Goal: Task Accomplishment & Management: Manage account settings

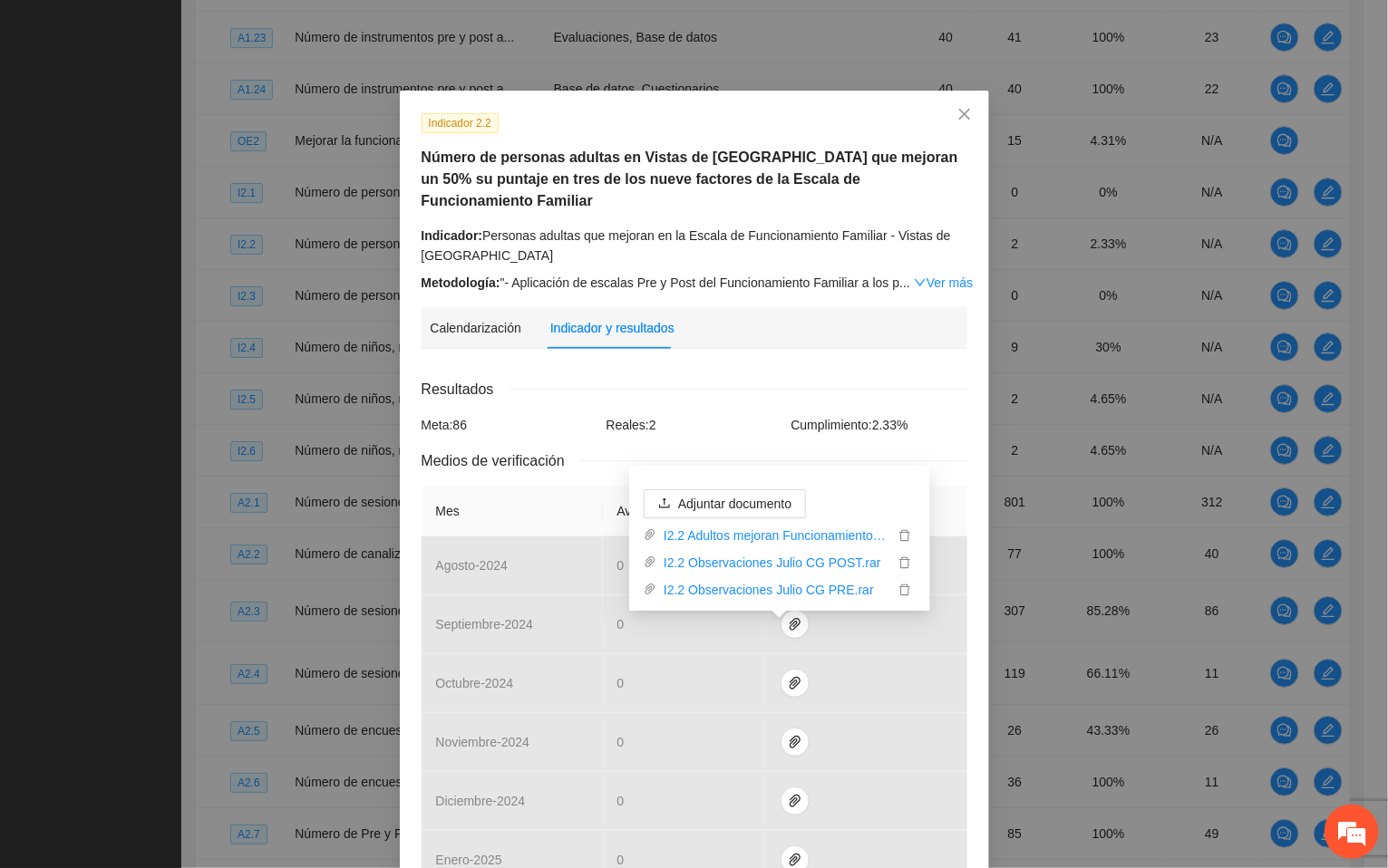
scroll to position [556, 0]
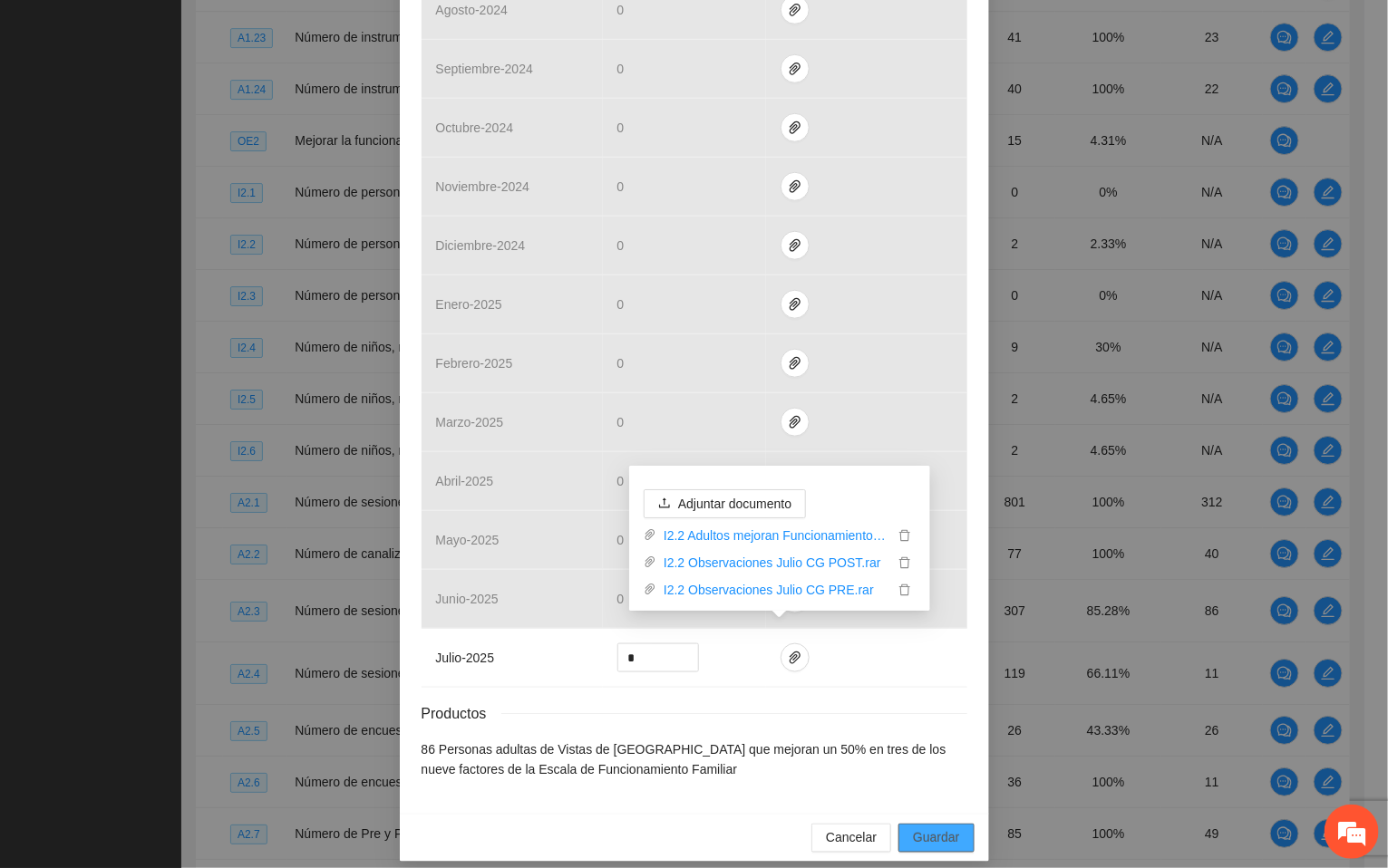
click at [930, 828] on span "Guardar" at bounding box center [936, 838] width 46 height 20
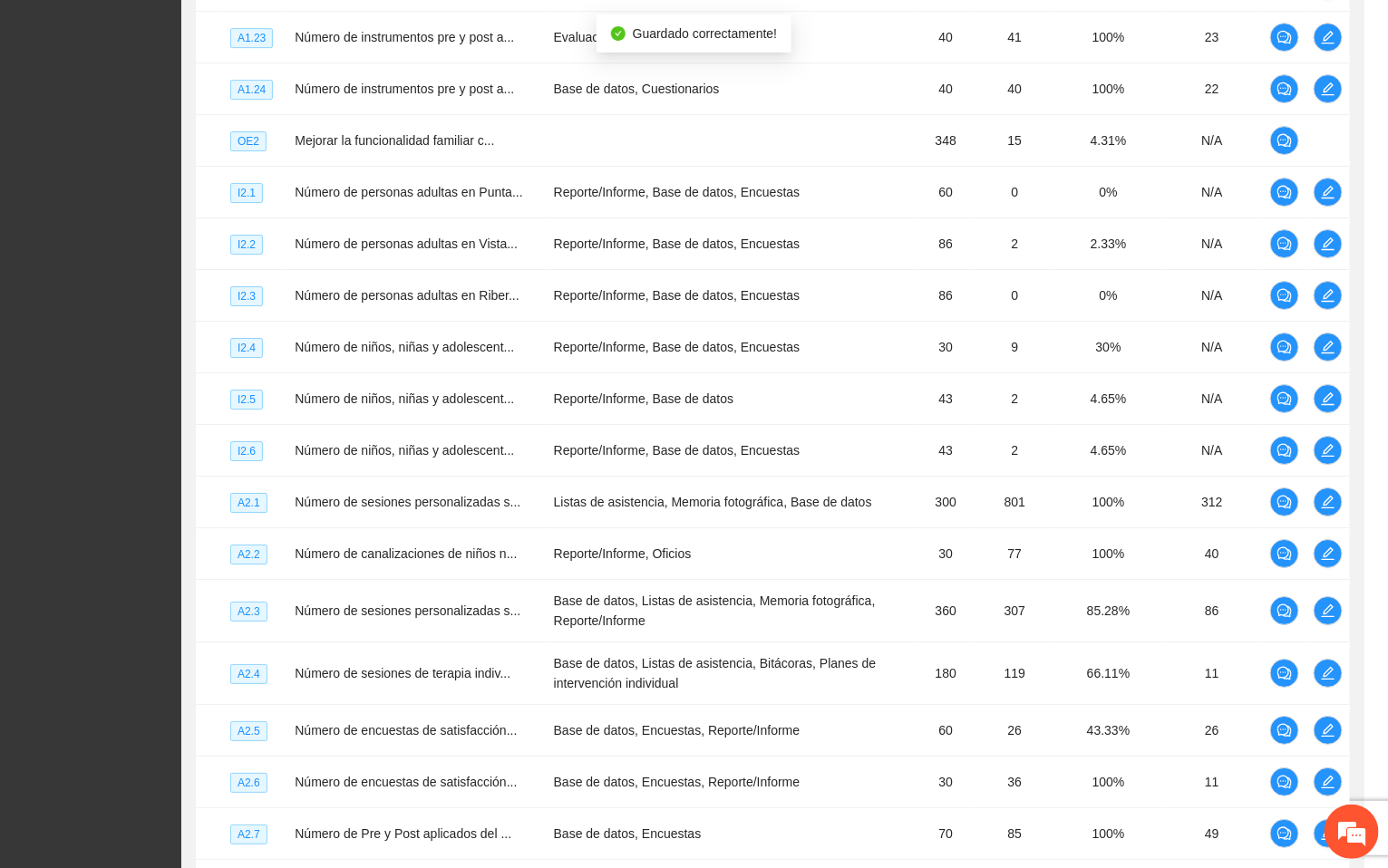
scroll to position [465, 0]
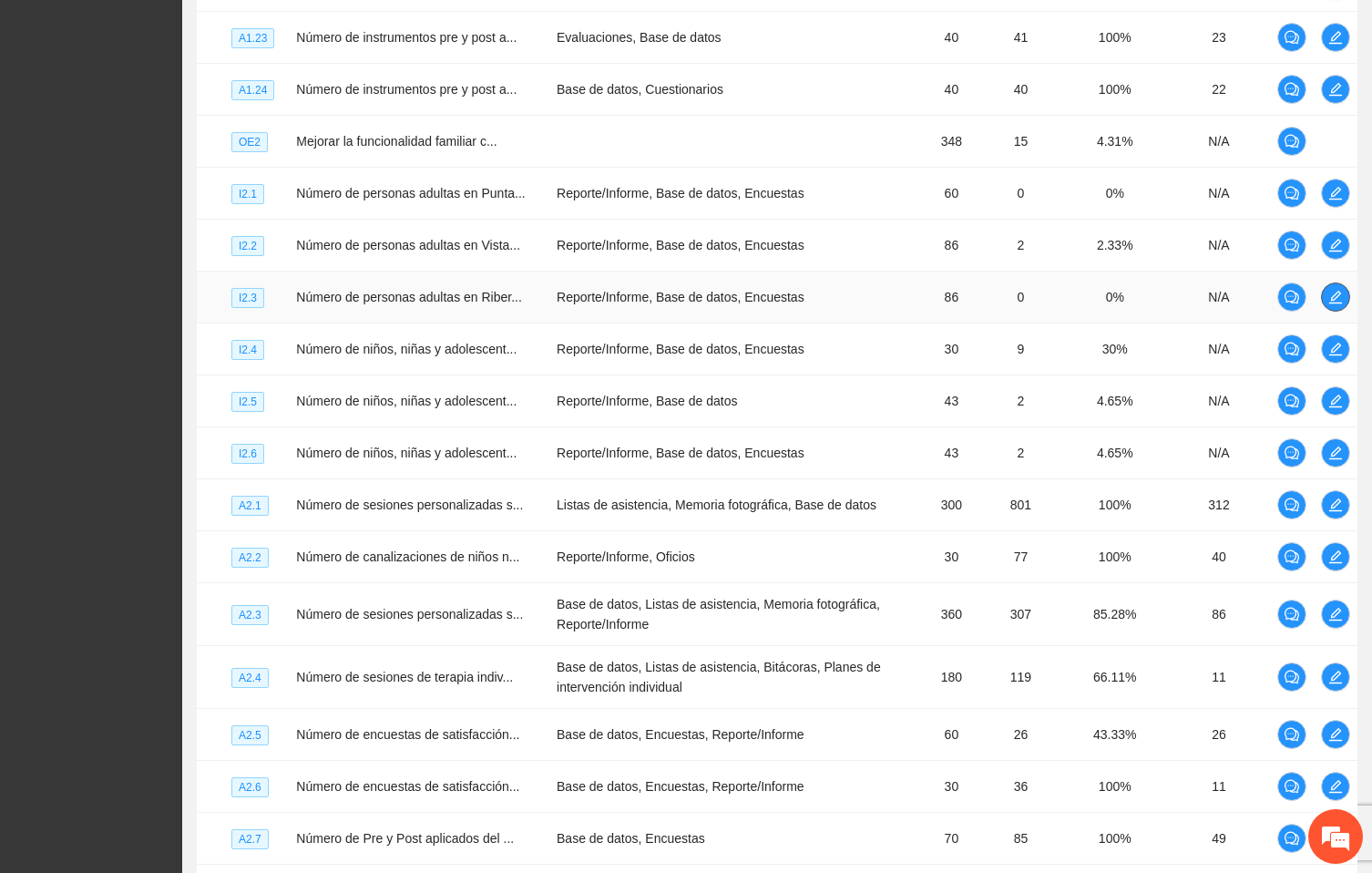
click at [1334, 305] on icon "edit" at bounding box center [1335, 297] width 15 height 15
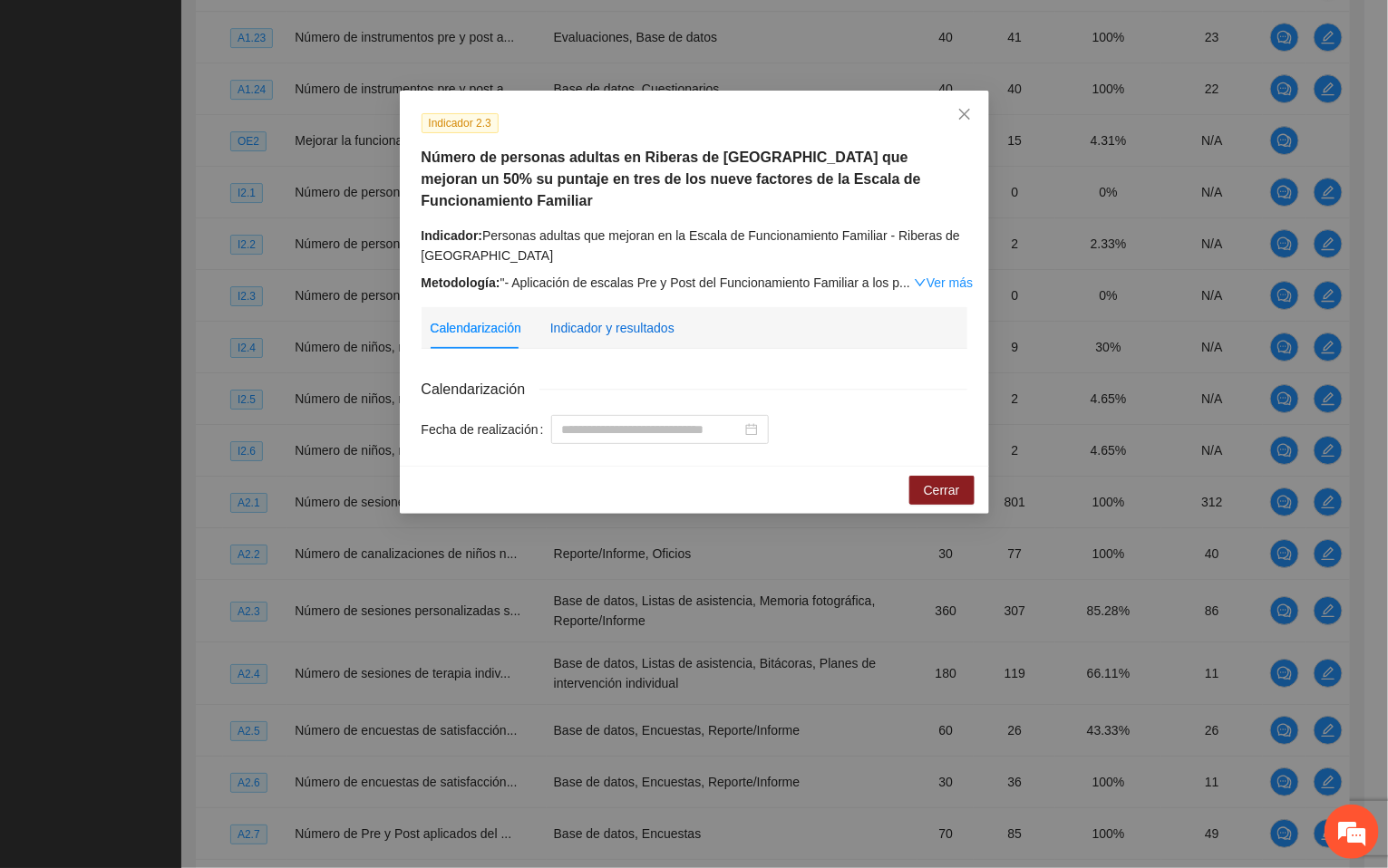
click at [624, 318] on div "Indicador y resultados" at bounding box center [612, 328] width 124 height 20
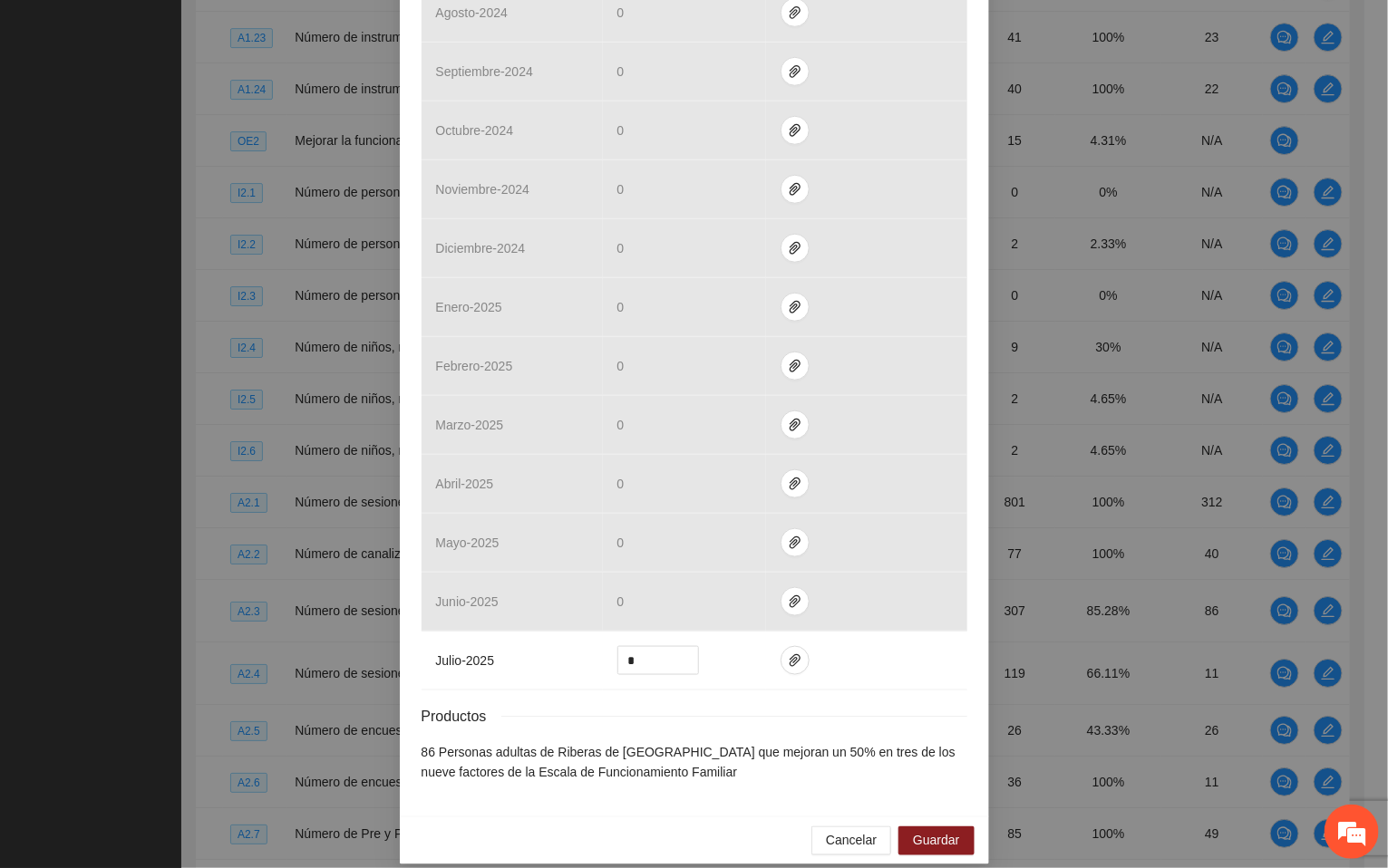
scroll to position [556, 0]
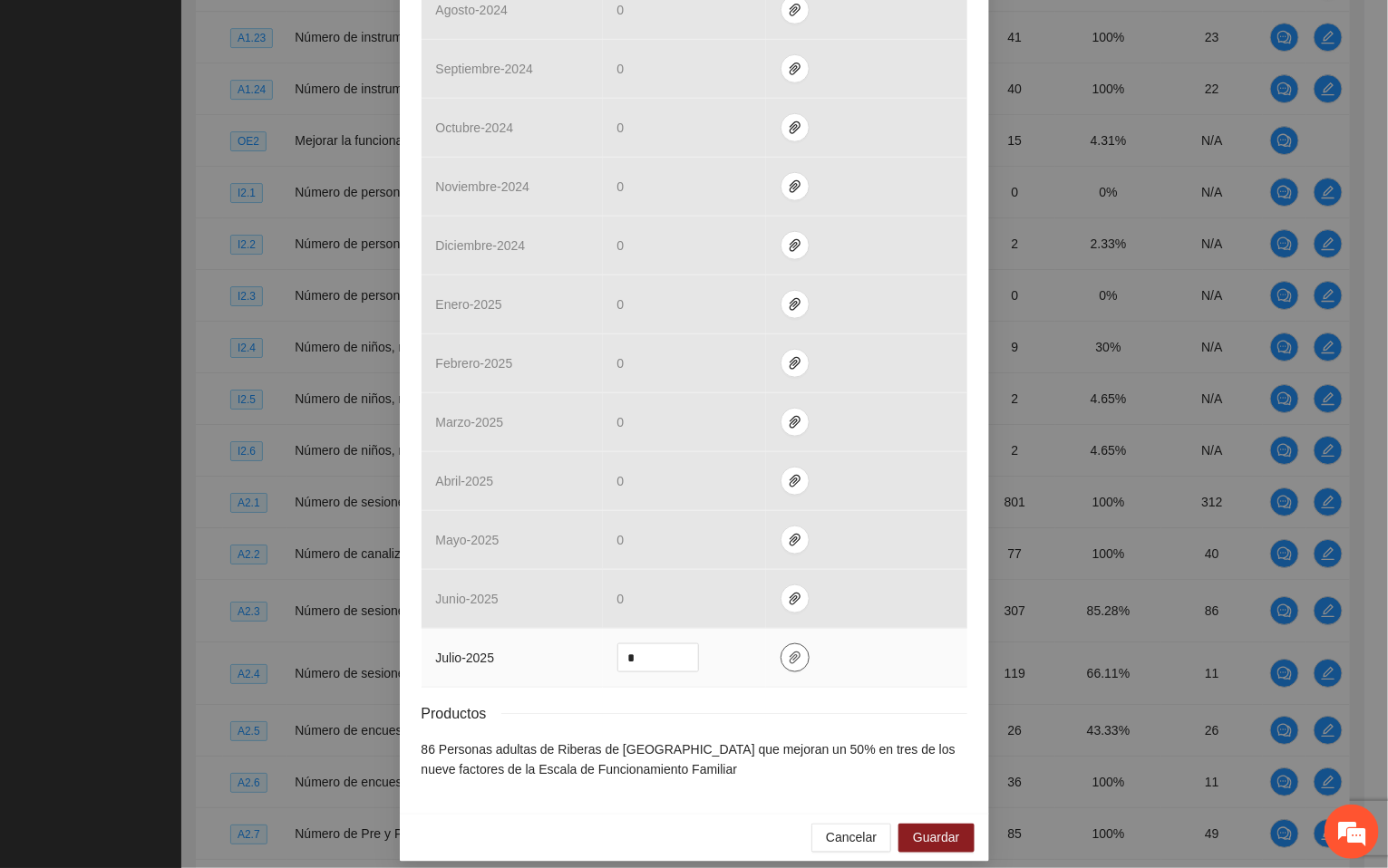
click at [788, 651] on icon "paper-clip" at bounding box center [795, 658] width 14 height 14
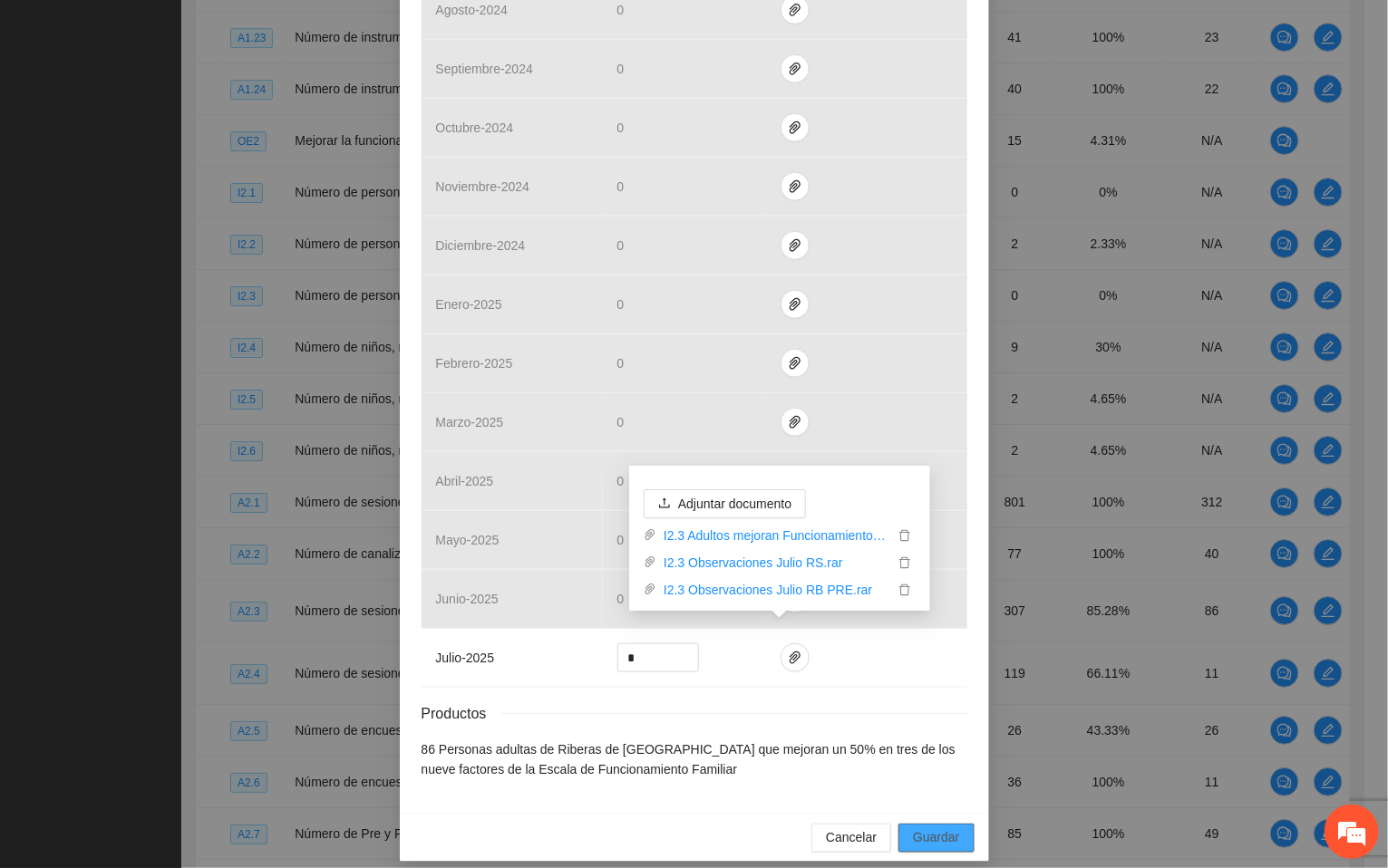
click at [937, 828] on span "Guardar" at bounding box center [936, 838] width 46 height 20
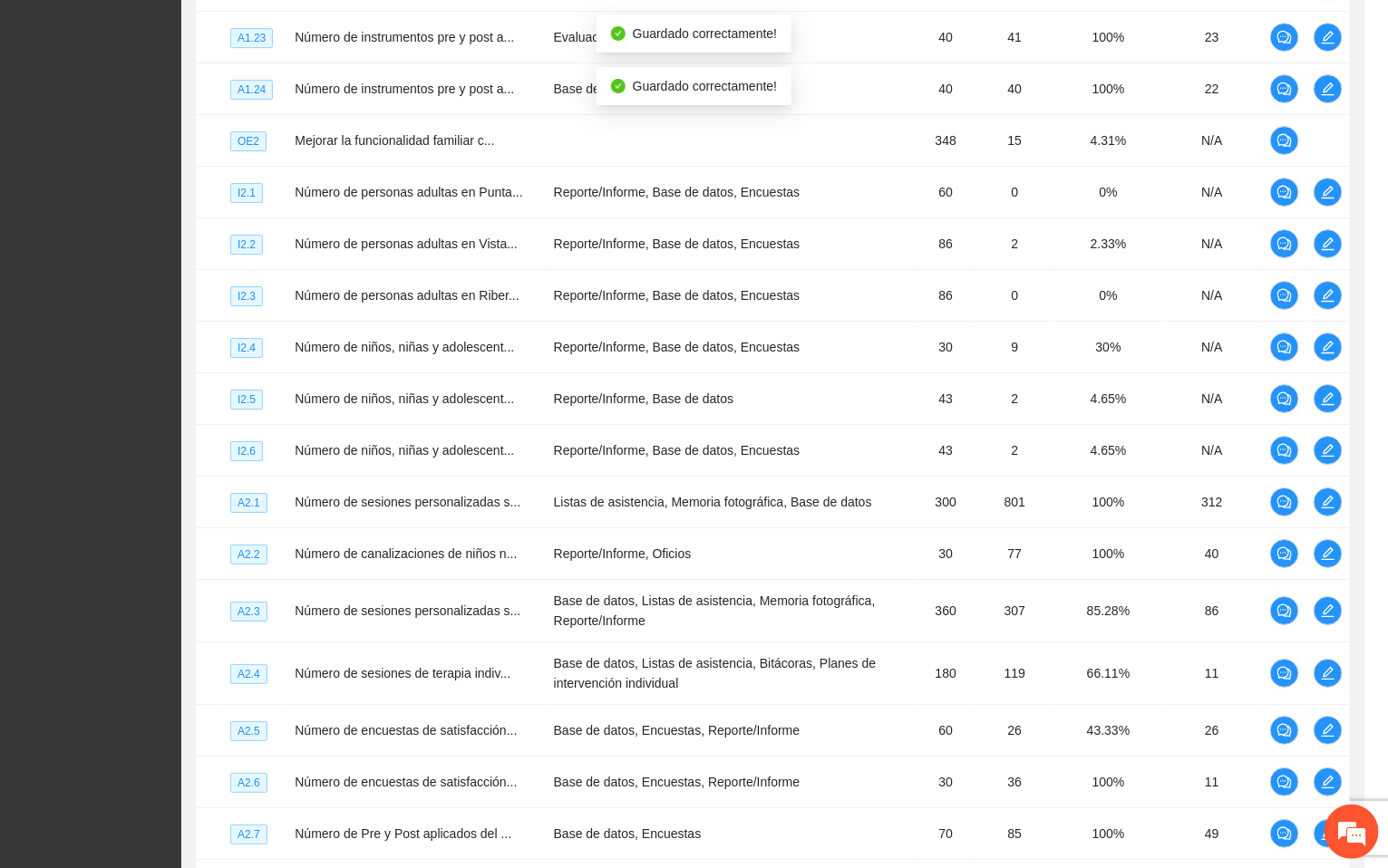
scroll to position [465, 0]
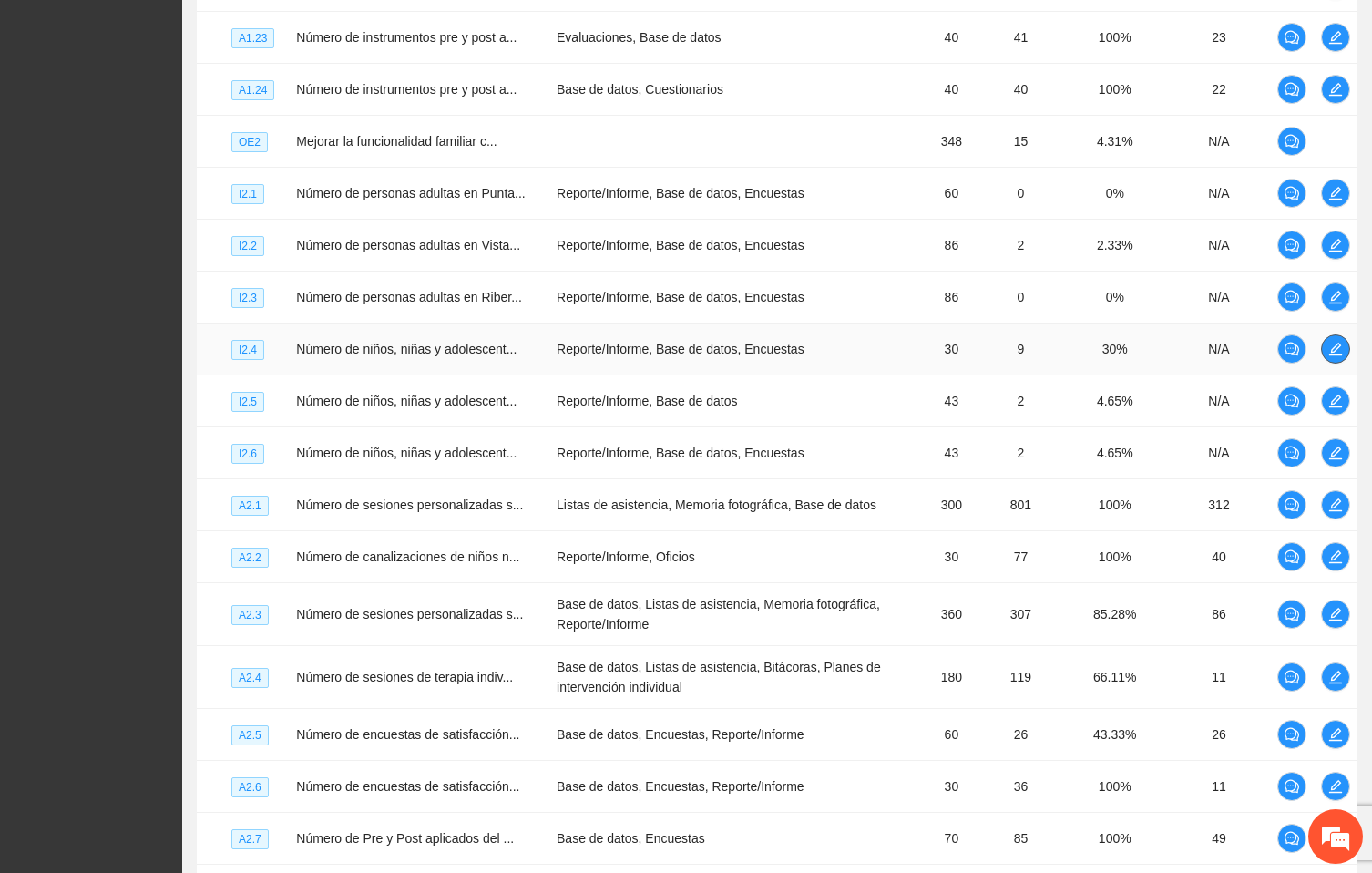
click at [1337, 356] on icon "edit" at bounding box center [1335, 348] width 15 height 15
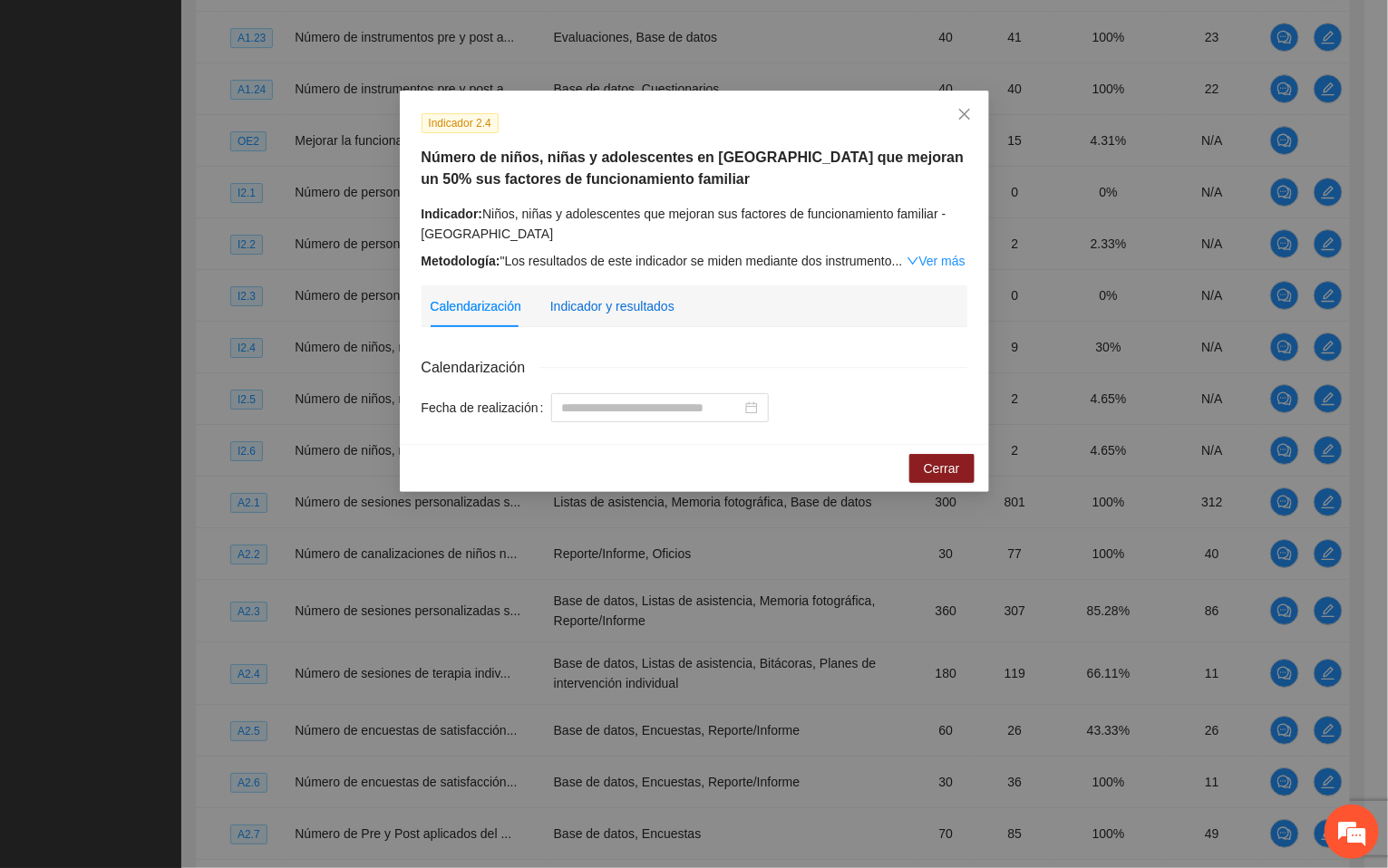
click at [629, 302] on div "Indicador y resultados" at bounding box center [612, 306] width 124 height 20
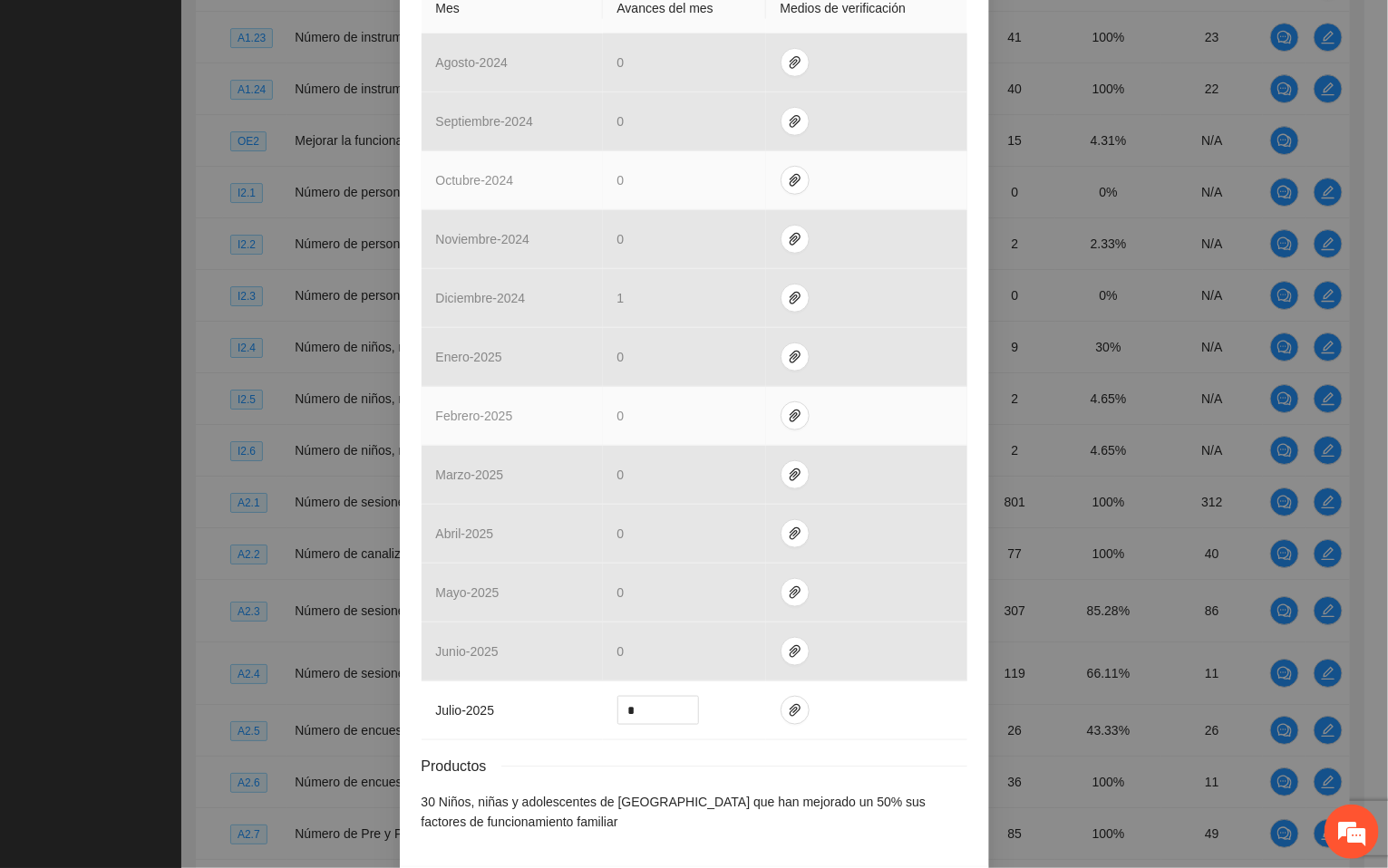
scroll to position [544, 0]
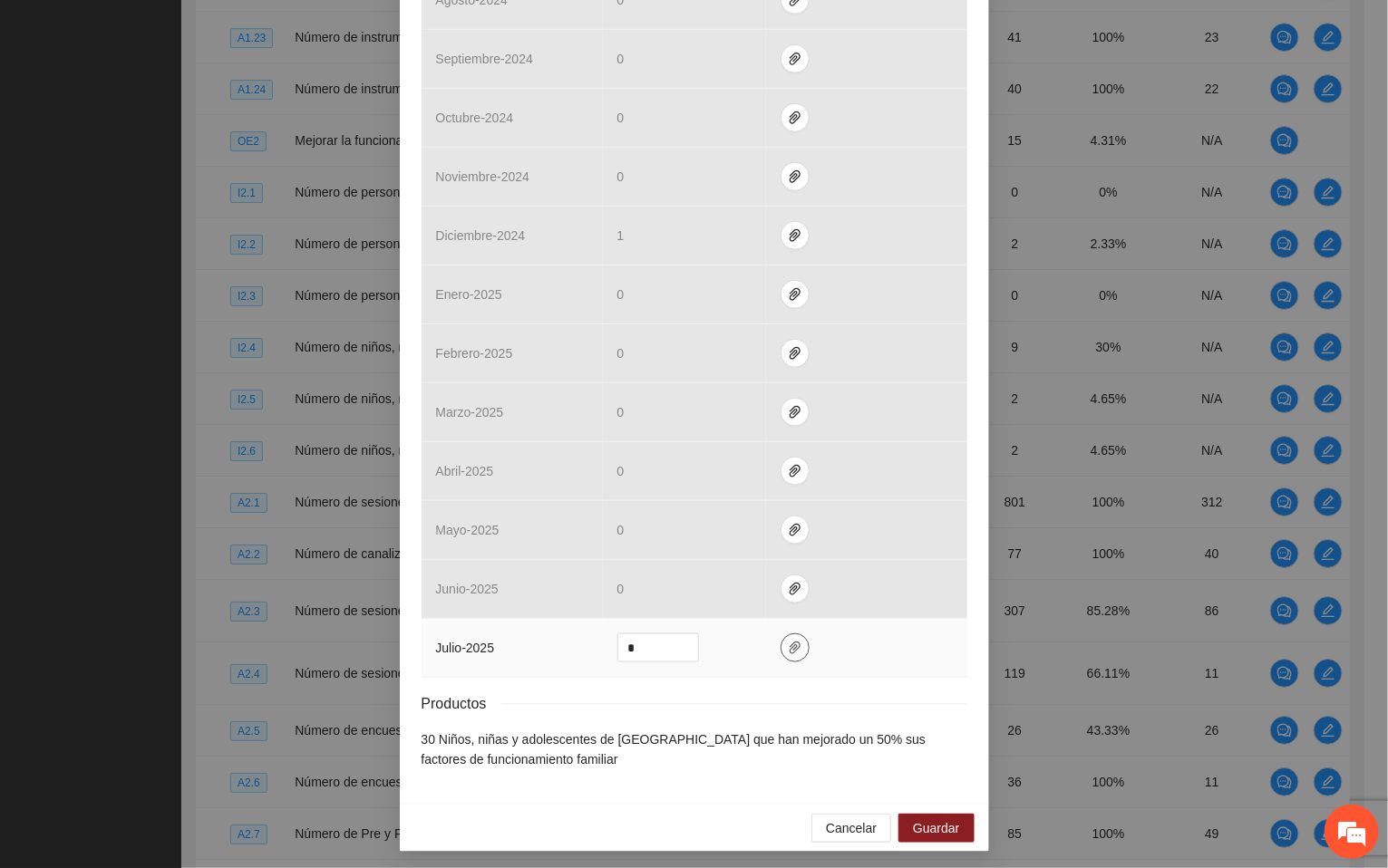
click at [788, 656] on icon "paper-clip" at bounding box center [795, 647] width 14 height 14
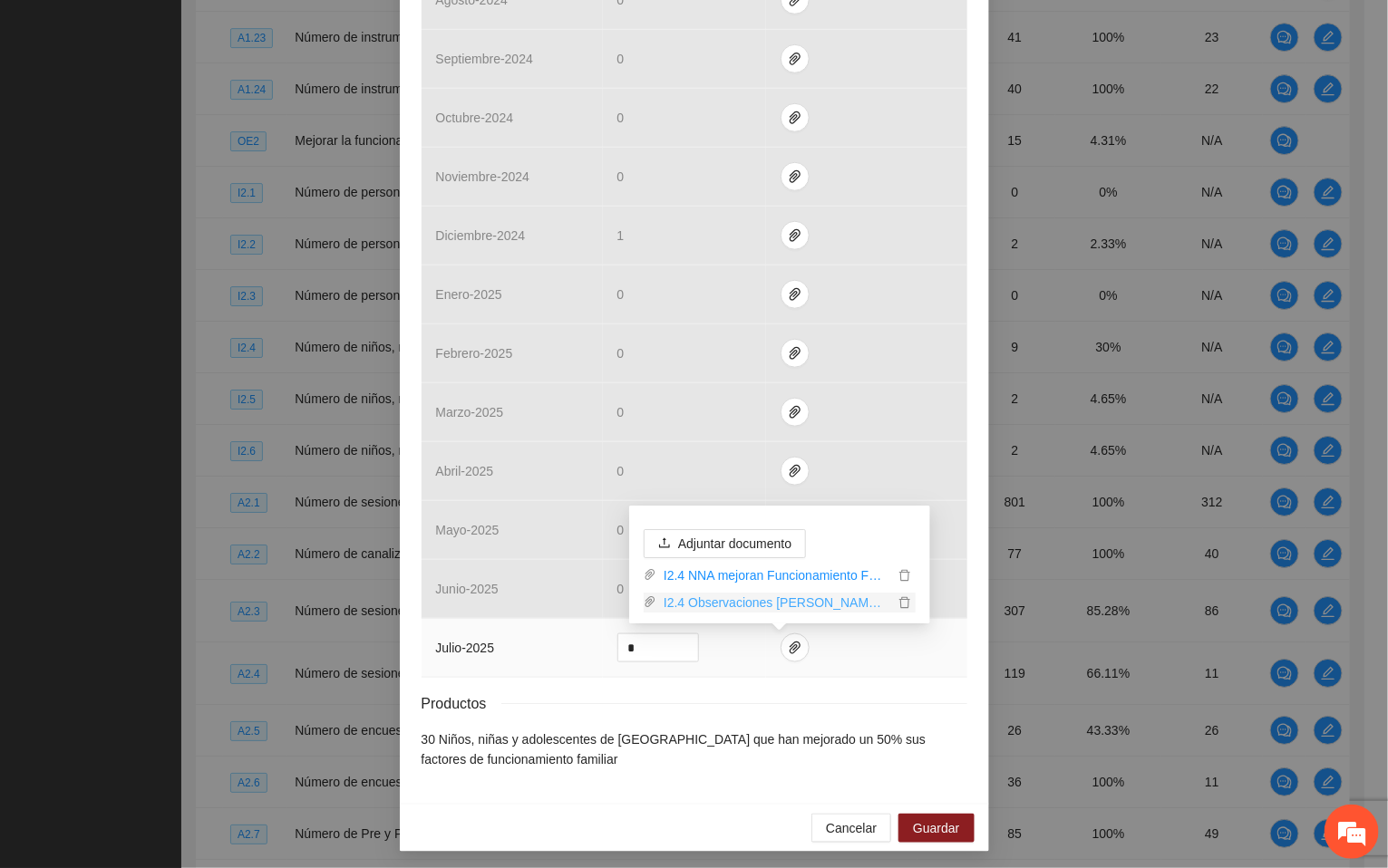
click at [810, 604] on link "I2.4 Observaciones [PERSON_NAME].rar" at bounding box center [775, 603] width 237 height 20
click at [846, 832] on span "Cancelar" at bounding box center [851, 828] width 51 height 20
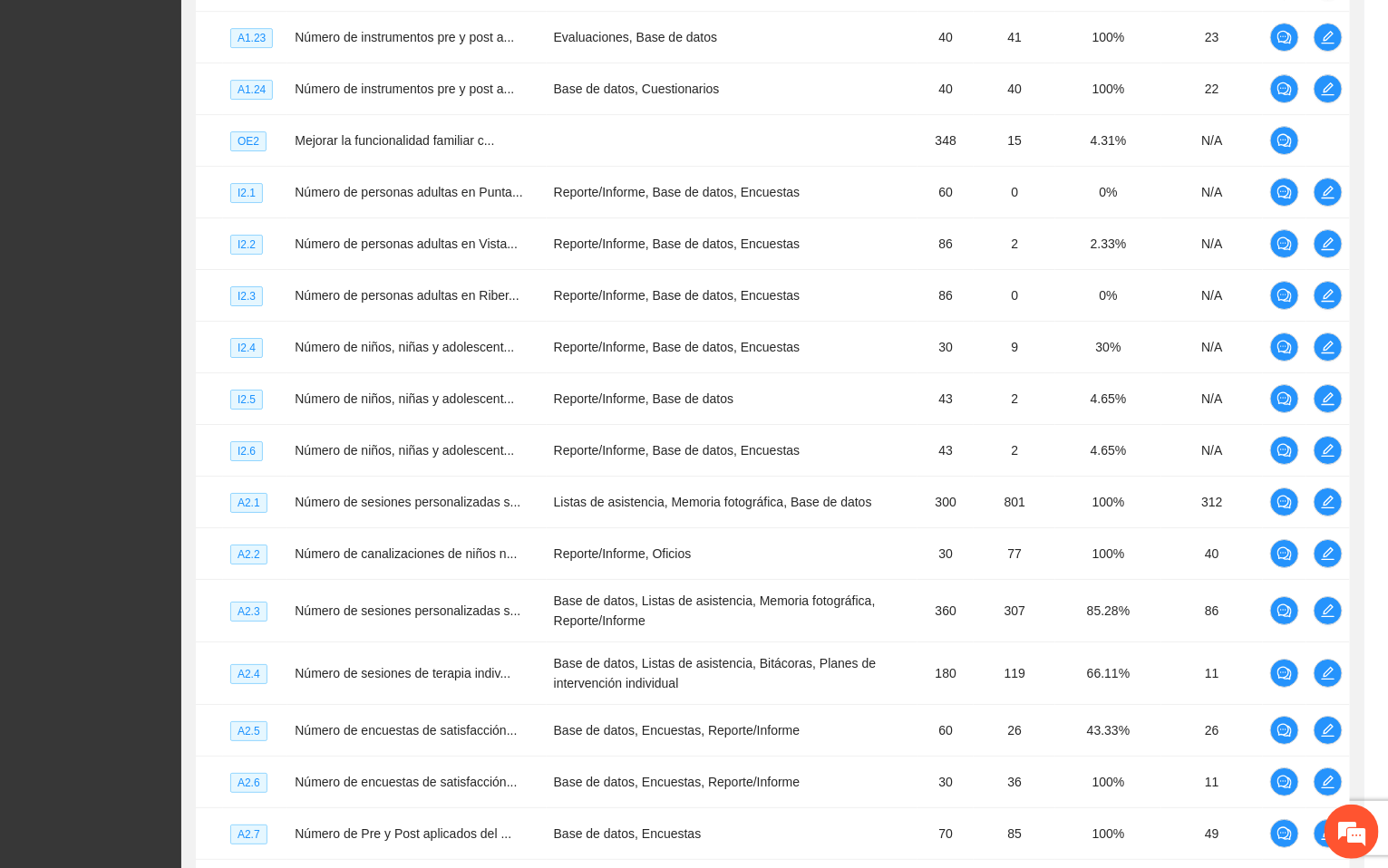
scroll to position [465, 0]
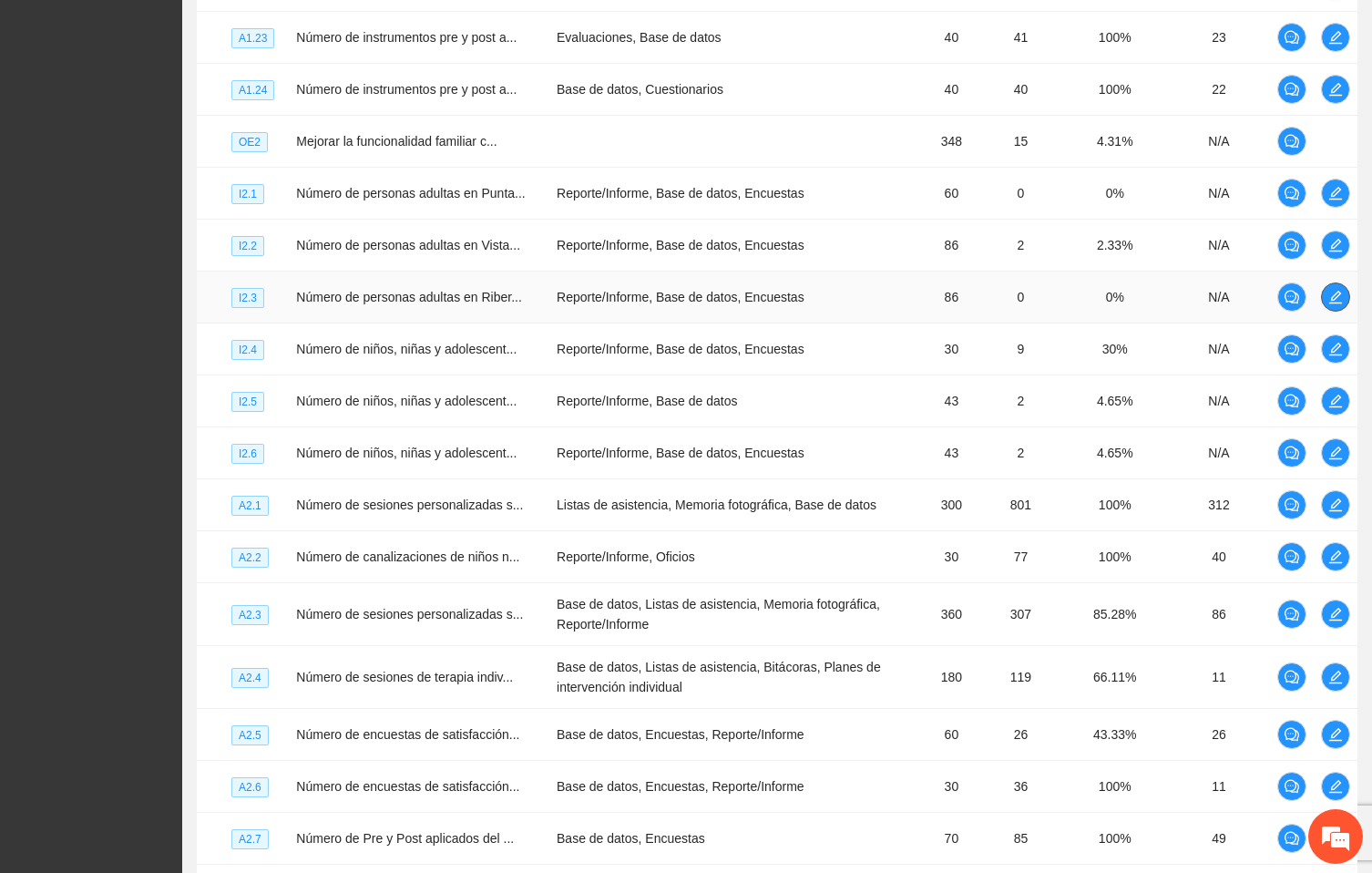
click at [1342, 305] on icon "edit" at bounding box center [1335, 297] width 15 height 15
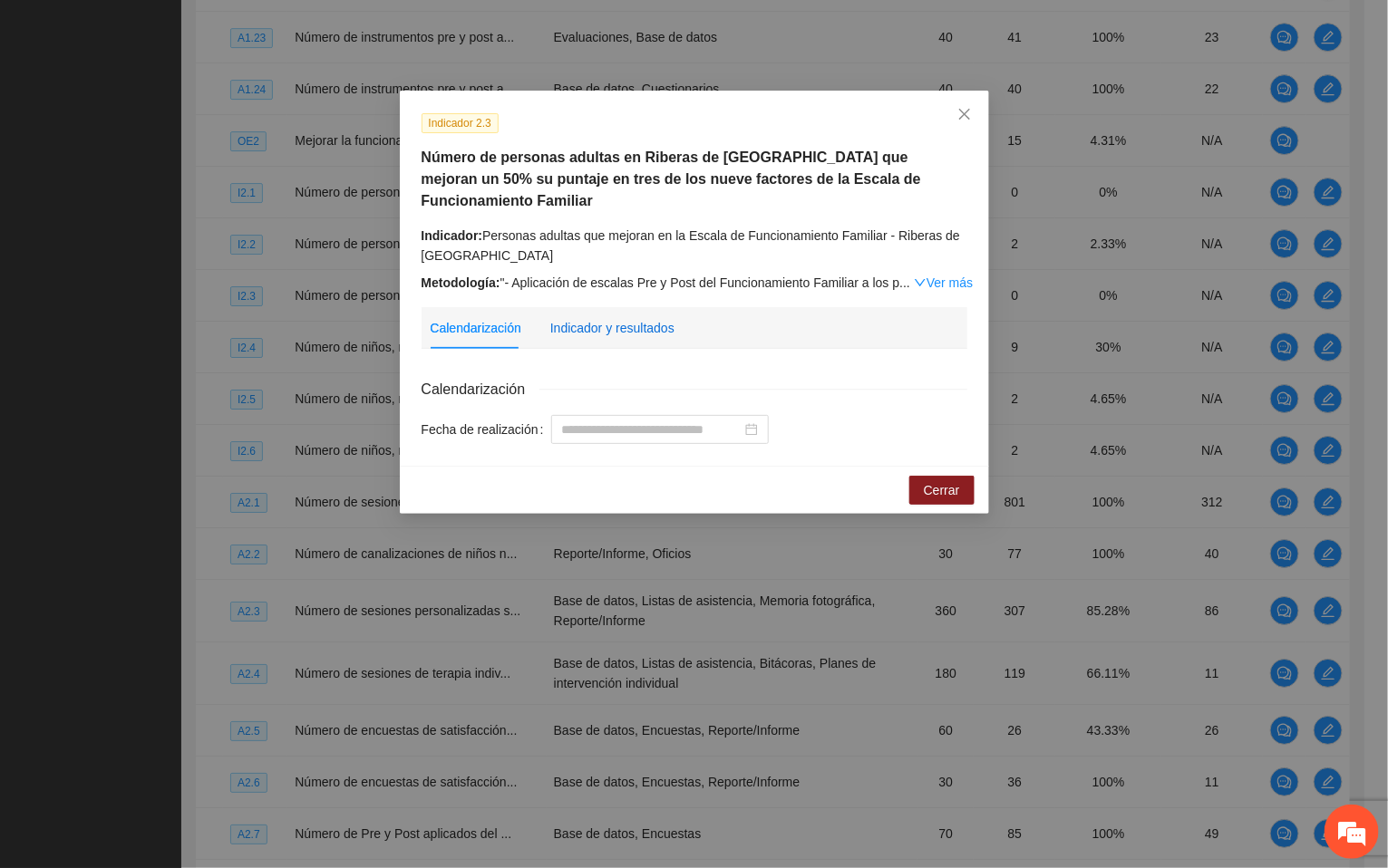
click at [604, 318] on div "Indicador y resultados" at bounding box center [612, 328] width 124 height 20
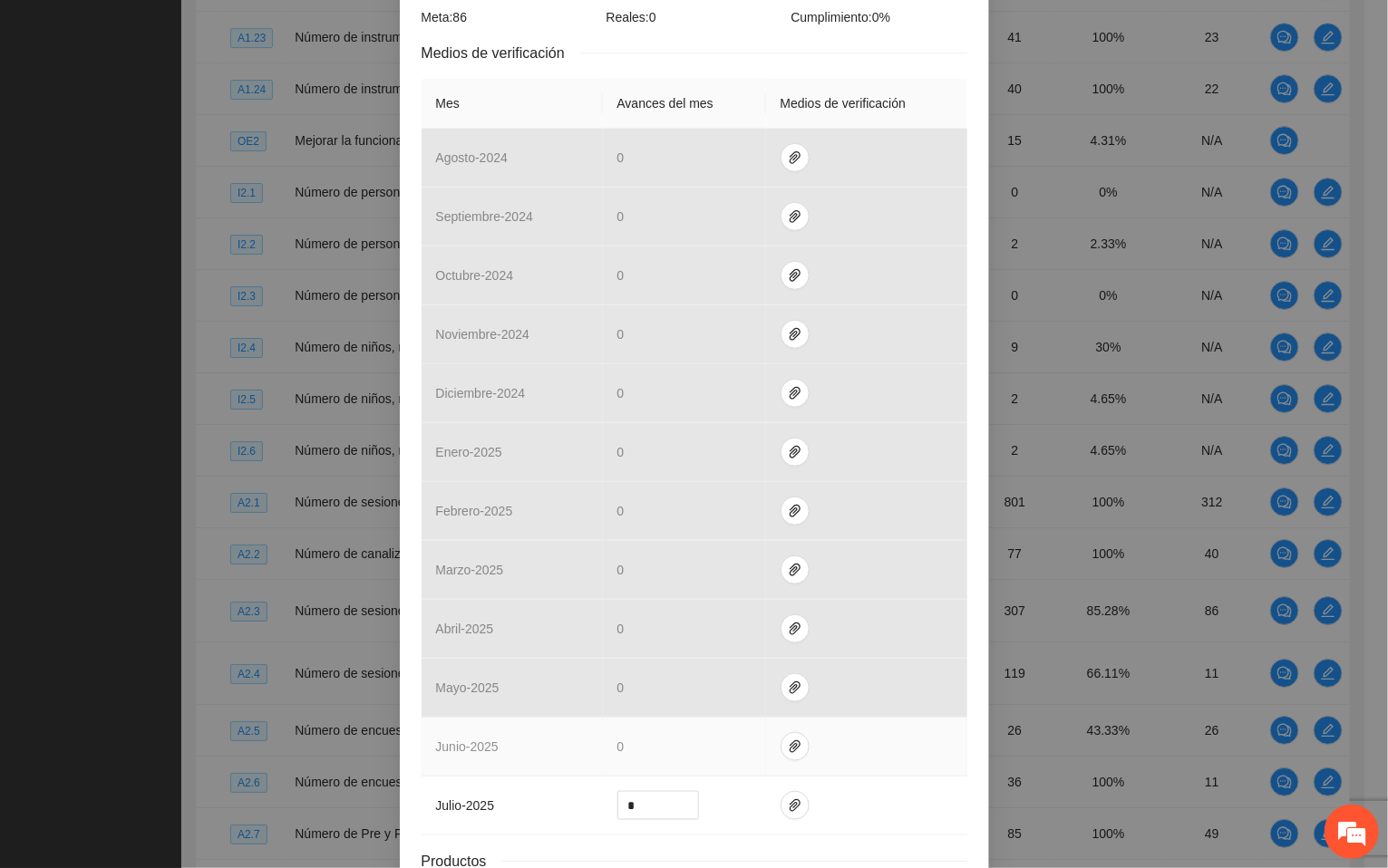
scroll to position [556, 0]
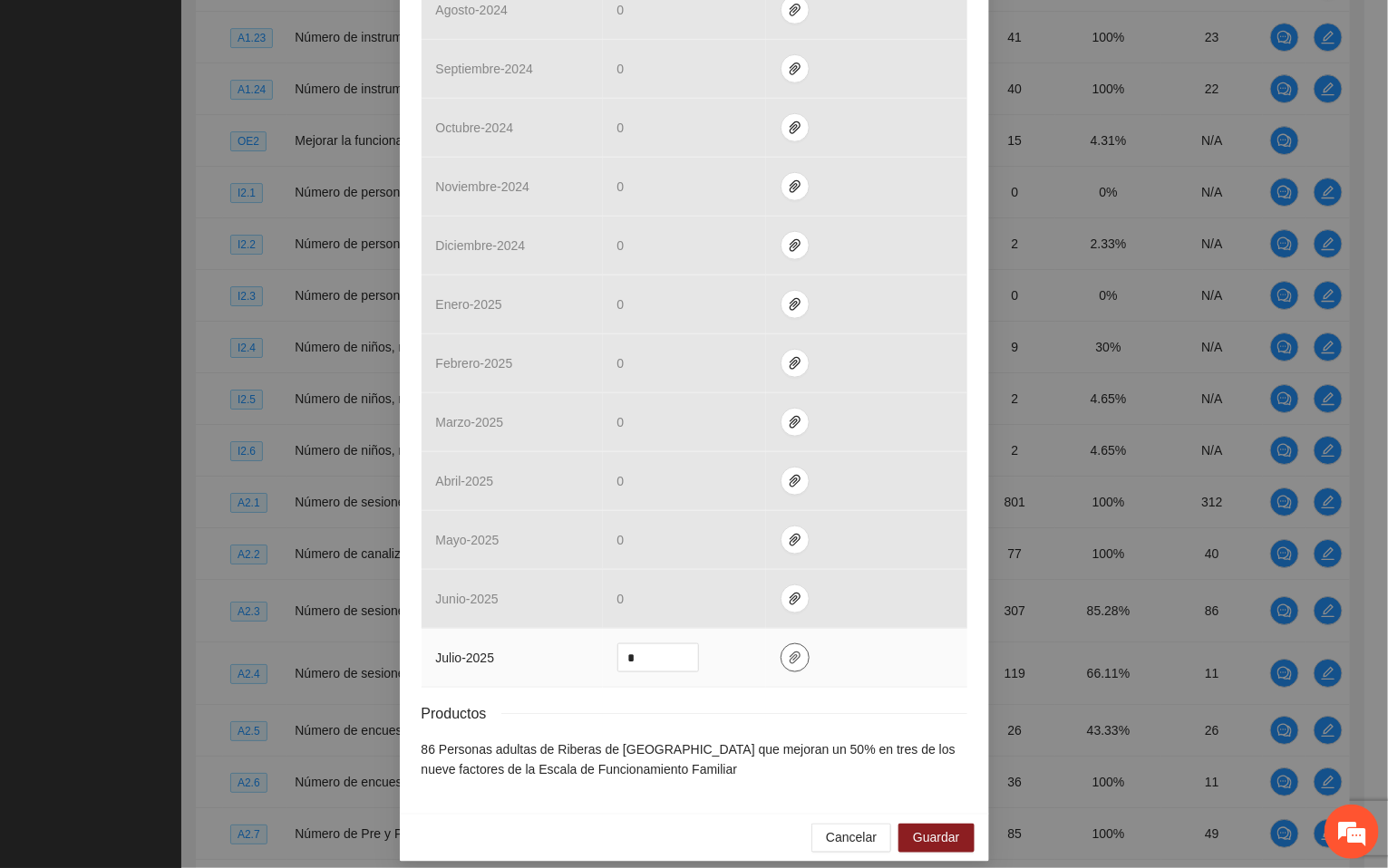
click at [781, 651] on span "paper-clip" at bounding box center [795, 658] width 27 height 14
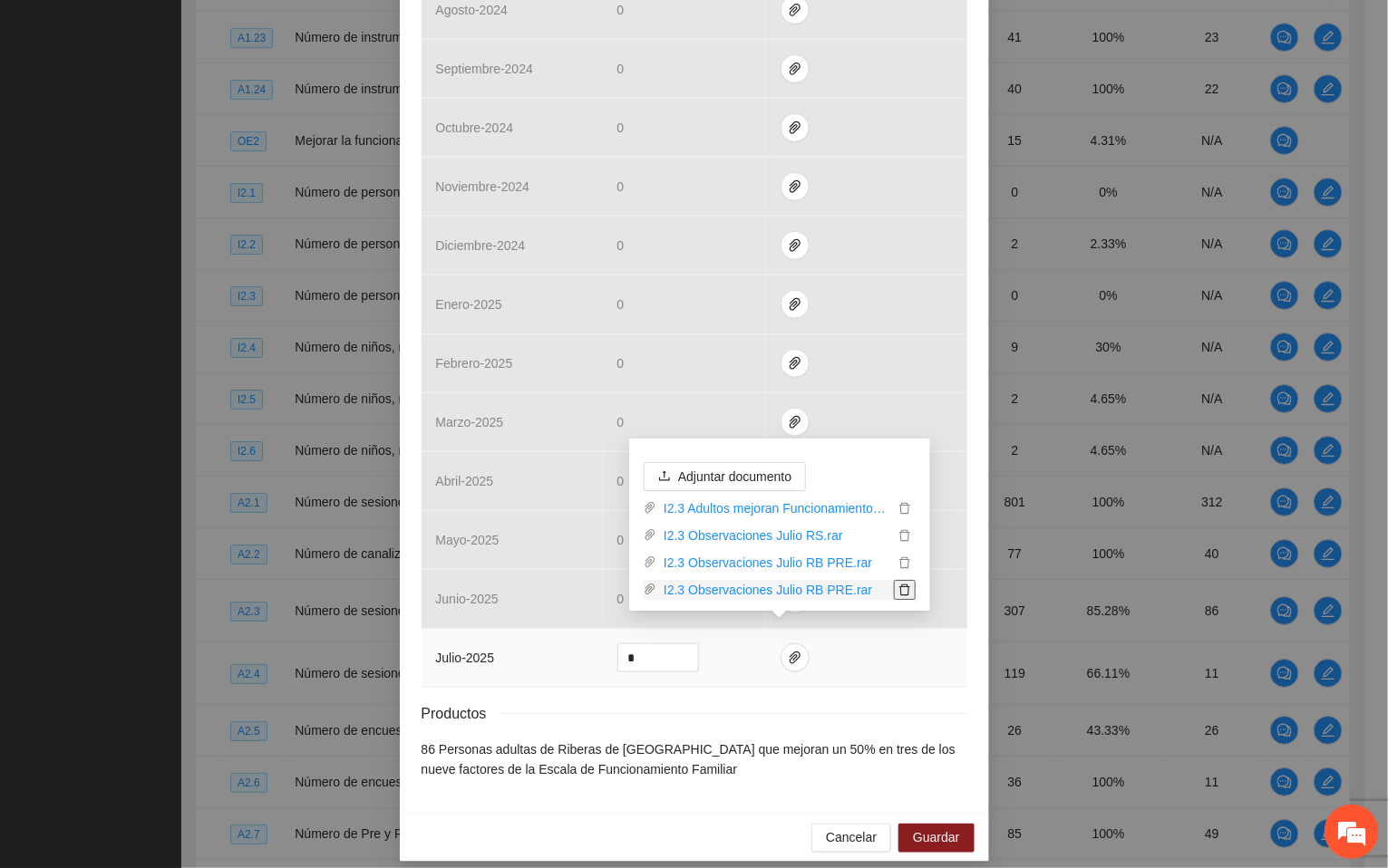
click at [904, 584] on icon "delete" at bounding box center [904, 589] width 13 height 13
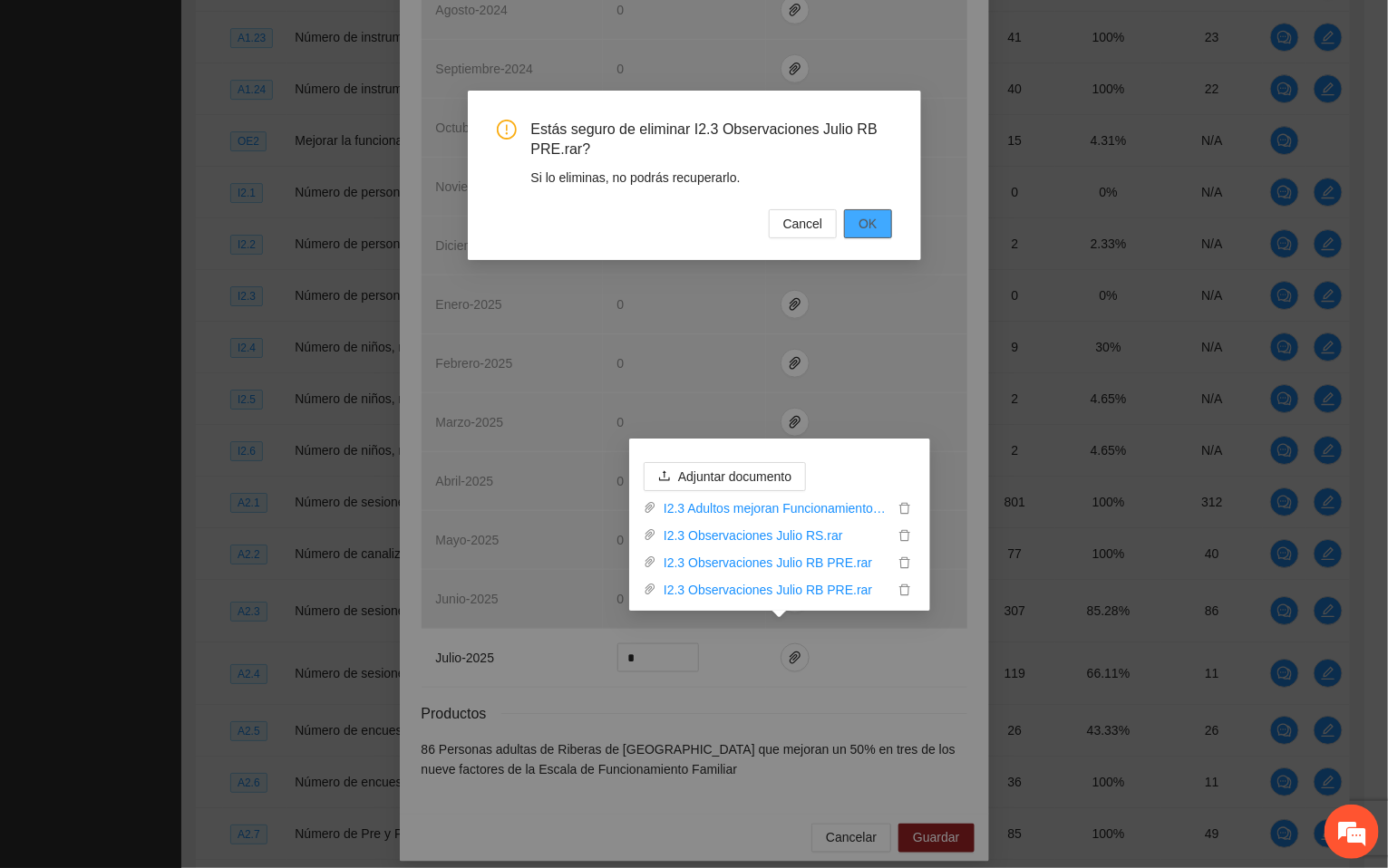
click at [863, 215] on span "OK" at bounding box center [867, 224] width 18 height 20
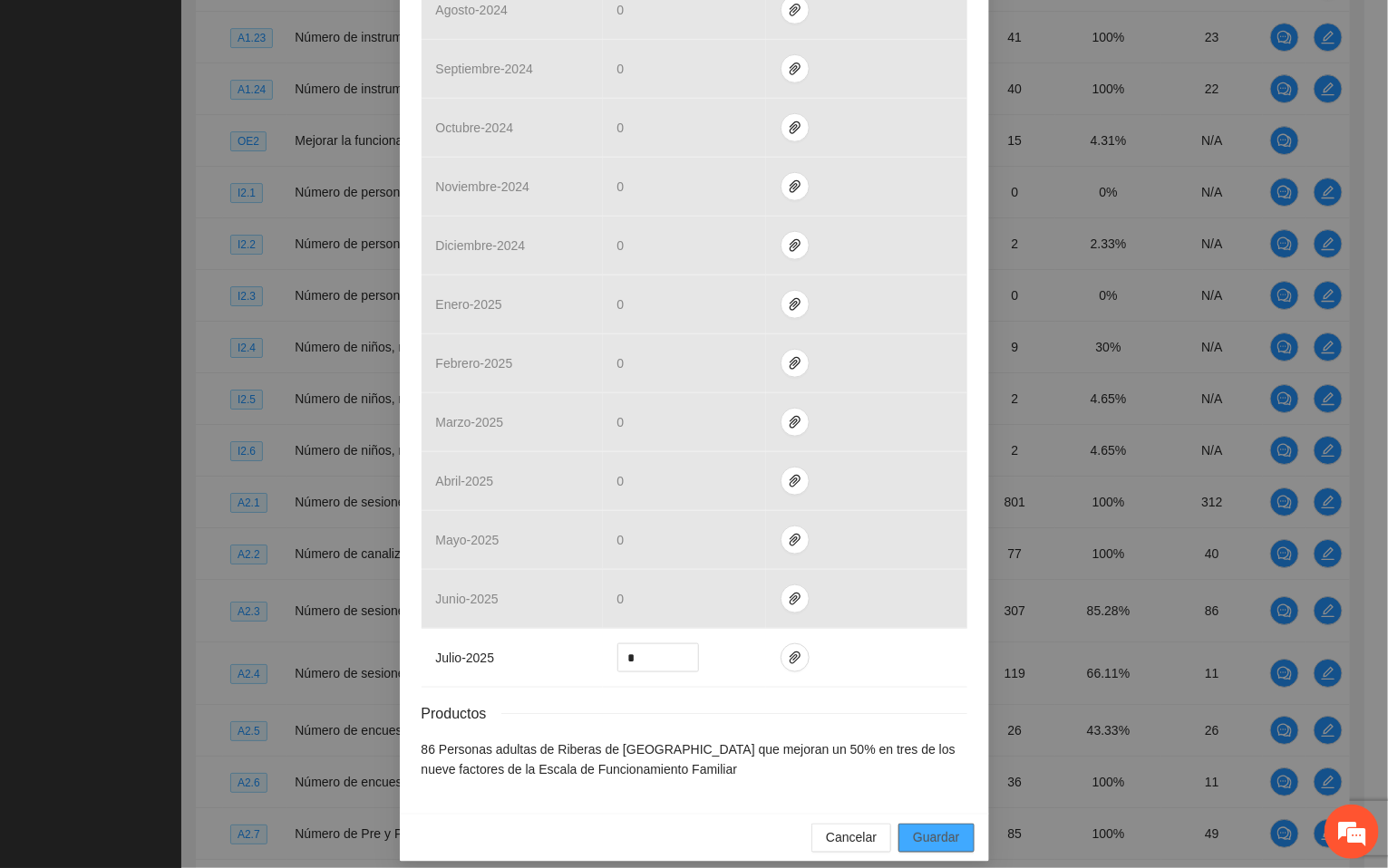
click at [933, 824] on button "Guardar" at bounding box center [936, 838] width 75 height 29
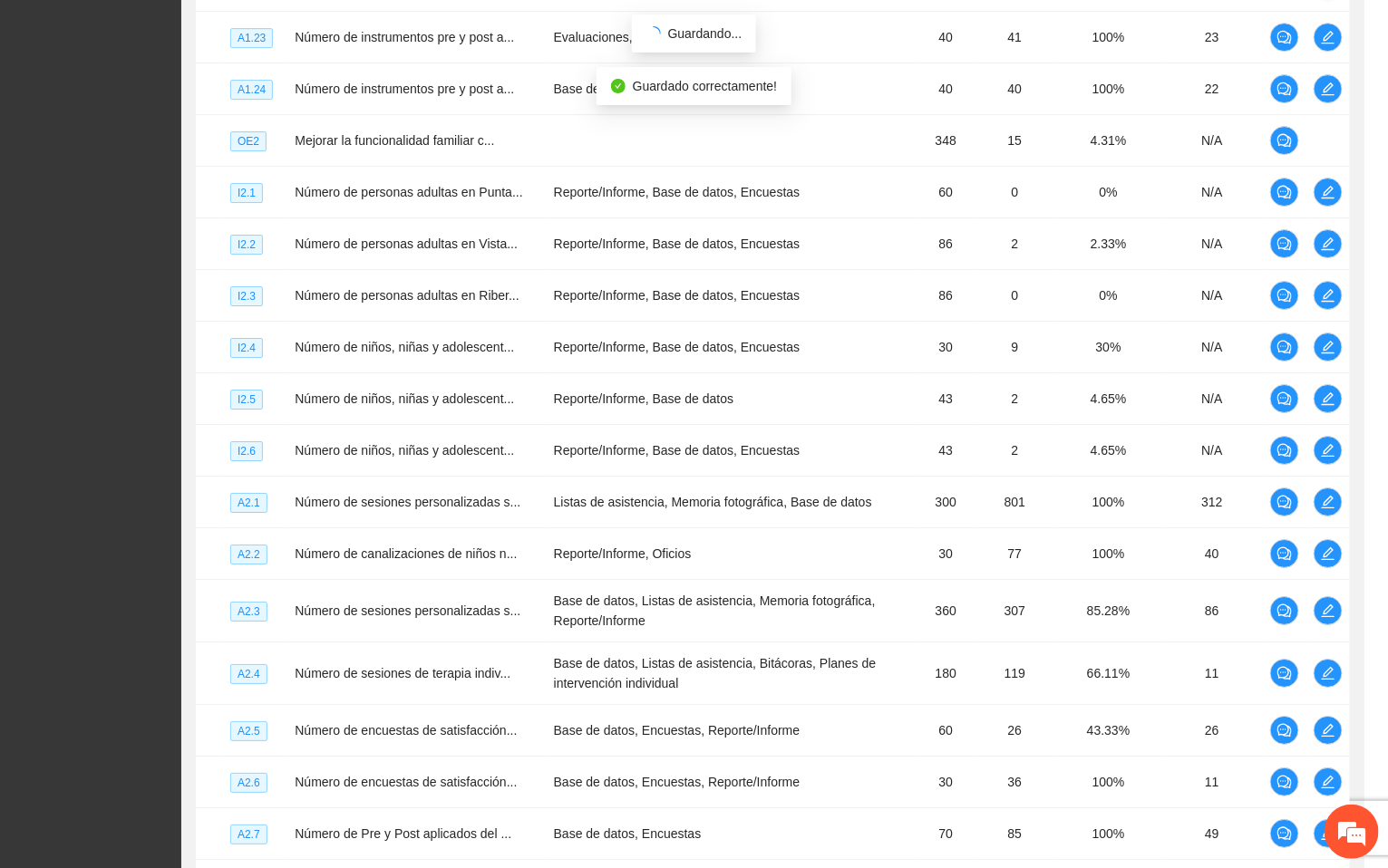
scroll to position [465, 0]
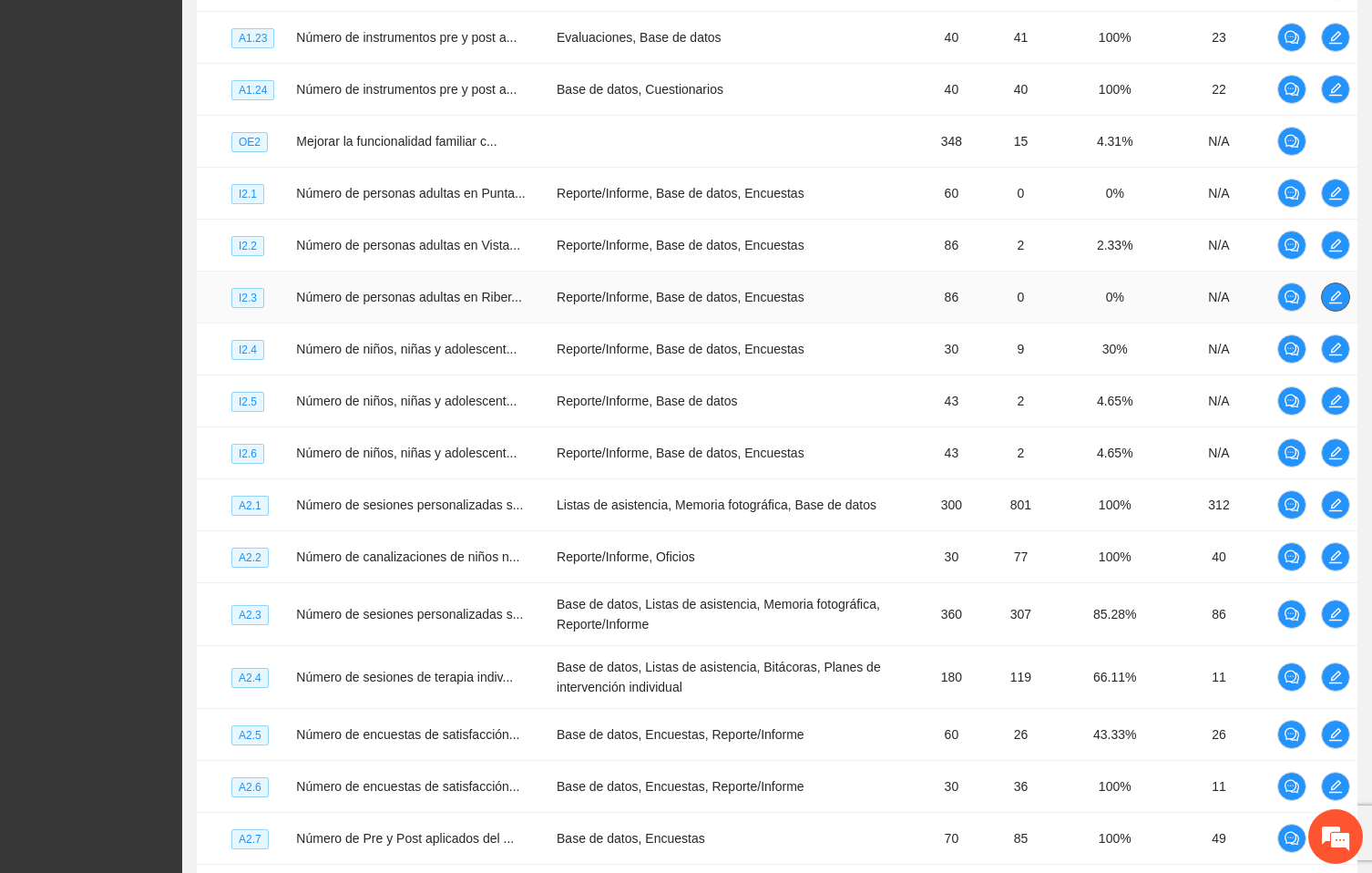
click at [1328, 305] on icon "edit" at bounding box center [1335, 297] width 15 height 15
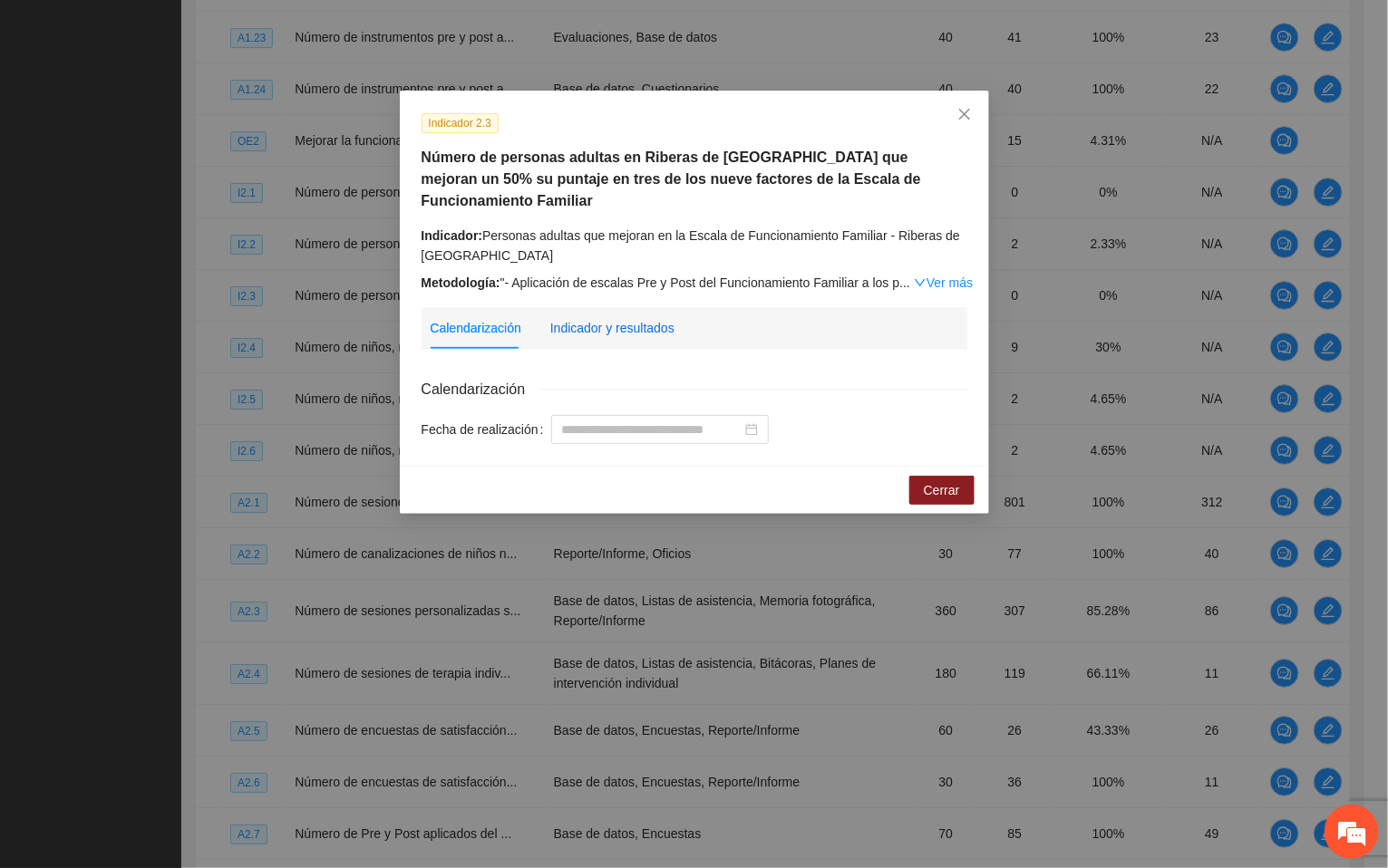
click at [640, 318] on div "Indicador y resultados" at bounding box center [612, 328] width 124 height 20
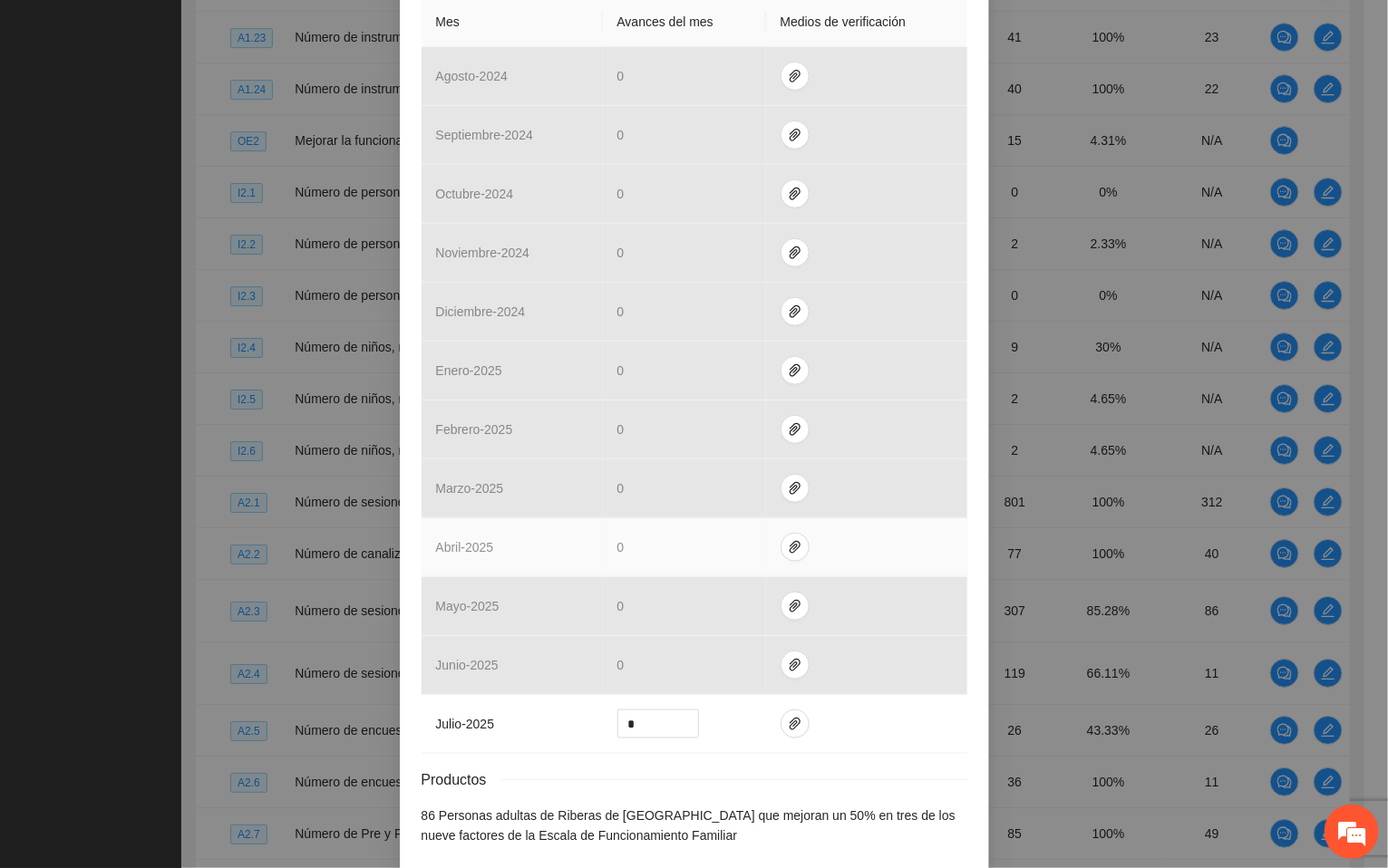
scroll to position [556, 0]
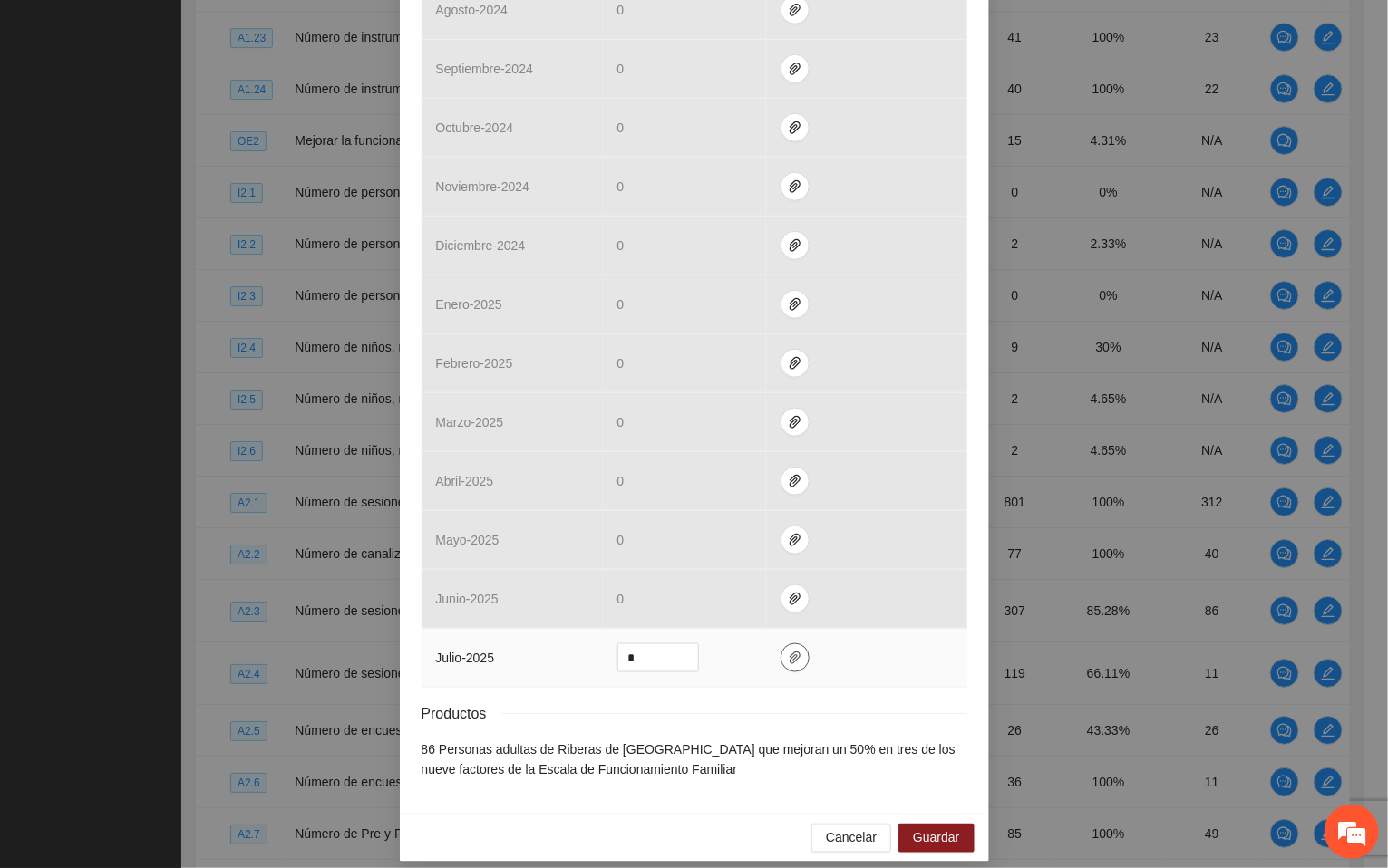
click at [781, 651] on span "paper-clip" at bounding box center [795, 658] width 27 height 14
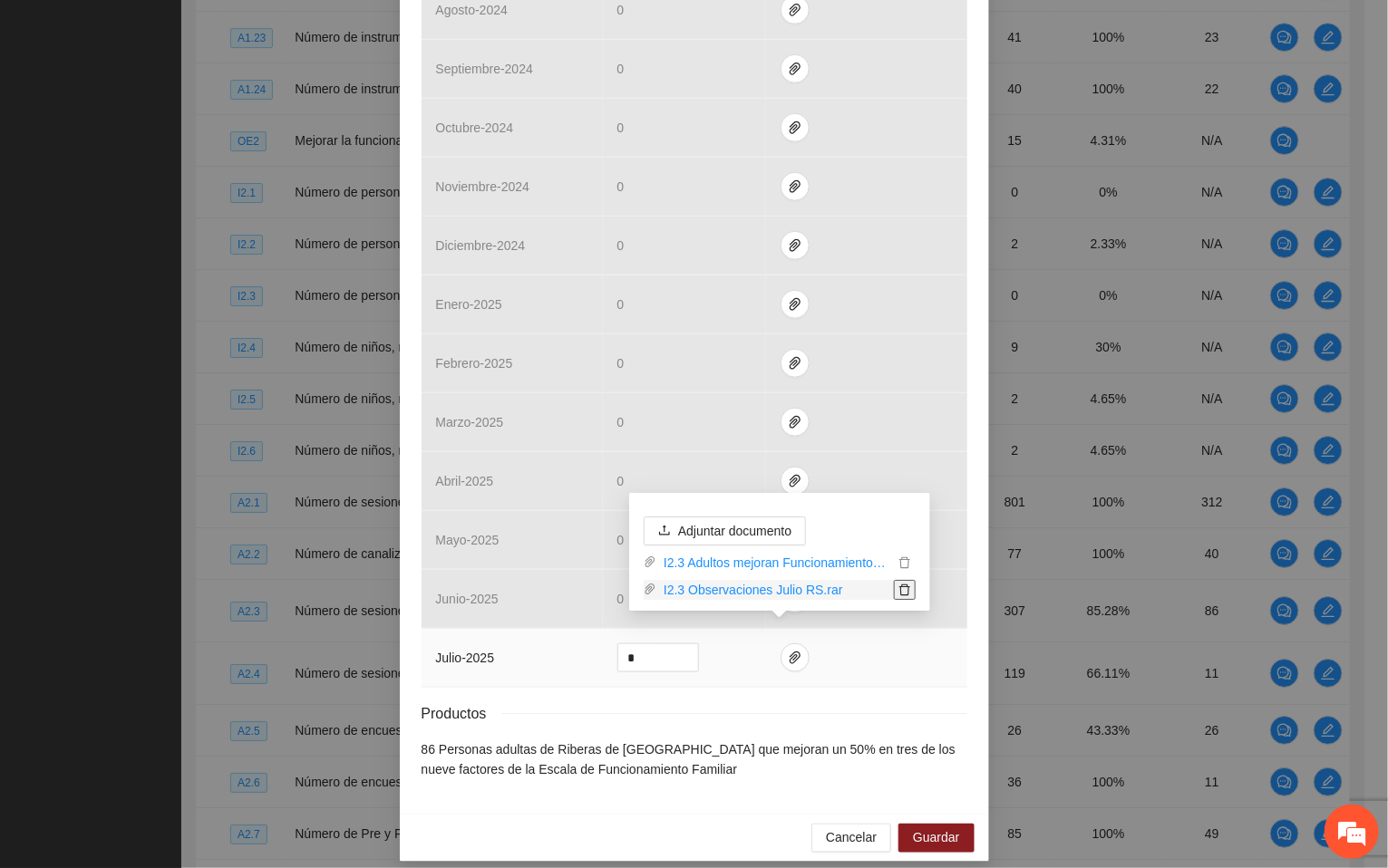
click at [900, 590] on icon "delete" at bounding box center [904, 589] width 13 height 13
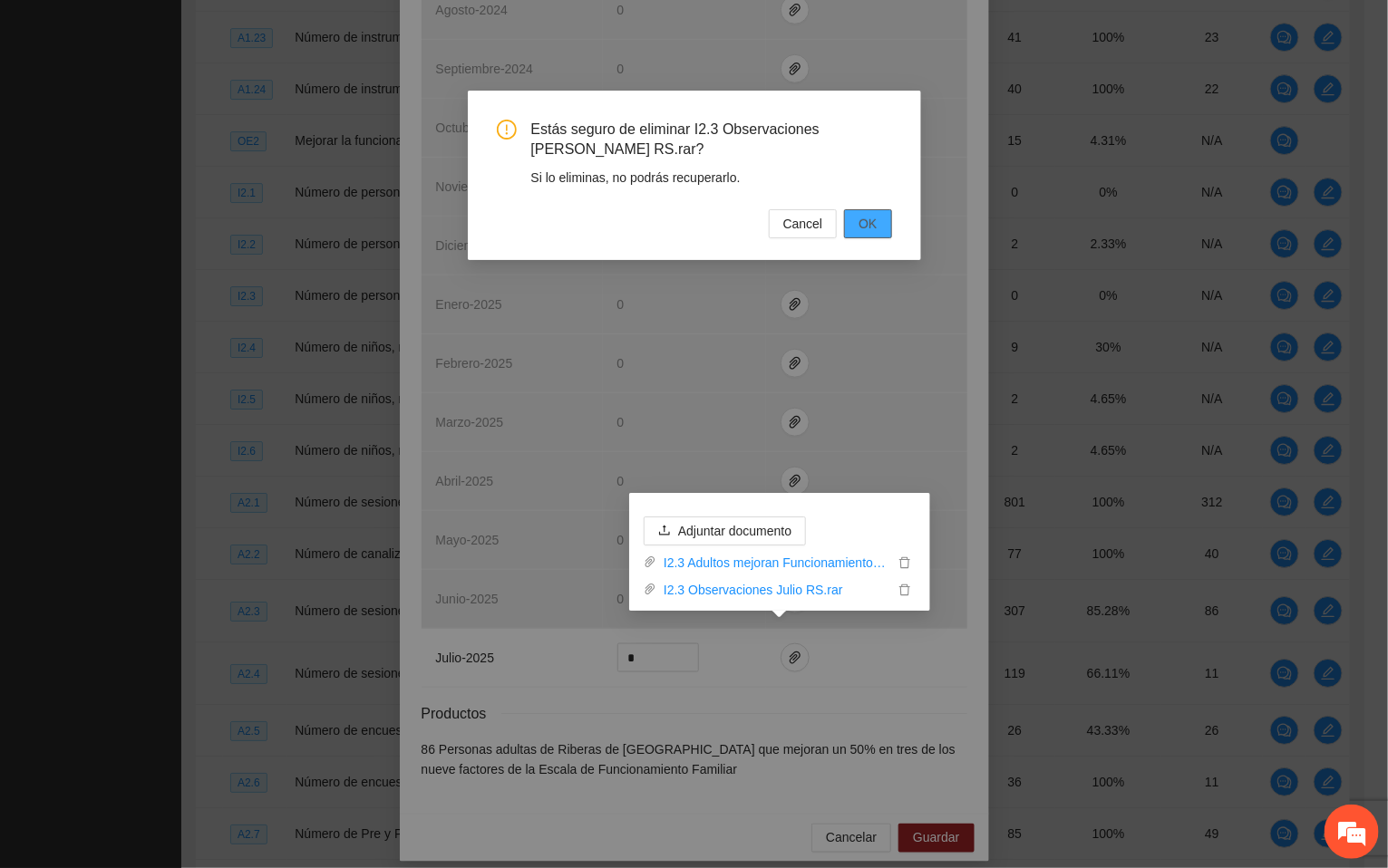
click at [870, 227] on span "OK" at bounding box center [867, 224] width 18 height 20
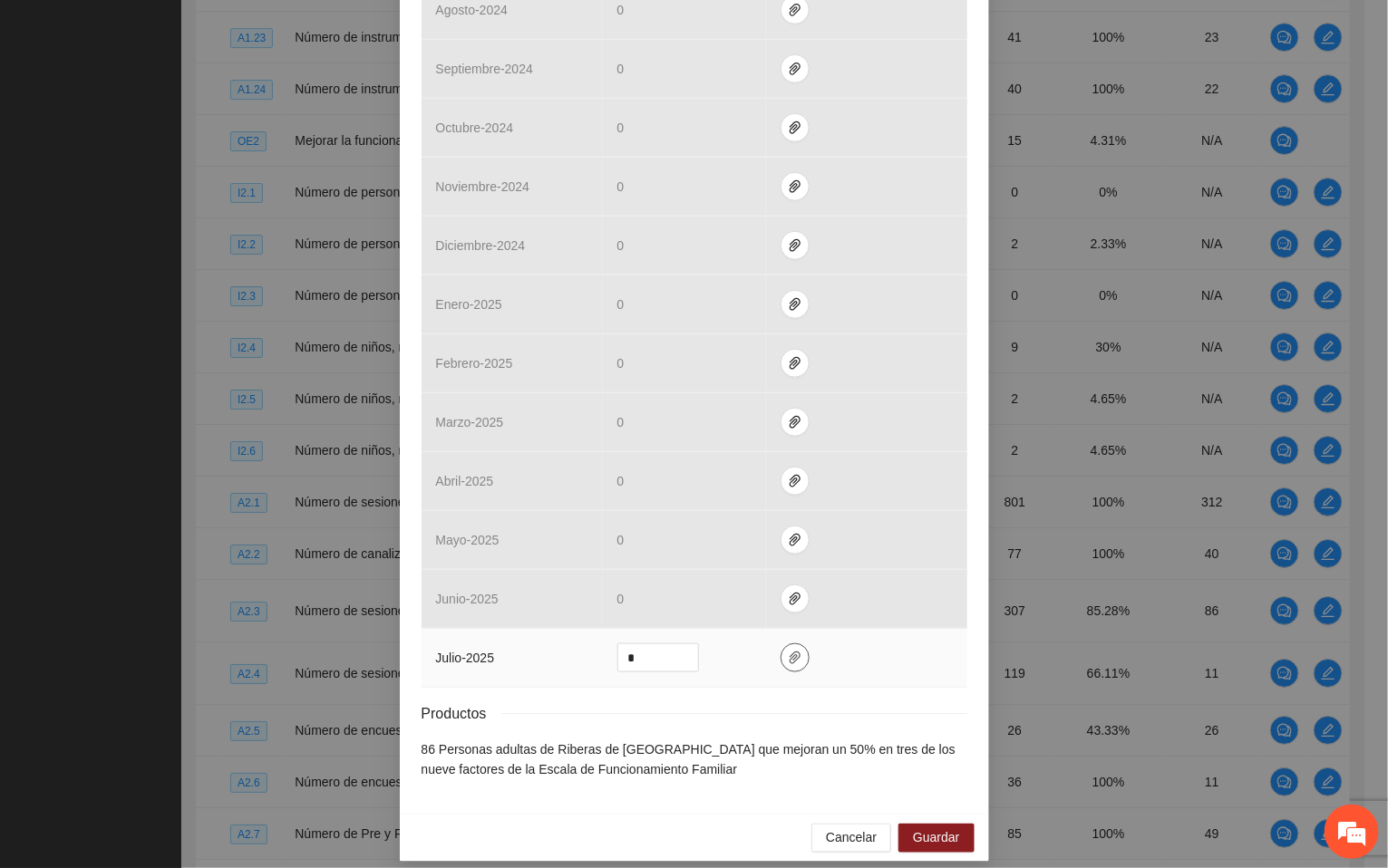
click at [780, 651] on button "button" at bounding box center [795, 658] width 29 height 29
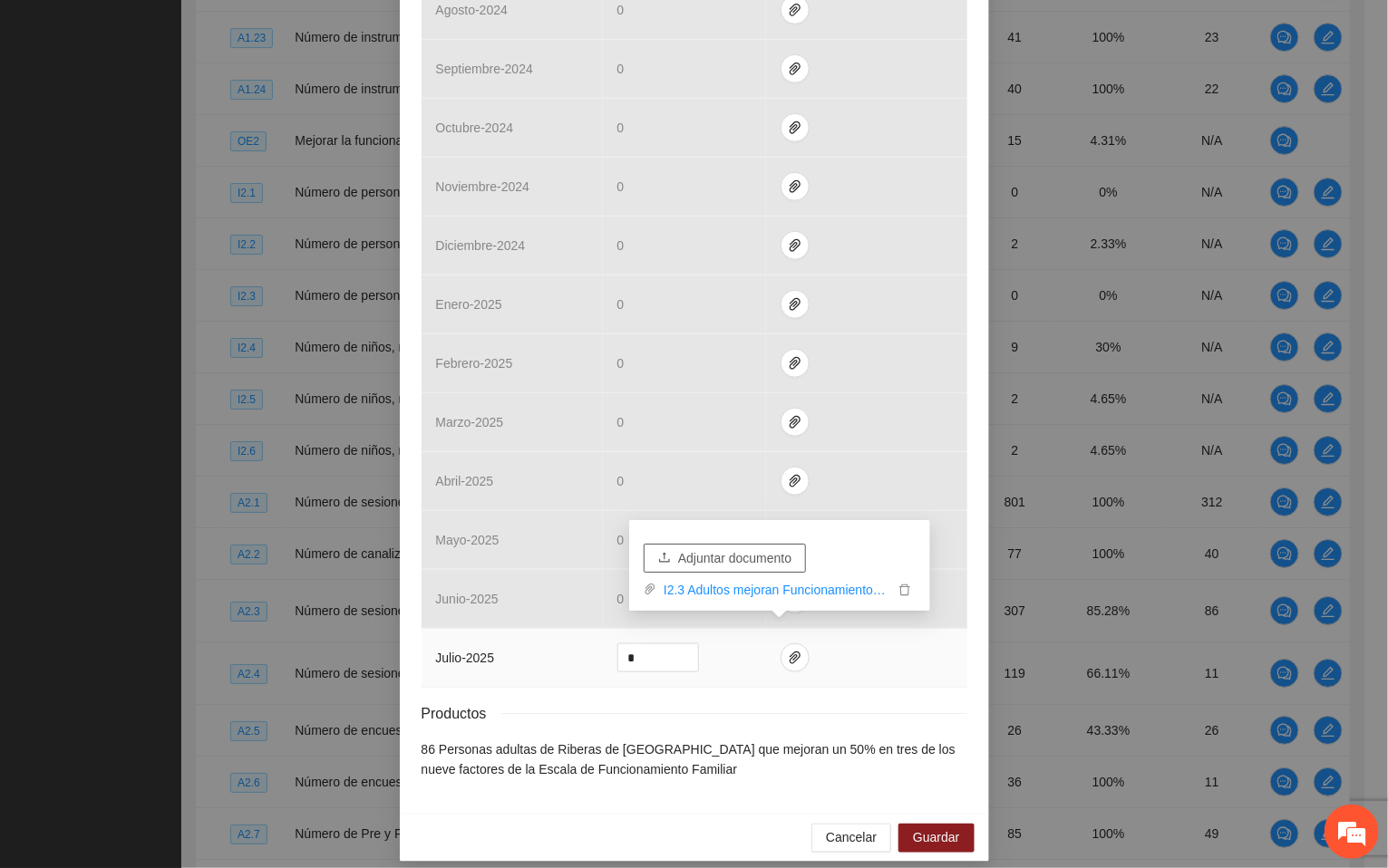
click at [721, 560] on span "Adjuntar documento" at bounding box center [734, 558] width 113 height 20
click at [754, 528] on span "Adjuntar documento" at bounding box center [734, 530] width 113 height 20
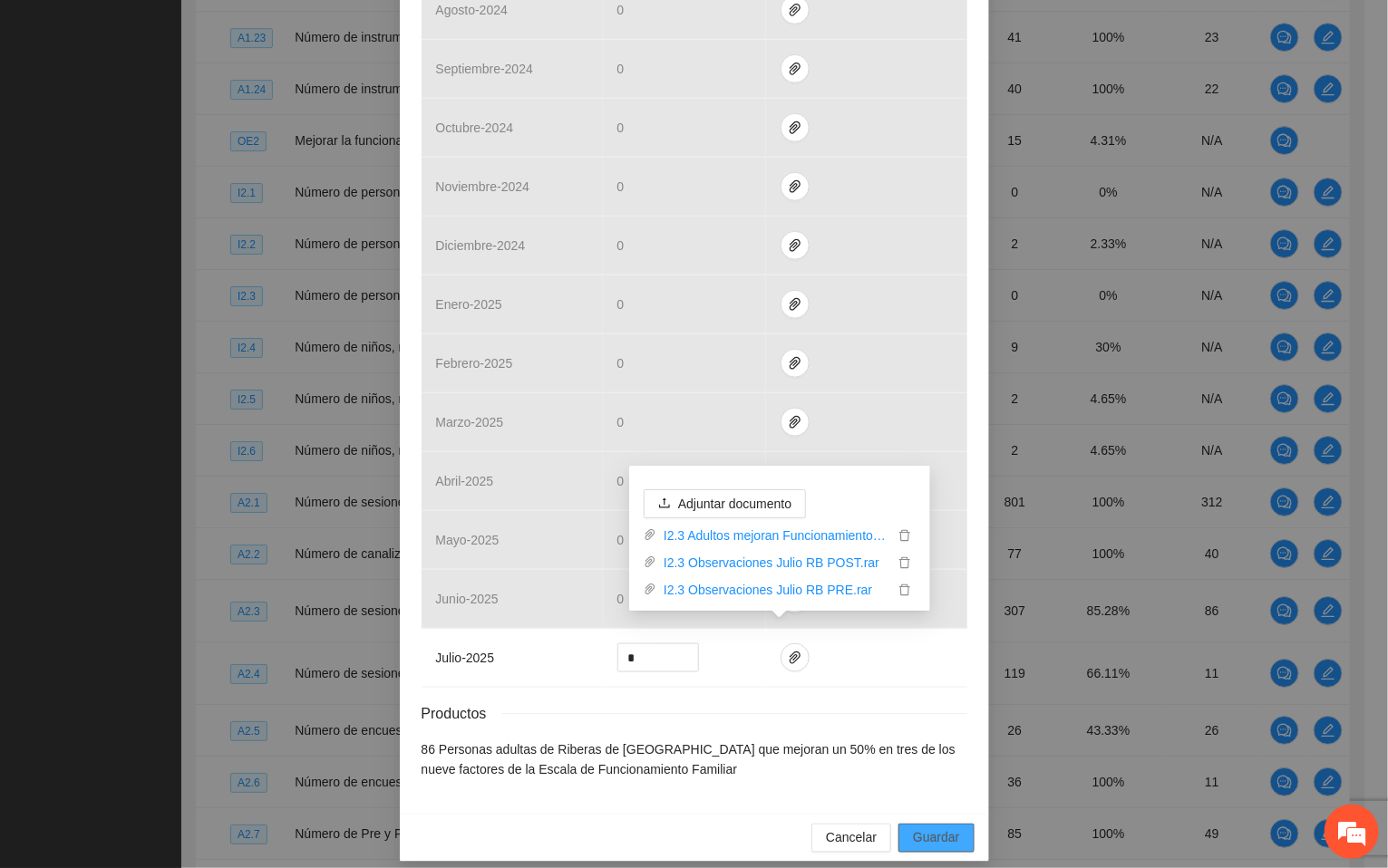
click at [926, 828] on span "Guardar" at bounding box center [936, 838] width 46 height 20
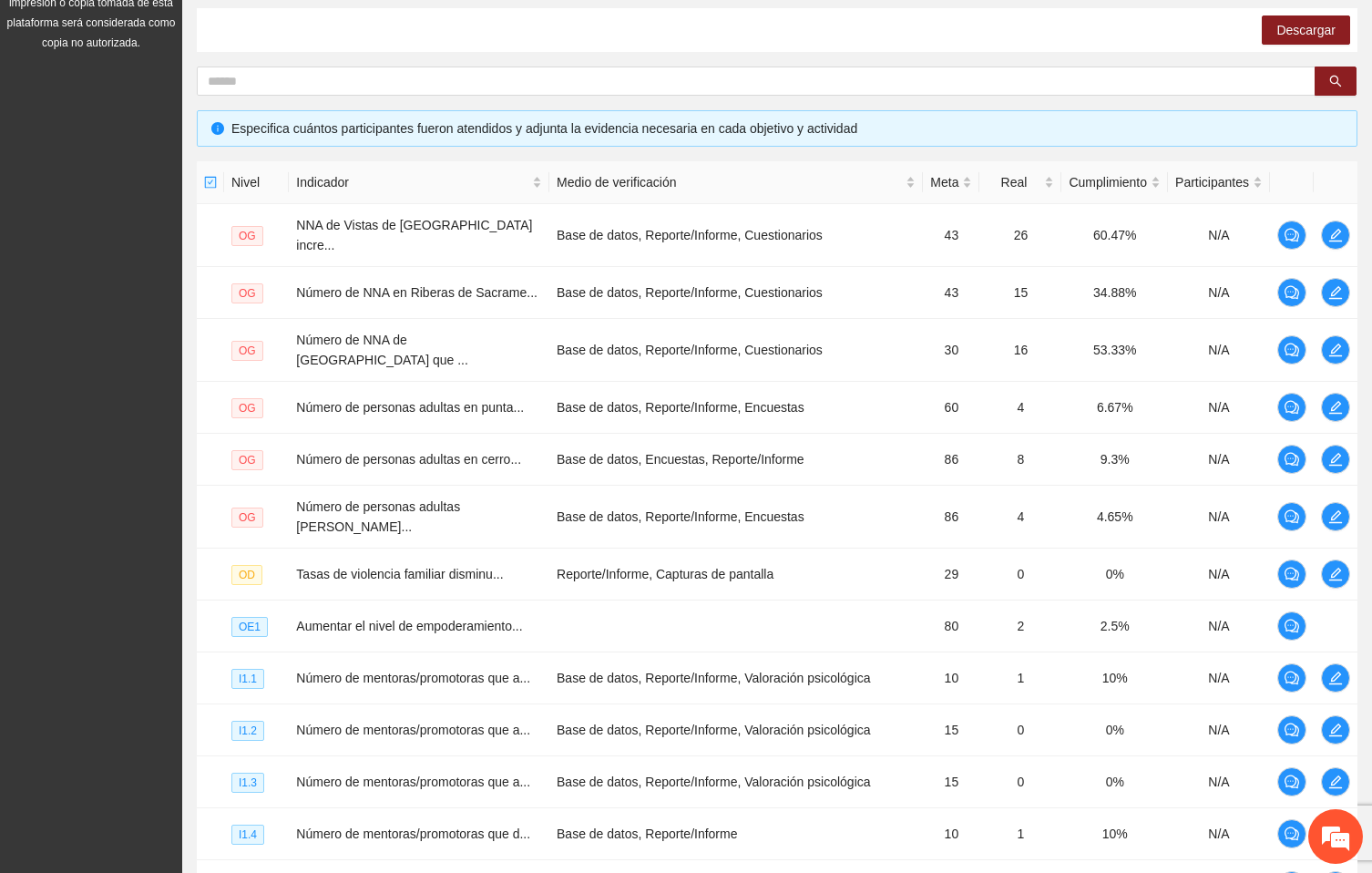
scroll to position [0, 0]
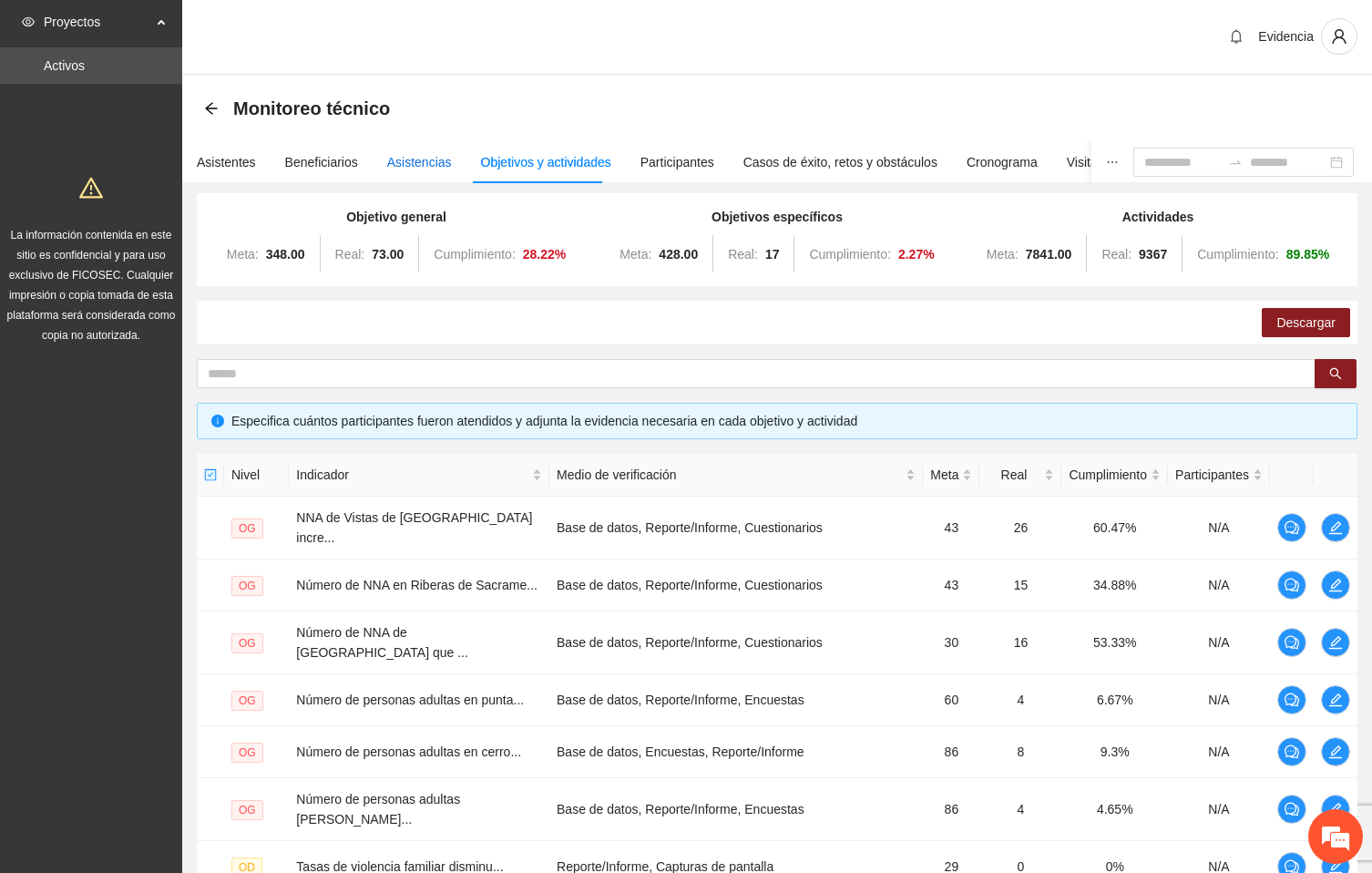
click at [419, 161] on div "Asistencias" at bounding box center [419, 162] width 65 height 20
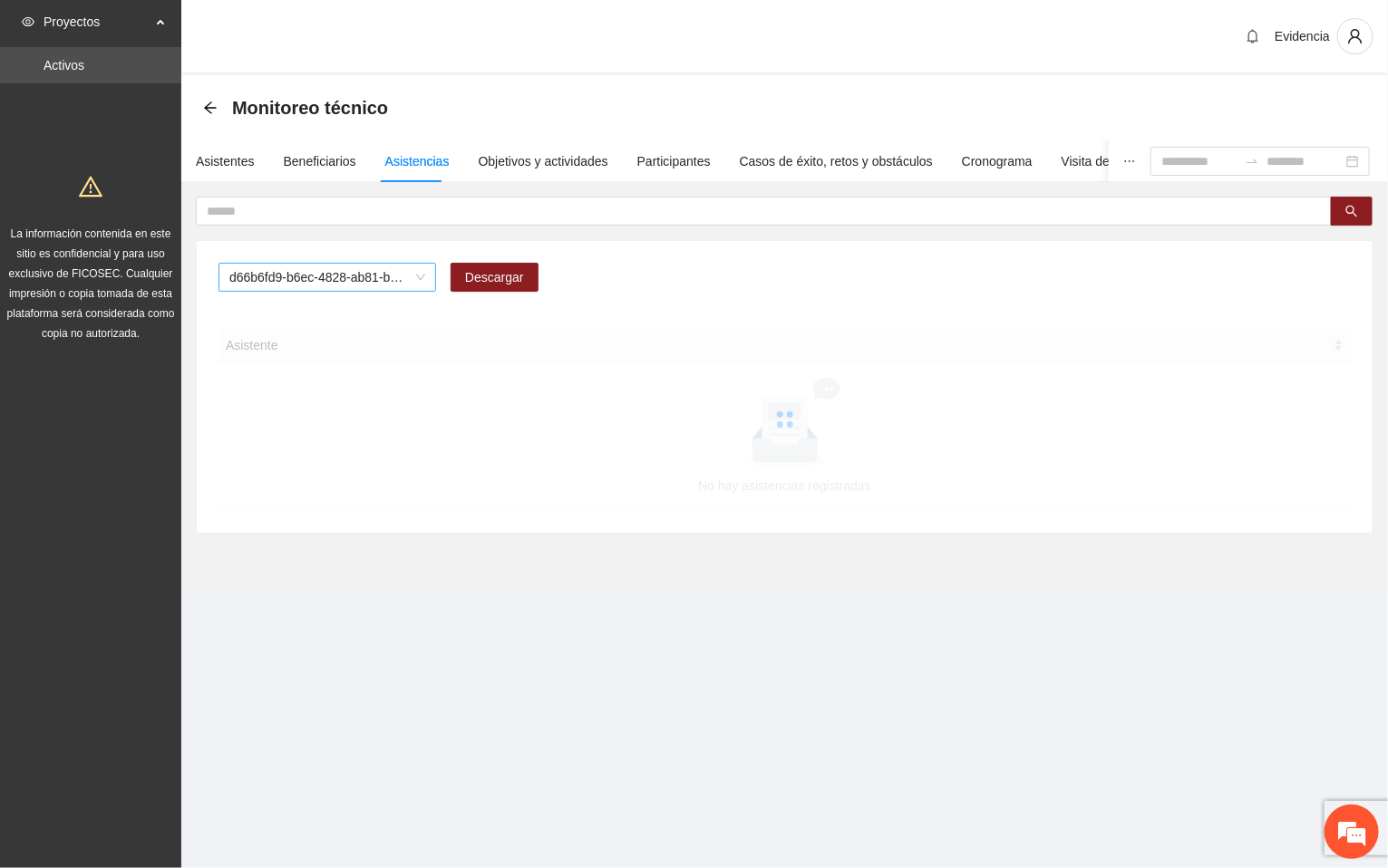
click at [420, 280] on span "d66b6fd9-b6ec-4828-ab81-b45f232f7914" at bounding box center [327, 278] width 196 height 27
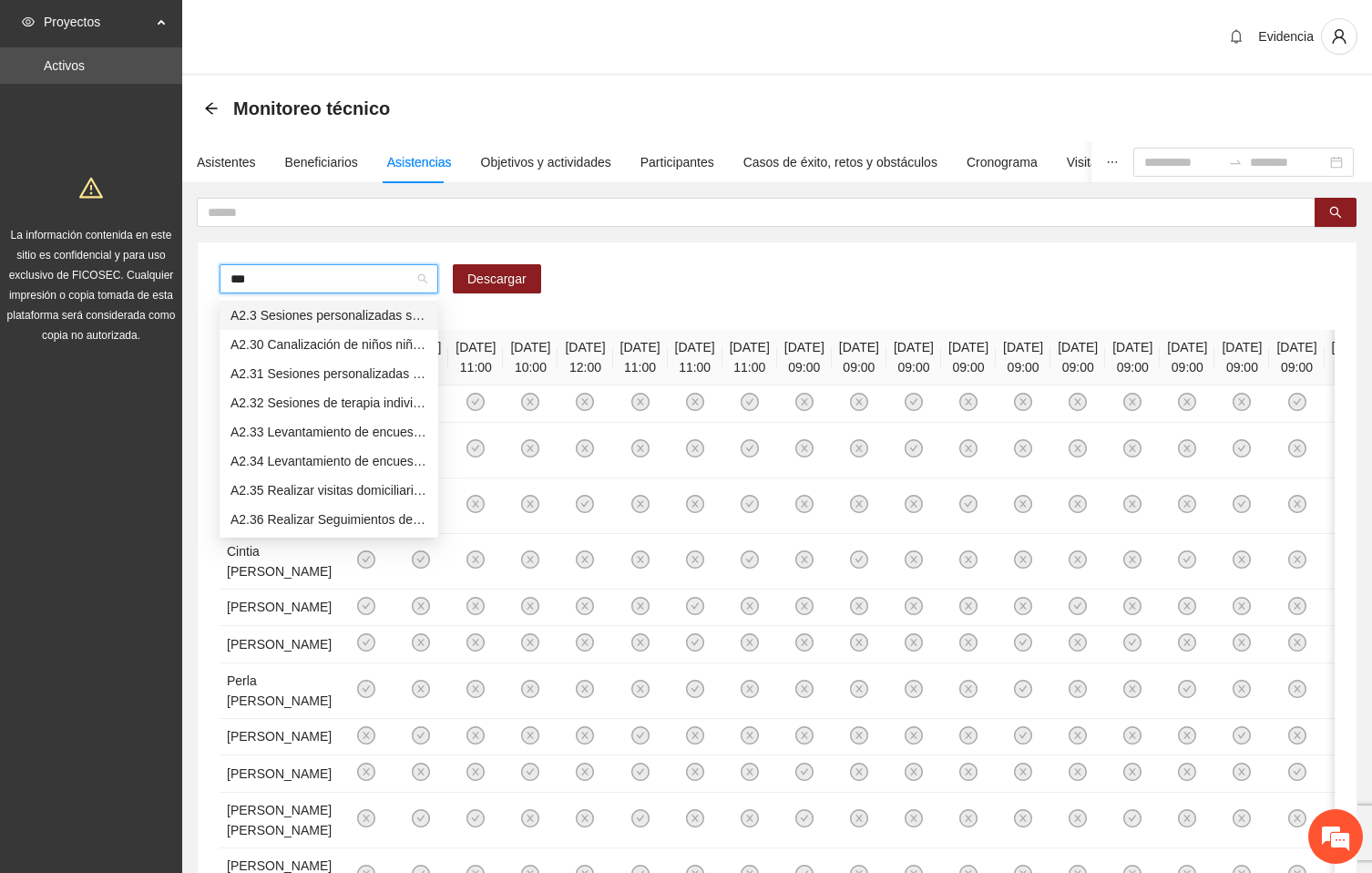
type input "****"
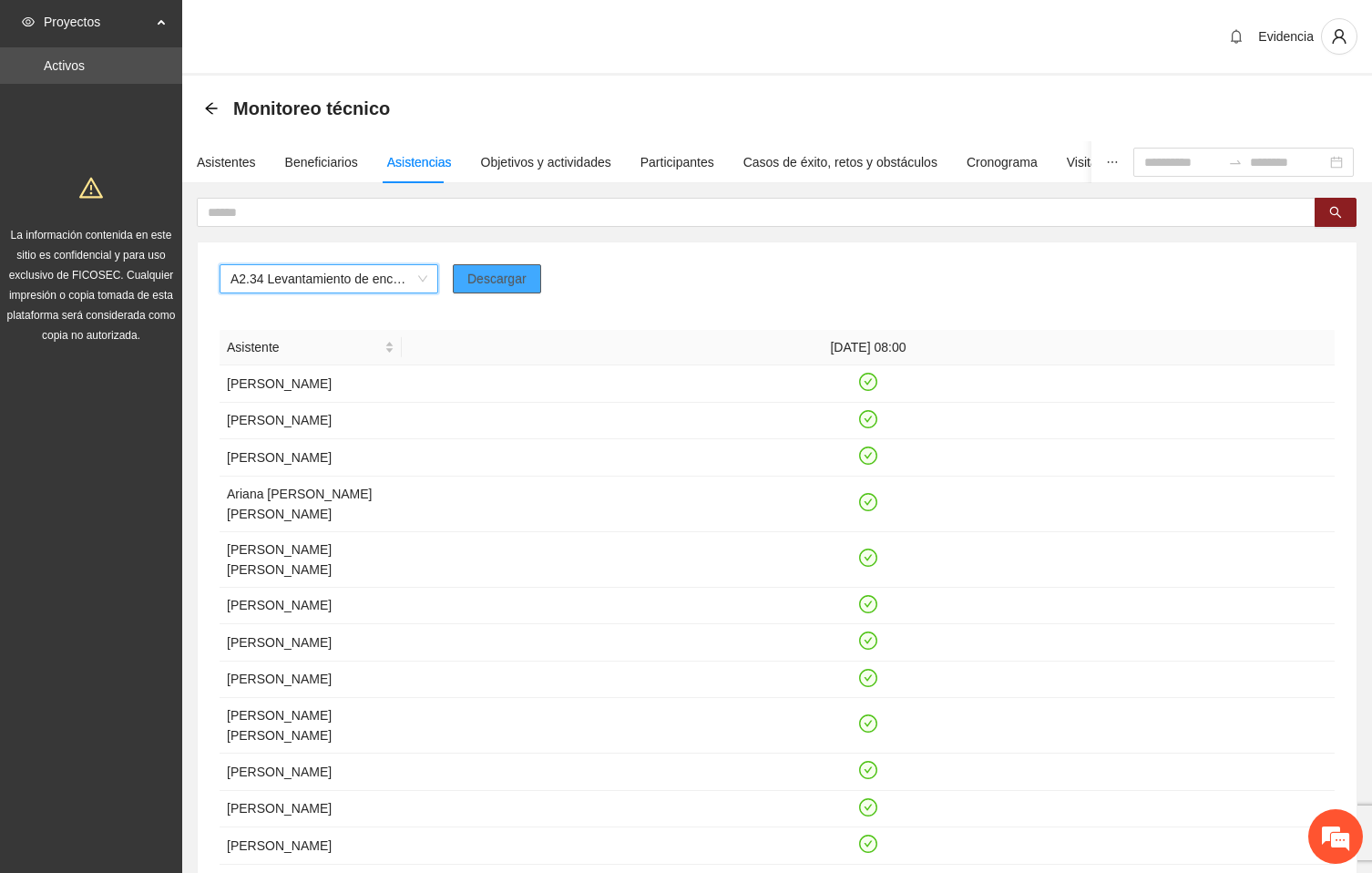
click at [508, 289] on span "Descargar" at bounding box center [496, 278] width 59 height 20
click at [224, 154] on div "Asistentes" at bounding box center [226, 162] width 59 height 20
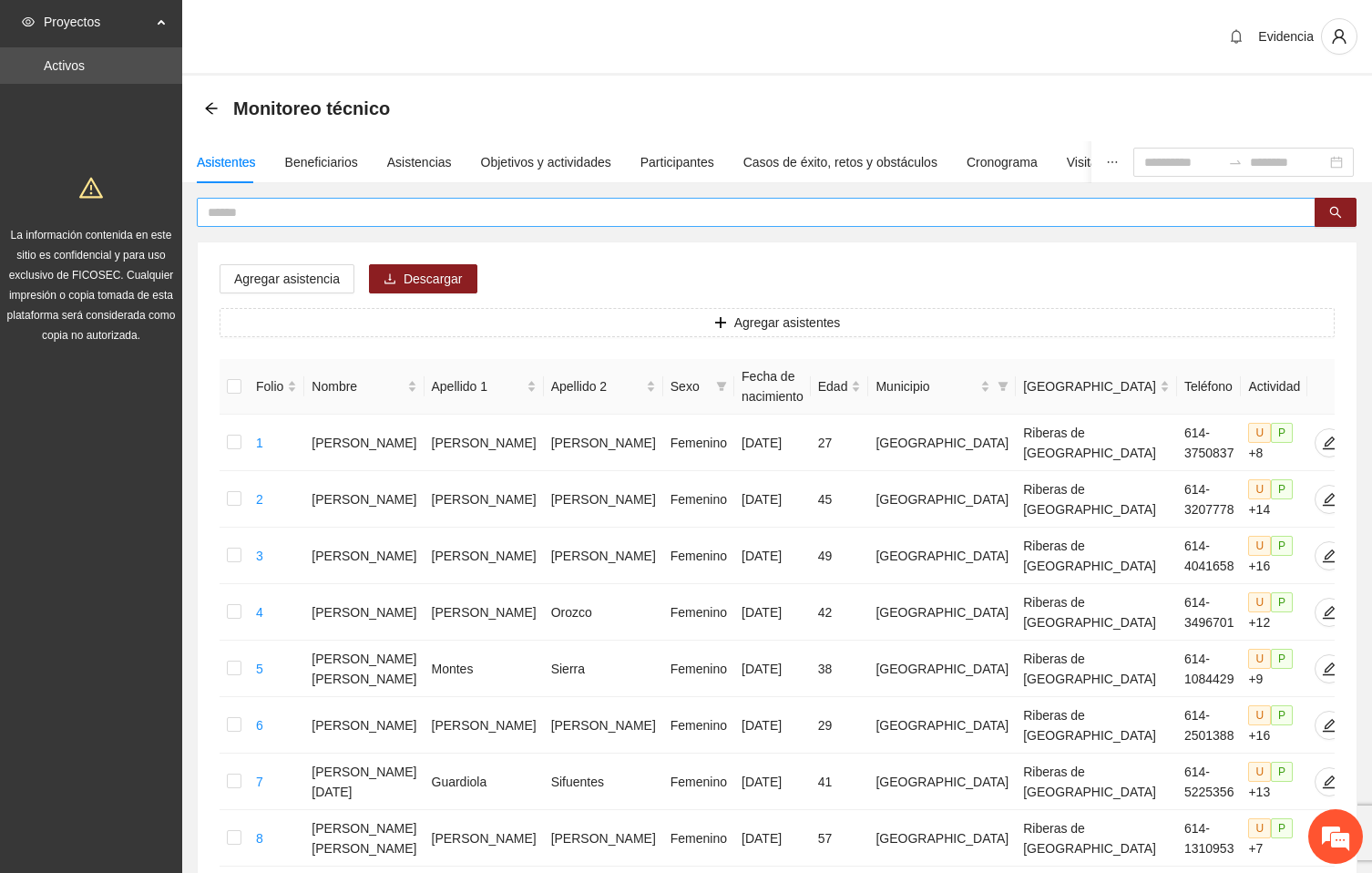
click at [249, 209] on input "text" at bounding box center [749, 212] width 1083 height 20
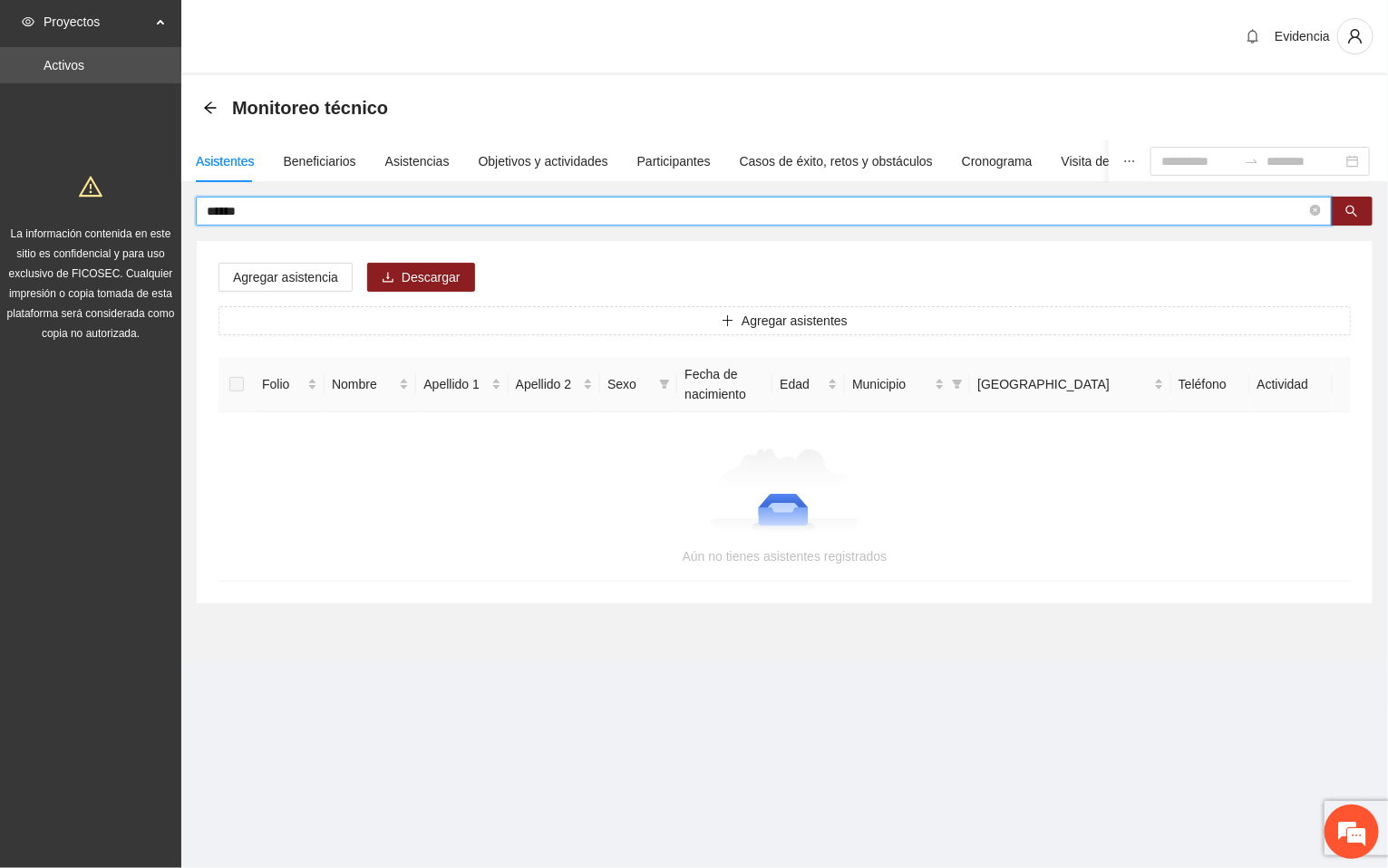
drag, startPoint x: 270, startPoint y: 203, endPoint x: 126, endPoint y: 212, distance: 144.3
click at [126, 212] on section "Proyectos Activos La información contenida en este sitio es confidencial y para…" at bounding box center [694, 434] width 1388 height 868
drag, startPoint x: 294, startPoint y: 204, endPoint x: 49, endPoint y: 172, distance: 247.1
click at [49, 172] on section "Proyectos Activos La información contenida en este sitio es confidencial y para…" at bounding box center [694, 434] width 1388 height 868
drag, startPoint x: 261, startPoint y: 209, endPoint x: 88, endPoint y: 196, distance: 173.5
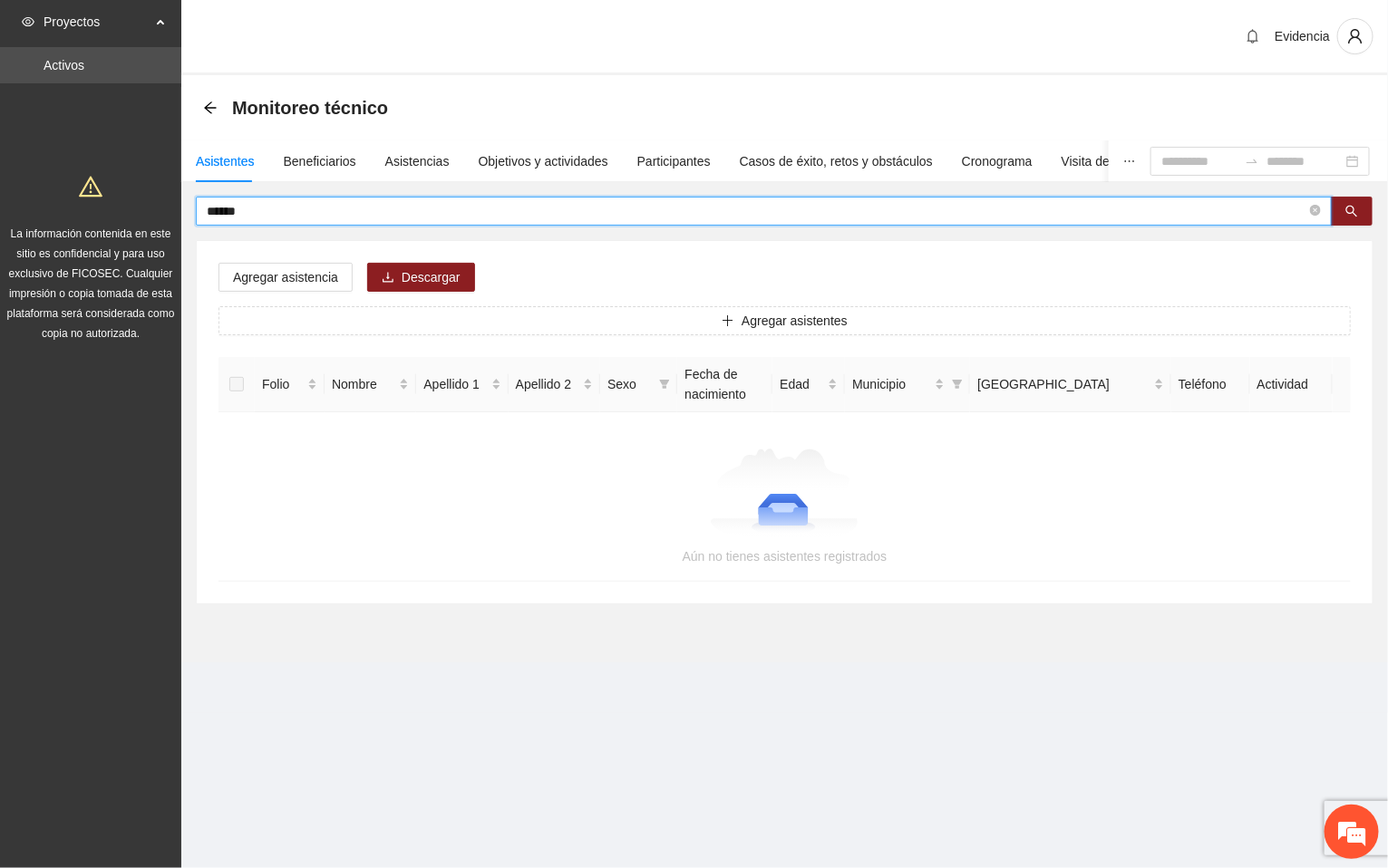
click at [88, 196] on section "Proyectos Activos La información contenida en este sitio es confidencial y para…" at bounding box center [694, 434] width 1388 height 868
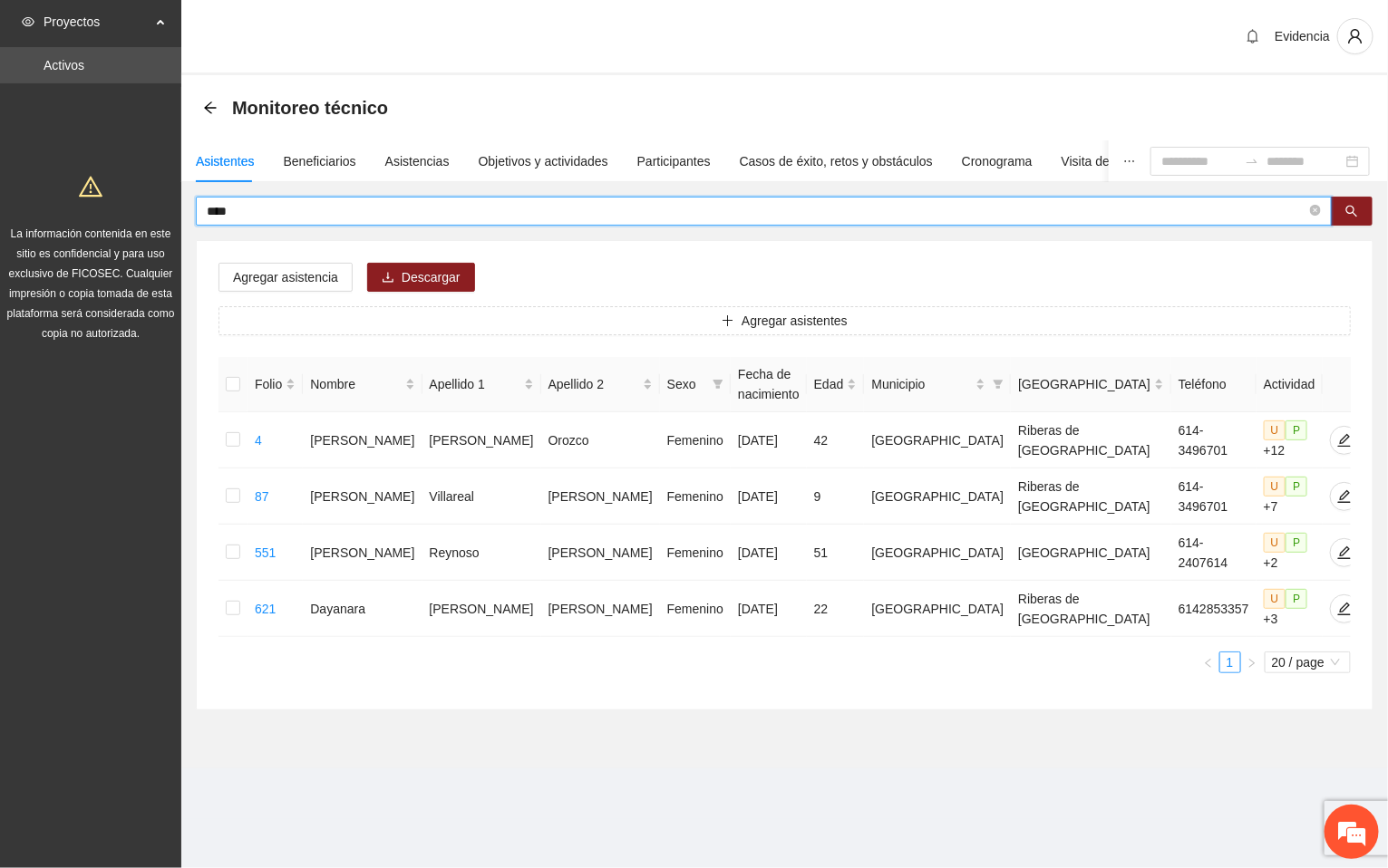
drag, startPoint x: 259, startPoint y: 212, endPoint x: 93, endPoint y: 206, distance: 166.1
click at [93, 206] on section "Proyectos Activos La información contenida en este sitio es confidencial y para…" at bounding box center [694, 434] width 1388 height 868
type input "********"
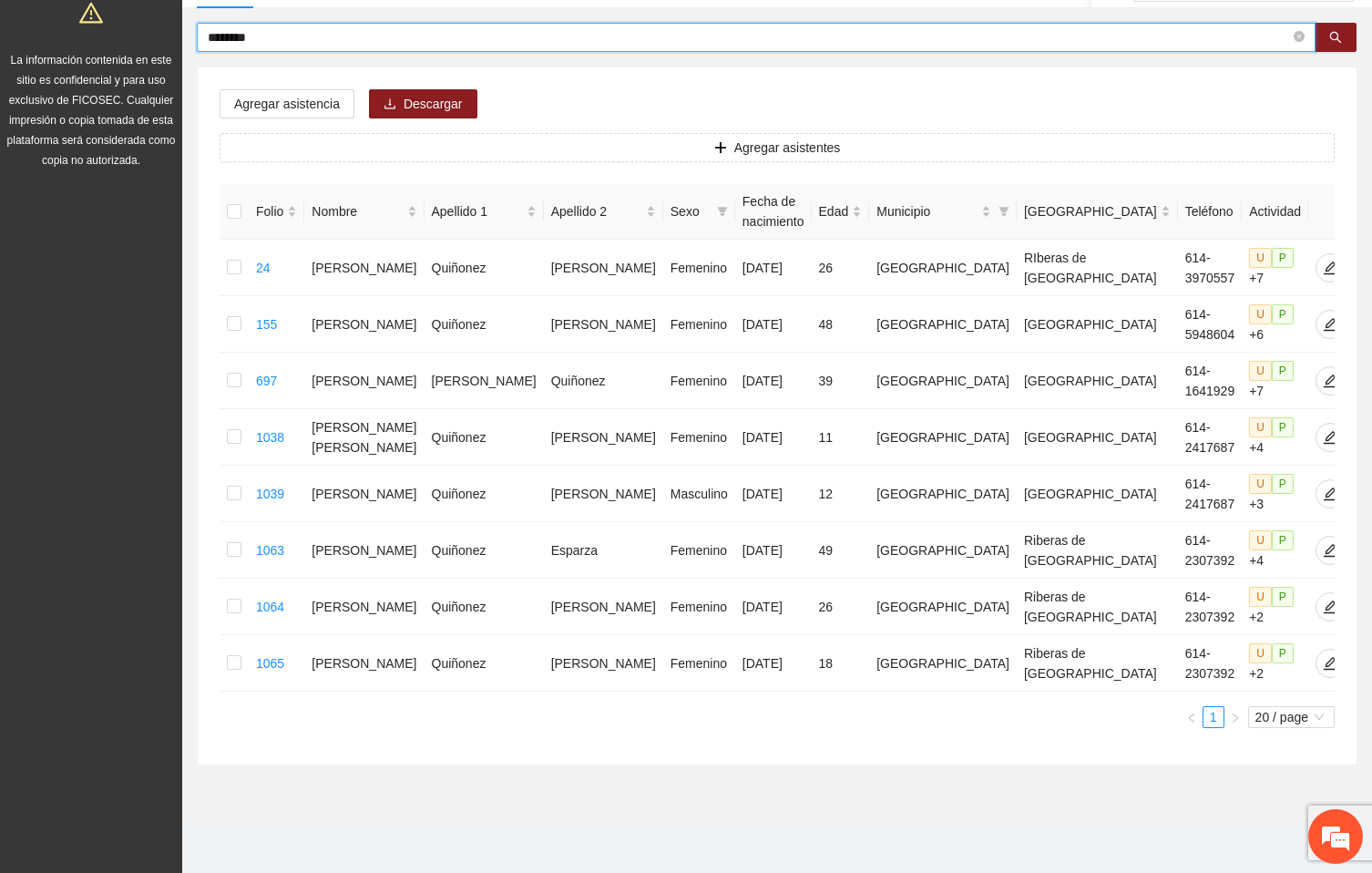
scroll to position [25, 0]
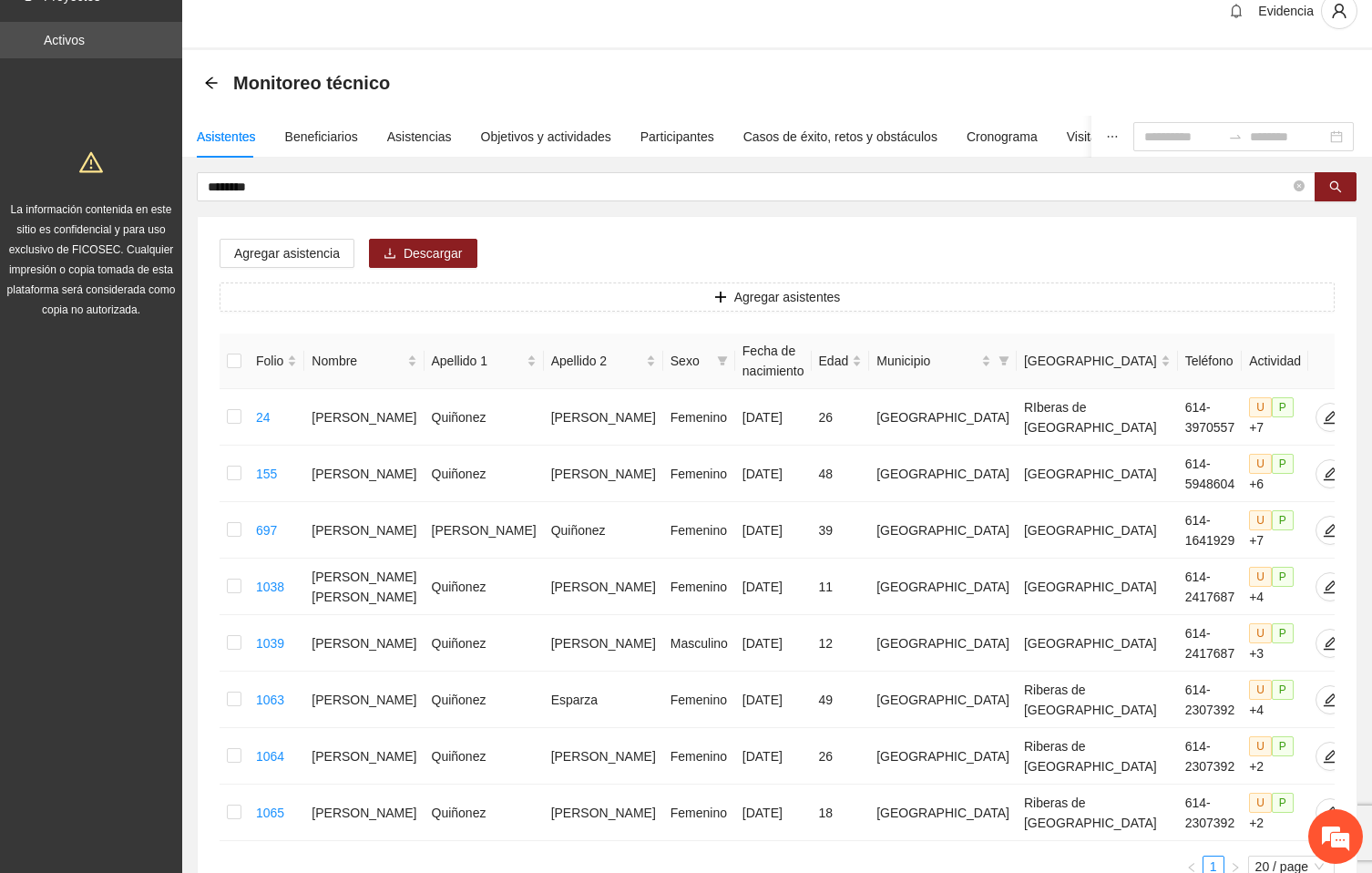
click at [578, 36] on div "Evidencia" at bounding box center [777, 13] width 1190 height 76
click at [527, 9] on div "Evidencia" at bounding box center [777, 13] width 1190 height 76
click at [1105, 67] on div "Monitoreo técnico" at bounding box center [778, 83] width 1146 height 37
click at [1132, 242] on div "Agregar asistencia Descargar Agregar asistentes Folio Nombre Apellido 1 Apellid…" at bounding box center [778, 566] width 1160 height 697
drag, startPoint x: 279, startPoint y: 186, endPoint x: 7, endPoint y: 164, distance: 272.9
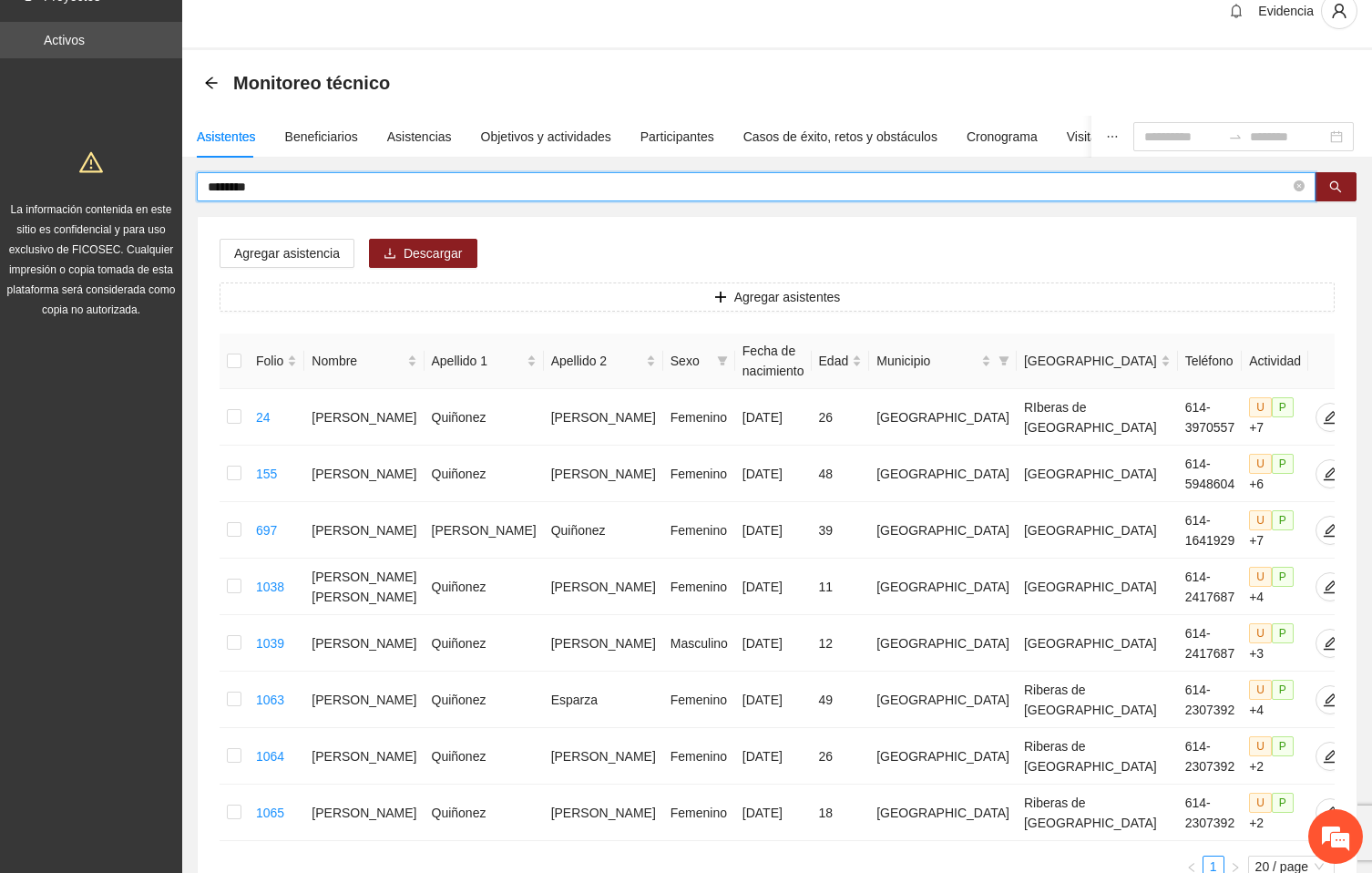
click at [7, 164] on section "Proyectos Activos La información contenida en este sitio es confidencial y para…" at bounding box center [686, 500] width 1372 height 1051
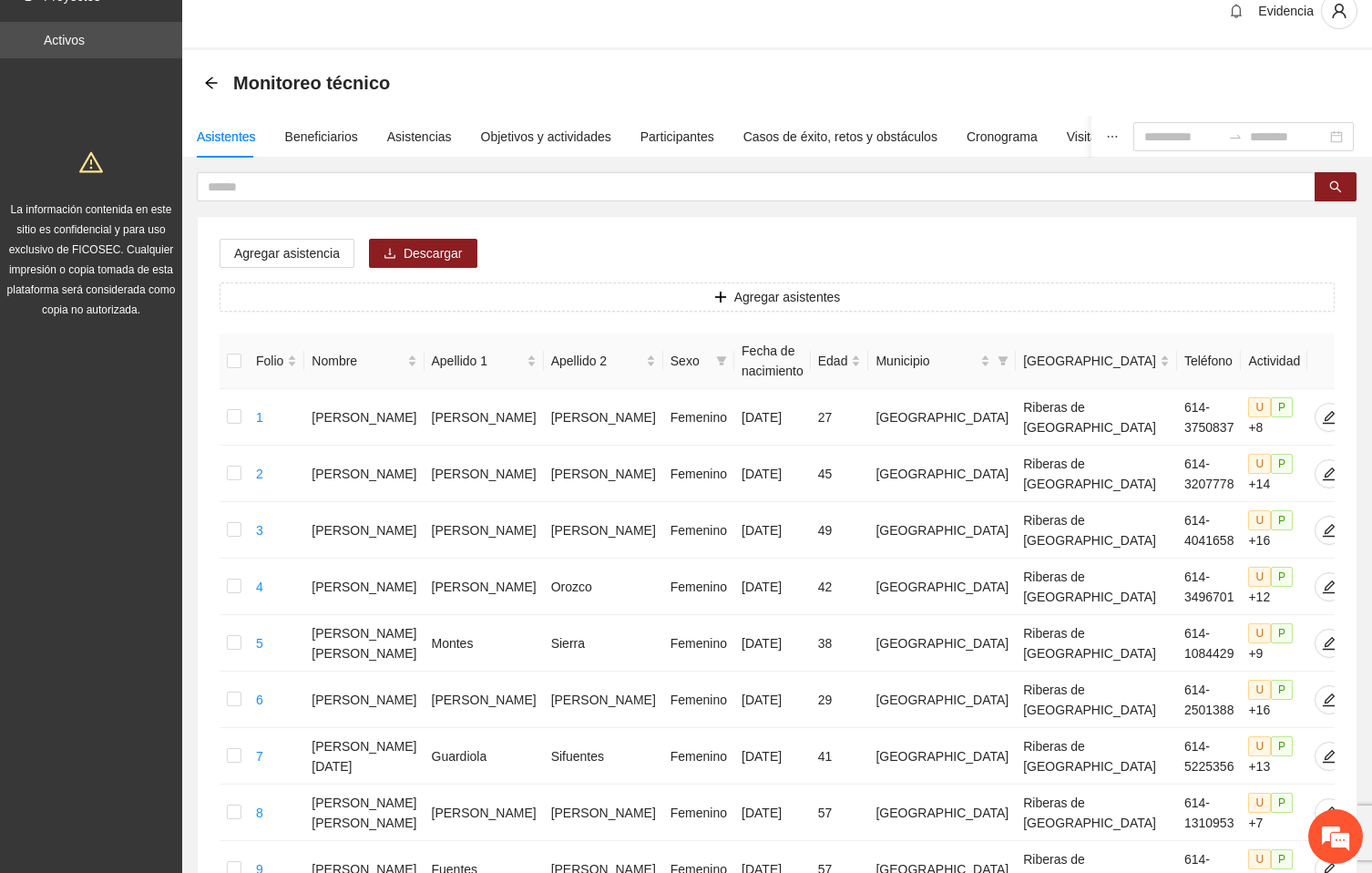
click at [1251, 72] on div "Monitoreo técnico" at bounding box center [778, 83] width 1146 height 37
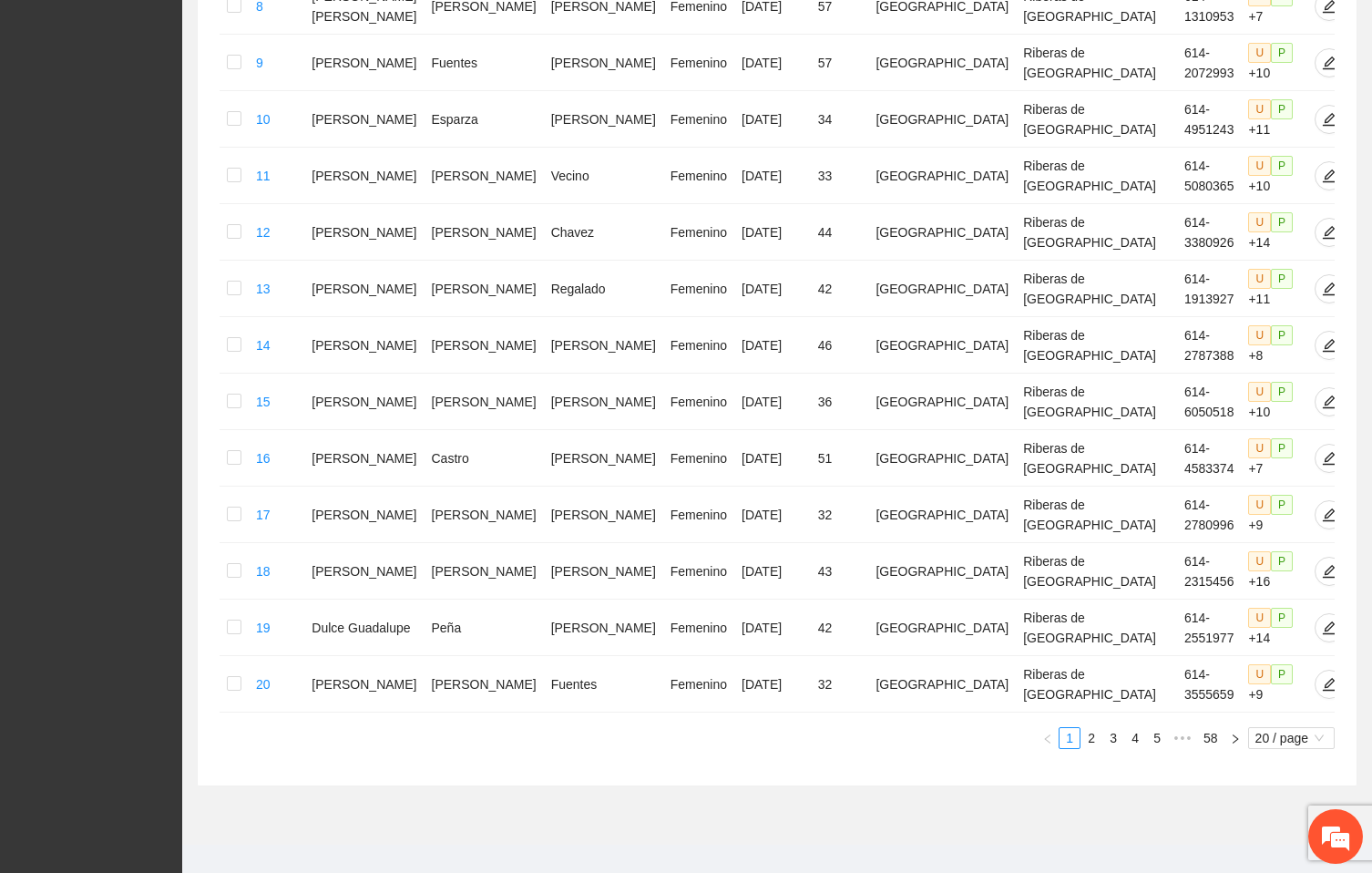
scroll to position [858, 0]
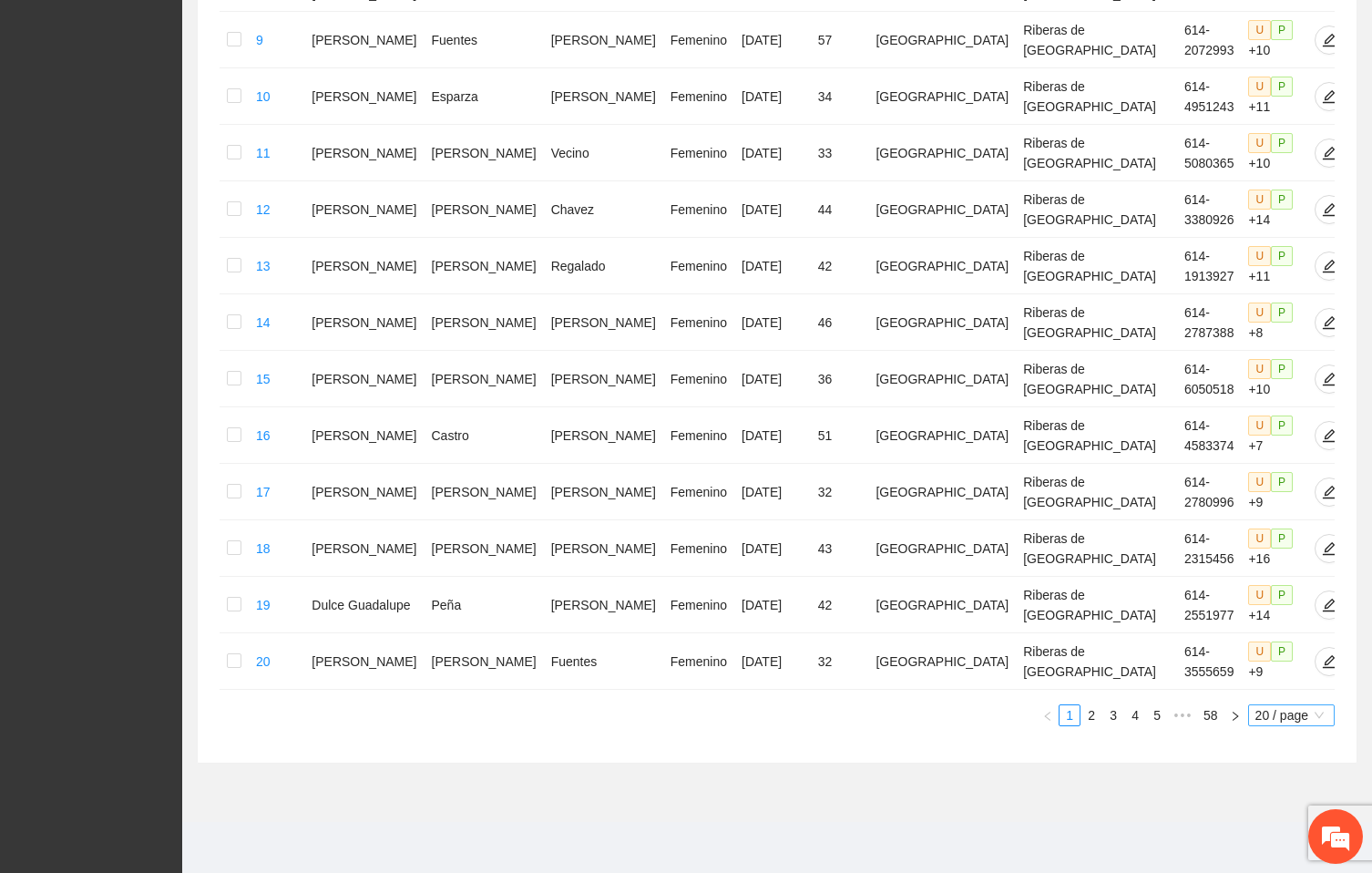
click at [1288, 706] on span "20 / page" at bounding box center [1292, 715] width 72 height 20
click at [1266, 829] on div "100 / page" at bounding box center [1292, 836] width 67 height 20
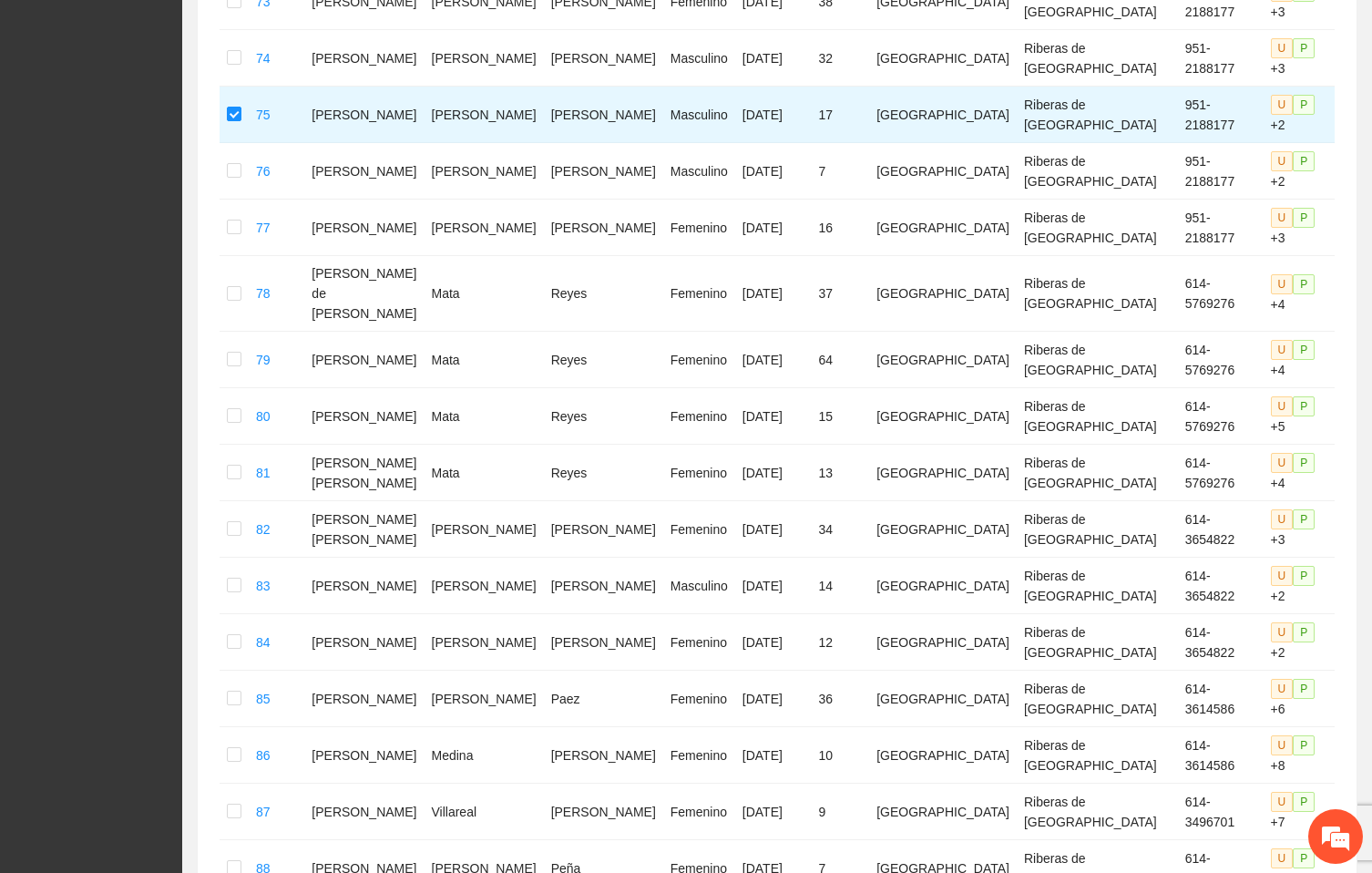
scroll to position [4344, 0]
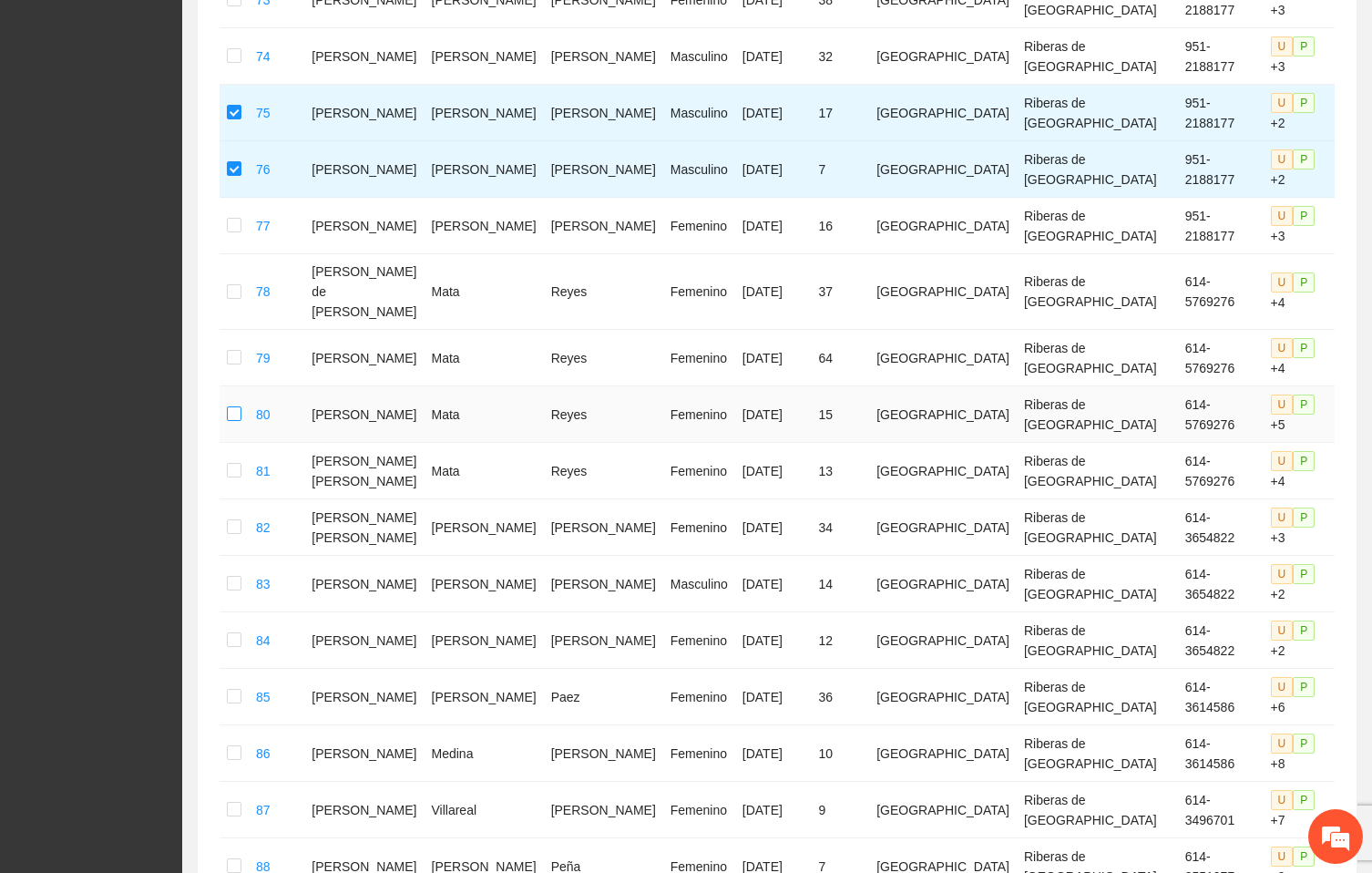
click at [236, 419] on label at bounding box center [234, 414] width 15 height 20
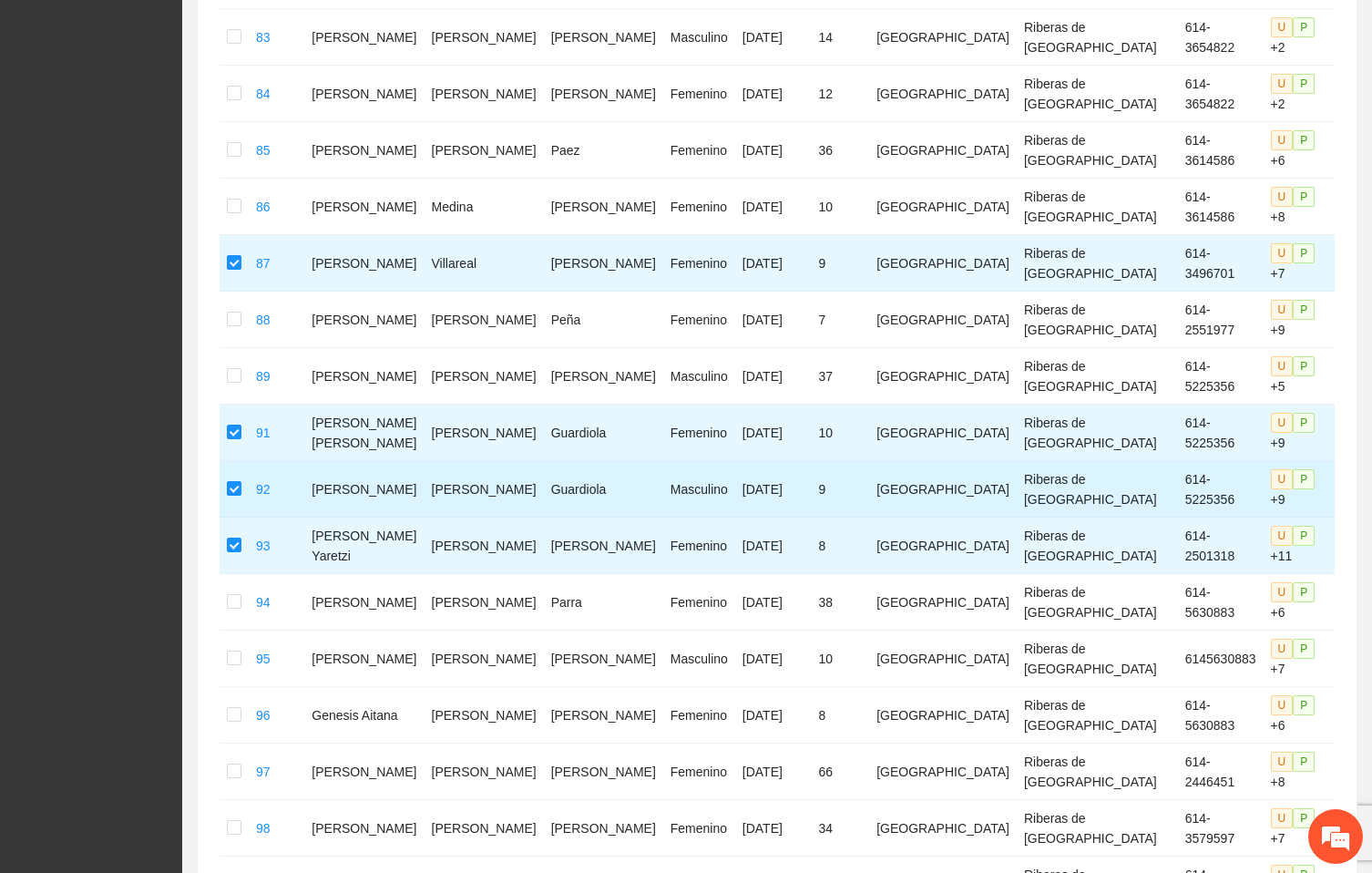
scroll to position [5300, 0]
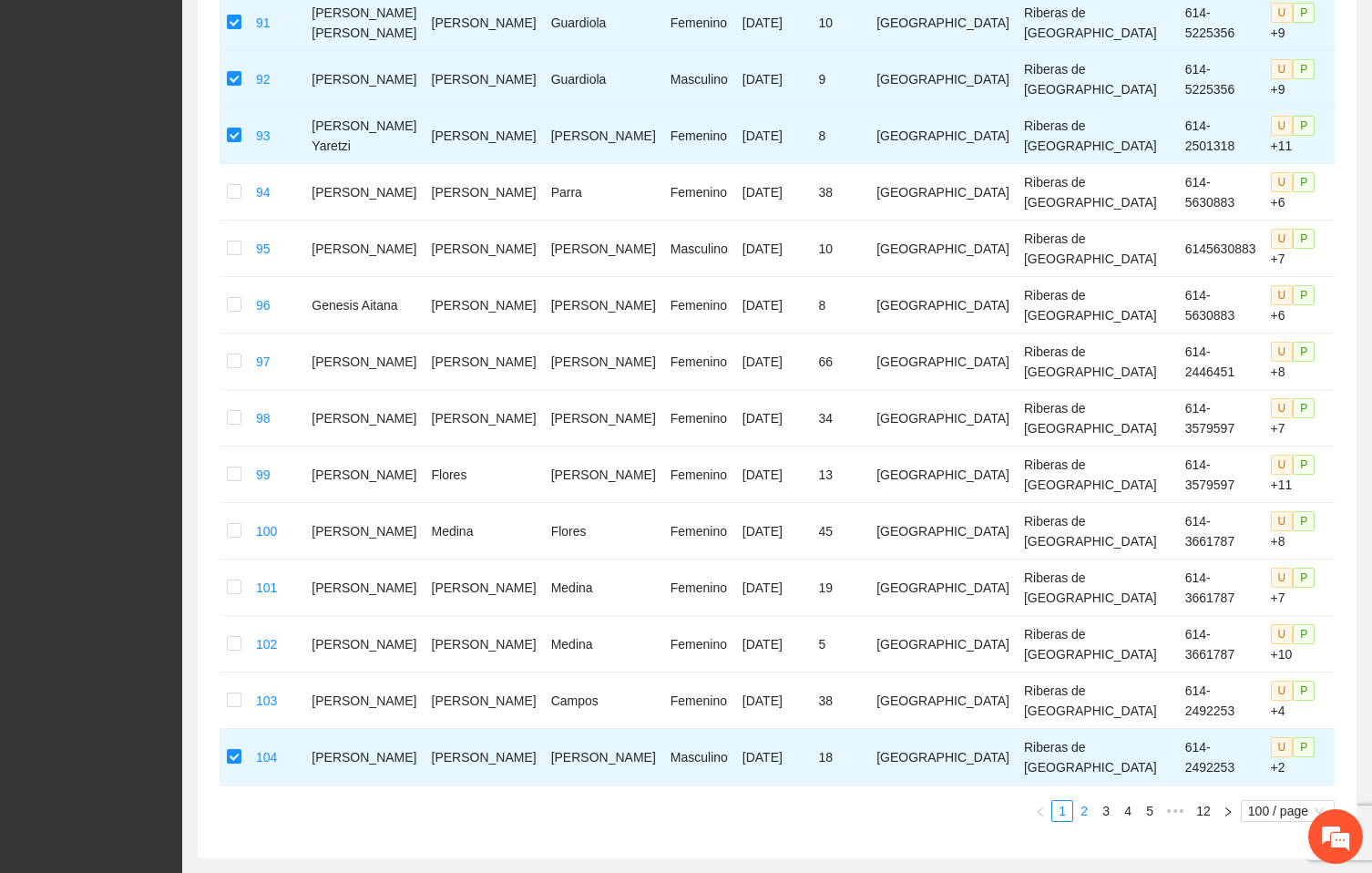
click at [1081, 822] on link "2" at bounding box center [1084, 811] width 20 height 20
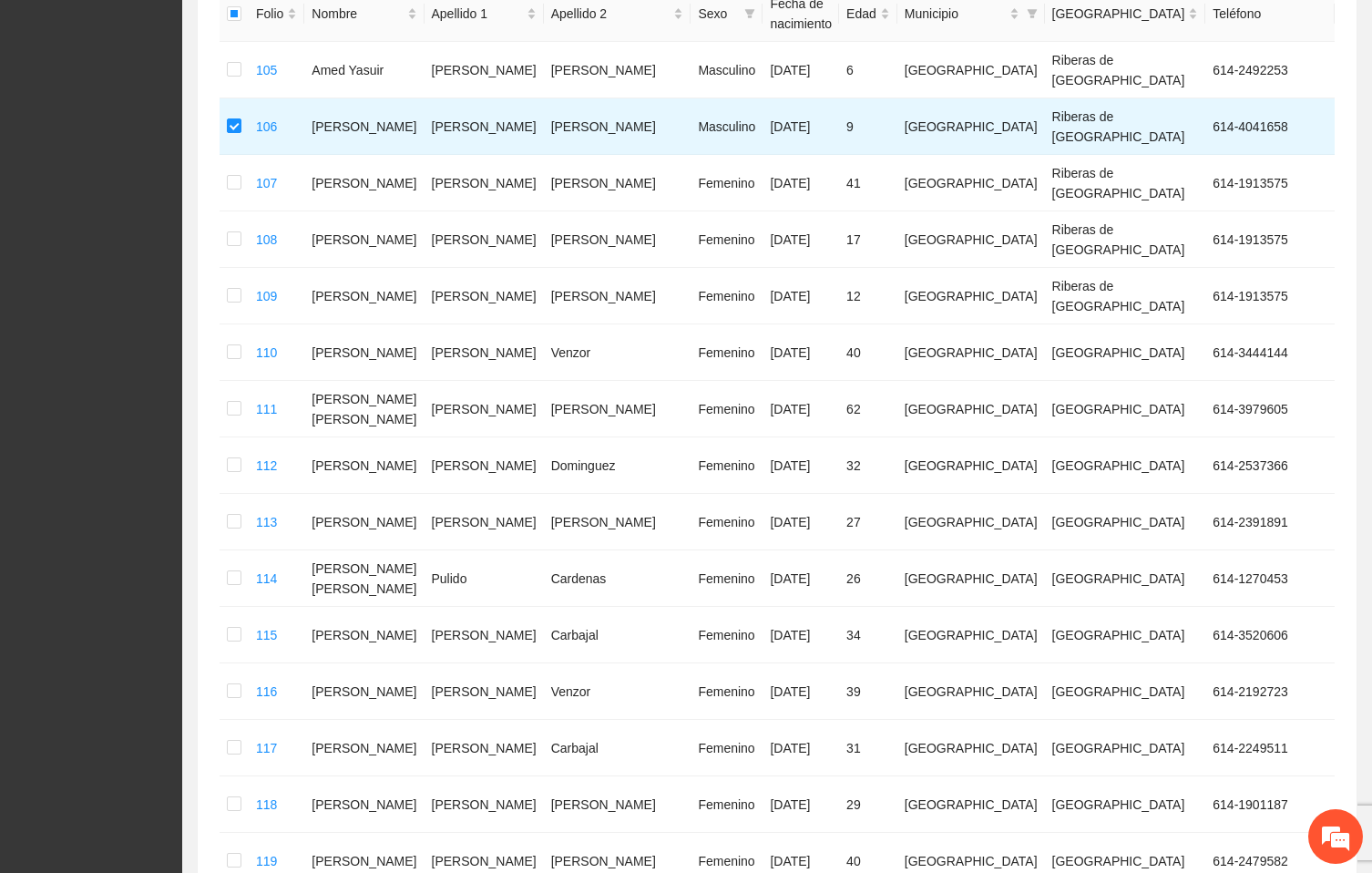
scroll to position [0, 0]
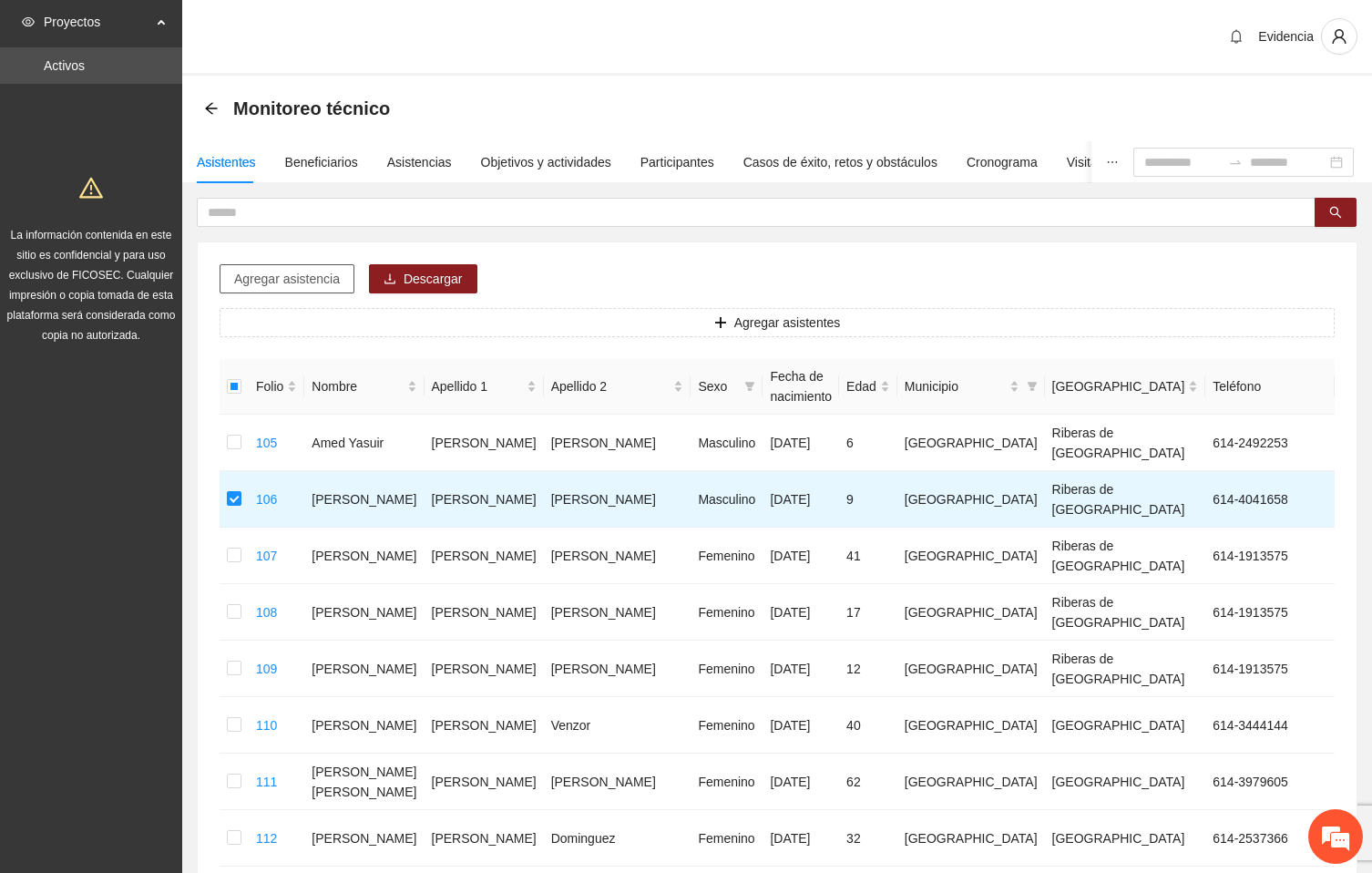
click at [291, 281] on span "Agregar asistencia" at bounding box center [287, 278] width 106 height 20
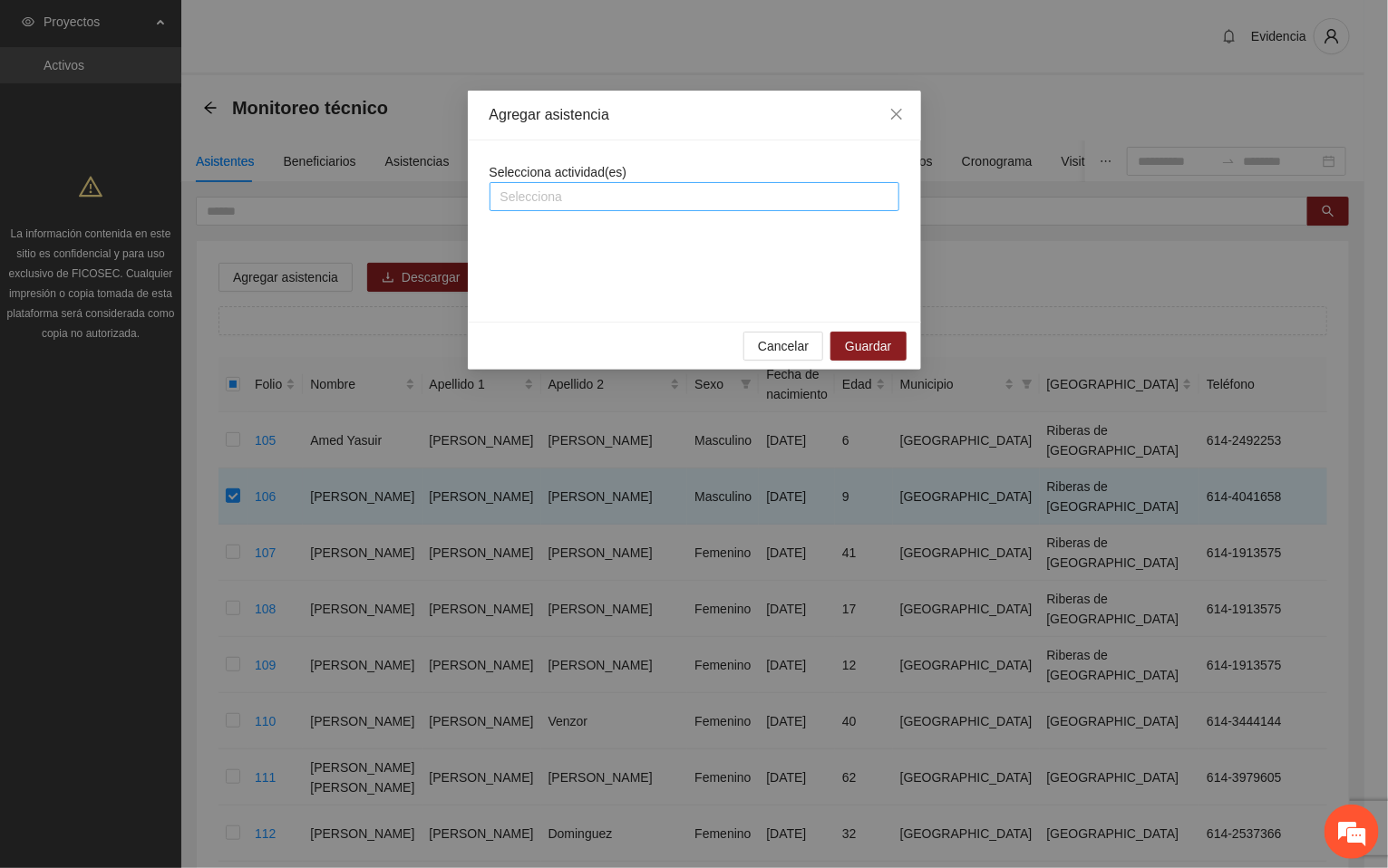
click at [575, 190] on div at bounding box center [694, 197] width 400 height 22
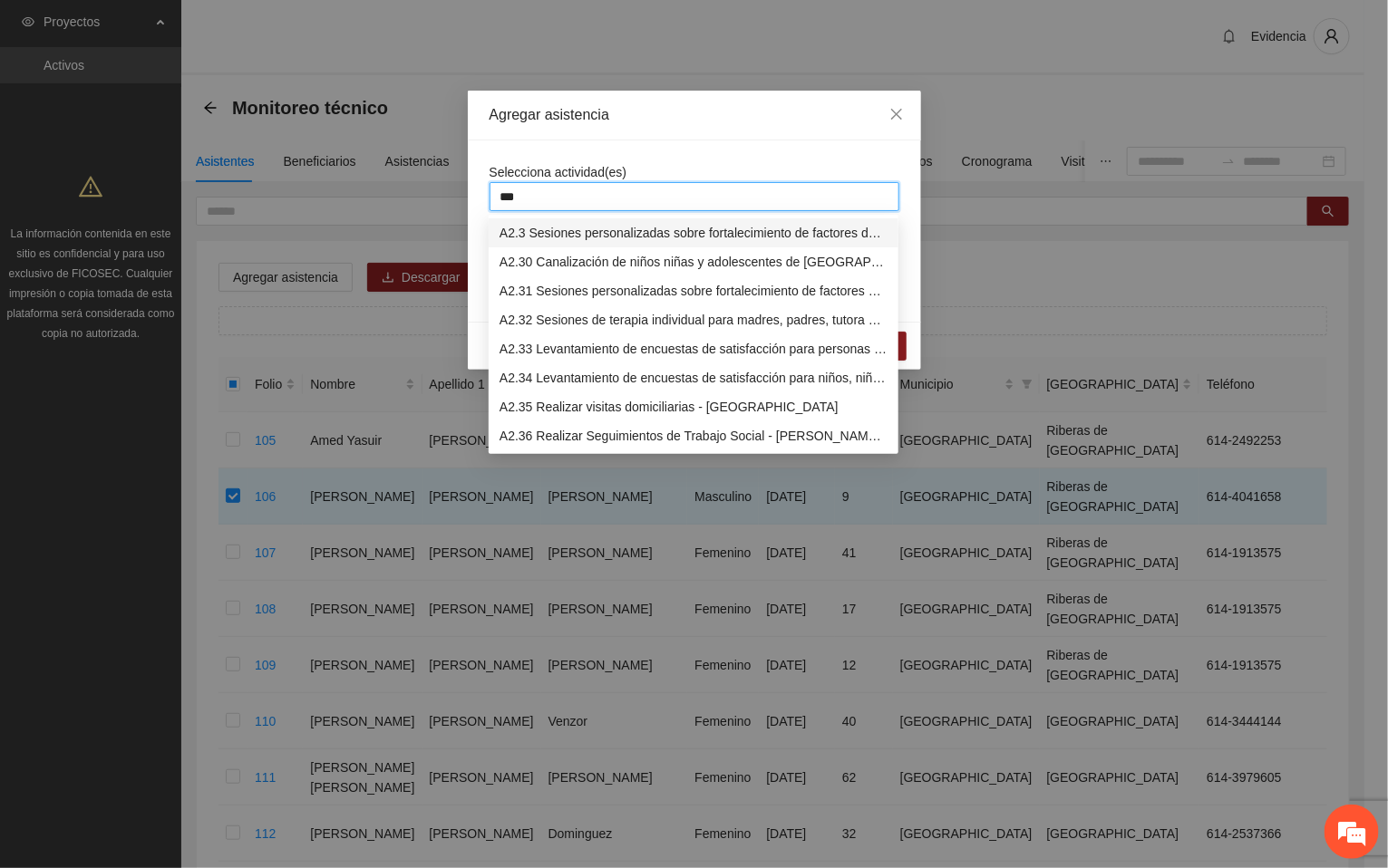
type input "****"
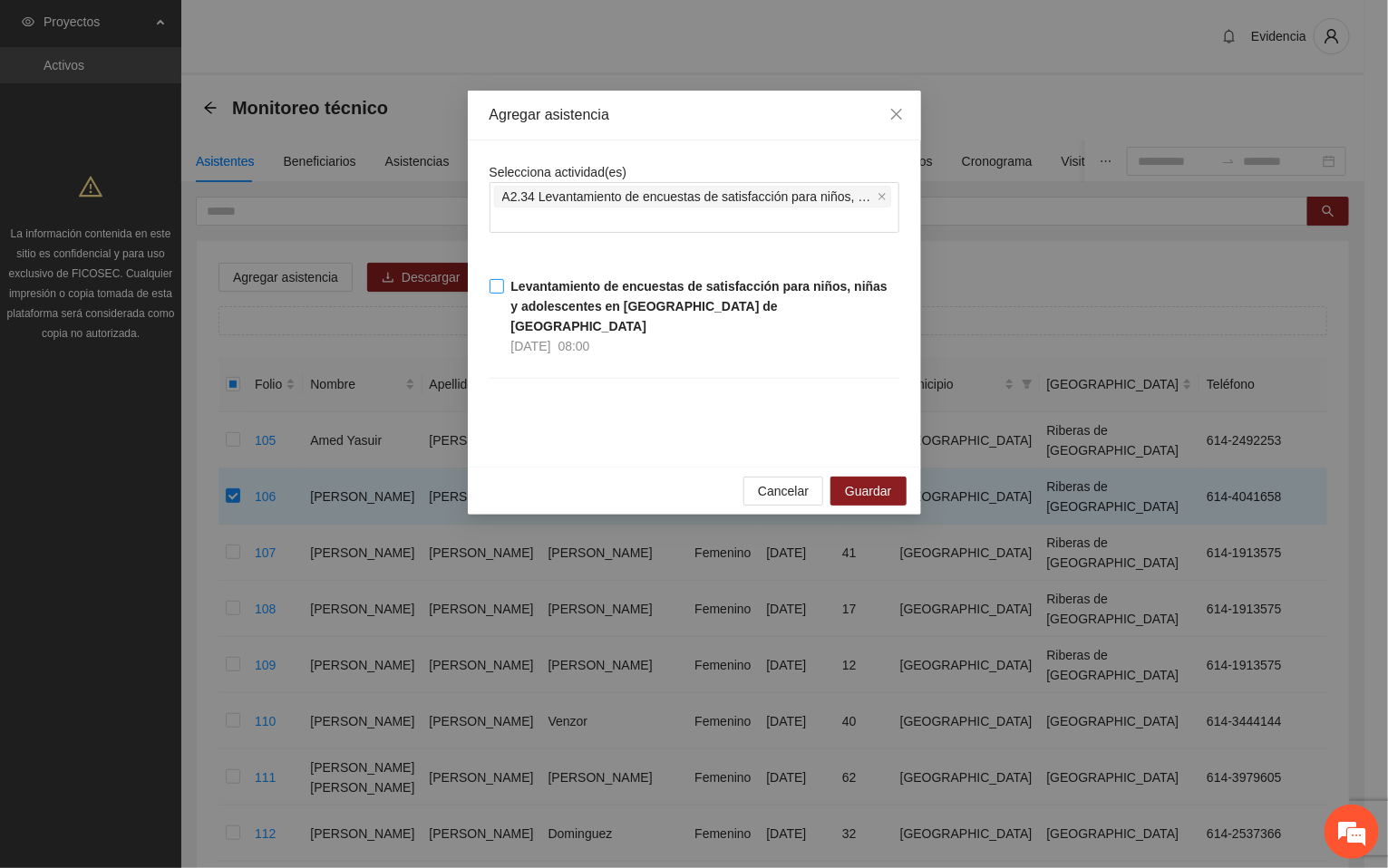
click at [544, 288] on strong "Levantamiento de encuestas de satisfacción para niños, niñas y adolescentes en …" at bounding box center [699, 306] width 376 height 54
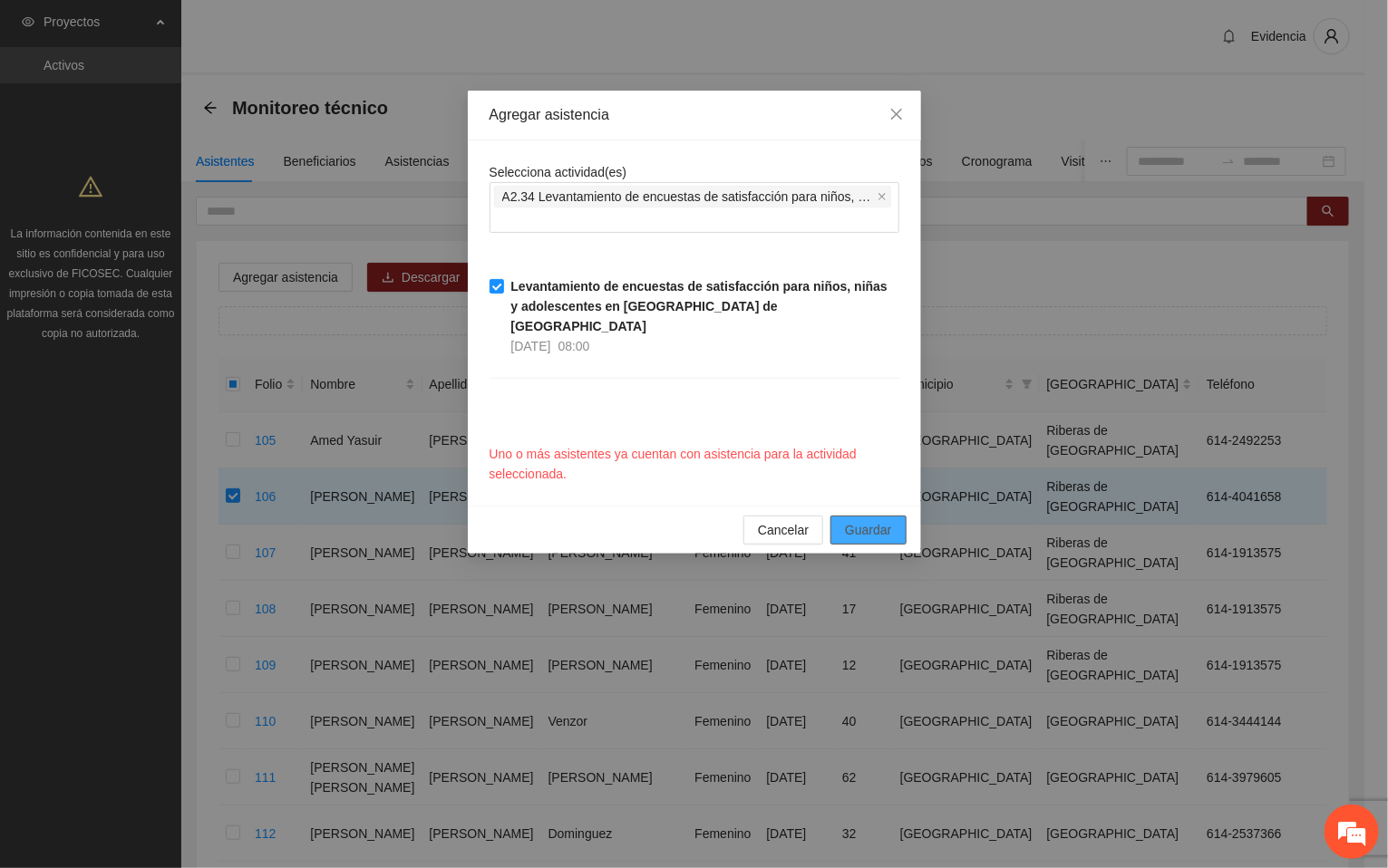
click at [879, 520] on span "Guardar" at bounding box center [868, 529] width 46 height 20
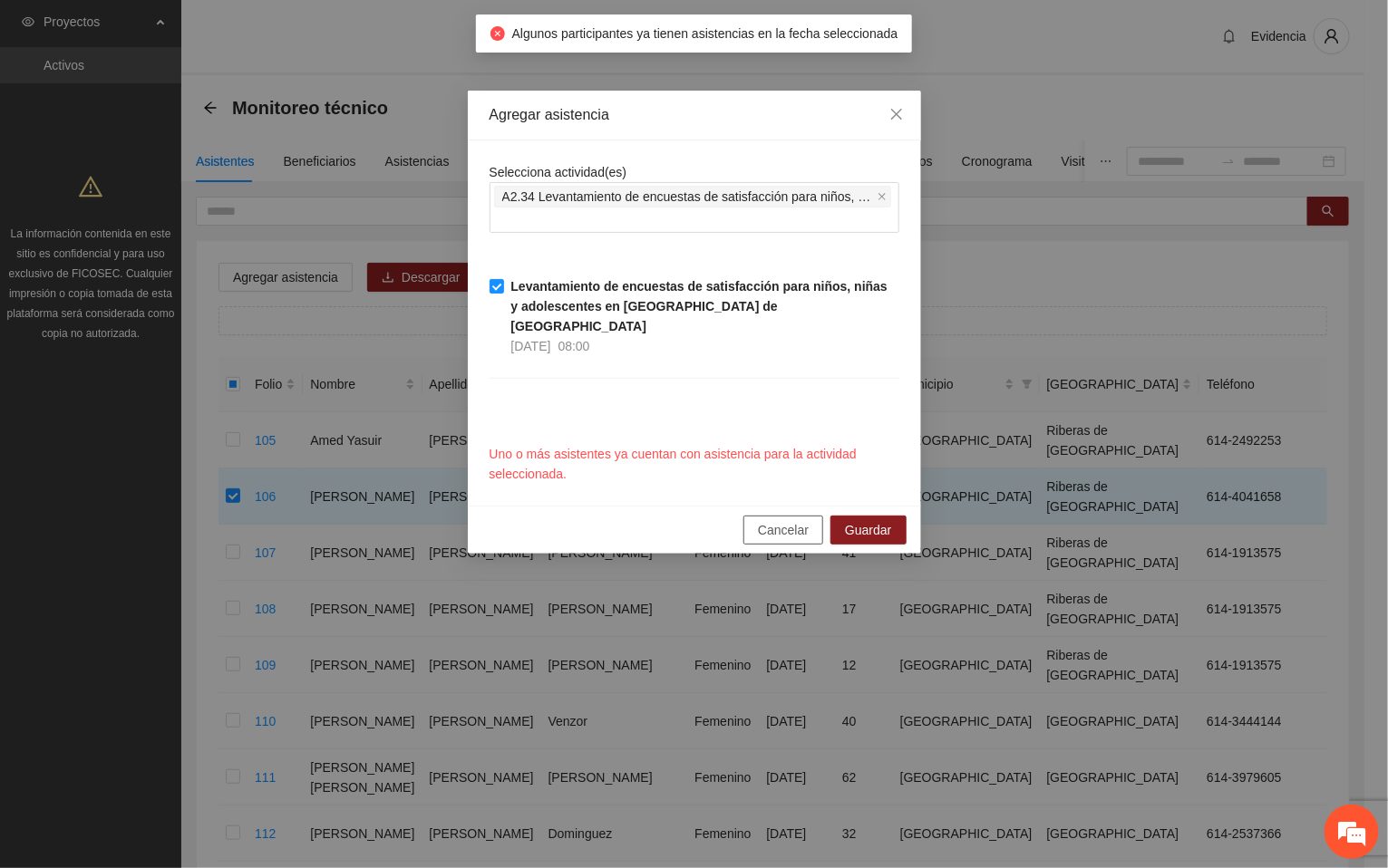
click at [777, 520] on span "Cancelar" at bounding box center [783, 529] width 51 height 20
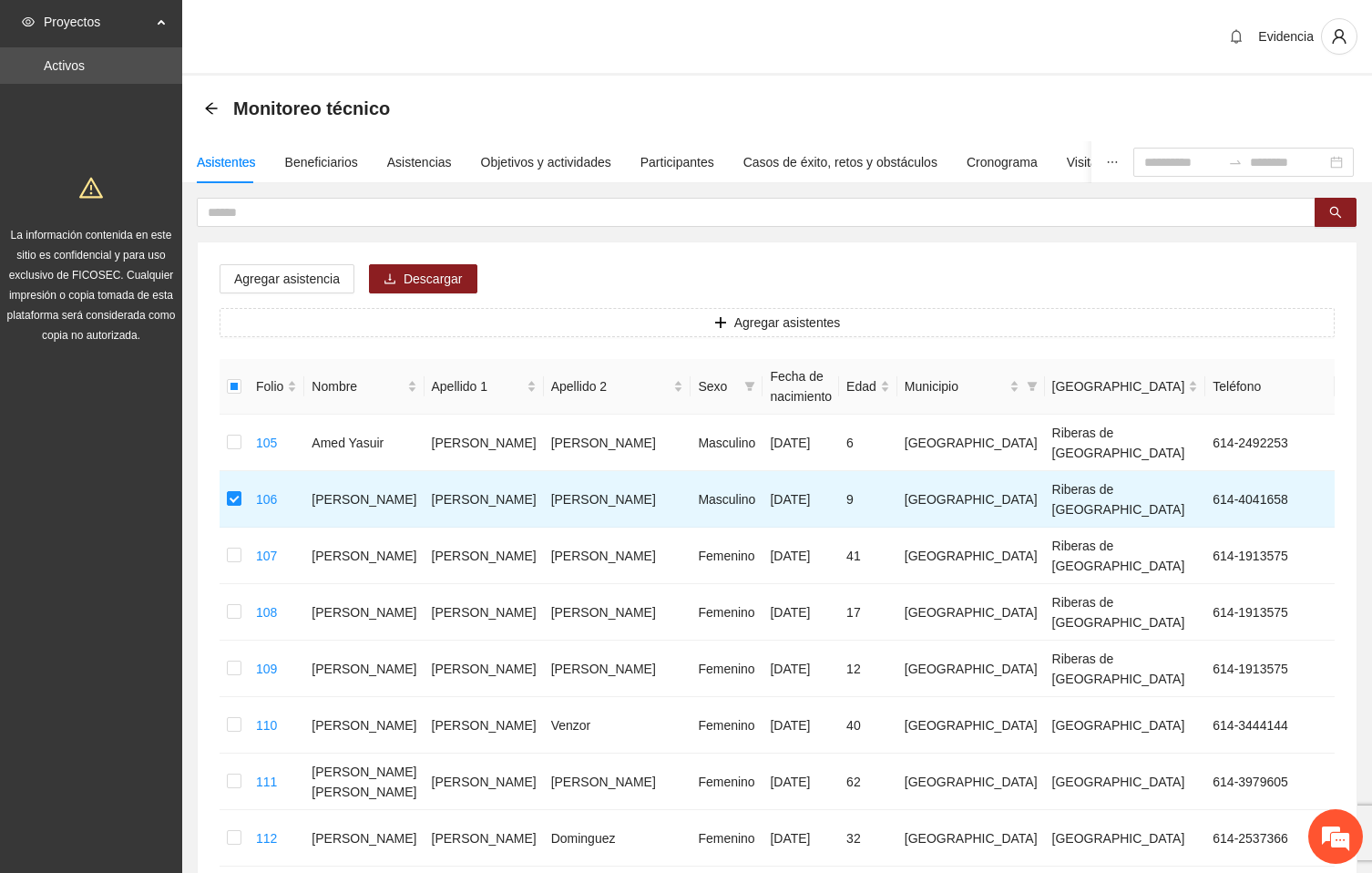
click at [1039, 31] on div "Evidencia" at bounding box center [777, 38] width 1190 height 76
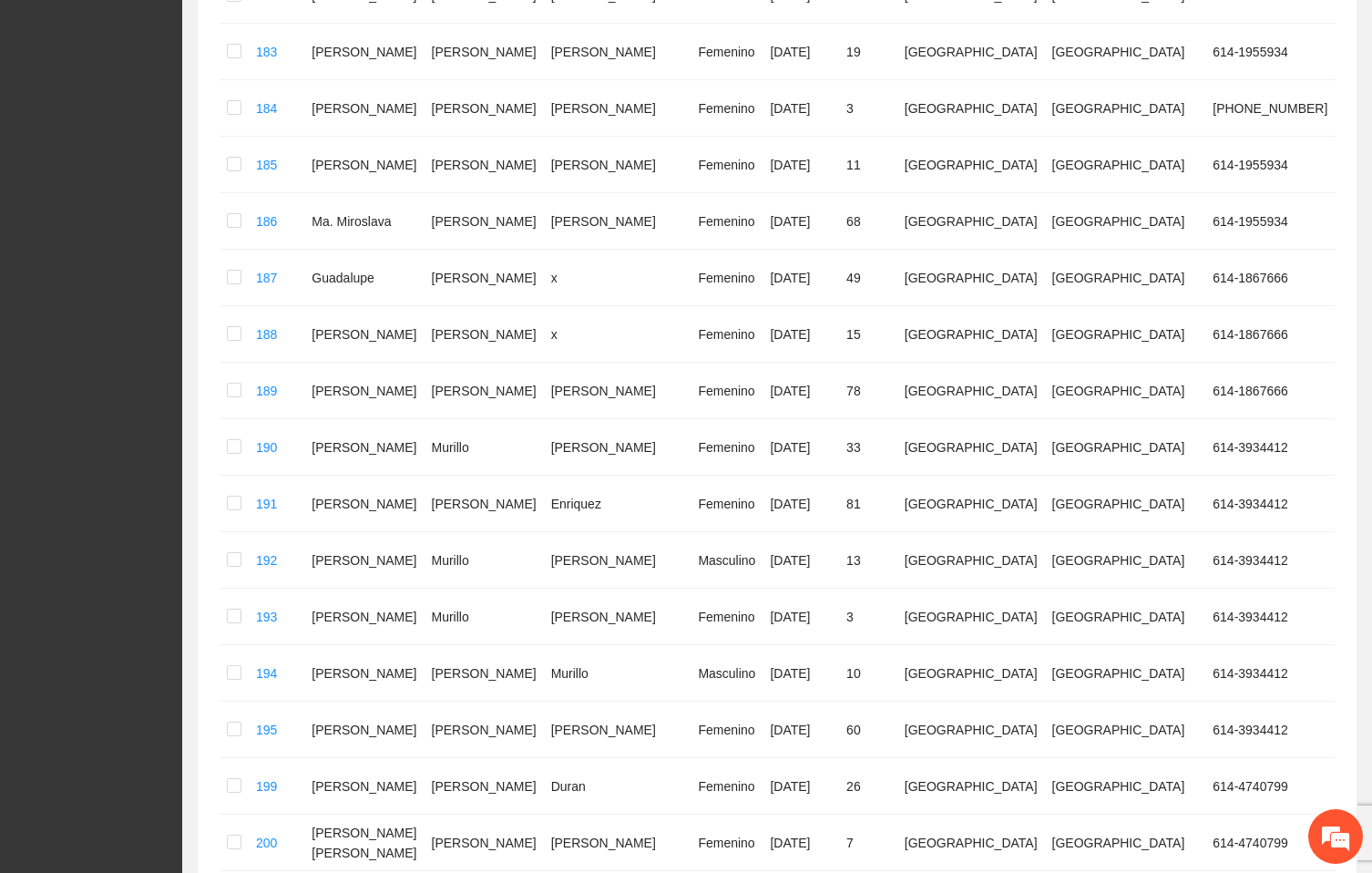
scroll to position [5358, 0]
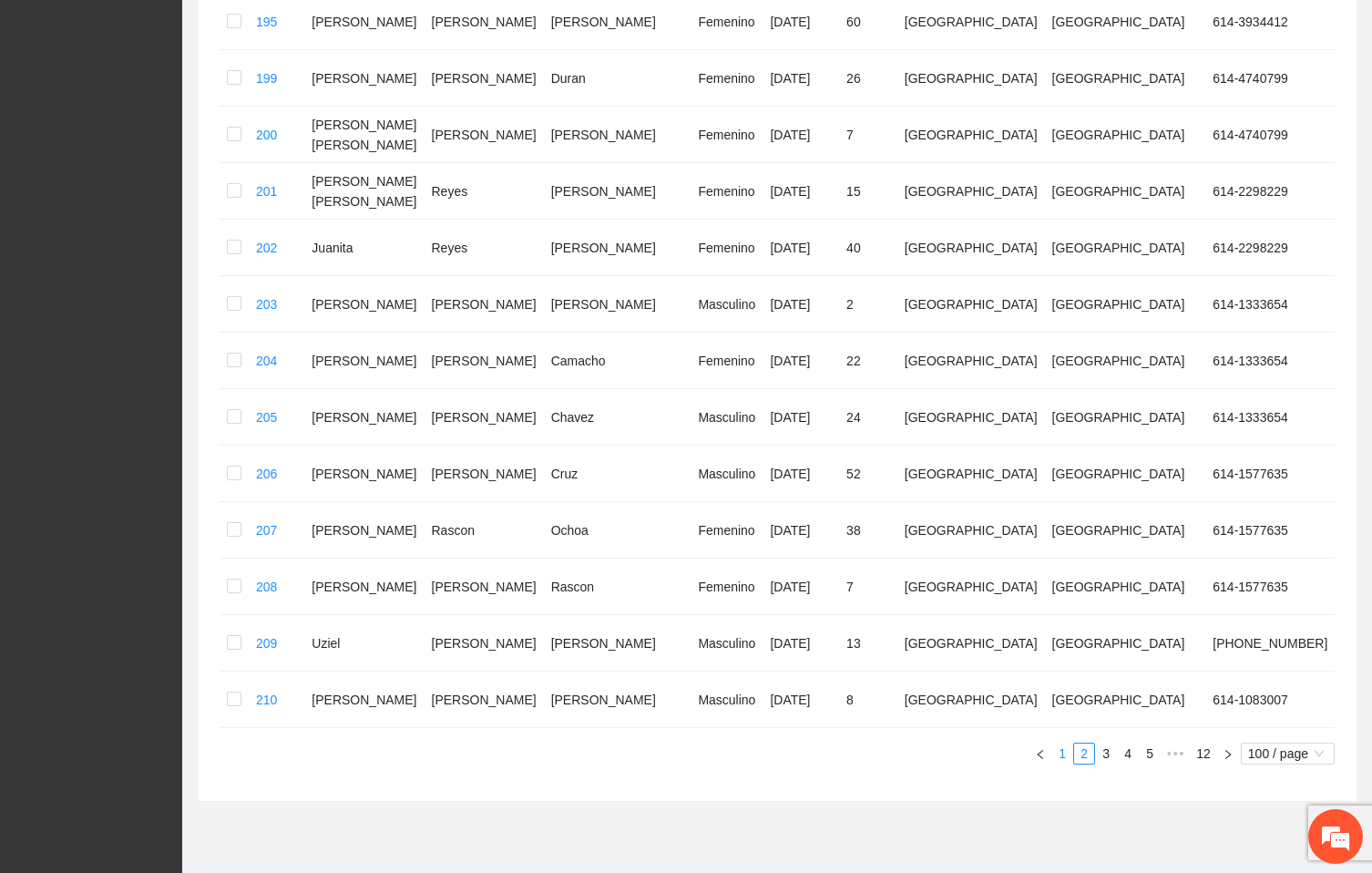
click at [1064, 744] on link "1" at bounding box center [1063, 754] width 20 height 20
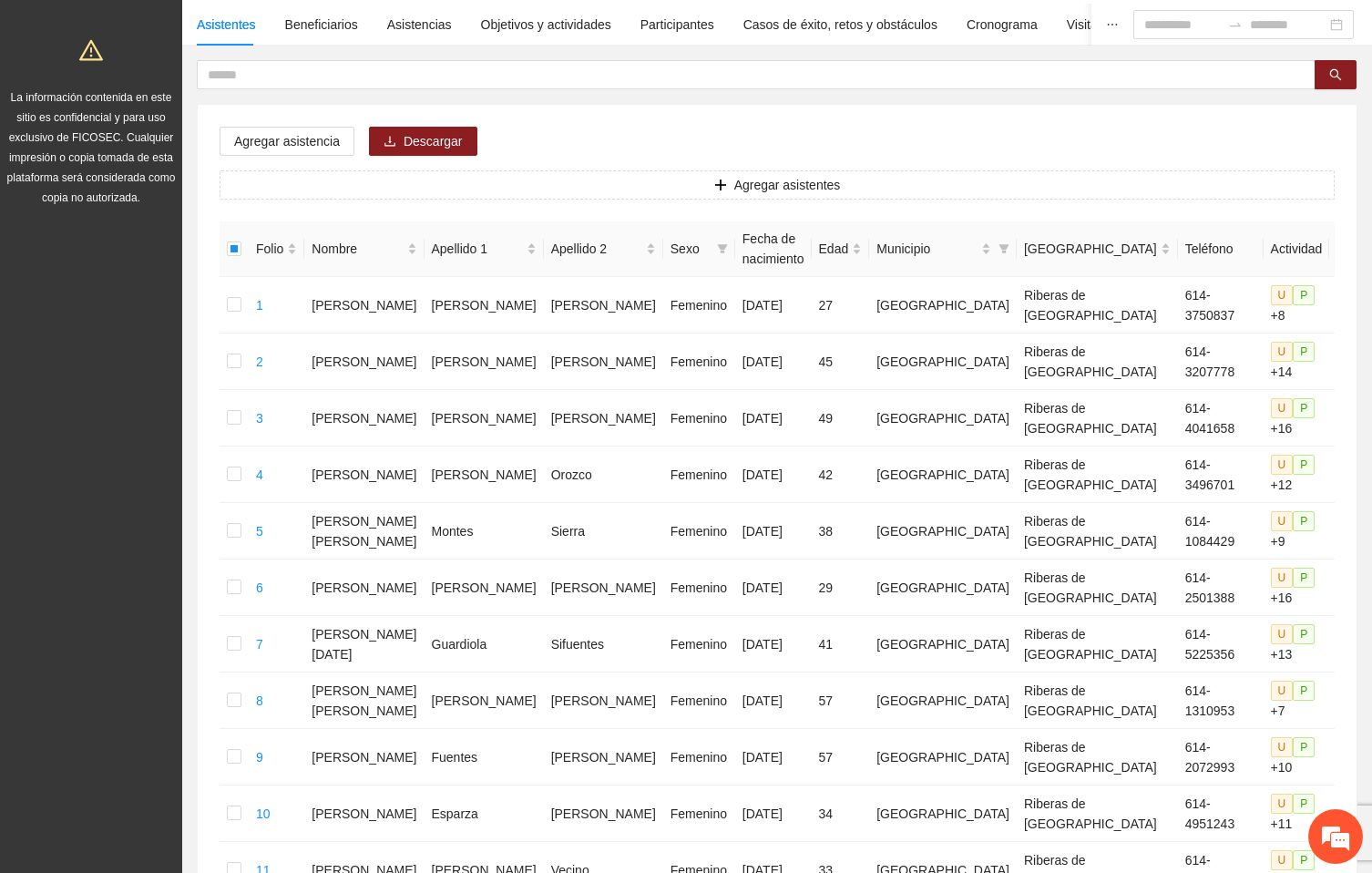
scroll to position [0, 0]
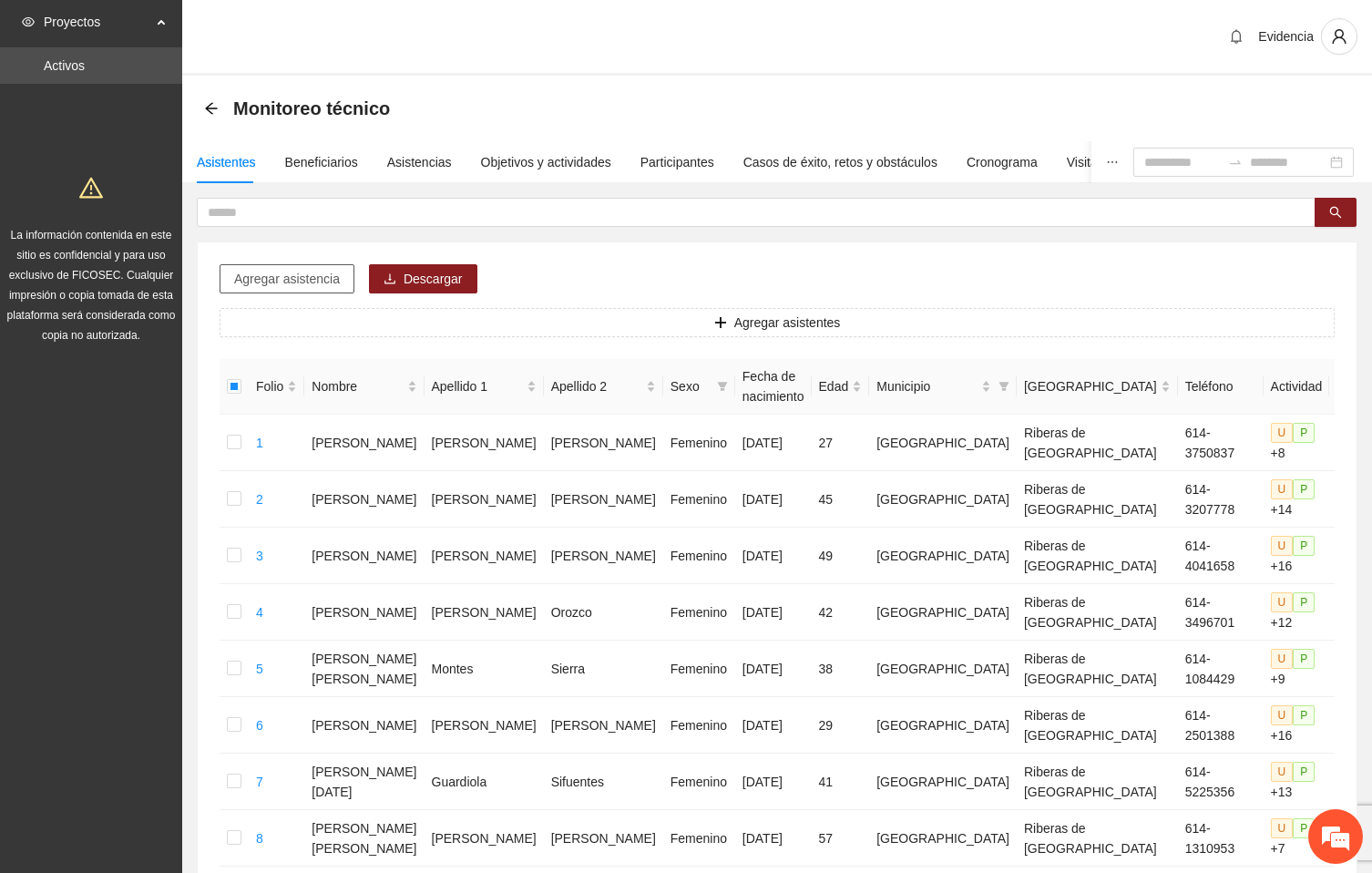
click at [314, 276] on span "Agregar asistencia" at bounding box center [287, 278] width 106 height 20
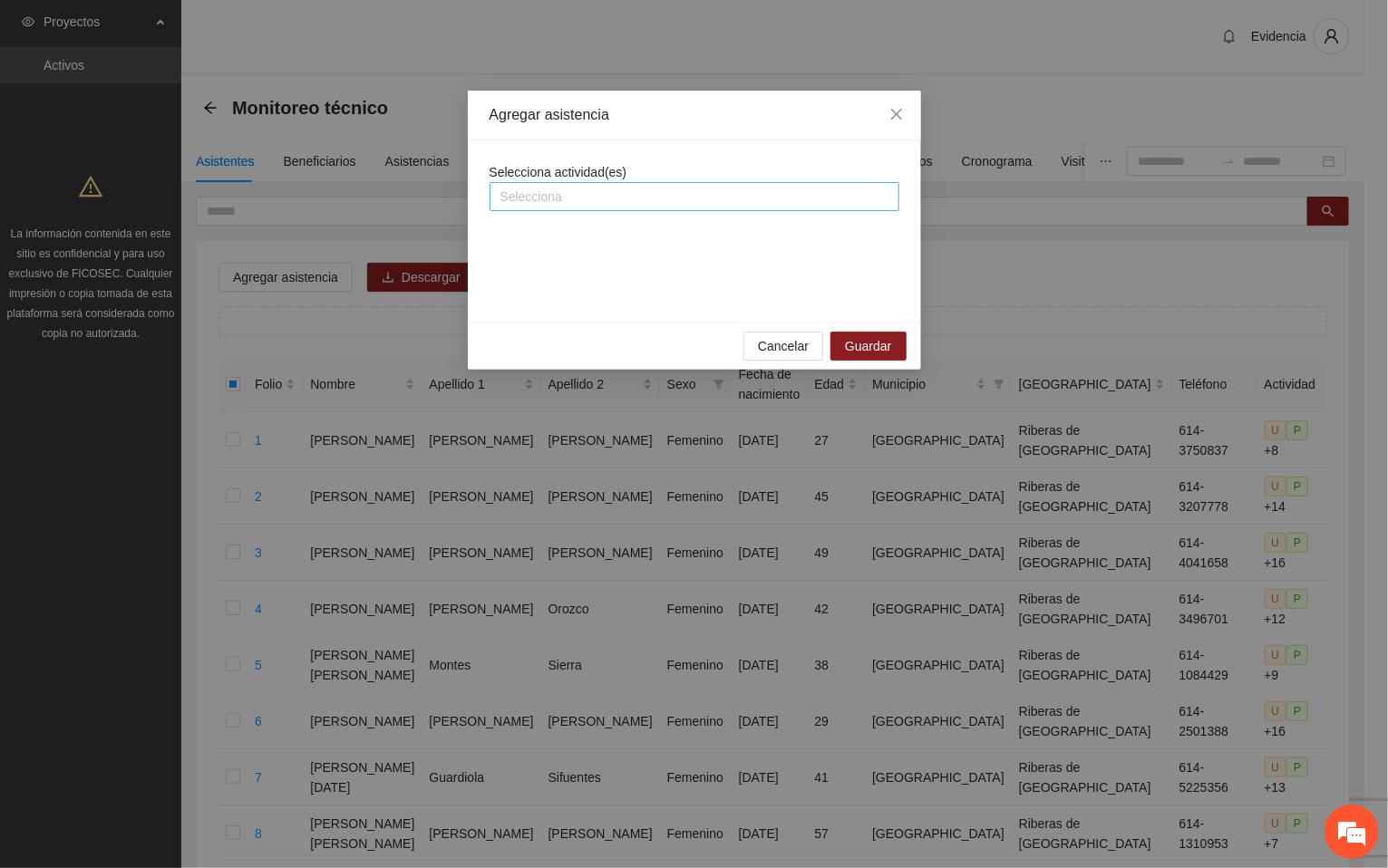
click at [659, 196] on div at bounding box center [694, 197] width 400 height 22
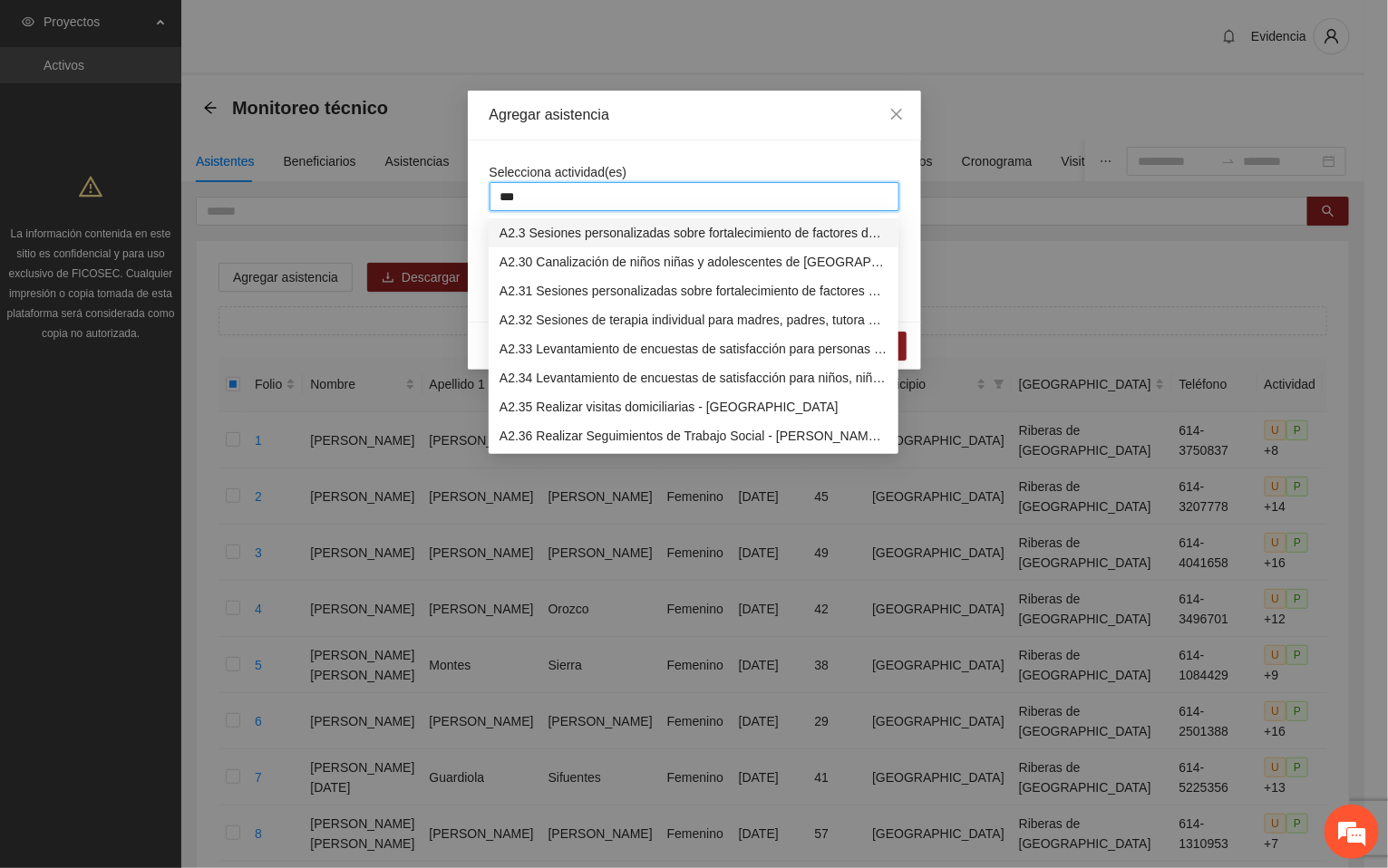
type input "****"
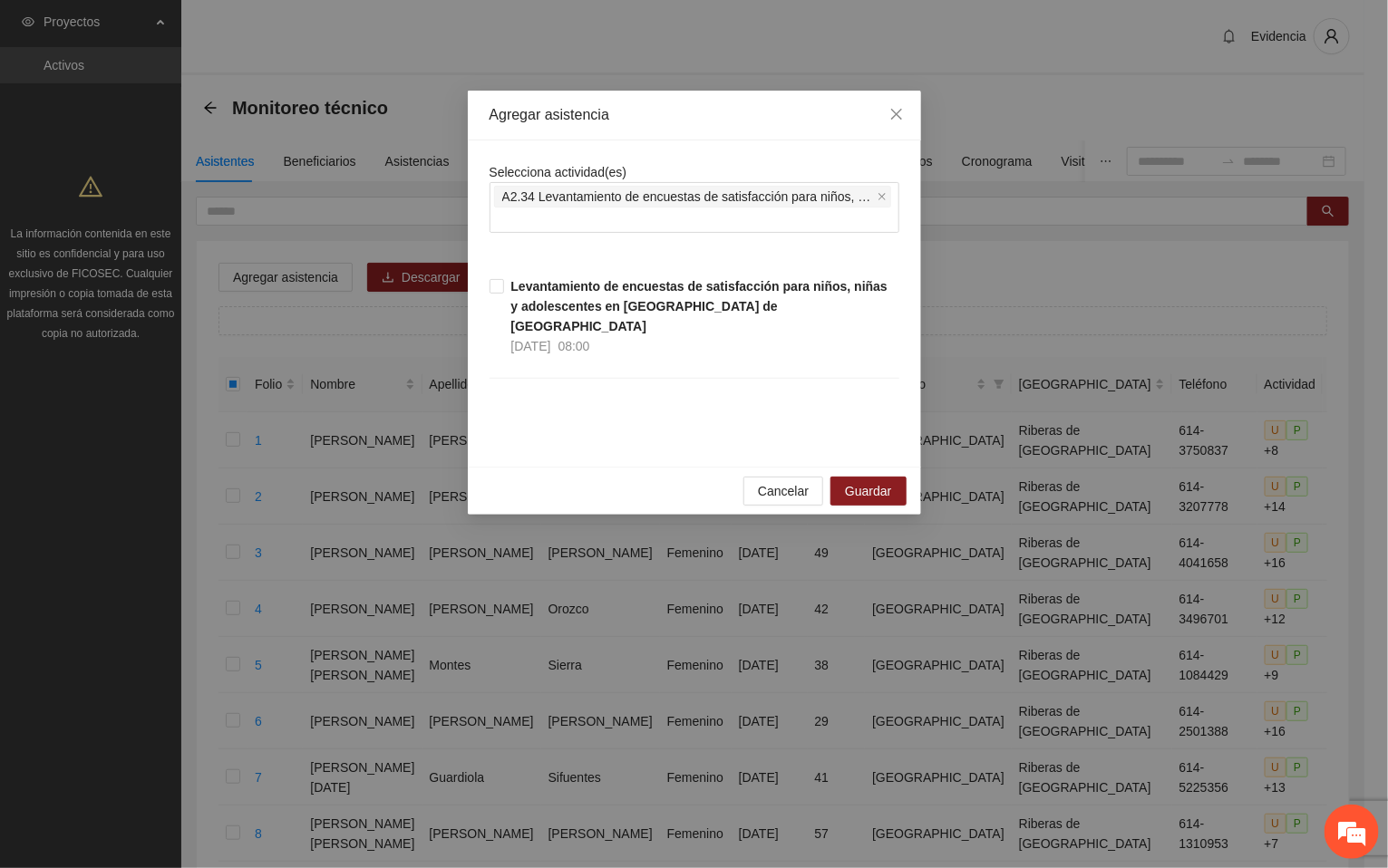
click at [558, 276] on div "Selecciona actividad(es) A2.34 Levantamiento de encuestas de satisfacción para …" at bounding box center [694, 303] width 410 height 283
click at [553, 297] on strong "Levantamiento de encuestas de satisfacción para niños, niñas y adolescentes en …" at bounding box center [699, 306] width 376 height 54
click at [877, 481] on span "Guardar" at bounding box center [868, 491] width 46 height 20
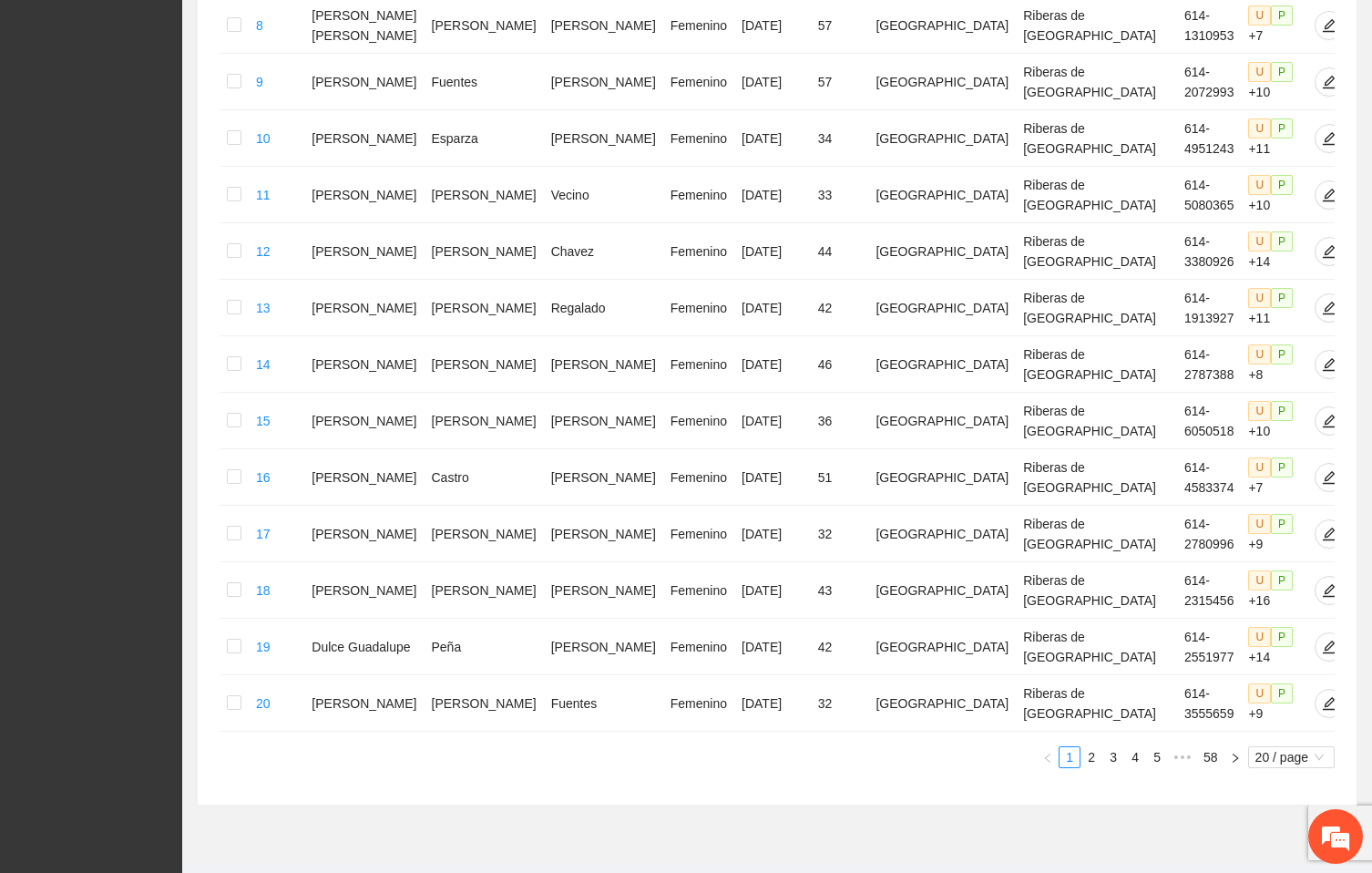
scroll to position [858, 0]
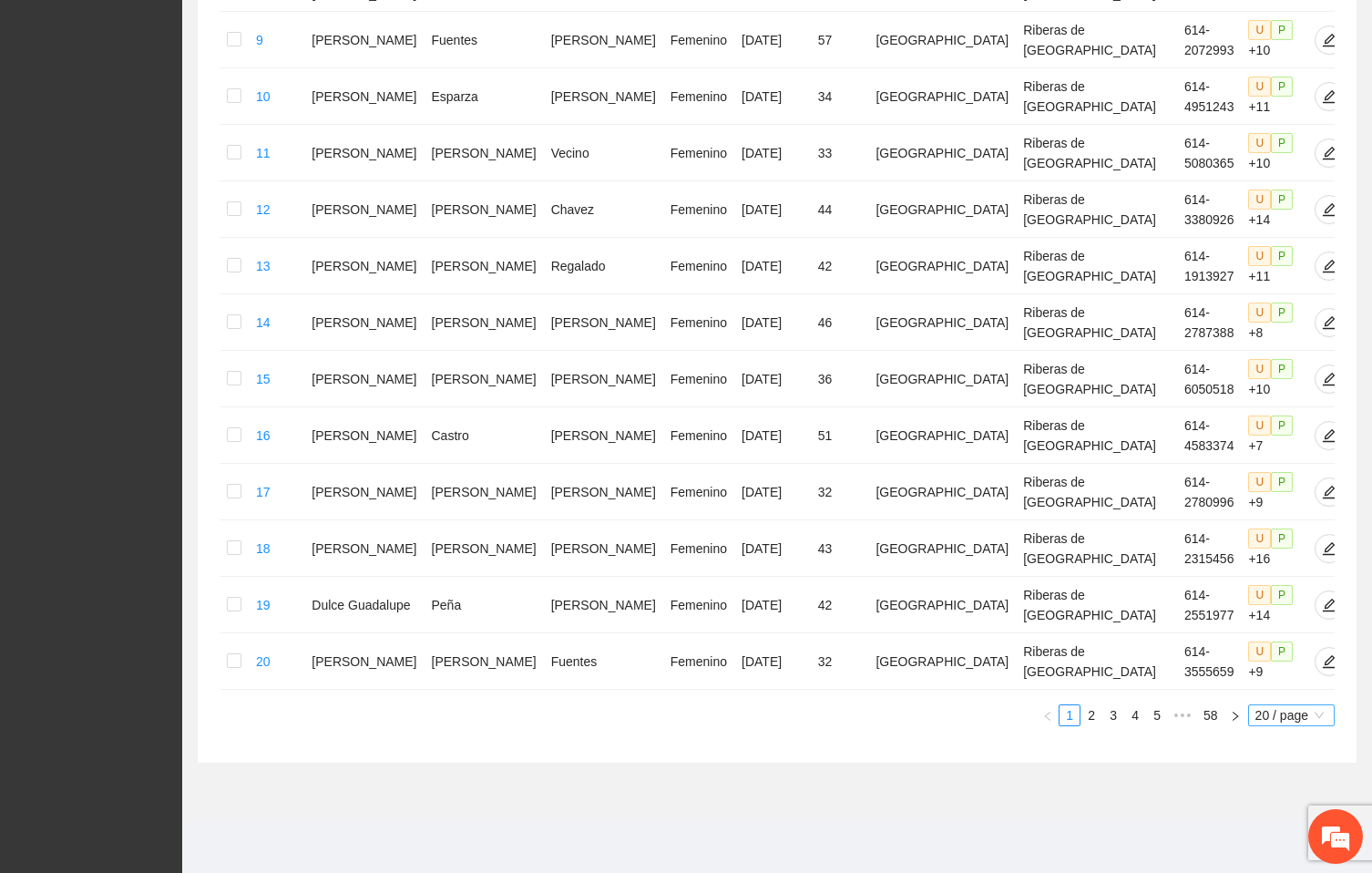
click at [1291, 714] on span "20 / page" at bounding box center [1292, 715] width 72 height 20
click at [1269, 832] on div "100 / page" at bounding box center [1292, 836] width 67 height 20
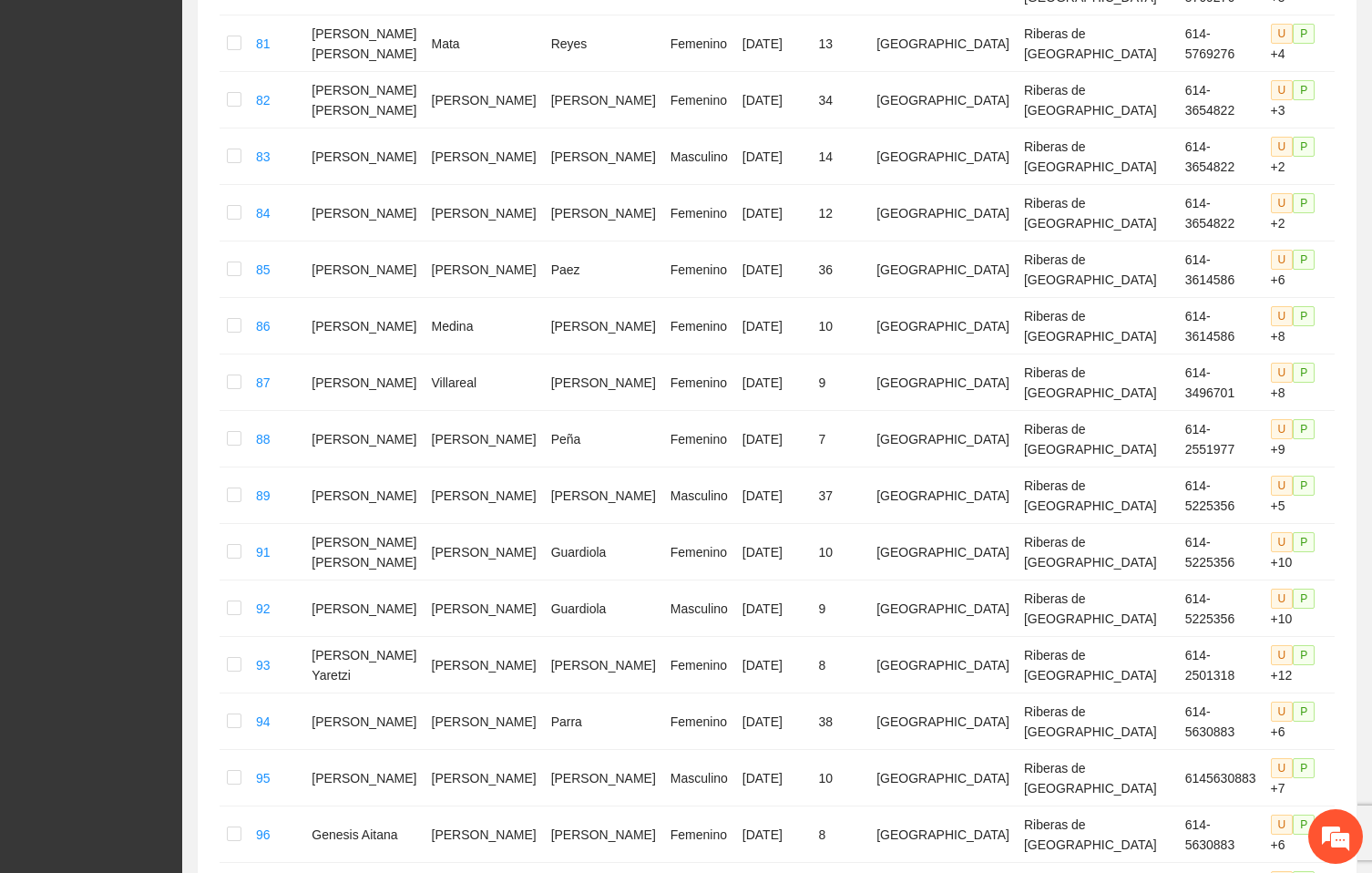
scroll to position [5421, 0]
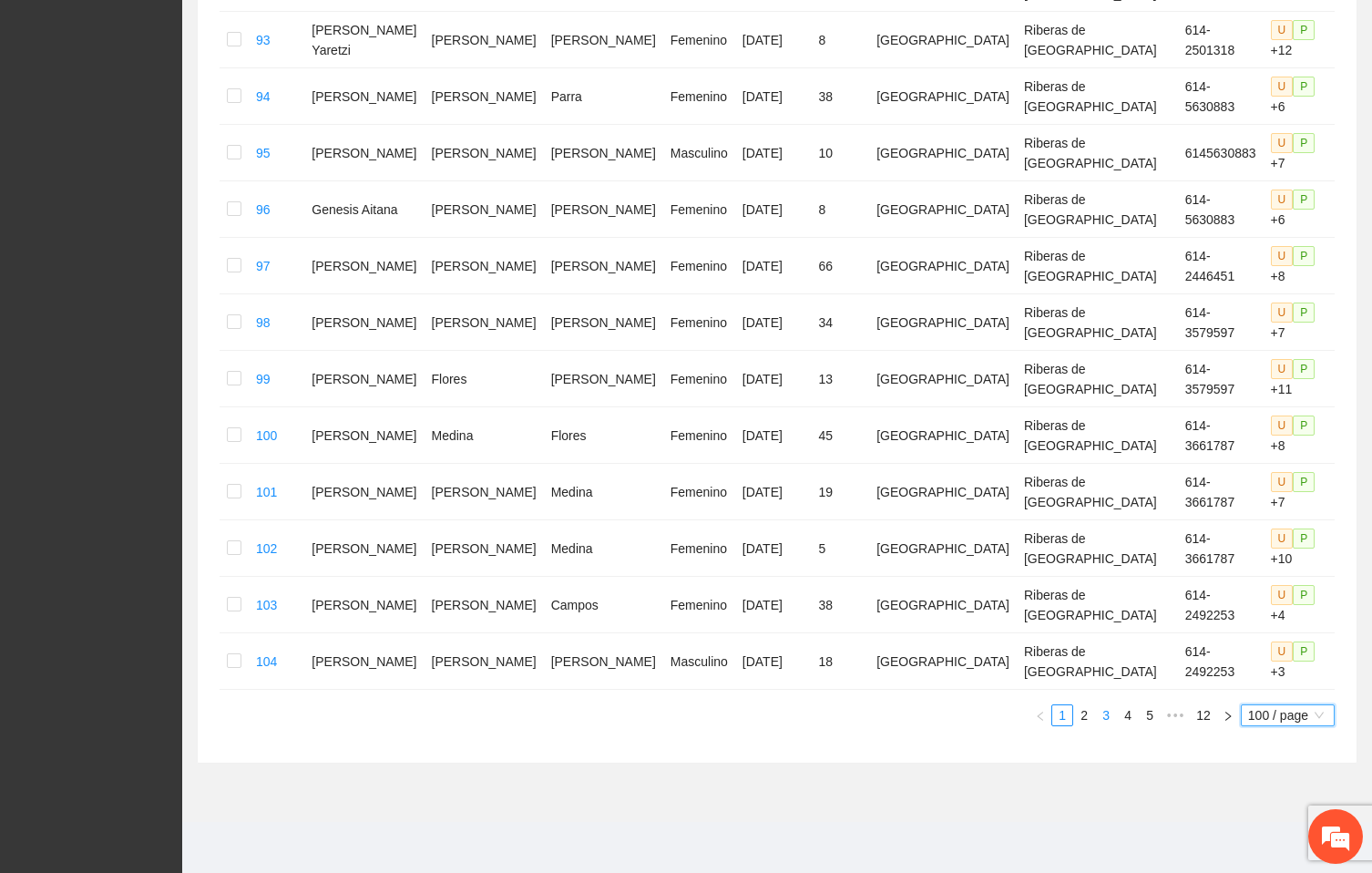
click at [1113, 722] on link "3" at bounding box center [1106, 715] width 20 height 20
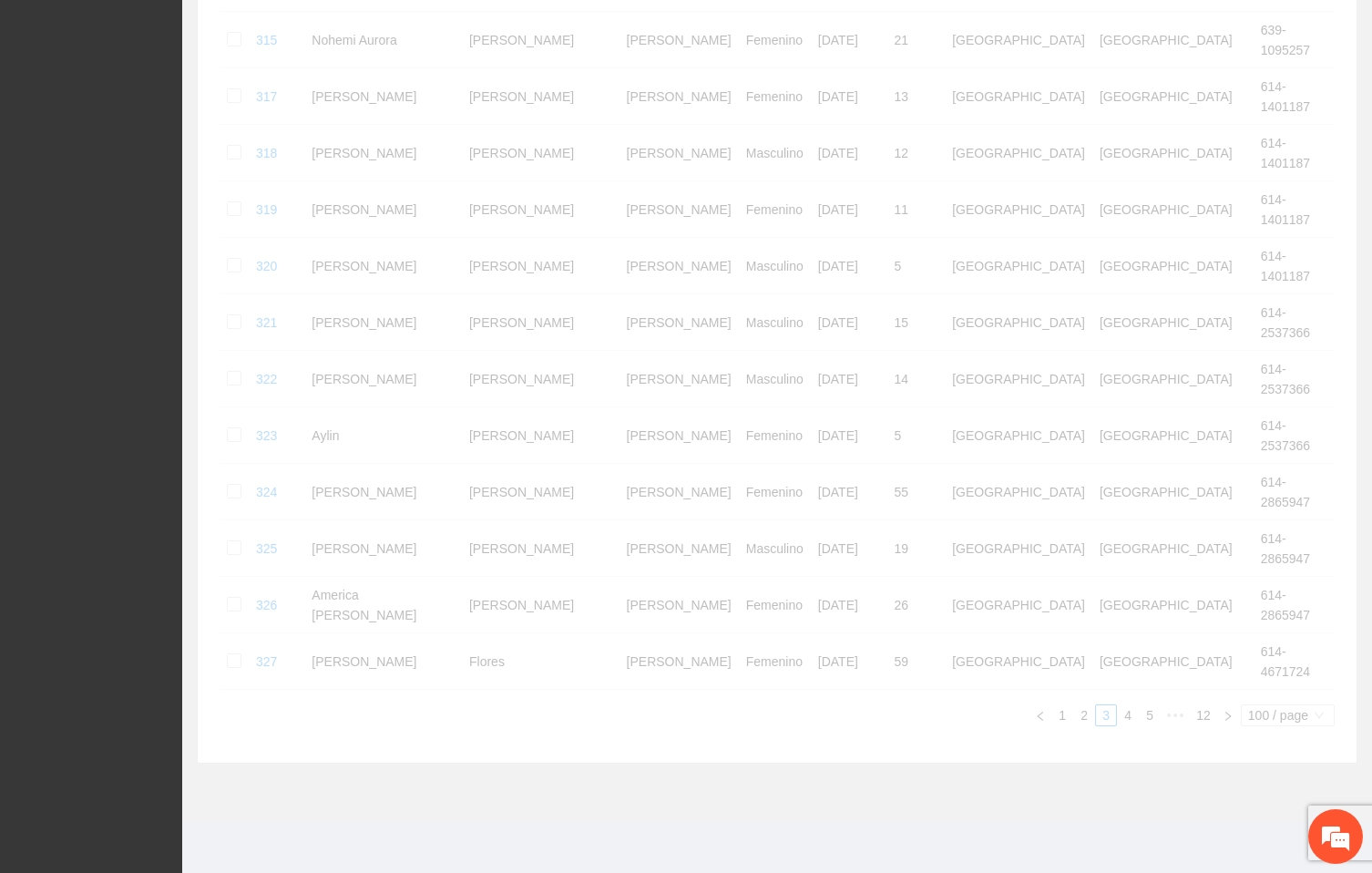
scroll to position [5350, 0]
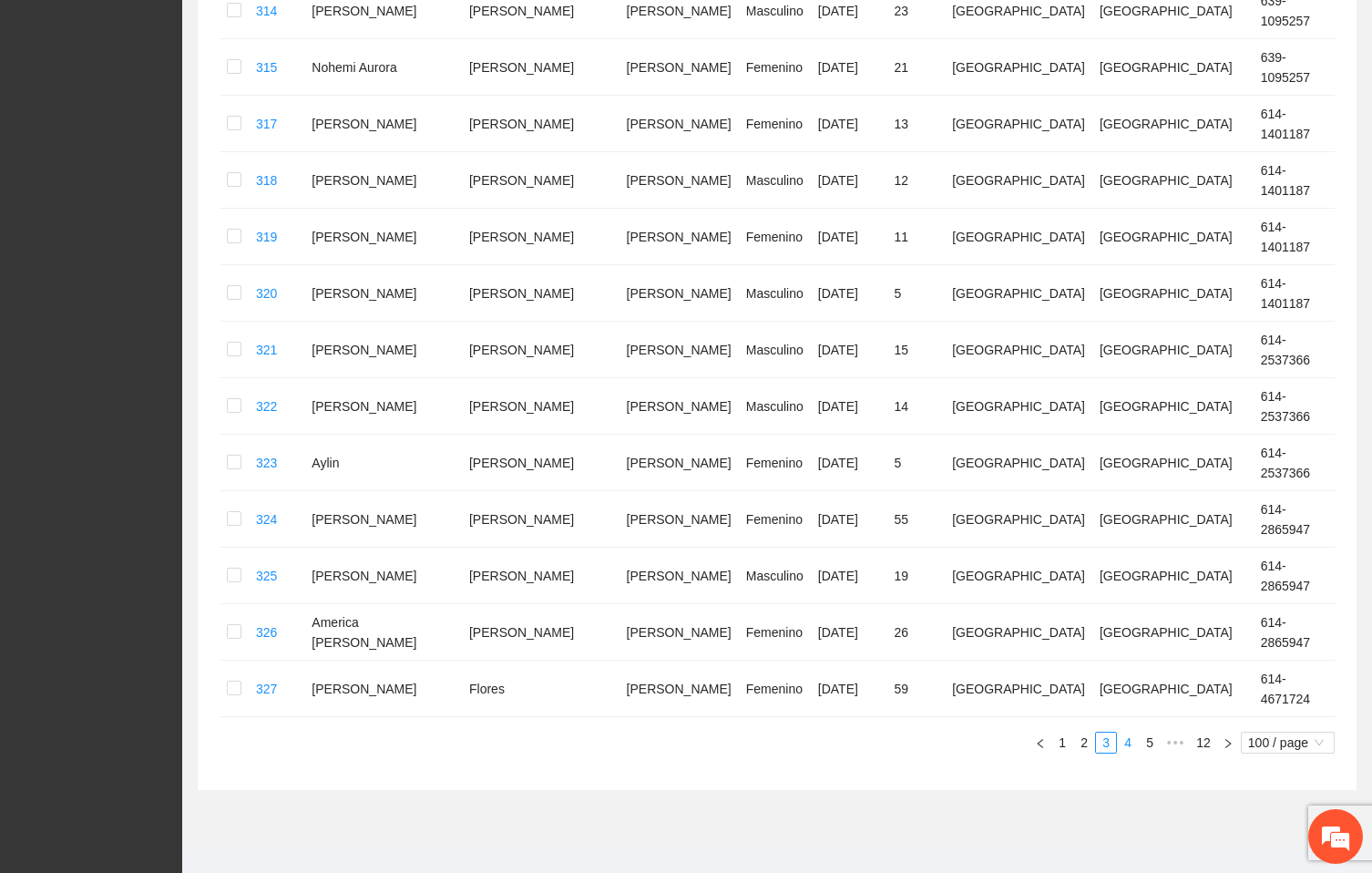
click at [1127, 733] on link "4" at bounding box center [1128, 743] width 20 height 20
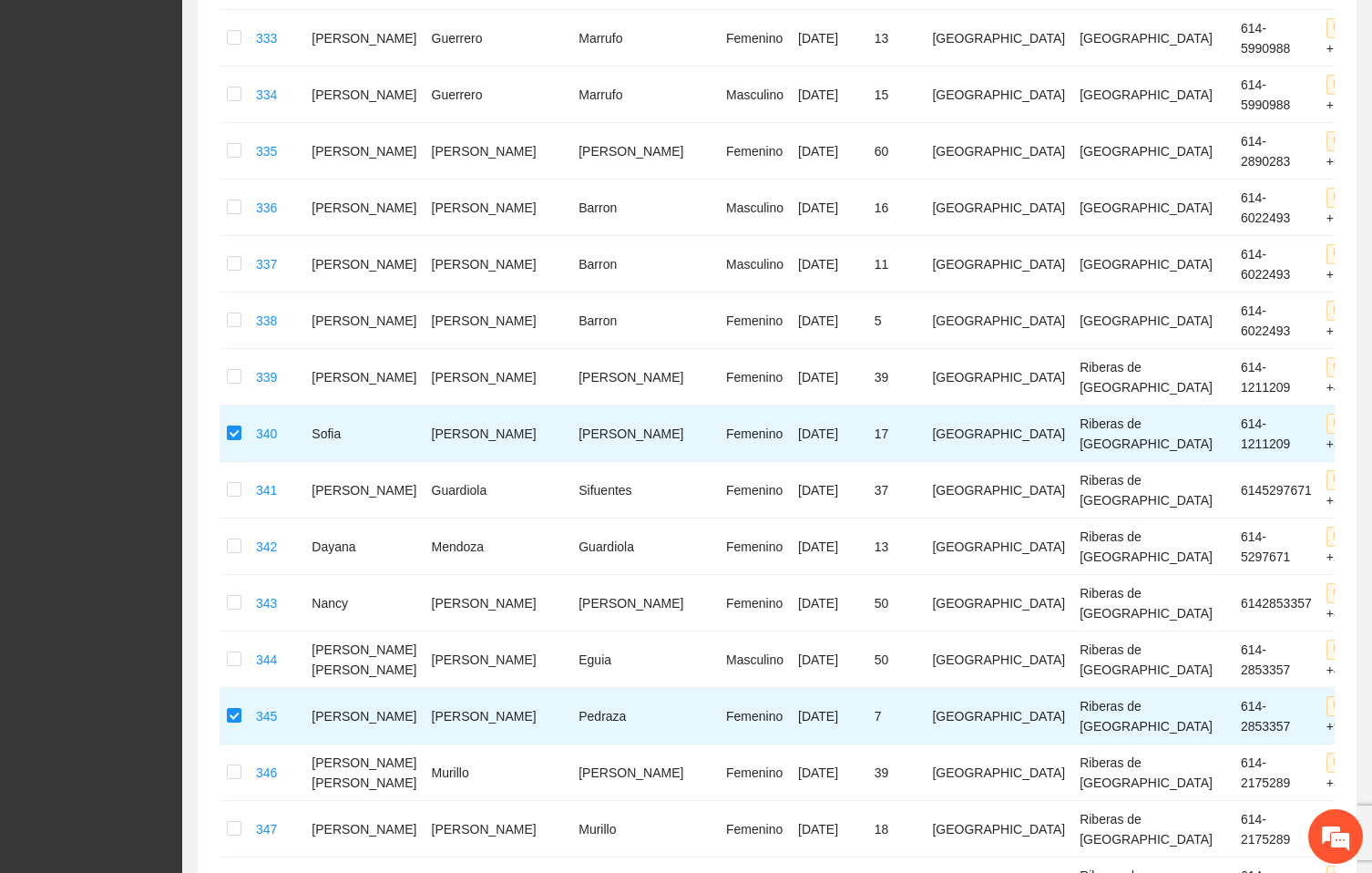
scroll to position [0, 0]
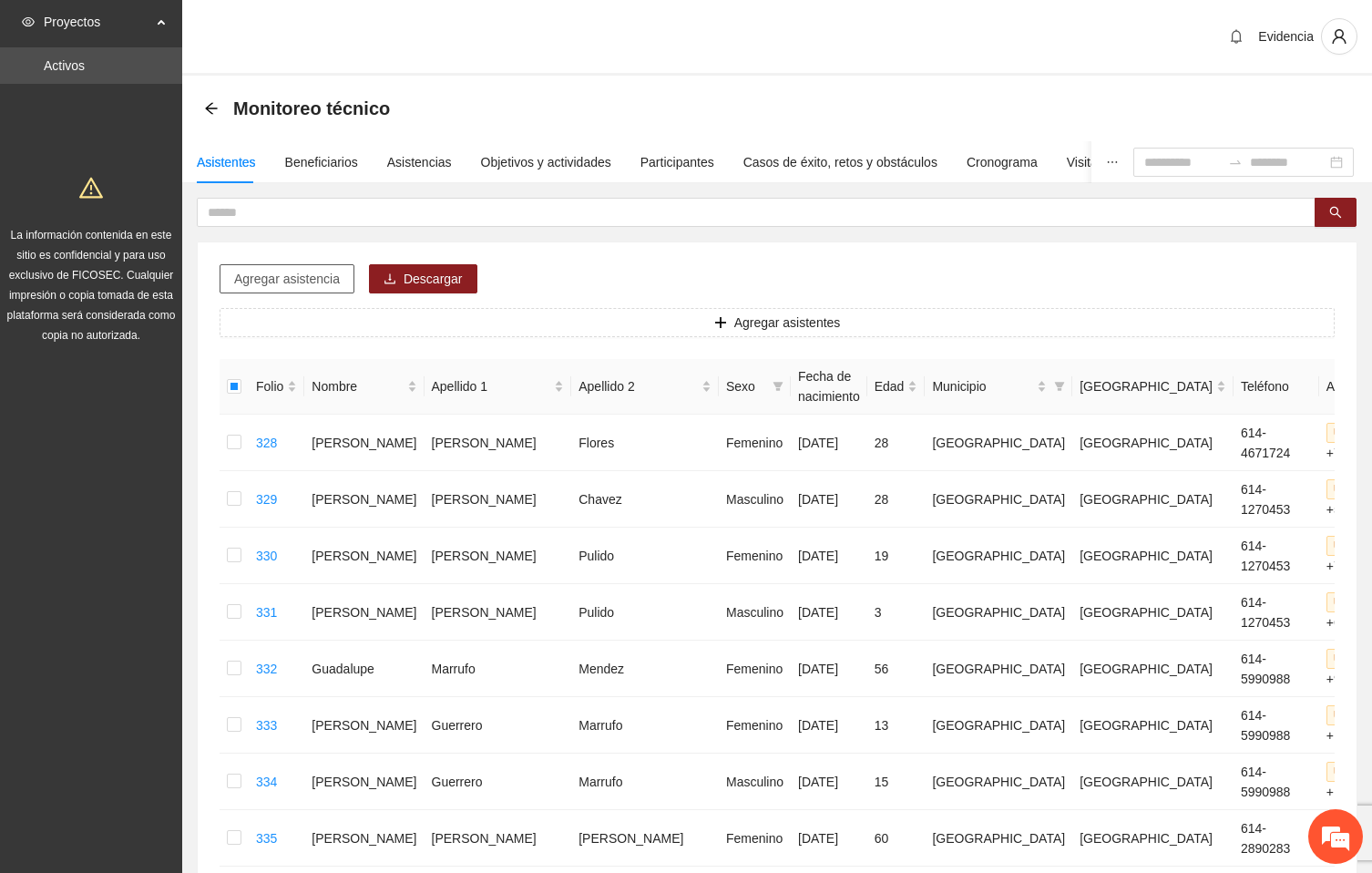
click at [266, 280] on span "Agregar asistencia" at bounding box center [287, 278] width 106 height 20
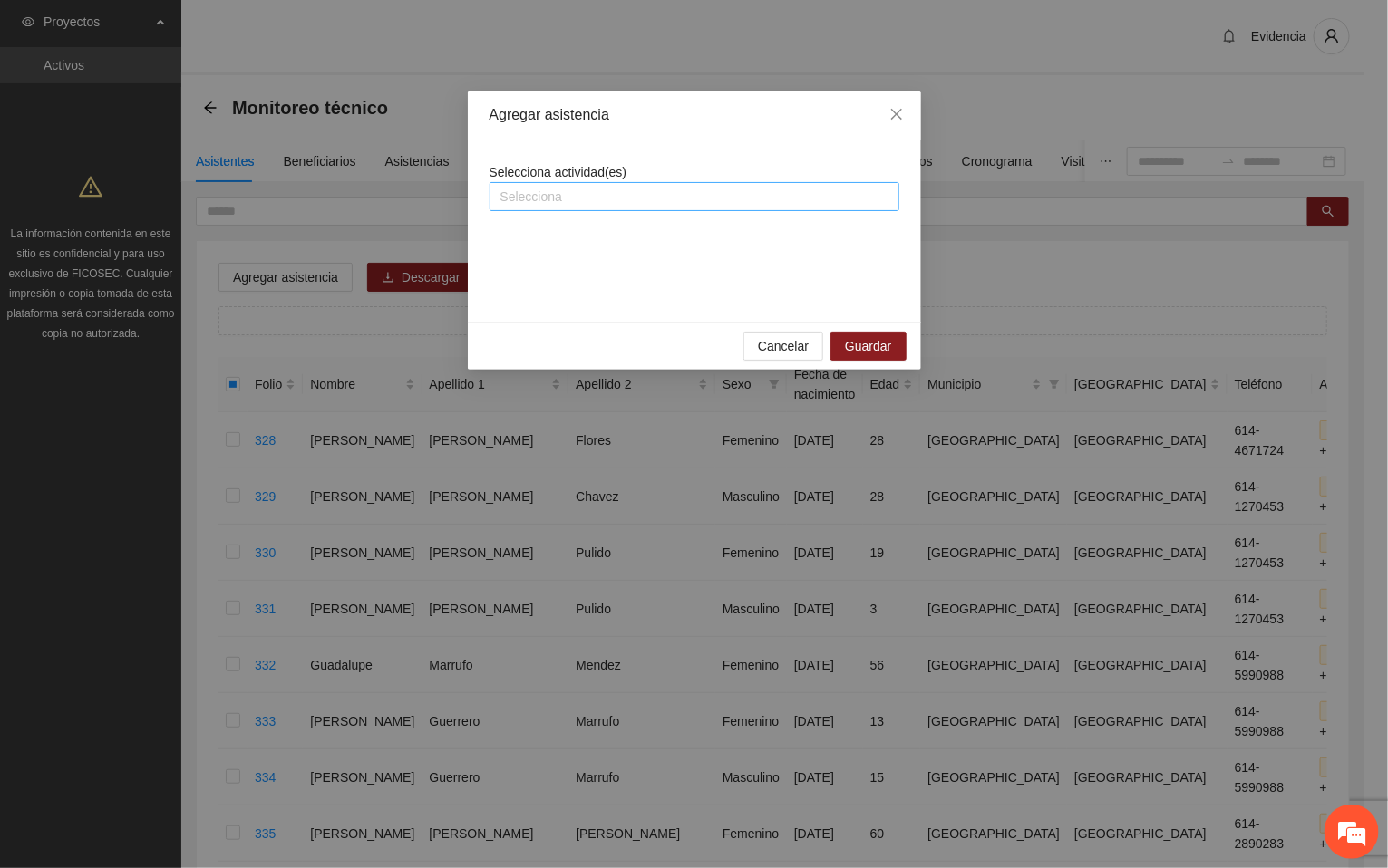
click at [635, 194] on div at bounding box center [694, 197] width 400 height 22
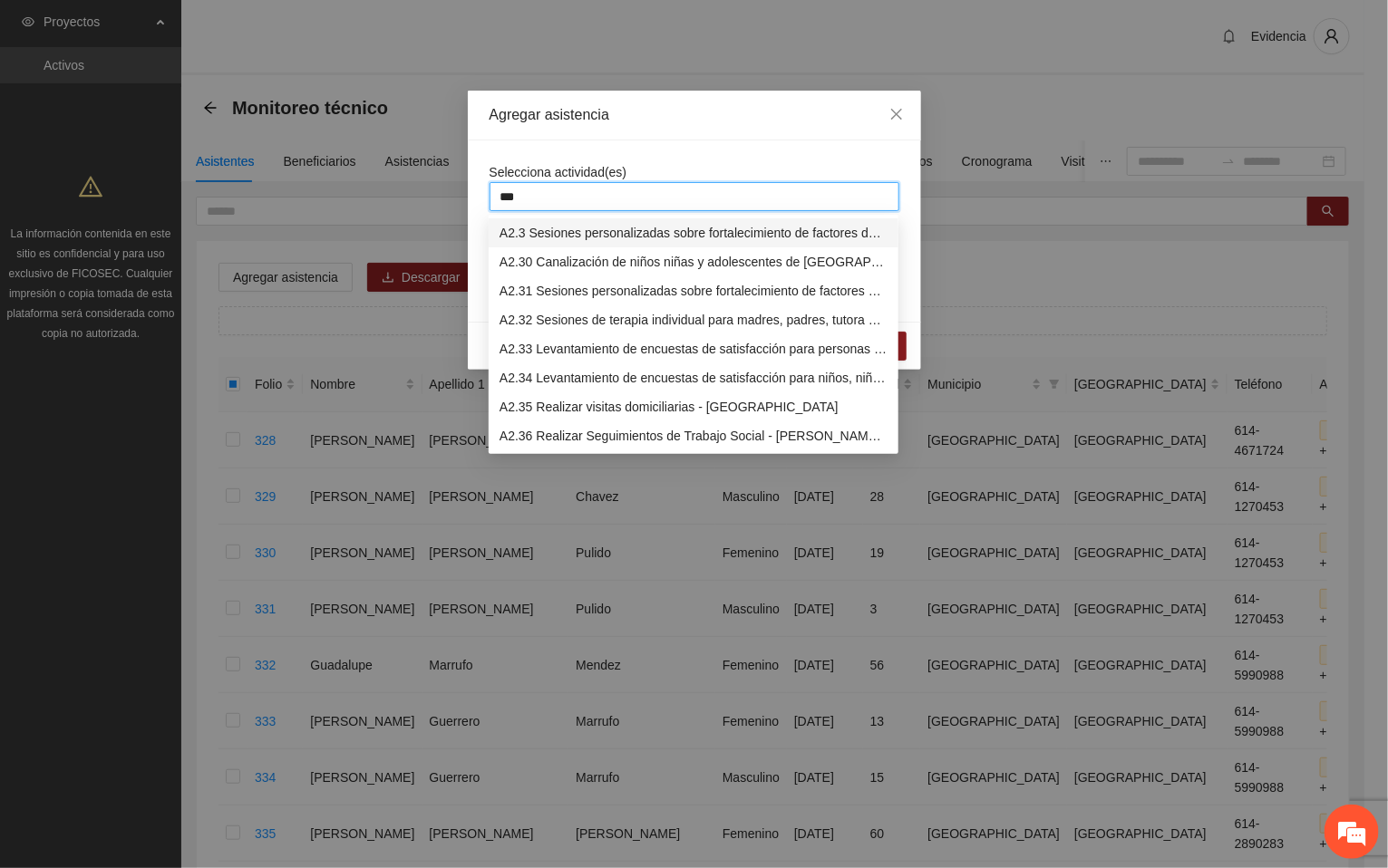
type input "****"
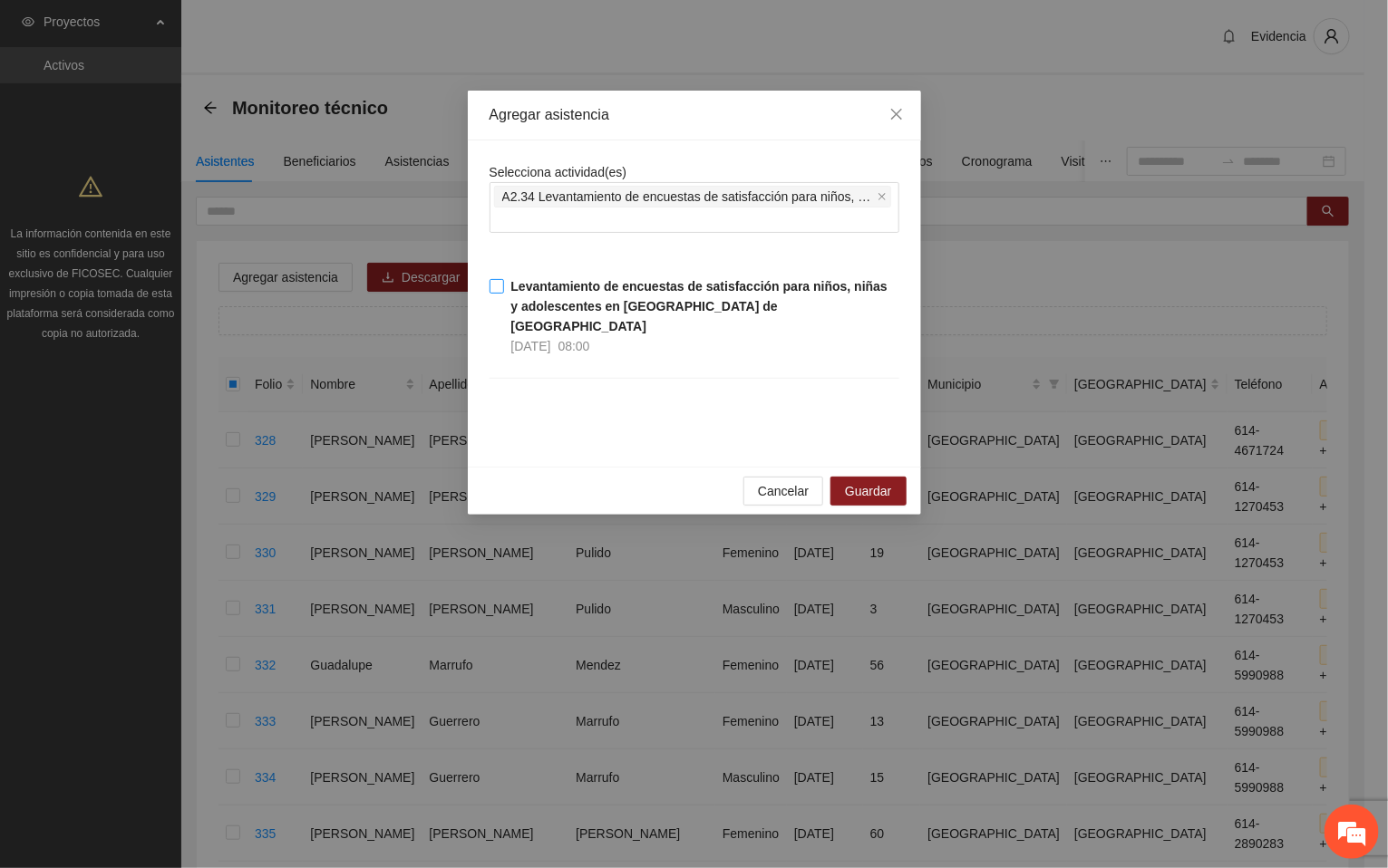
click at [542, 286] on strong "Levantamiento de encuestas de satisfacción para niños, niñas y adolescentes en …" at bounding box center [699, 306] width 376 height 54
click at [862, 481] on span "Guardar" at bounding box center [868, 491] width 46 height 20
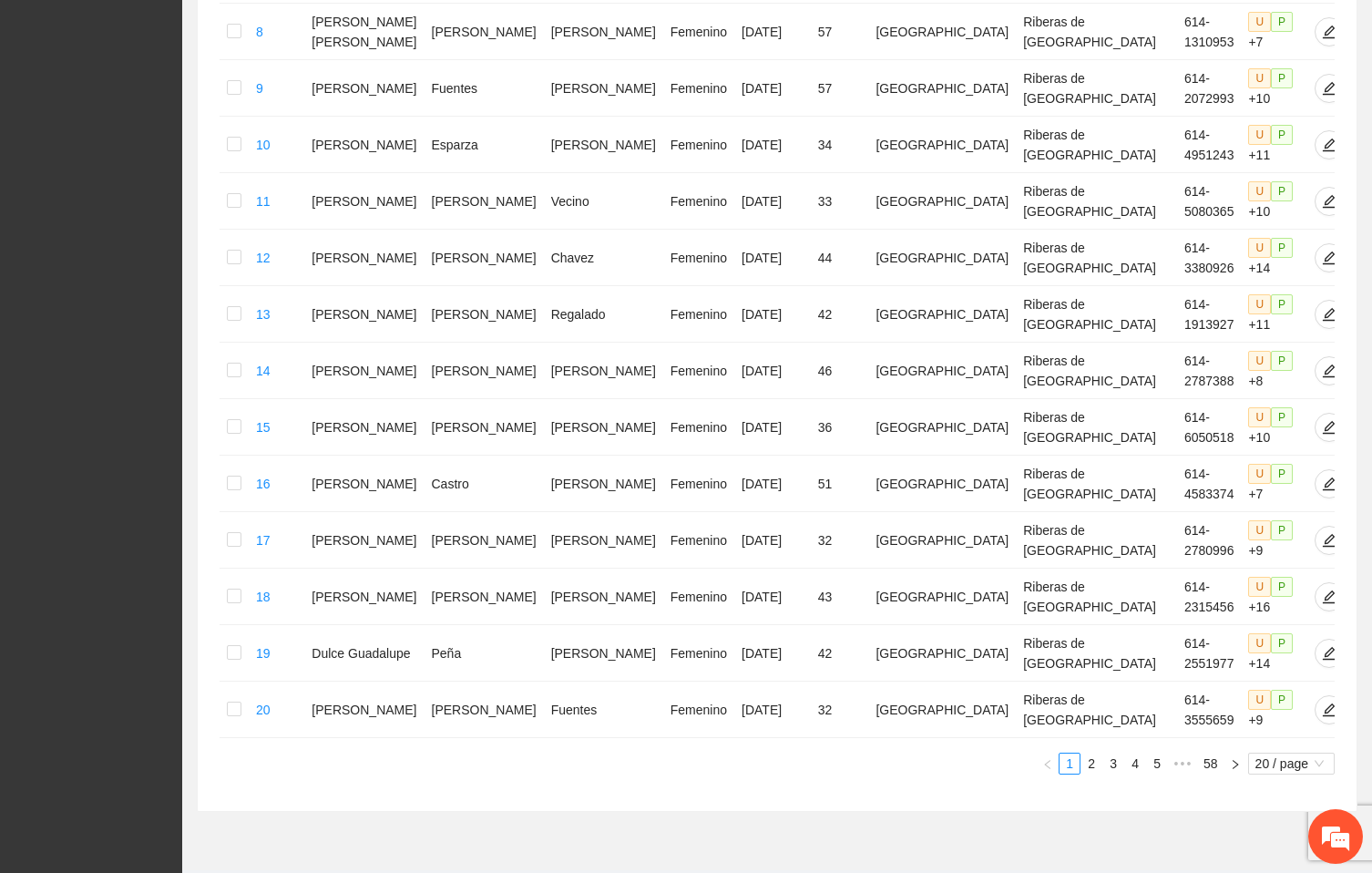
scroll to position [858, 0]
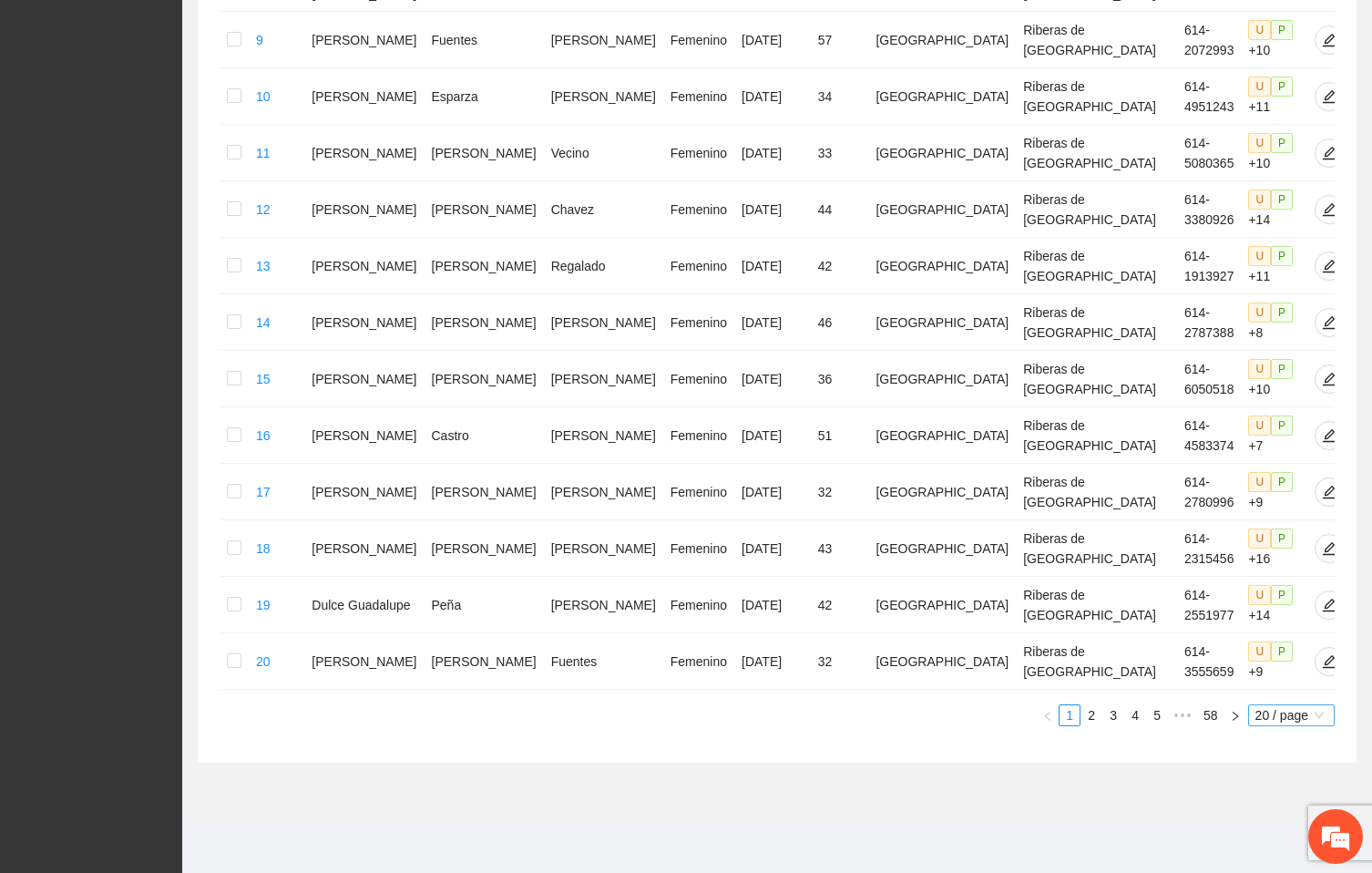
click at [1294, 712] on span "20 / page" at bounding box center [1292, 715] width 72 height 20
click at [1265, 841] on div "100 / page" at bounding box center [1292, 836] width 67 height 20
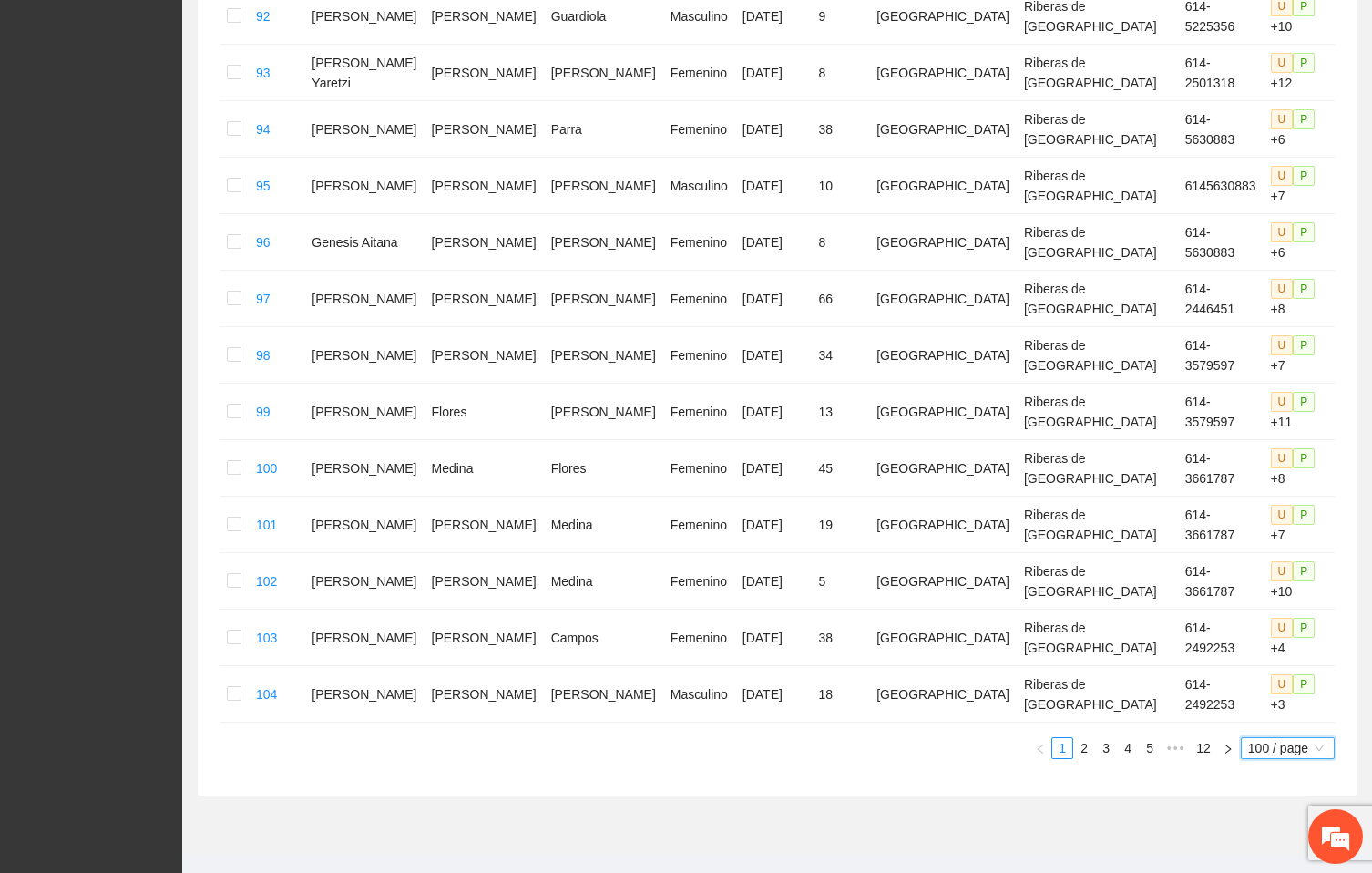
scroll to position [5421, 0]
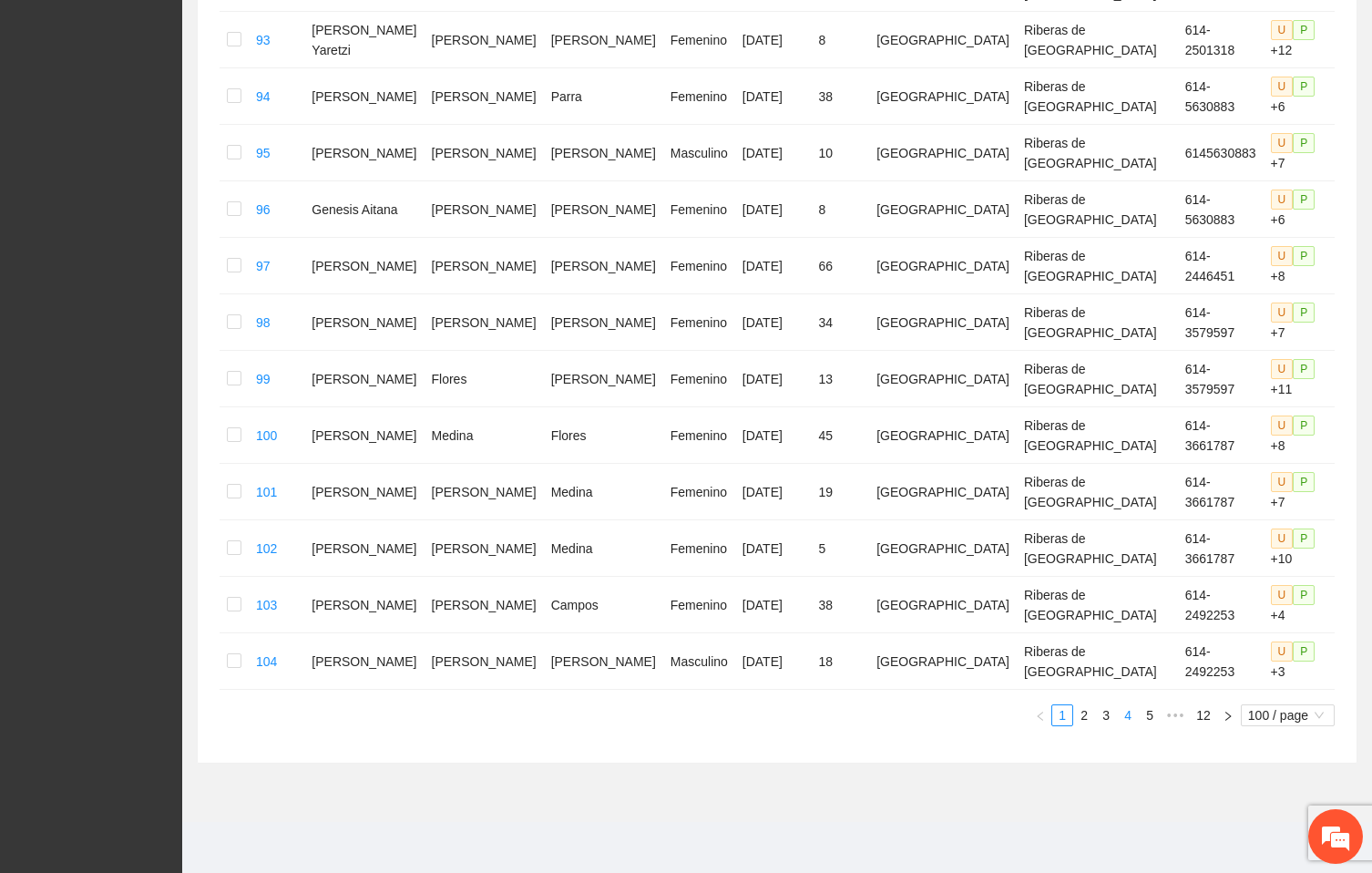
click at [1132, 711] on link "4" at bounding box center [1128, 715] width 20 height 20
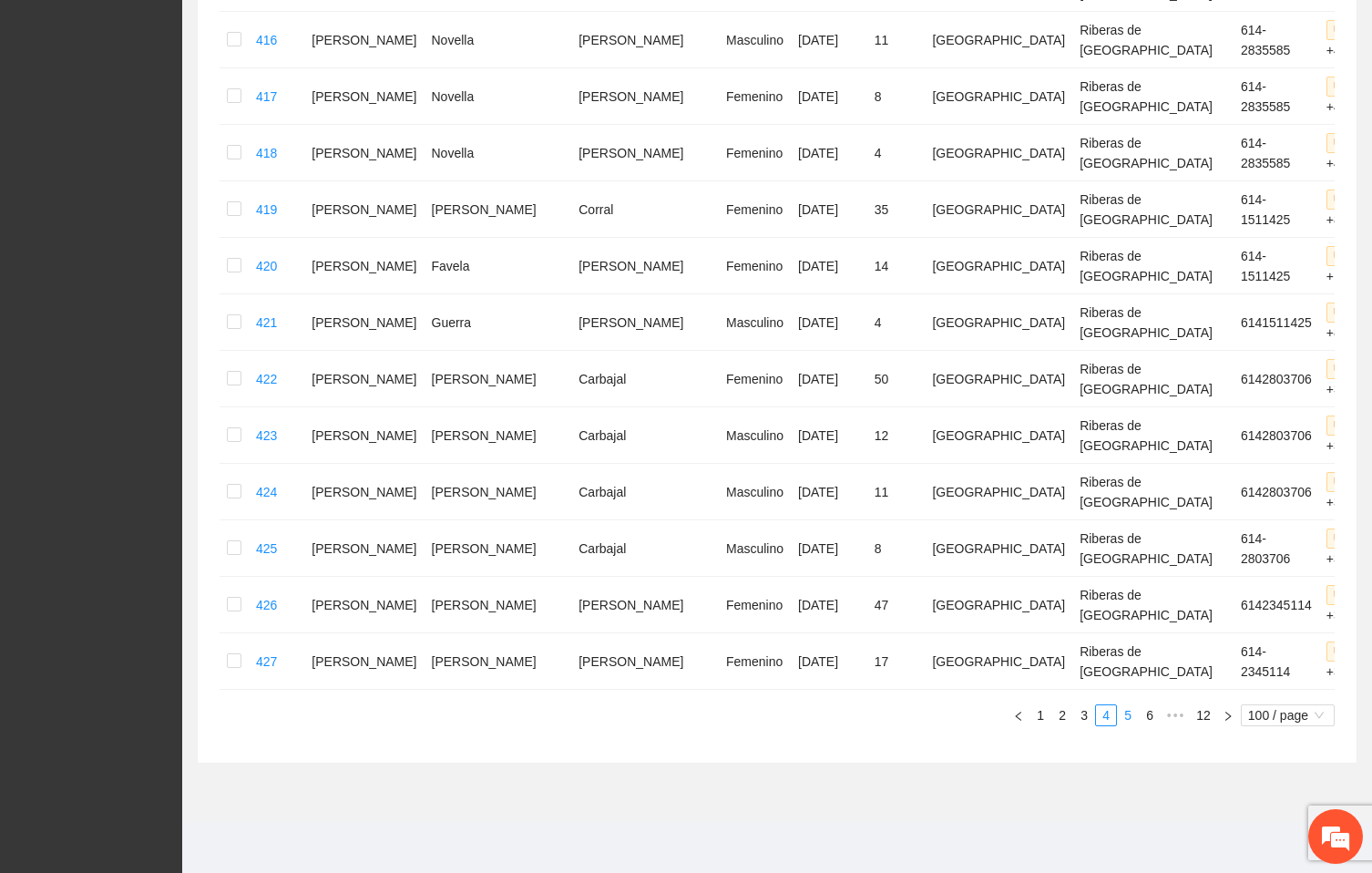
click at [1127, 714] on link "5" at bounding box center [1128, 715] width 20 height 20
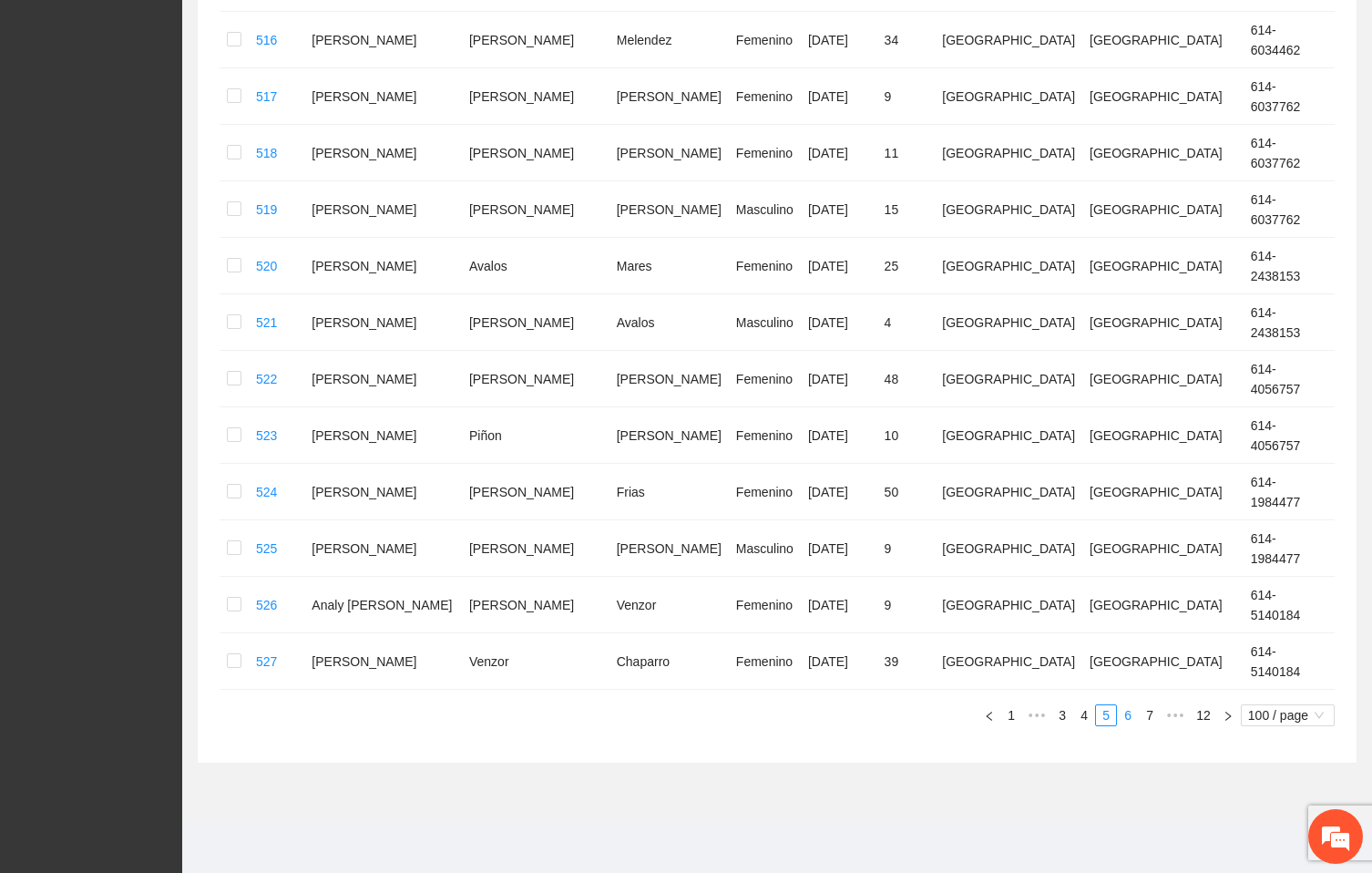
click at [1130, 718] on link "6" at bounding box center [1128, 715] width 20 height 20
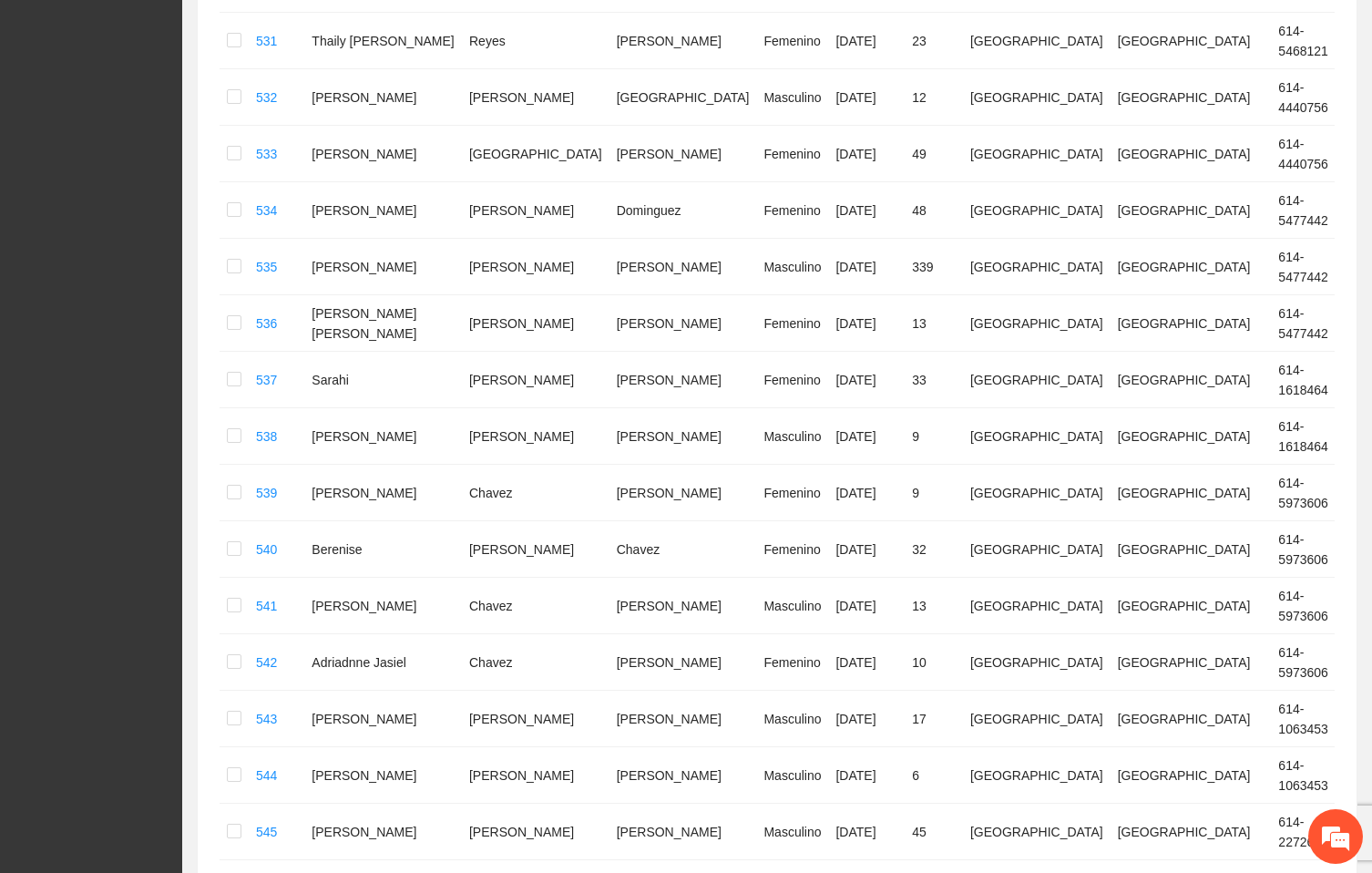
scroll to position [0, 0]
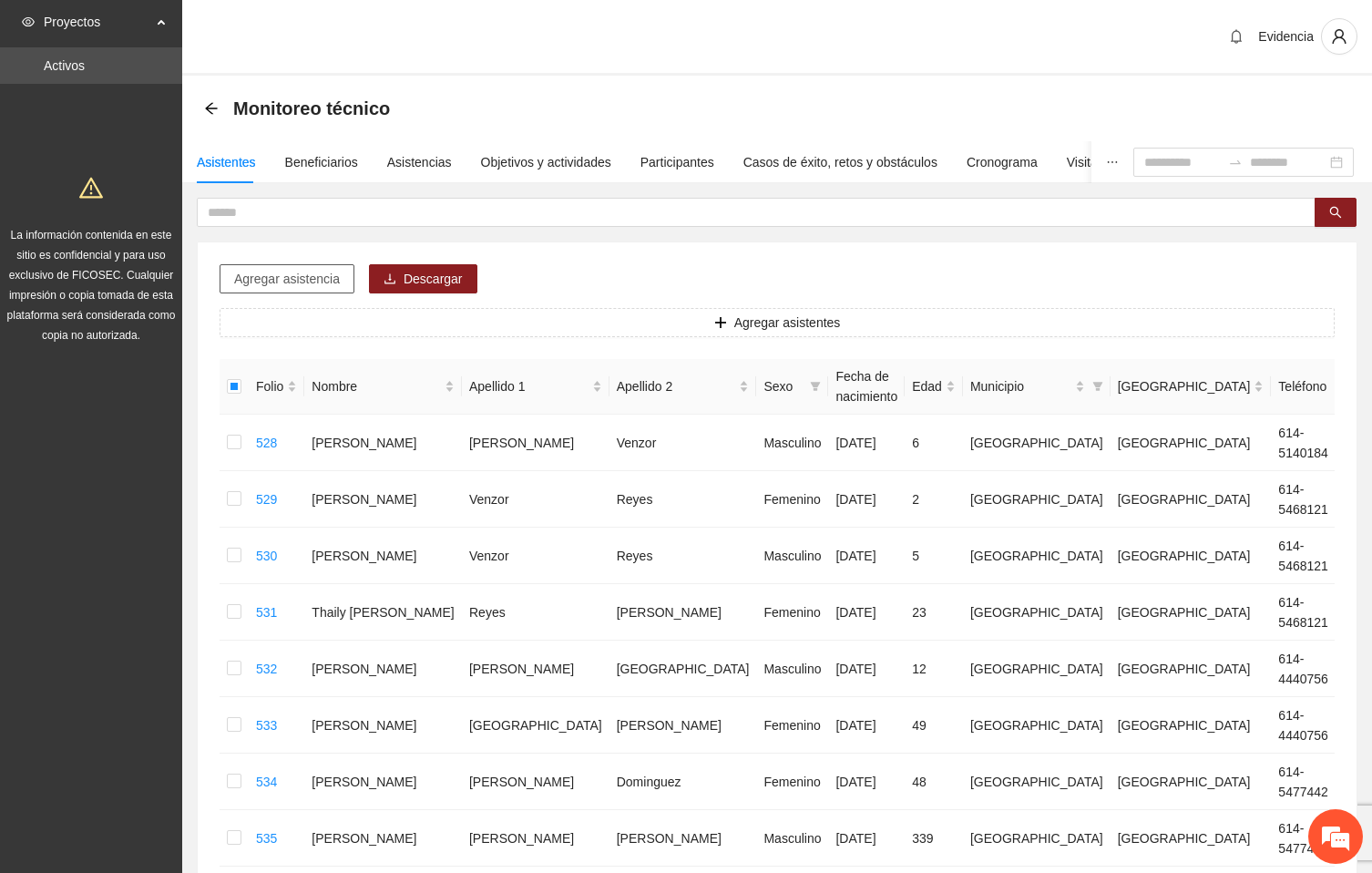
click at [293, 279] on span "Agregar asistencia" at bounding box center [287, 278] width 106 height 20
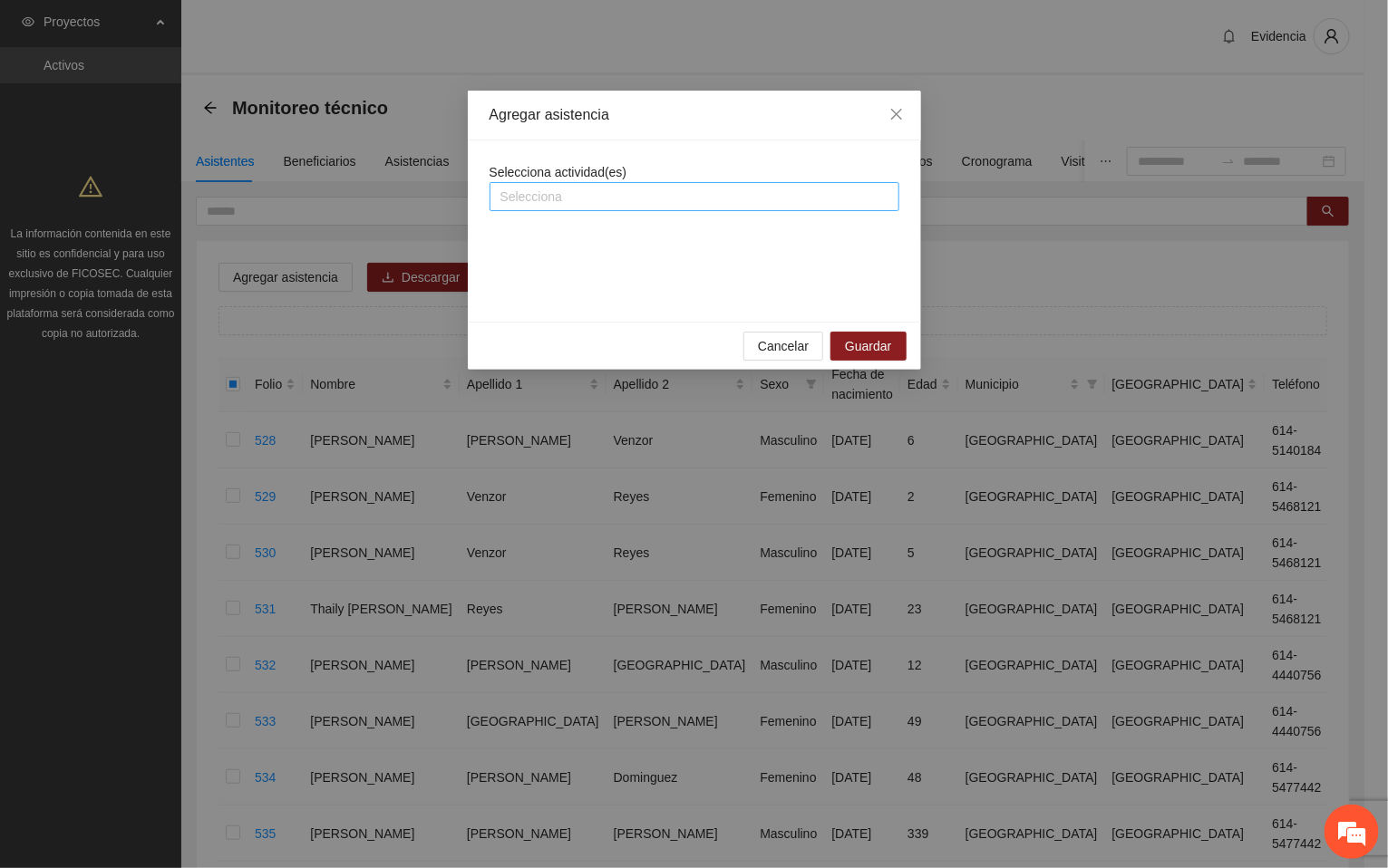
click at [672, 193] on div at bounding box center [694, 197] width 400 height 22
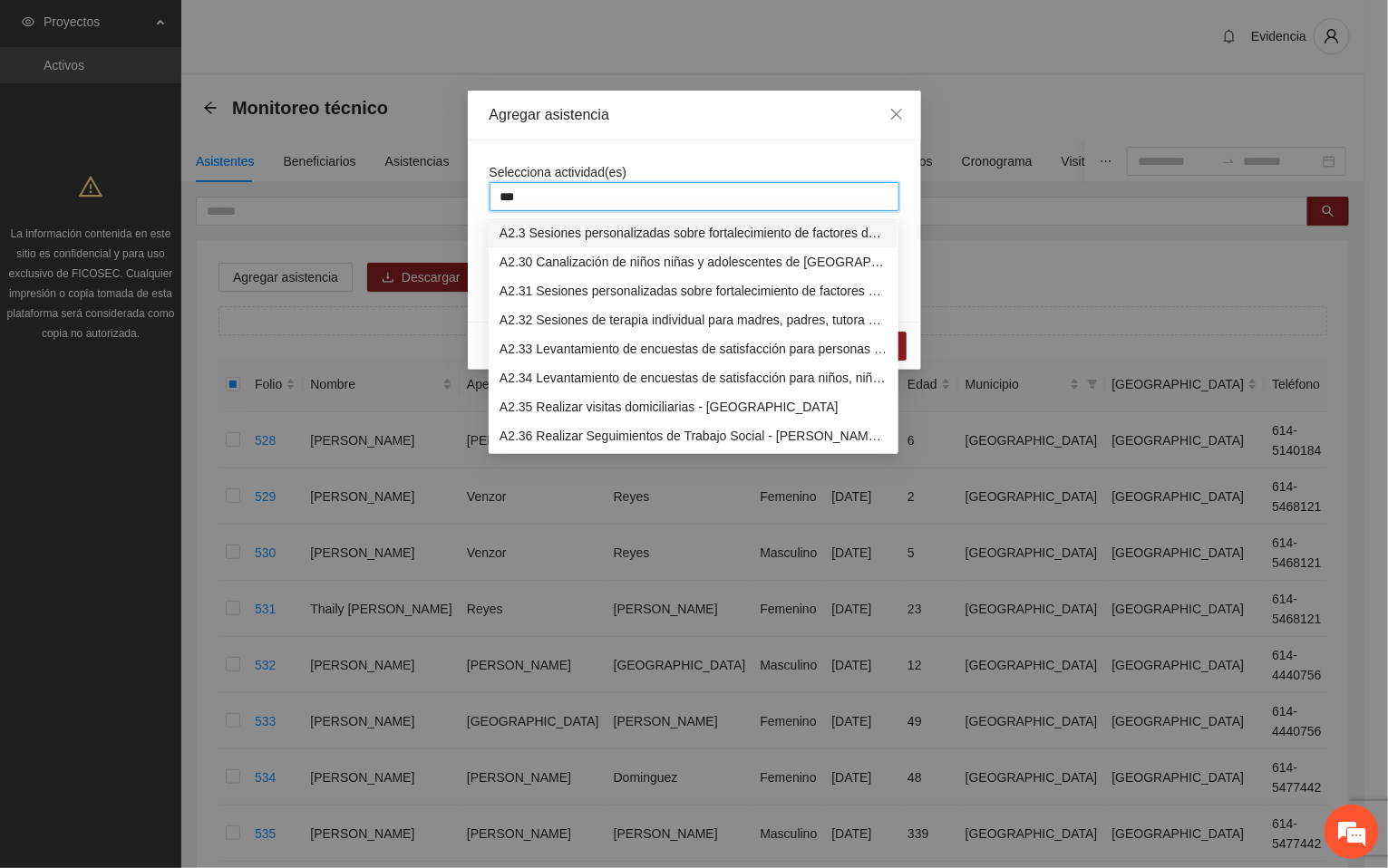
type input "****"
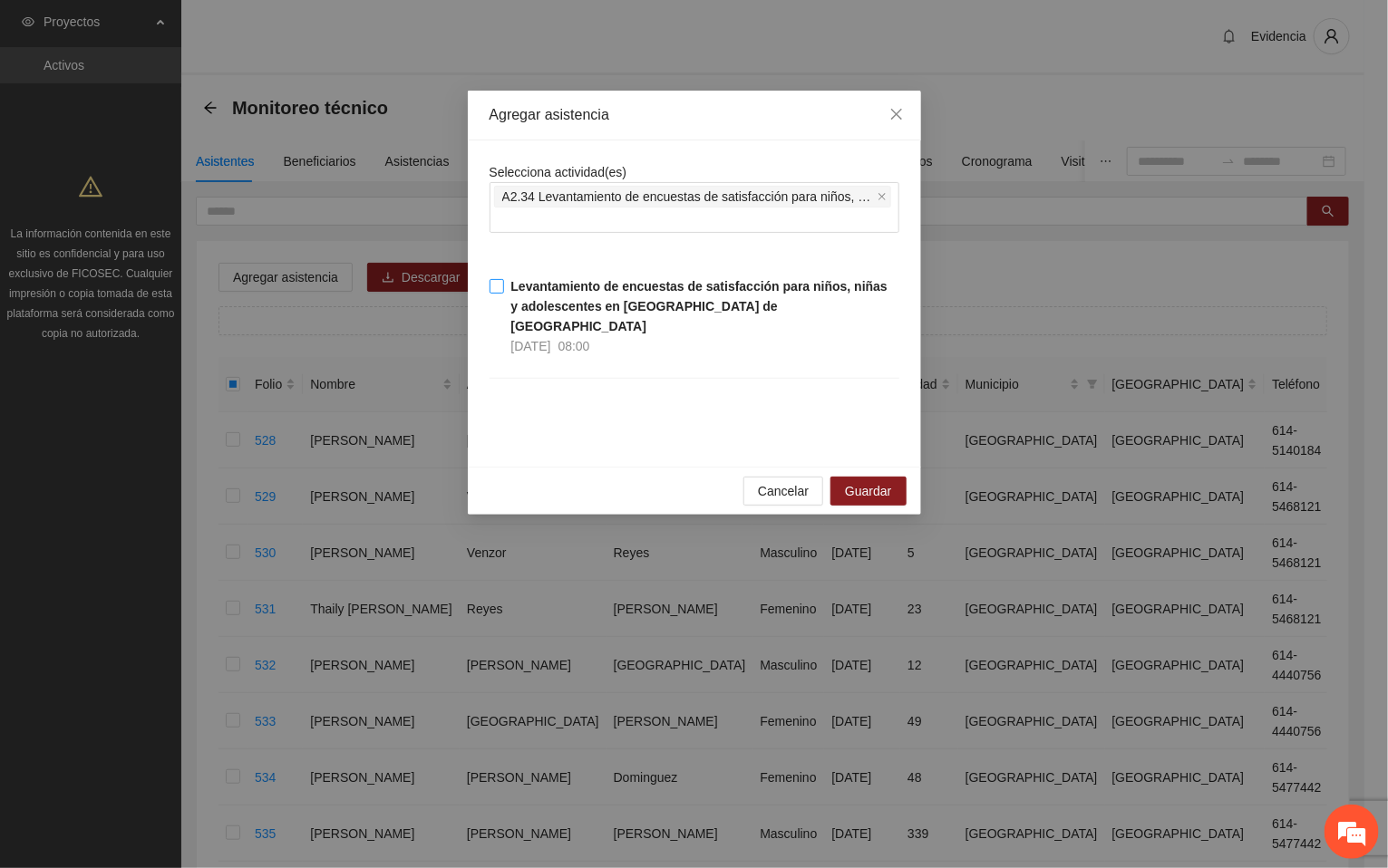
click at [504, 286] on span "Levantamiento de encuestas de satisfacción para niños, niñas y adolescentes en …" at bounding box center [702, 316] width 395 height 80
click at [871, 481] on span "Guardar" at bounding box center [868, 491] width 46 height 20
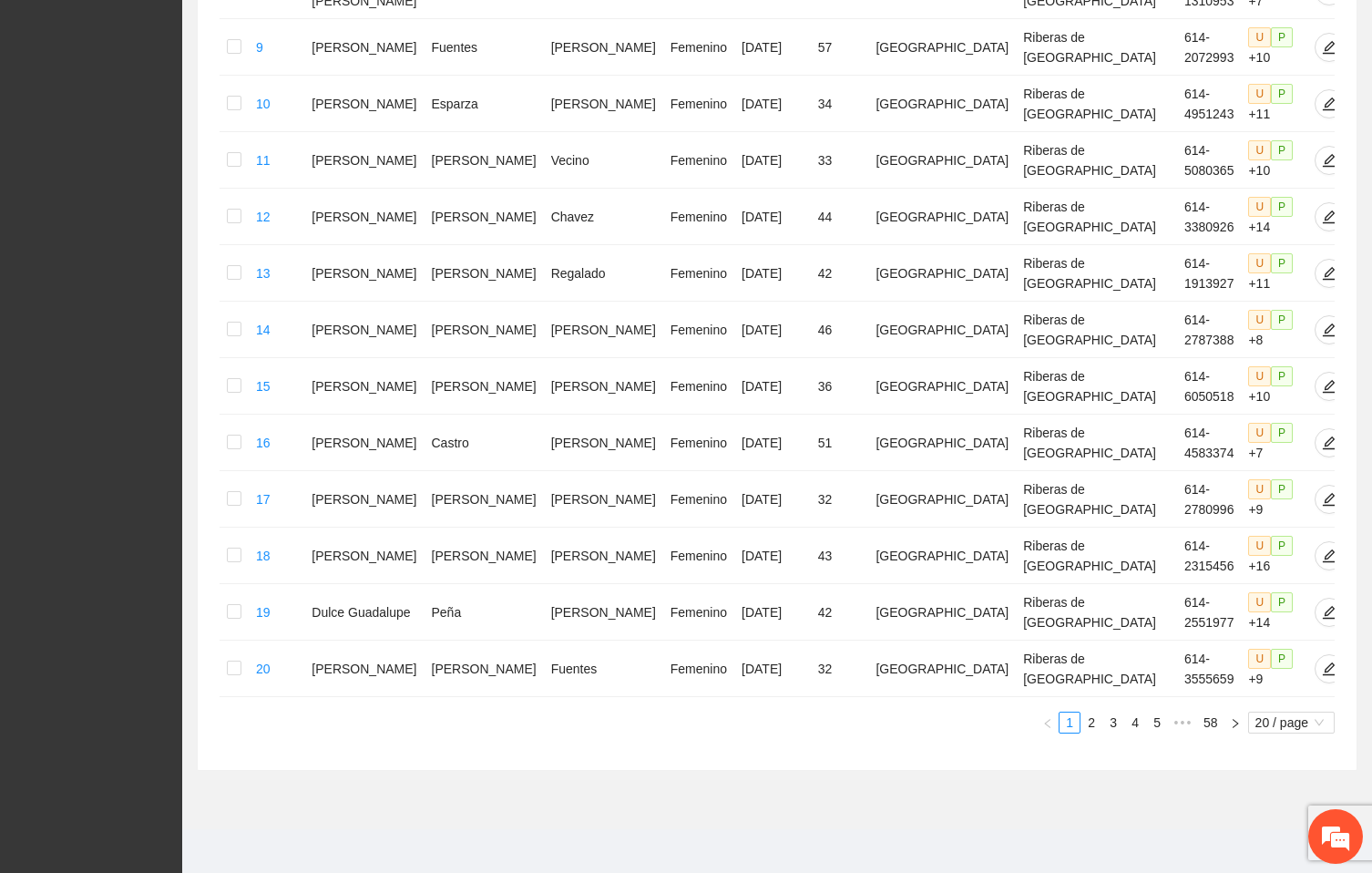
scroll to position [858, 0]
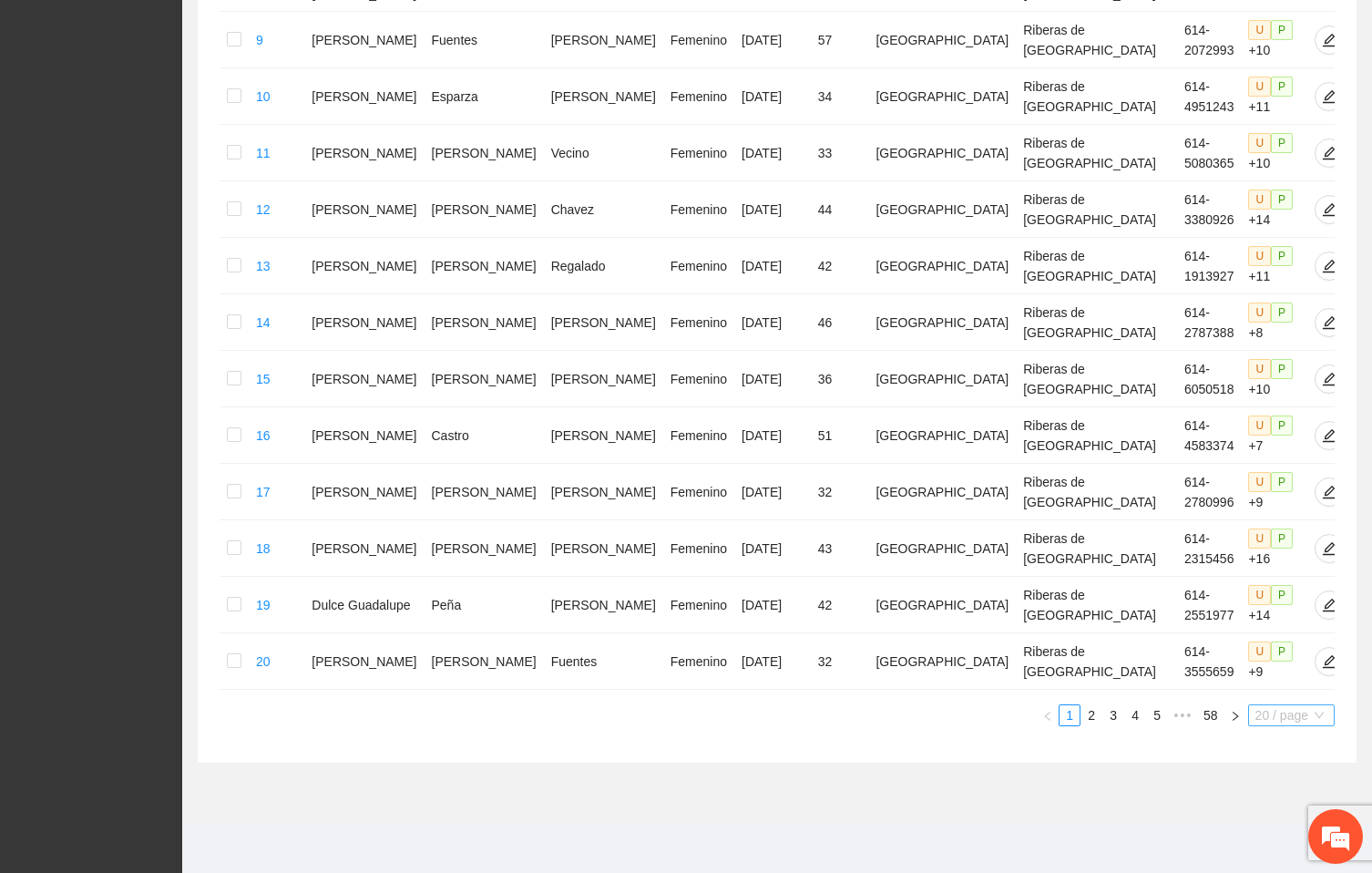
drag, startPoint x: 1274, startPoint y: 712, endPoint x: 1265, endPoint y: 730, distance: 20.1
click at [1272, 714] on span "20 / page" at bounding box center [1292, 715] width 72 height 20
click at [1271, 832] on div "100 / page" at bounding box center [1292, 836] width 67 height 20
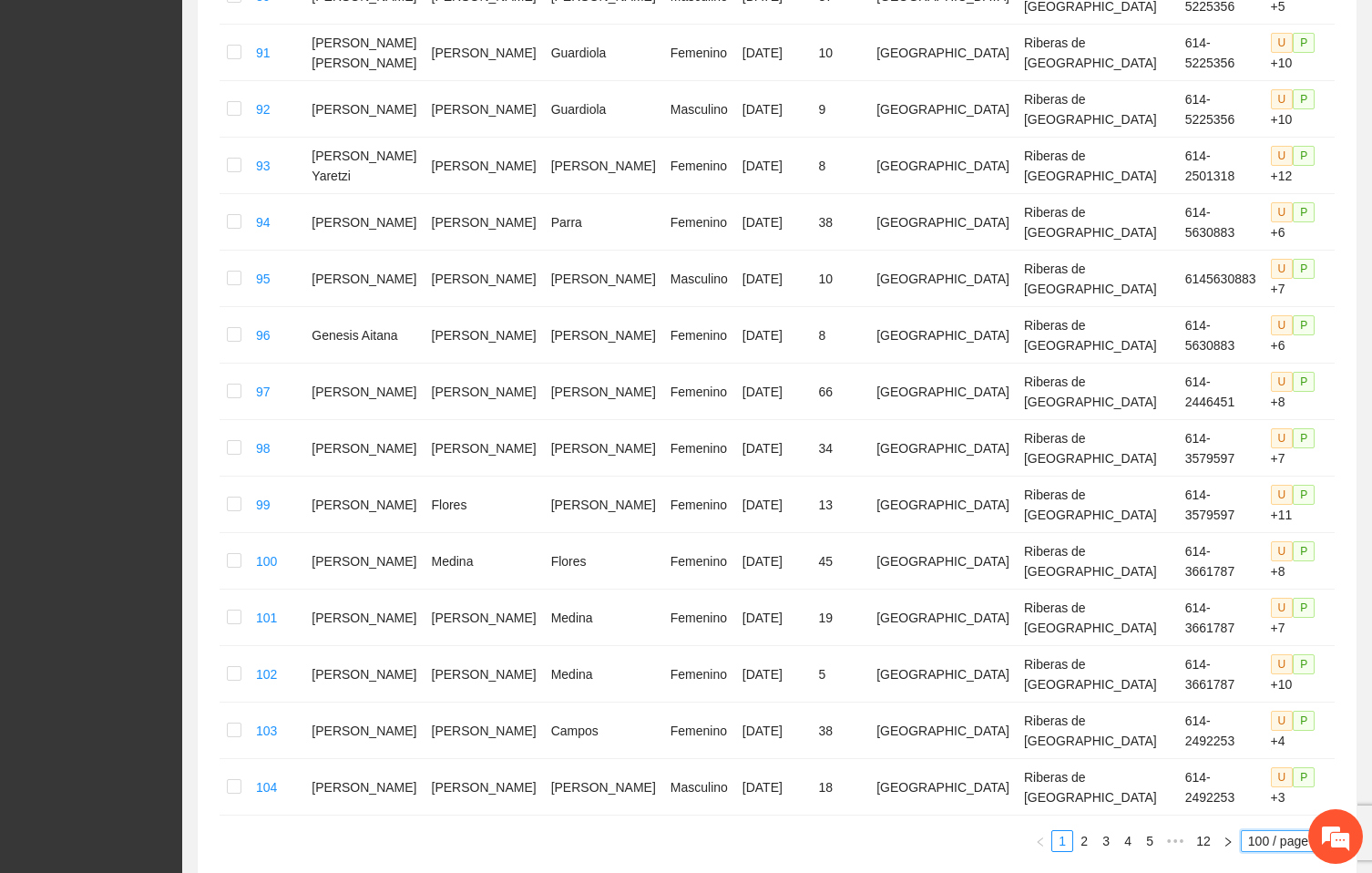
scroll to position [5421, 0]
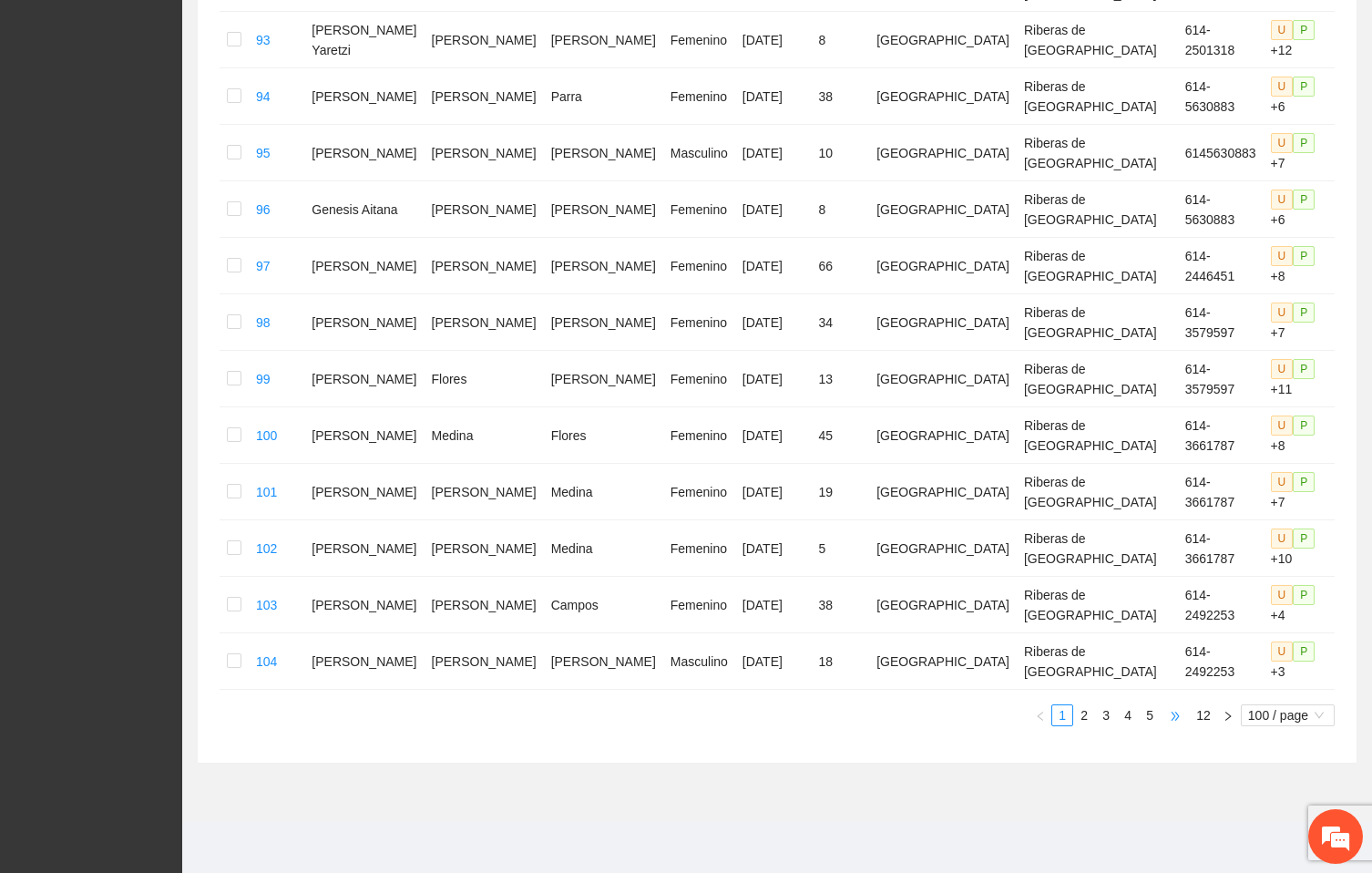
click at [1167, 715] on span "•••" at bounding box center [1175, 716] width 29 height 22
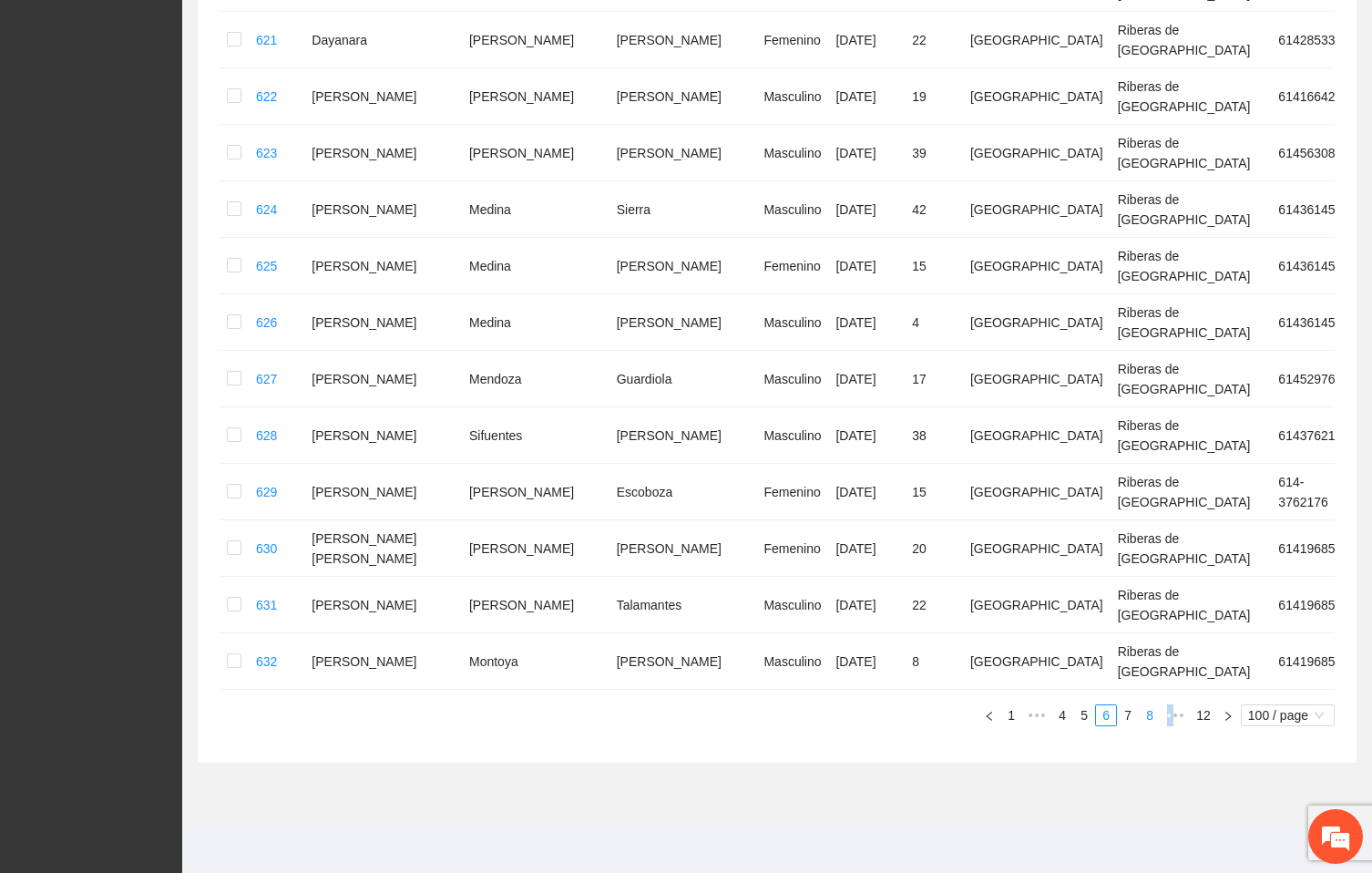
click at [1127, 705] on link "7" at bounding box center [1128, 715] width 20 height 20
click at [1140, 705] on link "8" at bounding box center [1150, 715] width 20 height 20
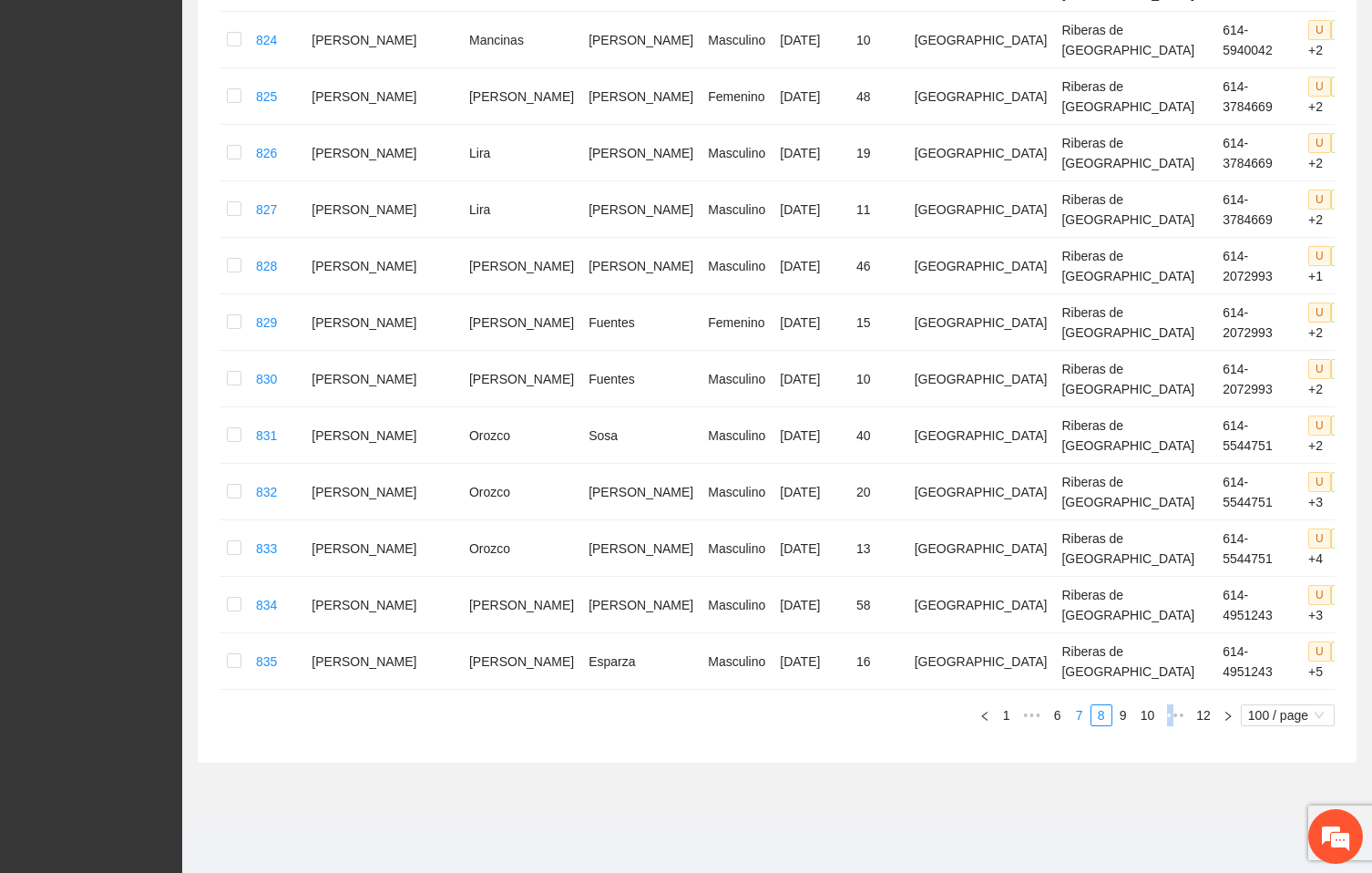
click at [1080, 720] on link "7" at bounding box center [1079, 715] width 20 height 20
click at [1069, 720] on link "6" at bounding box center [1058, 715] width 20 height 20
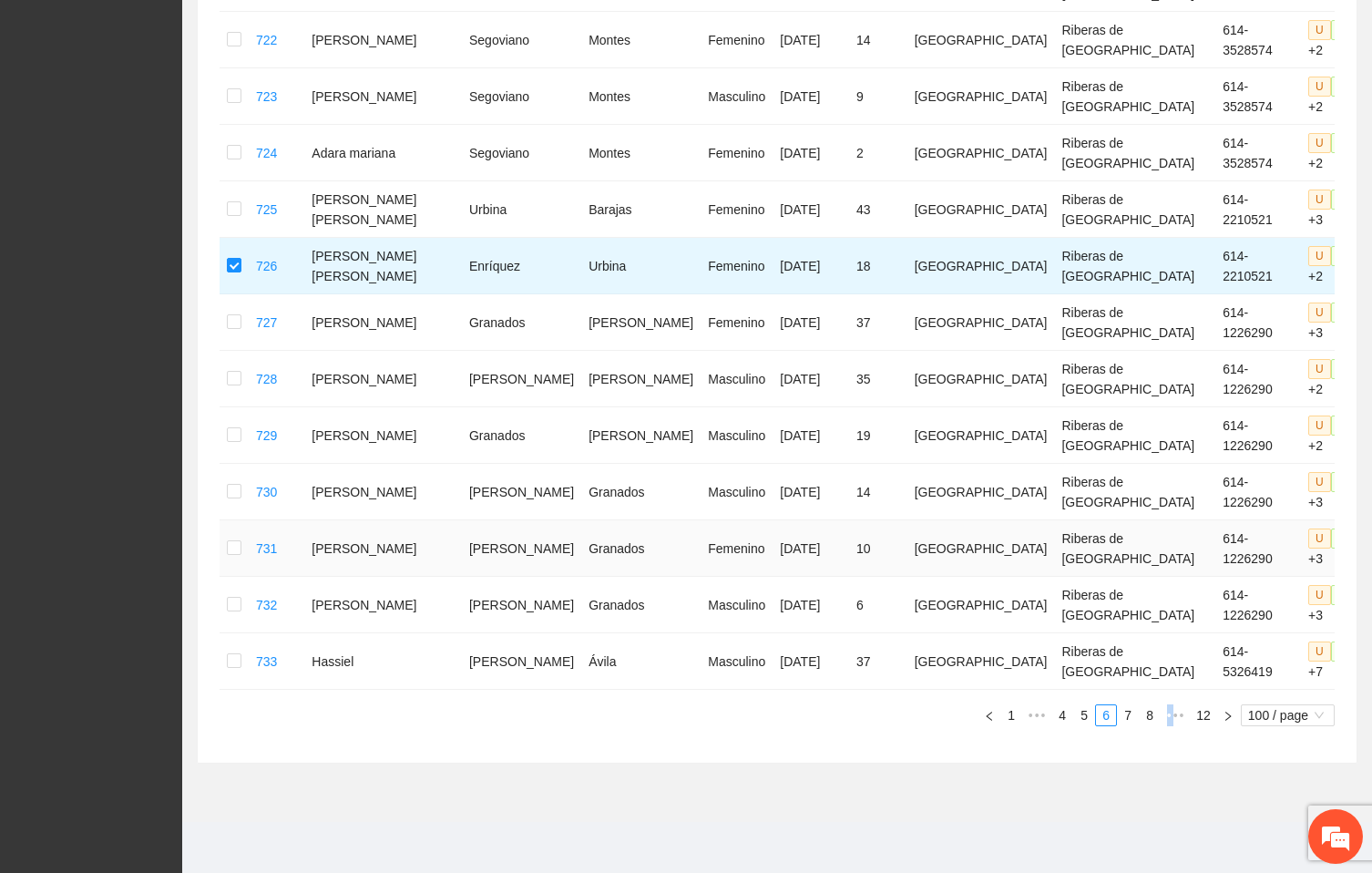
drag, startPoint x: 1125, startPoint y: 717, endPoint x: 550, endPoint y: 550, distance: 598.8
click at [1125, 717] on link "7" at bounding box center [1128, 715] width 20 height 20
click at [1128, 718] on link "8" at bounding box center [1128, 715] width 20 height 20
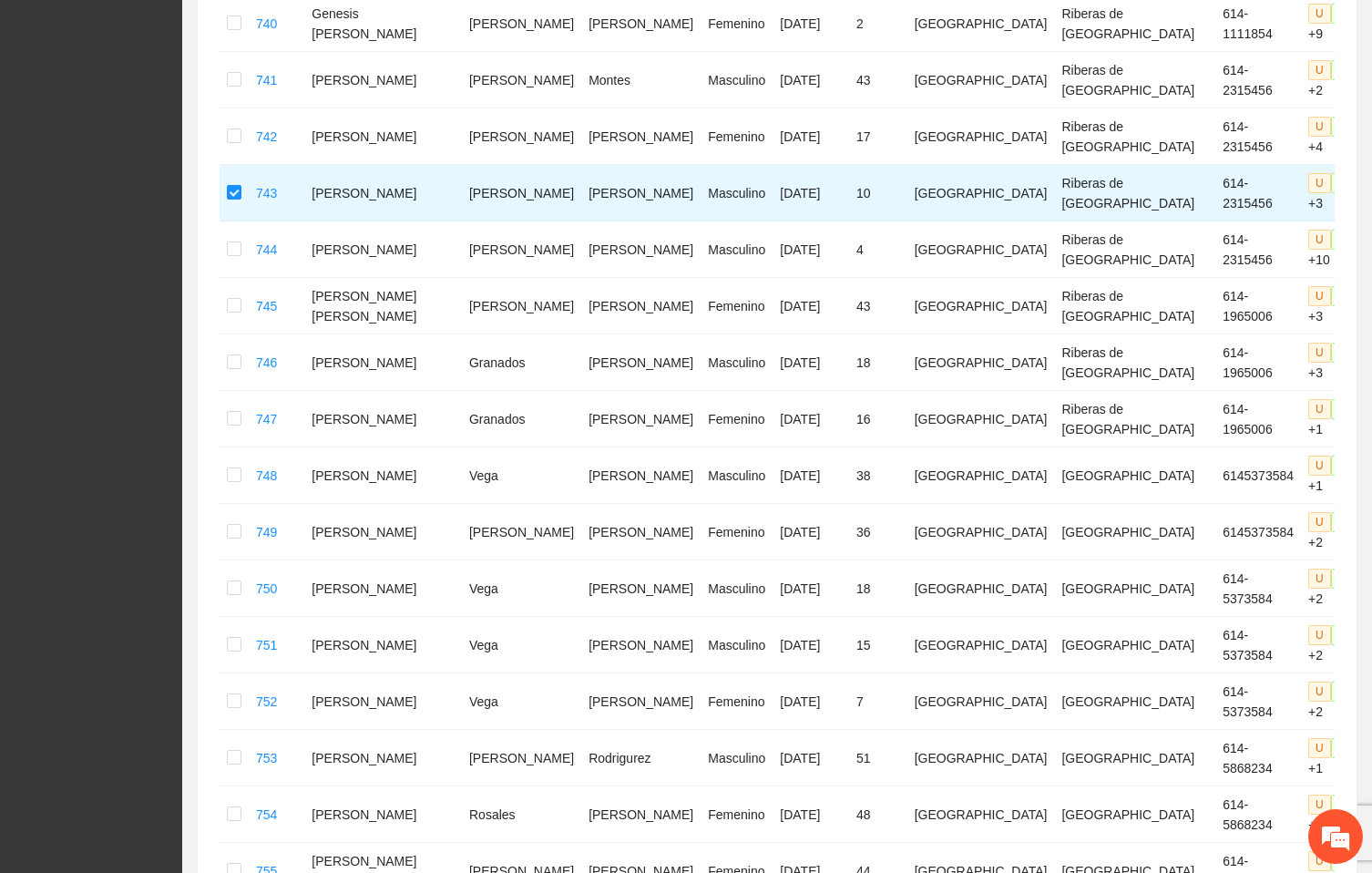
scroll to position [0, 0]
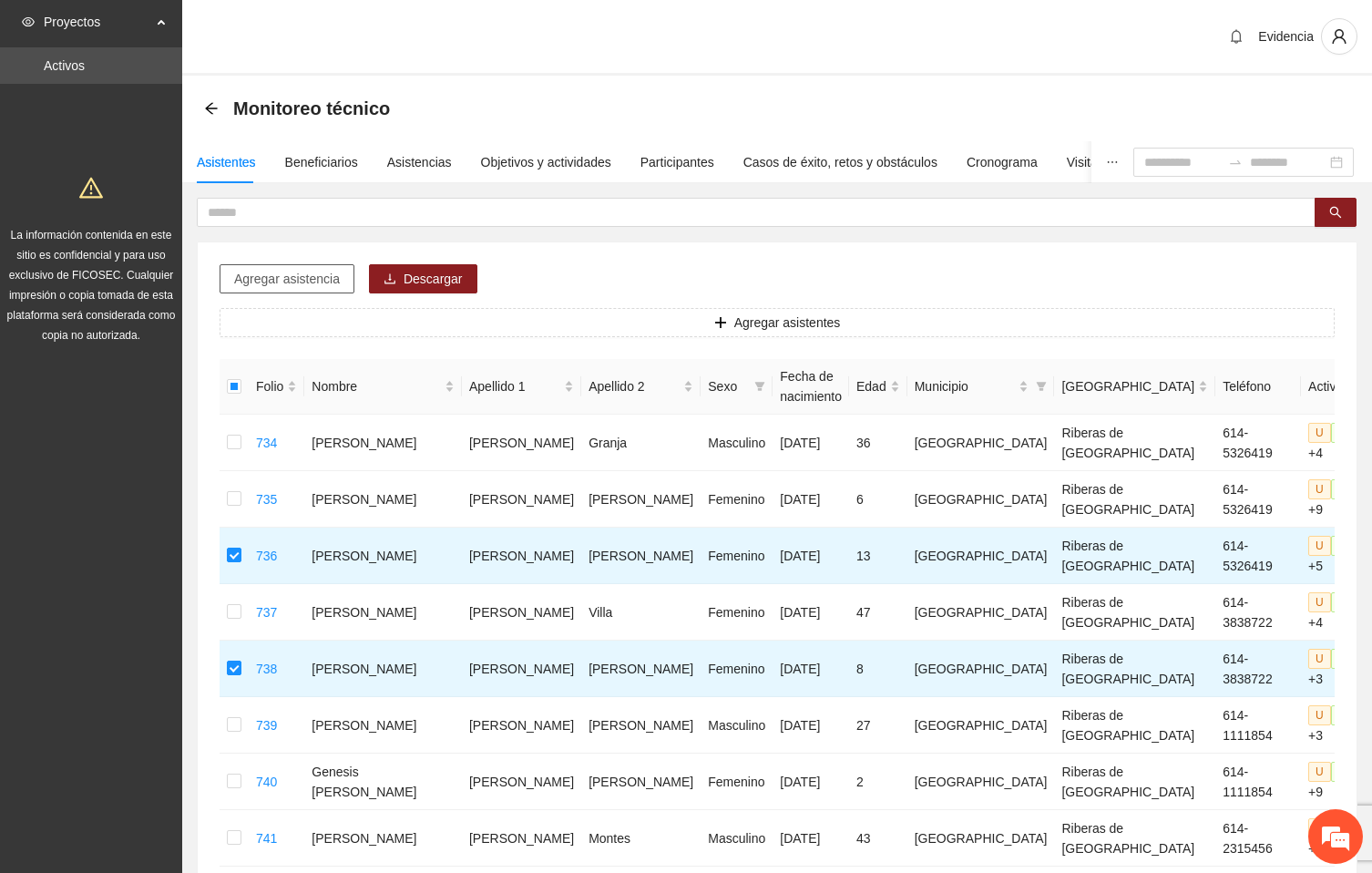
click at [264, 276] on span "Agregar asistencia" at bounding box center [287, 278] width 106 height 20
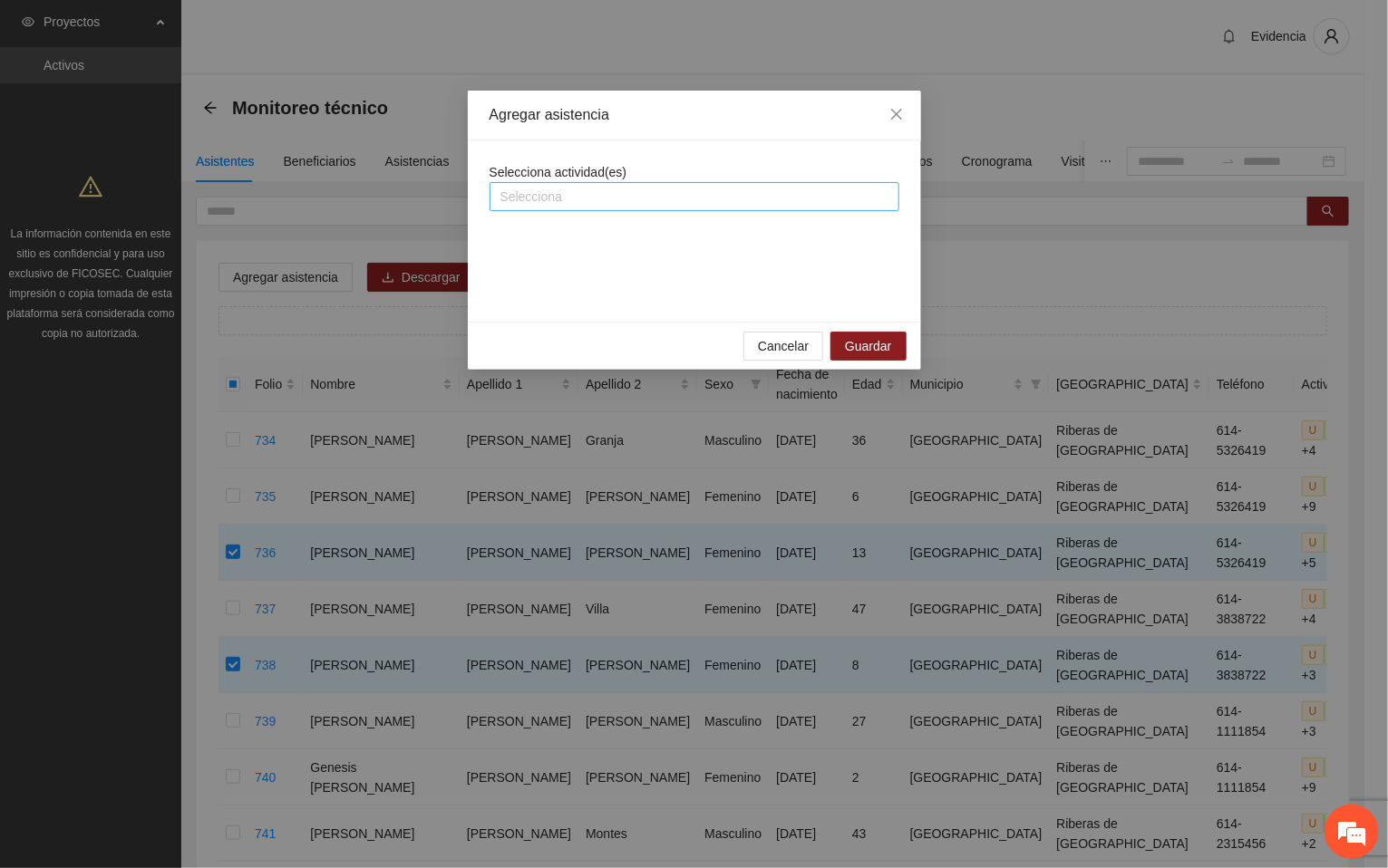
click at [604, 196] on div at bounding box center [694, 197] width 400 height 22
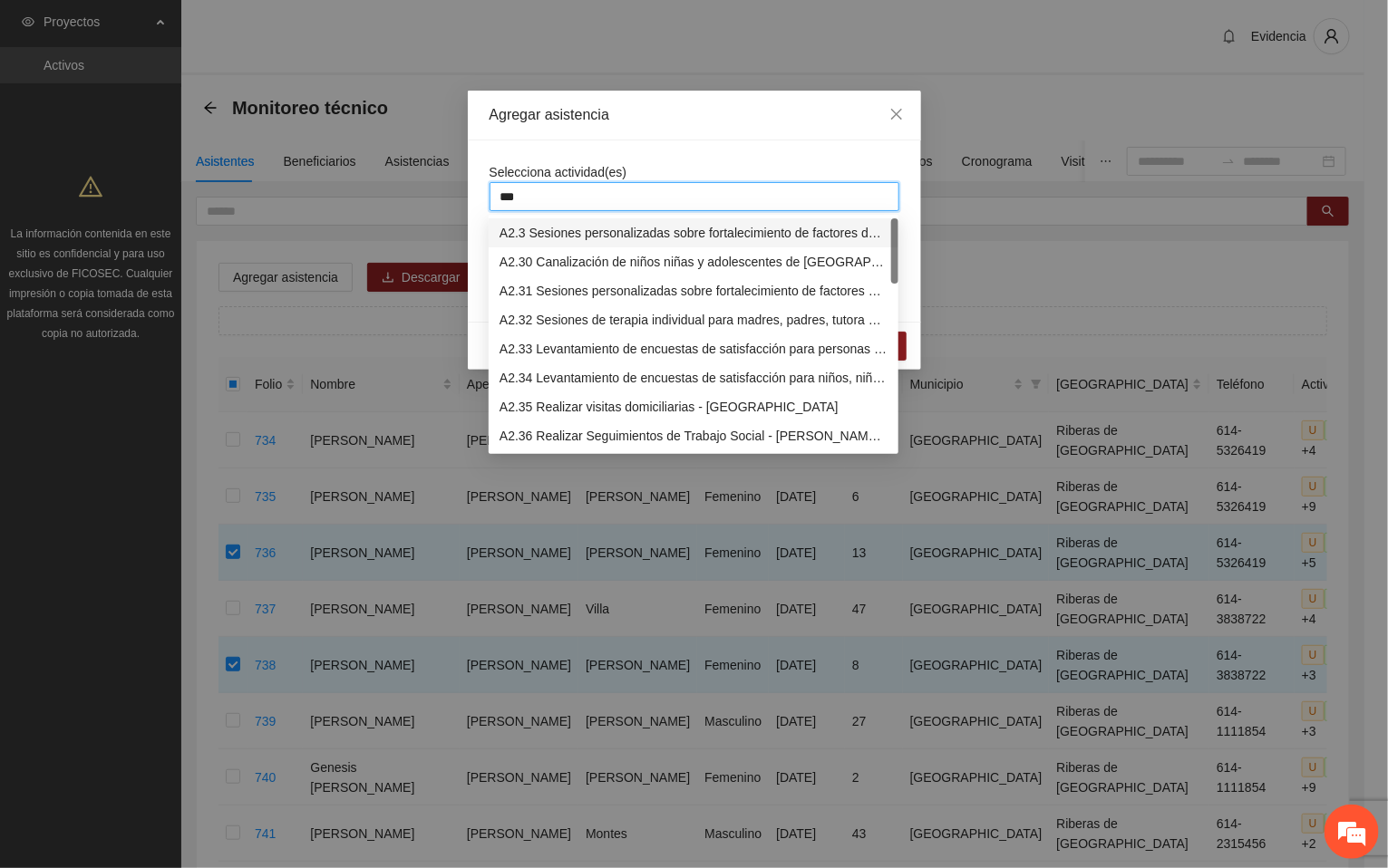
type input "****"
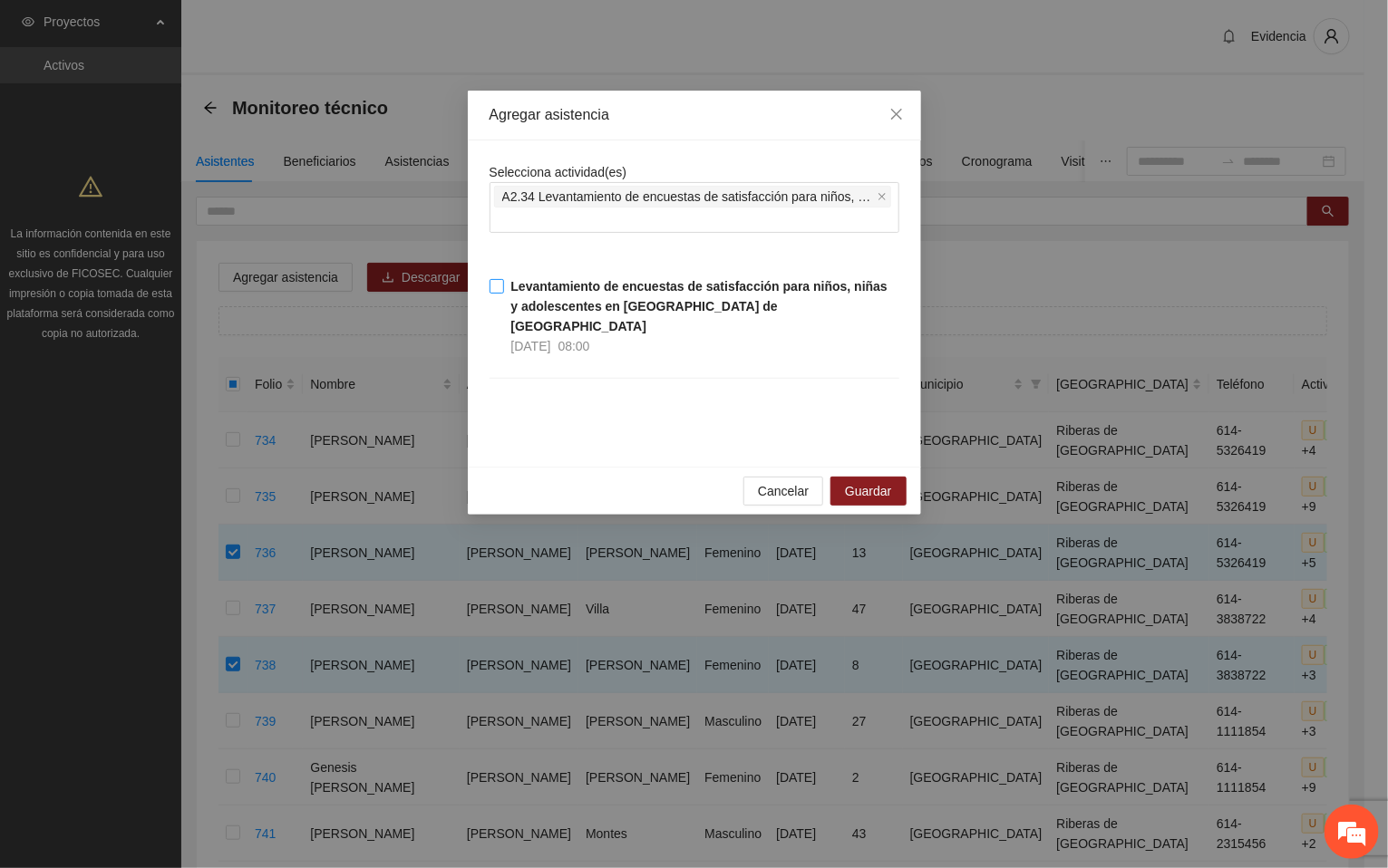
click at [569, 300] on strong "Levantamiento de encuestas de satisfacción para niños, niñas y adolescentes en …" at bounding box center [699, 306] width 376 height 54
click at [859, 481] on span "Guardar" at bounding box center [868, 491] width 46 height 20
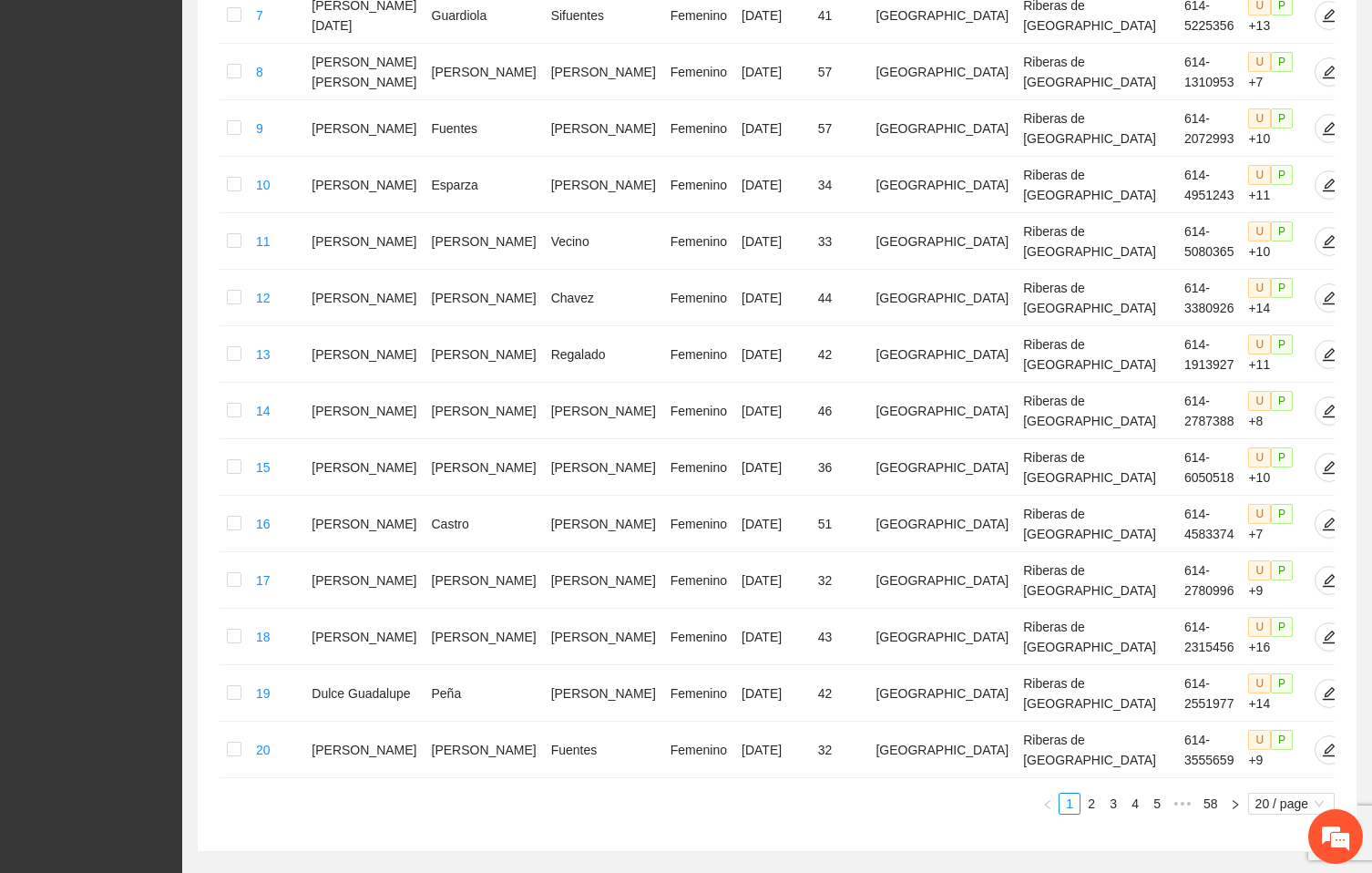
scroll to position [858, 0]
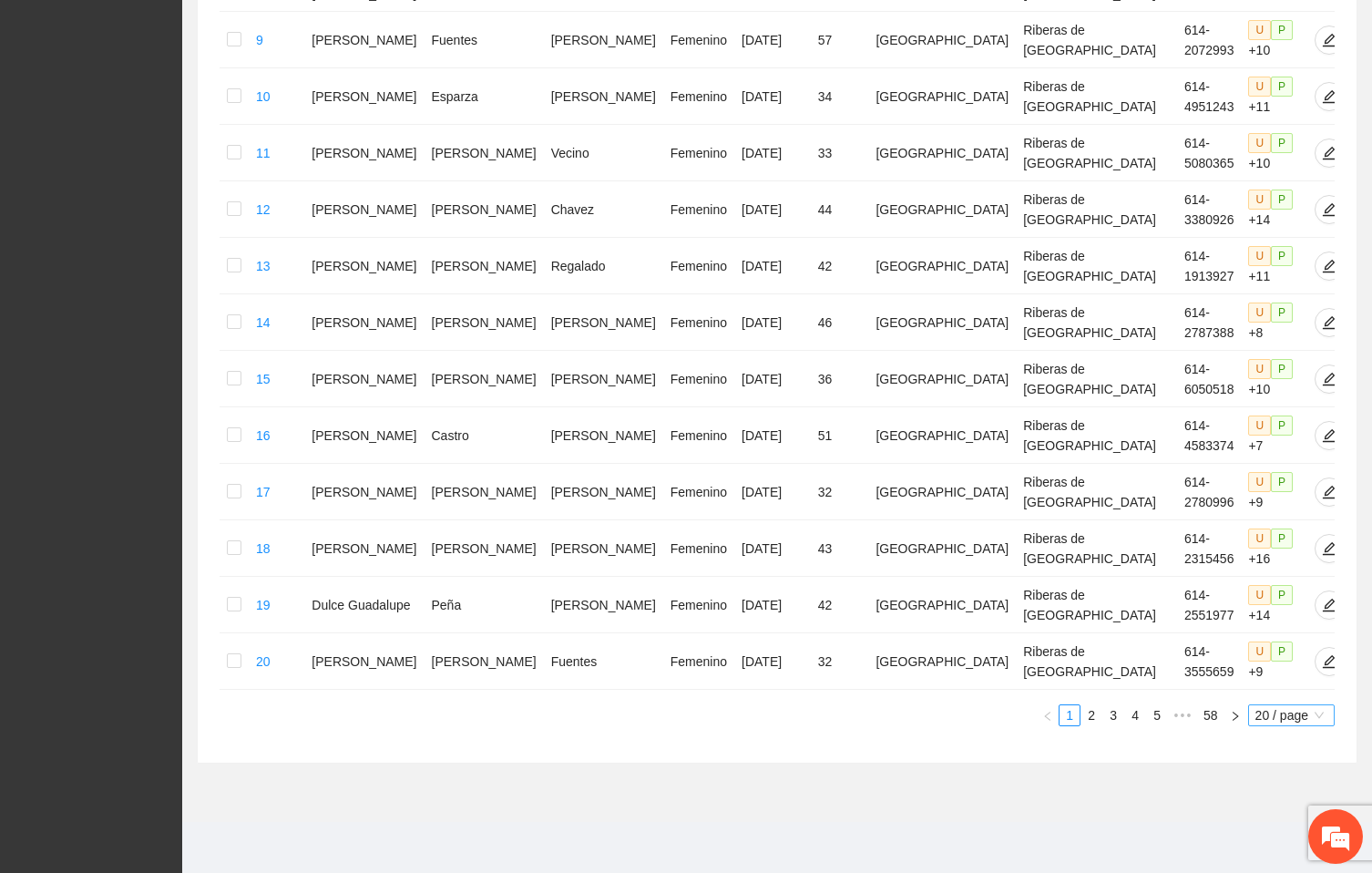
click at [1278, 712] on span "20 / page" at bounding box center [1292, 715] width 72 height 20
click at [1271, 829] on div "100 / page" at bounding box center [1292, 836] width 67 height 20
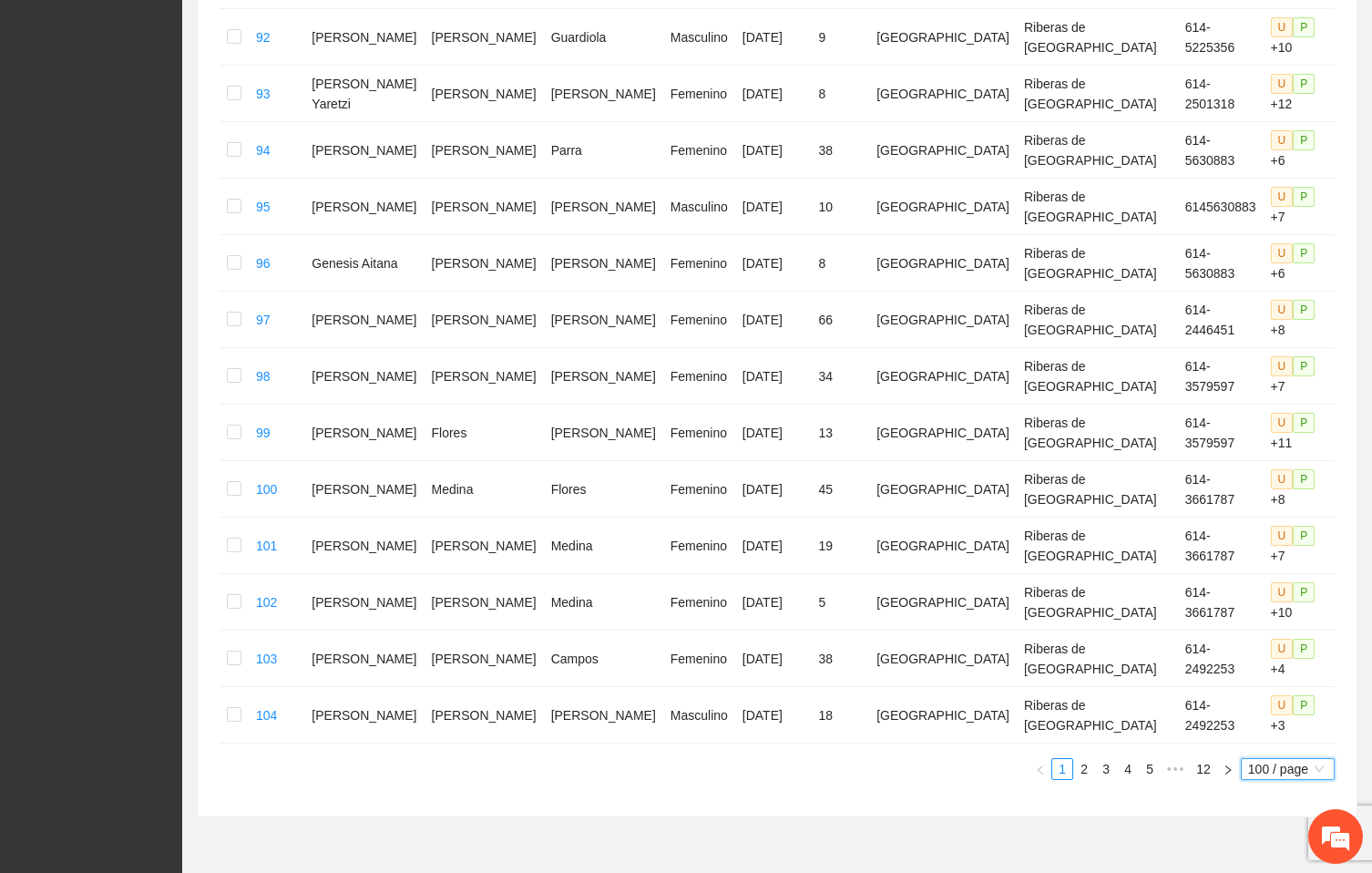
scroll to position [5421, 0]
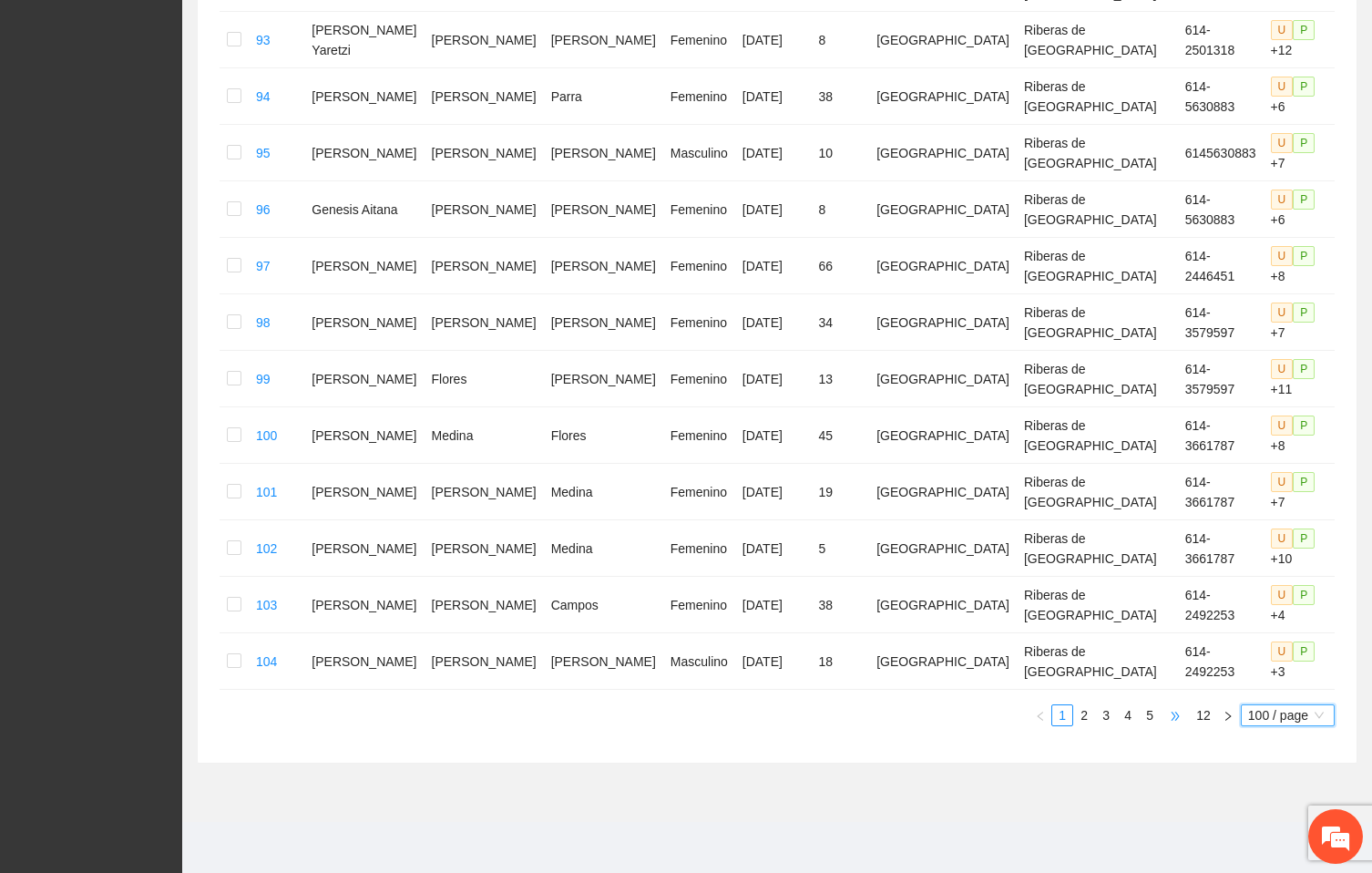
click at [1174, 712] on span "•••" at bounding box center [1175, 716] width 29 height 22
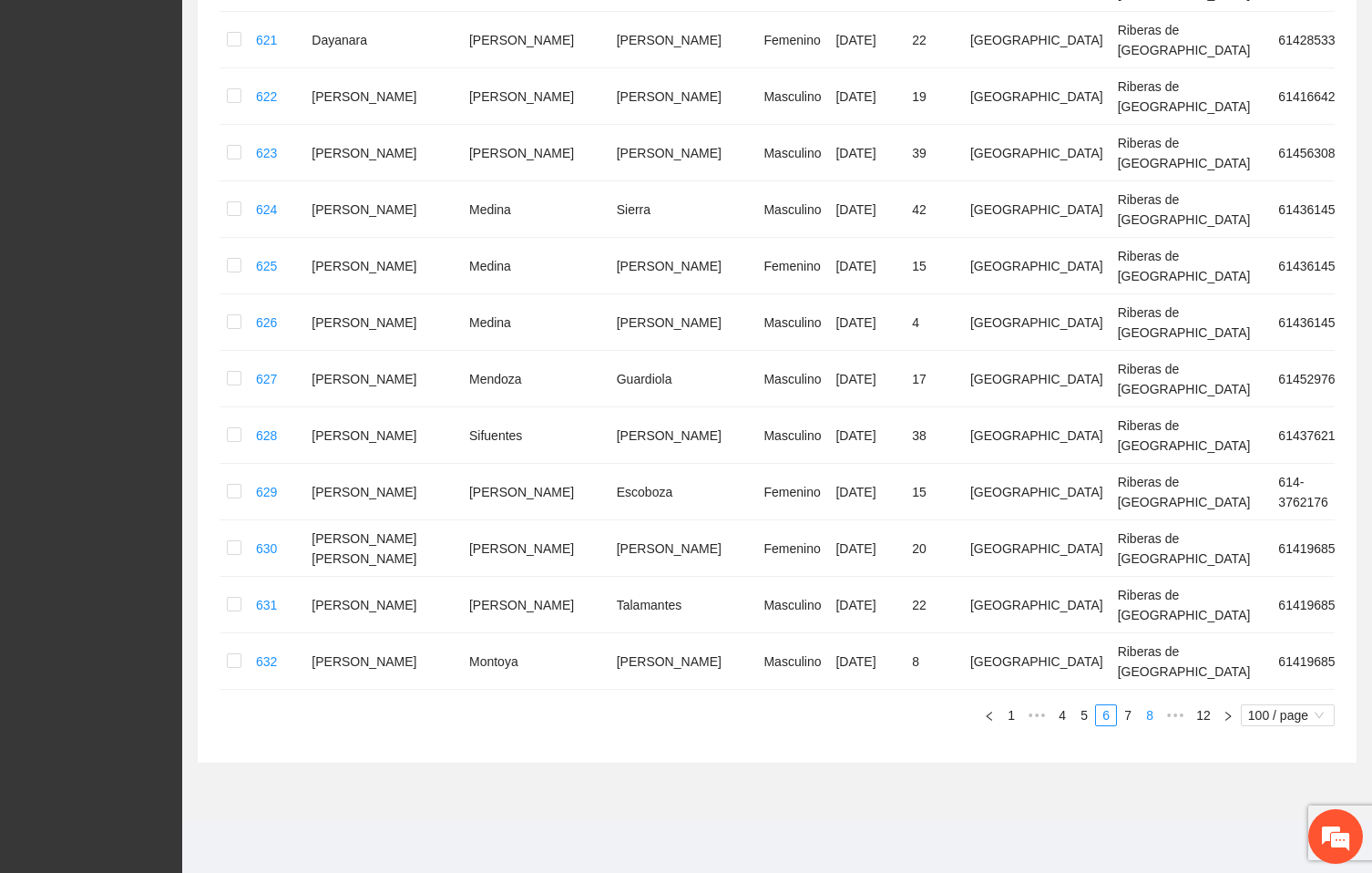
click at [1144, 715] on link "8" at bounding box center [1150, 715] width 20 height 20
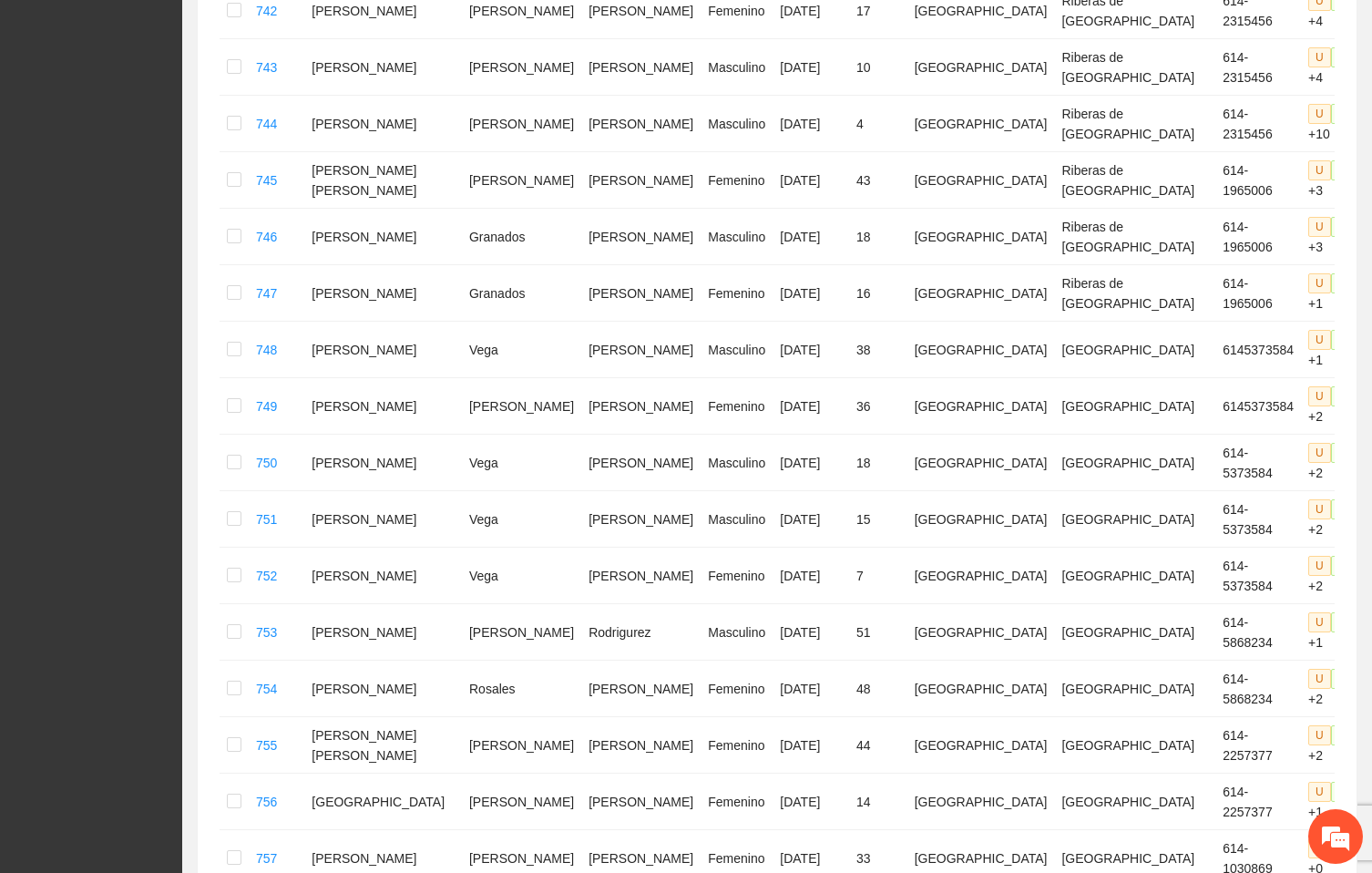
scroll to position [0, 0]
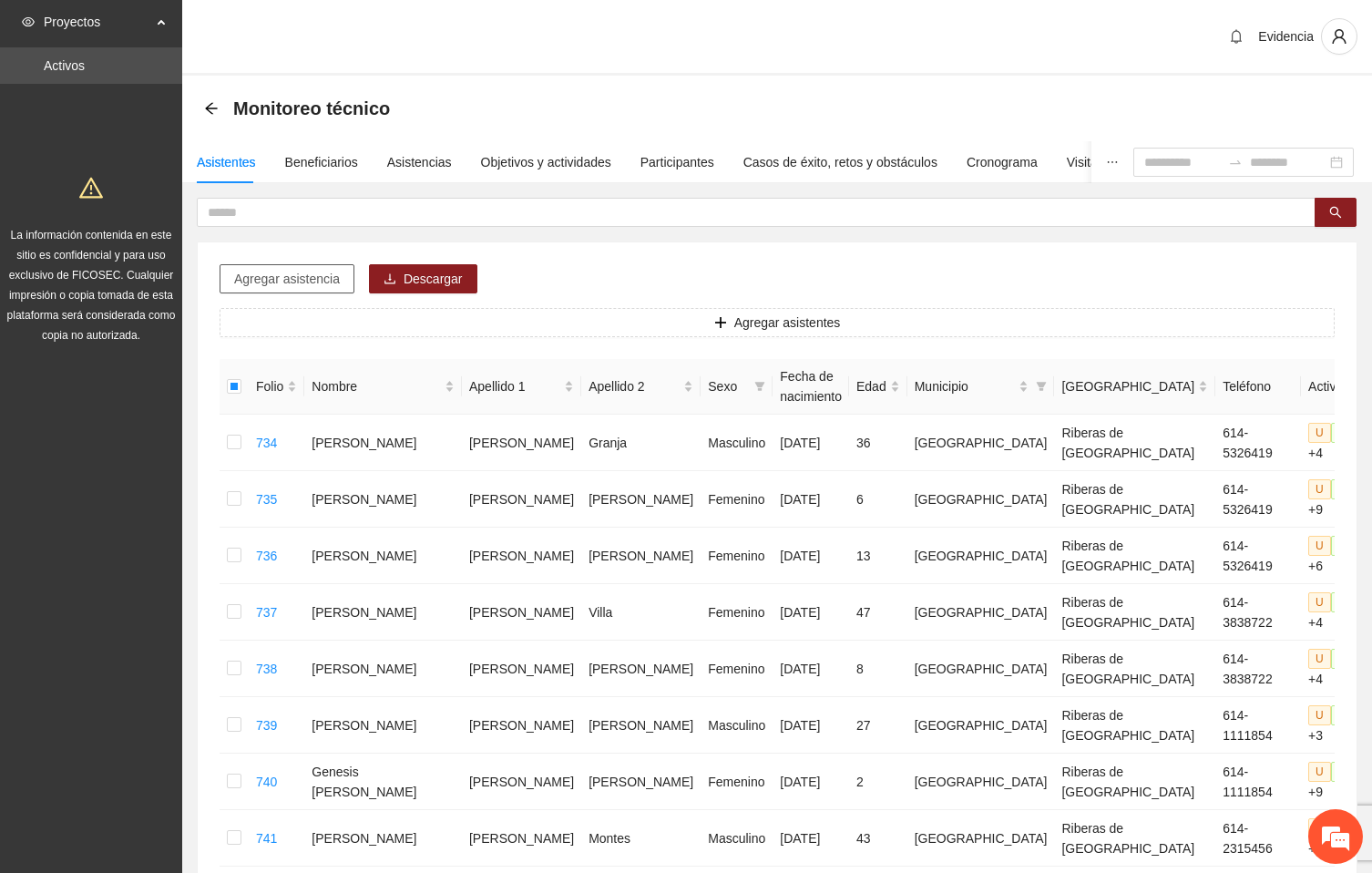
click at [306, 285] on span "Agregar asistencia" at bounding box center [287, 278] width 106 height 20
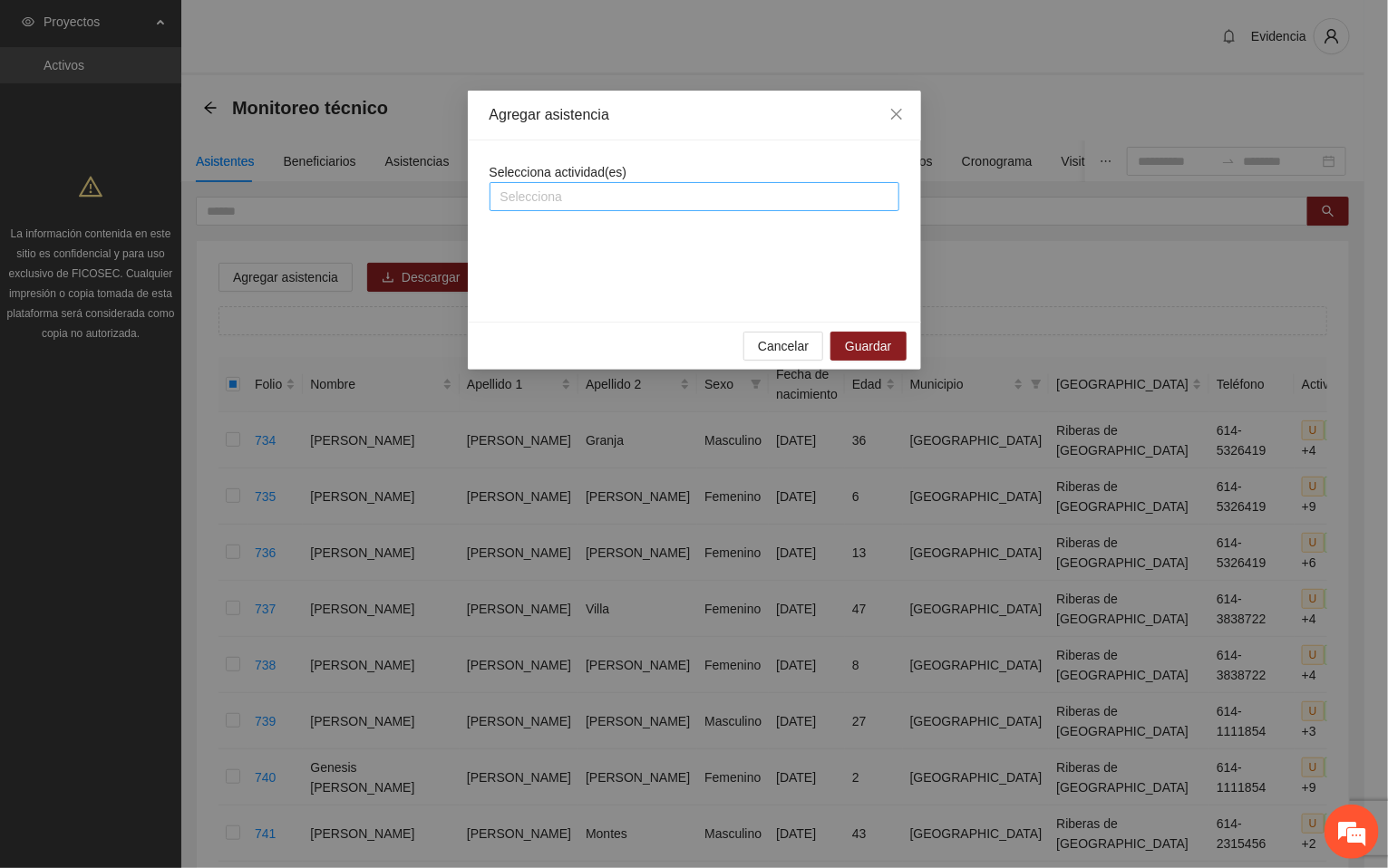
click at [667, 199] on div at bounding box center [694, 197] width 400 height 22
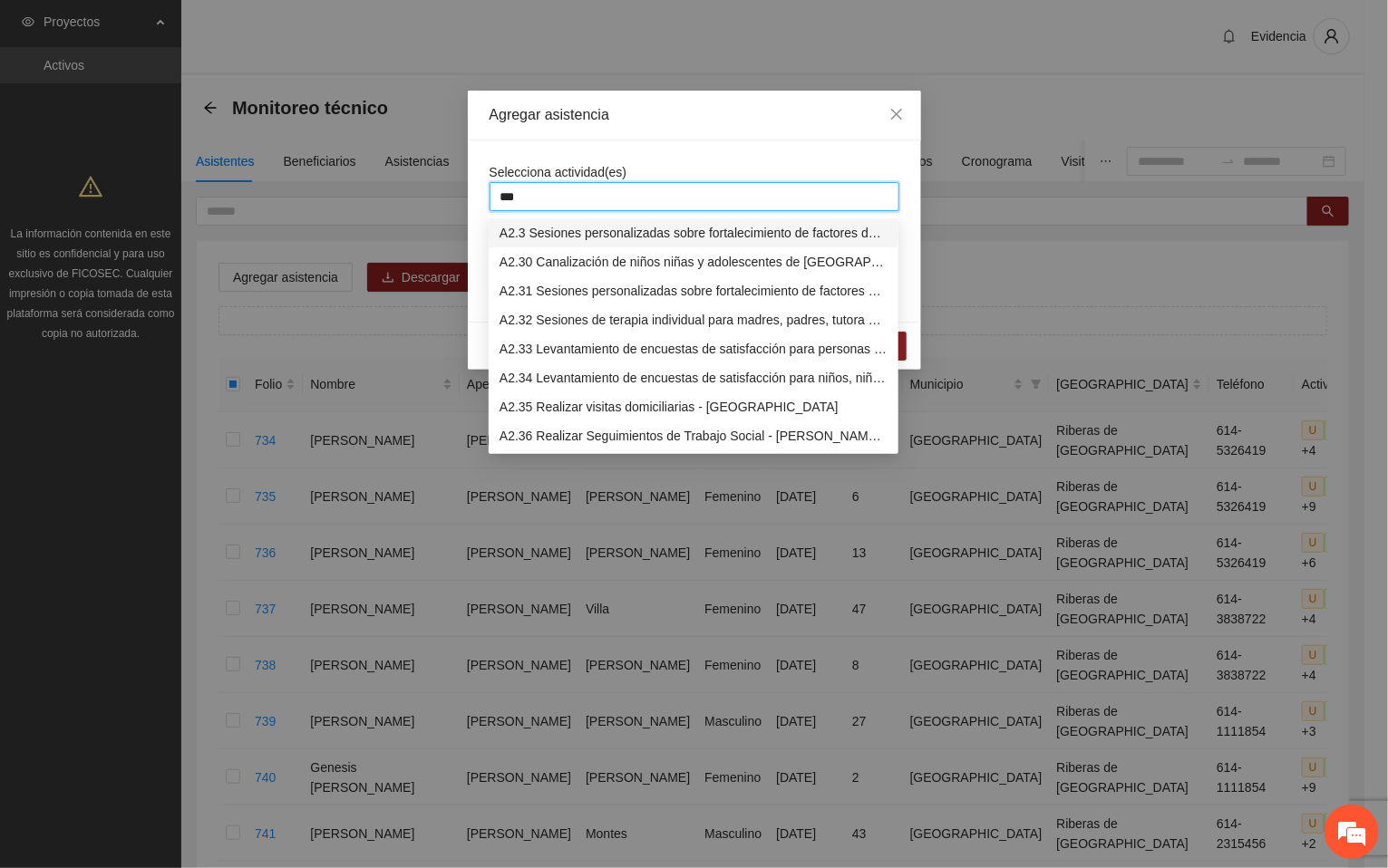
type input "****"
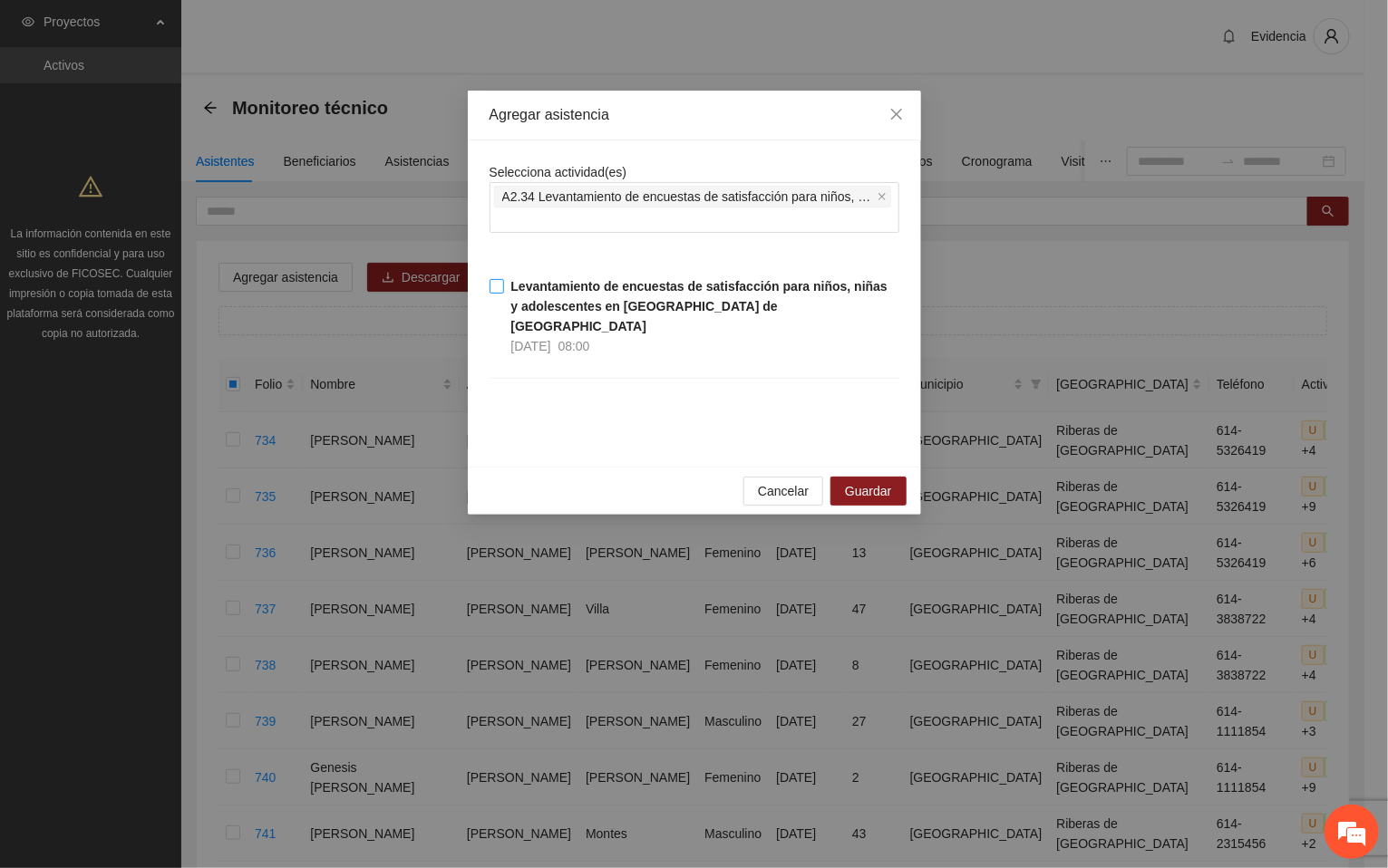
click at [535, 309] on strong "Levantamiento de encuestas de satisfacción para niños, niñas y adolescentes en …" at bounding box center [699, 306] width 376 height 54
click at [499, 278] on label "Levantamiento de encuestas de satisfacción para niños, niñas y adolescentes en …" at bounding box center [694, 316] width 410 height 80
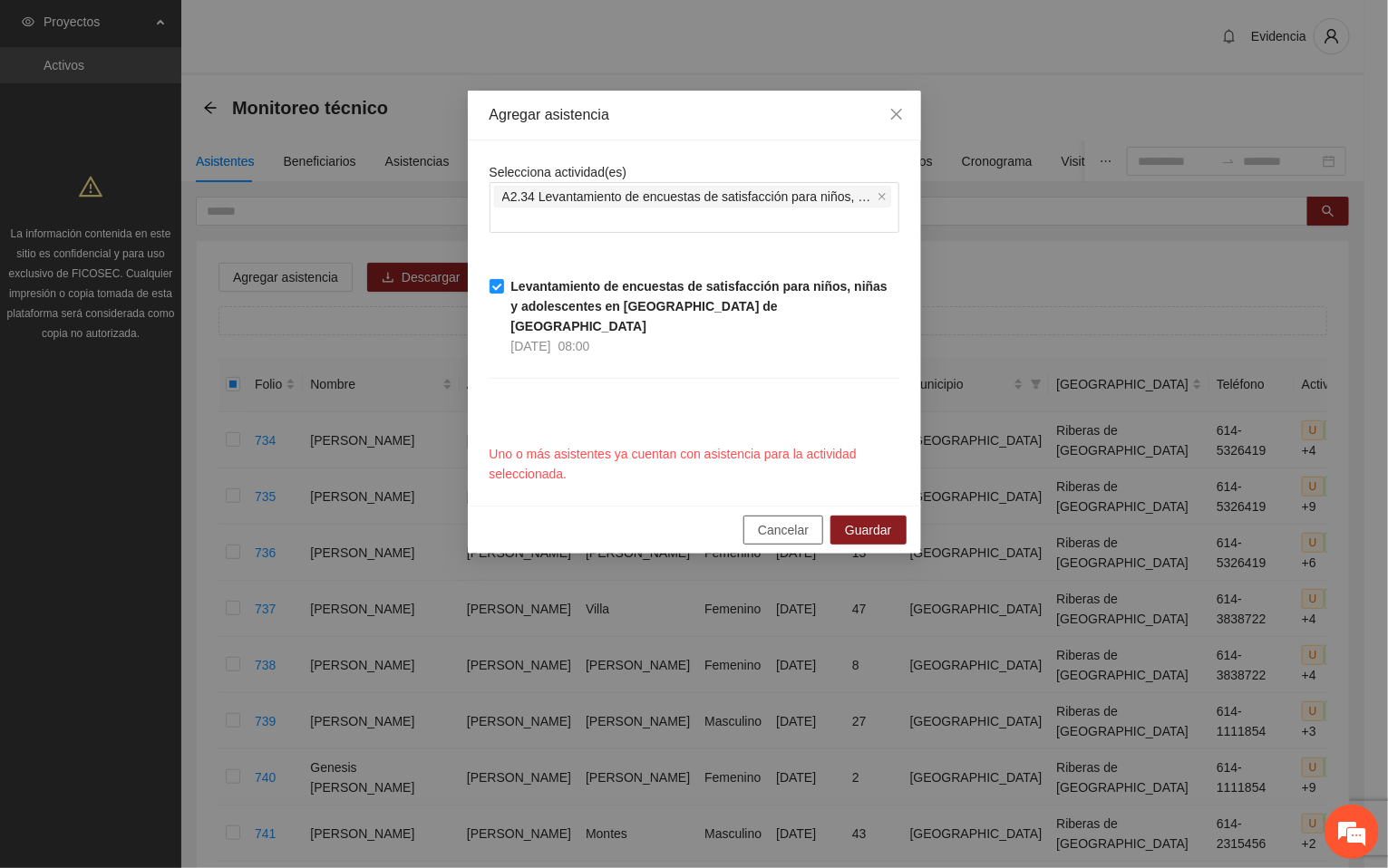
click at [787, 520] on span "Cancelar" at bounding box center [783, 529] width 51 height 20
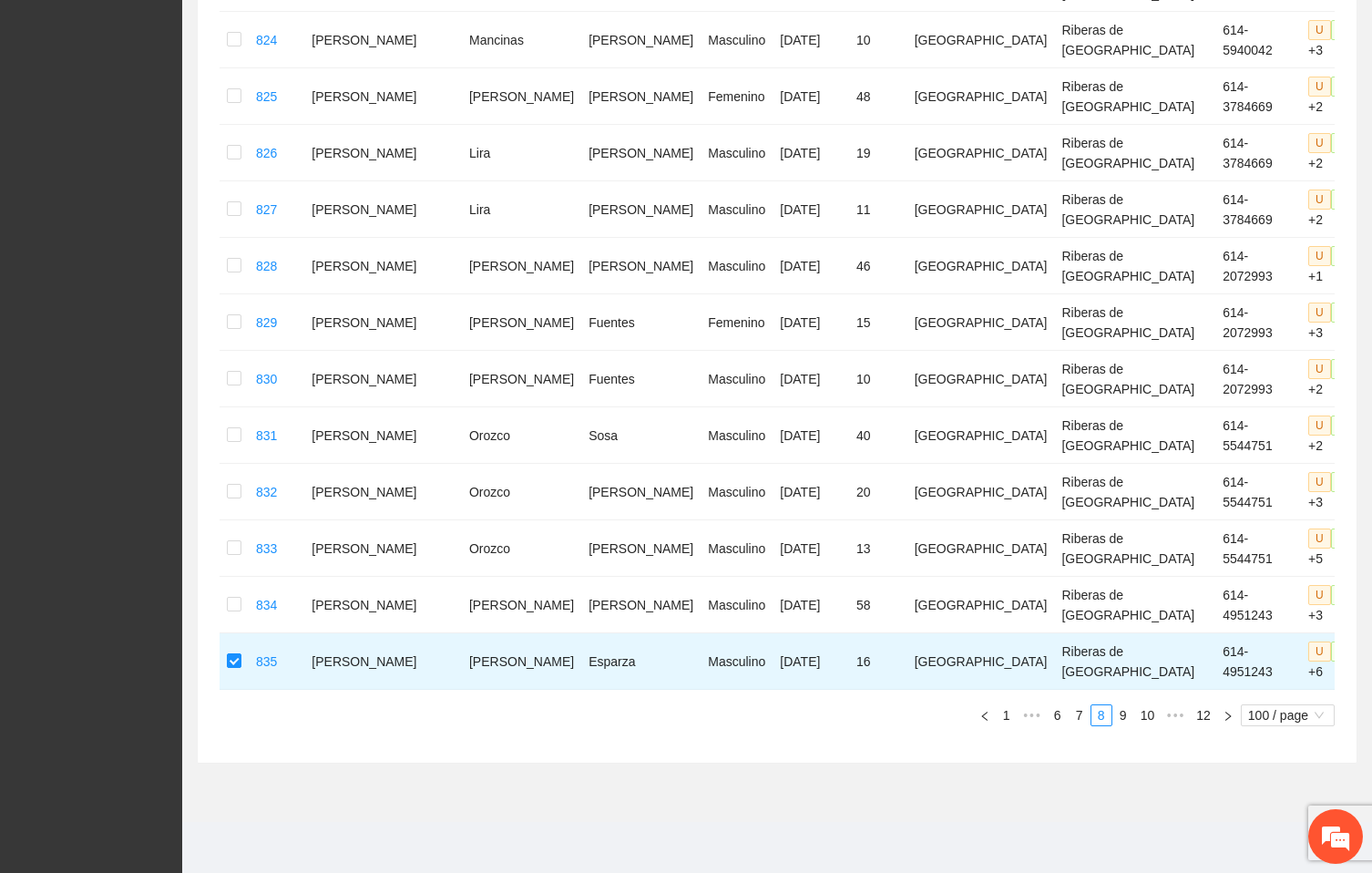
scroll to position [5421, 0]
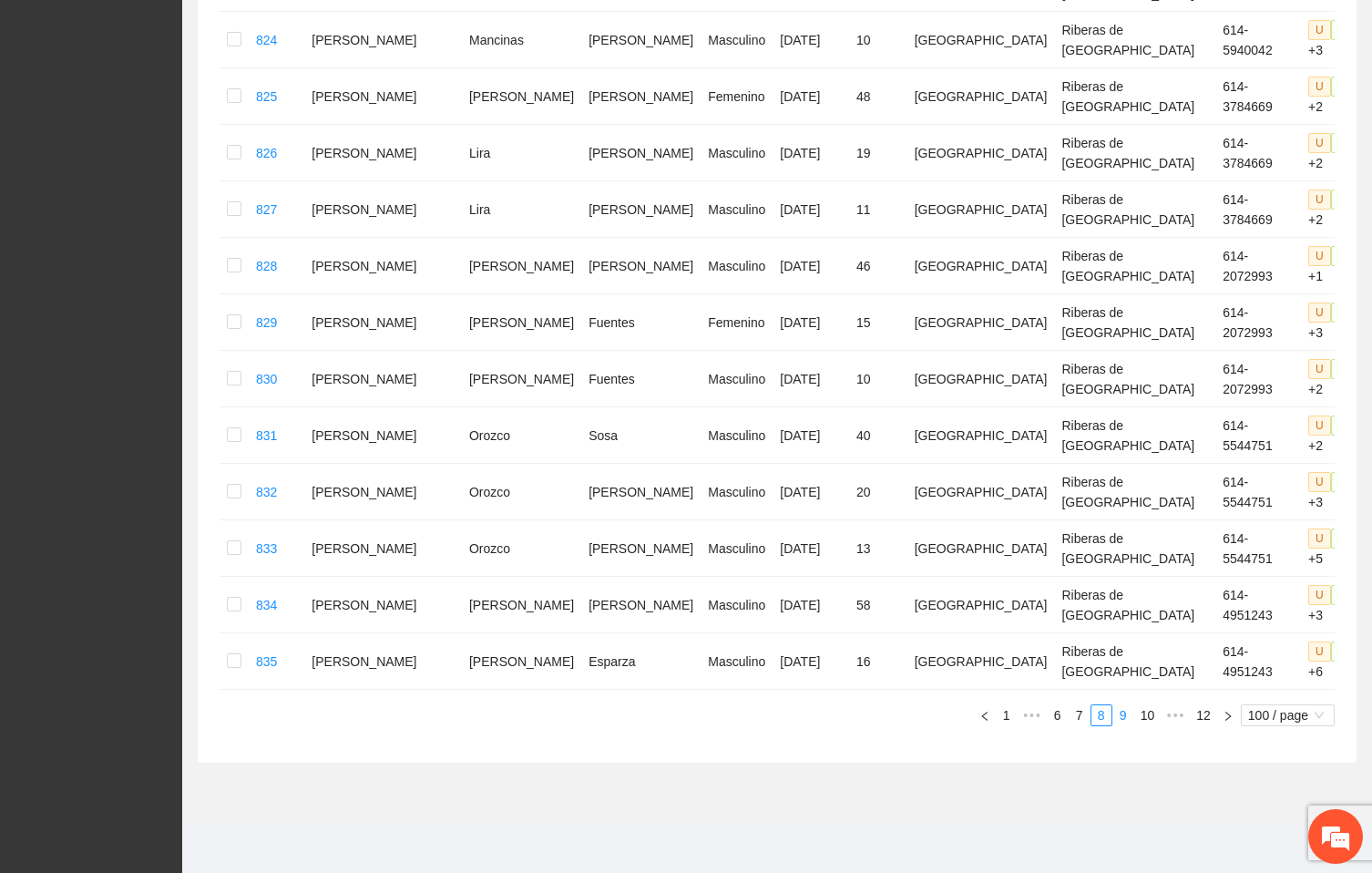
click at [1127, 718] on link "9" at bounding box center [1124, 715] width 20 height 20
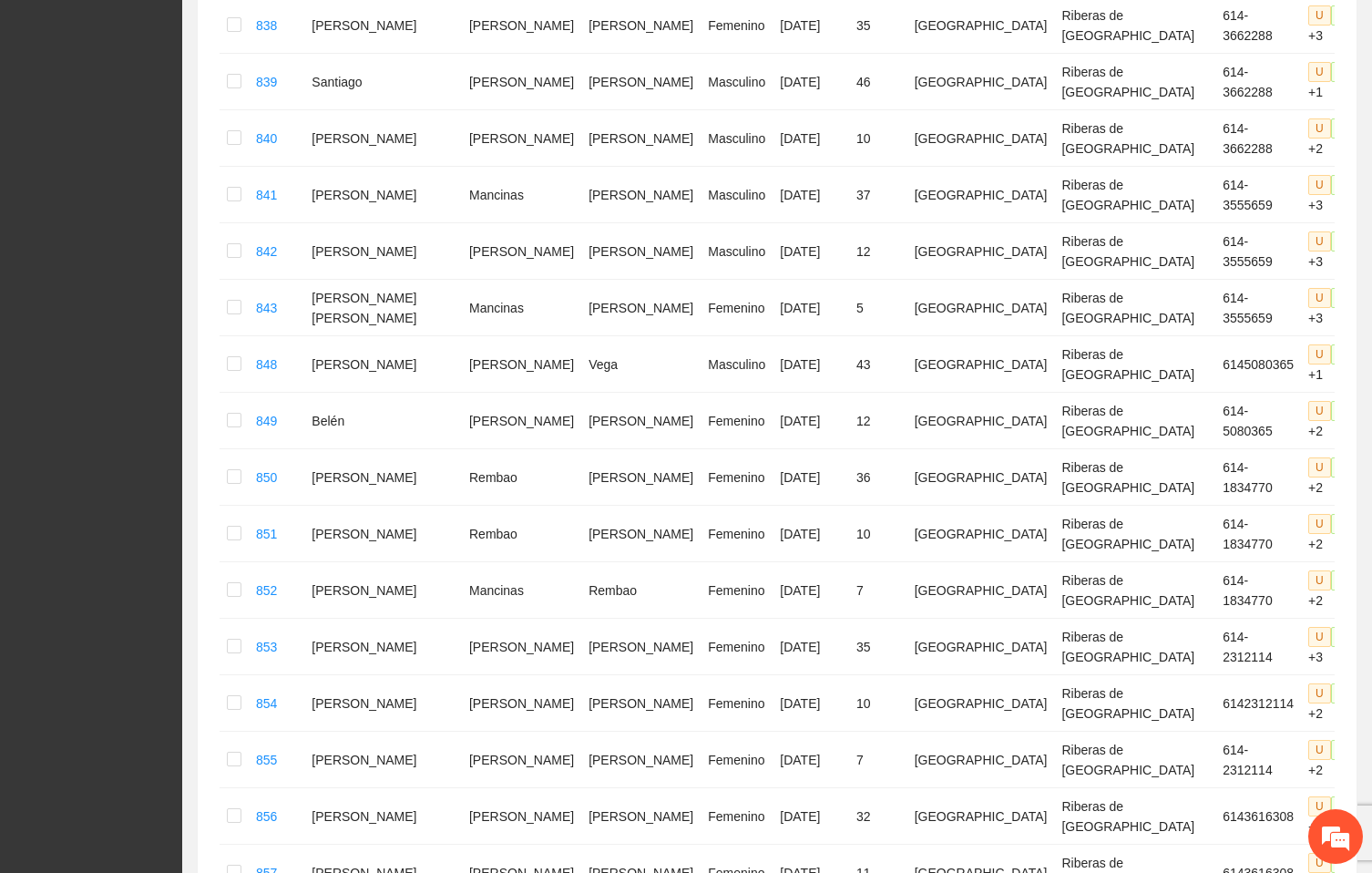
scroll to position [0, 0]
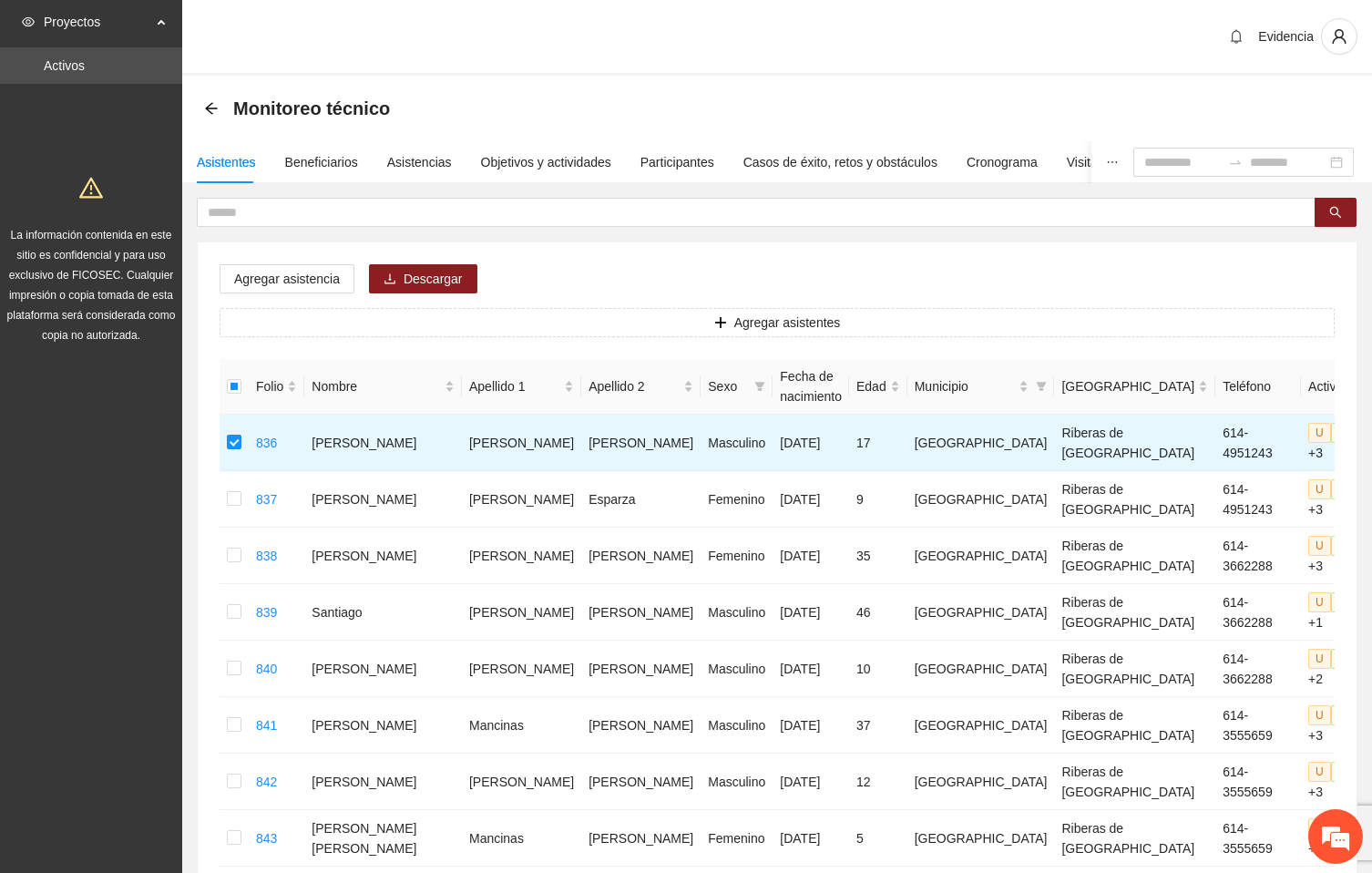
click at [1083, 31] on div "Evidencia" at bounding box center [777, 38] width 1190 height 76
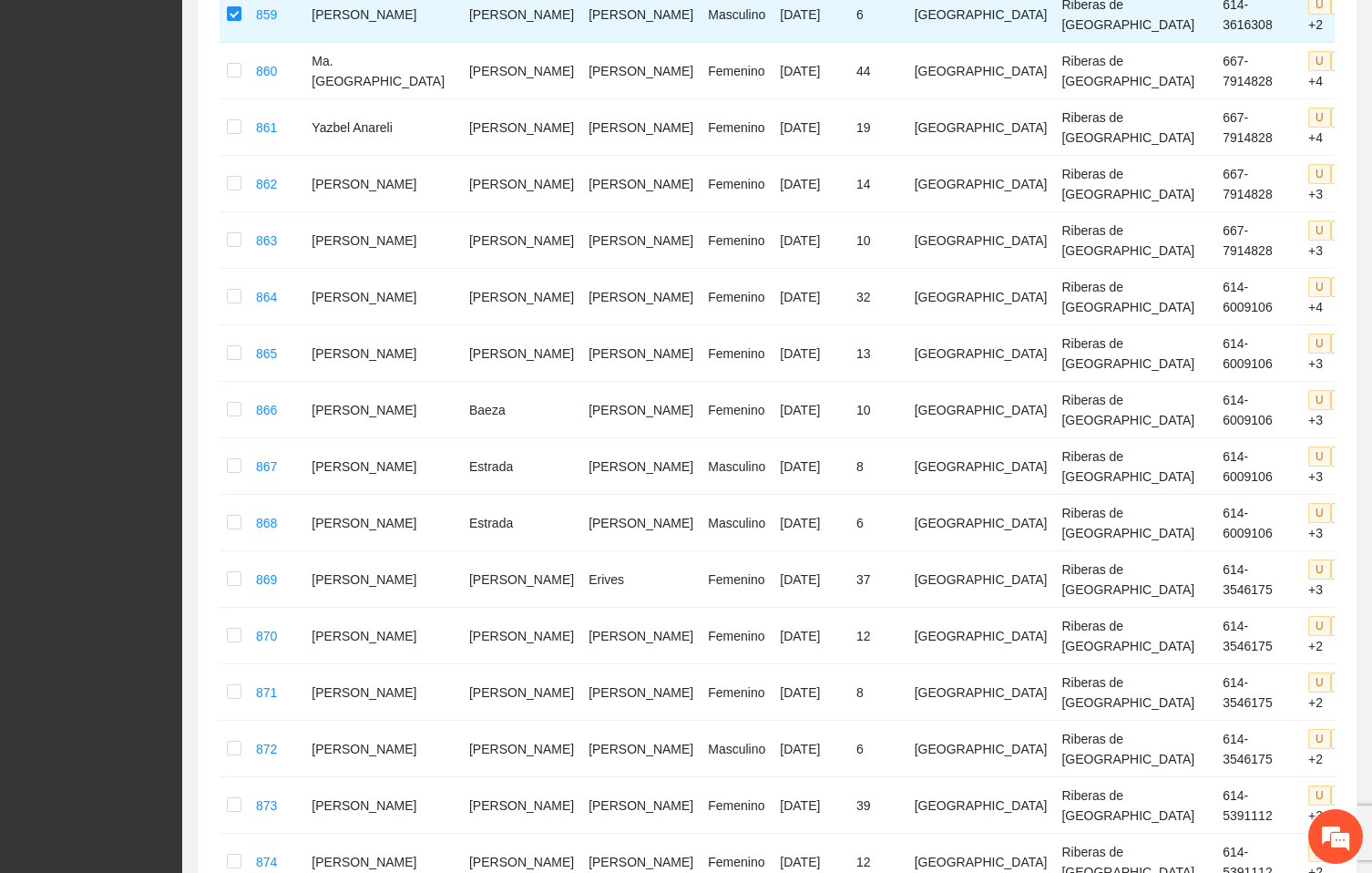
scroll to position [1504, 0]
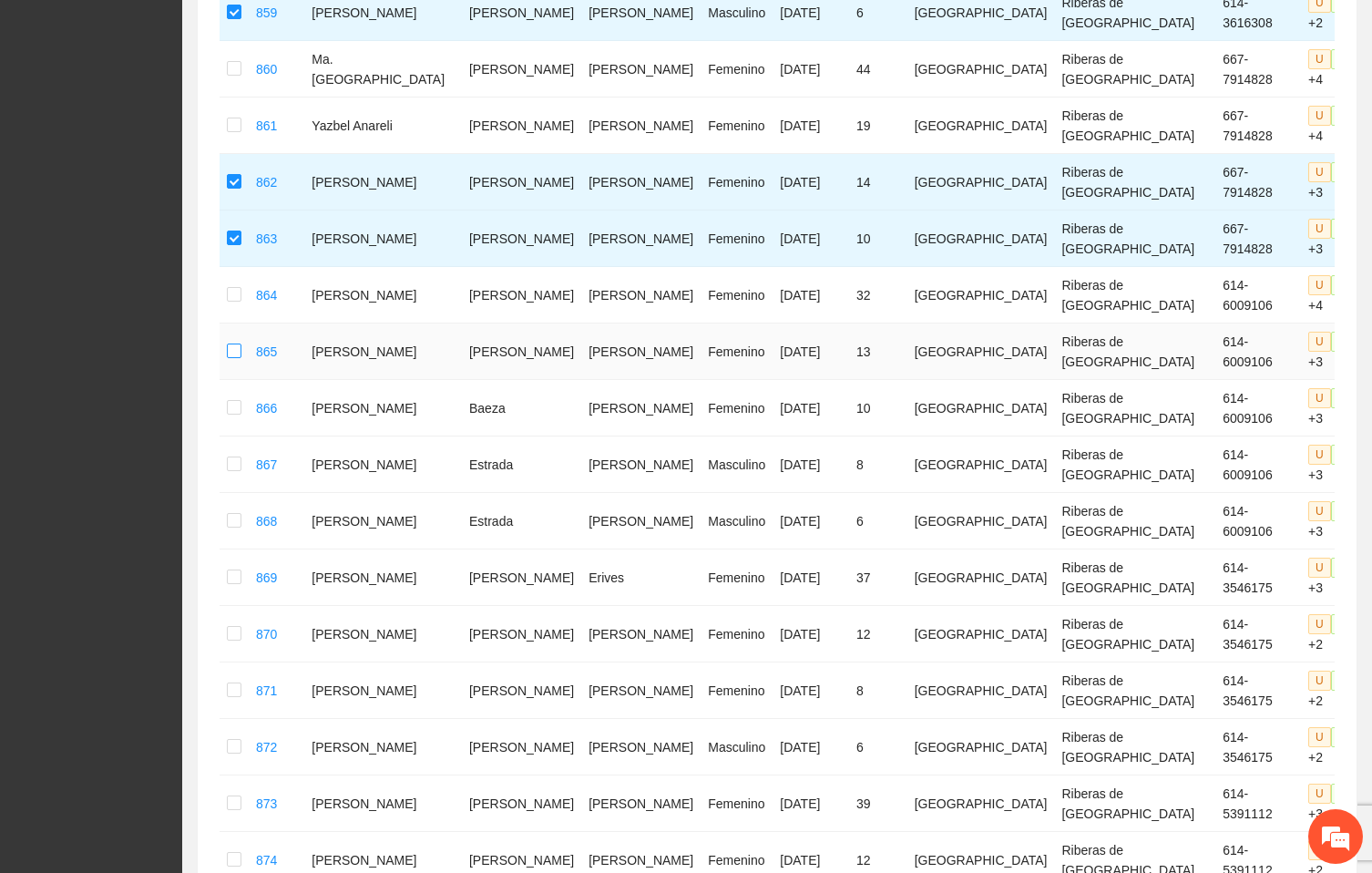
click at [238, 354] on label at bounding box center [234, 351] width 15 height 20
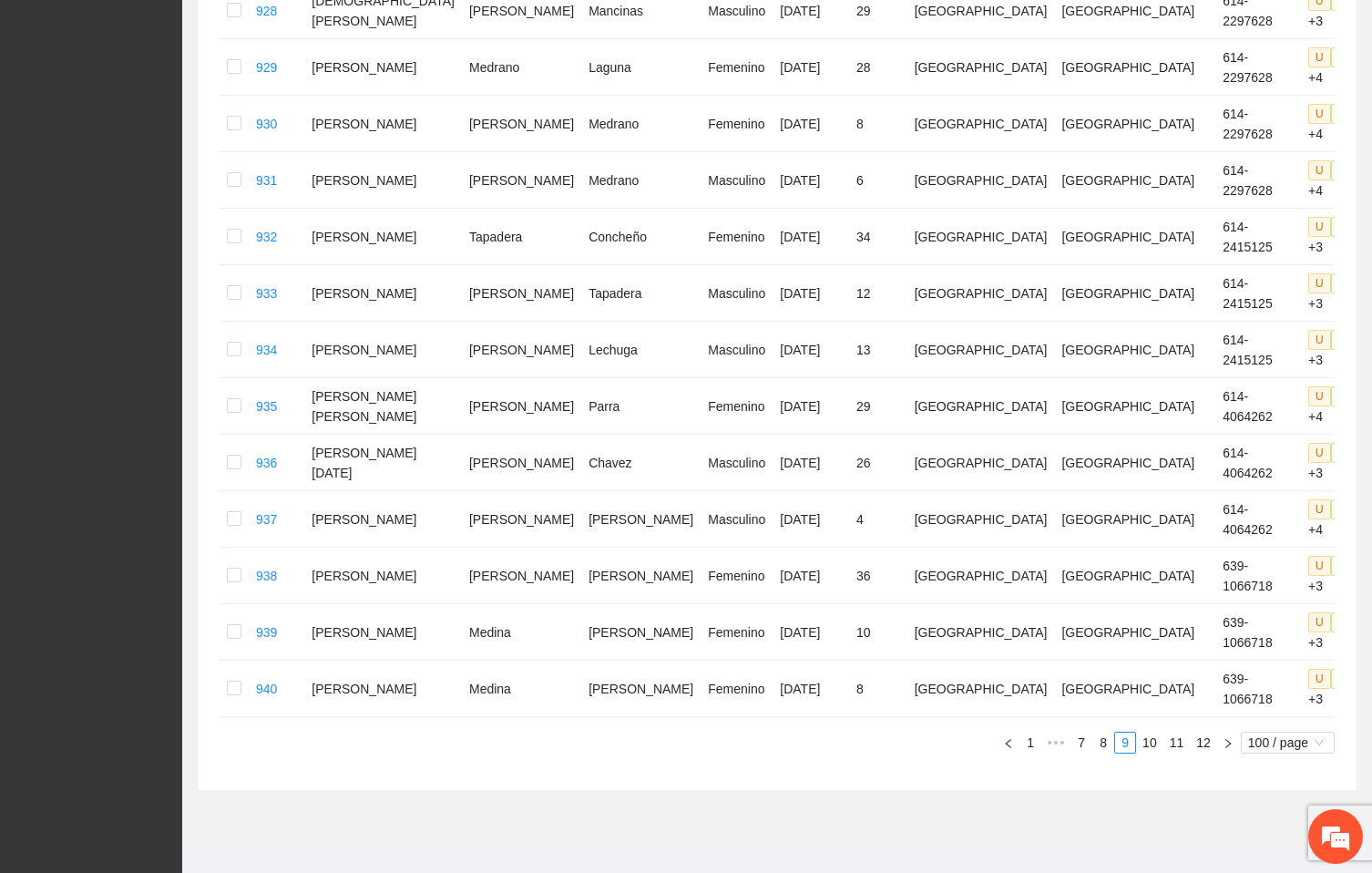
scroll to position [5421, 0]
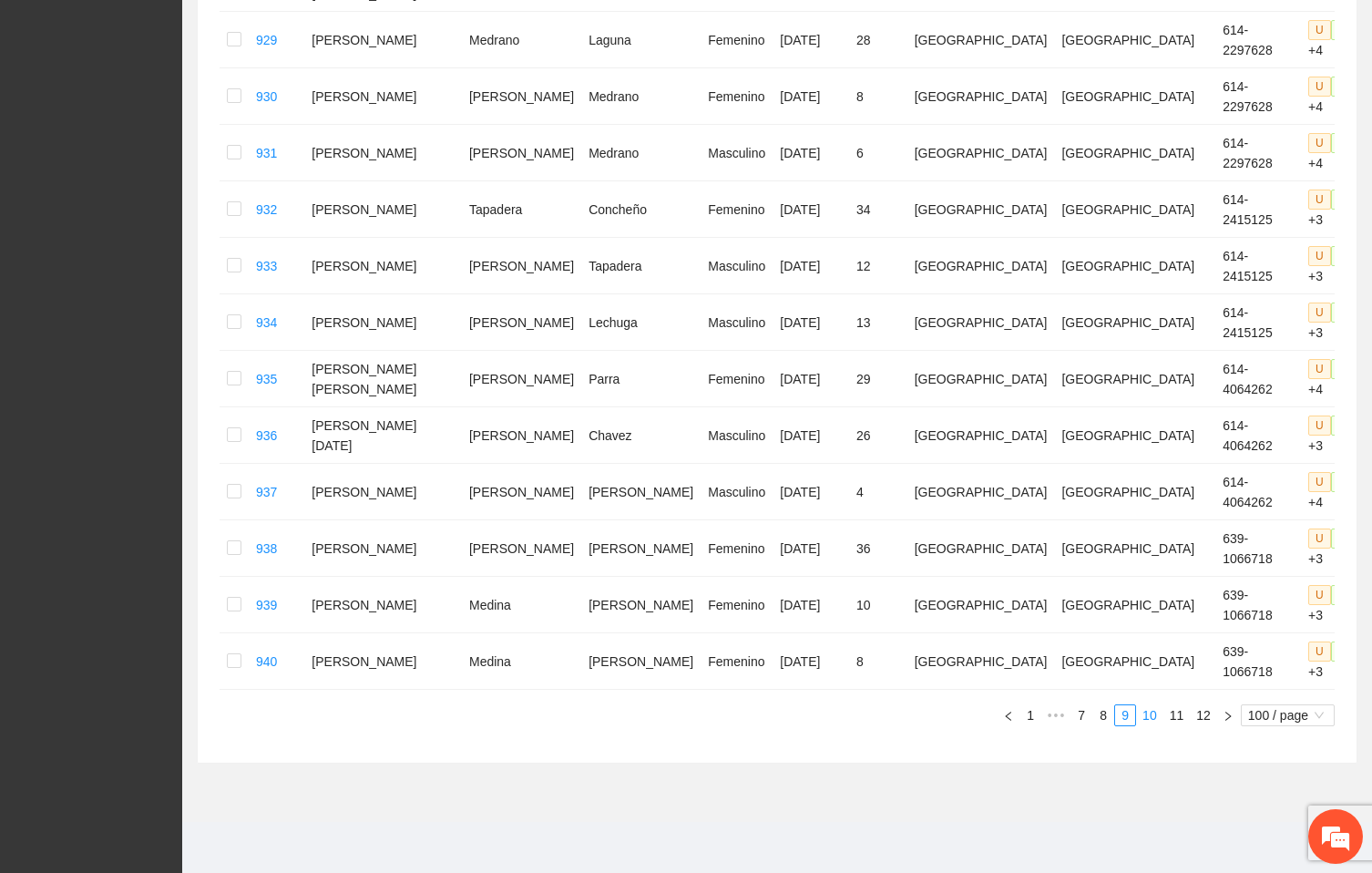
click at [1154, 720] on link "10" at bounding box center [1150, 715] width 25 height 20
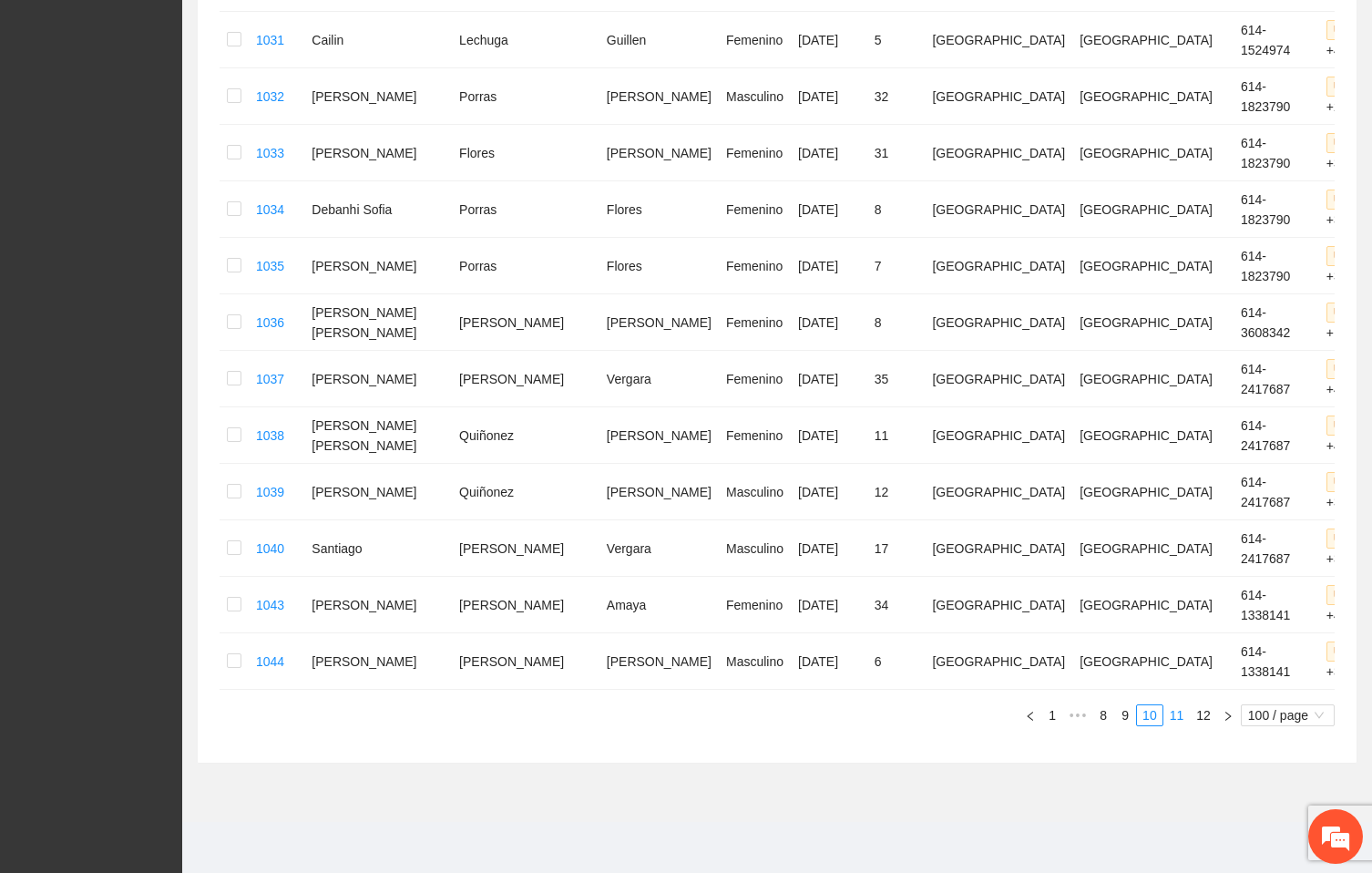
click at [1173, 712] on link "11" at bounding box center [1177, 715] width 25 height 20
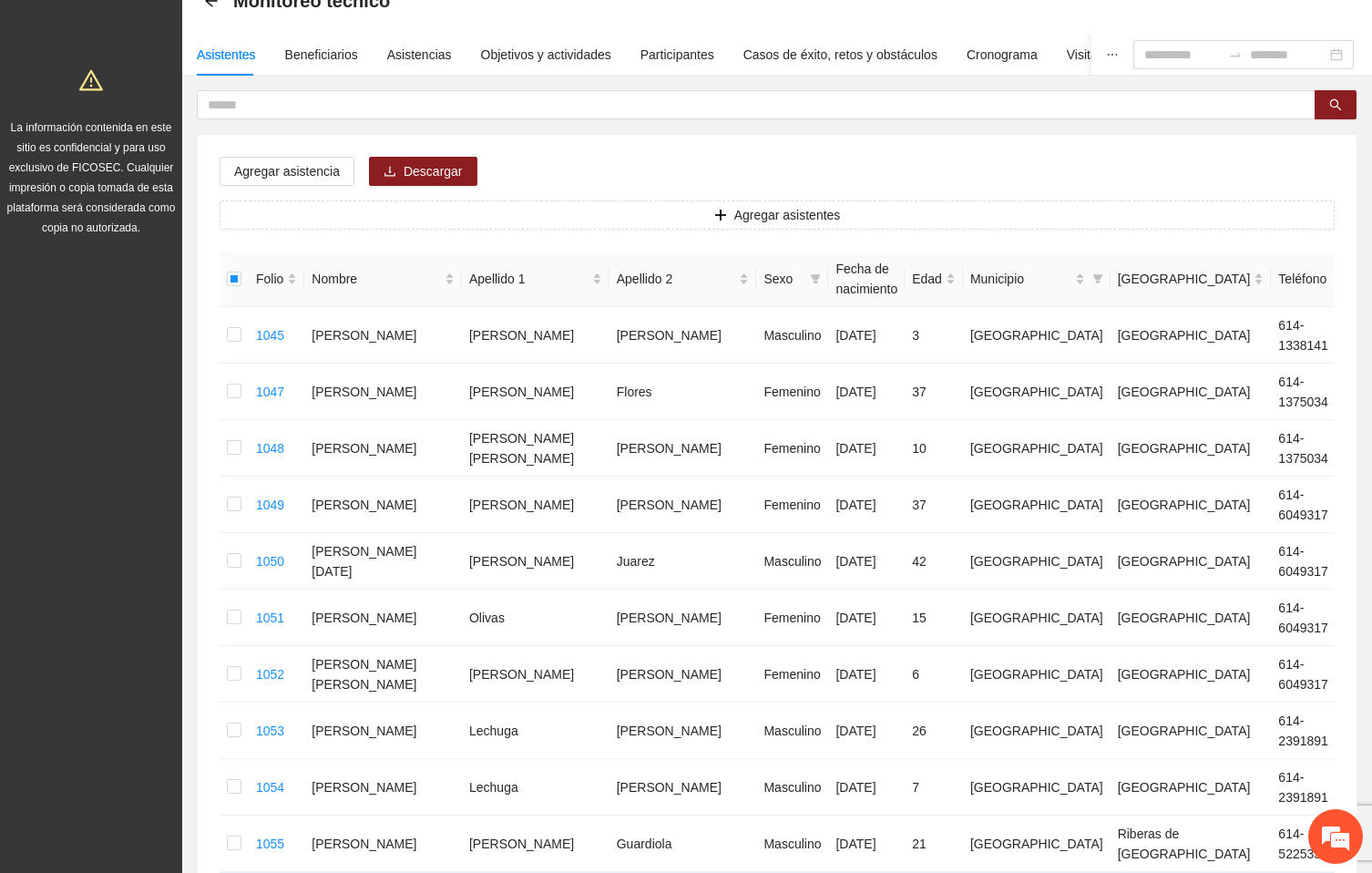
scroll to position [0, 0]
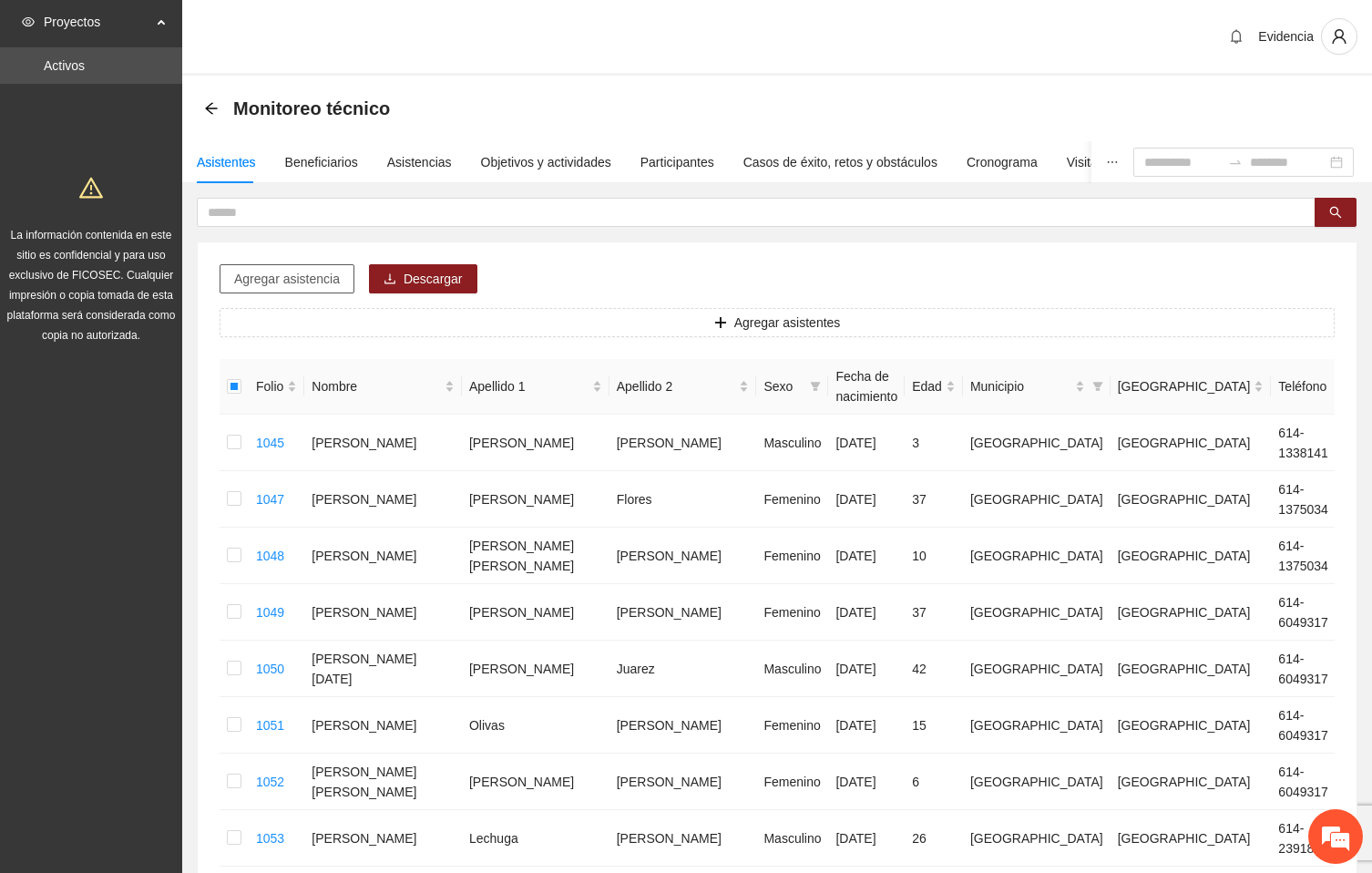
click at [296, 279] on span "Agregar asistencia" at bounding box center [287, 278] width 106 height 20
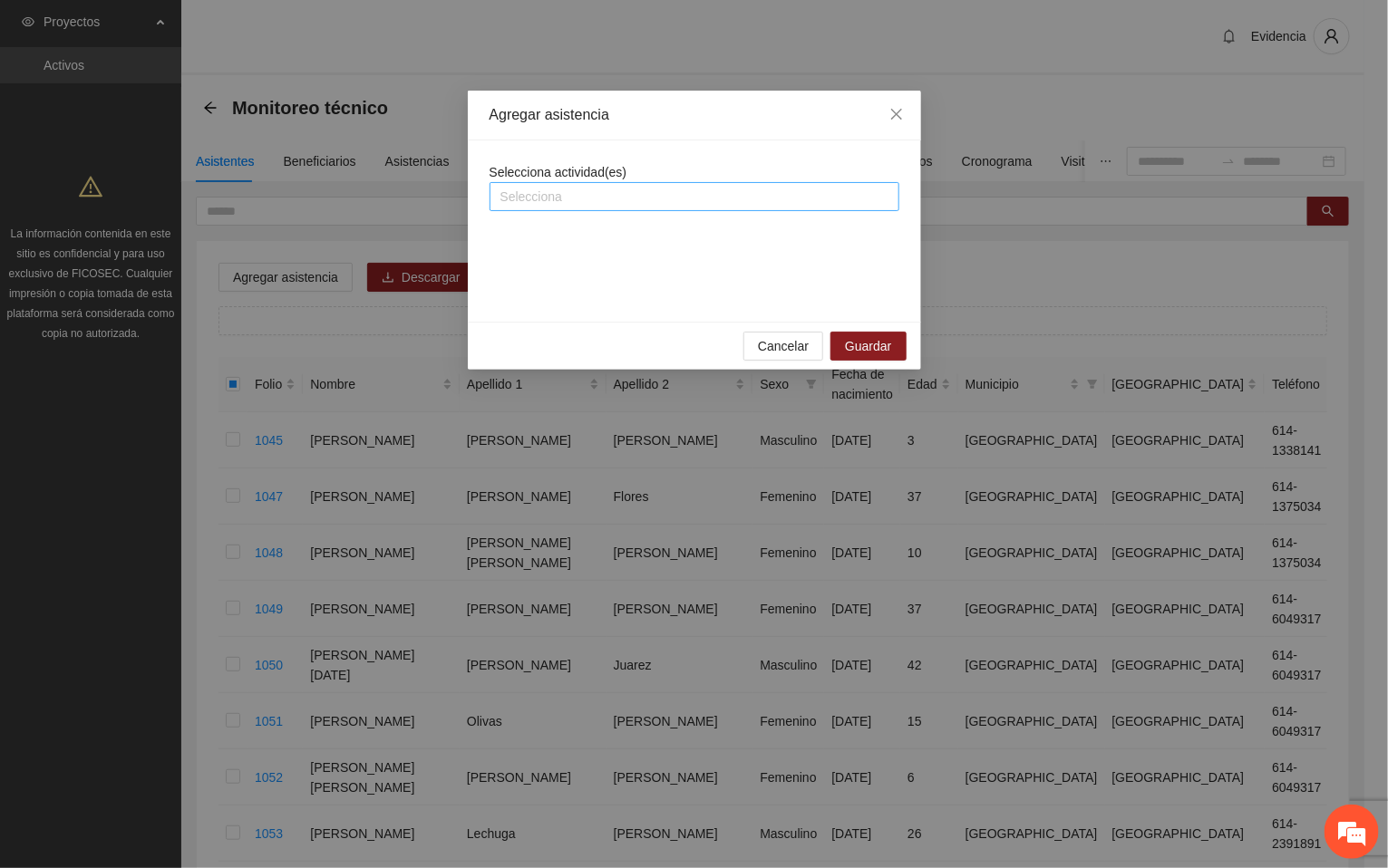
click at [642, 191] on div at bounding box center [694, 197] width 400 height 22
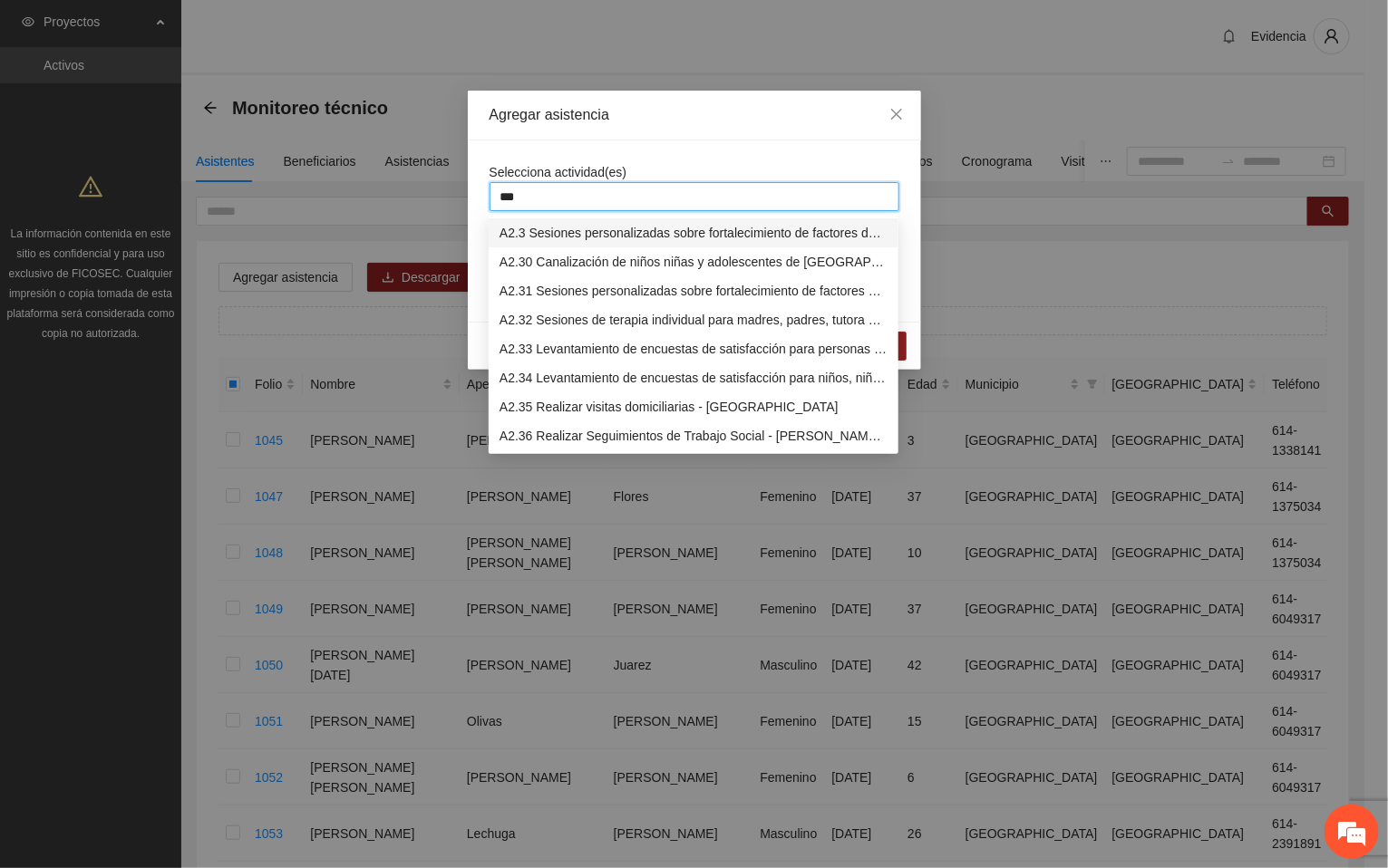
type input "****"
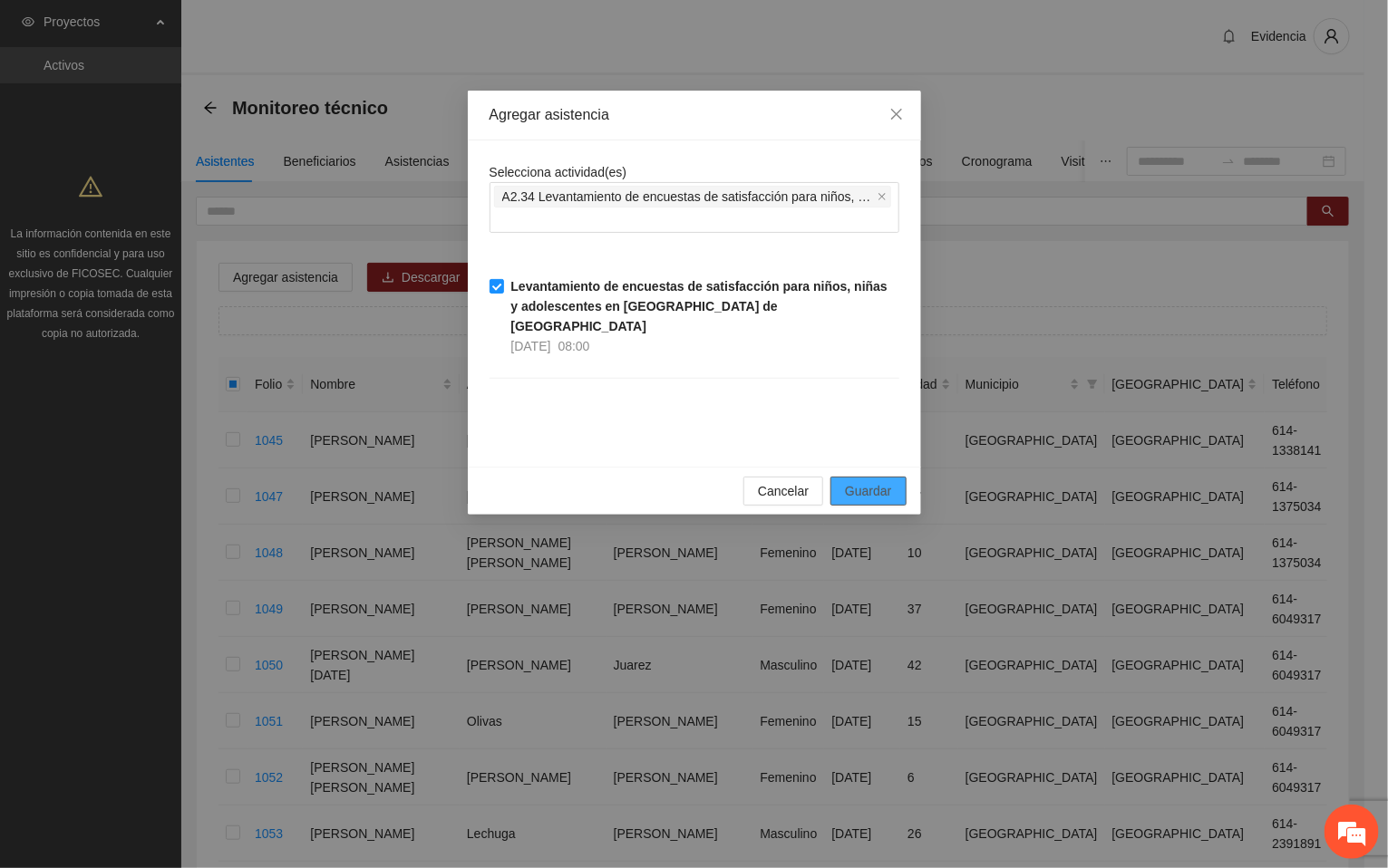
click at [859, 481] on span "Guardar" at bounding box center [868, 491] width 46 height 20
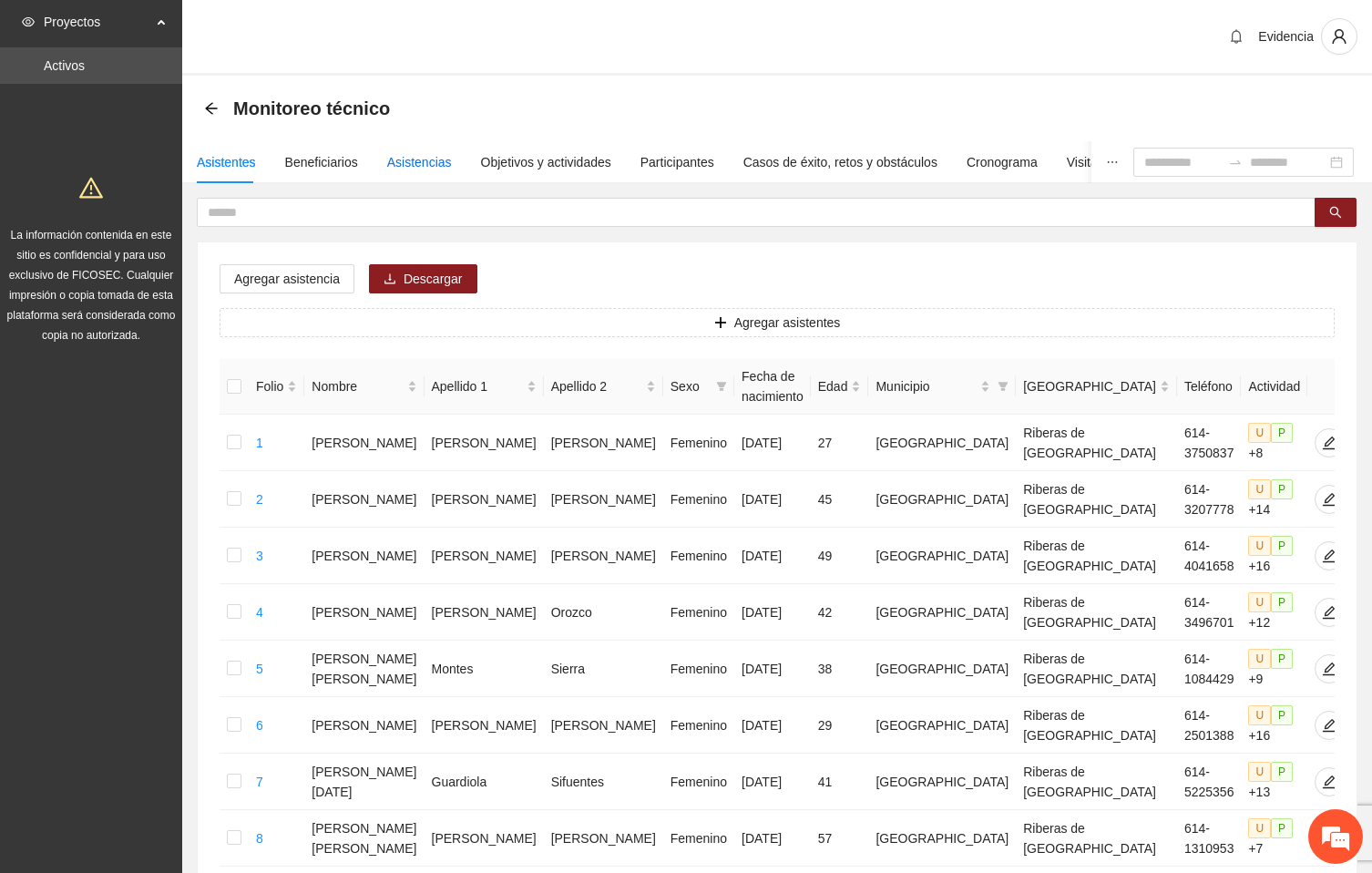
click at [405, 159] on div "Asistencias" at bounding box center [419, 162] width 65 height 20
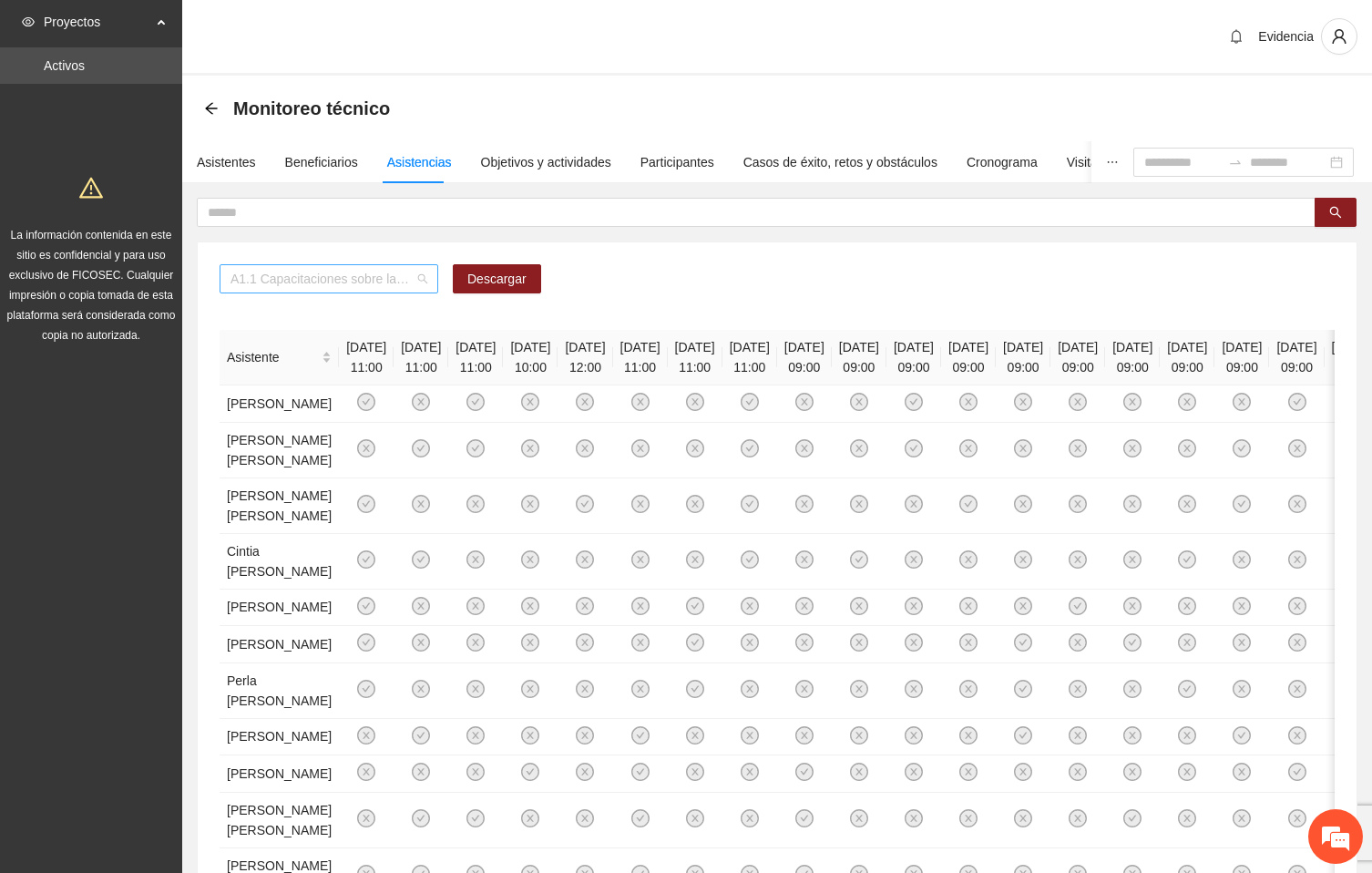
click at [391, 279] on span "A1.1 Capacitaciones sobre la metodología de funcionamiento familiar a promotora…" at bounding box center [329, 279] width 197 height 27
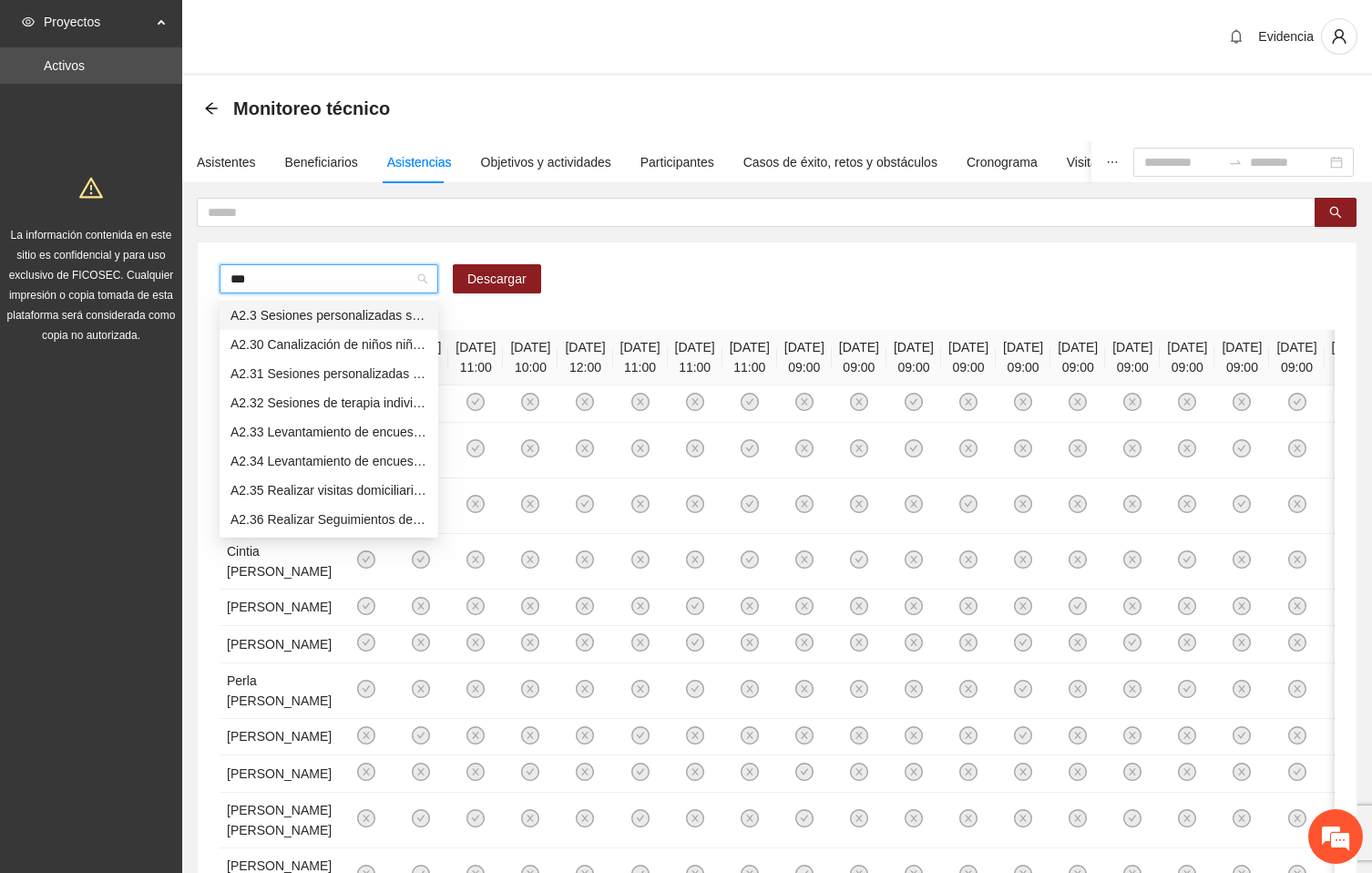
type input "****"
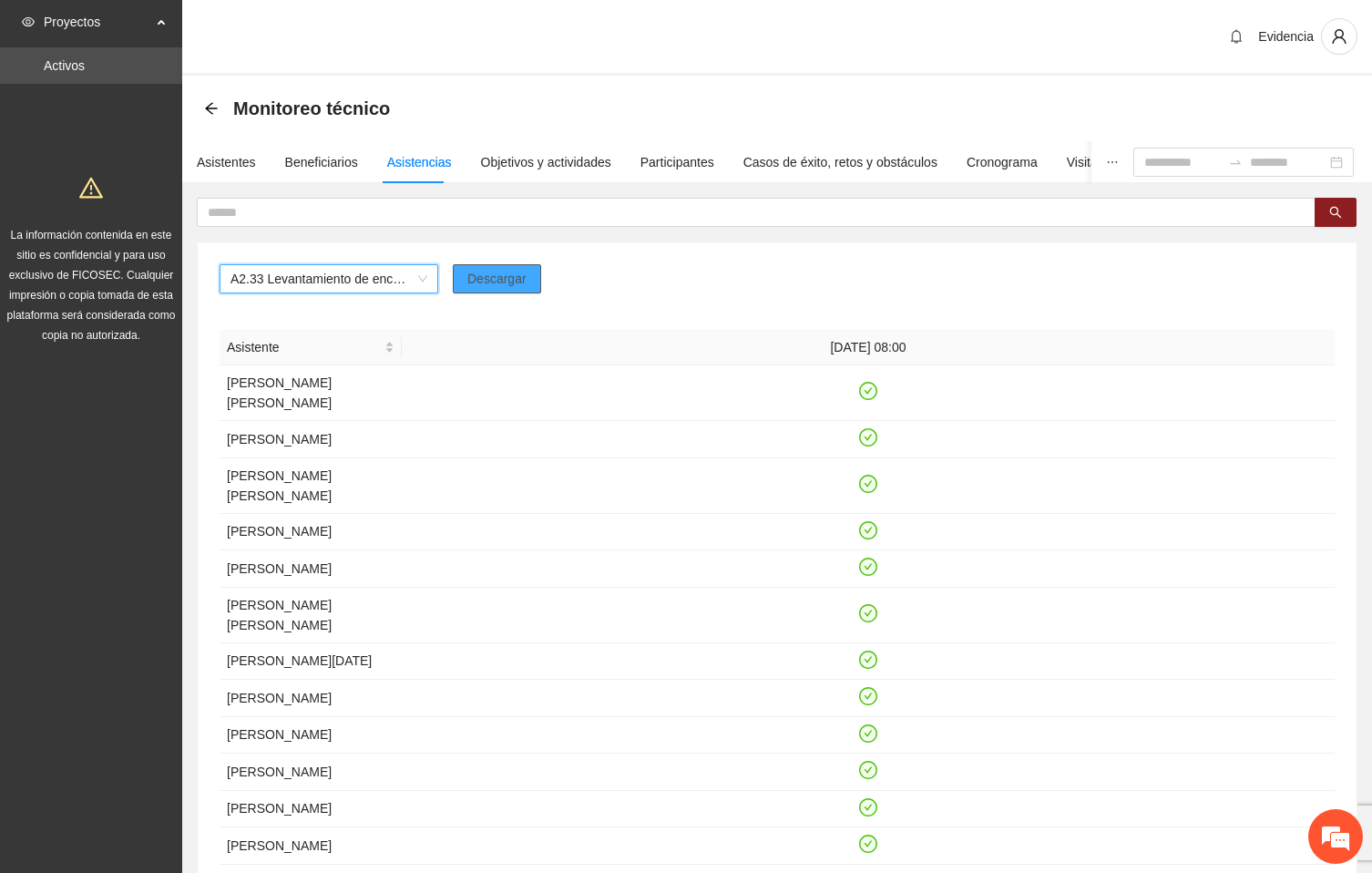
click at [490, 280] on span "Descargar" at bounding box center [496, 278] width 59 height 20
click at [667, 274] on div "A2.33 Levantamiento de encuestas de satisfacción para personas adultas en Riber…" at bounding box center [778, 286] width 1115 height 44
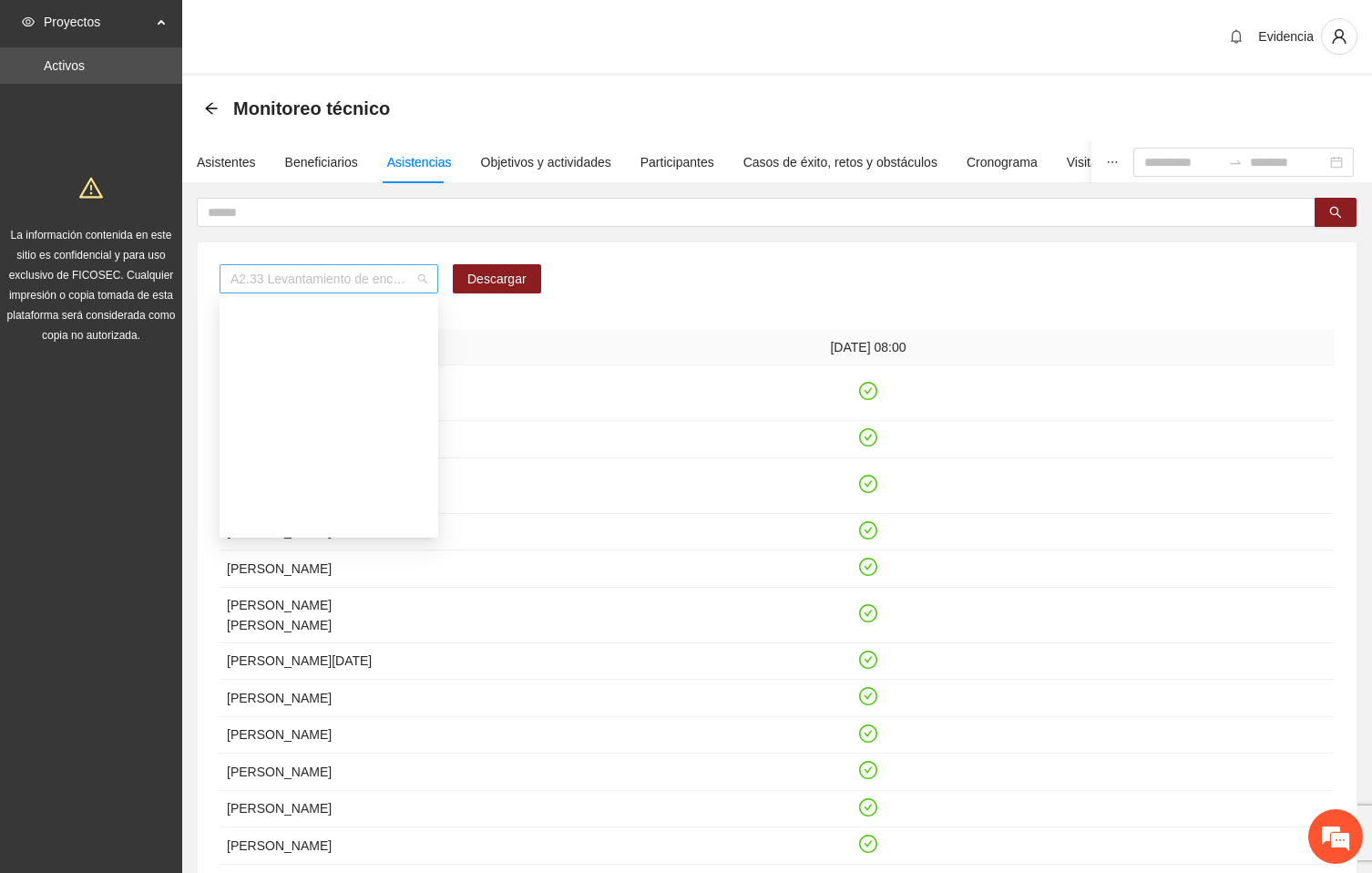
click at [424, 272] on span "A2.33 Levantamiento de encuestas de satisfacción para personas adultas en [GEOG…" at bounding box center [329, 279] width 197 height 27
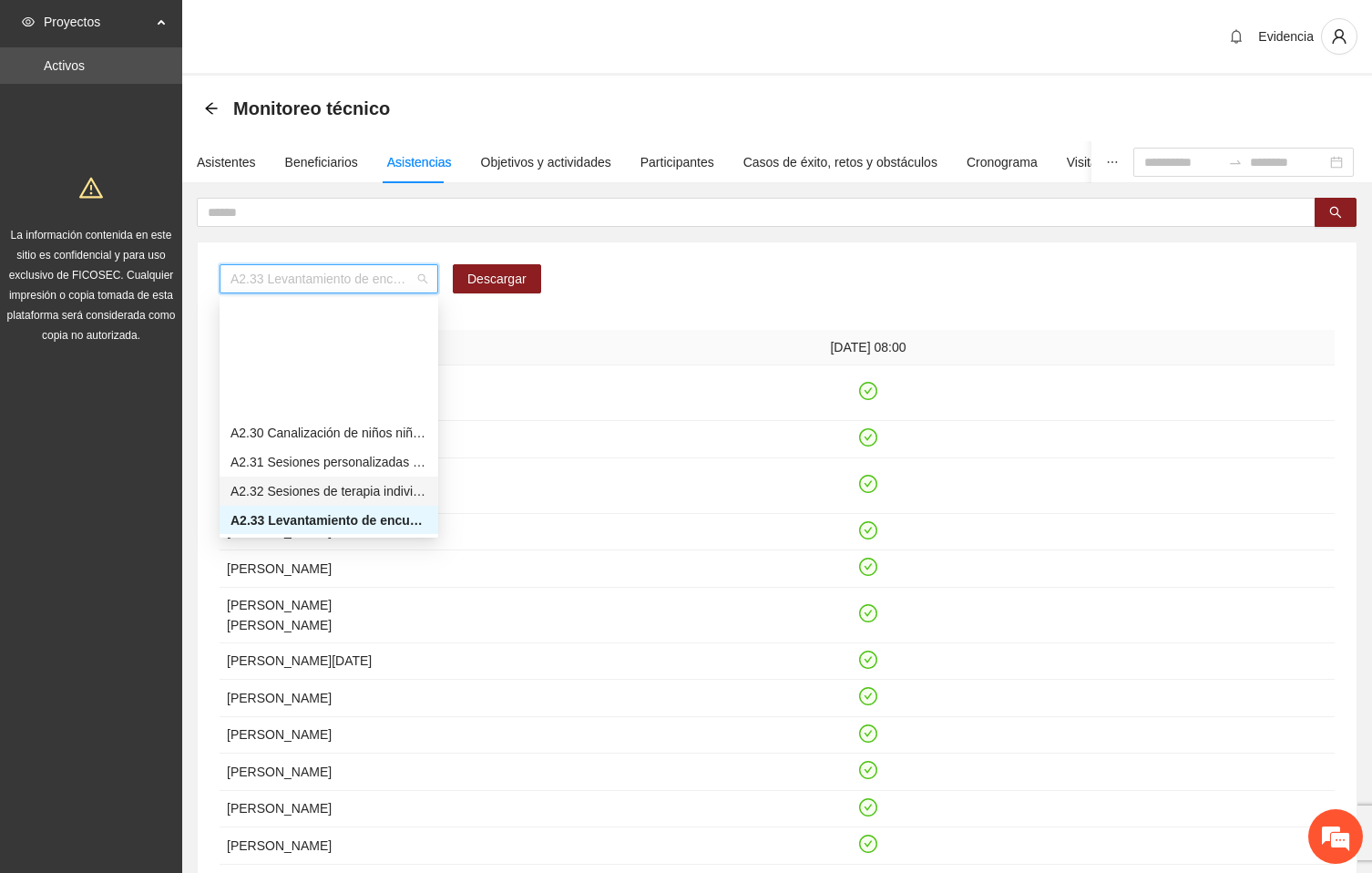
scroll to position [1441, 0]
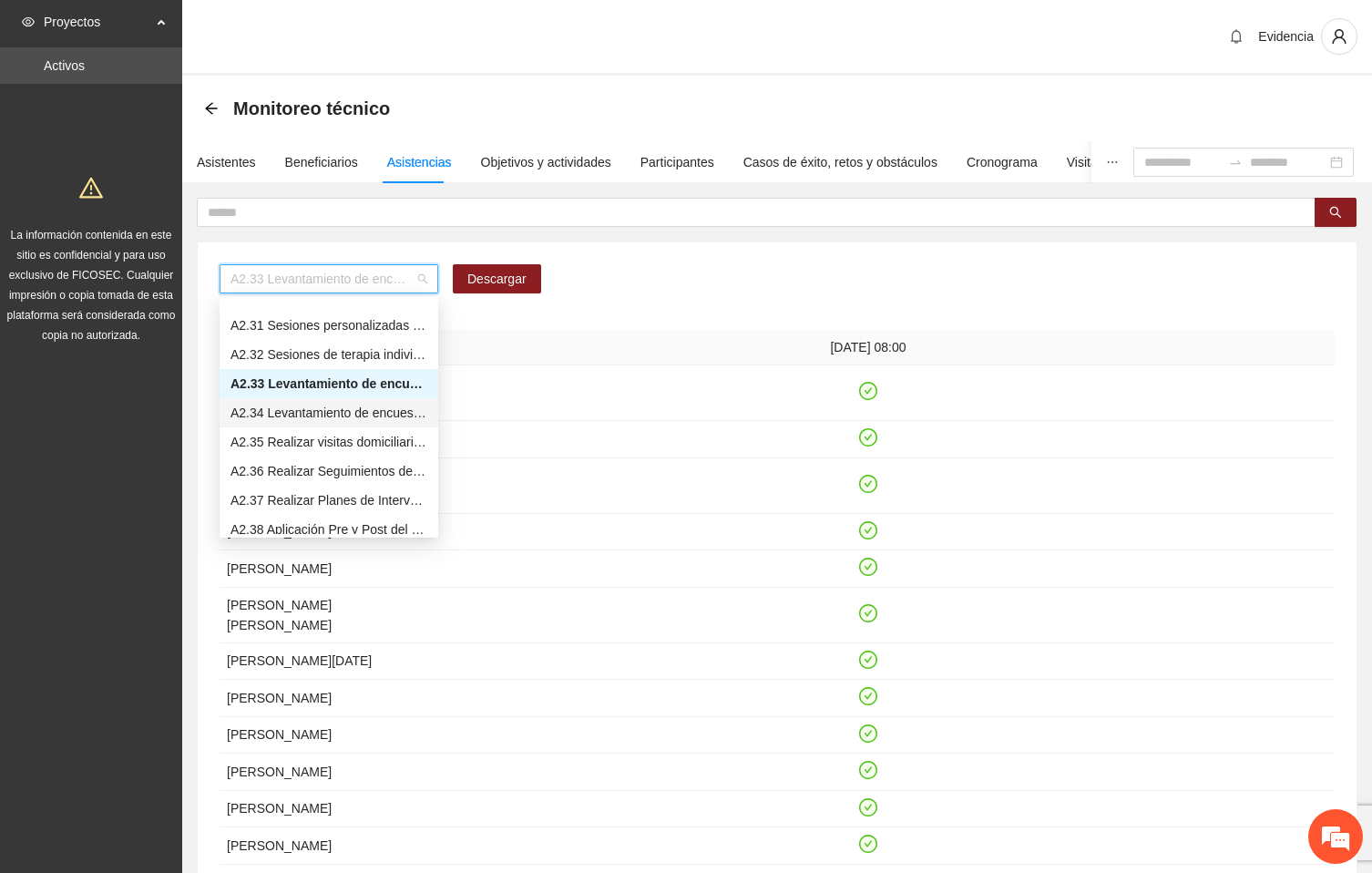
click at [310, 400] on div "A2.34 Levantamiento de encuestas de satisfacción para niños, niñas y adolescent…" at bounding box center [330, 413] width 219 height 29
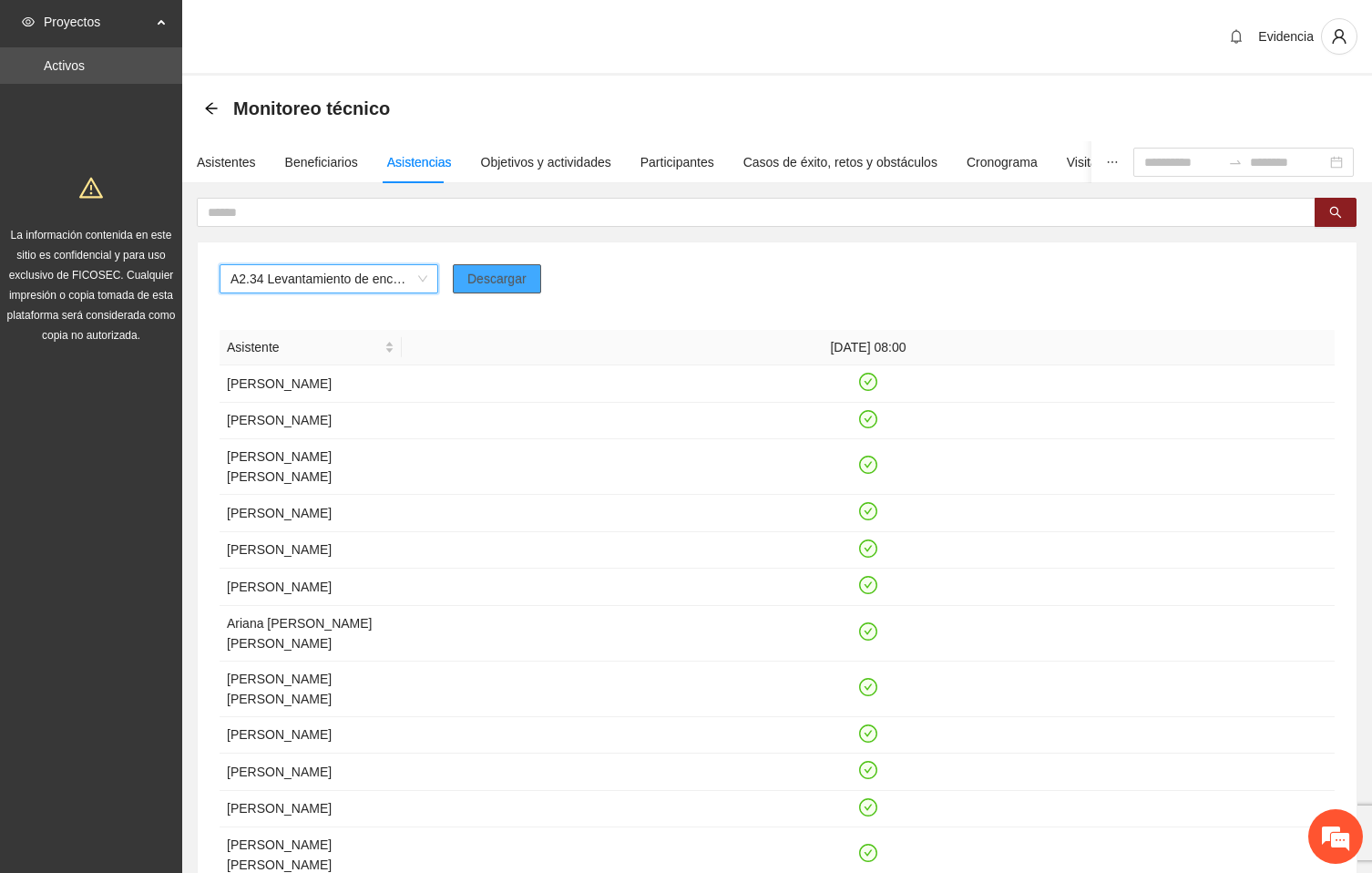
click at [493, 280] on span "Descargar" at bounding box center [496, 278] width 59 height 20
click at [1125, 87] on div "Monitoreo técnico" at bounding box center [777, 109] width 1190 height 66
click at [323, 213] on input "text" at bounding box center [749, 212] width 1083 height 20
click at [1091, 37] on div "Evidencia" at bounding box center [777, 38] width 1190 height 76
click at [269, 206] on input "text" at bounding box center [749, 212] width 1083 height 20
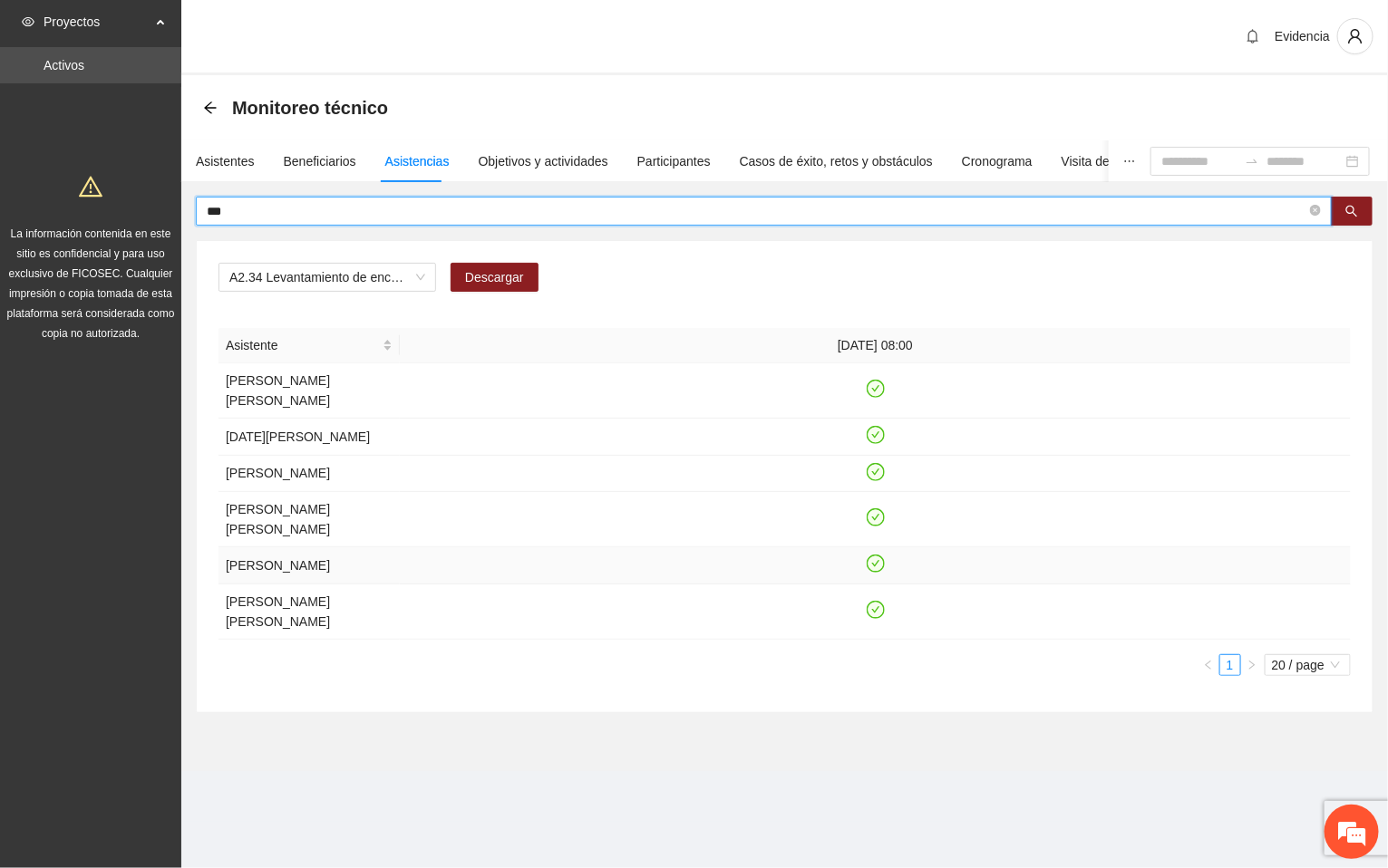
click at [883, 555] on icon "check-circle" at bounding box center [876, 563] width 18 height 18
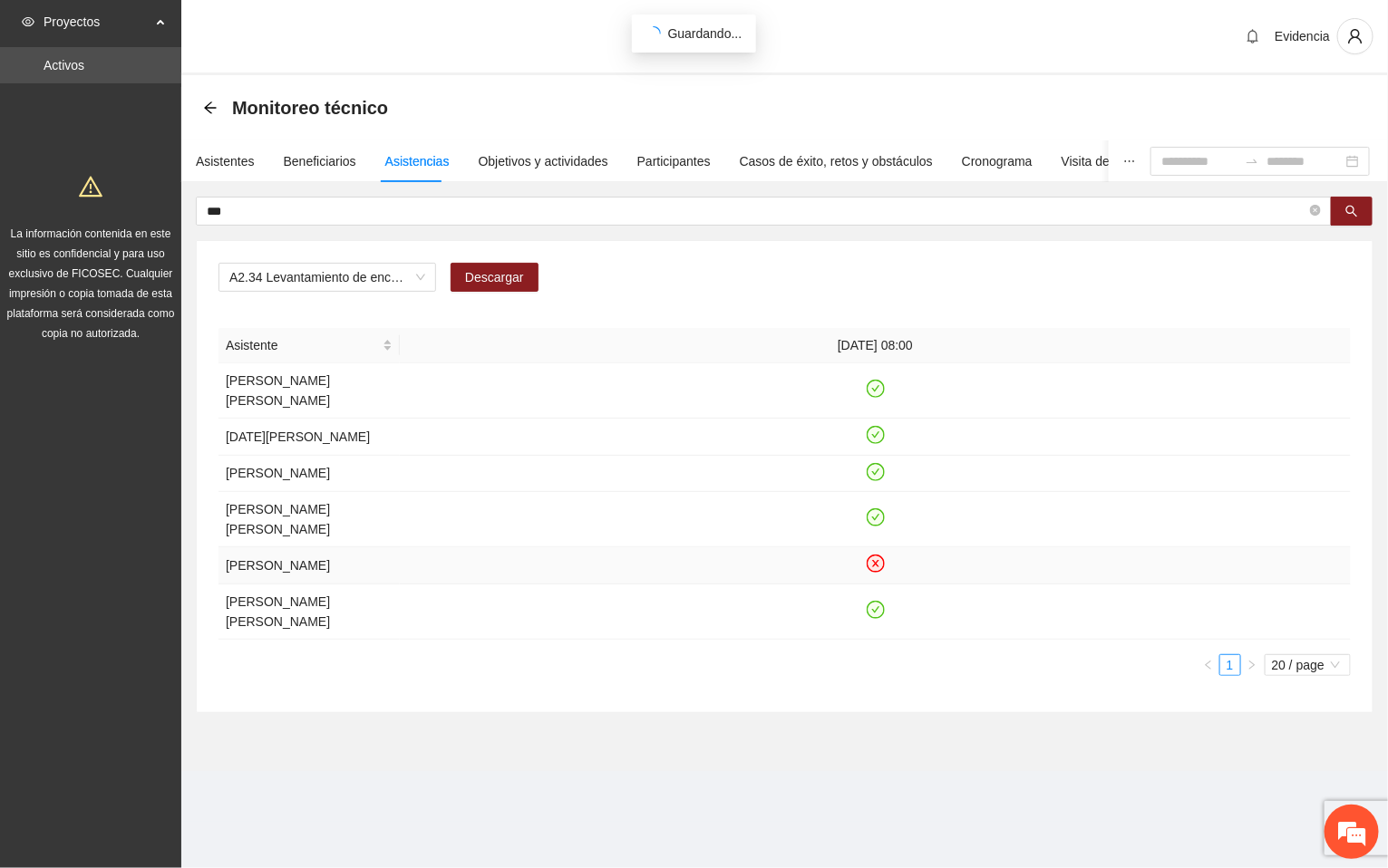
click at [574, 764] on section "Evidencia Monitoreo técnico Asistentes Beneficiarios Asistencias Objetivos y ac…" at bounding box center [784, 411] width 1207 height 822
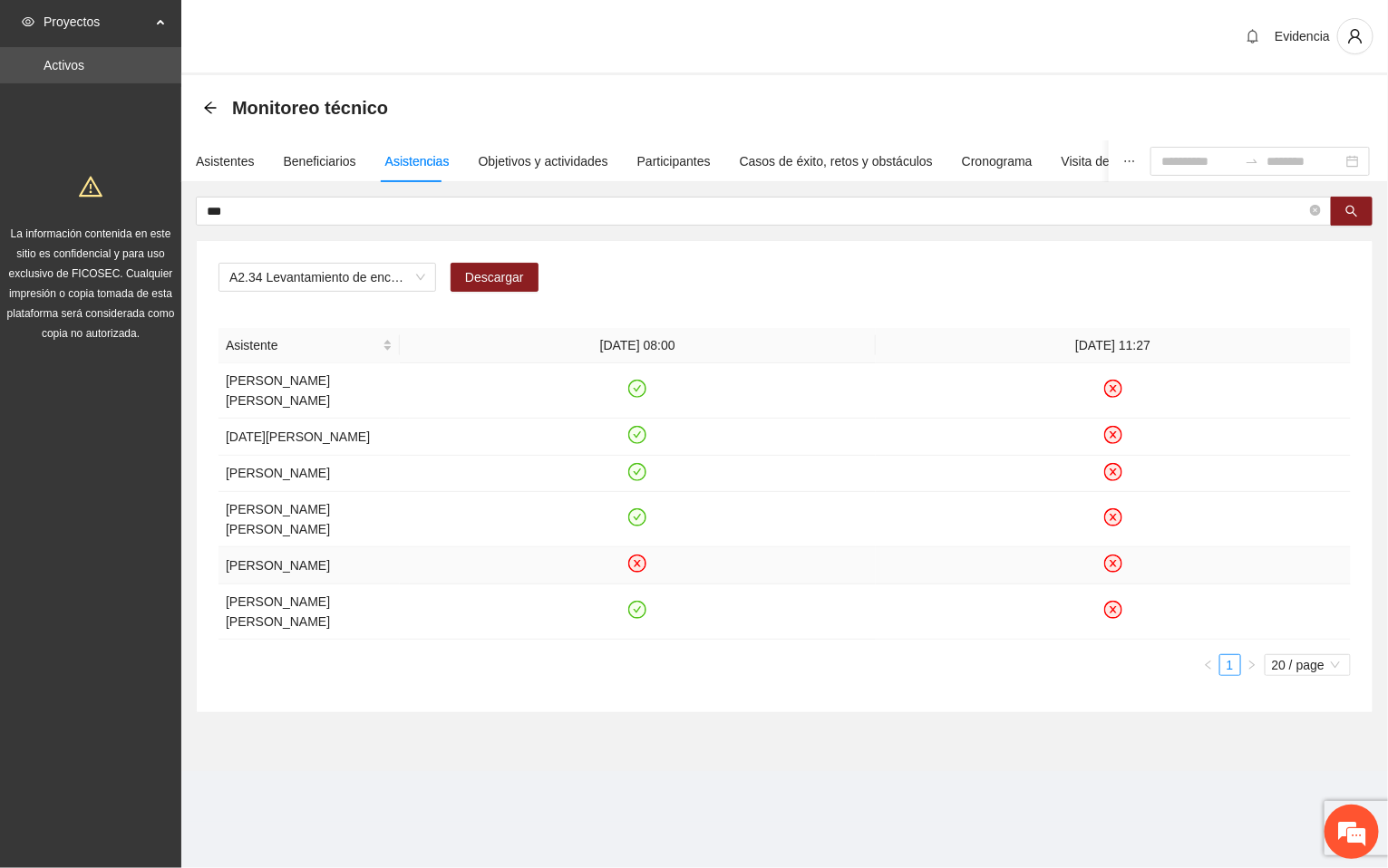
click at [1118, 70] on div "Evidencia" at bounding box center [784, 38] width 1207 height 75
click at [642, 464] on icon "check-circle" at bounding box center [638, 472] width 15 height 15
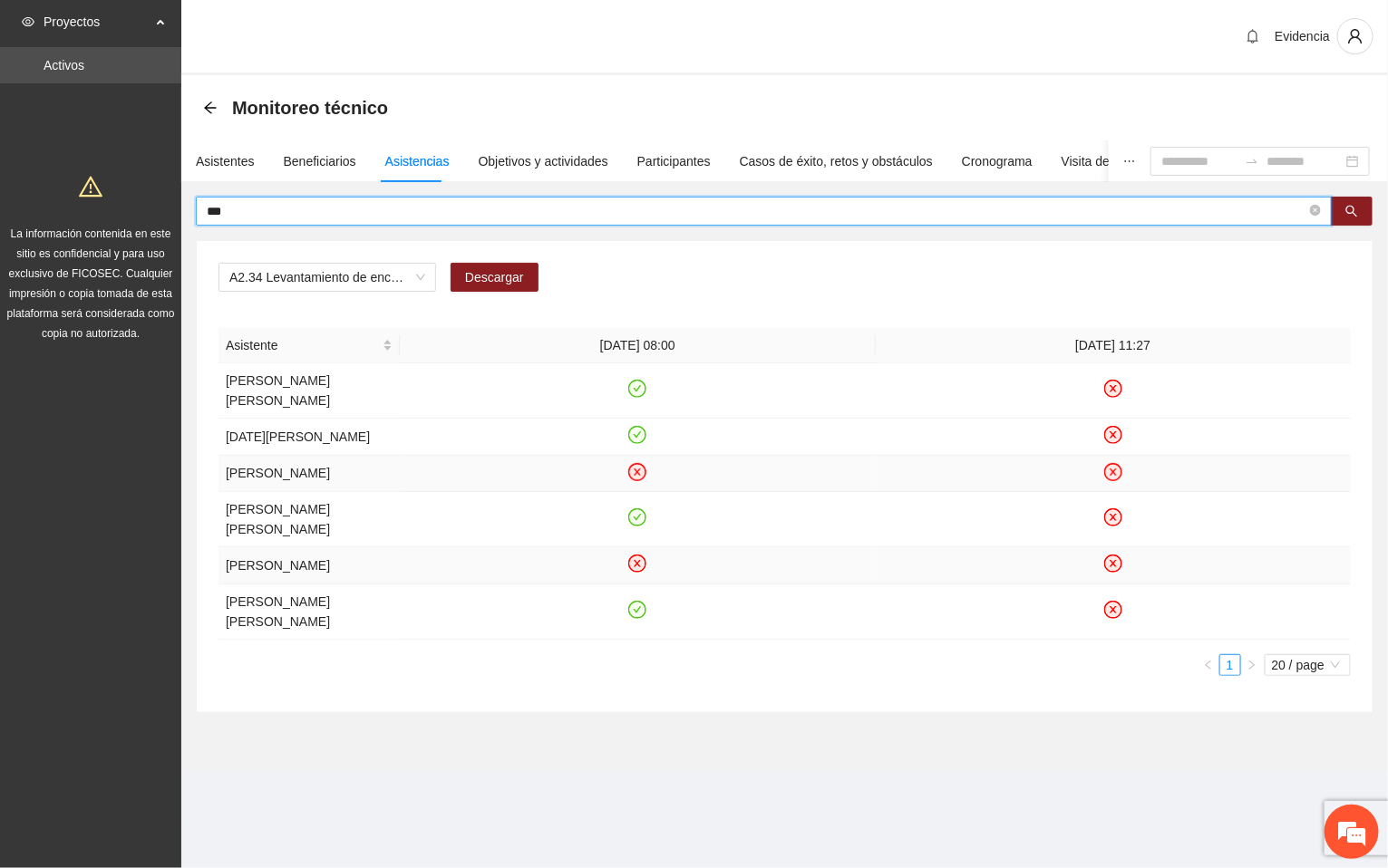
drag, startPoint x: 257, startPoint y: 204, endPoint x: 115, endPoint y: 193, distance: 142.4
click at [115, 193] on section "Proyectos Activos La información contenida en este sitio es confidencial y para…" at bounding box center [694, 434] width 1388 height 868
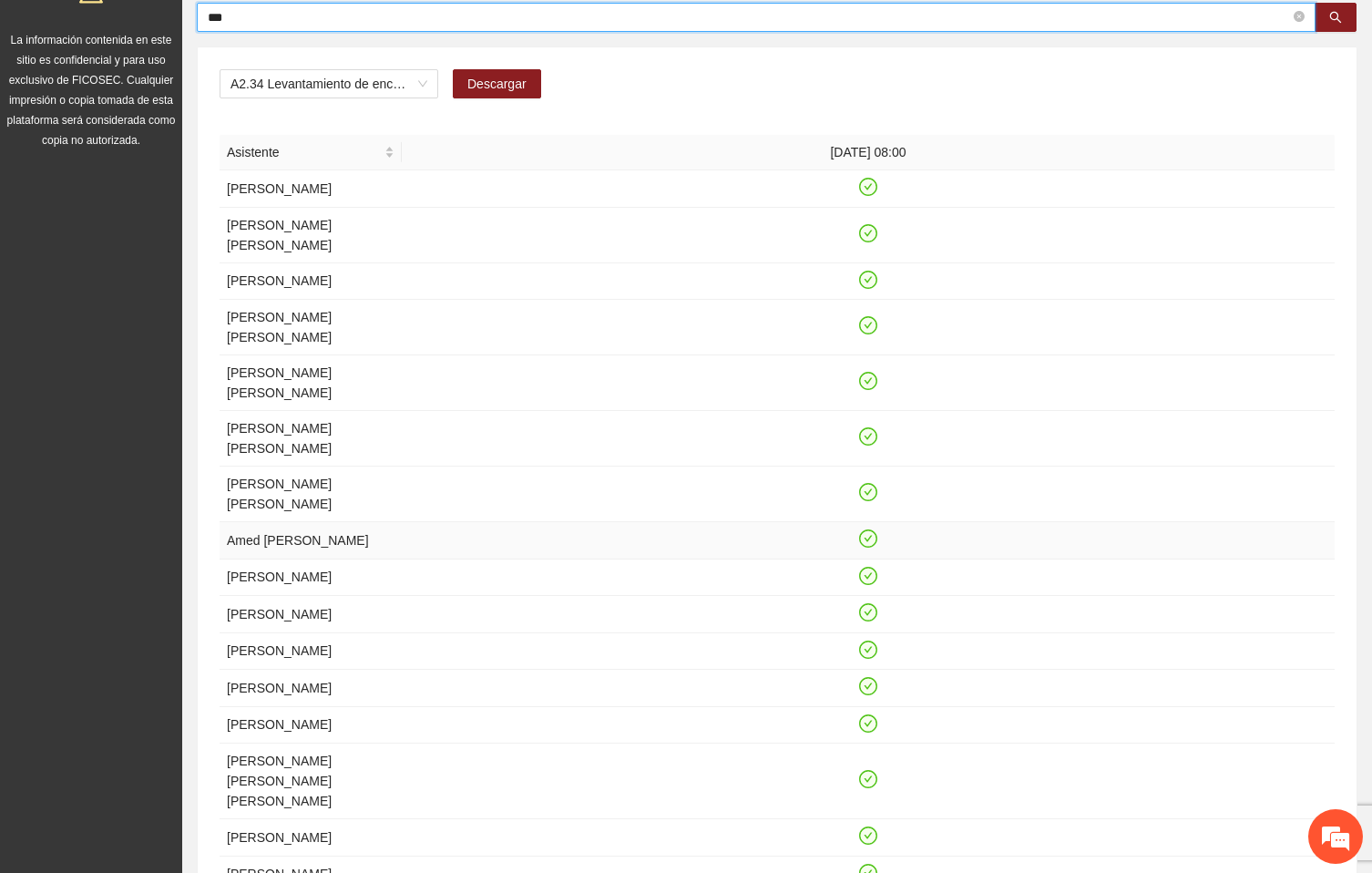
scroll to position [0, 0]
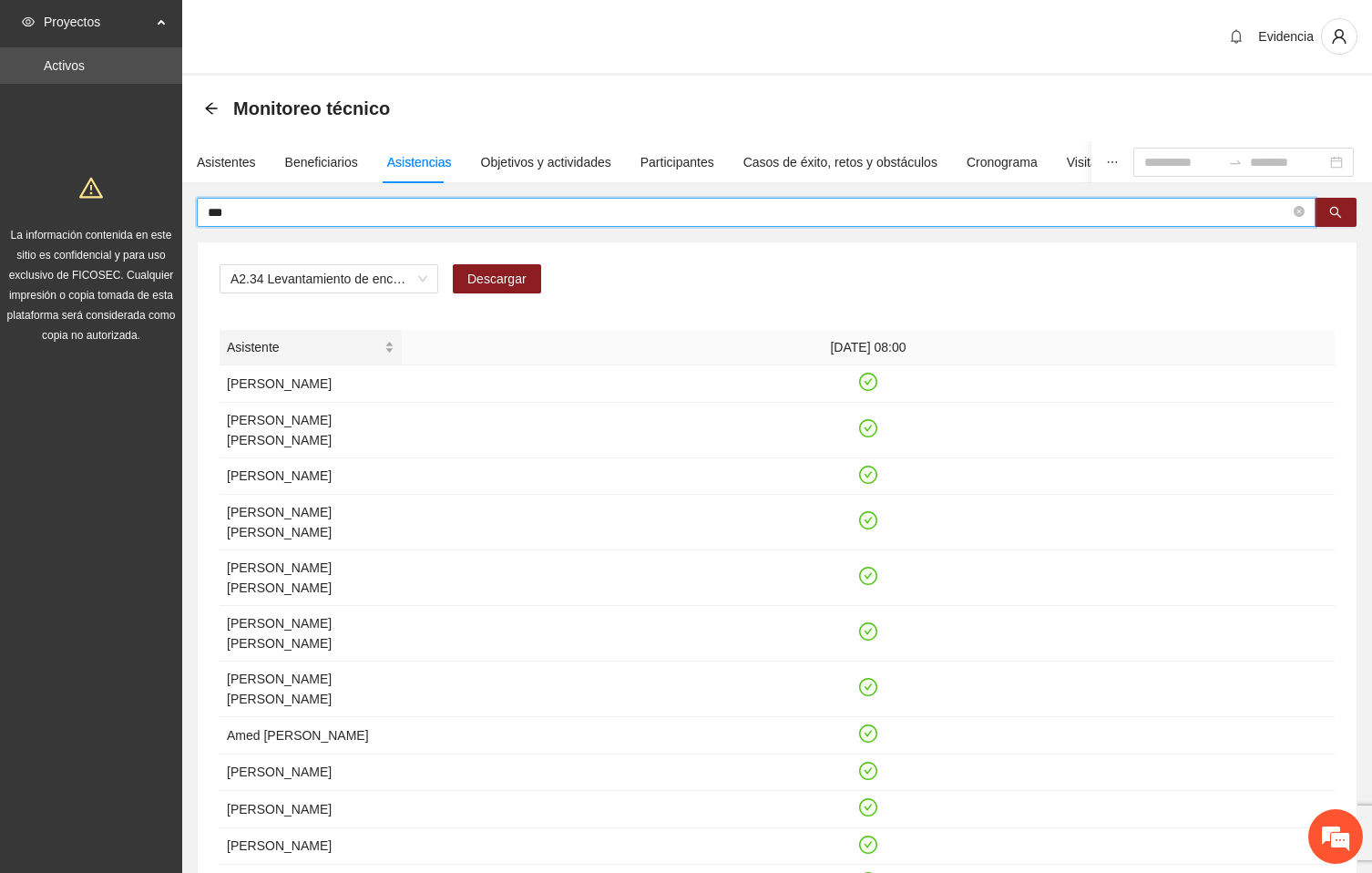
click at [291, 351] on span "Asistente" at bounding box center [303, 347] width 154 height 20
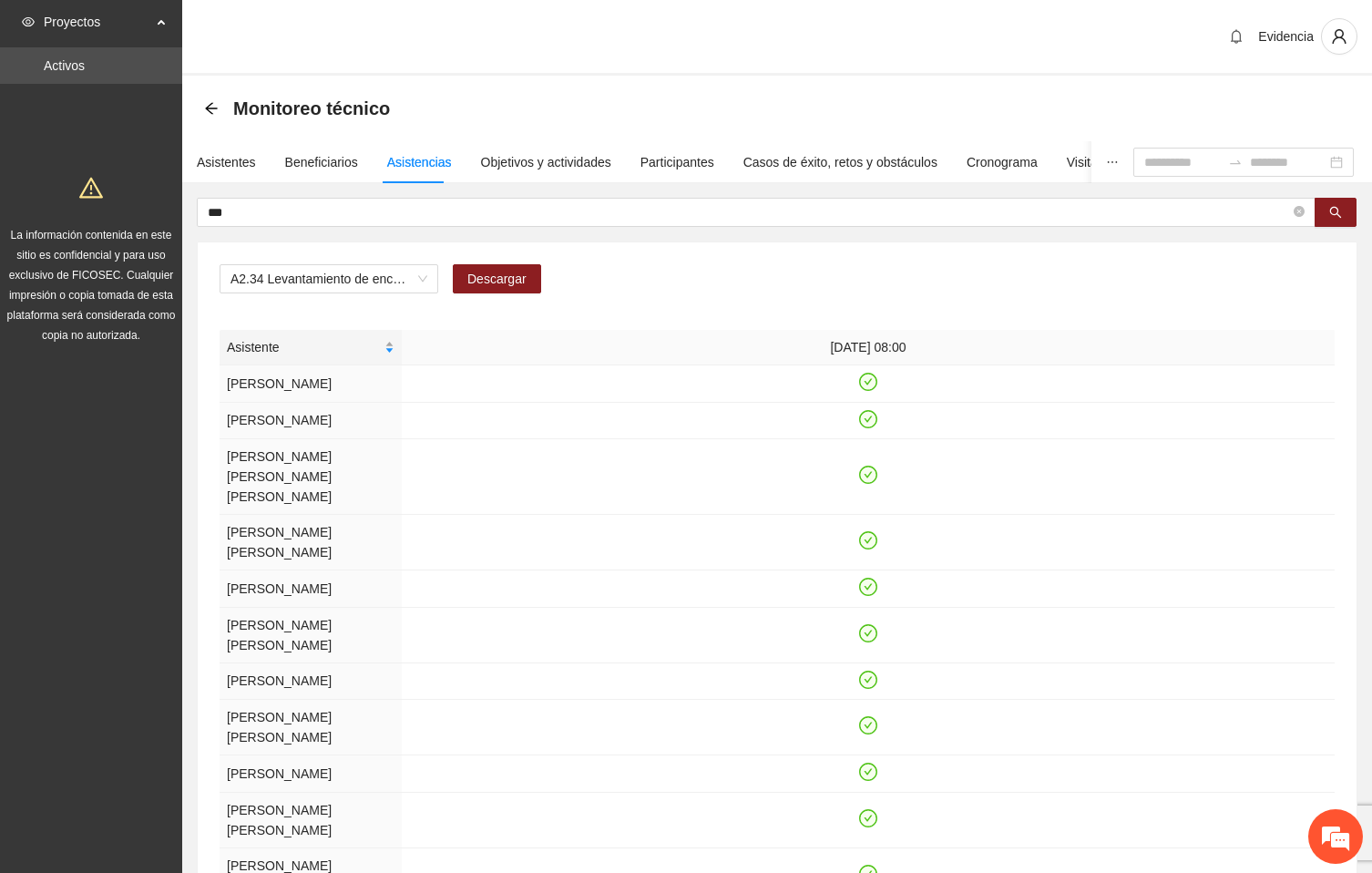
click at [309, 340] on span "Asistente" at bounding box center [303, 347] width 154 height 20
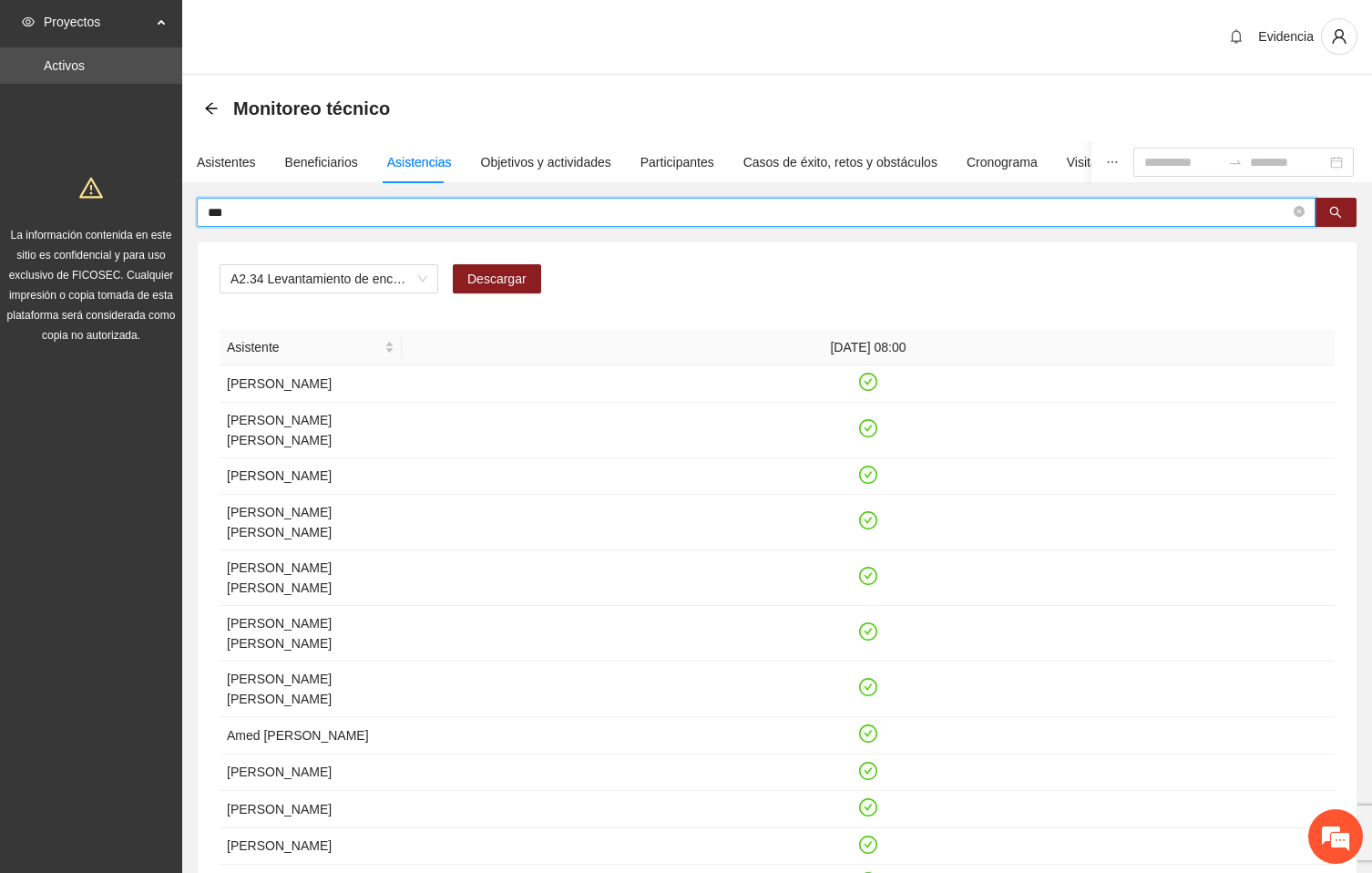
drag, startPoint x: 250, startPoint y: 209, endPoint x: 144, endPoint y: 183, distance: 109.1
click at [144, 183] on section "Proyectos Activos La información contenida en este sitio es confidencial y para…" at bounding box center [686, 682] width 1372 height 1365
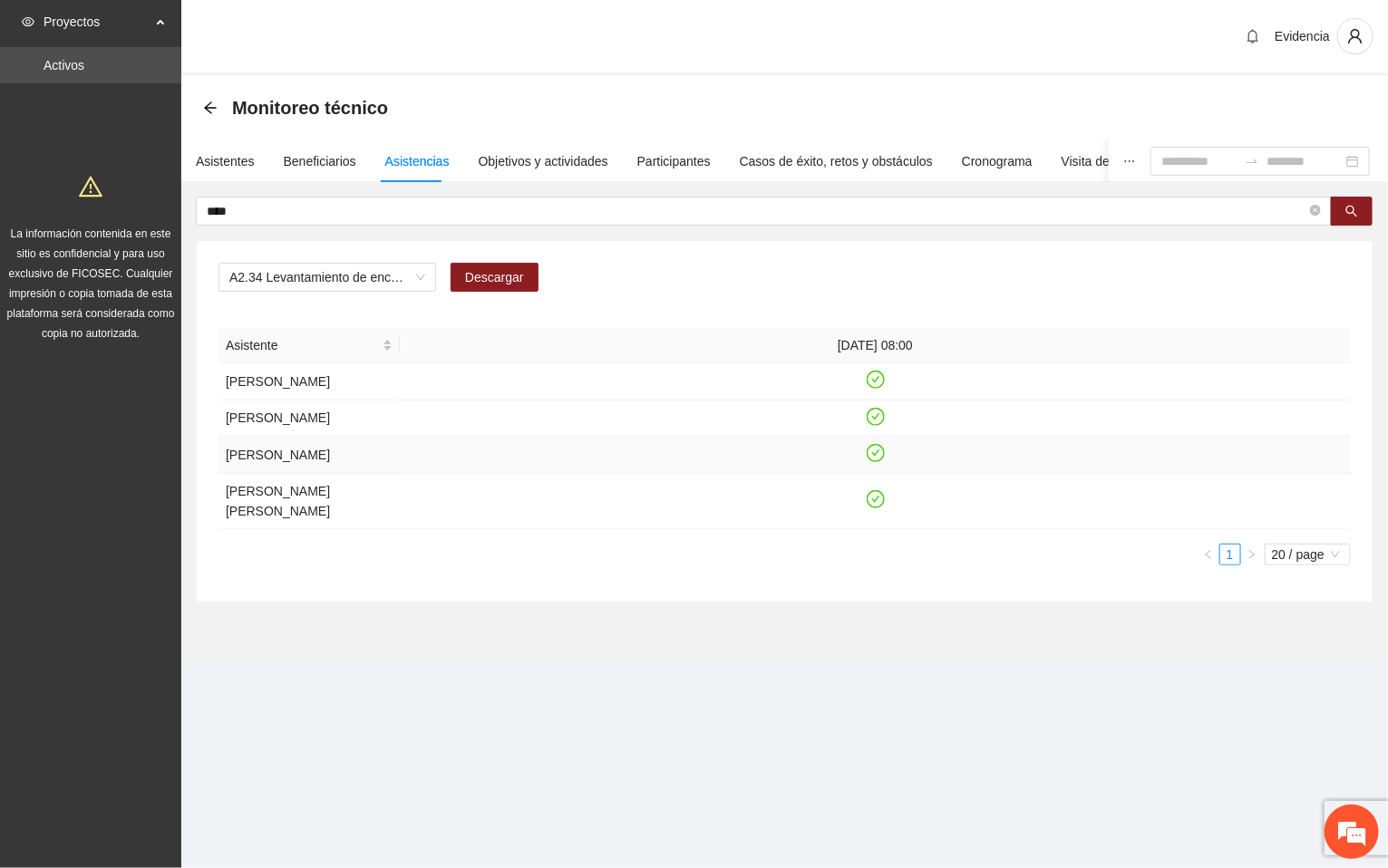
click at [874, 461] on icon "check-circle" at bounding box center [875, 453] width 15 height 15
click at [53, 438] on div "Proyectos Activos La información contenida en este sitio es confidencial y para…" at bounding box center [91, 434] width 181 height 868
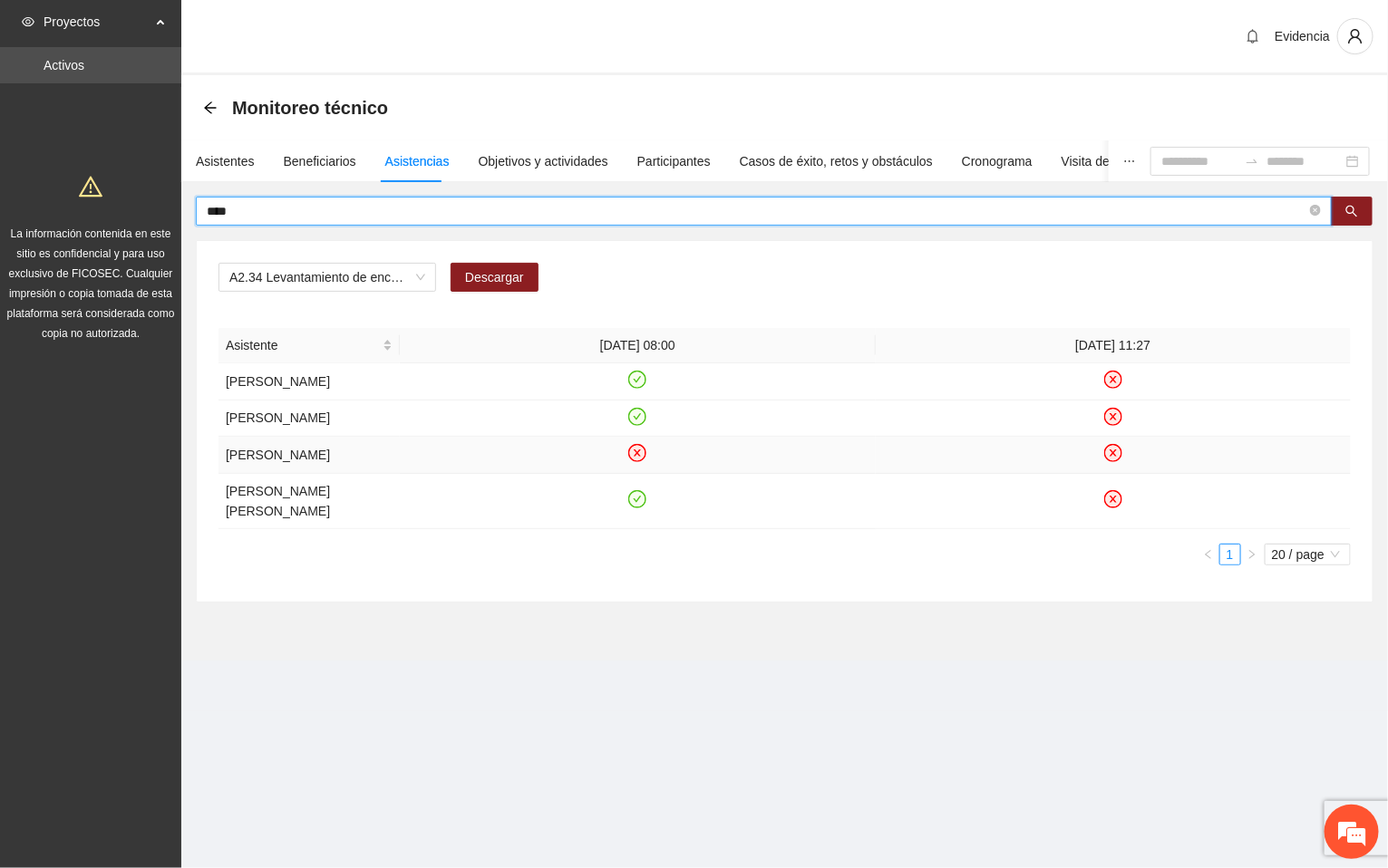
drag, startPoint x: 248, startPoint y: 207, endPoint x: 133, endPoint y: 179, distance: 118.4
click at [133, 179] on section "Proyectos Activos La información contenida en este sitio es confidencial y para…" at bounding box center [694, 434] width 1388 height 868
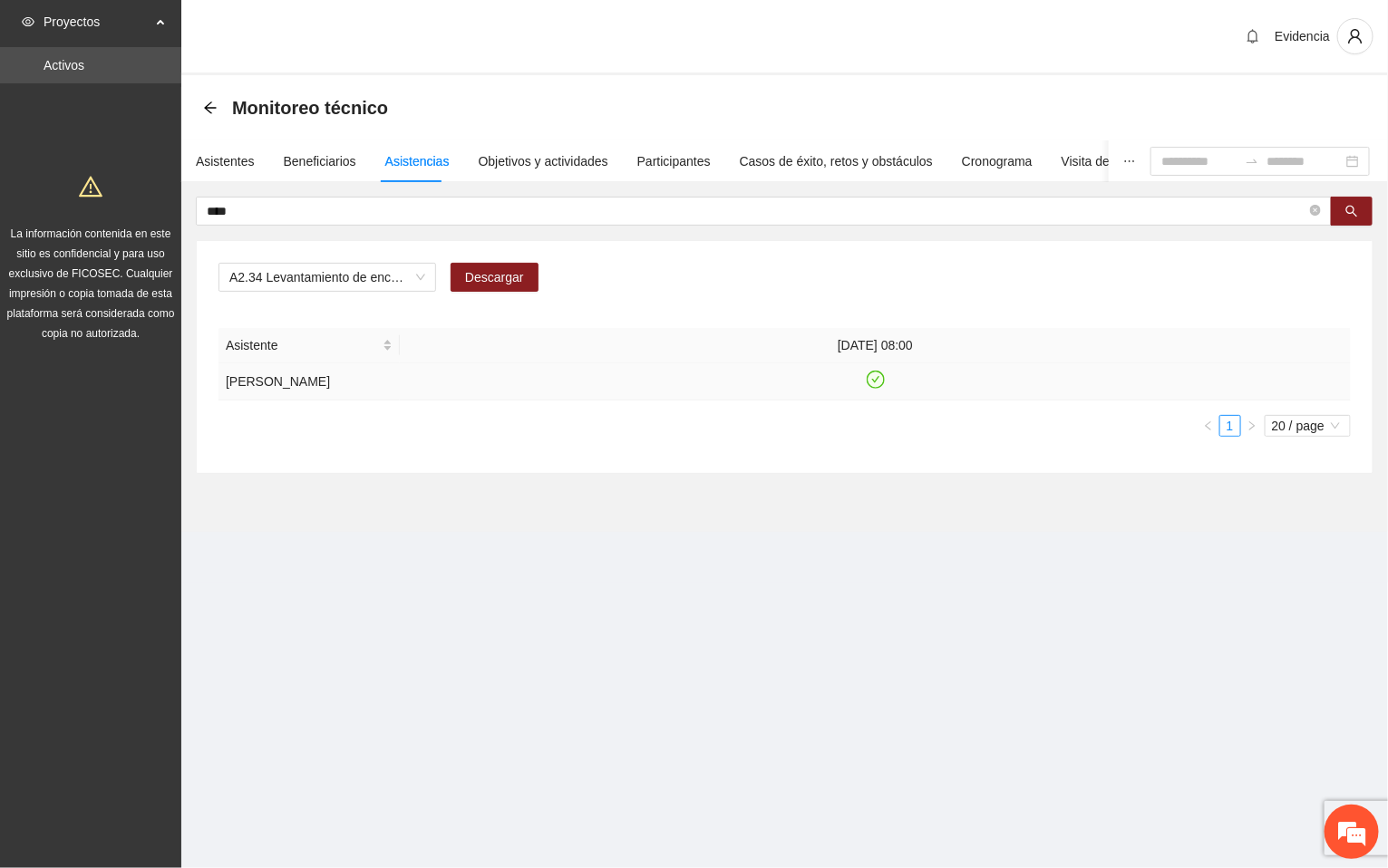
click at [874, 381] on icon "check-circle" at bounding box center [875, 380] width 15 height 15
click at [103, 411] on div "Proyectos Activos La información contenida en este sitio es confidencial y para…" at bounding box center [91, 434] width 181 height 868
click at [1164, 283] on div "A2.34 Levantamiento de encuestas de satisfacción para niños, niñas y adolescent…" at bounding box center [785, 285] width 1132 height 43
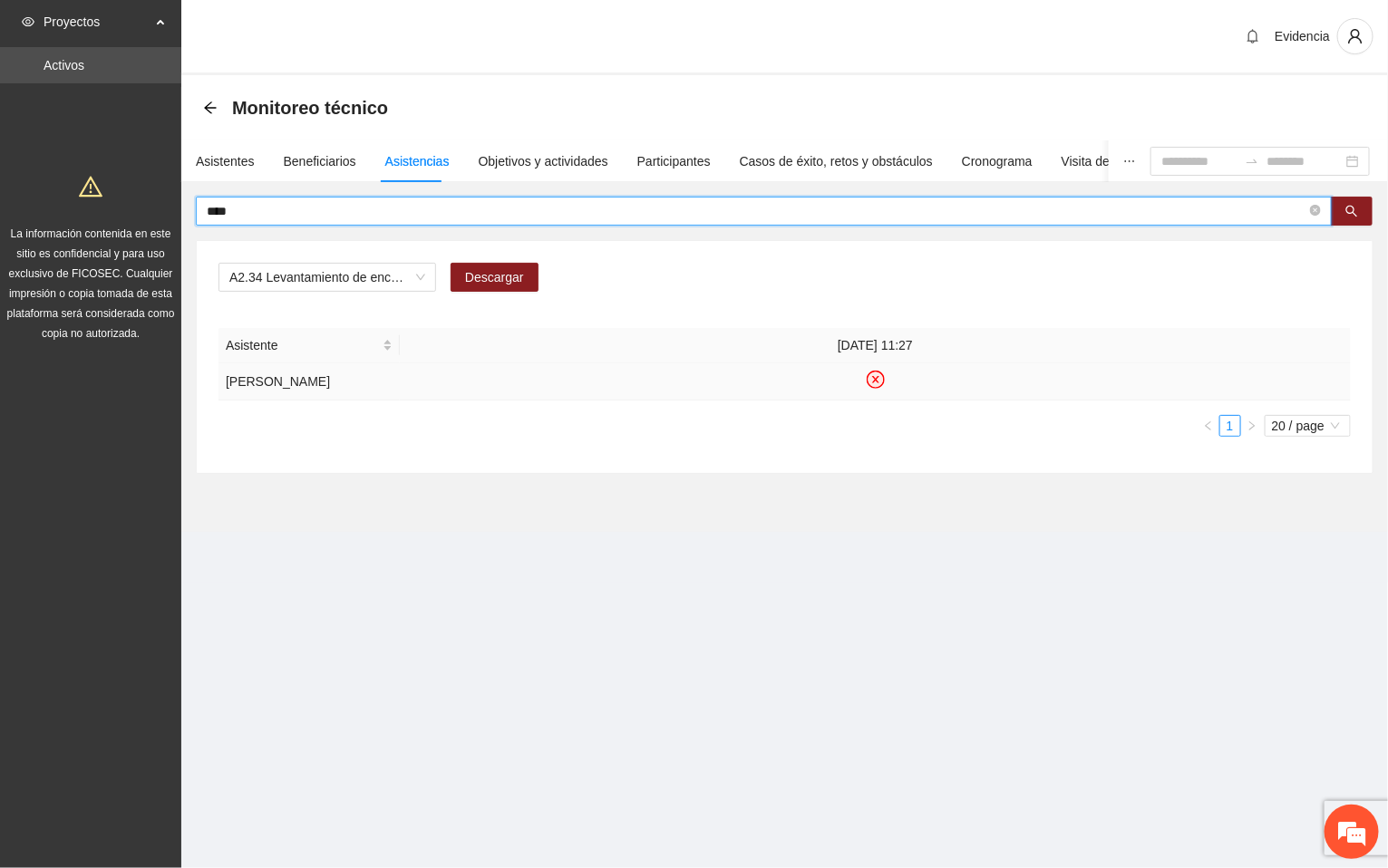
drag, startPoint x: 264, startPoint y: 218, endPoint x: 121, endPoint y: 200, distance: 144.1
click at [121, 200] on section "Proyectos Activos La información contenida en este sitio es confidencial y para…" at bounding box center [694, 434] width 1388 height 868
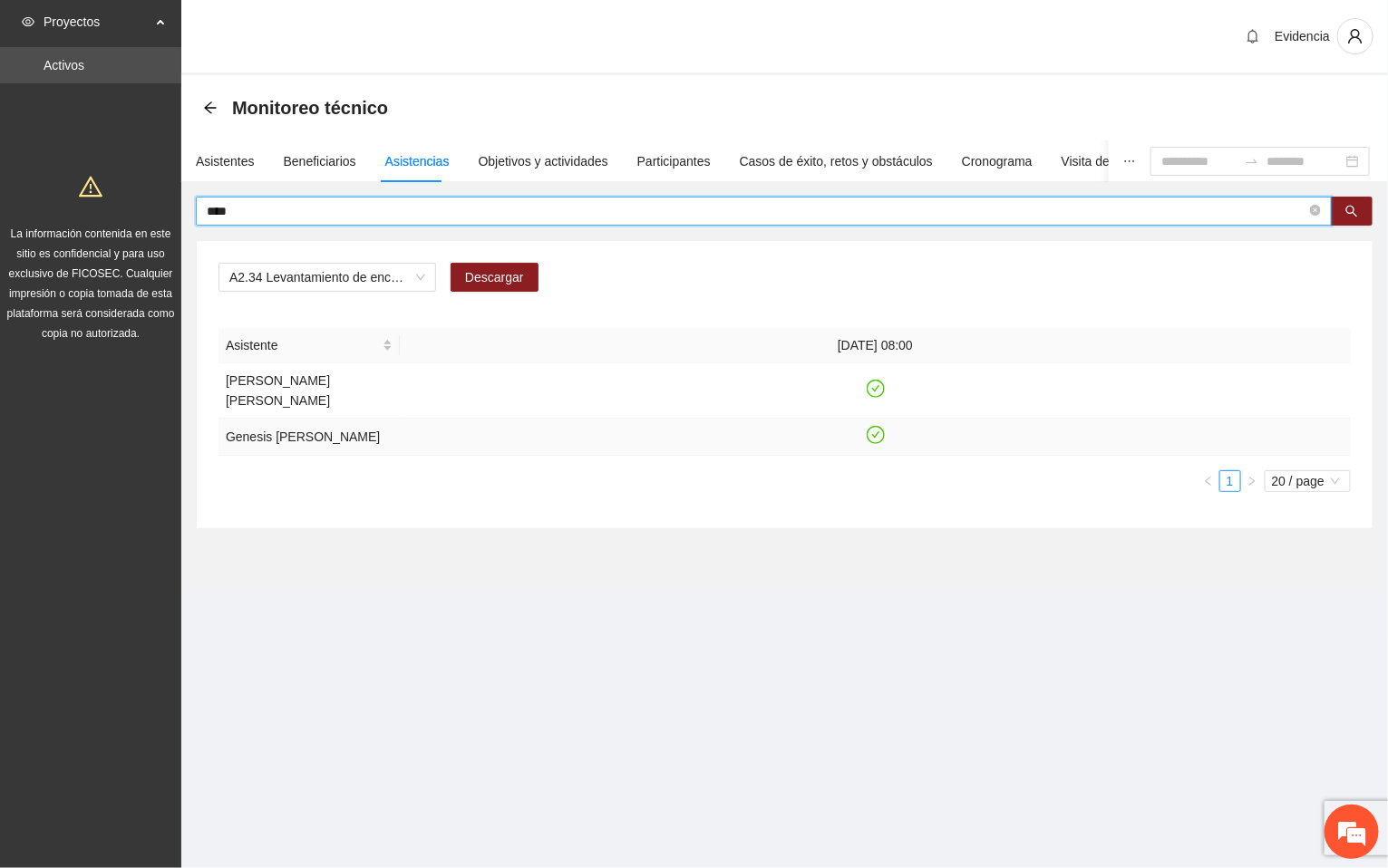
click at [877, 428] on icon "check-circle" at bounding box center [875, 436] width 15 height 15
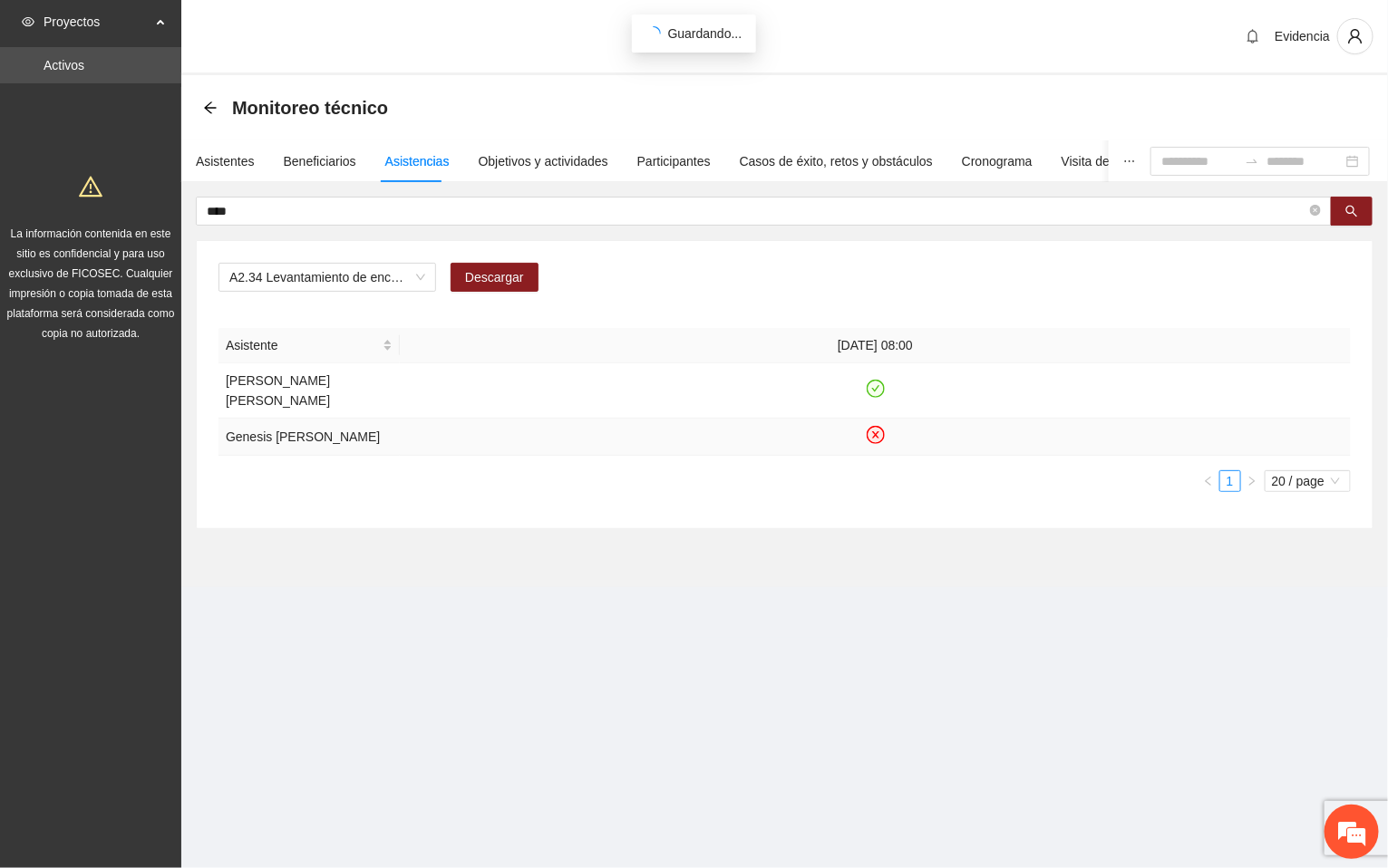
click at [511, 702] on section "Proyectos Activos La información contenida en este sitio es confidencial y para…" at bounding box center [694, 434] width 1388 height 868
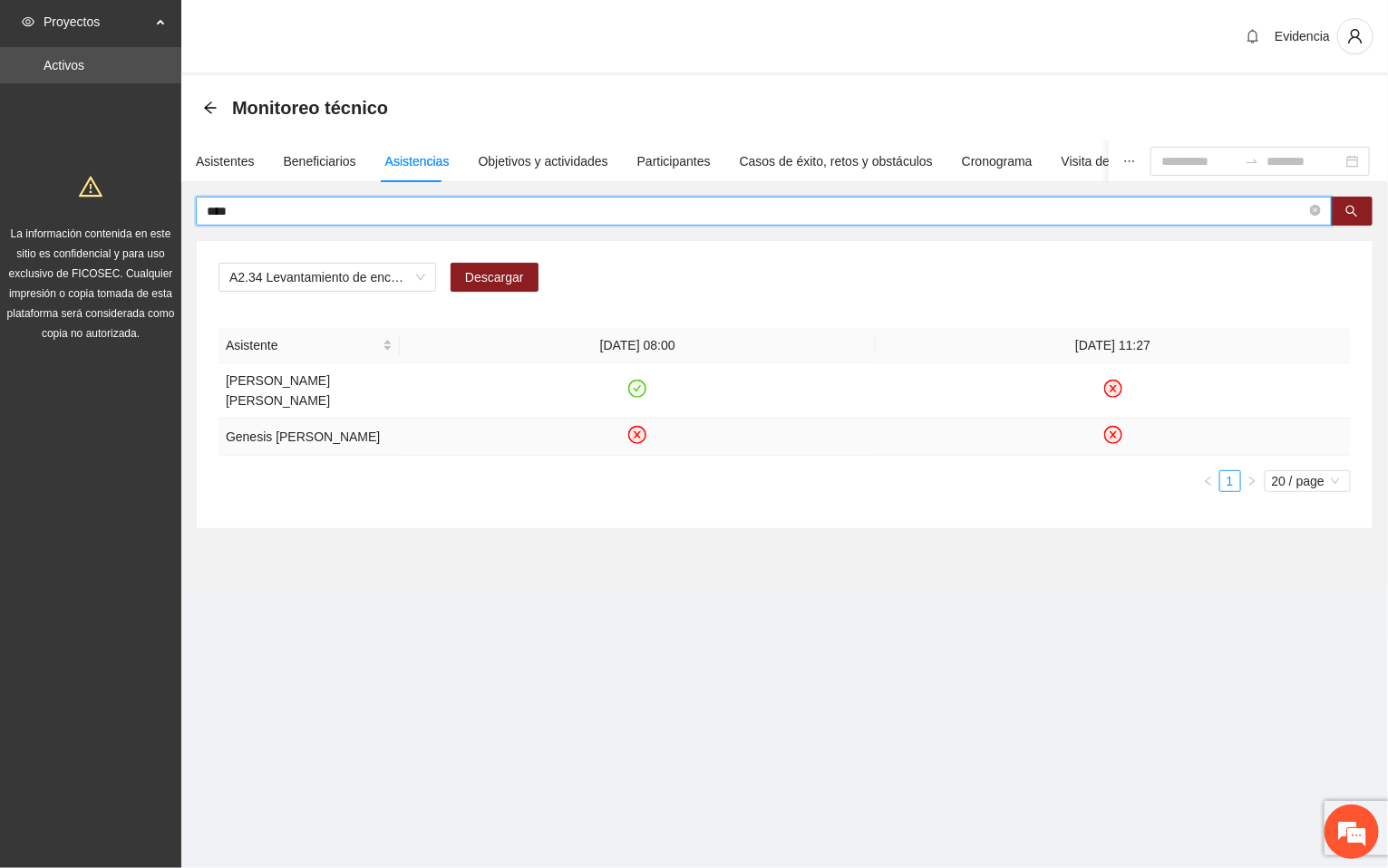
drag, startPoint x: 254, startPoint y: 210, endPoint x: 128, endPoint y: 199, distance: 126.5
click at [128, 199] on section "Proyectos Activos La información contenida en este sitio es confidencial y para…" at bounding box center [694, 434] width 1388 height 868
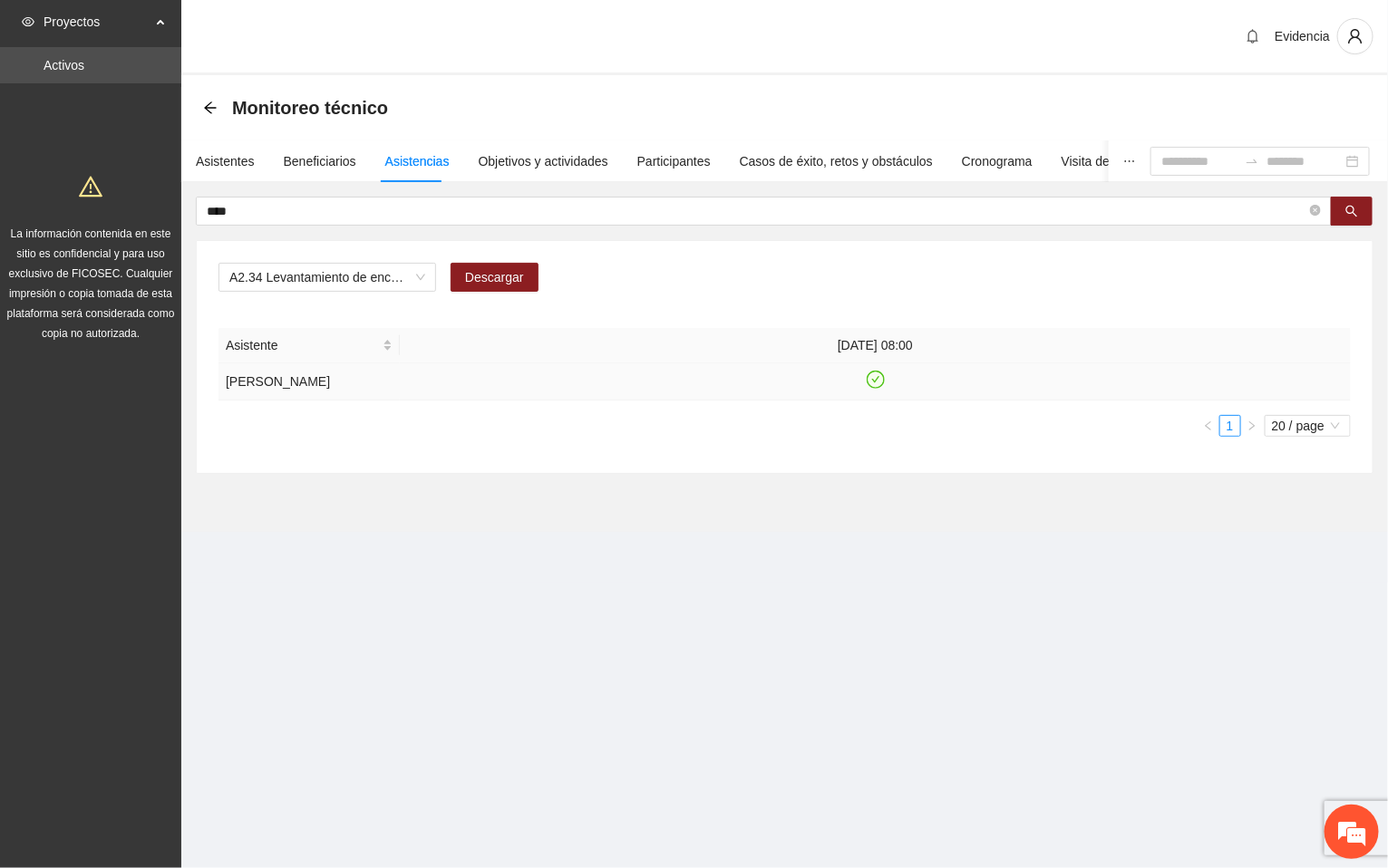
click at [871, 386] on icon "check-circle" at bounding box center [875, 380] width 15 height 15
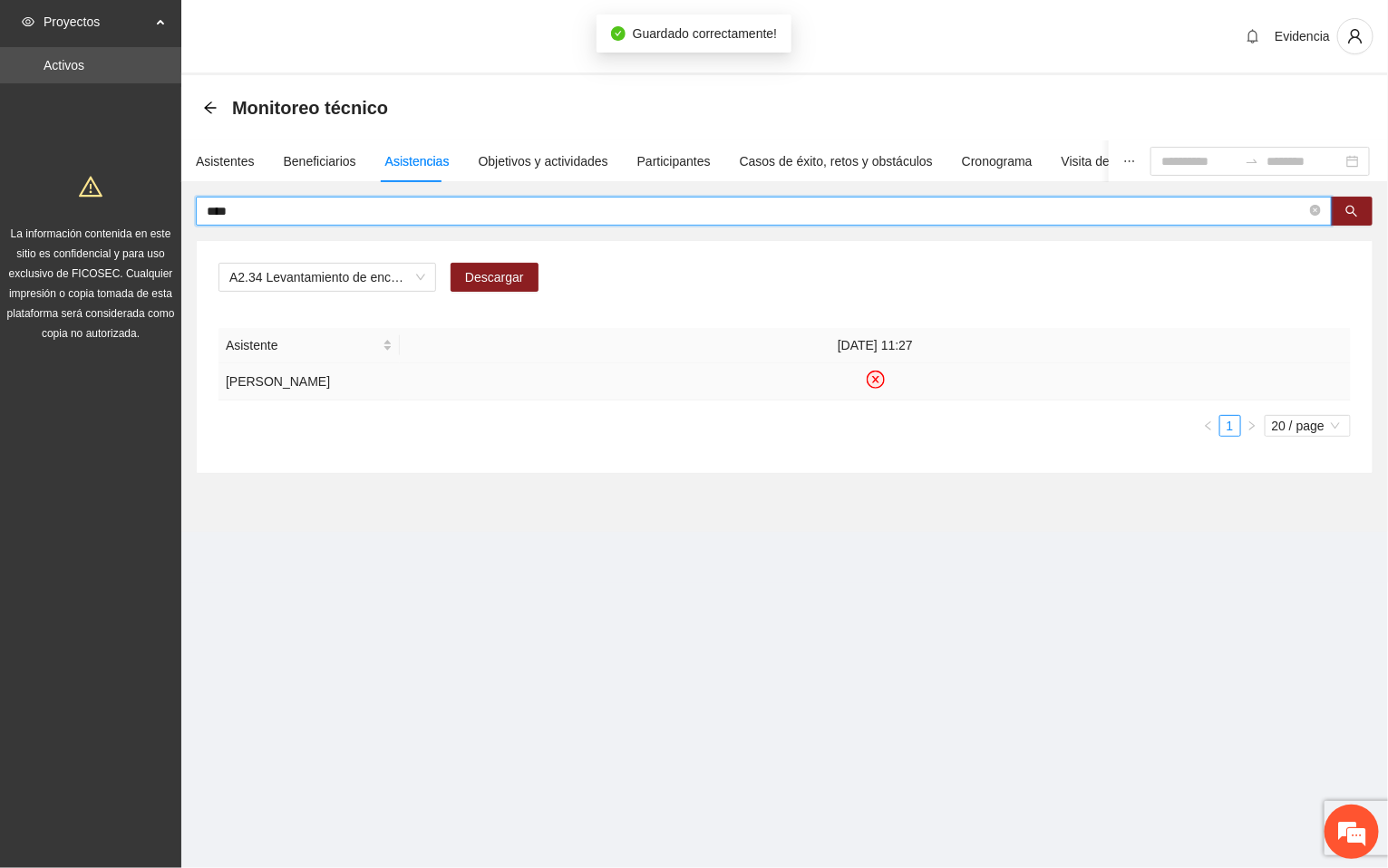
drag, startPoint x: 280, startPoint y: 210, endPoint x: 98, endPoint y: 182, distance: 184.1
click at [98, 182] on section "Proyectos Activos La información contenida en este sitio es confidencial y para…" at bounding box center [694, 434] width 1388 height 868
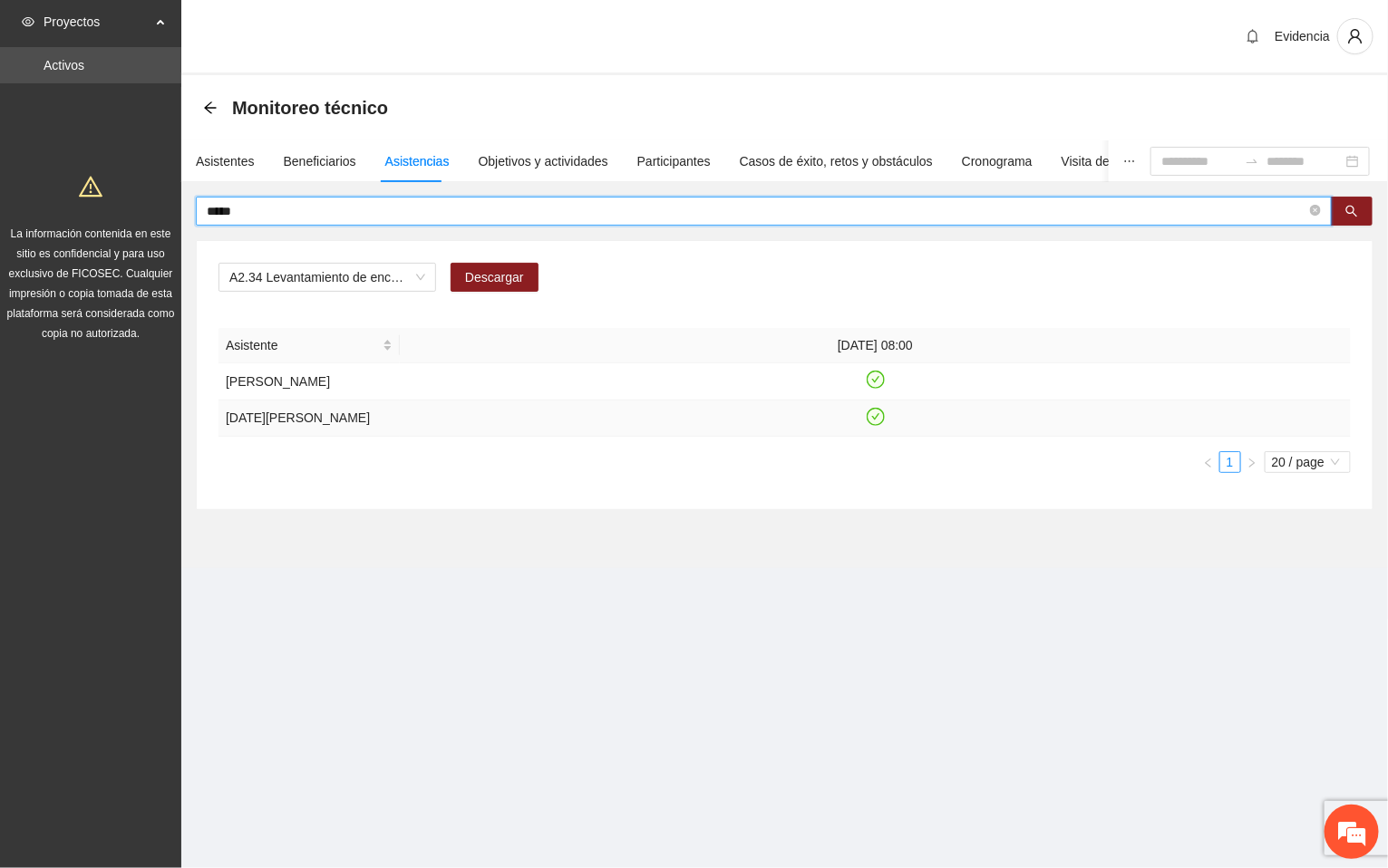
click at [879, 419] on icon "check-circle" at bounding box center [875, 417] width 15 height 15
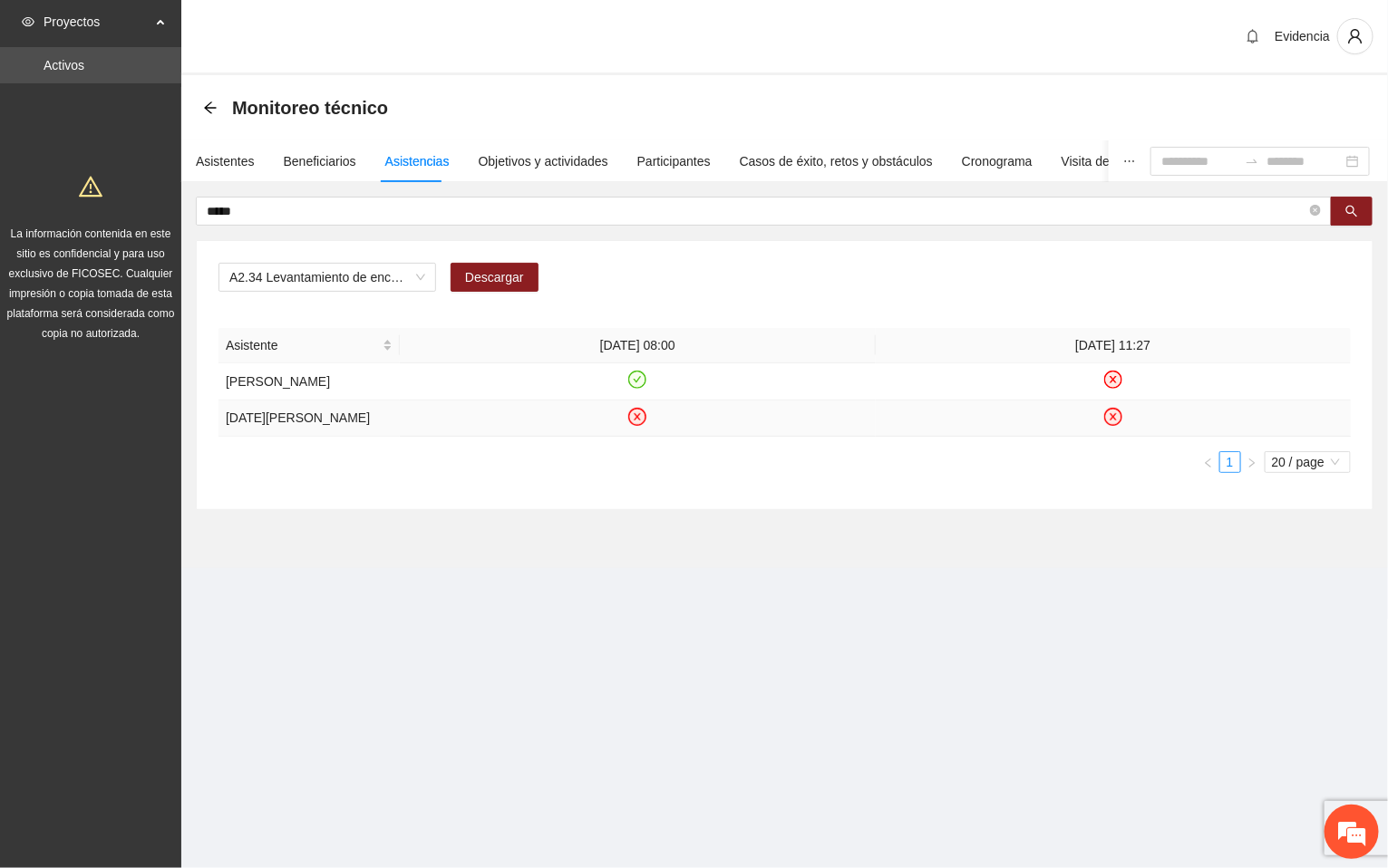
click at [1146, 233] on div "***** A2.34 Levantamiento de encuestas de satisfacción para niños, niñas y adol…" at bounding box center [784, 353] width 1178 height 313
click at [641, 387] on icon "check-circle" at bounding box center [638, 380] width 15 height 15
click at [1083, 25] on div "Evidencia" at bounding box center [784, 38] width 1207 height 75
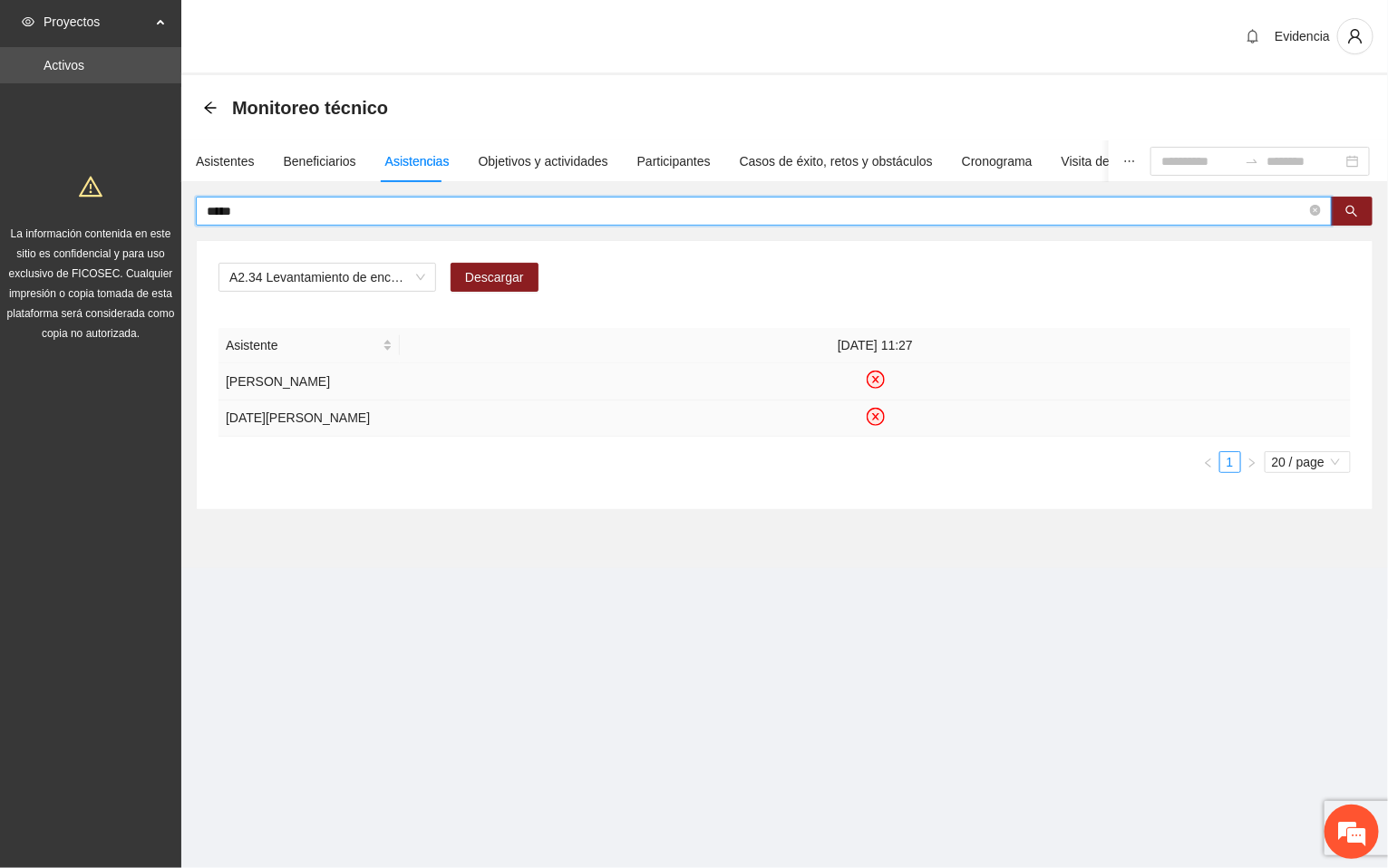
drag, startPoint x: 280, startPoint y: 213, endPoint x: 67, endPoint y: 196, distance: 213.7
click at [67, 196] on section "Proyectos Activos La información contenida en este sitio es confidencial y para…" at bounding box center [694, 434] width 1388 height 868
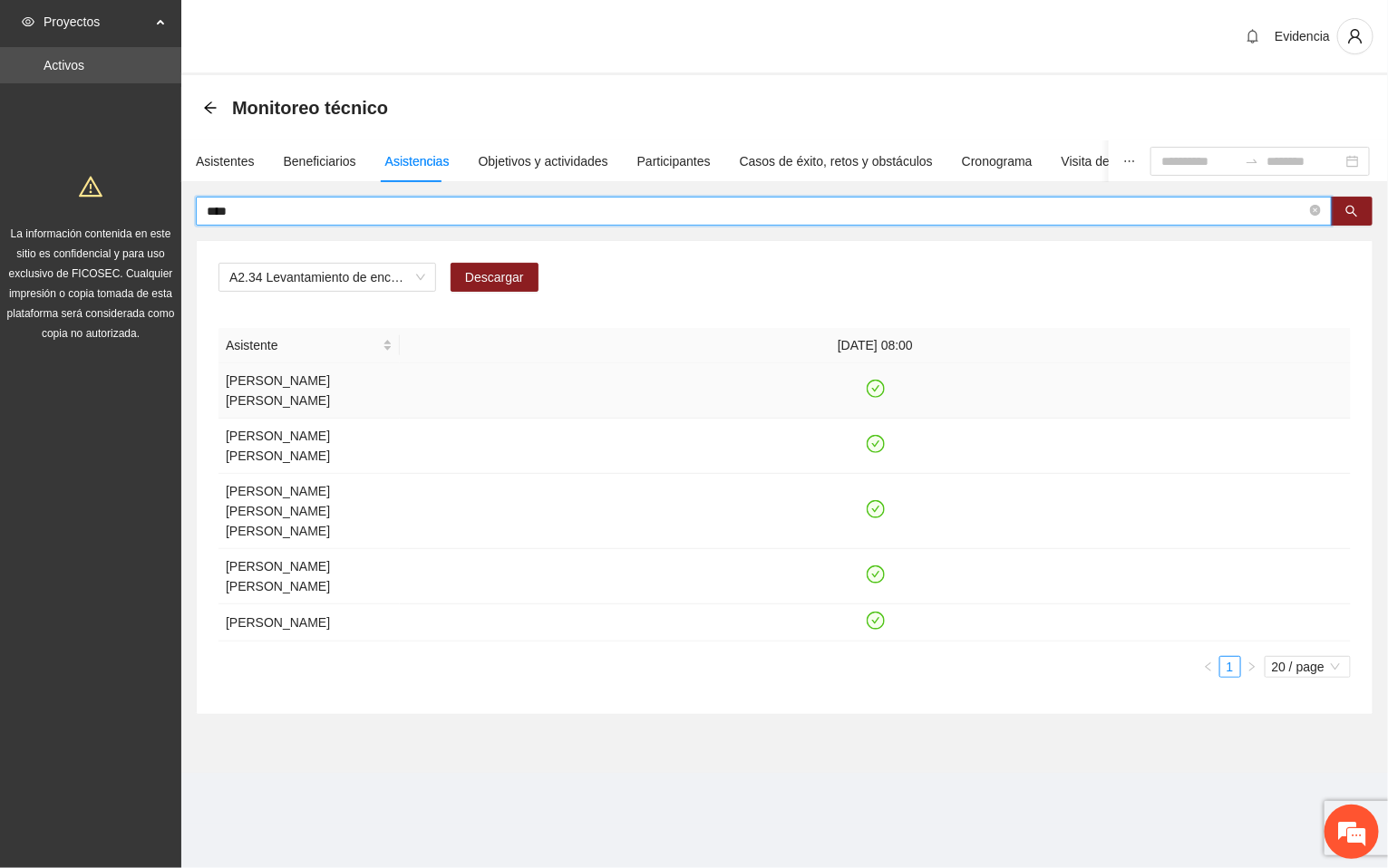
click at [874, 385] on icon "check-circle" at bounding box center [875, 390] width 15 height 15
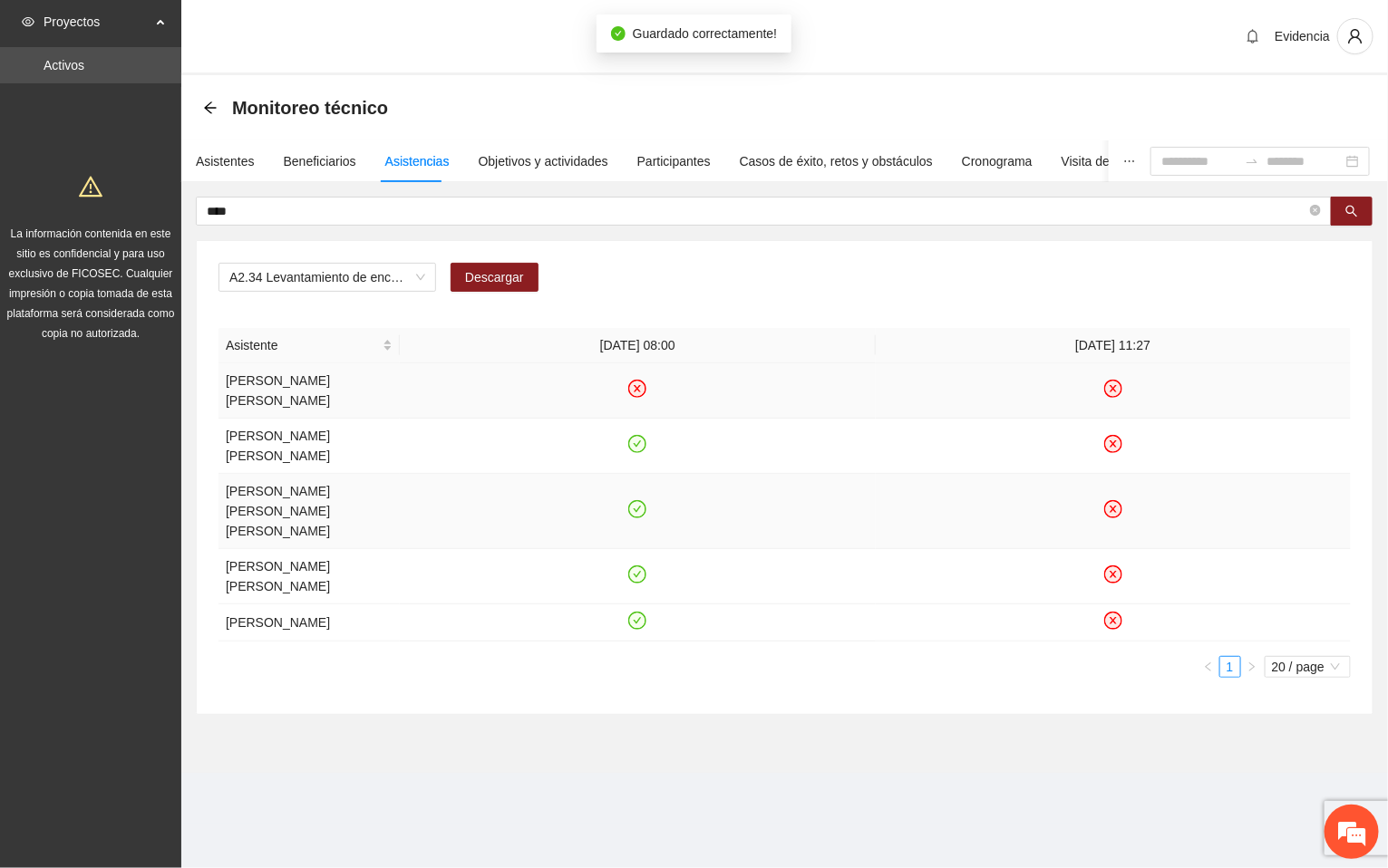
click at [640, 505] on icon "check-circle" at bounding box center [638, 510] width 15 height 15
click at [1102, 90] on div "Monitoreo técnico" at bounding box center [785, 108] width 1163 height 37
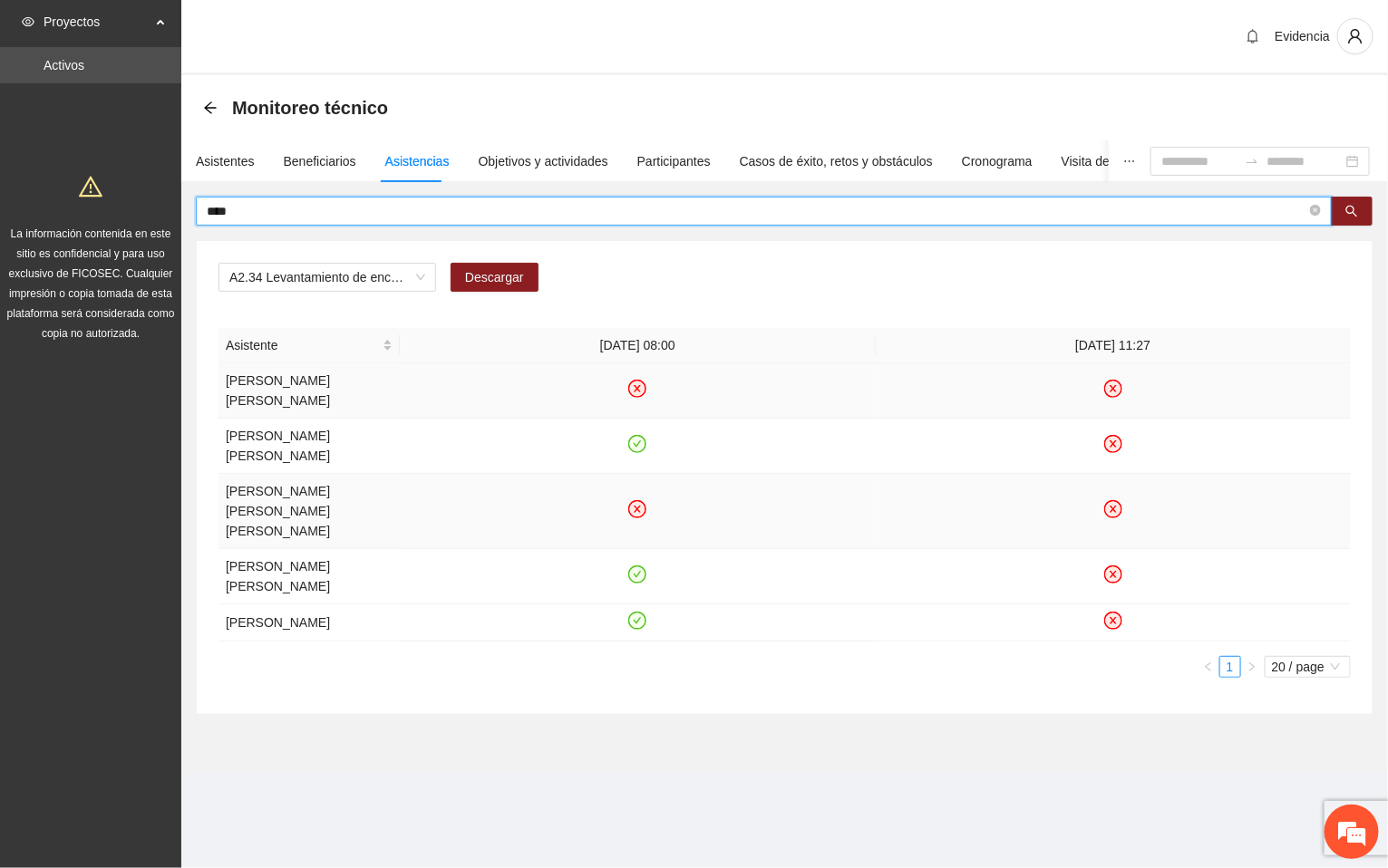
drag, startPoint x: 264, startPoint y: 216, endPoint x: 74, endPoint y: 202, distance: 190.5
click at [74, 202] on section "Proyectos Activos La información contenida en este sitio es confidencial y para…" at bounding box center [694, 434] width 1388 height 868
type input "****"
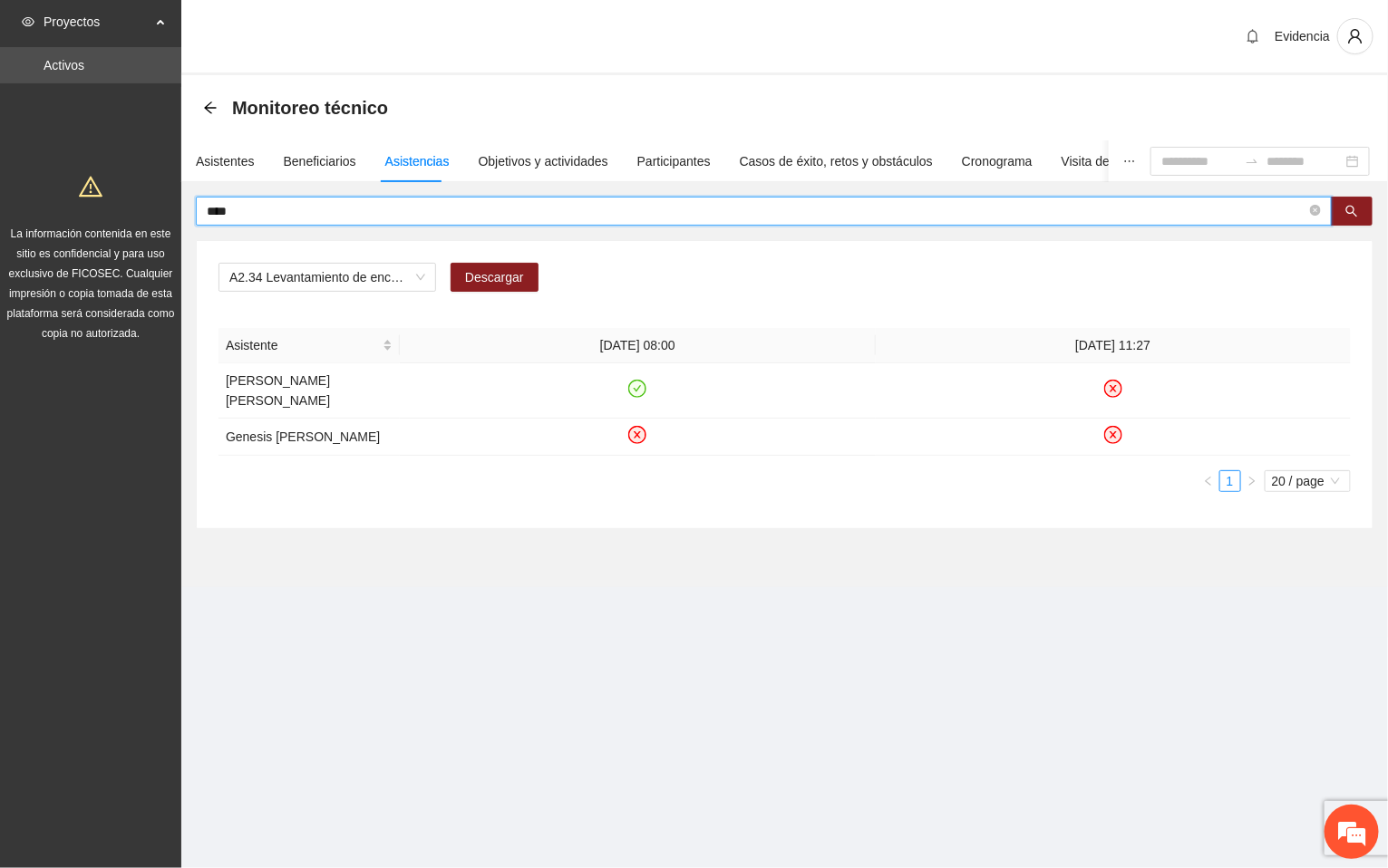
drag, startPoint x: 390, startPoint y: 611, endPoint x: 411, endPoint y: 558, distance: 57.0
click at [390, 612] on section "Evidencia Monitoreo técnico Asistentes Beneficiarios Asistencias Objetivos y ac…" at bounding box center [784, 319] width 1207 height 638
drag, startPoint x: 278, startPoint y: 209, endPoint x: 98, endPoint y: 204, distance: 180.1
click at [98, 204] on section "Proyectos Activos La información contenida en este sitio es confidencial y para…" at bounding box center [694, 434] width 1388 height 868
click at [1342, 210] on button "button" at bounding box center [1351, 211] width 41 height 29
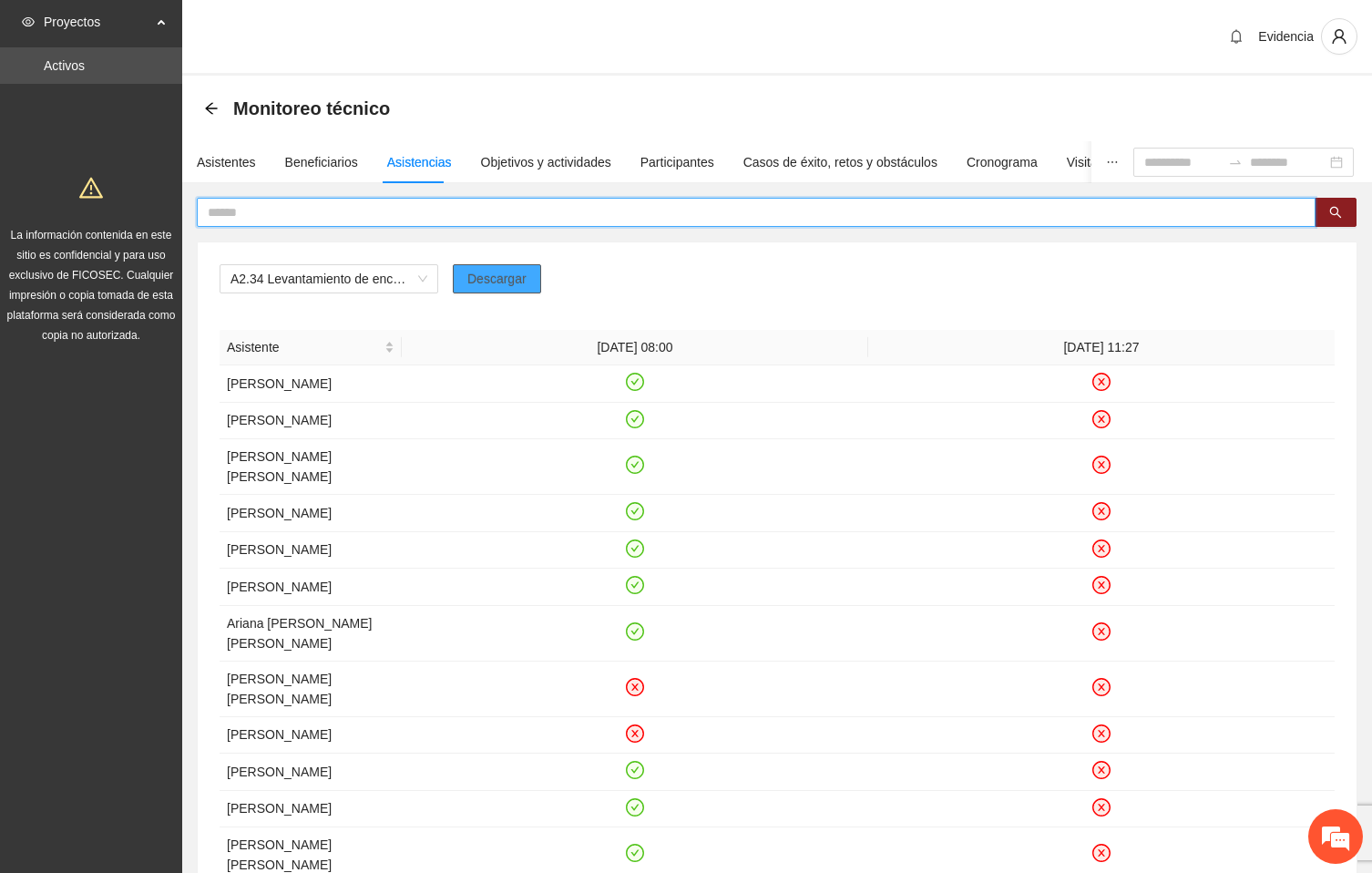
click at [498, 288] on span "Descargar" at bounding box center [496, 278] width 59 height 20
click at [394, 217] on input "text" at bounding box center [749, 212] width 1083 height 20
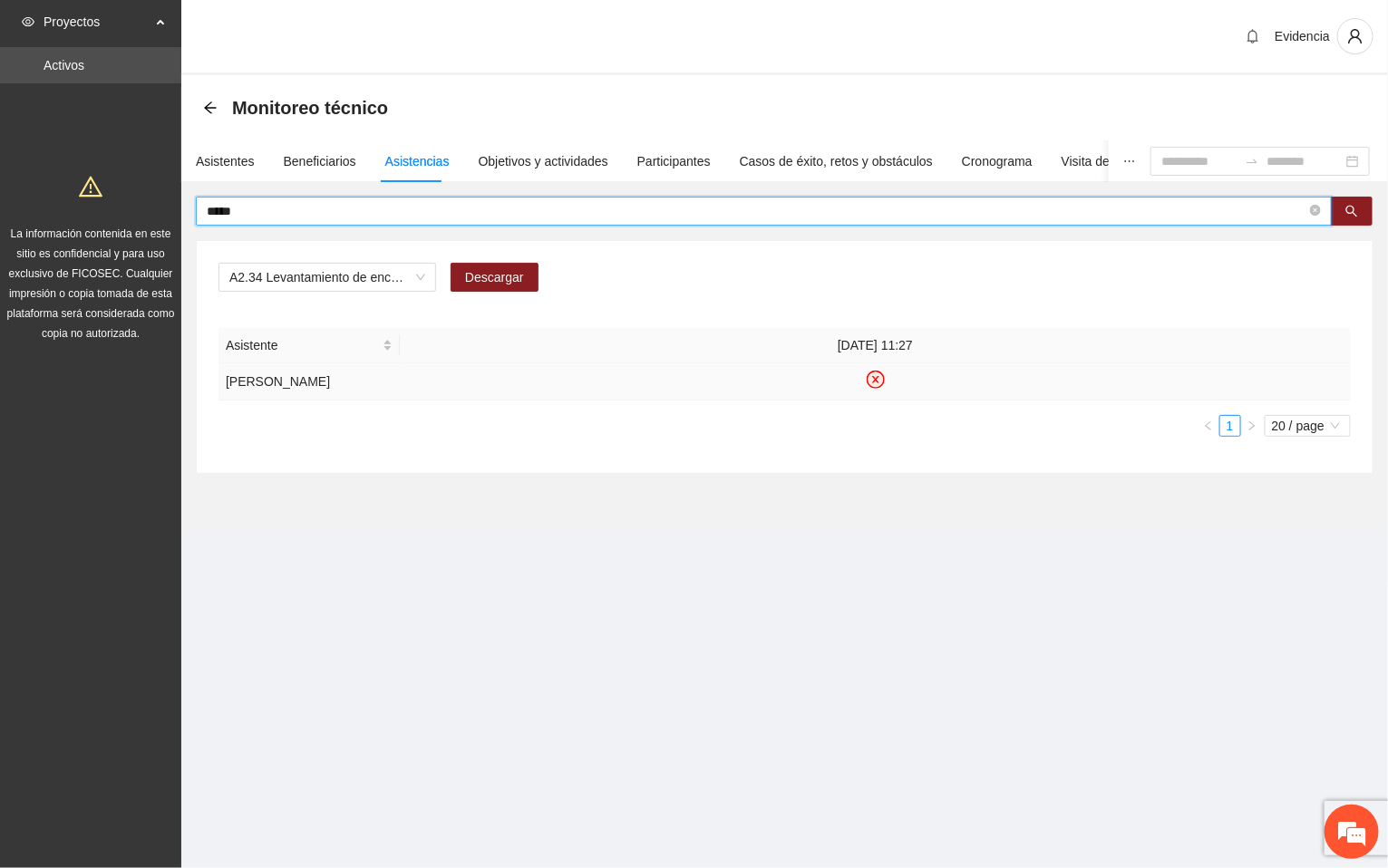
click at [879, 381] on icon "close-circle" at bounding box center [875, 380] width 15 height 15
drag, startPoint x: 267, startPoint y: 203, endPoint x: 106, endPoint y: 221, distance: 162.0
click at [106, 221] on section "Proyectos Activos La información contenida en este sitio es confidencial y para…" at bounding box center [694, 434] width 1388 height 868
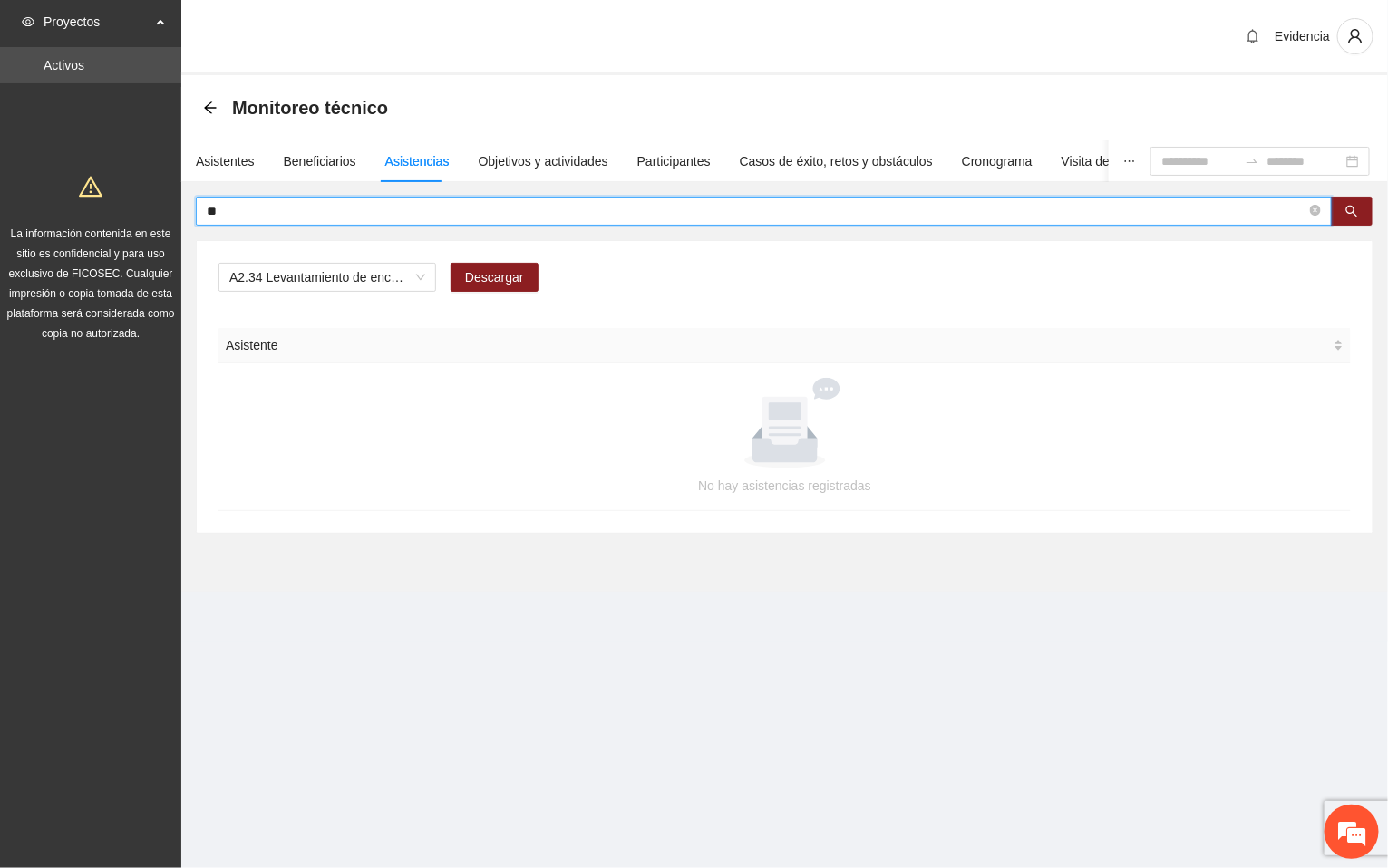
type input "**"
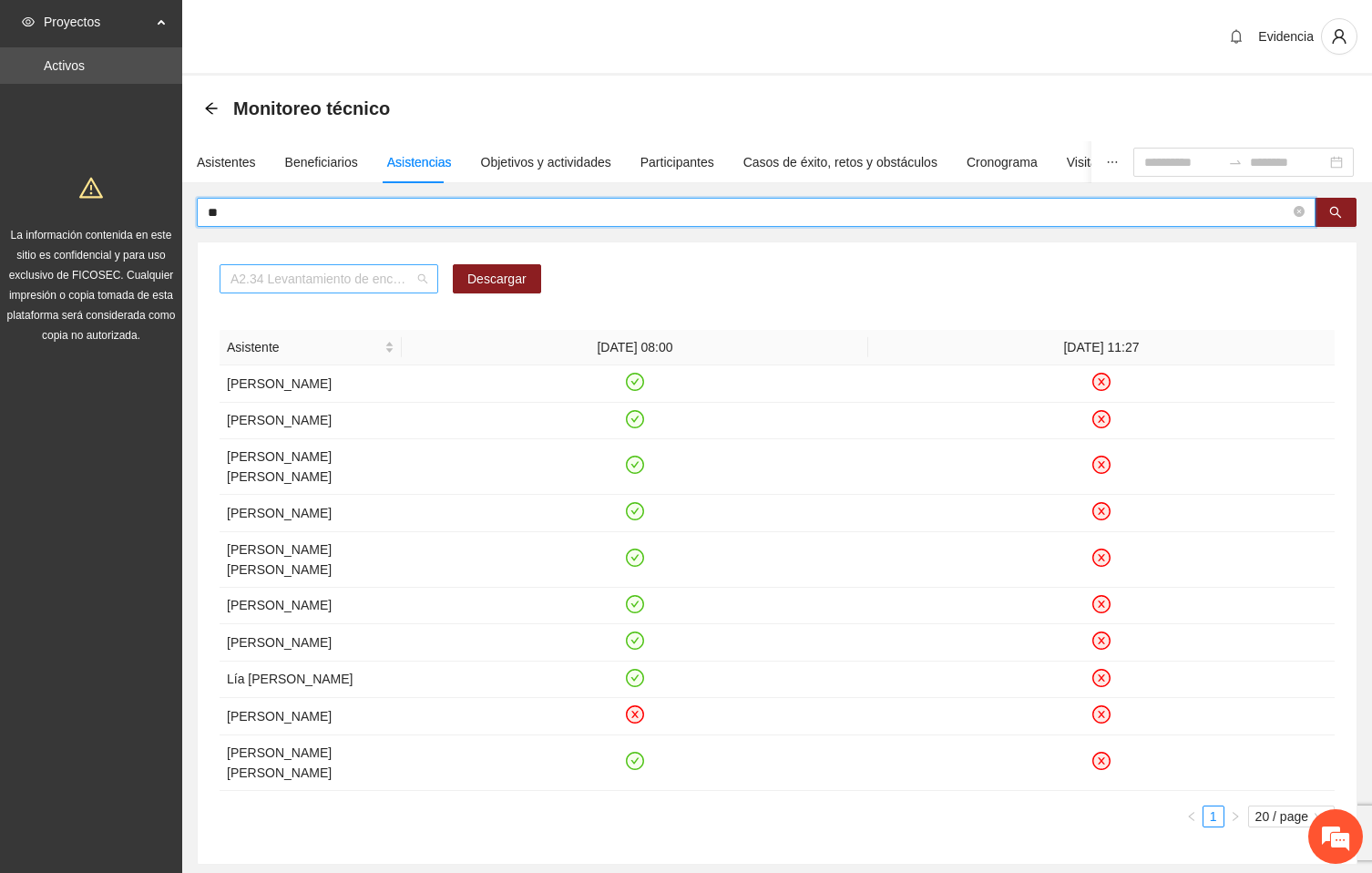
click at [428, 284] on div "A2.34 Levantamiento de encuestas de satisfacción para niños, niñas y adolescent…" at bounding box center [330, 279] width 219 height 29
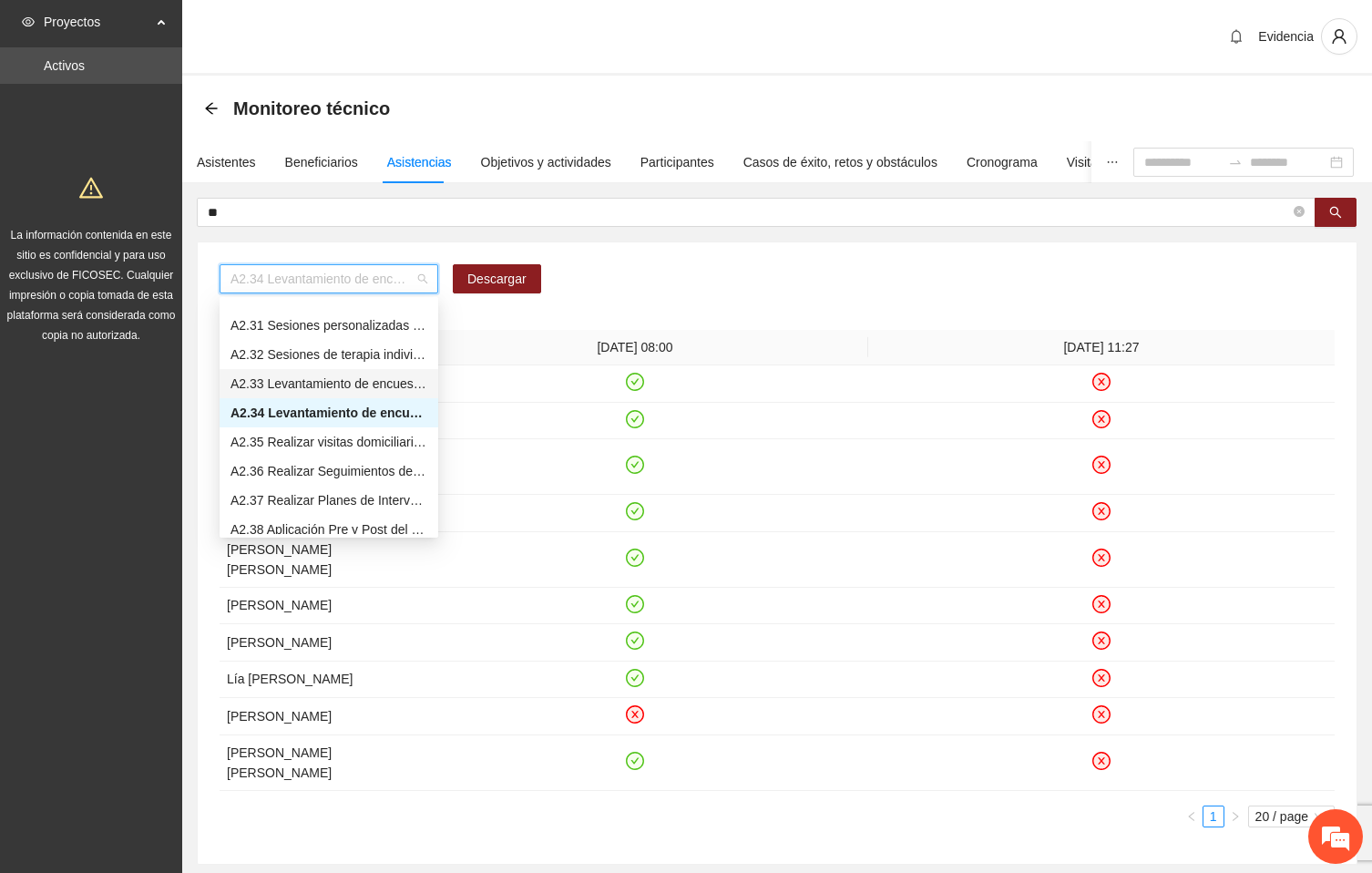
click at [614, 276] on div "A2.34 Levantamiento de encuestas de satisfacción para niños, niñas y adolescent…" at bounding box center [778, 286] width 1115 height 44
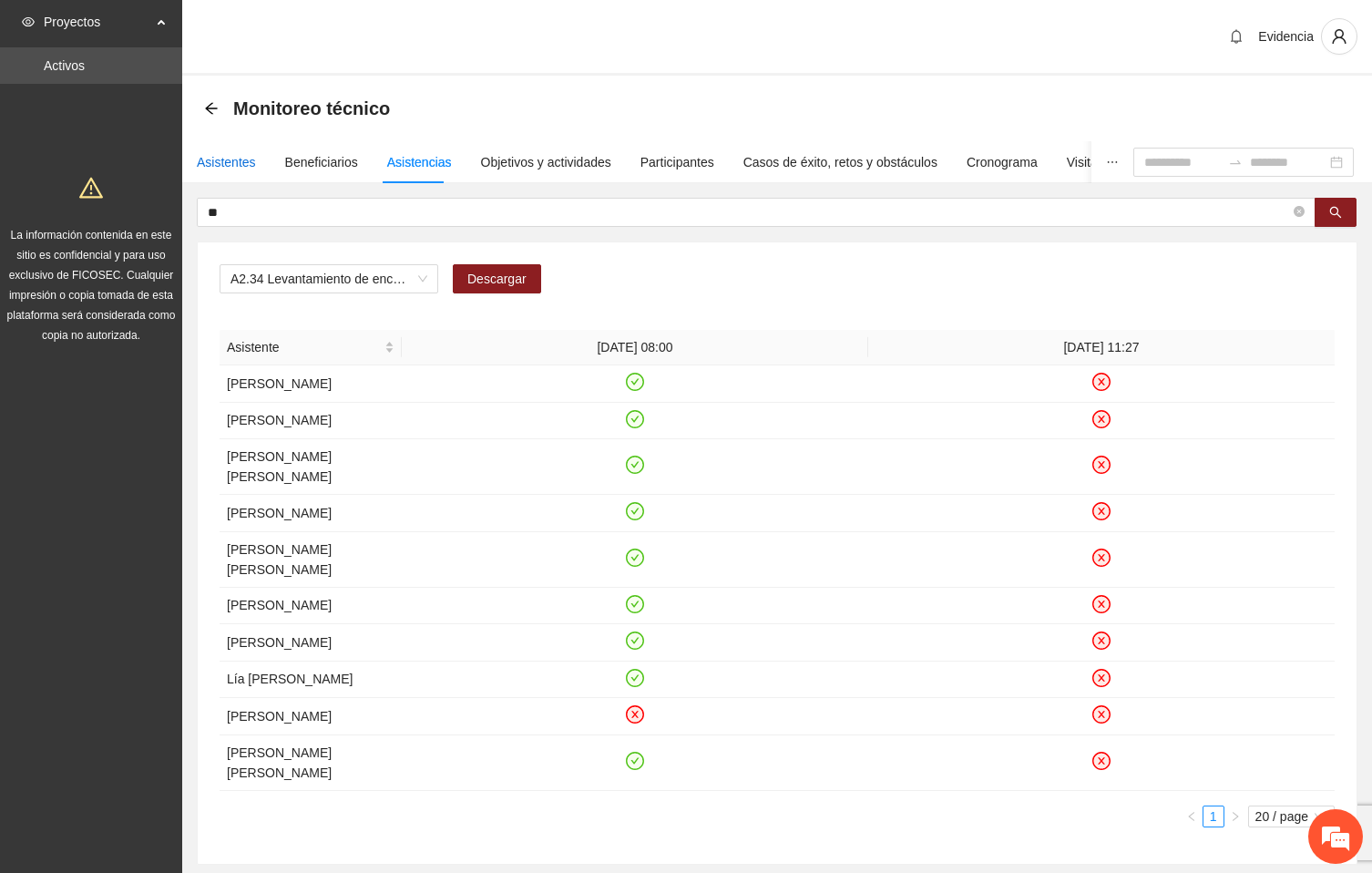
click at [227, 159] on div "Asistentes" at bounding box center [226, 162] width 59 height 20
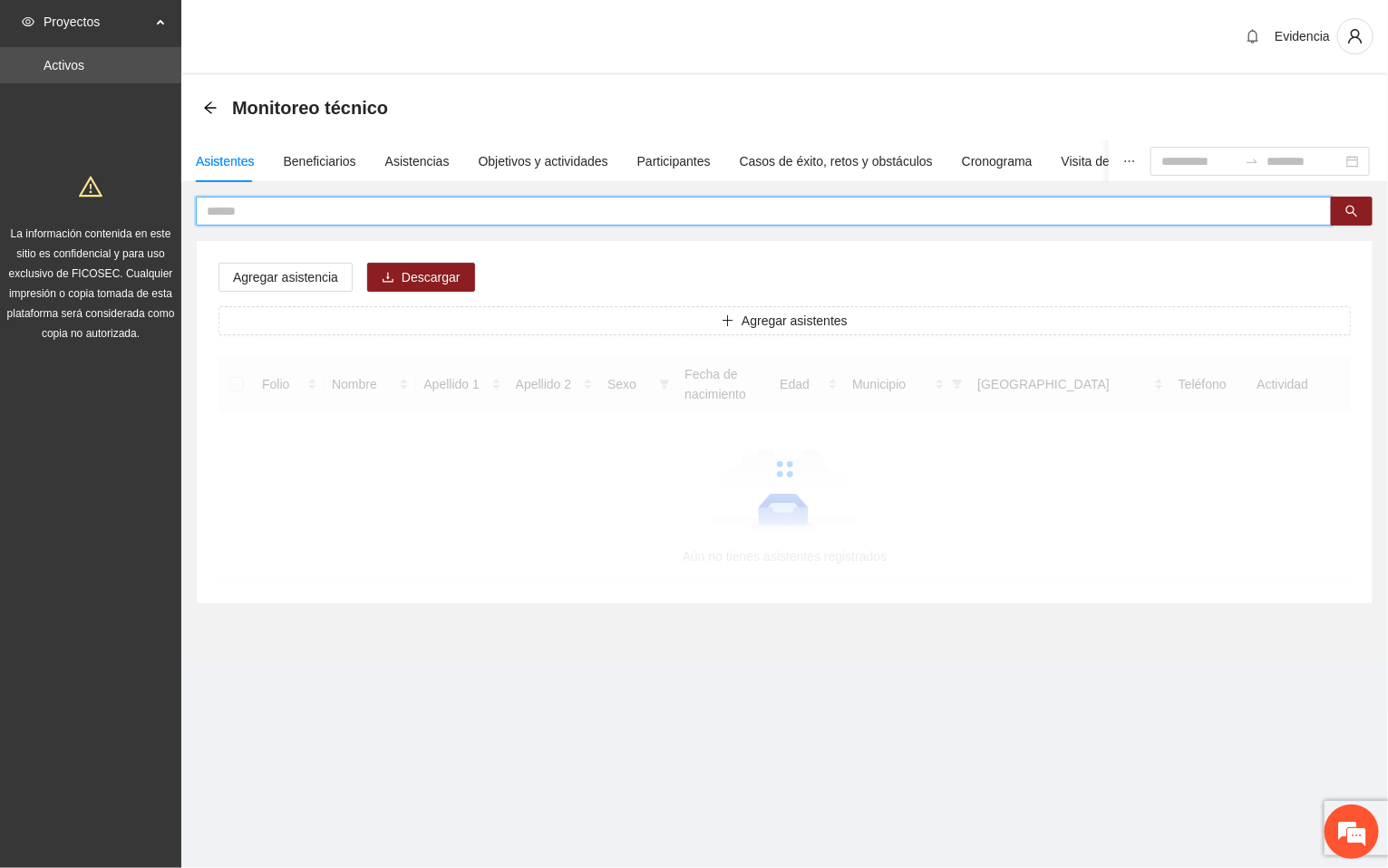
click at [267, 212] on input "text" at bounding box center [756, 211] width 1100 height 20
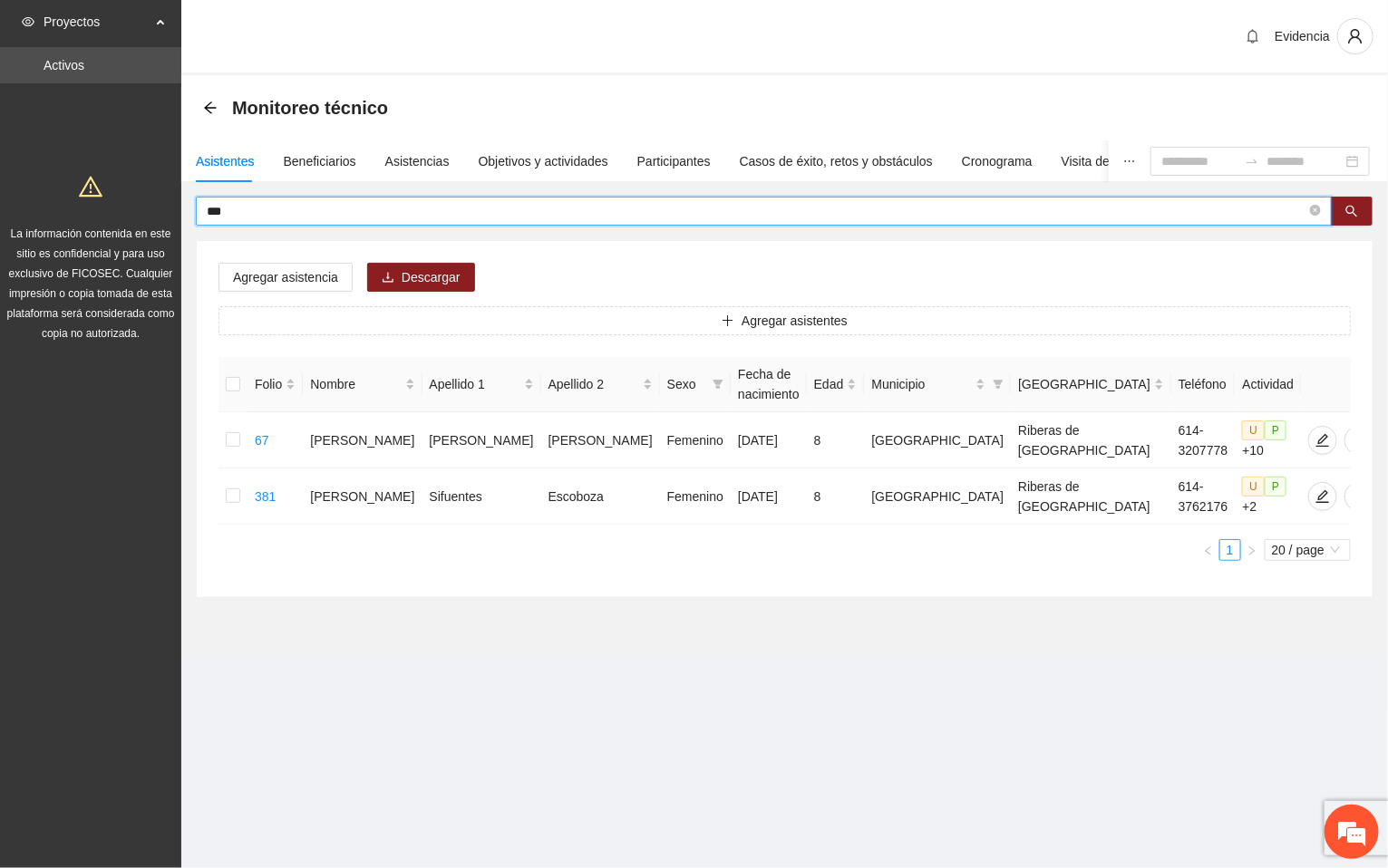
drag, startPoint x: 284, startPoint y: 209, endPoint x: 61, endPoint y: 167, distance: 226.9
click at [61, 167] on section "Proyectos Activos La información contenida en este sitio es confidencial y para…" at bounding box center [694, 434] width 1388 height 868
type input "******"
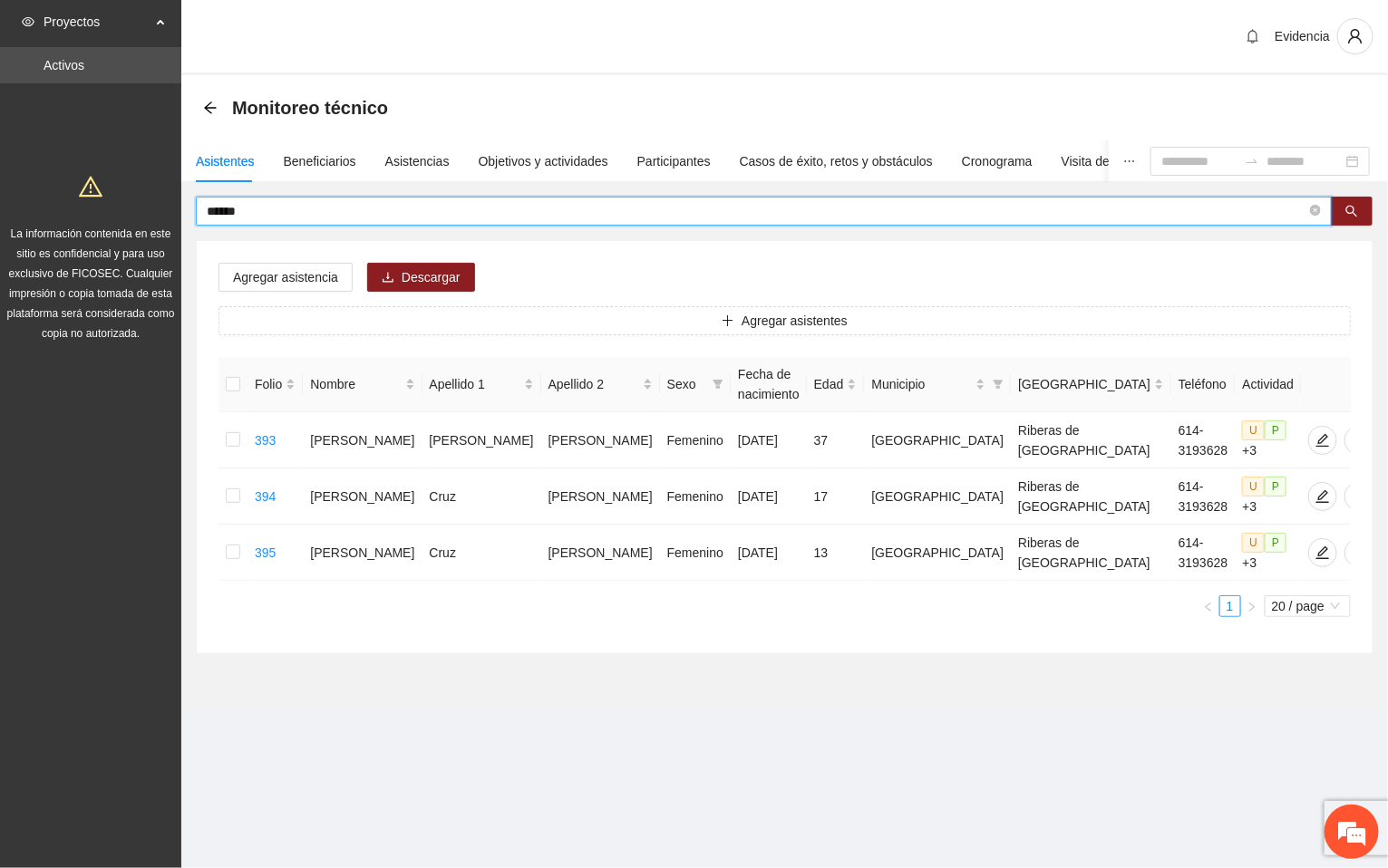
click at [541, 705] on section "Monitoreo técnico Asistentes Beneficiarios Asistencias Objetivos y actividades …" at bounding box center [784, 393] width 1207 height 637
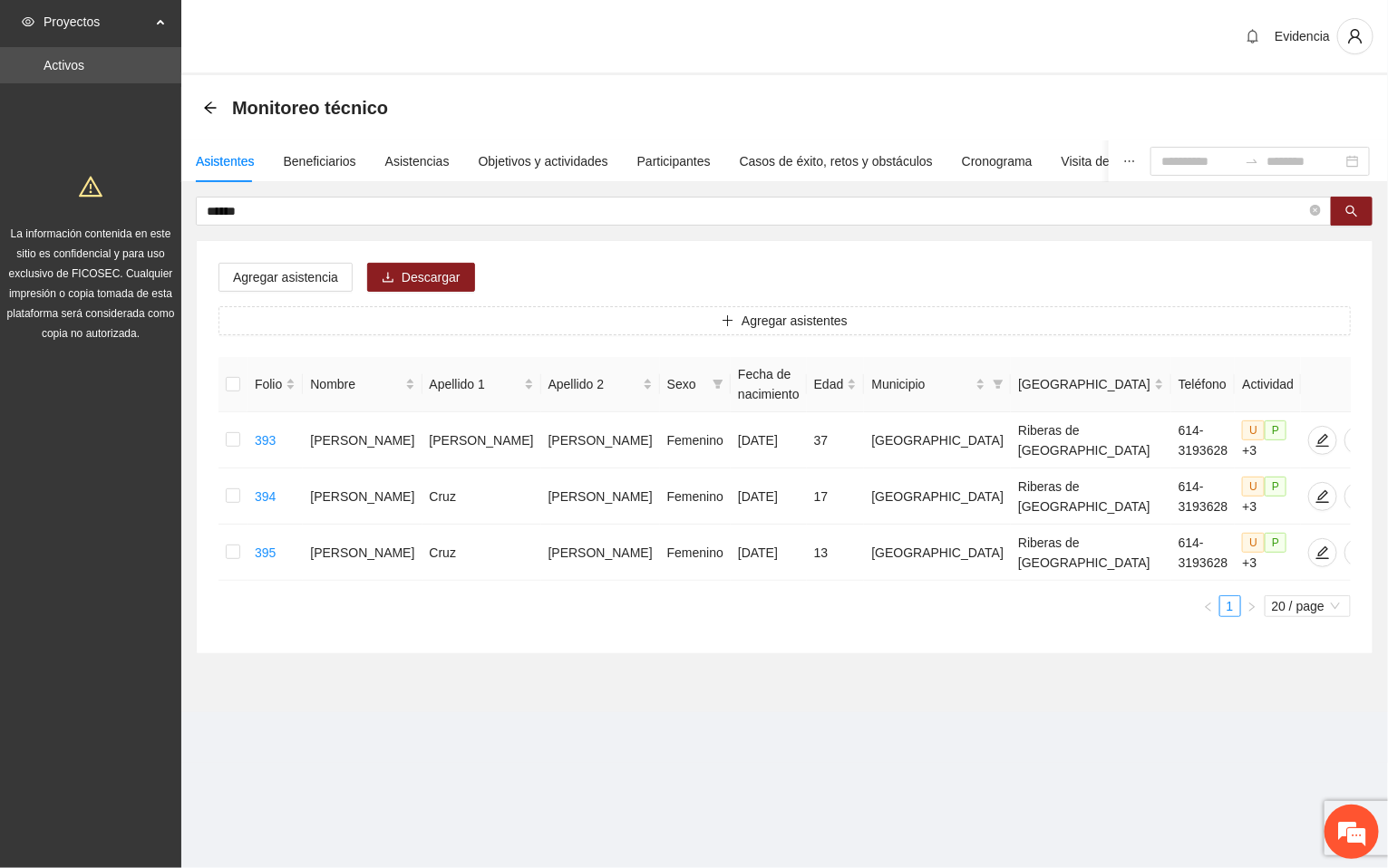
click at [378, 158] on div "Asistentes Beneficiarios Asistencias Objetivos y actividades Participantes Caso…" at bounding box center [706, 161] width 1049 height 41
click at [397, 156] on div "Asistencias" at bounding box center [417, 161] width 65 height 20
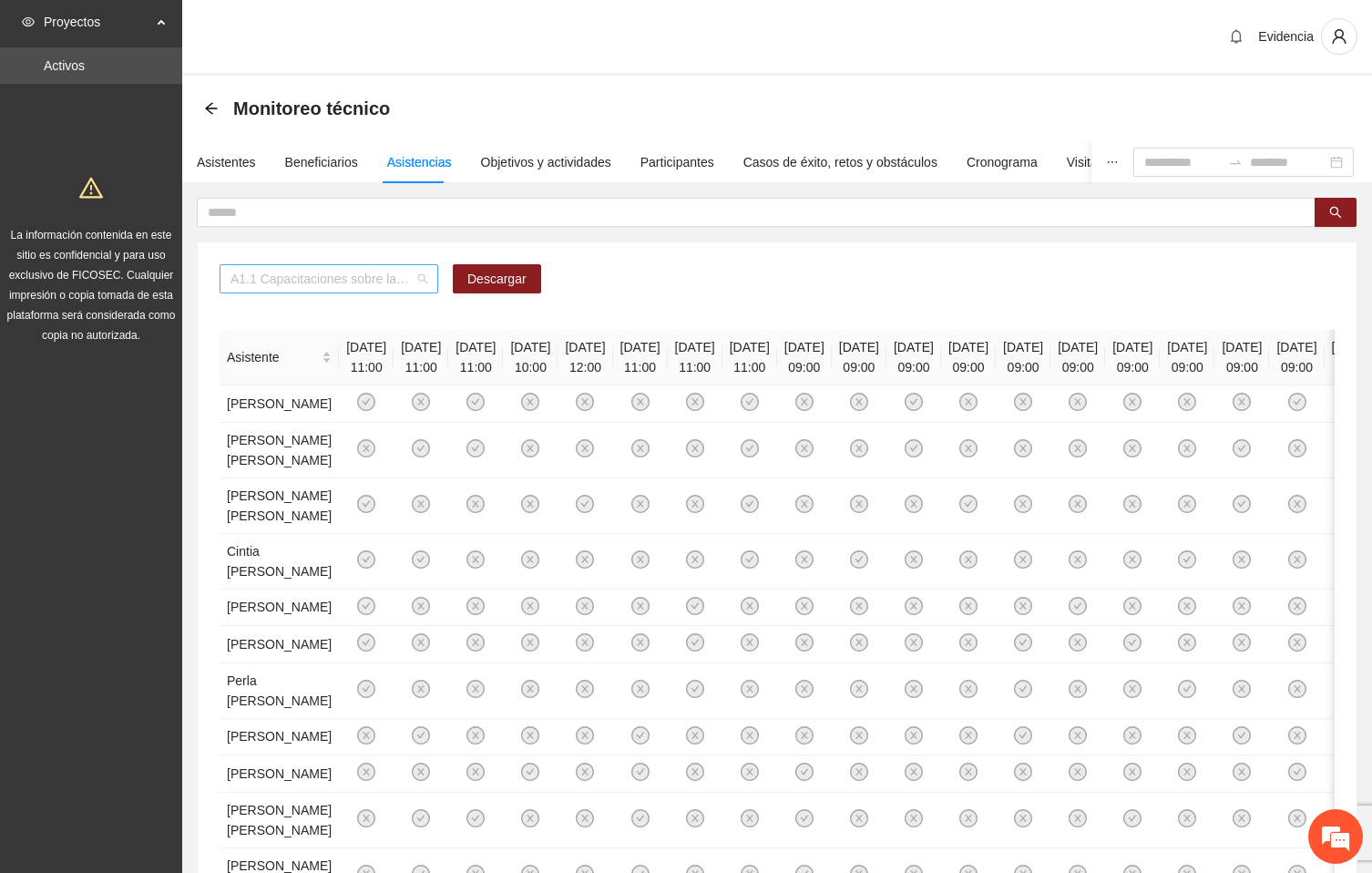
click at [418, 282] on span "A1.1 Capacitaciones sobre la metodología de funcionamiento familiar a promotora…" at bounding box center [329, 279] width 197 height 27
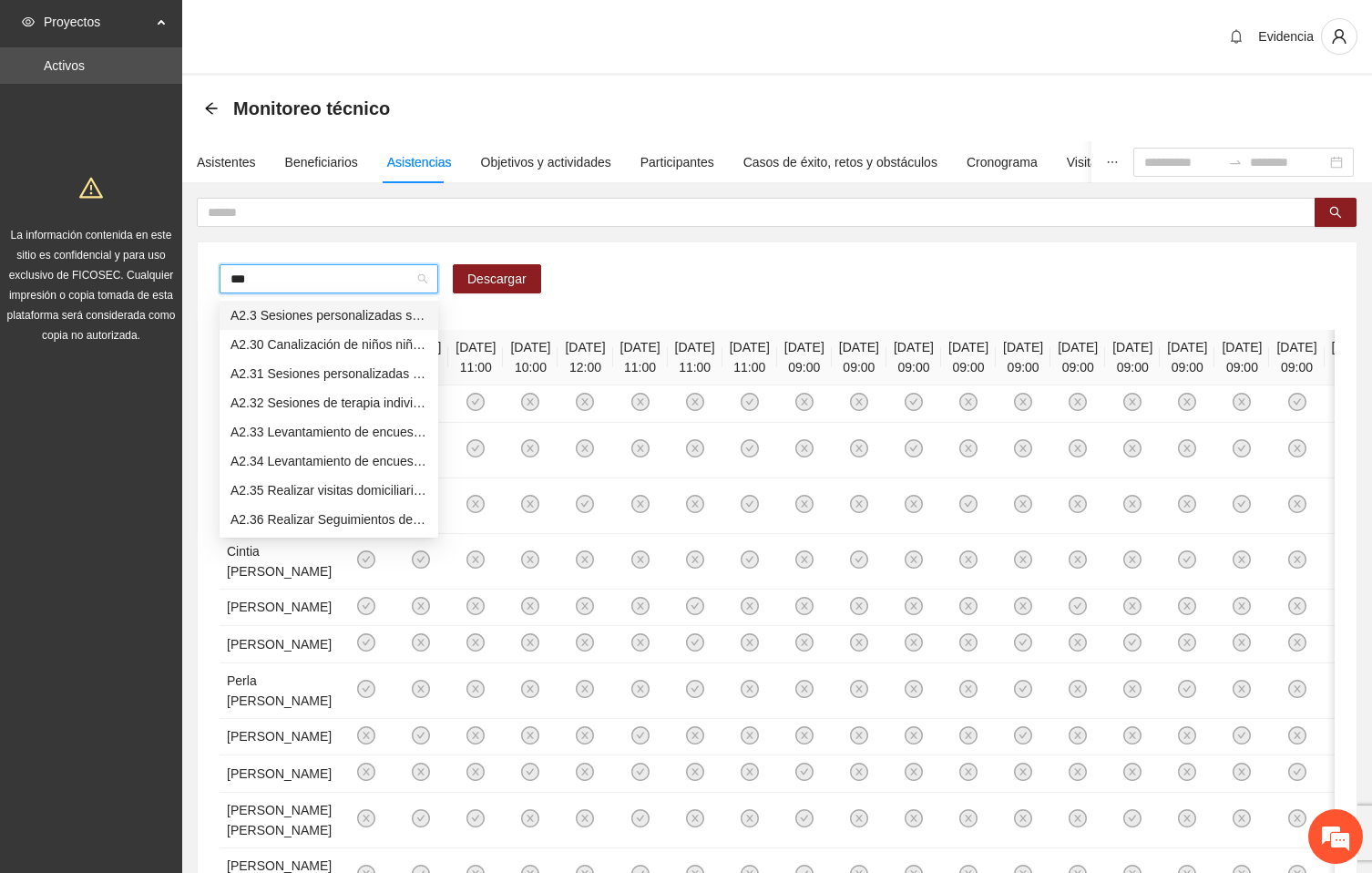
type input "****"
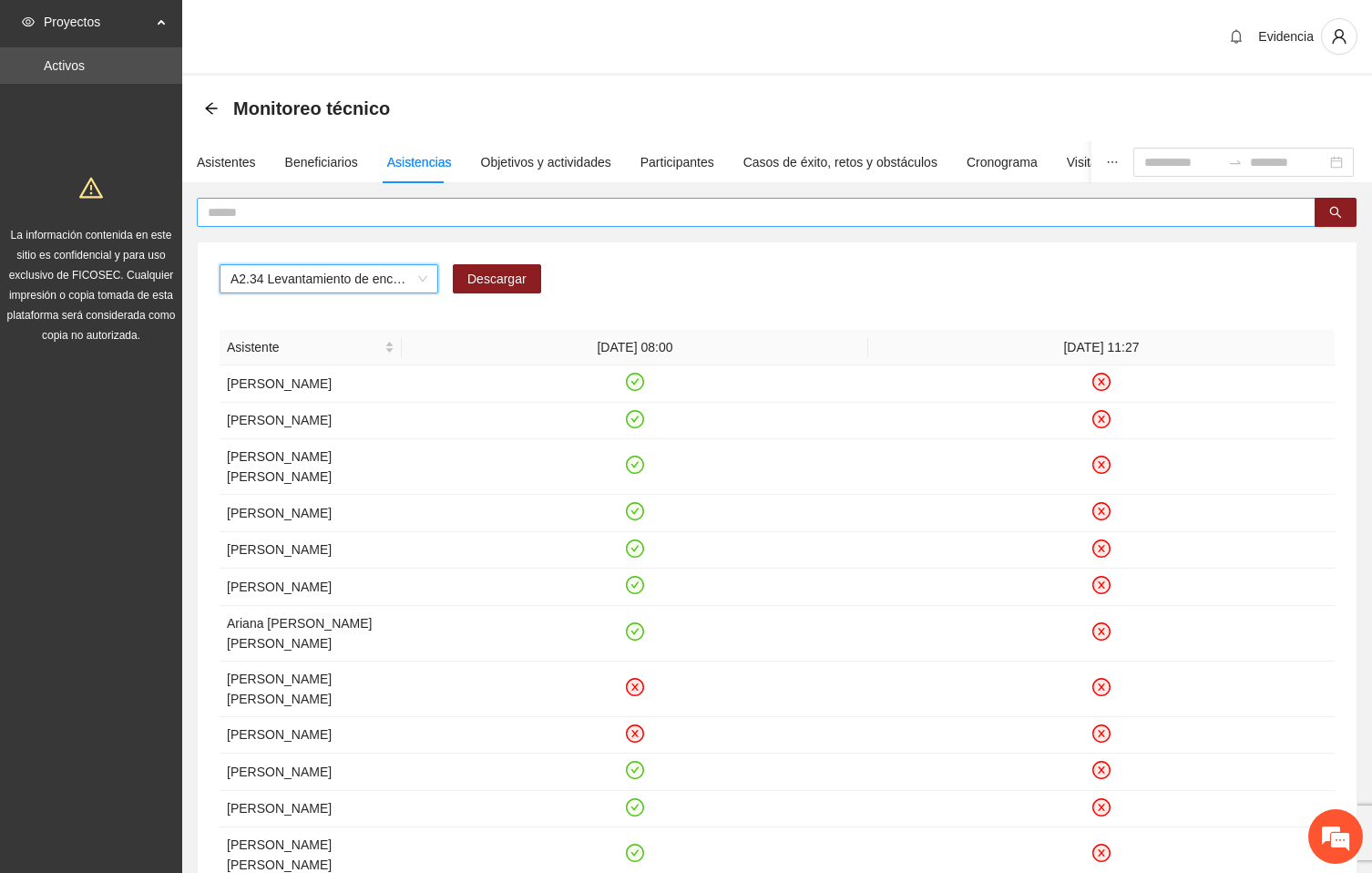
click at [304, 210] on input "text" at bounding box center [749, 212] width 1083 height 20
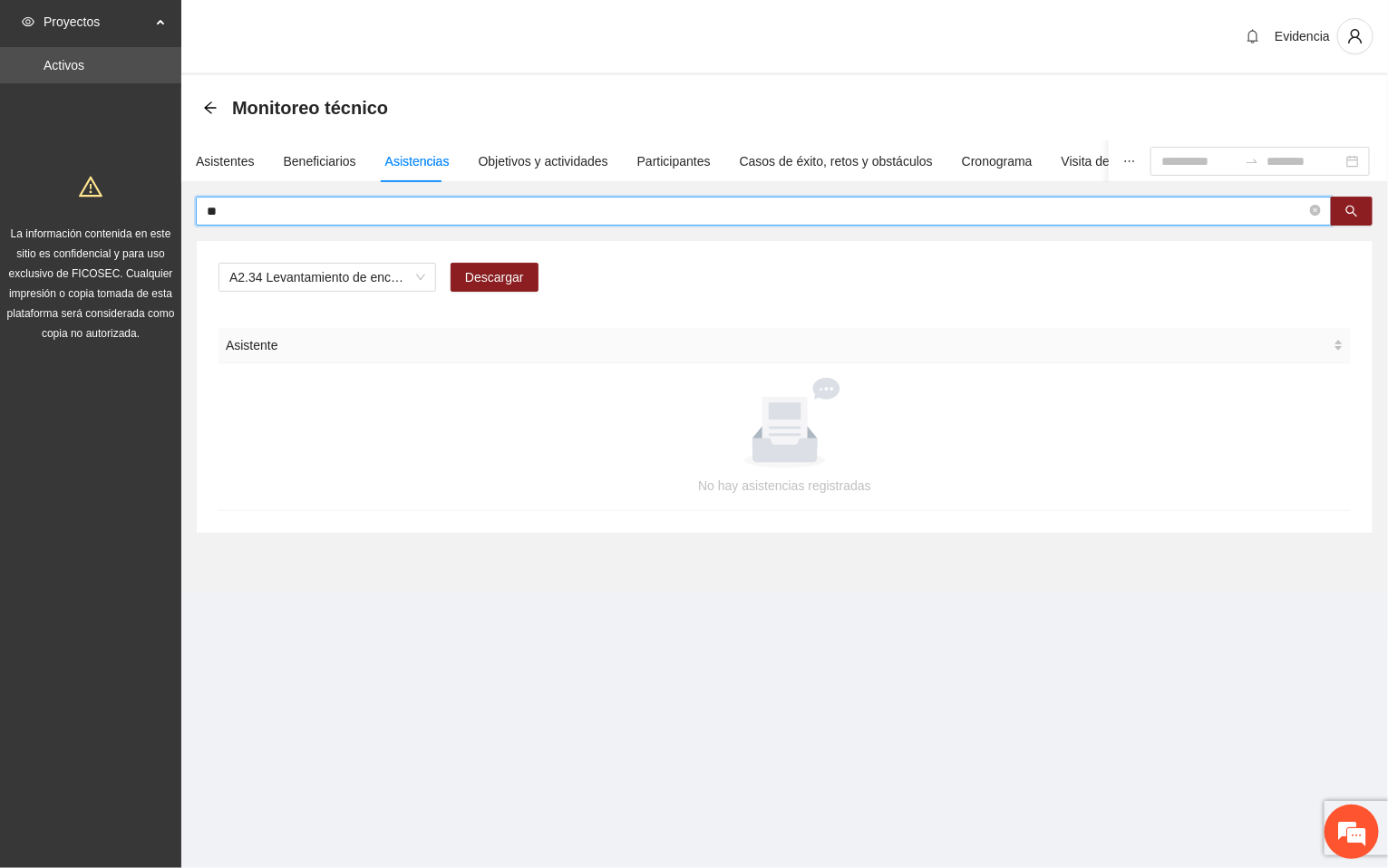
type input "*"
click at [269, 216] on input "text" at bounding box center [756, 211] width 1100 height 20
type input "****"
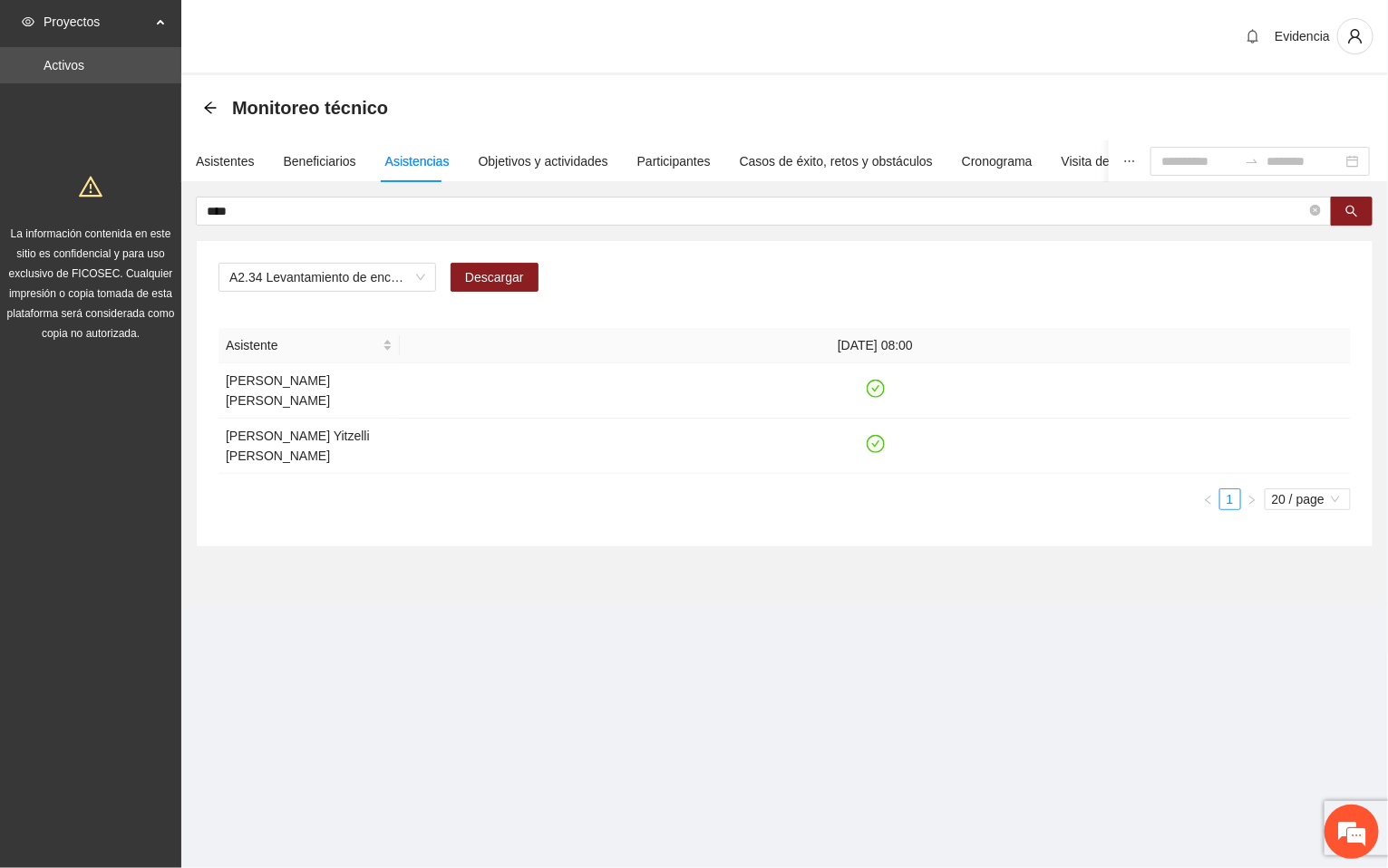
click at [849, 267] on div "A2.34 Levantamiento de encuestas de satisfacción para niños, niñas y adolescent…" at bounding box center [785, 285] width 1132 height 43
click at [1312, 206] on icon "close-circle" at bounding box center [1315, 209] width 11 height 11
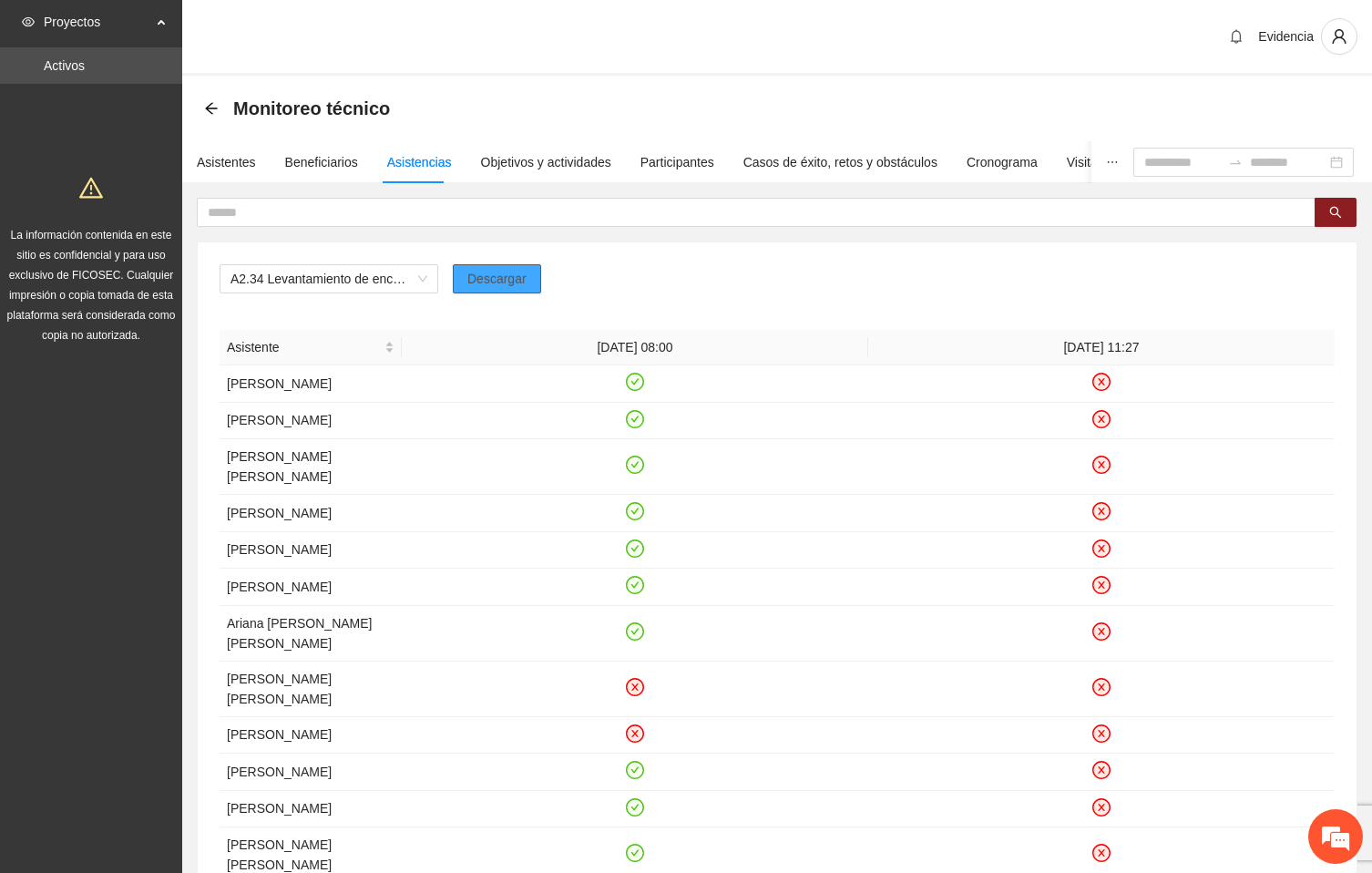
click at [482, 277] on span "Descargar" at bounding box center [496, 278] width 59 height 20
click at [1228, 268] on div "A2.34 Levantamiento de encuestas de satisfacción para niños, niñas y adolescent…" at bounding box center [778, 286] width 1115 height 44
click at [303, 217] on input "text" at bounding box center [749, 212] width 1083 height 20
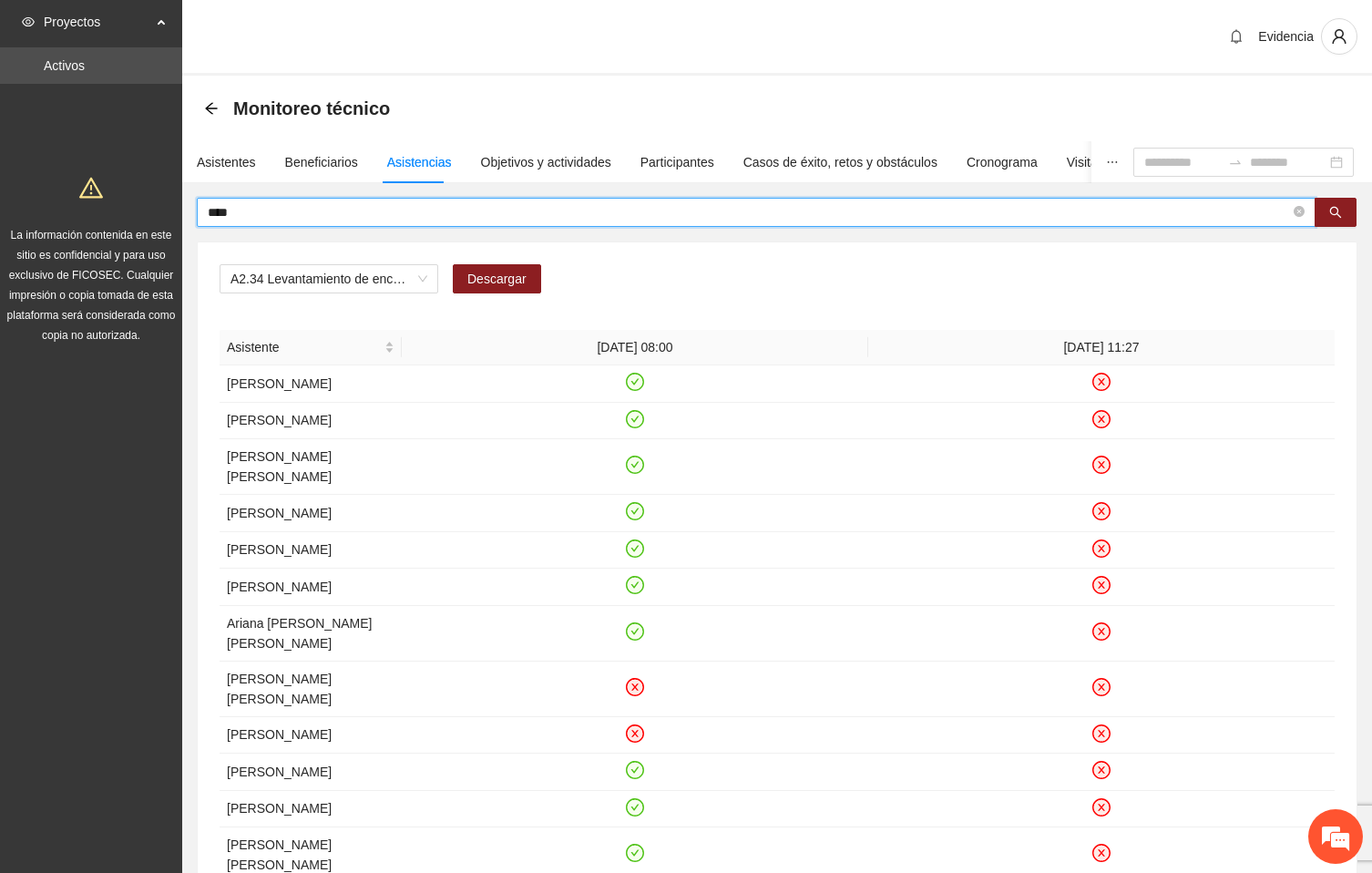
type input "****"
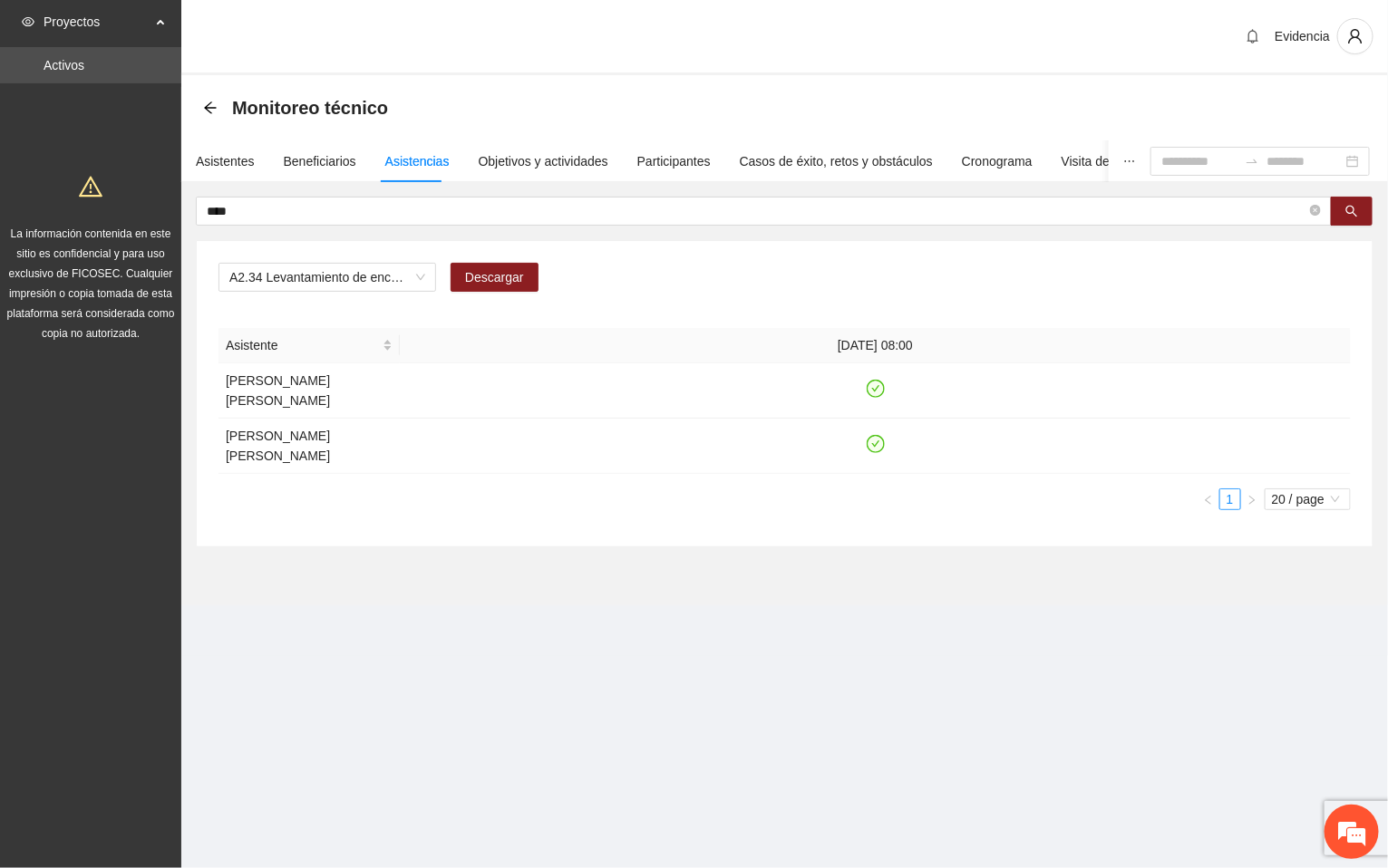
click at [428, 601] on section "Evidencia Monitoreo técnico Asistentes Beneficiarios Asistencias Objetivos y ac…" at bounding box center [784, 328] width 1207 height 656
click at [240, 160] on div "Asistentes" at bounding box center [225, 161] width 59 height 20
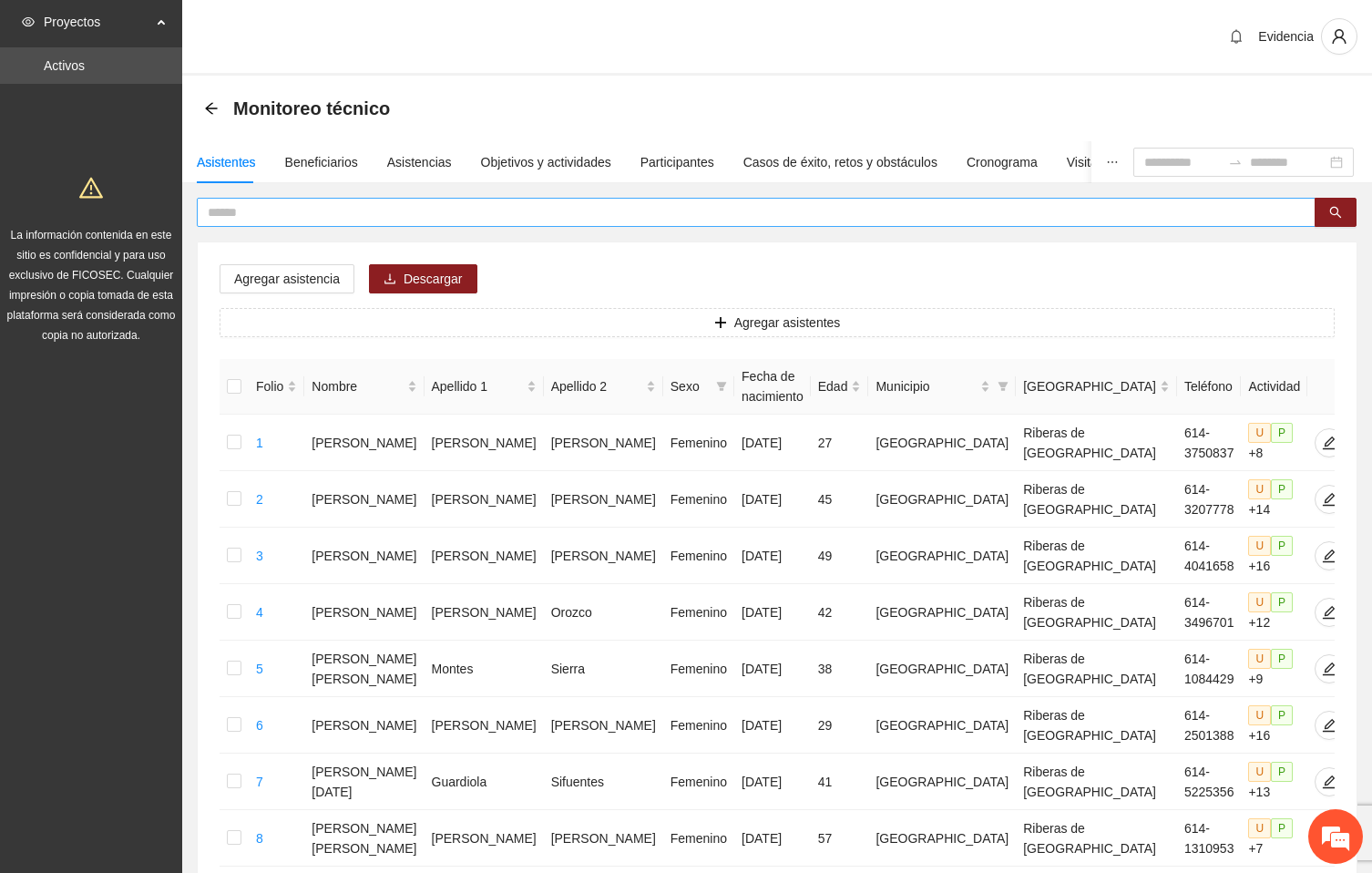
click at [244, 221] on input "text" at bounding box center [749, 212] width 1083 height 20
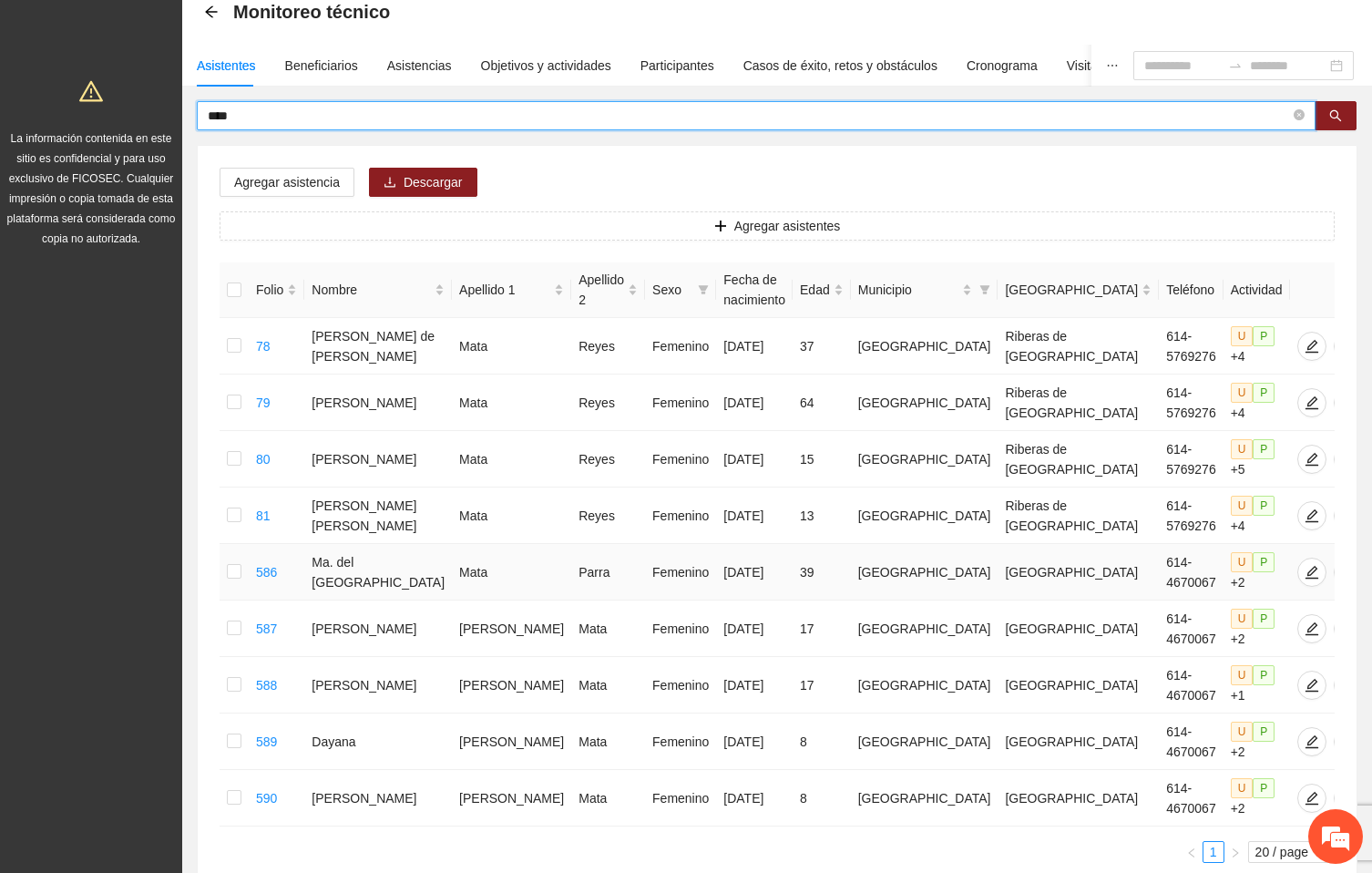
scroll to position [137, 0]
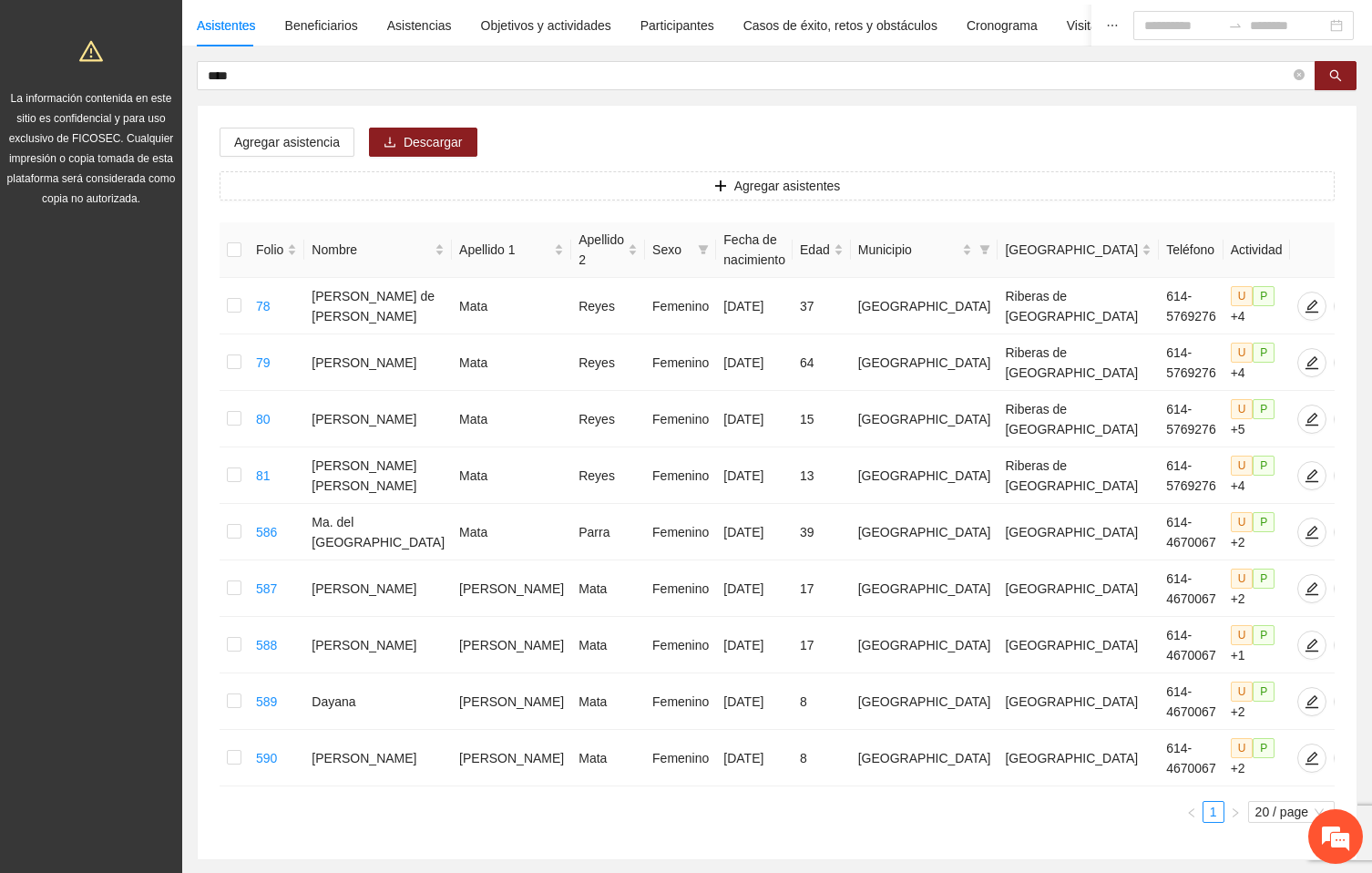
click at [1212, 123] on div "Agregar asistencia Descargar Agregar asistentes Folio Nombre Apellido 1 Apellid…" at bounding box center [778, 482] width 1160 height 754
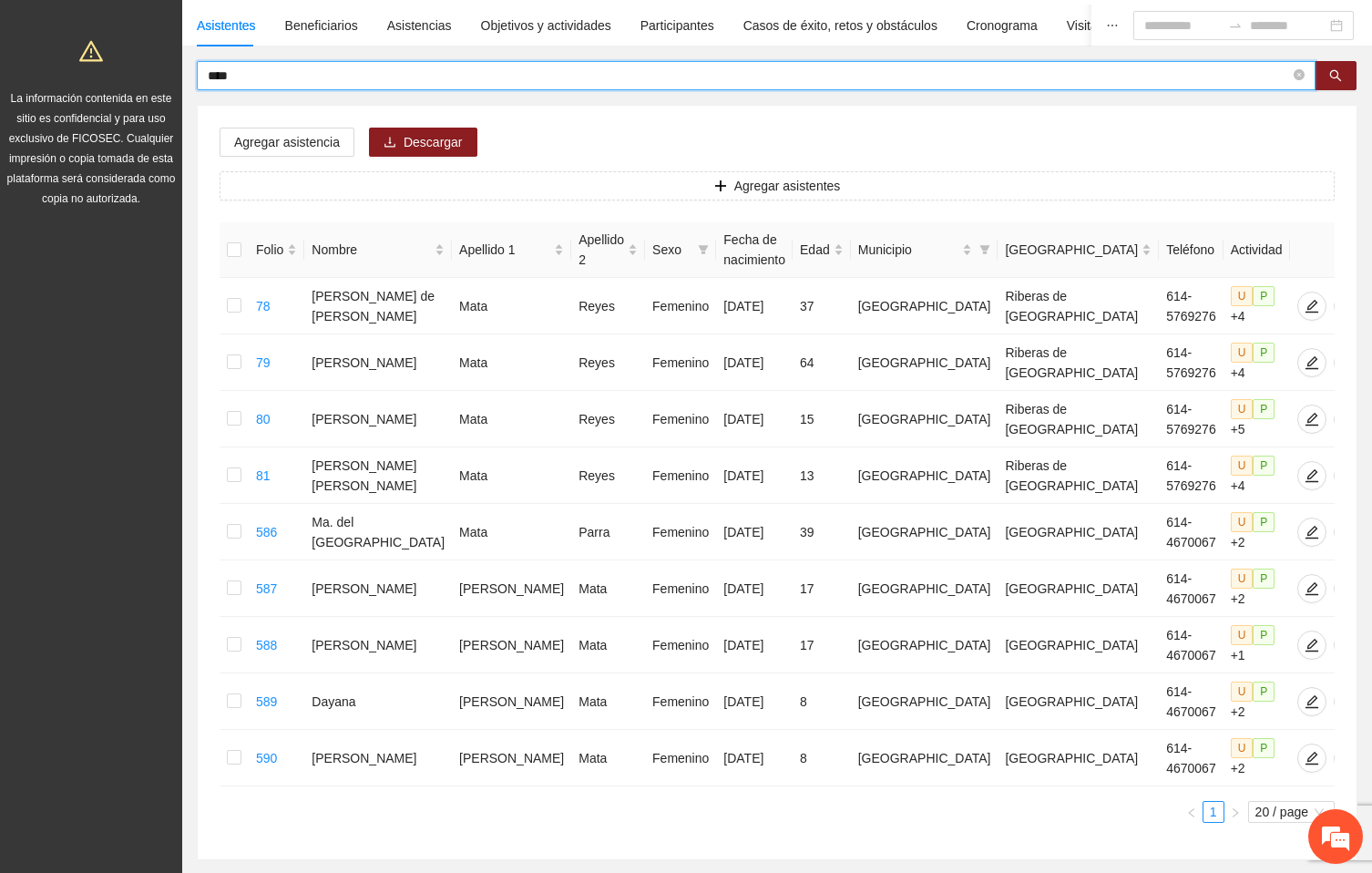
drag, startPoint x: 268, startPoint y: 71, endPoint x: 137, endPoint y: 49, distance: 132.8
click at [137, 49] on section "Proyectos Activos La información contenida en este sitio es confidencial y para…" at bounding box center [686, 416] width 1372 height 1107
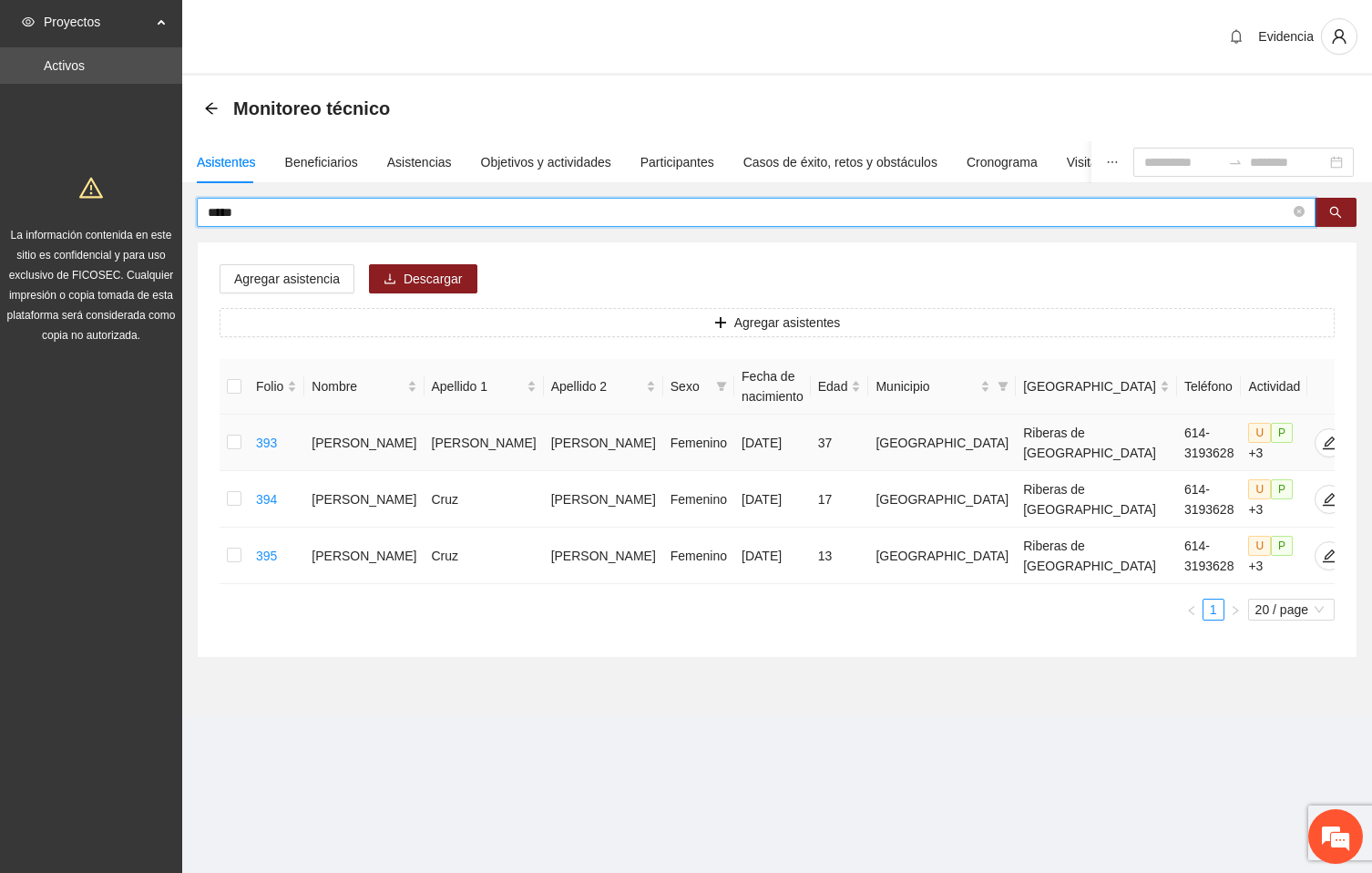
scroll to position [0, 0]
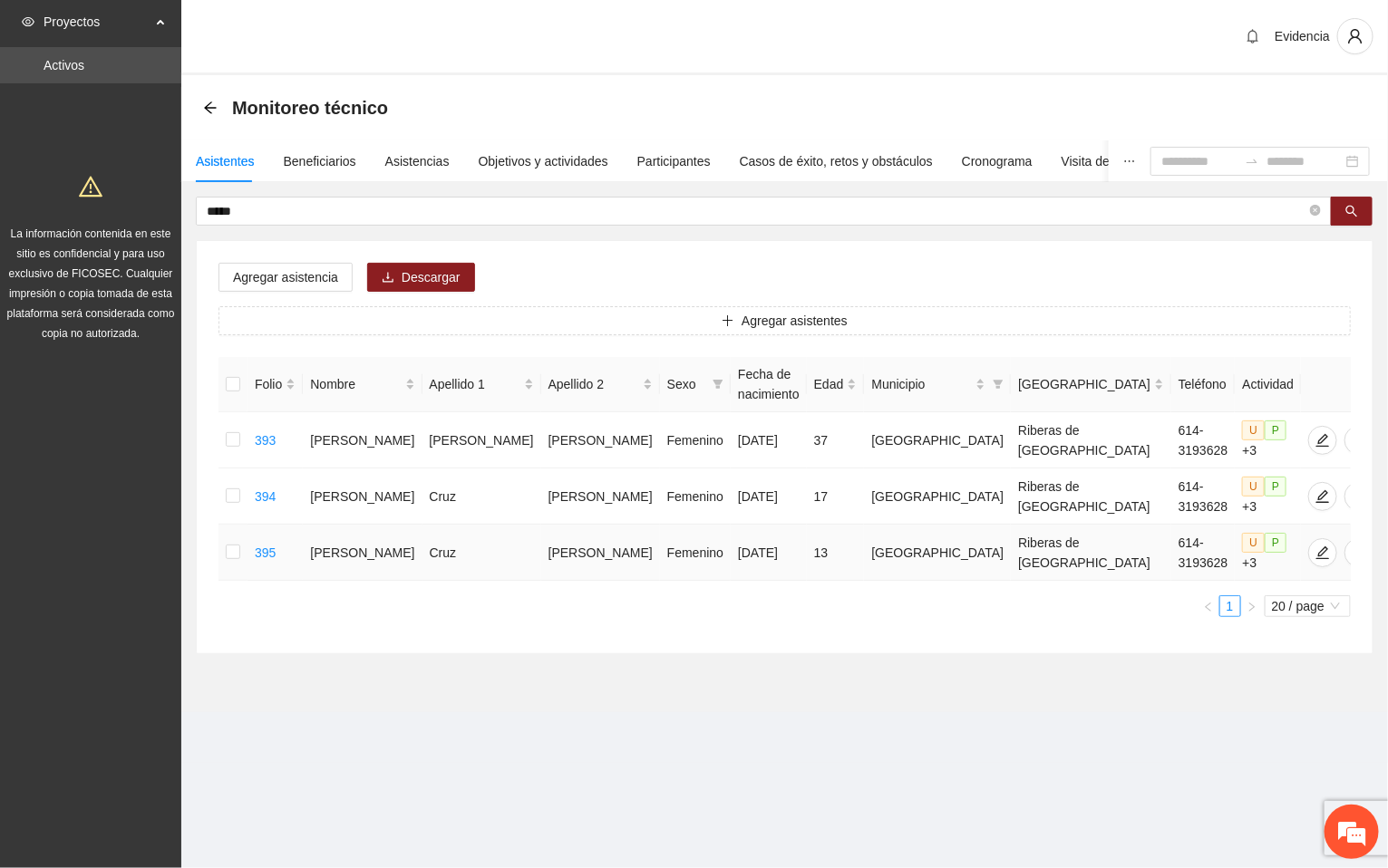
click at [354, 558] on td "[PERSON_NAME]" at bounding box center [362, 553] width 119 height 56
click at [1304, 96] on div "Monitoreo técnico" at bounding box center [785, 108] width 1163 height 37
click at [1254, 264] on div "Agregar asistencia Descargar Agregar asistentes Folio Nombre Apellido 1 Apellid…" at bounding box center [784, 448] width 1176 height 413
click at [1267, 101] on div "Monitoreo técnico" at bounding box center [785, 108] width 1163 height 37
click at [1262, 80] on div "Monitoreo técnico" at bounding box center [784, 108] width 1207 height 66
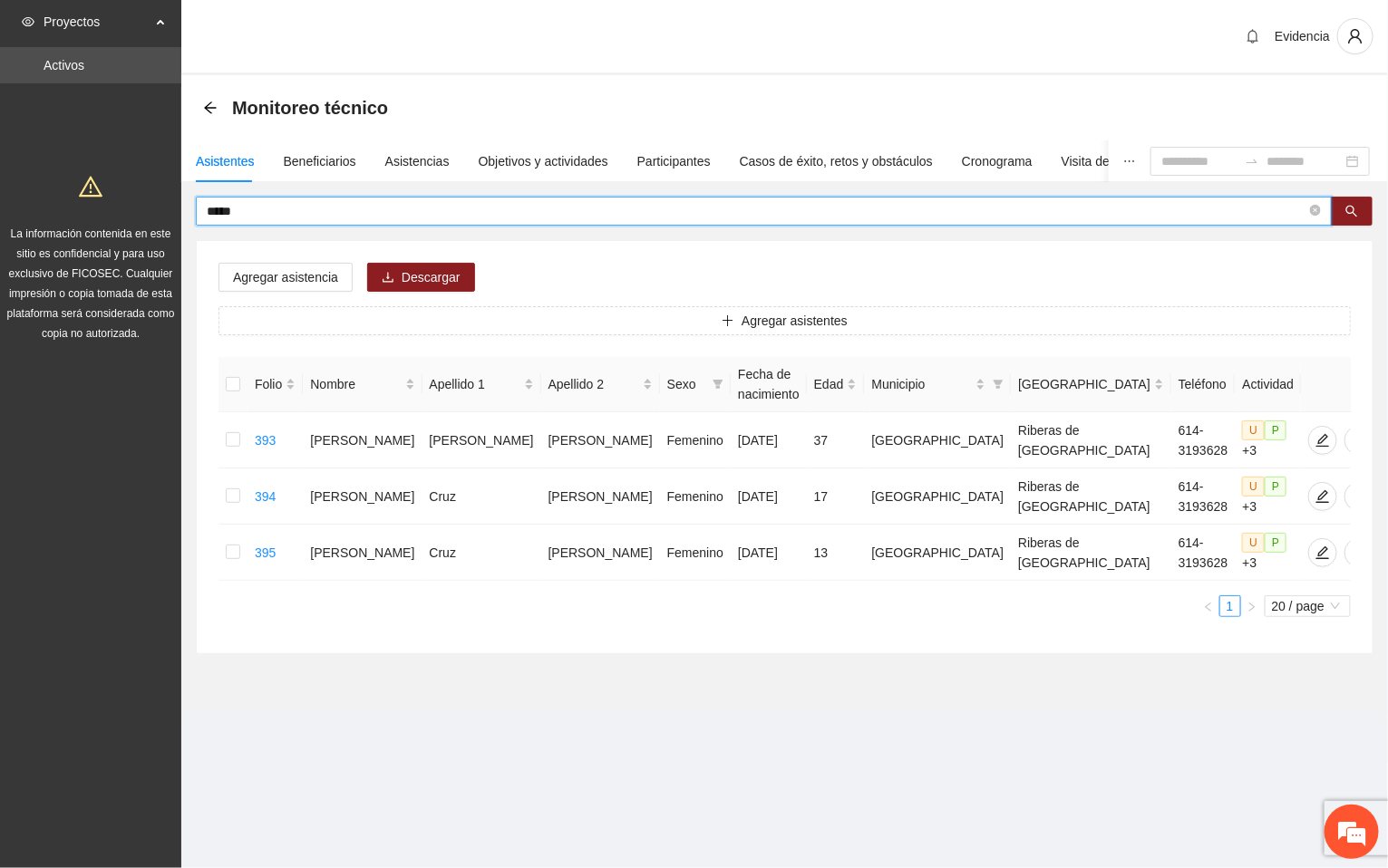
drag, startPoint x: 280, startPoint y: 203, endPoint x: 106, endPoint y: 204, distance: 174.0
click at [106, 204] on section "Proyectos Activos La información contenida en este sitio es confidencial y para…" at bounding box center [694, 434] width 1388 height 868
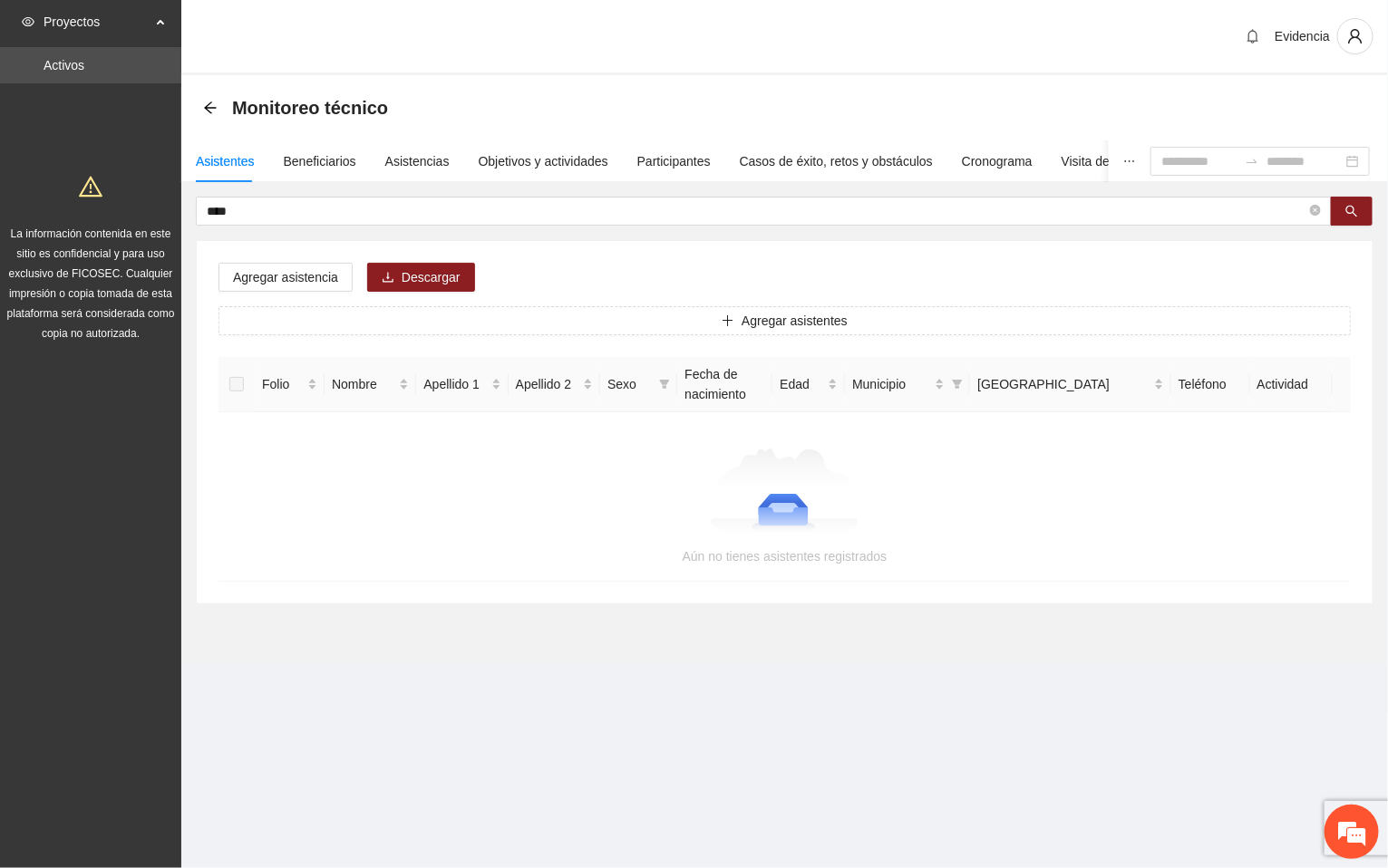
drag, startPoint x: 1290, startPoint y: 269, endPoint x: 1230, endPoint y: 266, distance: 60.1
click at [1290, 269] on div "Agregar asistencia Descargar Agregar asistentes Folio Nombre Apellido 1 Apellid…" at bounding box center [784, 422] width 1176 height 363
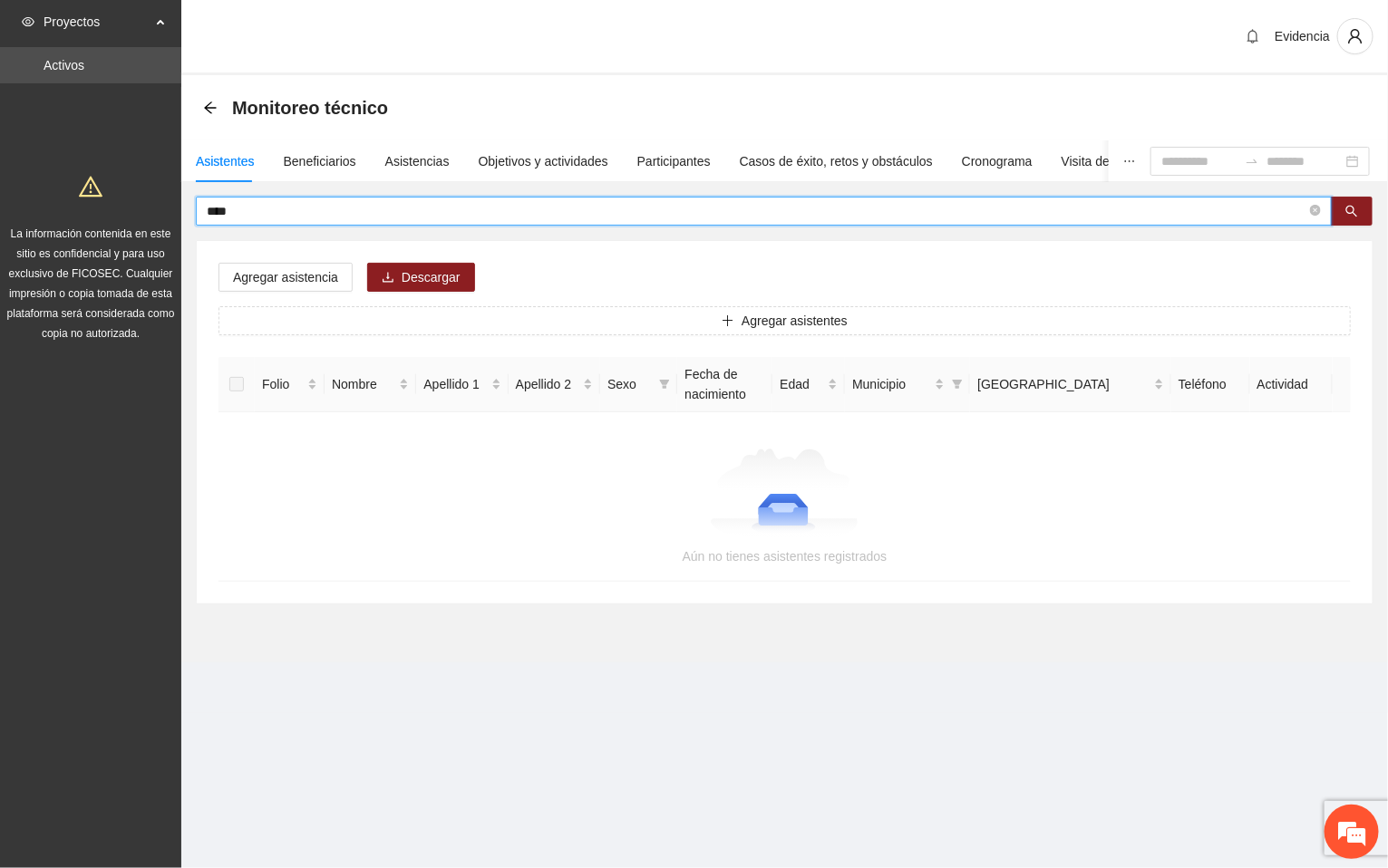
drag, startPoint x: 273, startPoint y: 212, endPoint x: 133, endPoint y: 197, distance: 140.8
click at [133, 197] on section "Proyectos Activos La información contenida en este sitio es confidencial y para…" at bounding box center [694, 434] width 1388 height 868
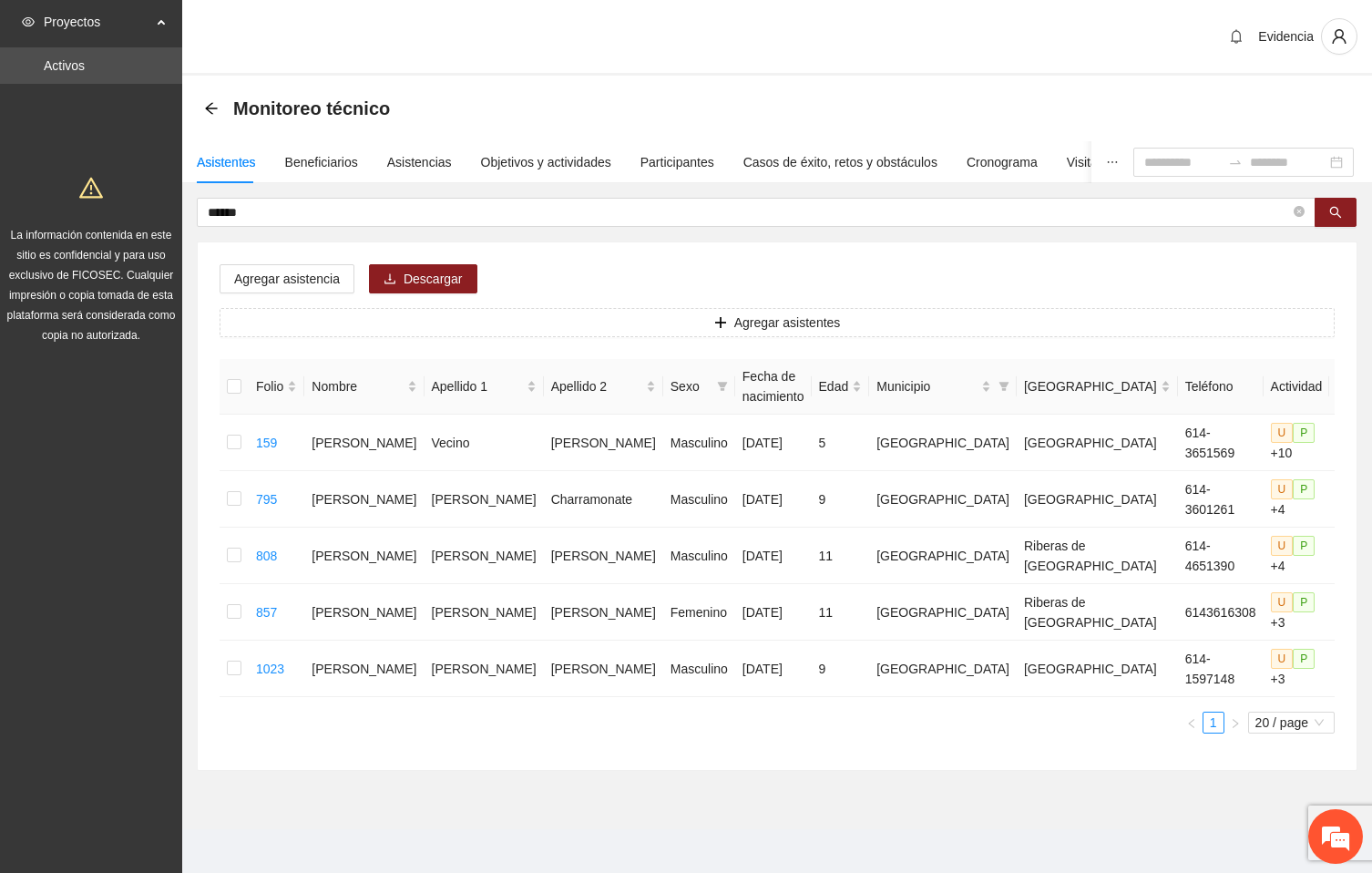
click at [1321, 87] on div "Monitoreo técnico" at bounding box center [777, 109] width 1190 height 66
click at [1235, 268] on div "Agregar asistencia Descargar Agregar asistentes Folio Nombre Apellido 1 Apellid…" at bounding box center [778, 506] width 1160 height 528
click at [1343, 87] on div "Monitoreo técnico" at bounding box center [777, 109] width 1190 height 66
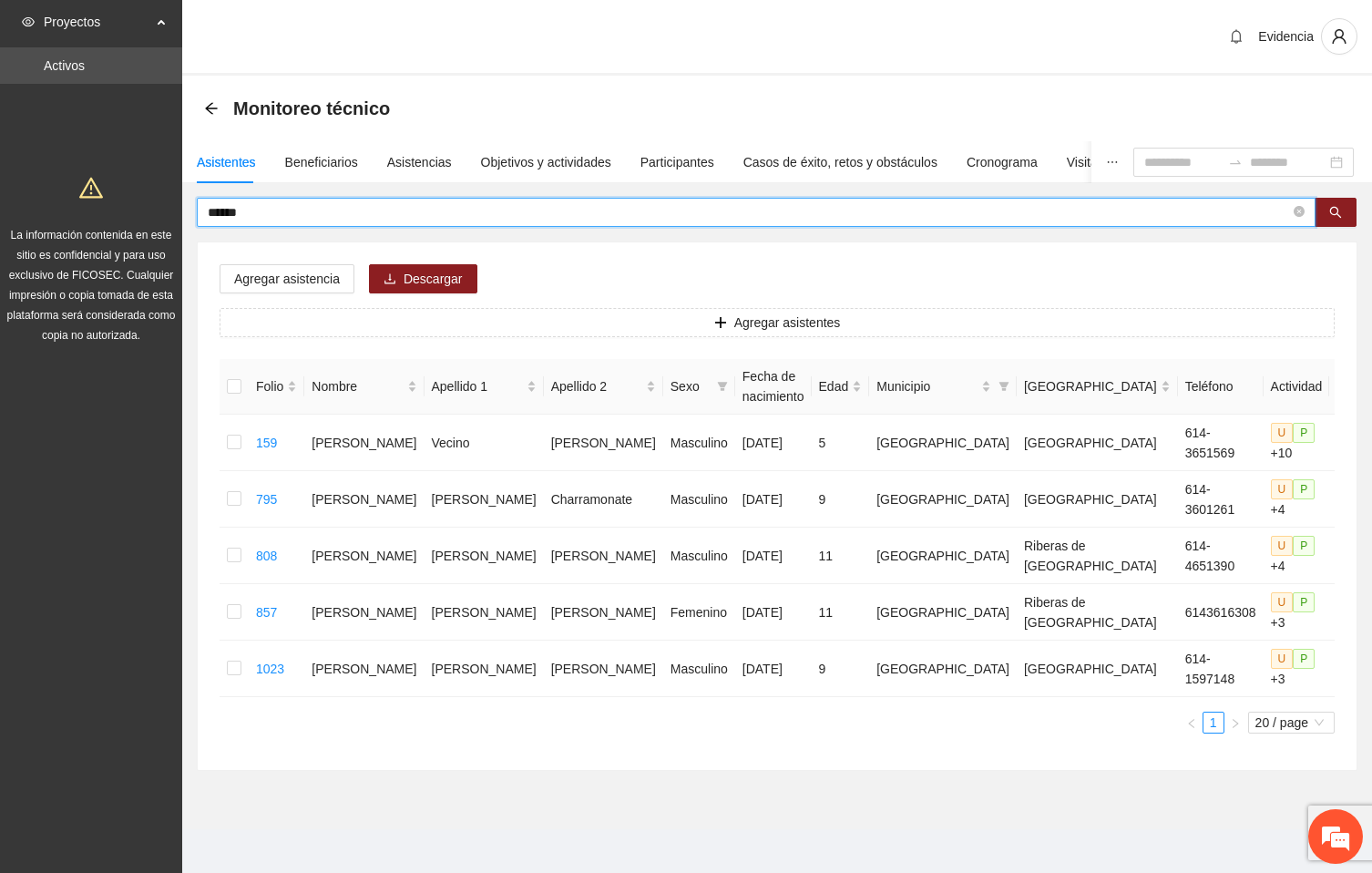
drag, startPoint x: 261, startPoint y: 209, endPoint x: 83, endPoint y: 209, distance: 178.0
click at [83, 209] on section "Proyectos Activos La información contenida en este sitio es confidencial y para…" at bounding box center [686, 440] width 1372 height 881
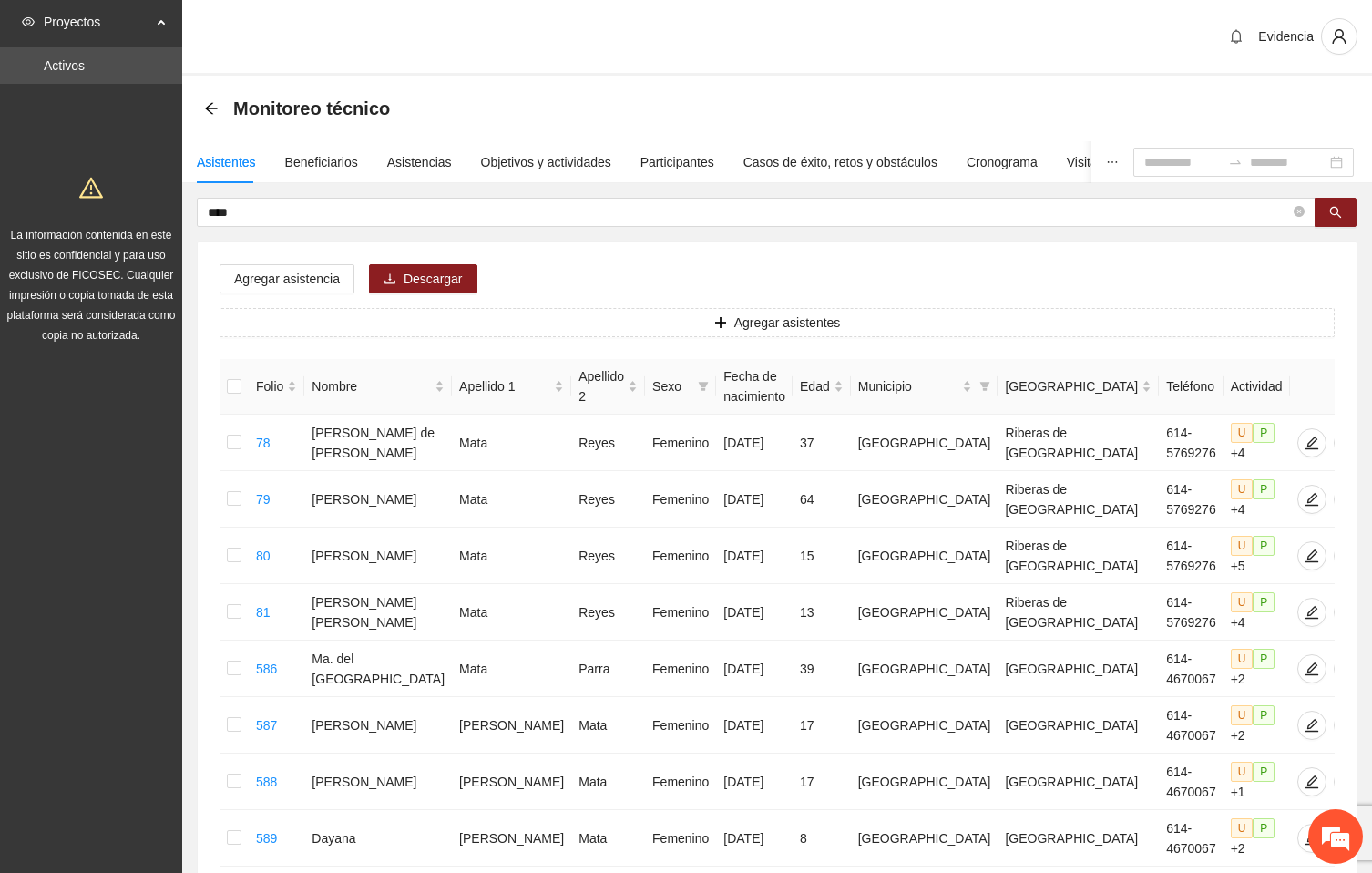
click at [1312, 126] on div "Monitoreo técnico" at bounding box center [778, 109] width 1146 height 37
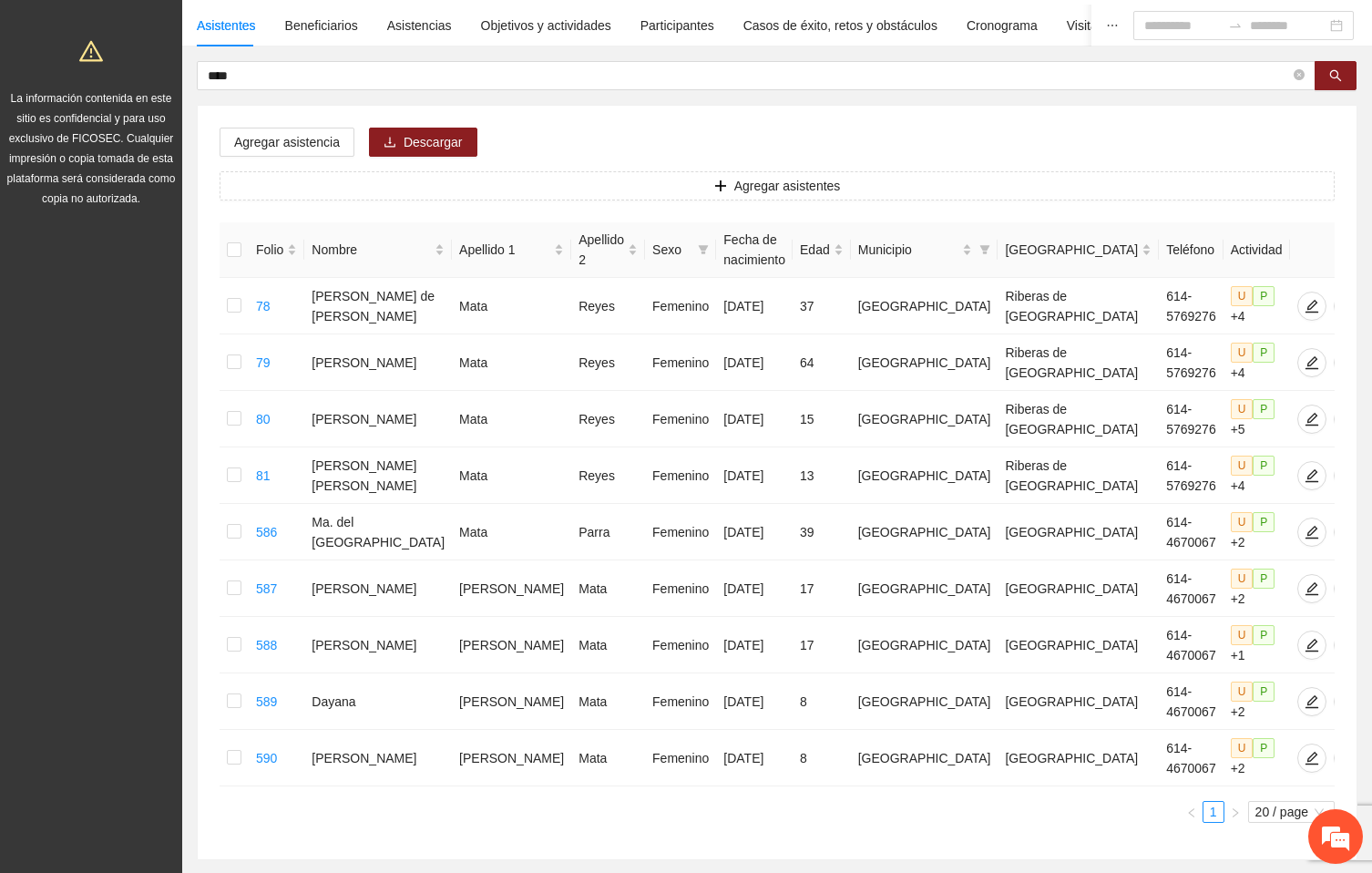
click at [1329, 134] on div "Agregar asistencia Descargar Agregar asistentes Folio Nombre Apellido 1 Apellid…" at bounding box center [778, 482] width 1160 height 754
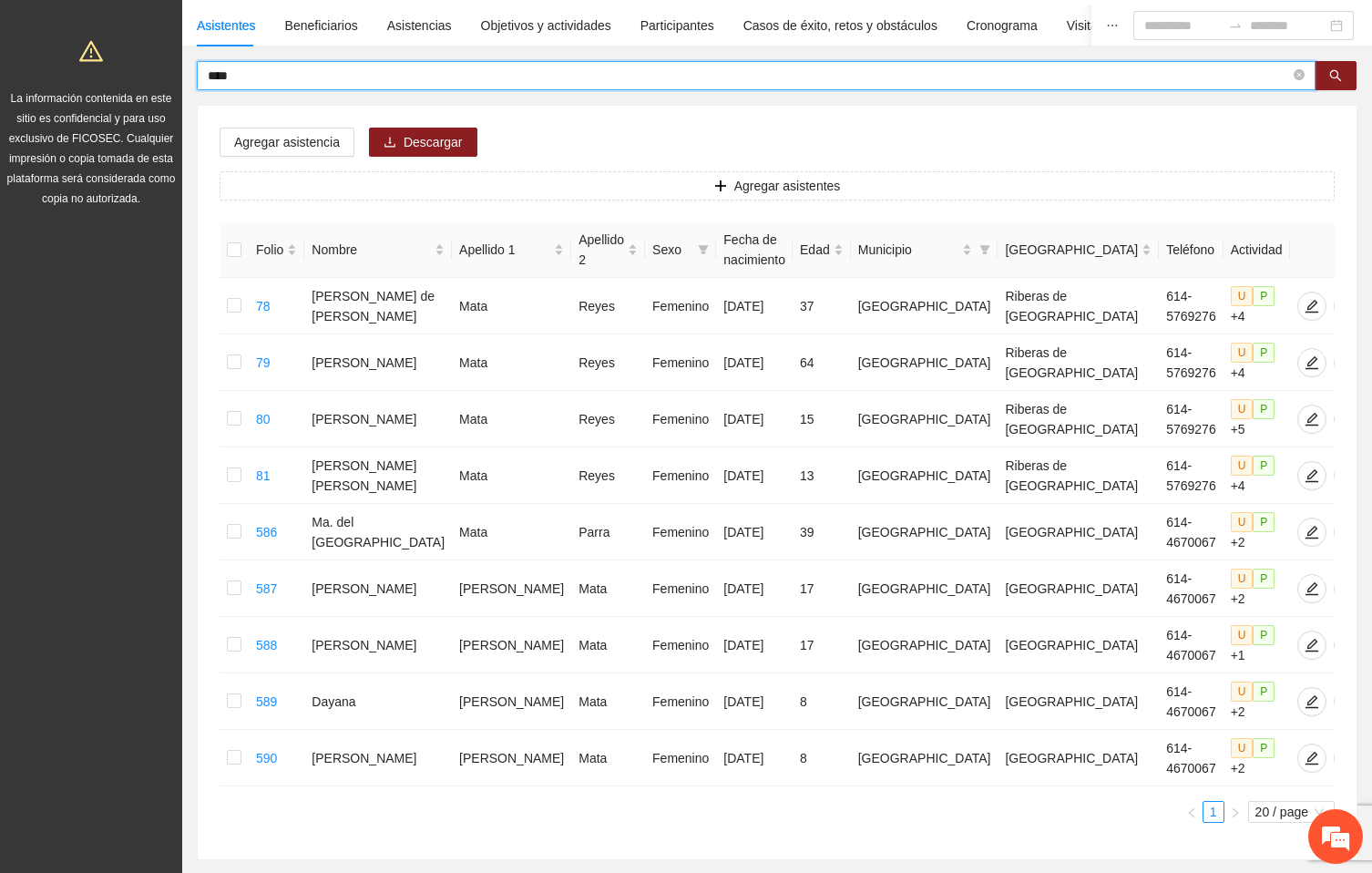
drag, startPoint x: 285, startPoint y: 78, endPoint x: 84, endPoint y: 53, distance: 202.5
click at [84, 53] on section "Proyectos Activos La información contenida en este sitio es confidencial y para…" at bounding box center [686, 416] width 1372 height 1107
type input "****"
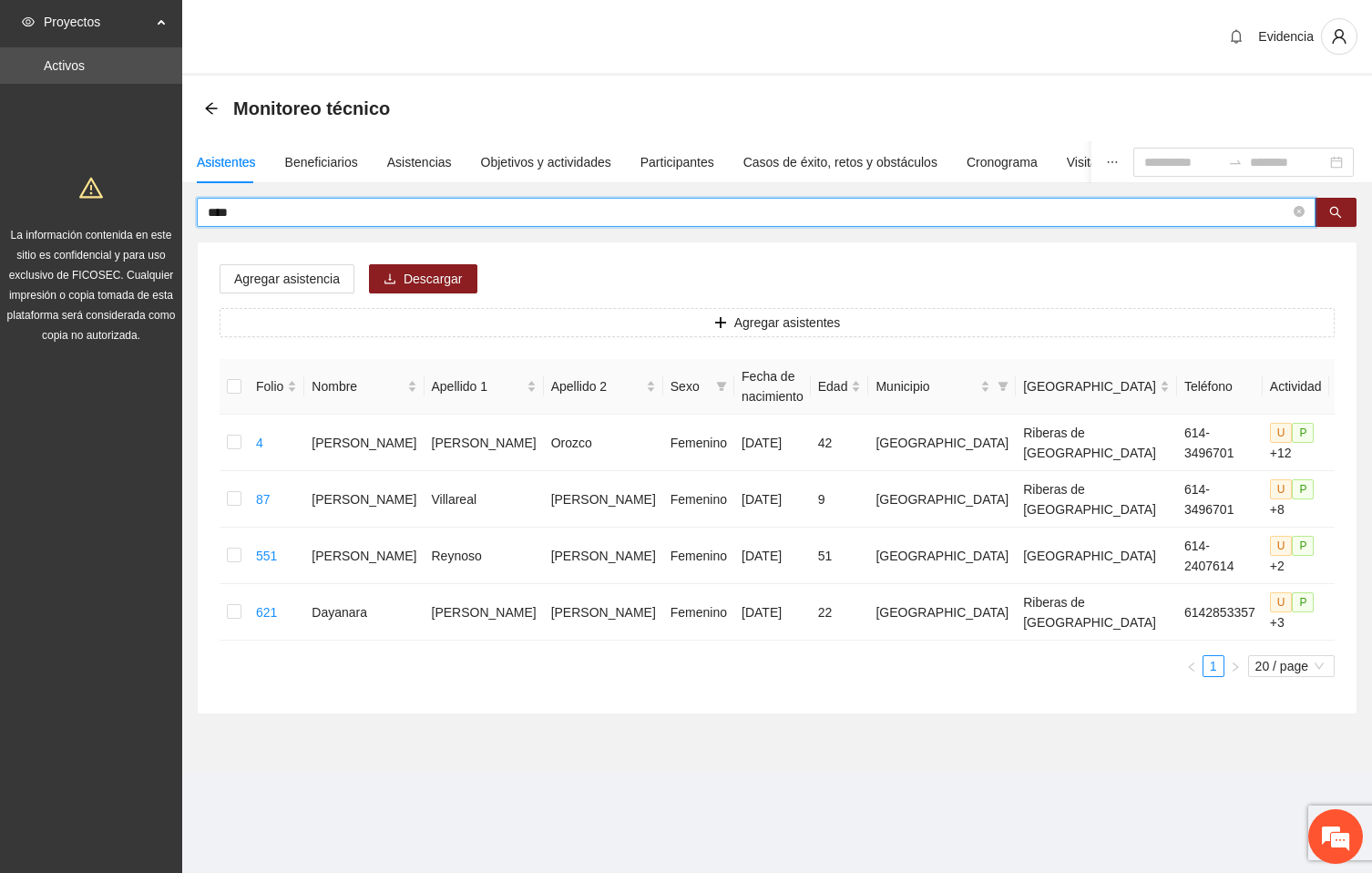
scroll to position [0, 0]
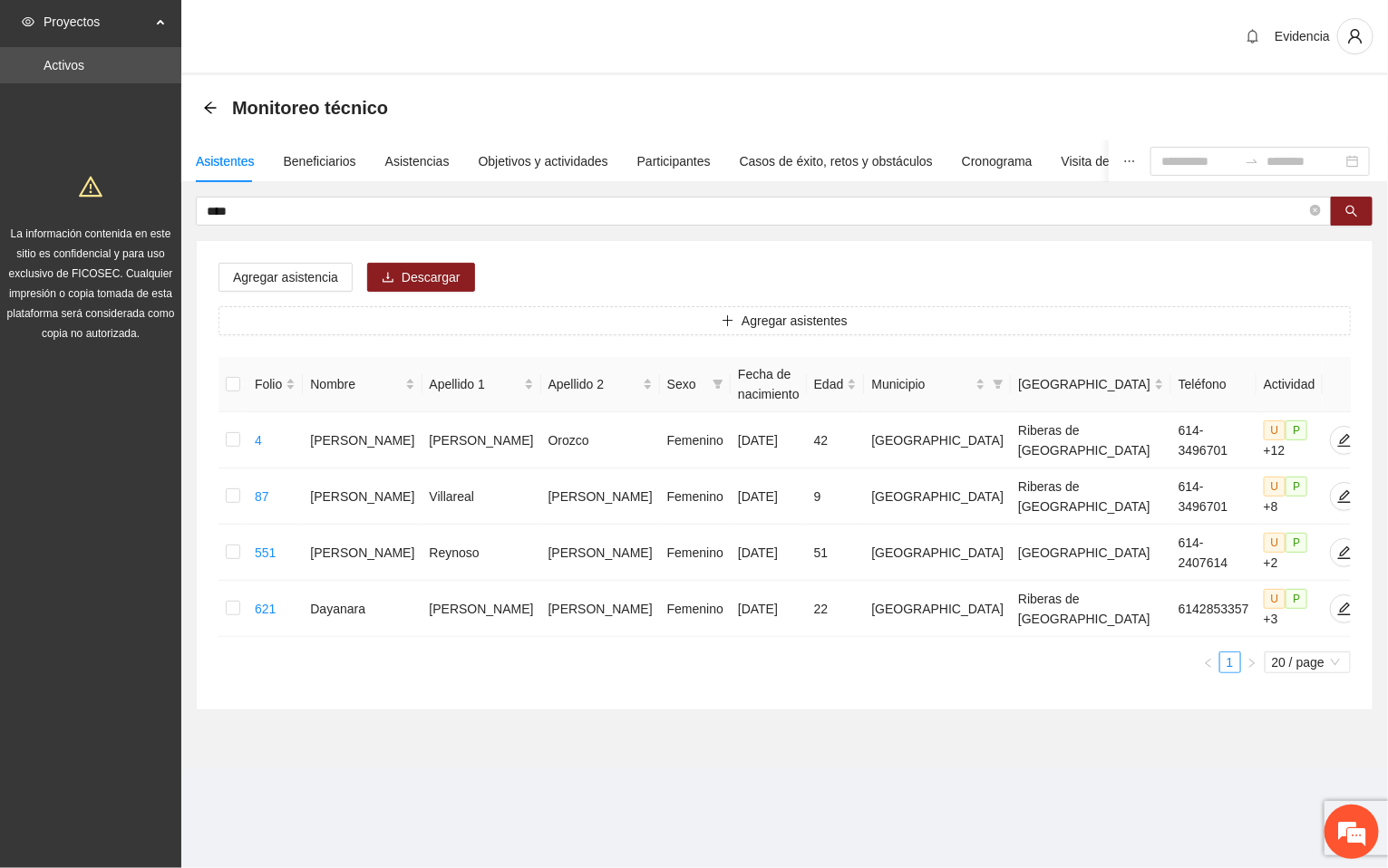
click at [1352, 90] on div "Monitoreo técnico" at bounding box center [785, 108] width 1163 height 37
click at [581, 27] on div "Evidencia" at bounding box center [784, 38] width 1207 height 75
click at [569, 156] on div "Objetivos y actividades" at bounding box center [543, 161] width 129 height 20
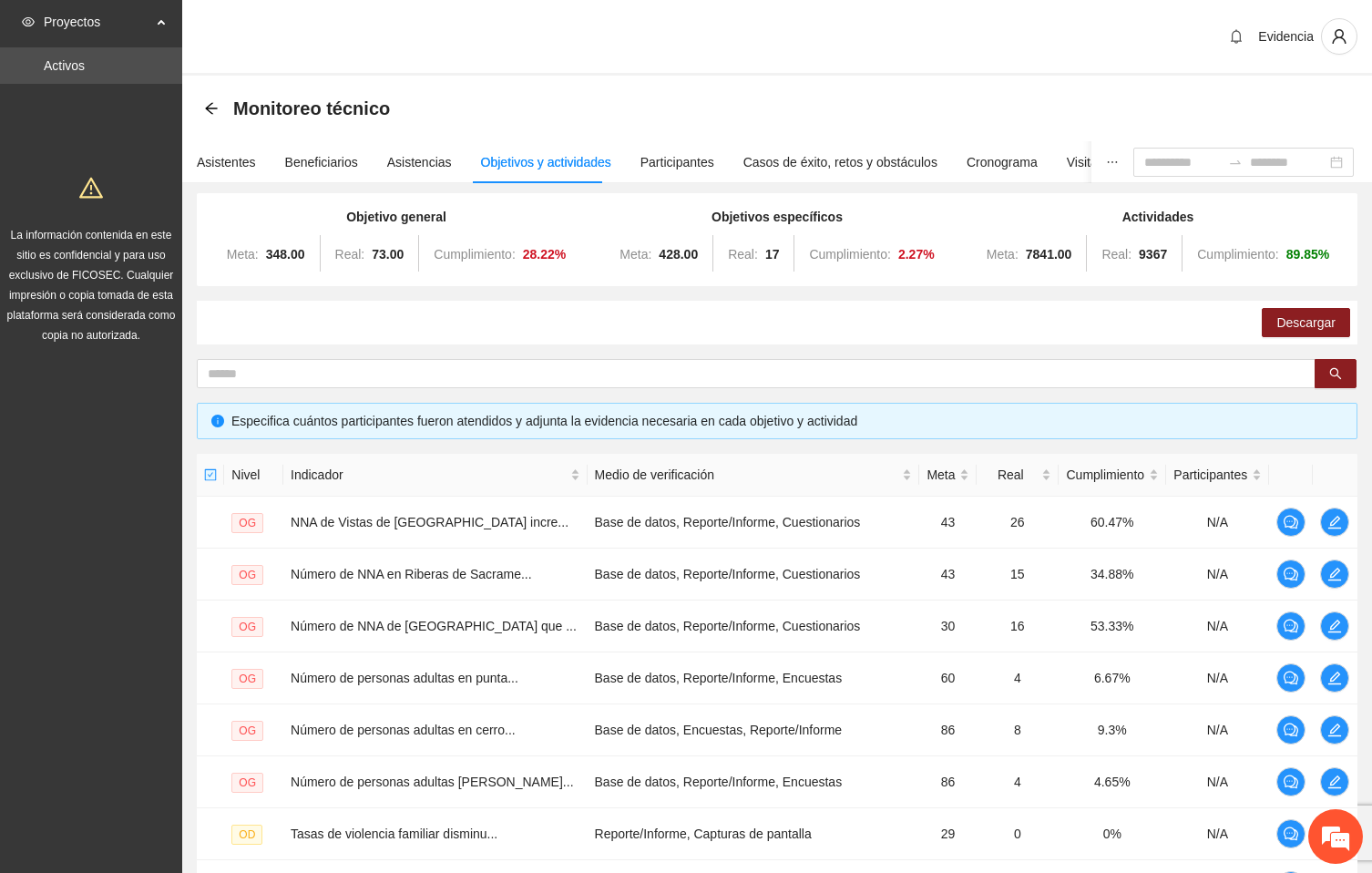
click at [969, 22] on div "Evidencia" at bounding box center [777, 38] width 1190 height 76
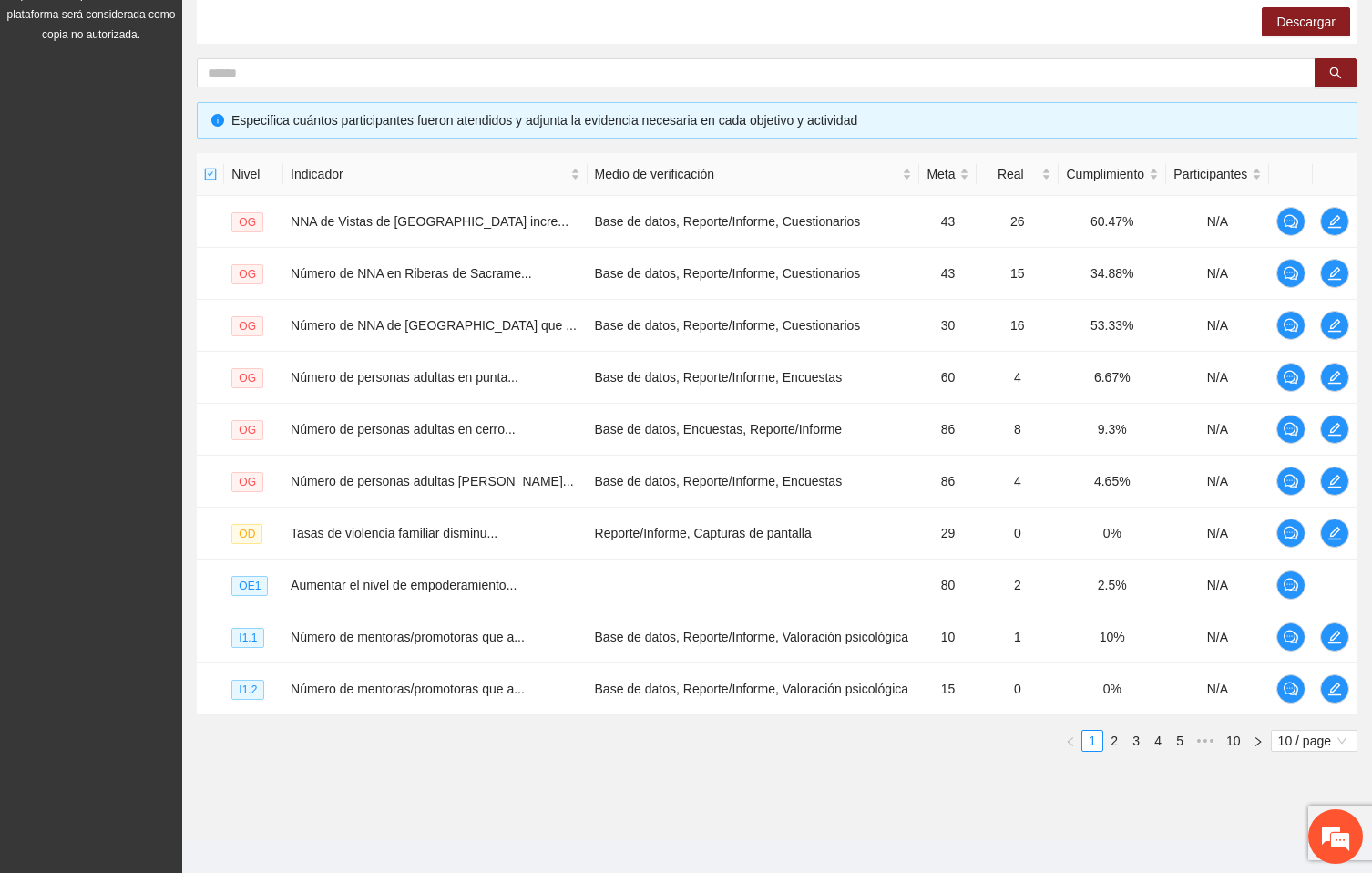
scroll to position [324, 0]
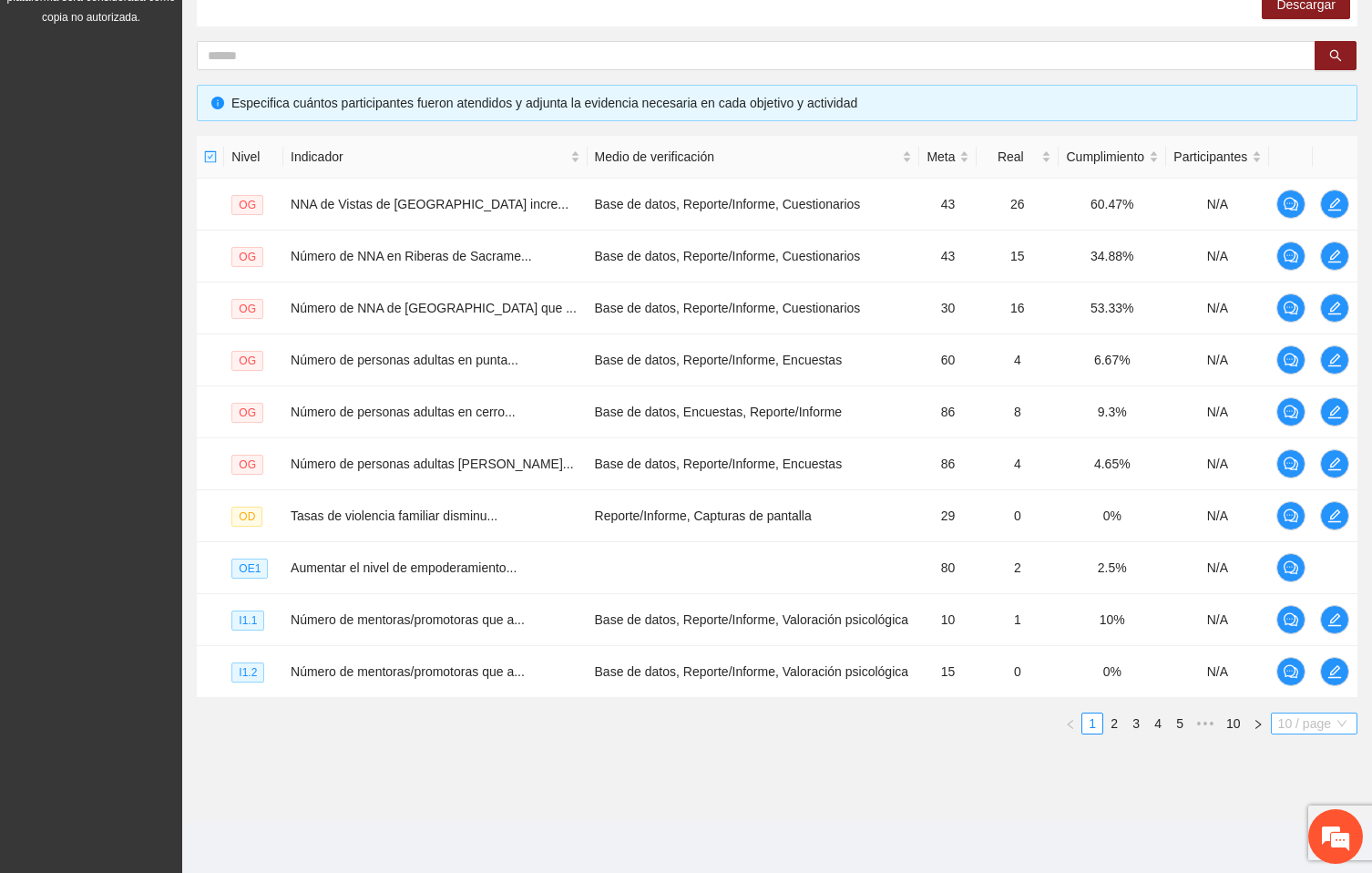
click at [1322, 726] on span "10 / page" at bounding box center [1315, 724] width 72 height 20
click at [1288, 841] on div "100 / page" at bounding box center [1315, 845] width 67 height 20
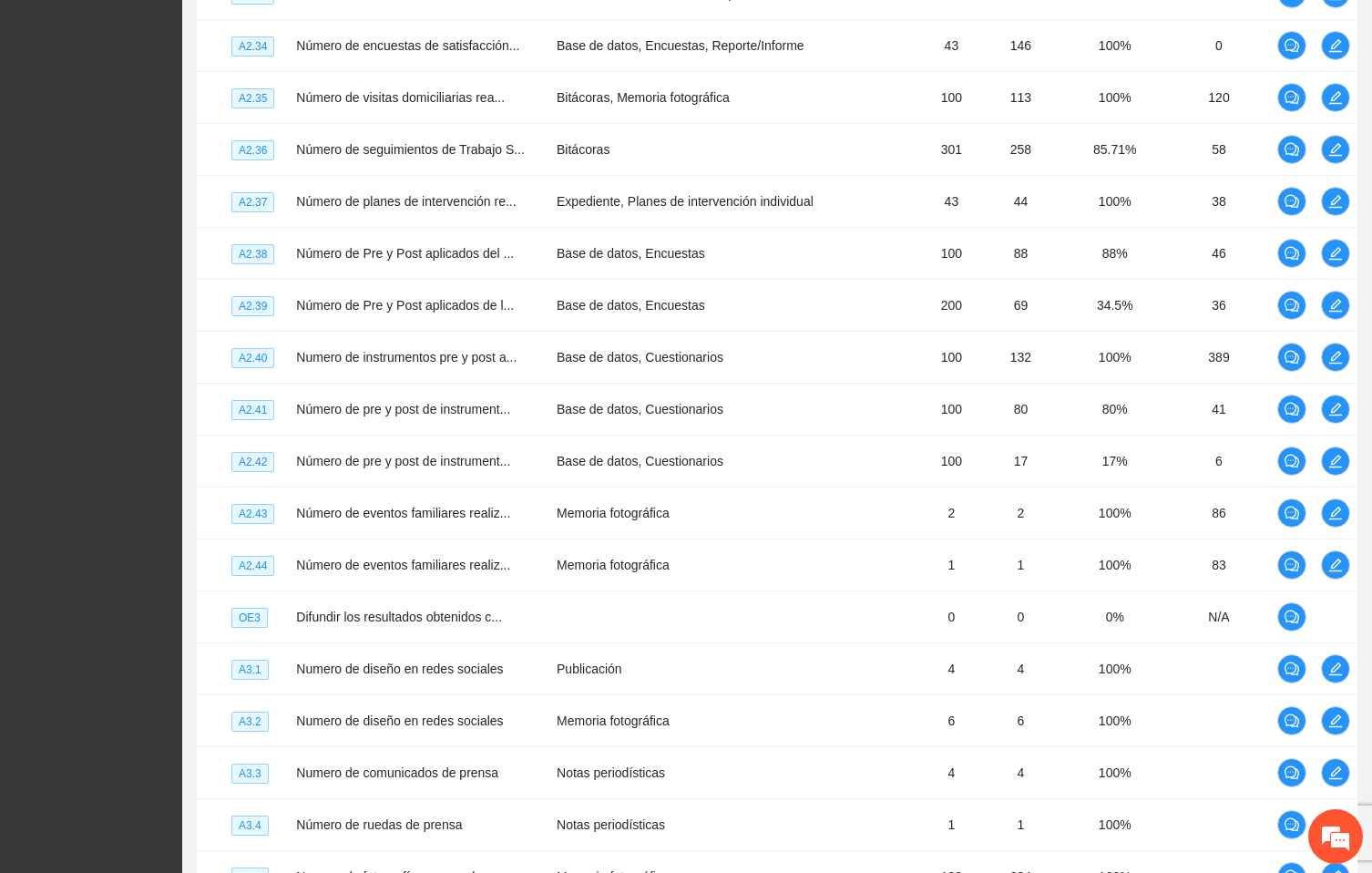
scroll to position [4680, 0]
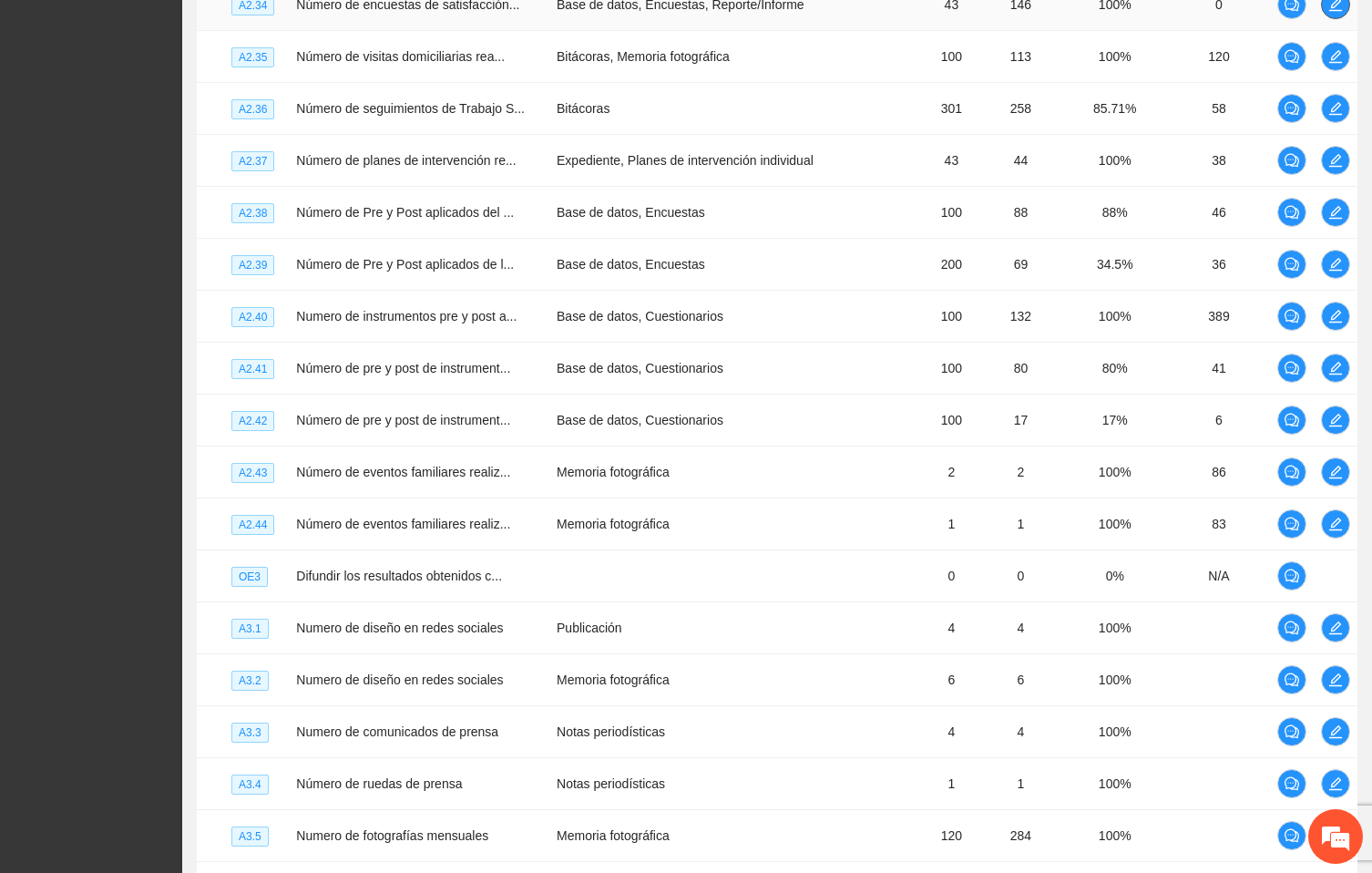
click at [1337, 12] on icon "edit" at bounding box center [1335, 4] width 15 height 15
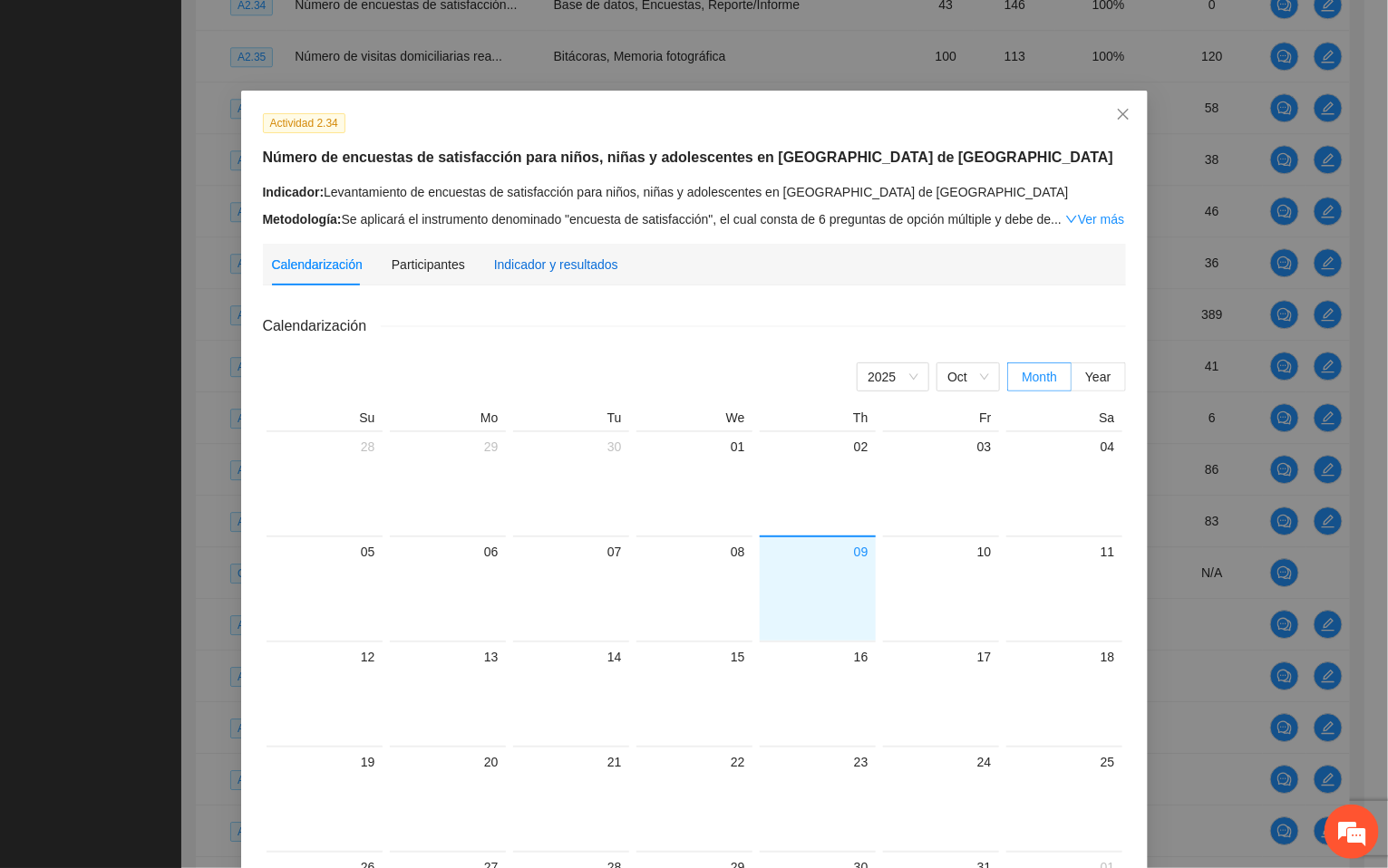
click at [574, 259] on div "Indicador y resultados" at bounding box center [556, 264] width 124 height 20
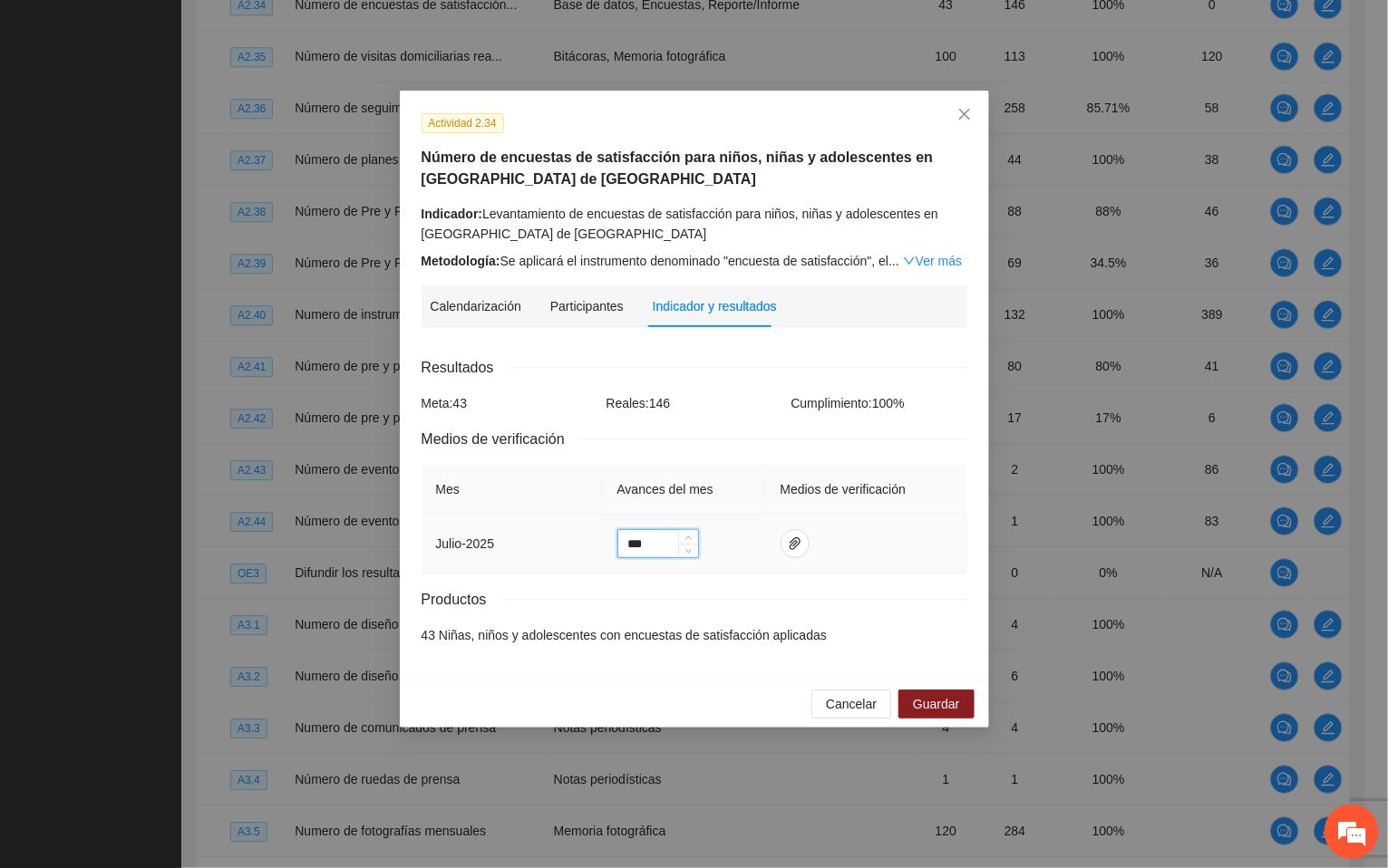
drag, startPoint x: 662, startPoint y: 541, endPoint x: 590, endPoint y: 552, distance: 72.8
click at [590, 552] on tr "[PERSON_NAME] - 2025 ***" at bounding box center [694, 544] width 546 height 59
type input "***"
click at [801, 539] on span "paper-clip" at bounding box center [795, 543] width 27 height 14
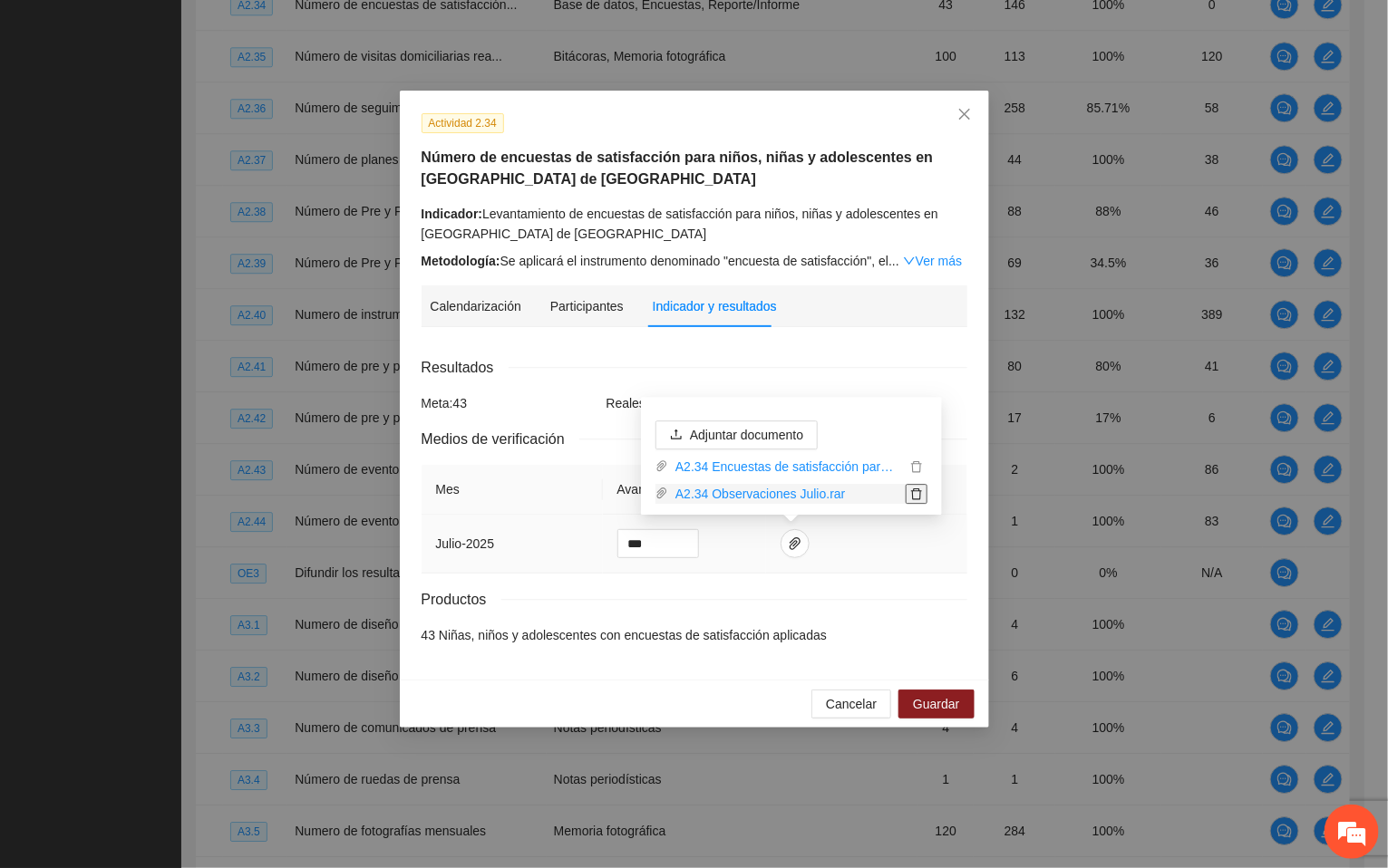
click at [917, 495] on icon "delete" at bounding box center [916, 494] width 13 height 13
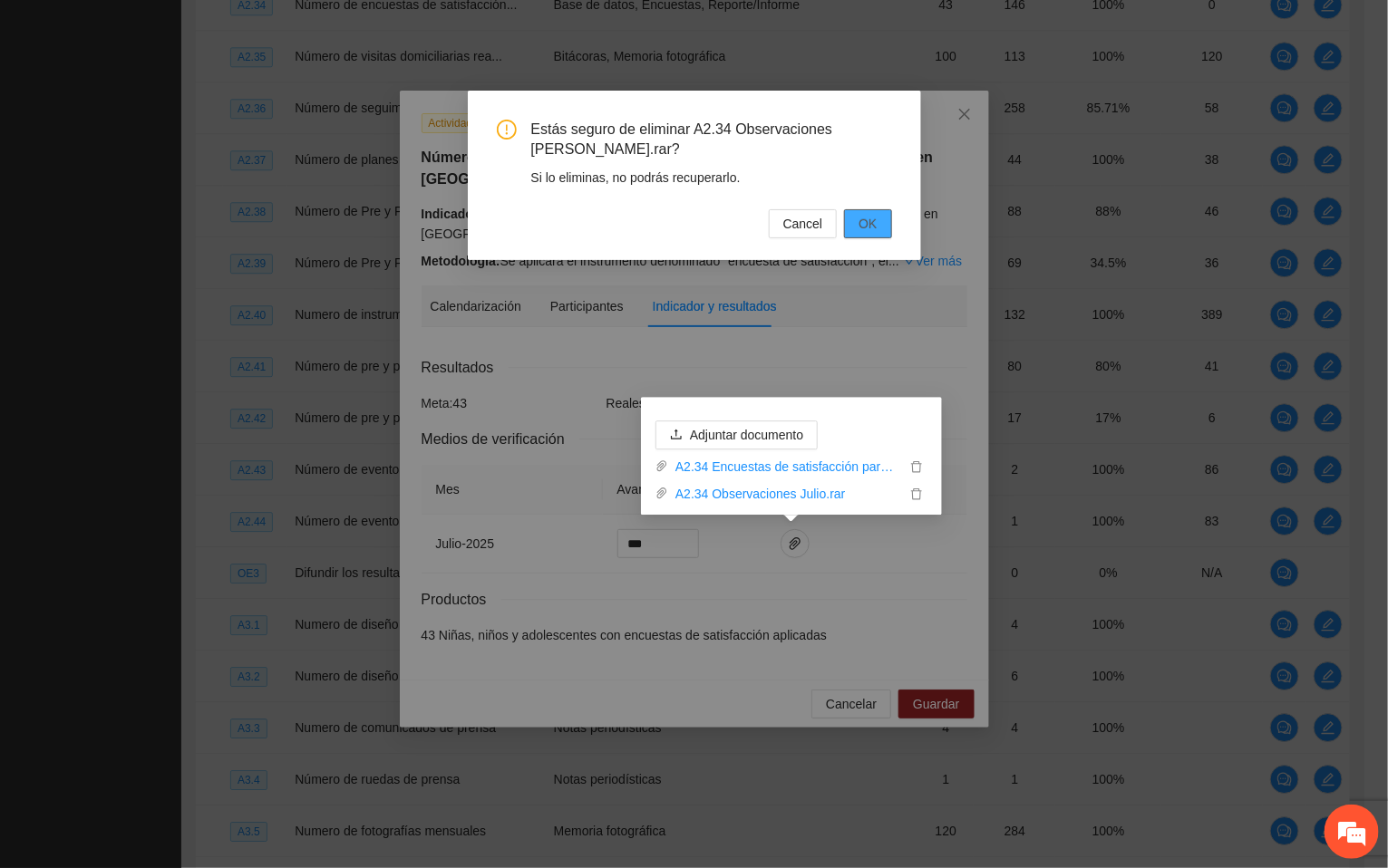
click at [860, 219] on span "OK" at bounding box center [867, 224] width 18 height 20
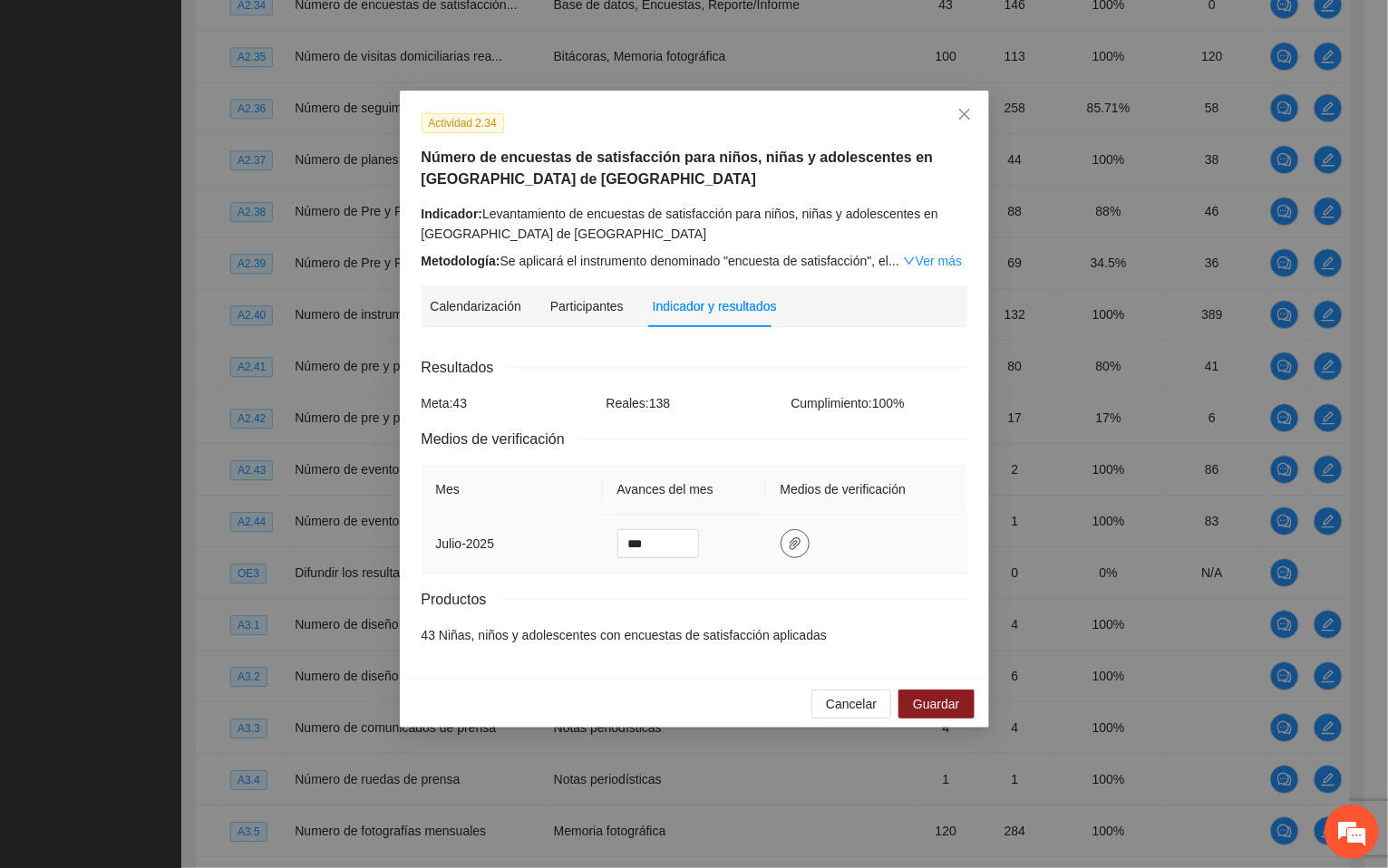
click at [792, 551] on icon "paper-clip" at bounding box center [795, 543] width 14 height 14
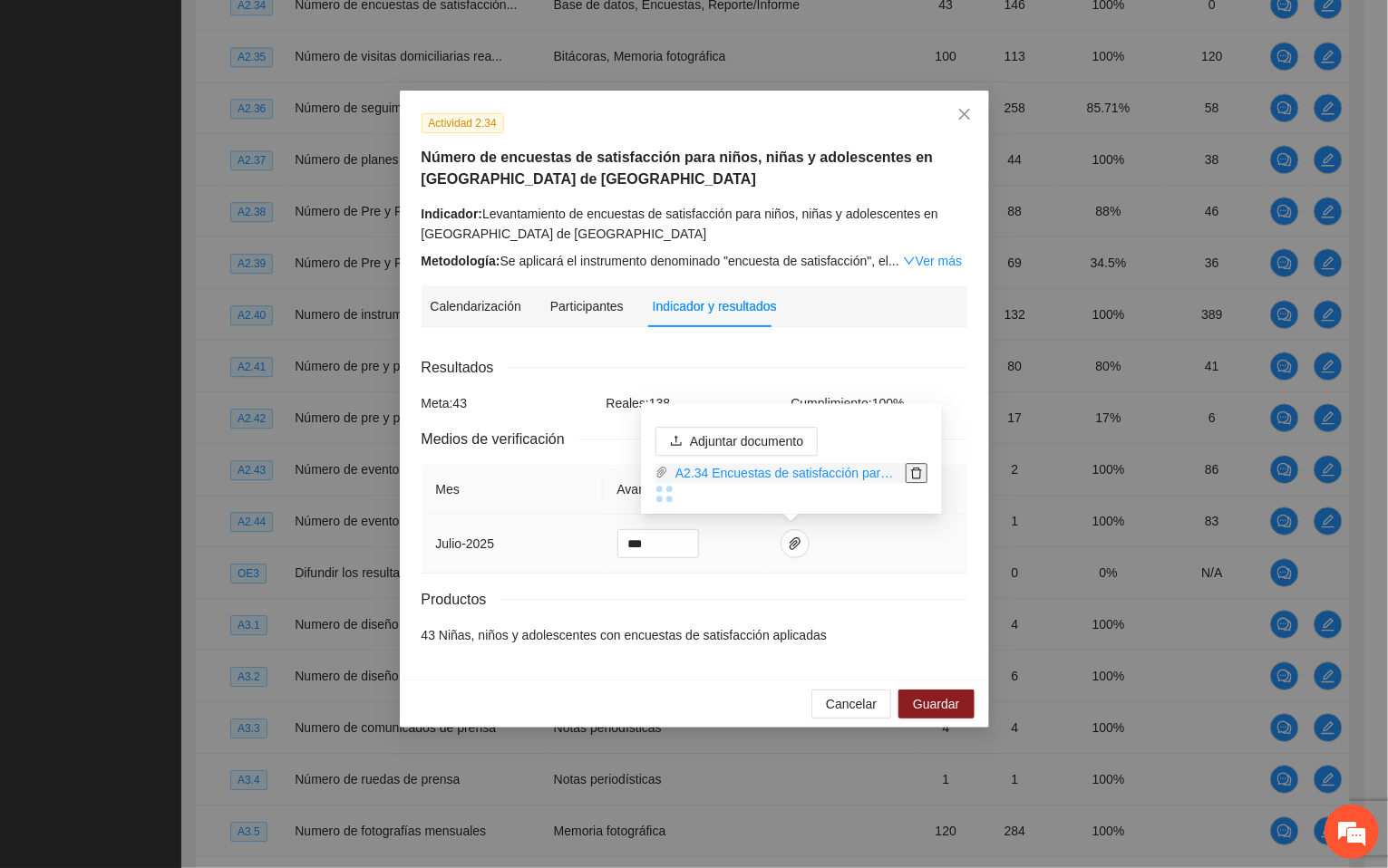
click at [911, 467] on icon "delete" at bounding box center [916, 473] width 13 height 13
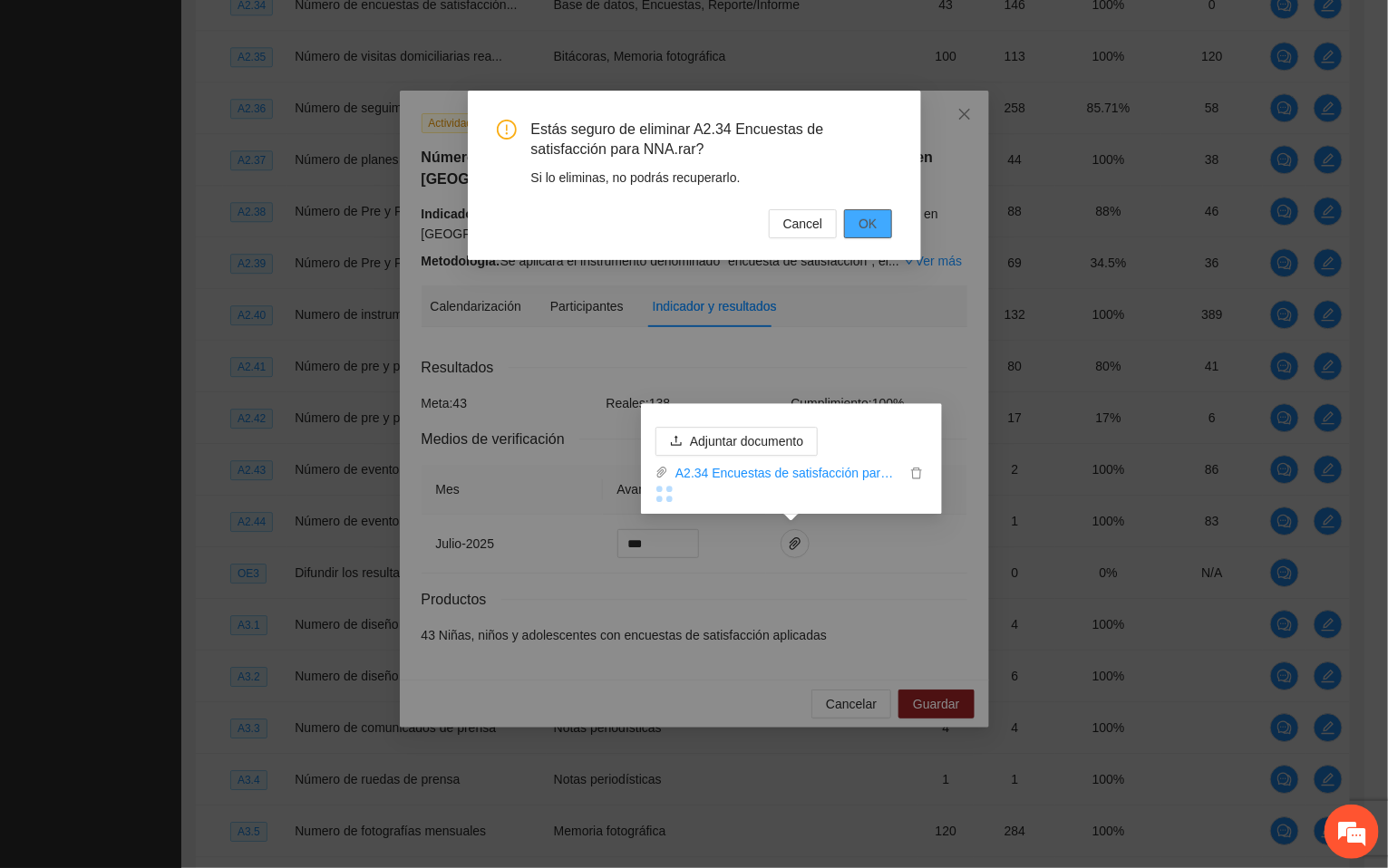
click at [873, 218] on span "OK" at bounding box center [867, 224] width 18 height 20
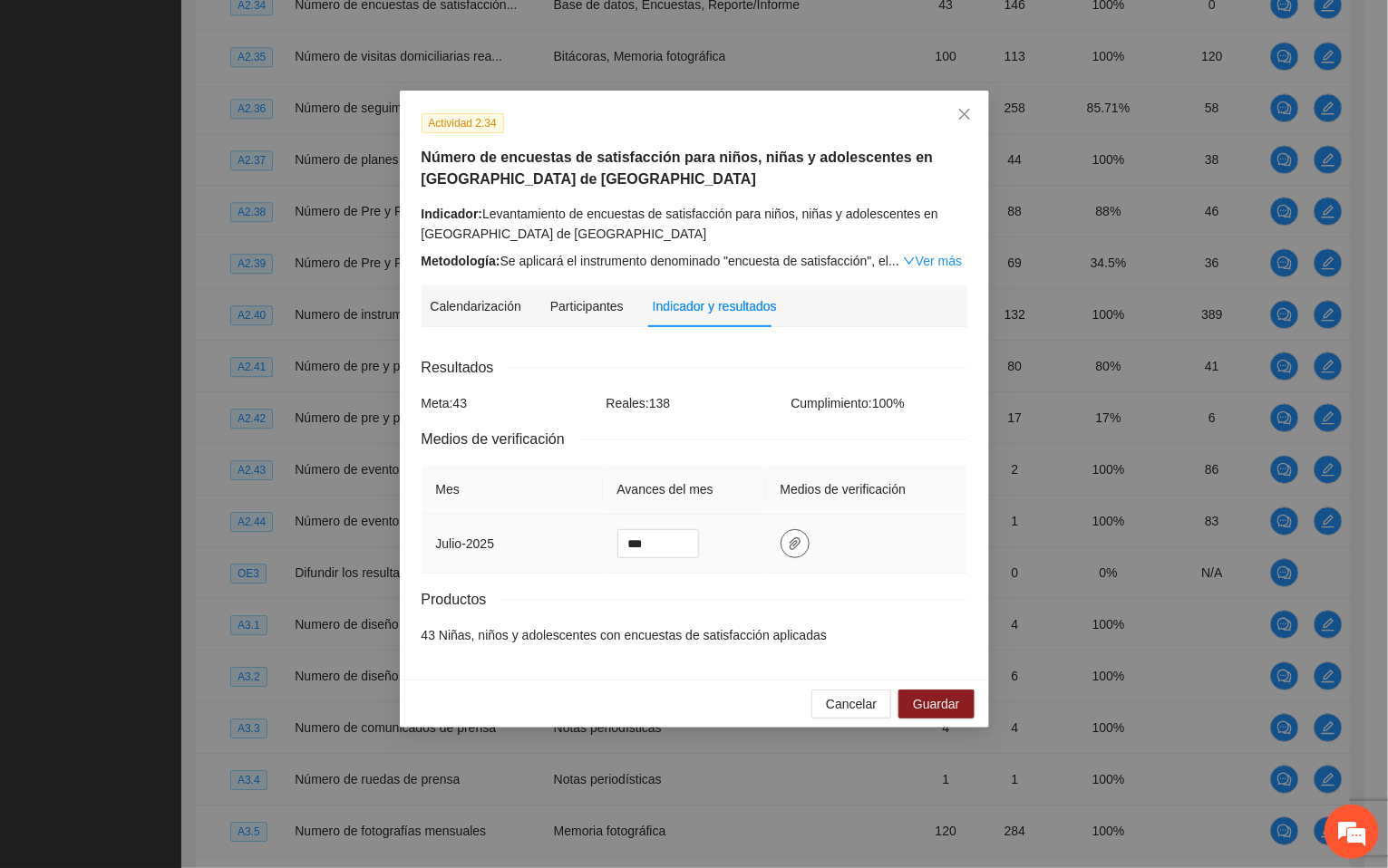
click at [800, 539] on span "paper-clip" at bounding box center [795, 543] width 27 height 14
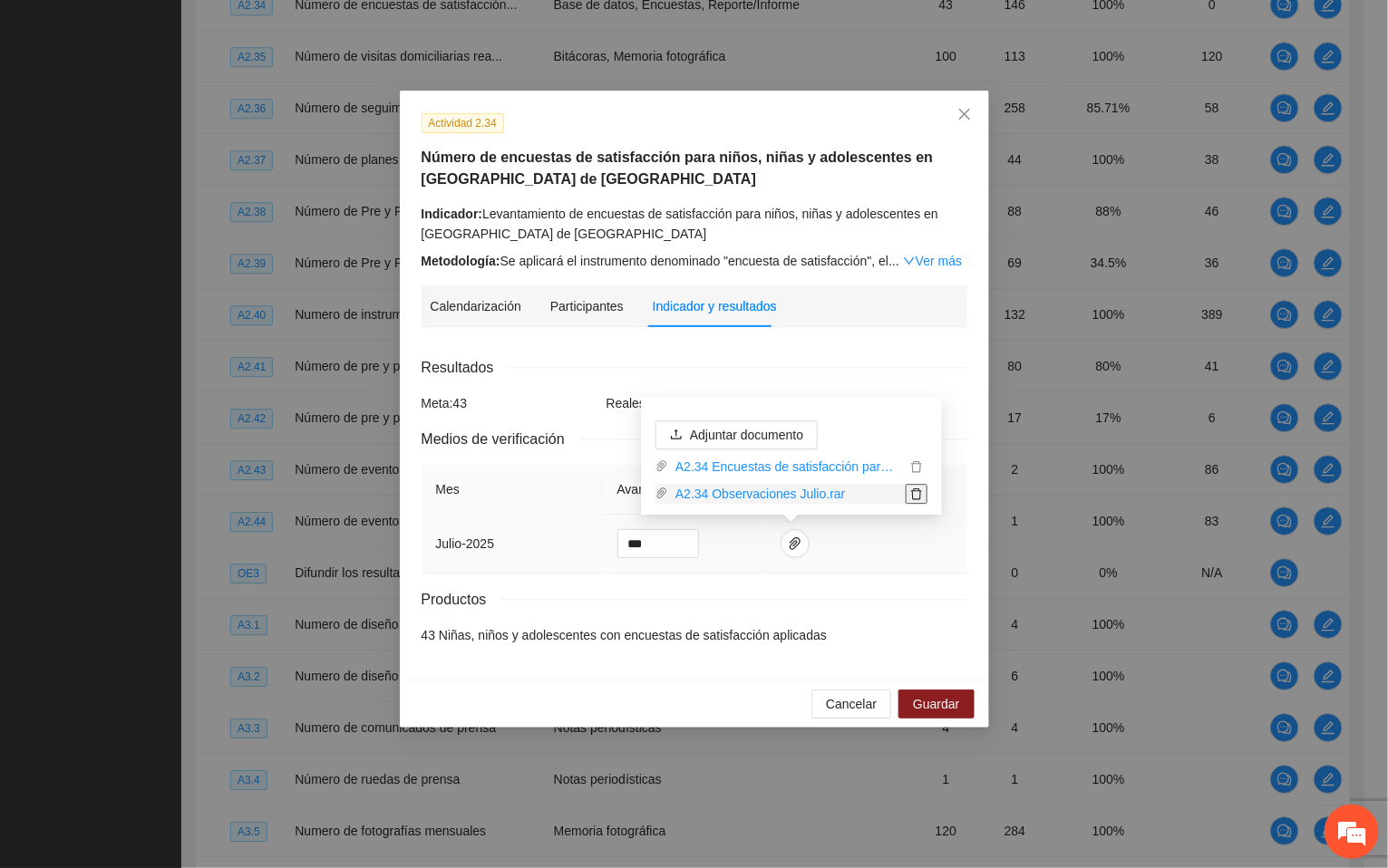
click at [916, 495] on icon "delete" at bounding box center [916, 494] width 13 height 13
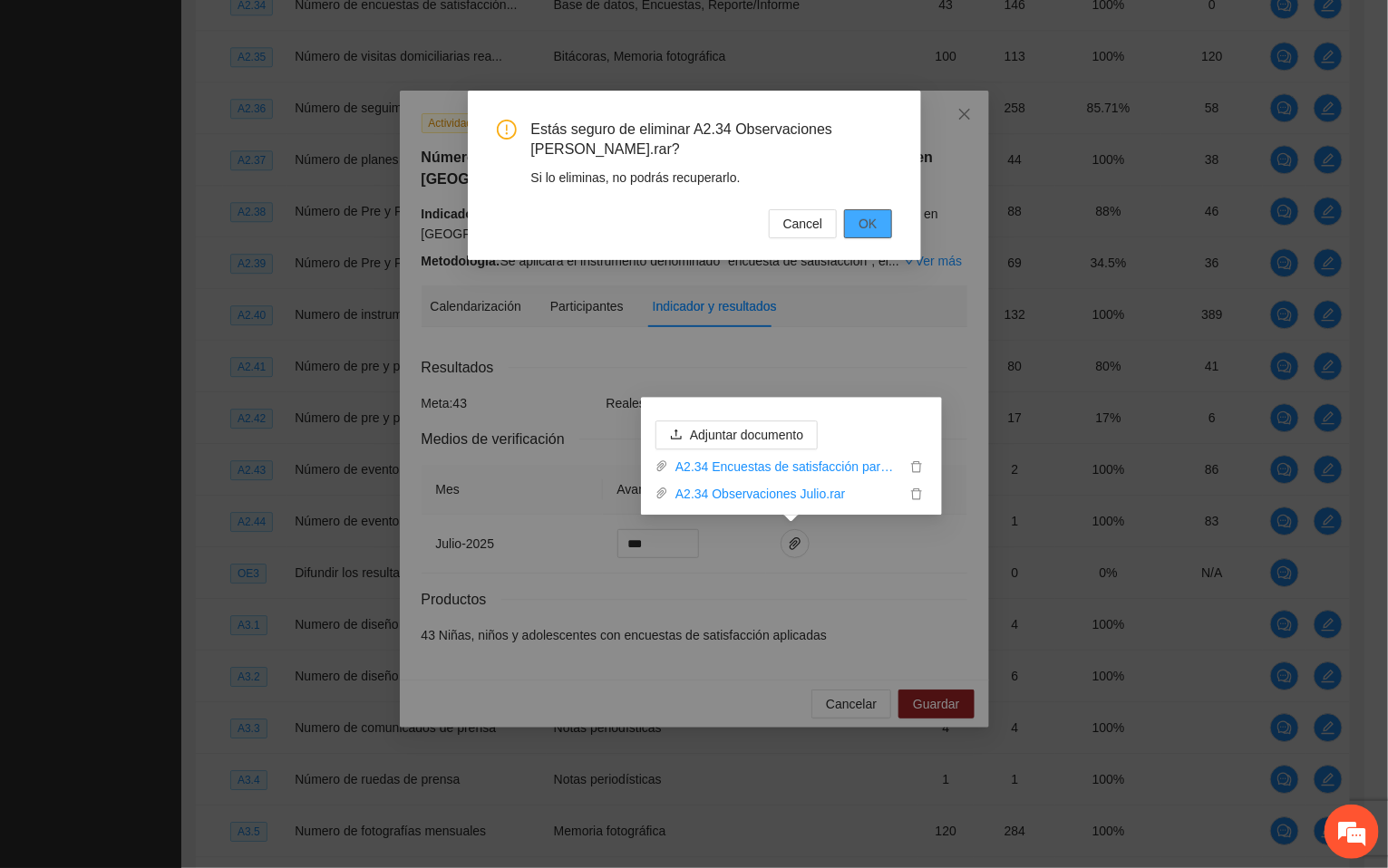
click at [863, 219] on span "OK" at bounding box center [867, 224] width 18 height 20
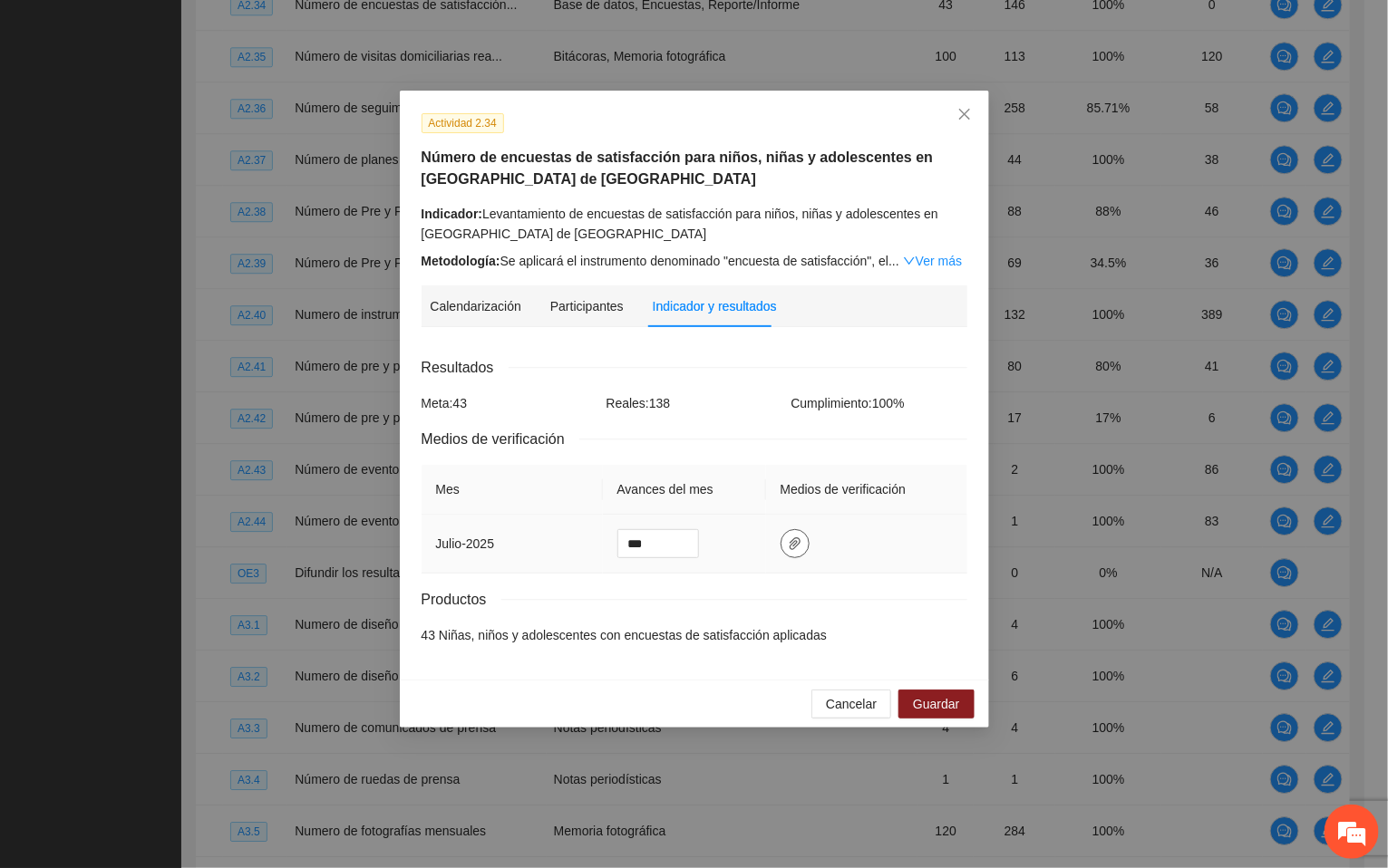
click at [792, 544] on icon "paper-clip" at bounding box center [795, 543] width 14 height 14
click at [917, 488] on icon "delete" at bounding box center [916, 494] width 11 height 12
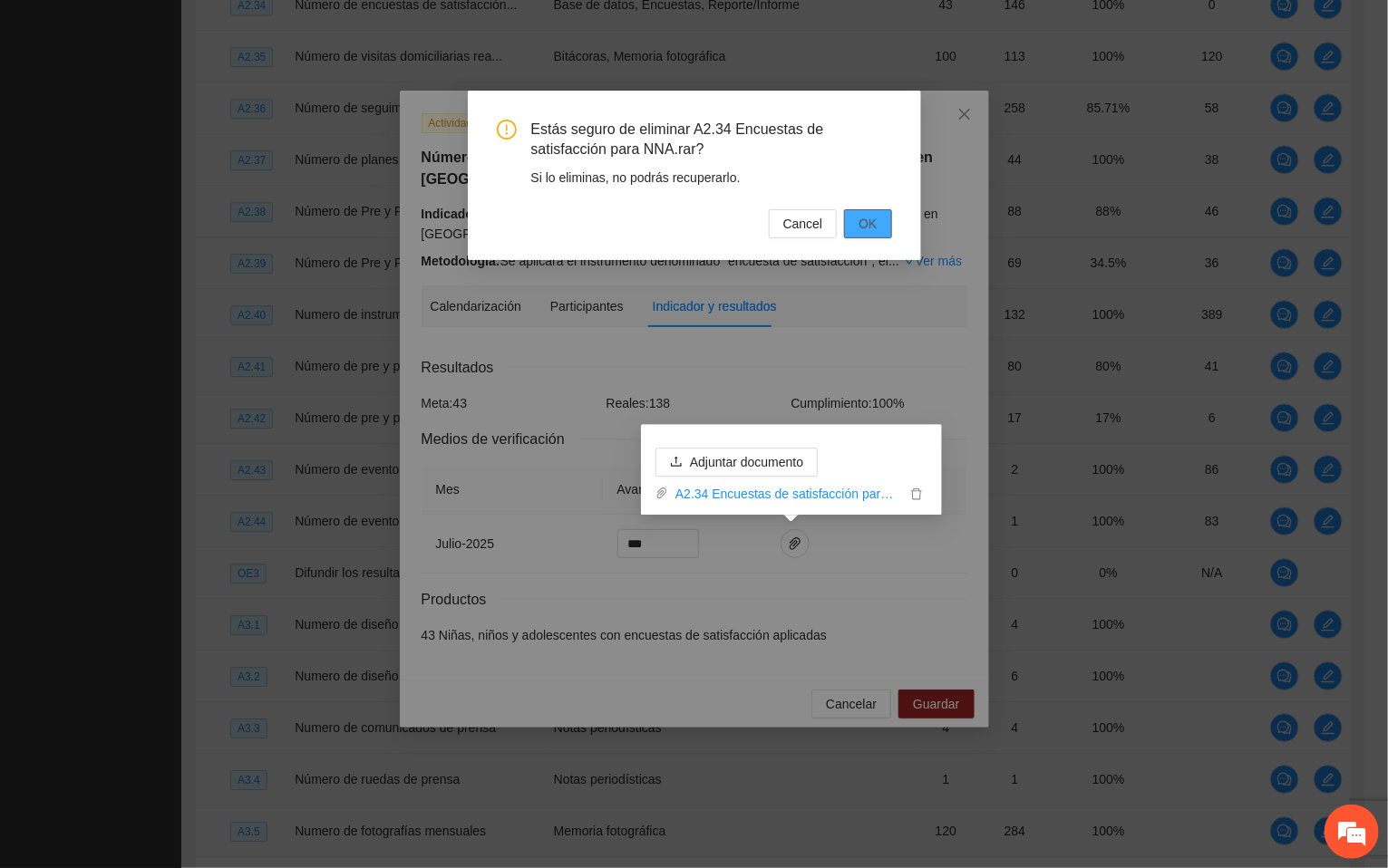
click at [871, 216] on span "OK" at bounding box center [867, 224] width 18 height 20
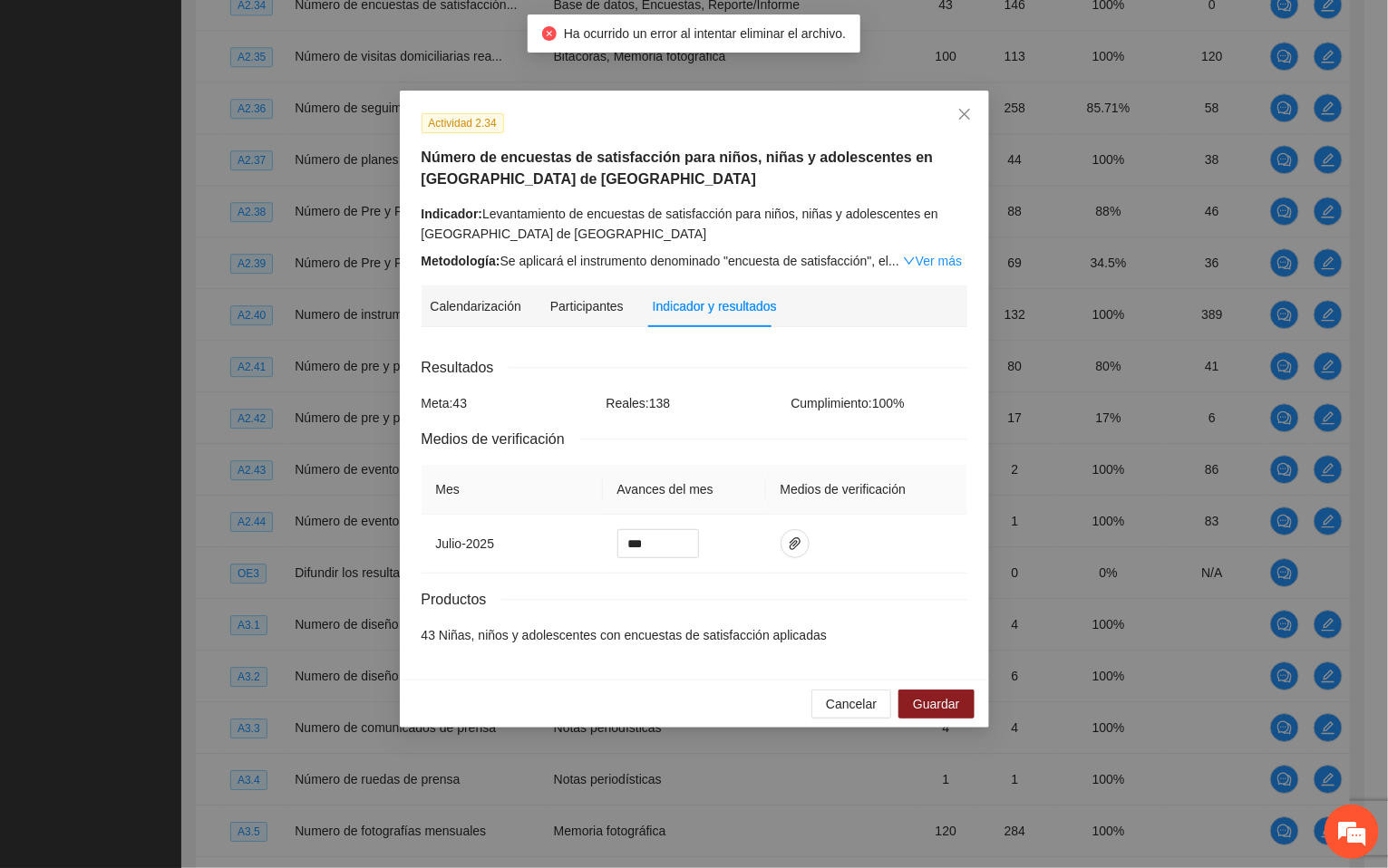
click at [654, 702] on div "Cancelar Guardar" at bounding box center [694, 704] width 589 height 48
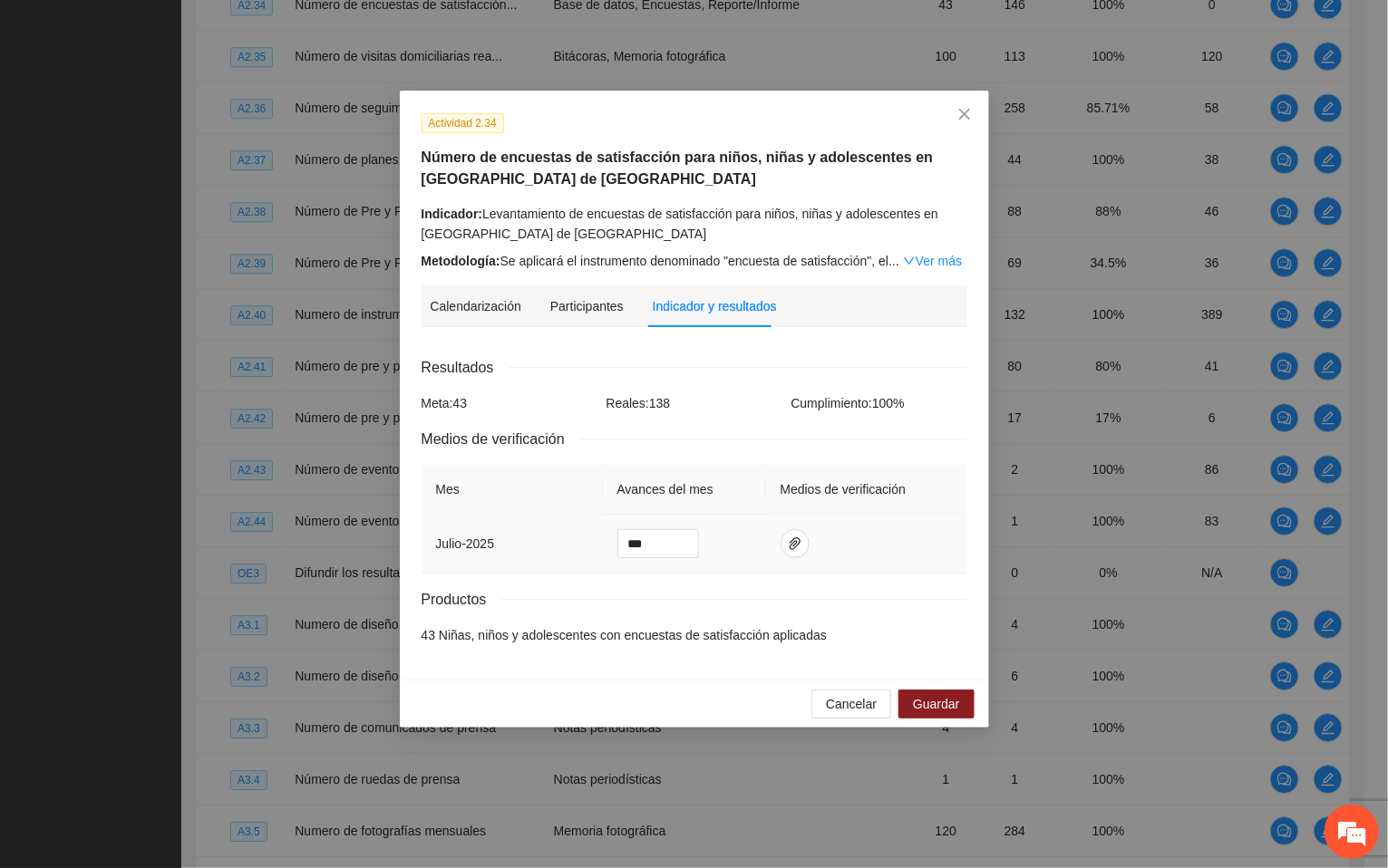
click at [768, 538] on td at bounding box center [866, 544] width 202 height 59
click at [789, 544] on icon "paper-clip" at bounding box center [795, 543] width 14 height 14
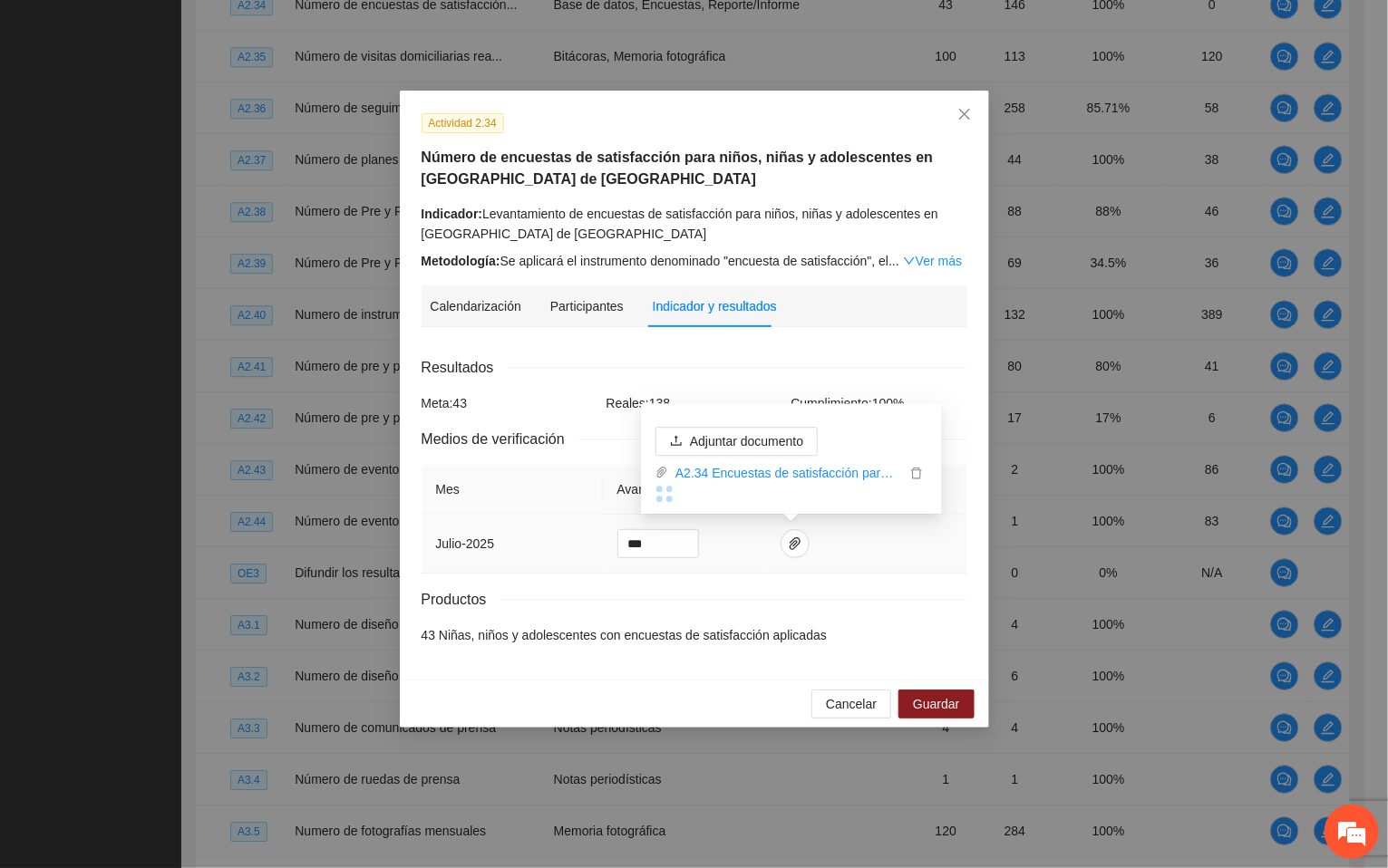
click at [922, 550] on td at bounding box center [866, 544] width 202 height 59
click at [792, 547] on icon "paper-clip" at bounding box center [795, 543] width 11 height 13
click at [926, 707] on span "Guardar" at bounding box center [936, 704] width 46 height 20
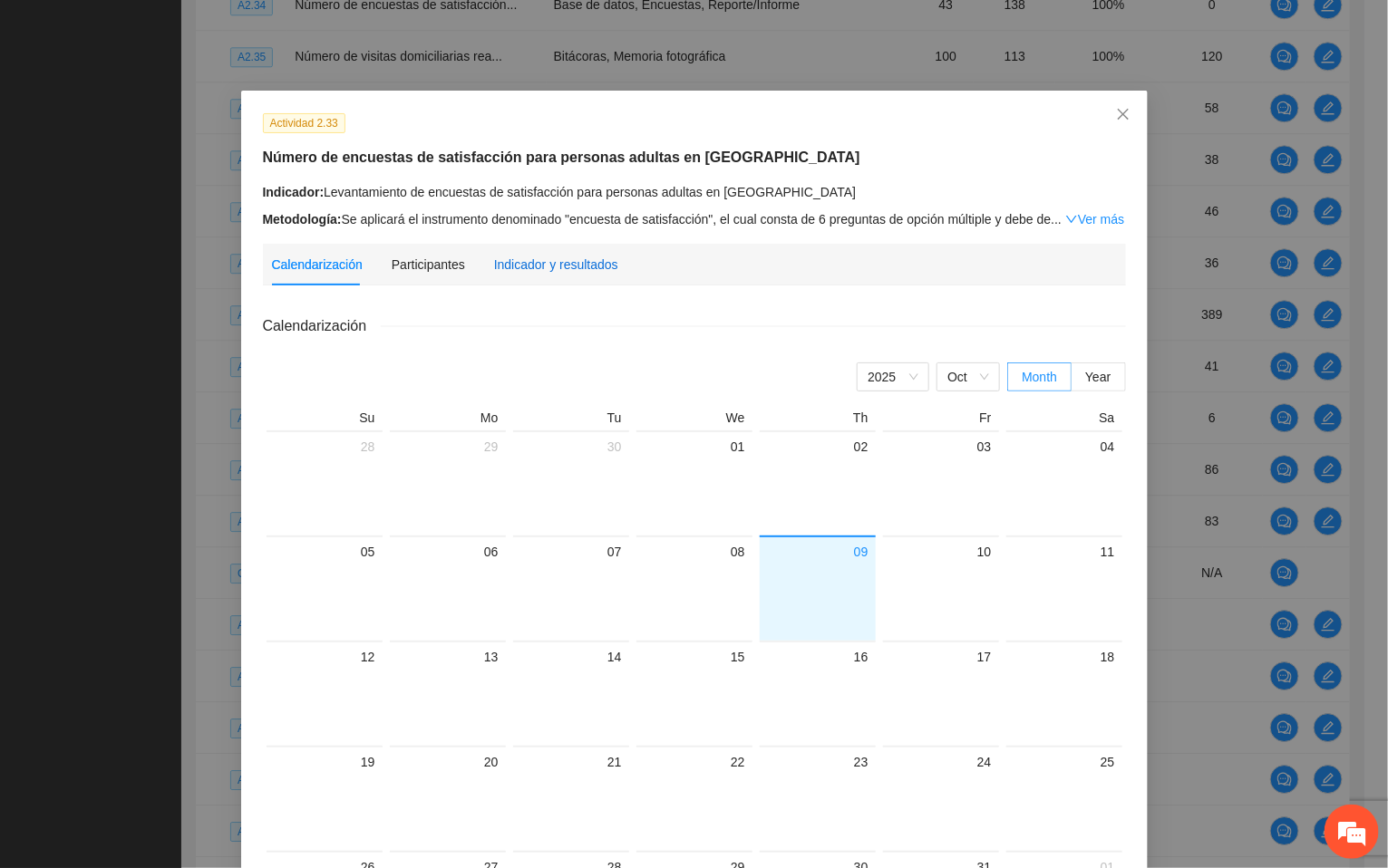
click at [528, 261] on div "Indicador y resultados" at bounding box center [556, 264] width 124 height 20
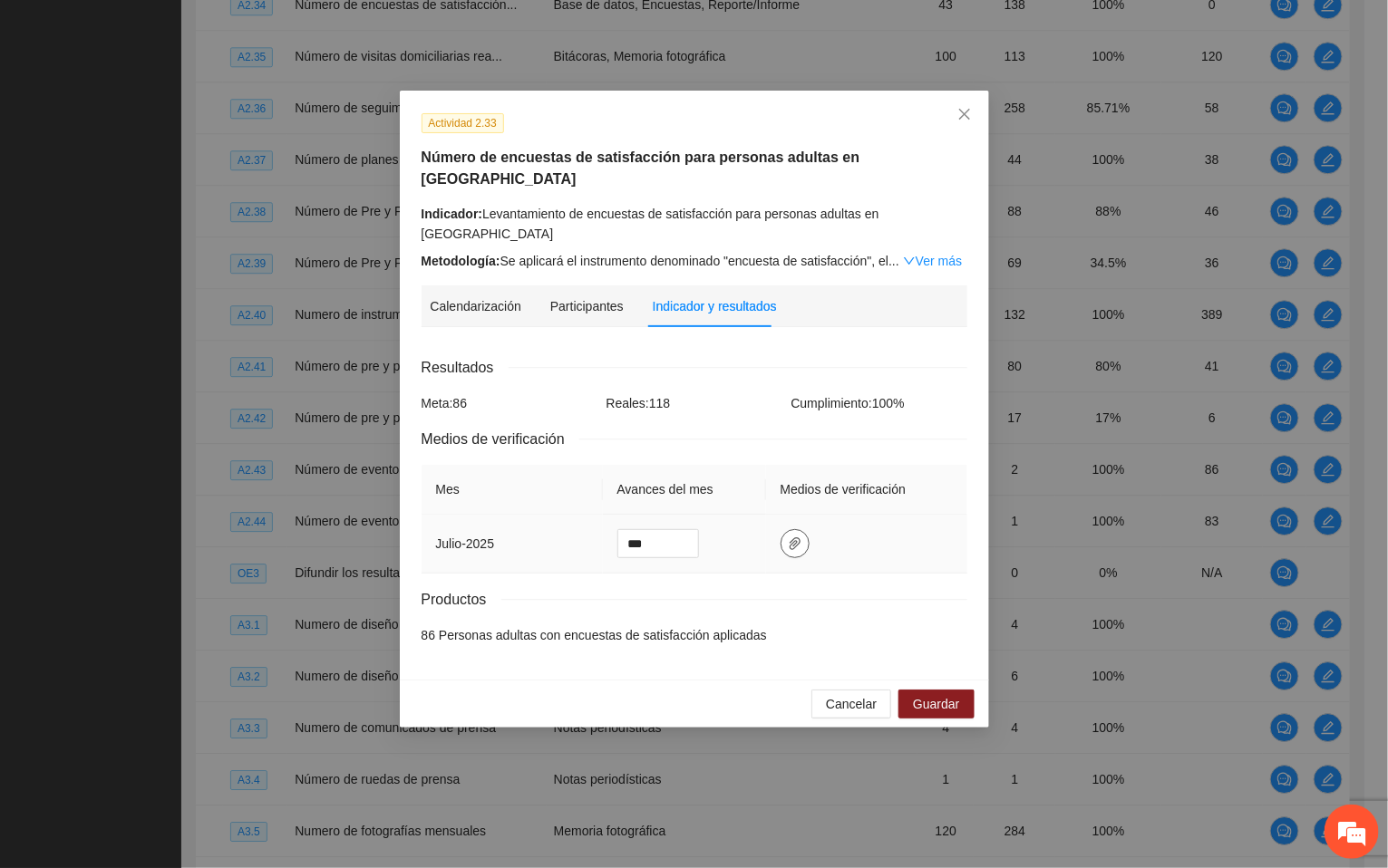
click at [788, 539] on icon "paper-clip" at bounding box center [795, 543] width 14 height 14
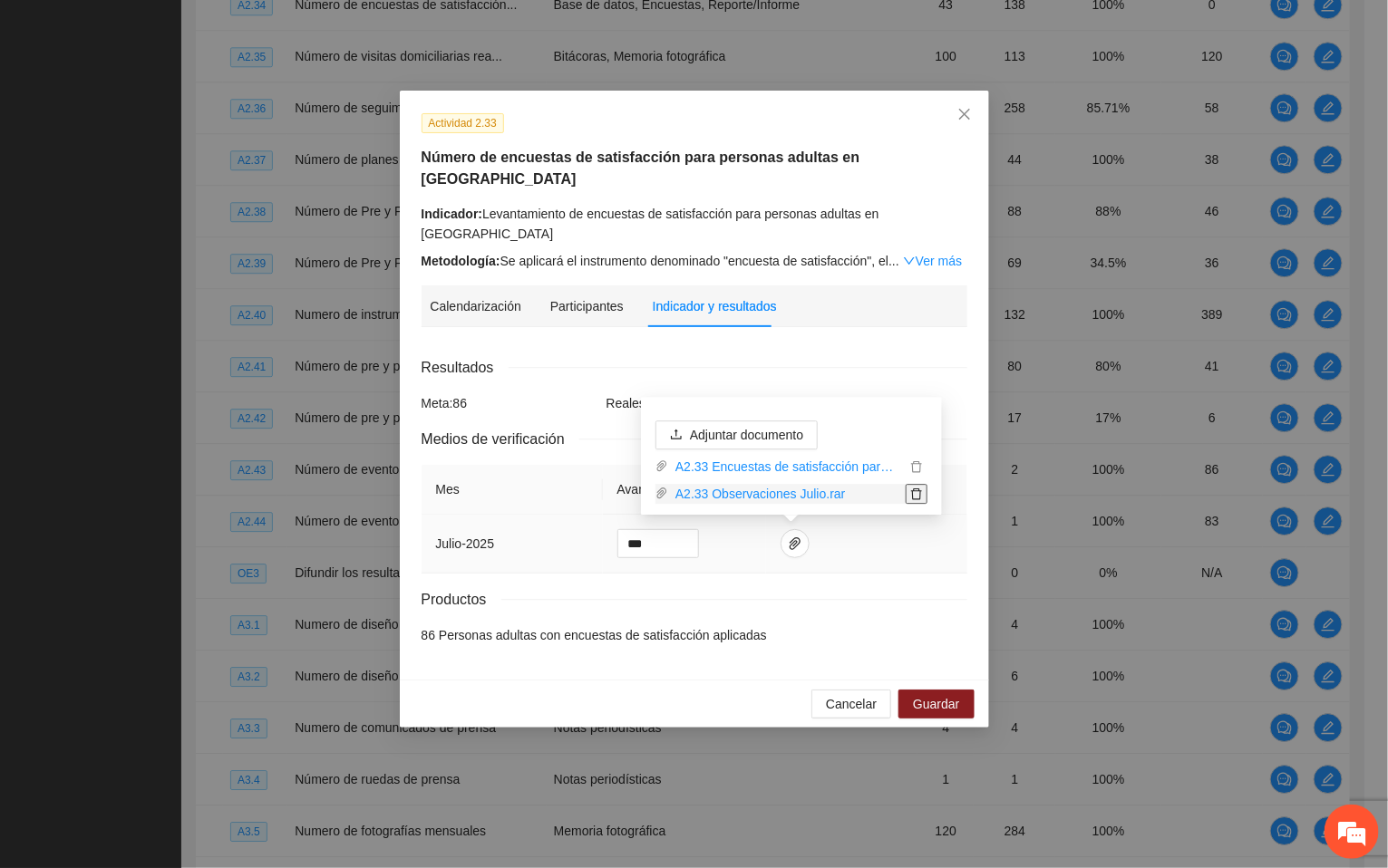
click at [919, 490] on icon "delete" at bounding box center [916, 494] width 13 height 13
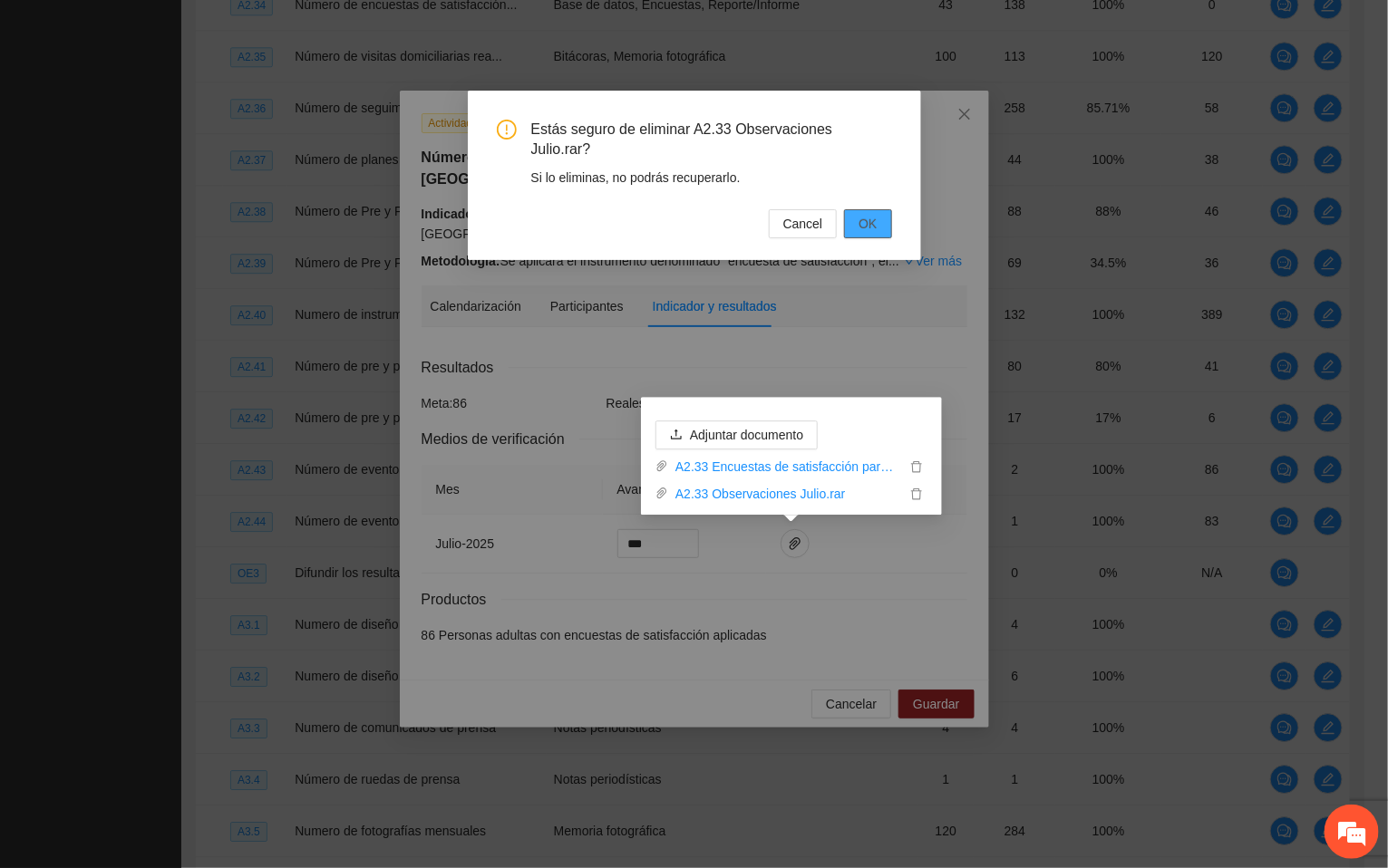
click at [873, 220] on span "OK" at bounding box center [867, 224] width 18 height 20
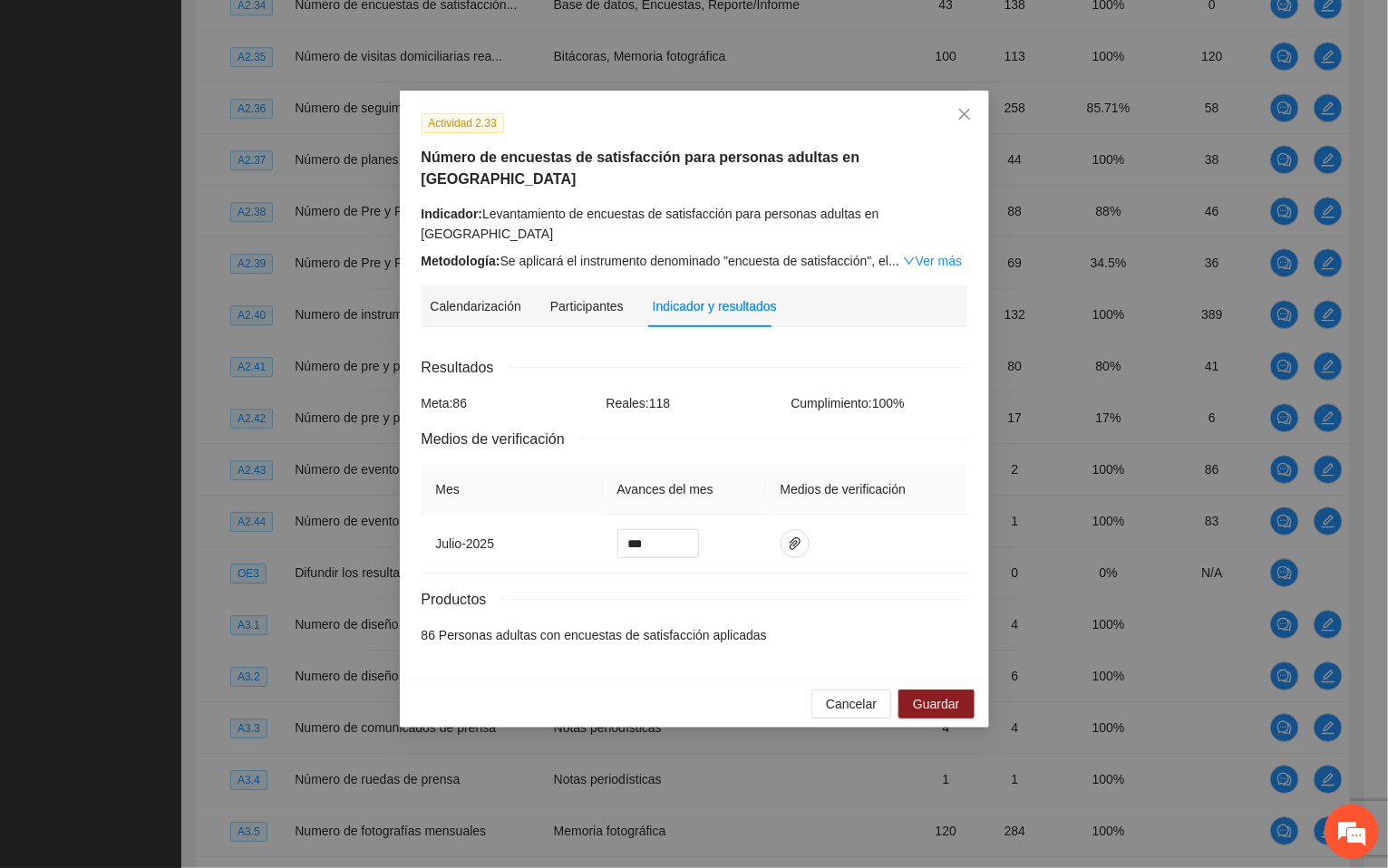
drag, startPoint x: 806, startPoint y: 115, endPoint x: 801, endPoint y: 125, distance: 11.2
click at [806, 115] on div "Actividad 2.33" at bounding box center [694, 123] width 559 height 21
click at [795, 548] on icon "paper-clip" at bounding box center [795, 543] width 14 height 14
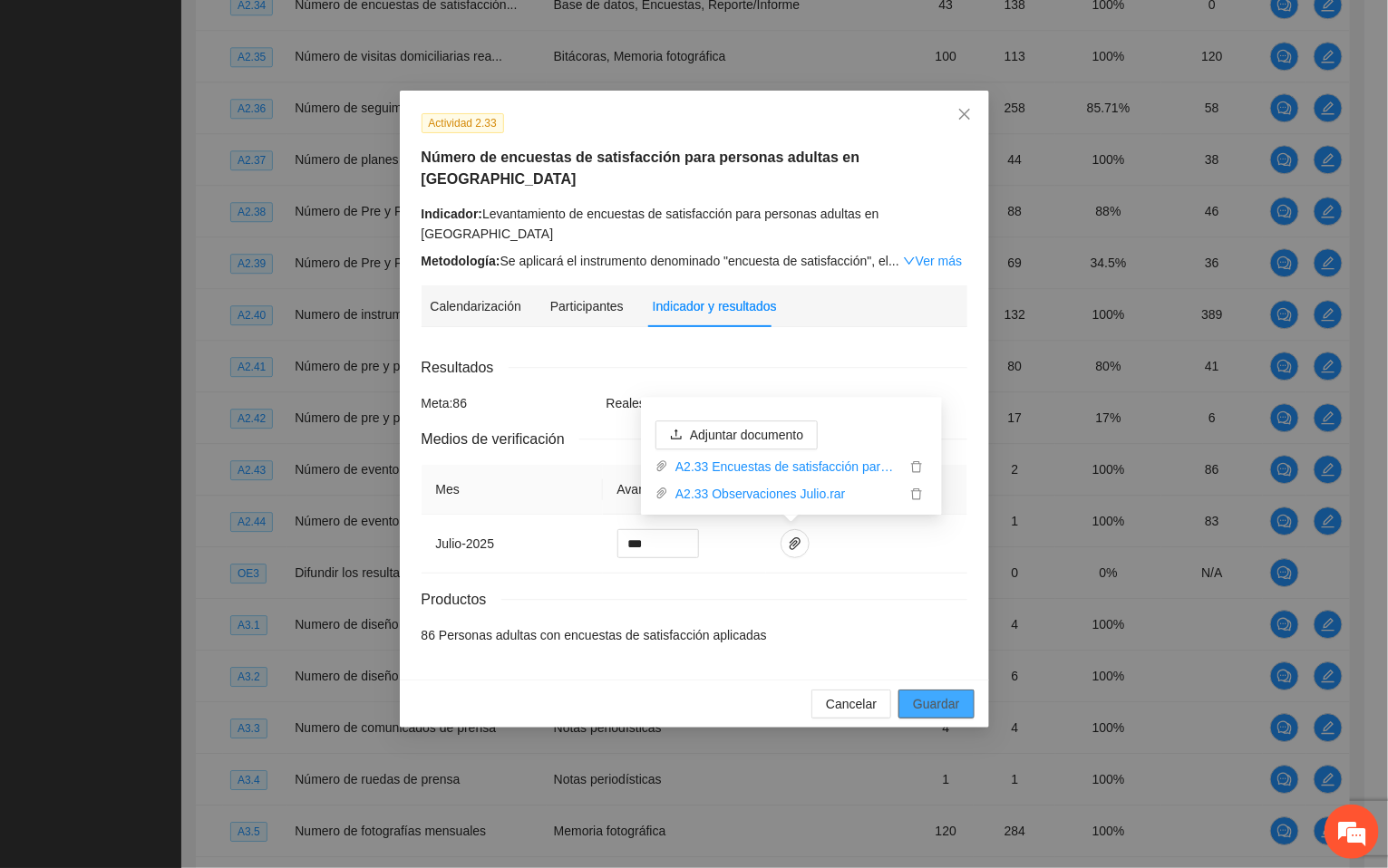
click at [939, 710] on span "Guardar" at bounding box center [936, 704] width 46 height 20
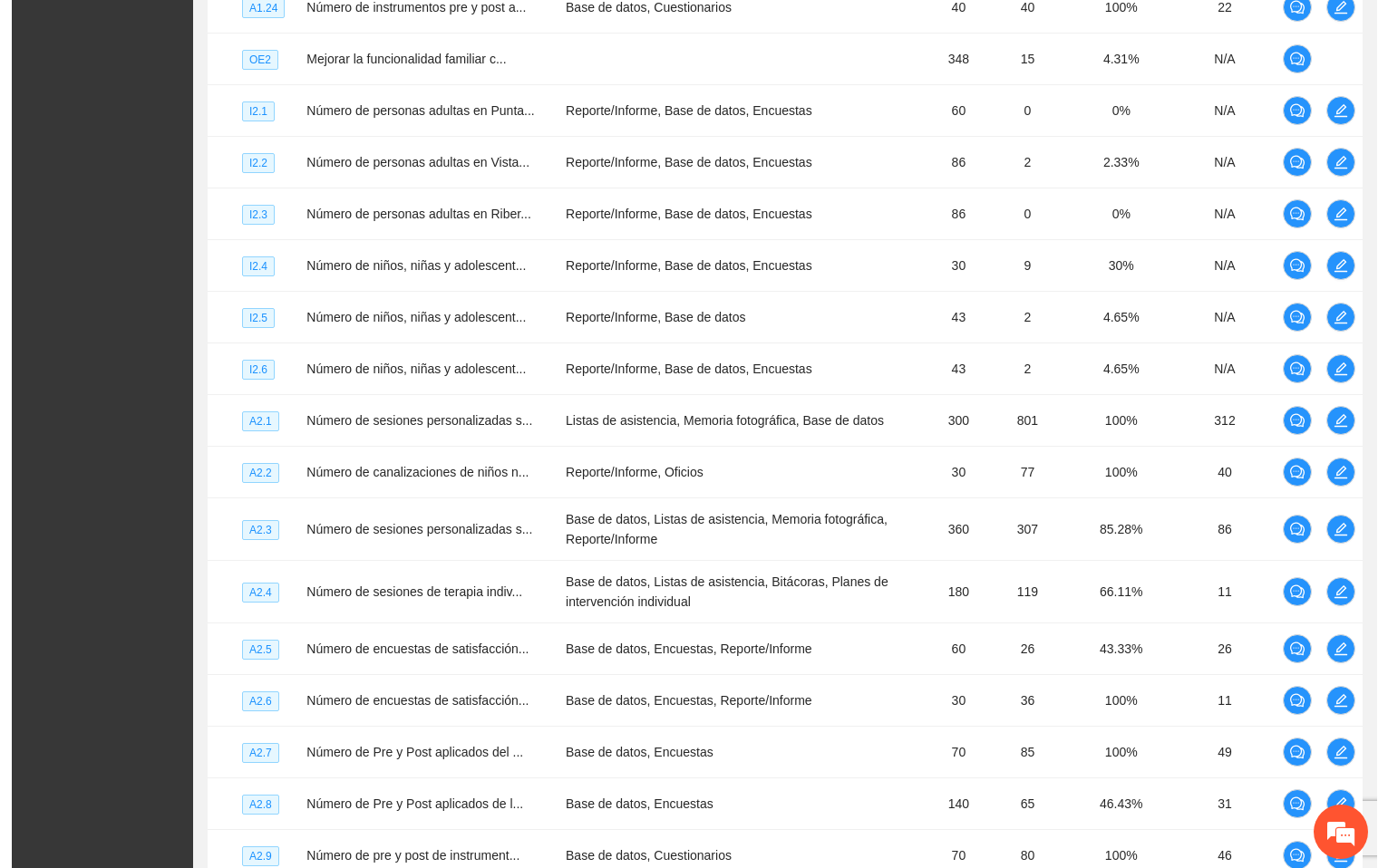
scroll to position [2478, 0]
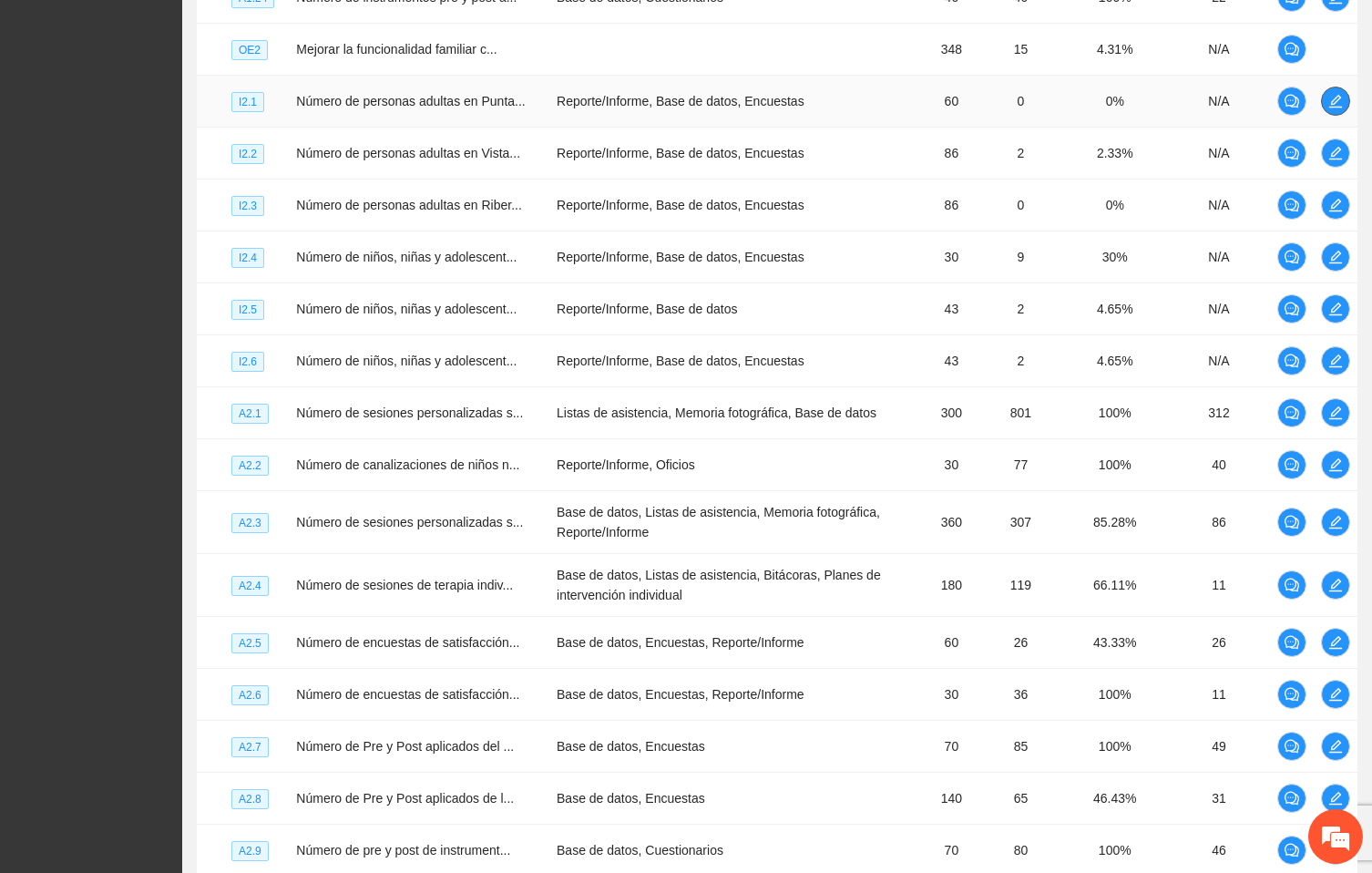
click at [1338, 109] on icon "edit" at bounding box center [1335, 101] width 15 height 15
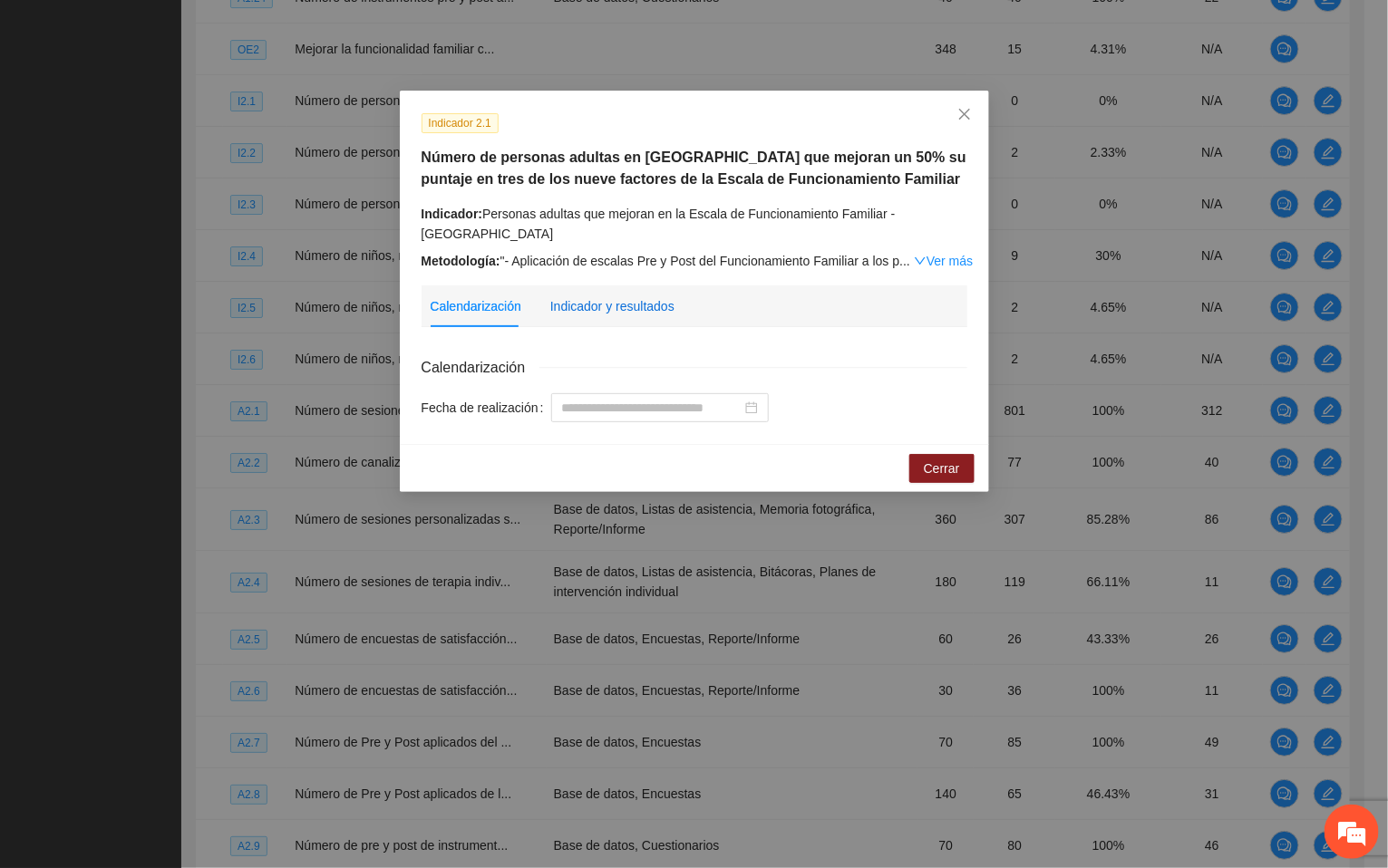
click at [617, 296] on div "Indicador y resultados" at bounding box center [612, 306] width 124 height 20
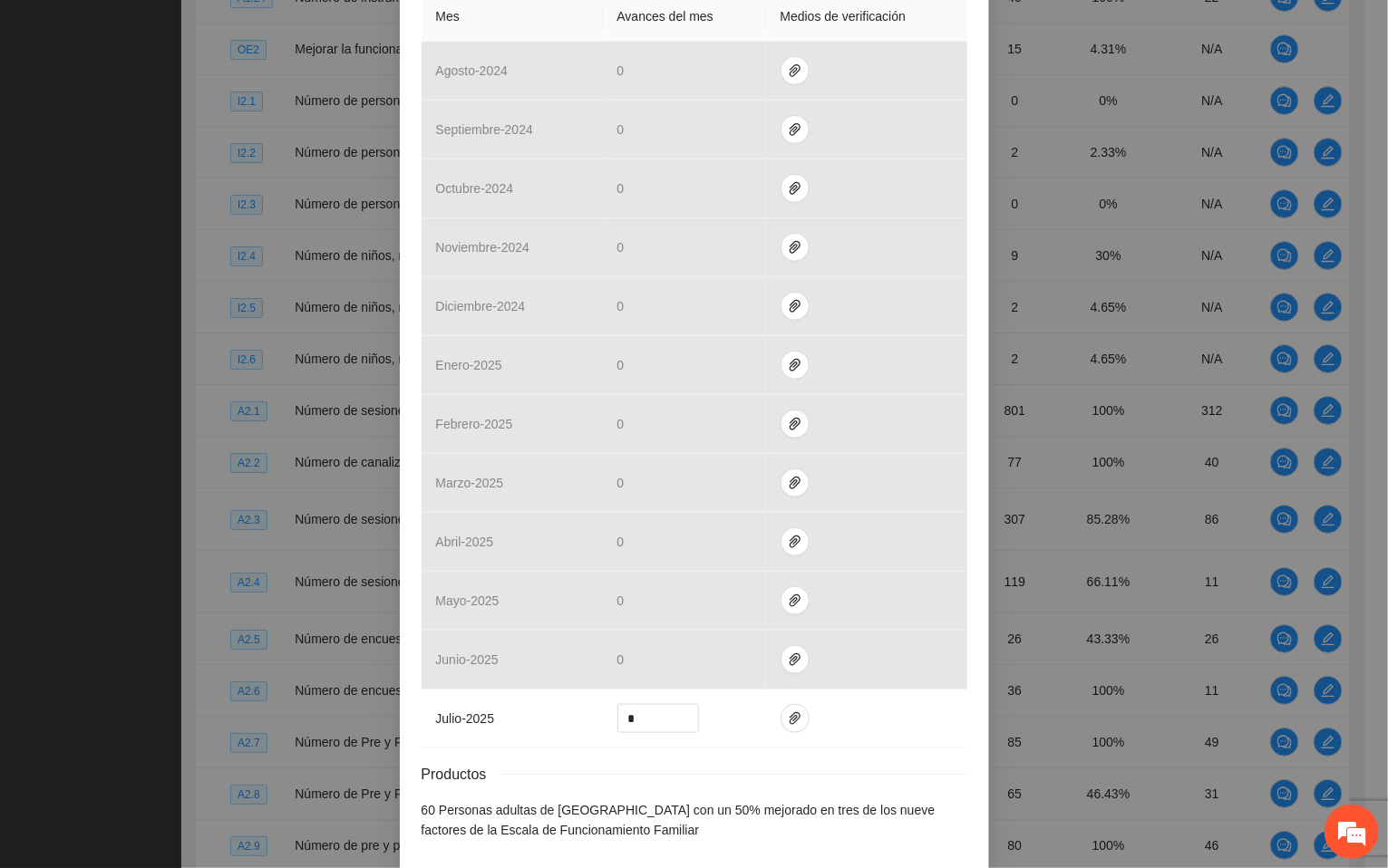
scroll to position [535, 0]
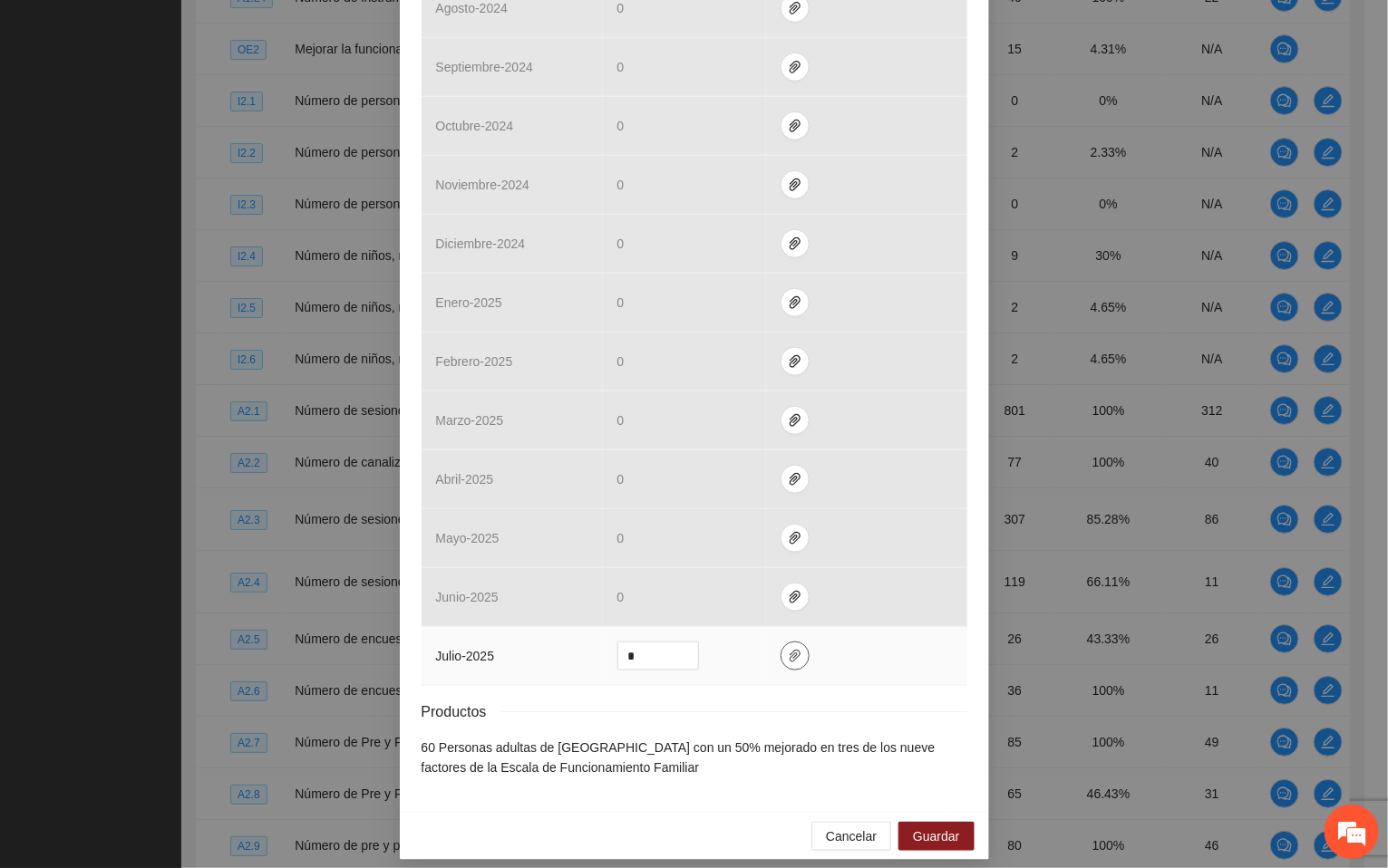
click at [790, 650] on icon "paper-clip" at bounding box center [795, 656] width 11 height 13
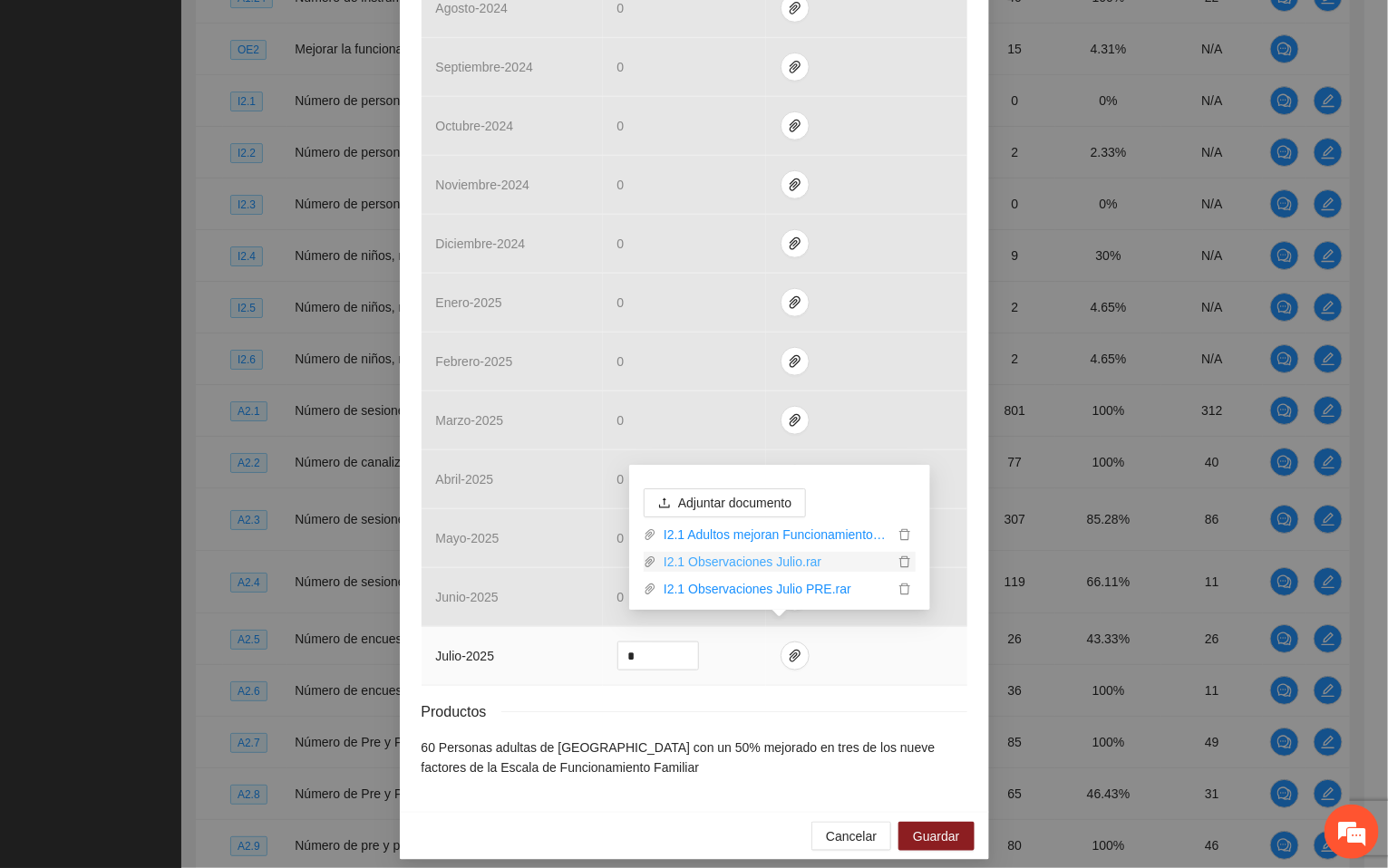
click at [773, 556] on link "I2.1 Observaciones Julio.rar" at bounding box center [775, 561] width 237 height 20
click at [822, 822] on button "Cancelar" at bounding box center [851, 836] width 80 height 29
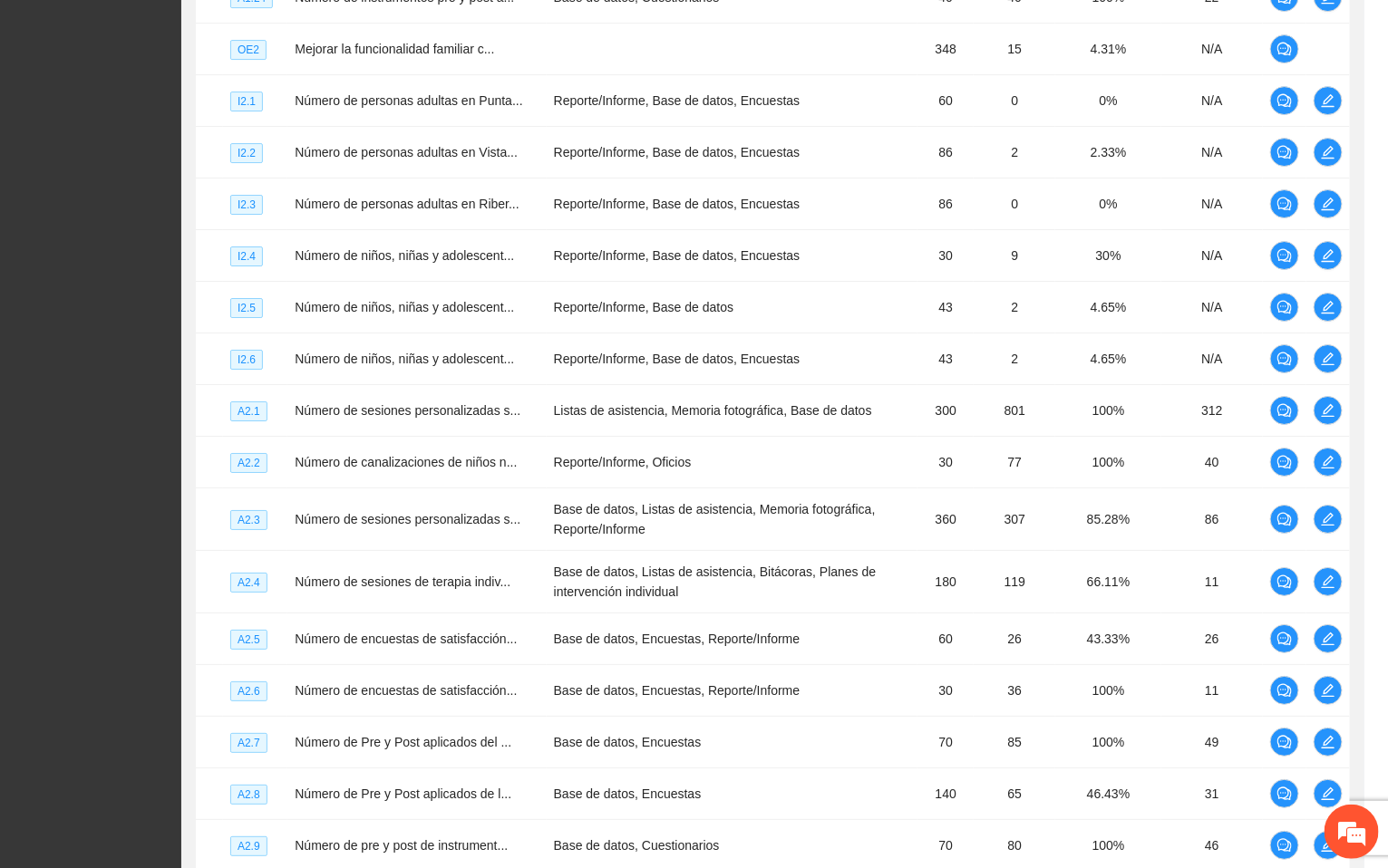
scroll to position [445, 0]
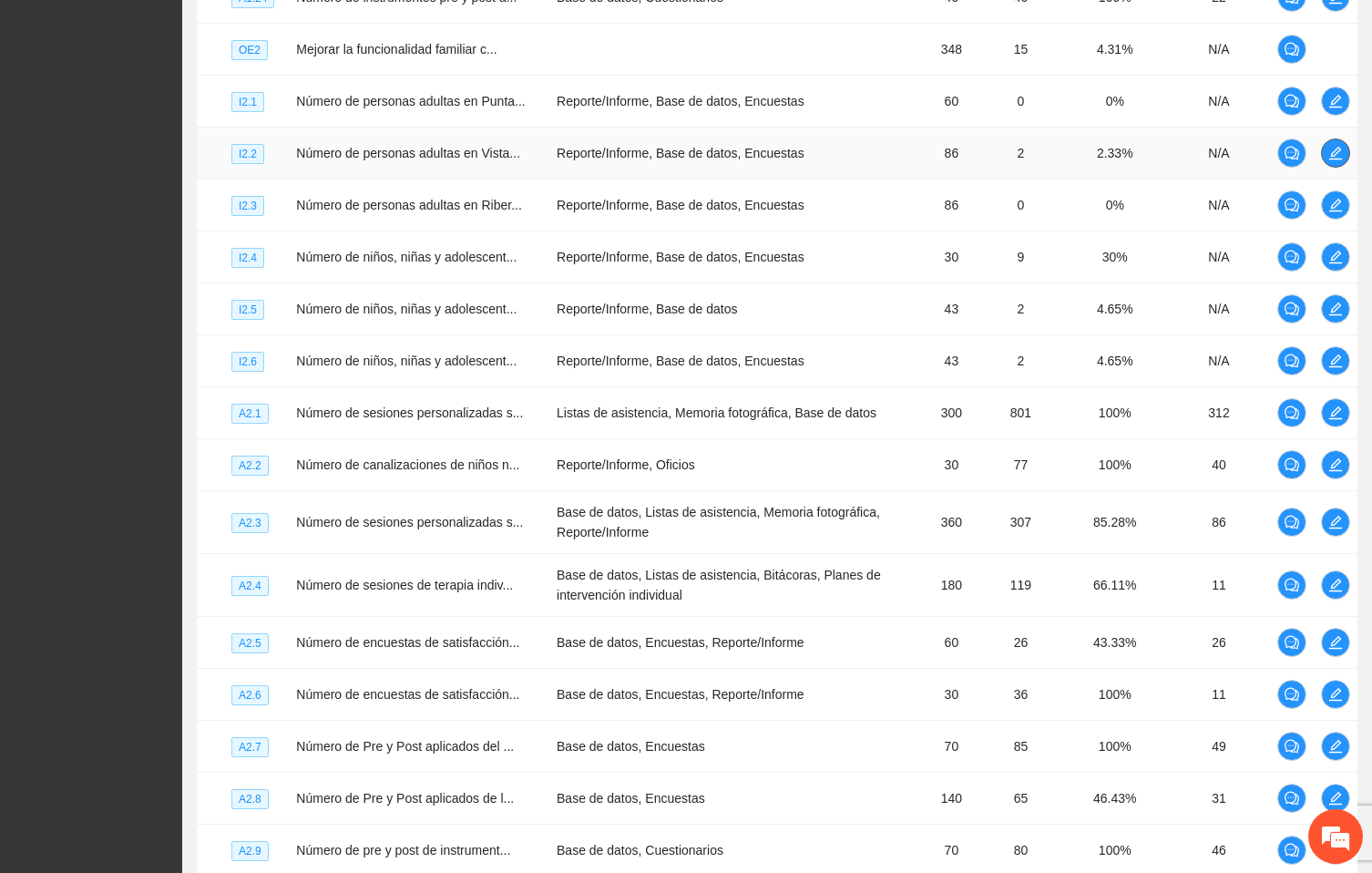
click at [1342, 160] on icon "edit" at bounding box center [1335, 152] width 15 height 15
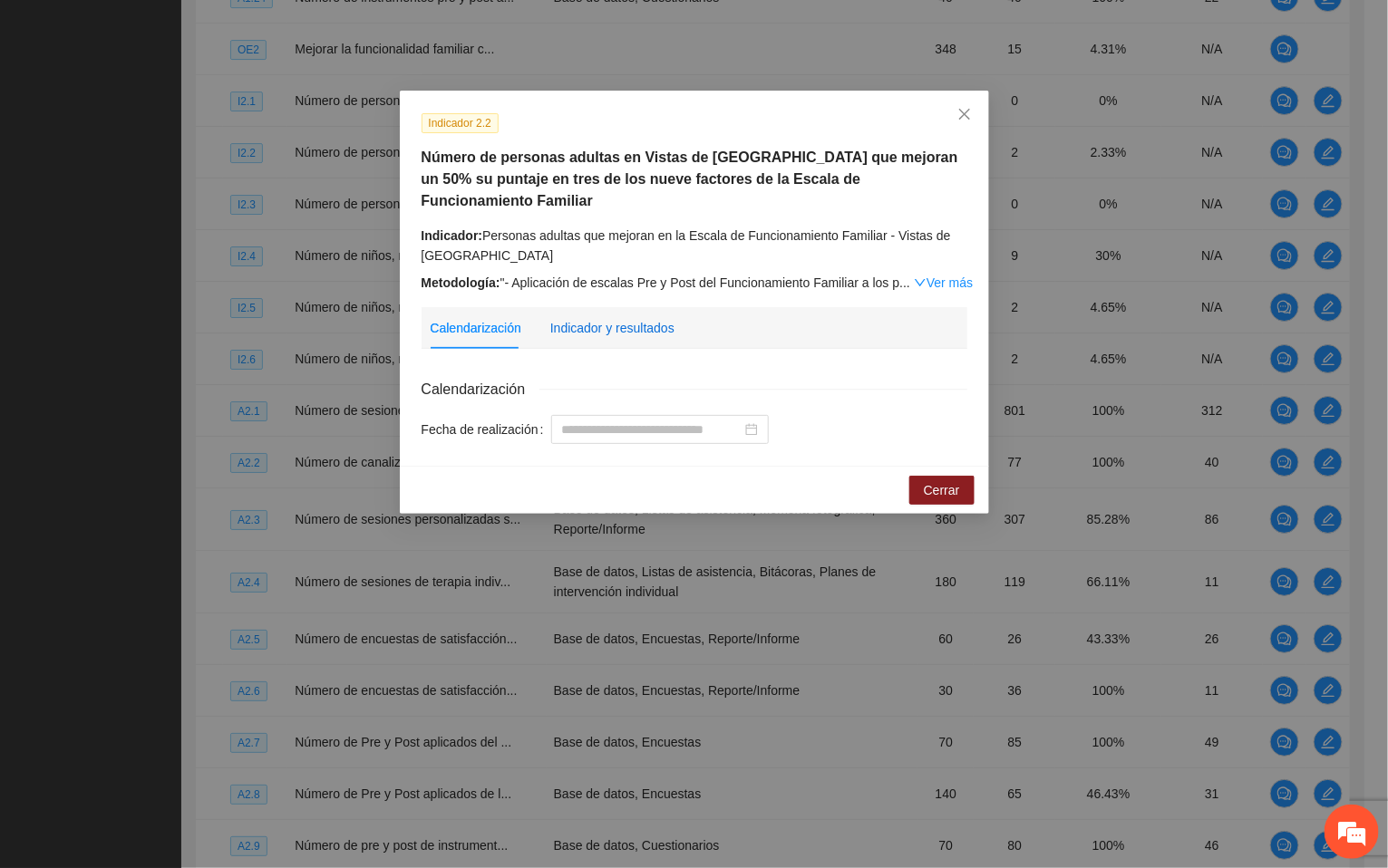
click at [629, 318] on div "Indicador y resultados" at bounding box center [612, 328] width 124 height 20
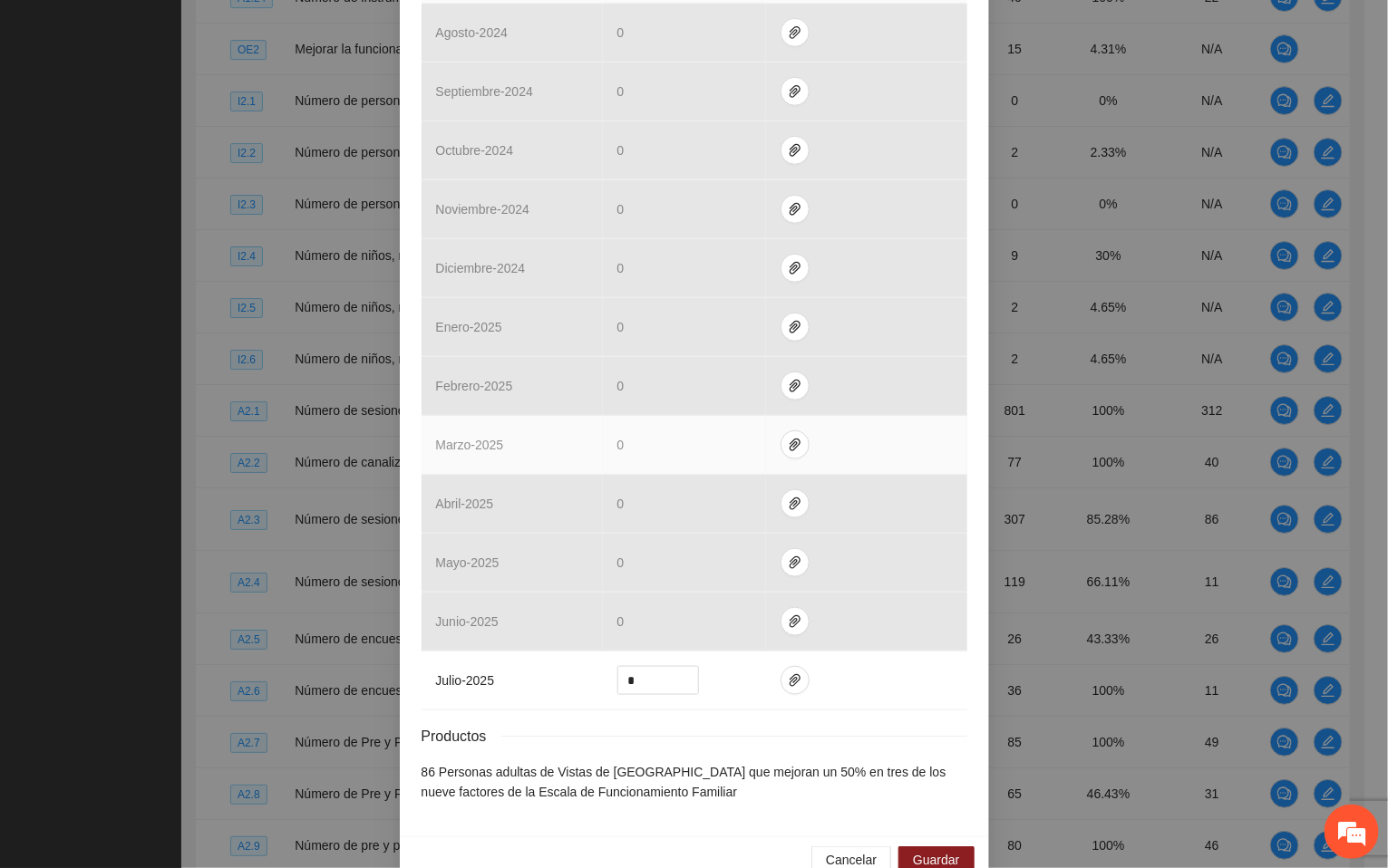
scroll to position [556, 0]
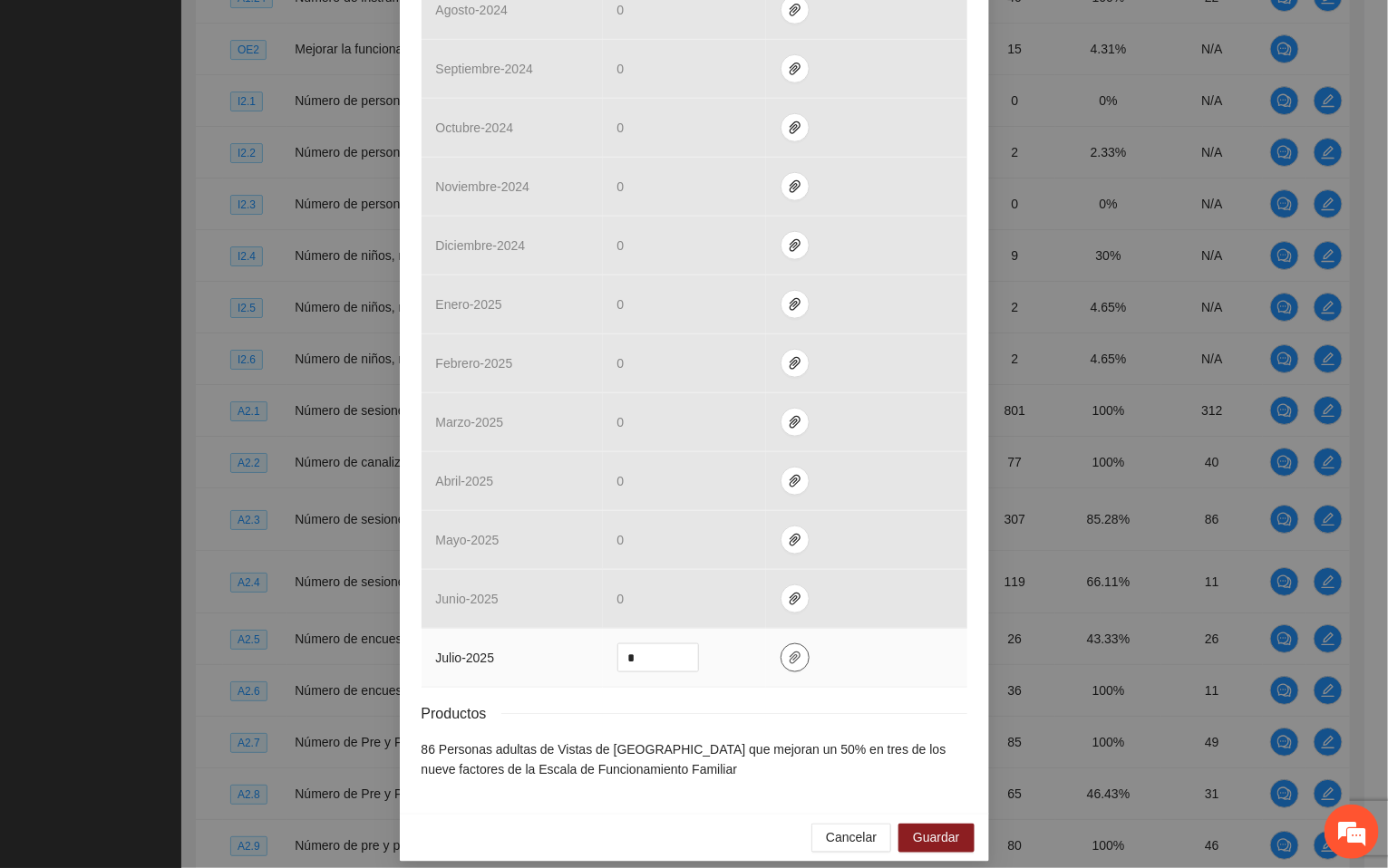
click at [788, 651] on icon "paper-clip" at bounding box center [795, 658] width 14 height 14
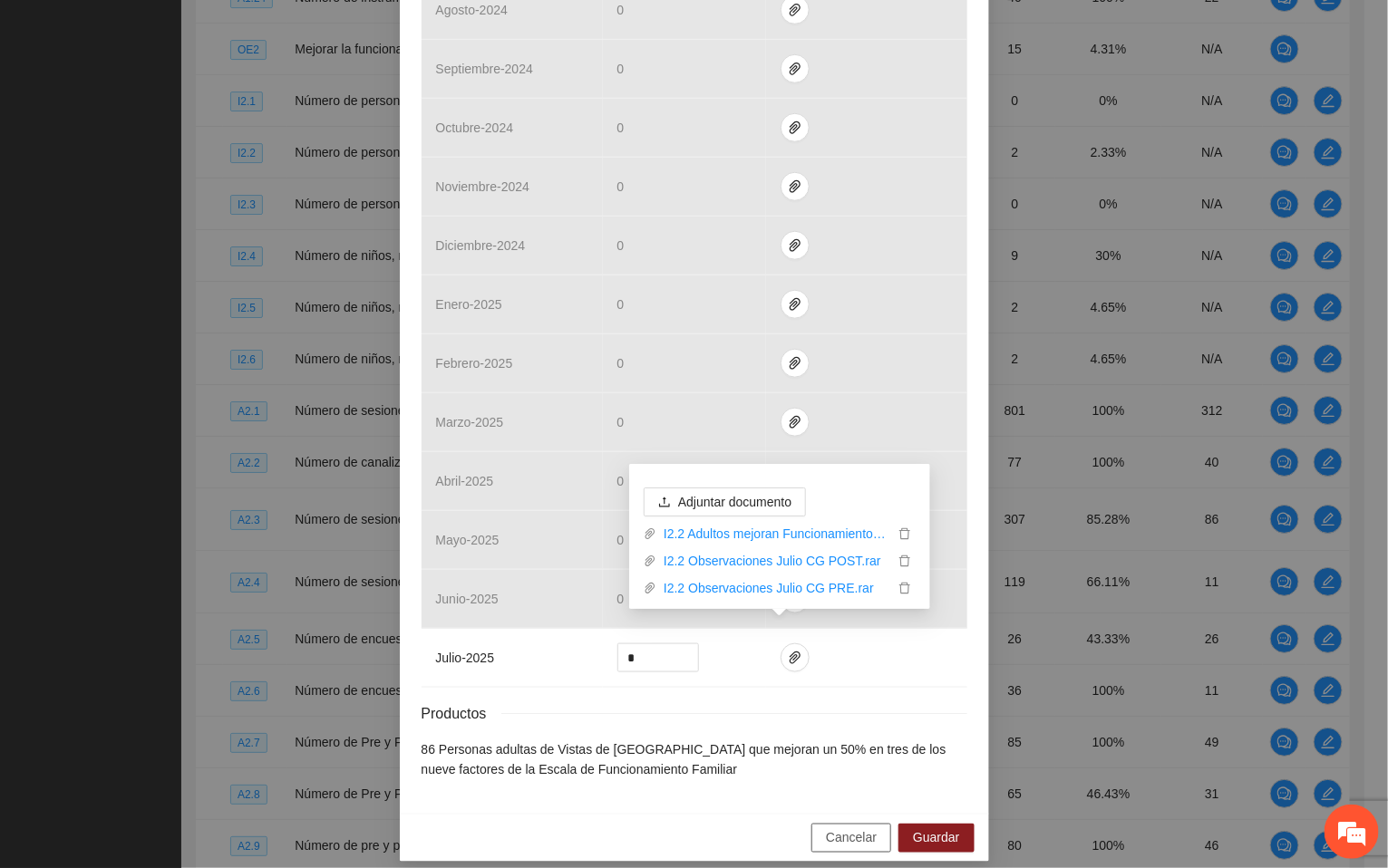
click at [859, 829] on span "Cancelar" at bounding box center [851, 838] width 51 height 20
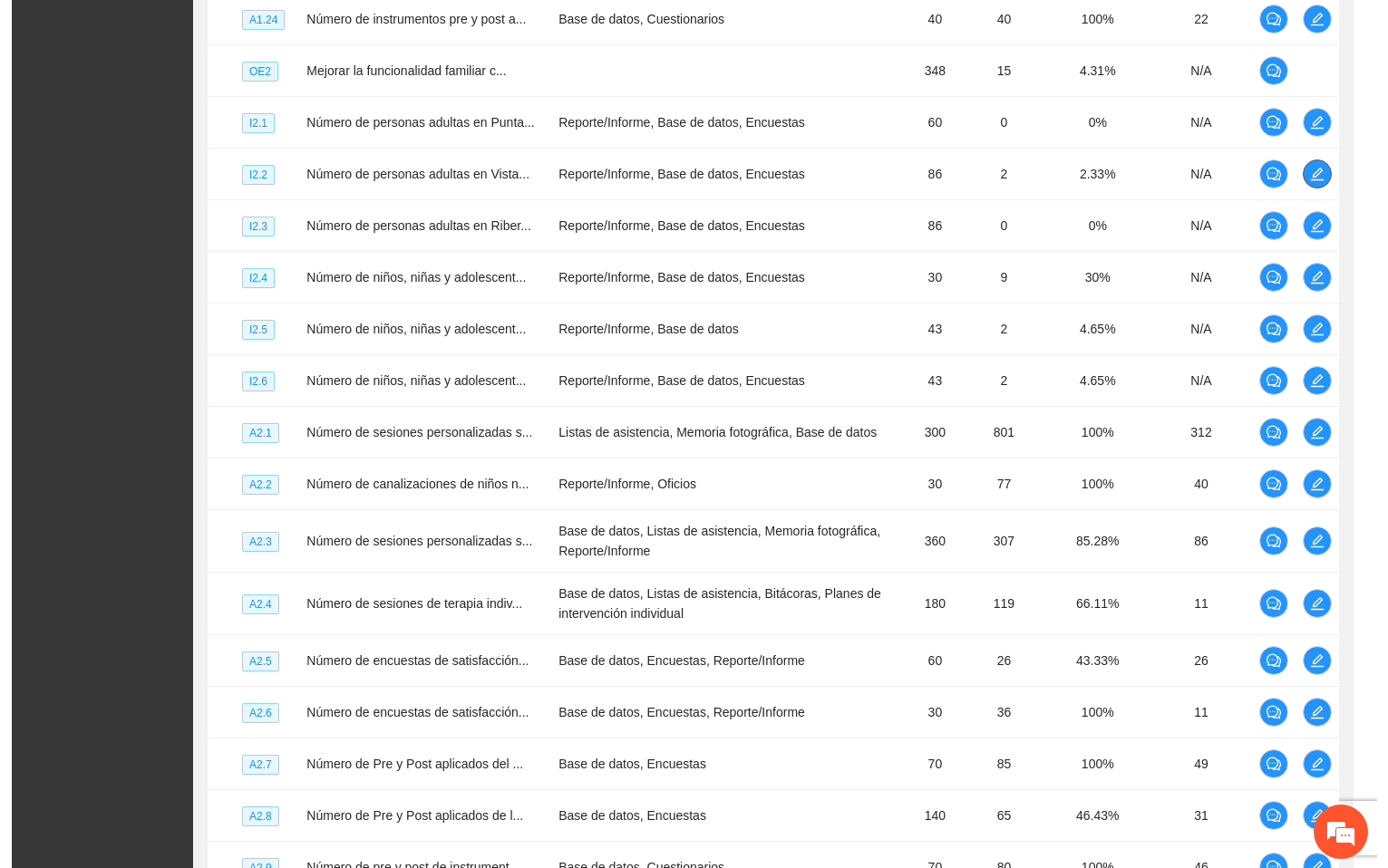
scroll to position [0, 0]
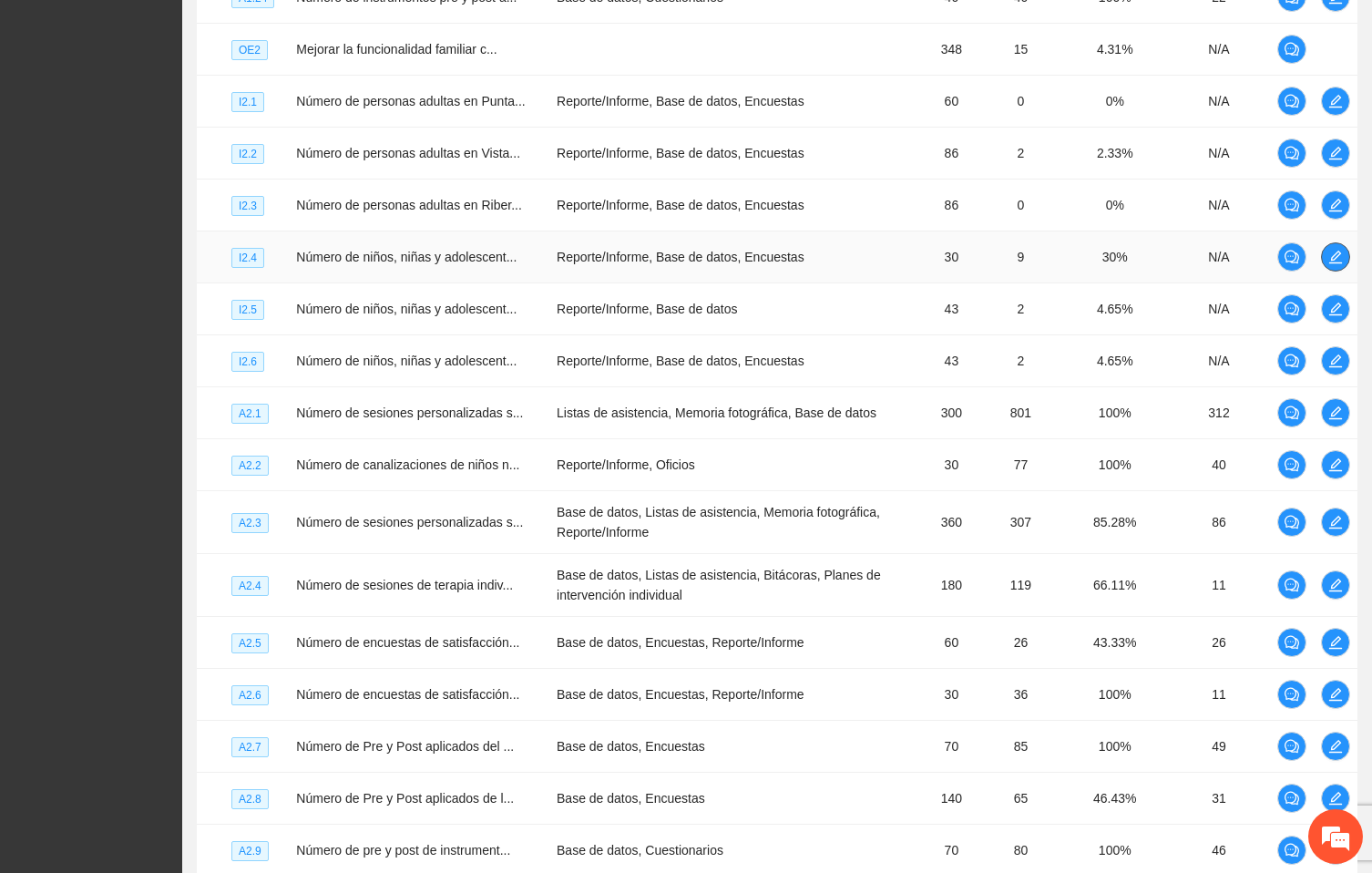
click at [1335, 265] on icon "edit" at bounding box center [1335, 257] width 15 height 15
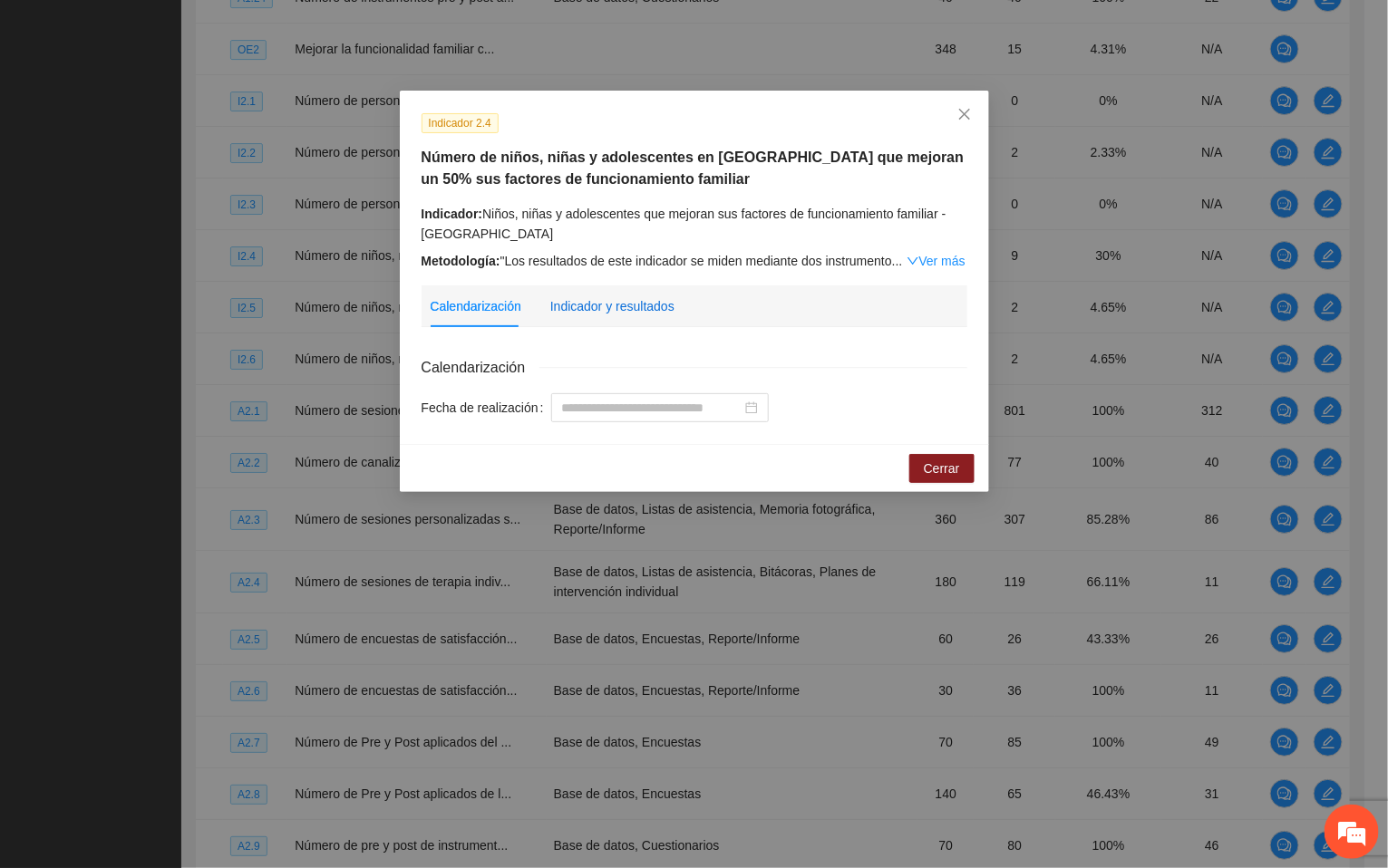
click at [617, 315] on div "Indicador y resultados" at bounding box center [612, 306] width 124 height 20
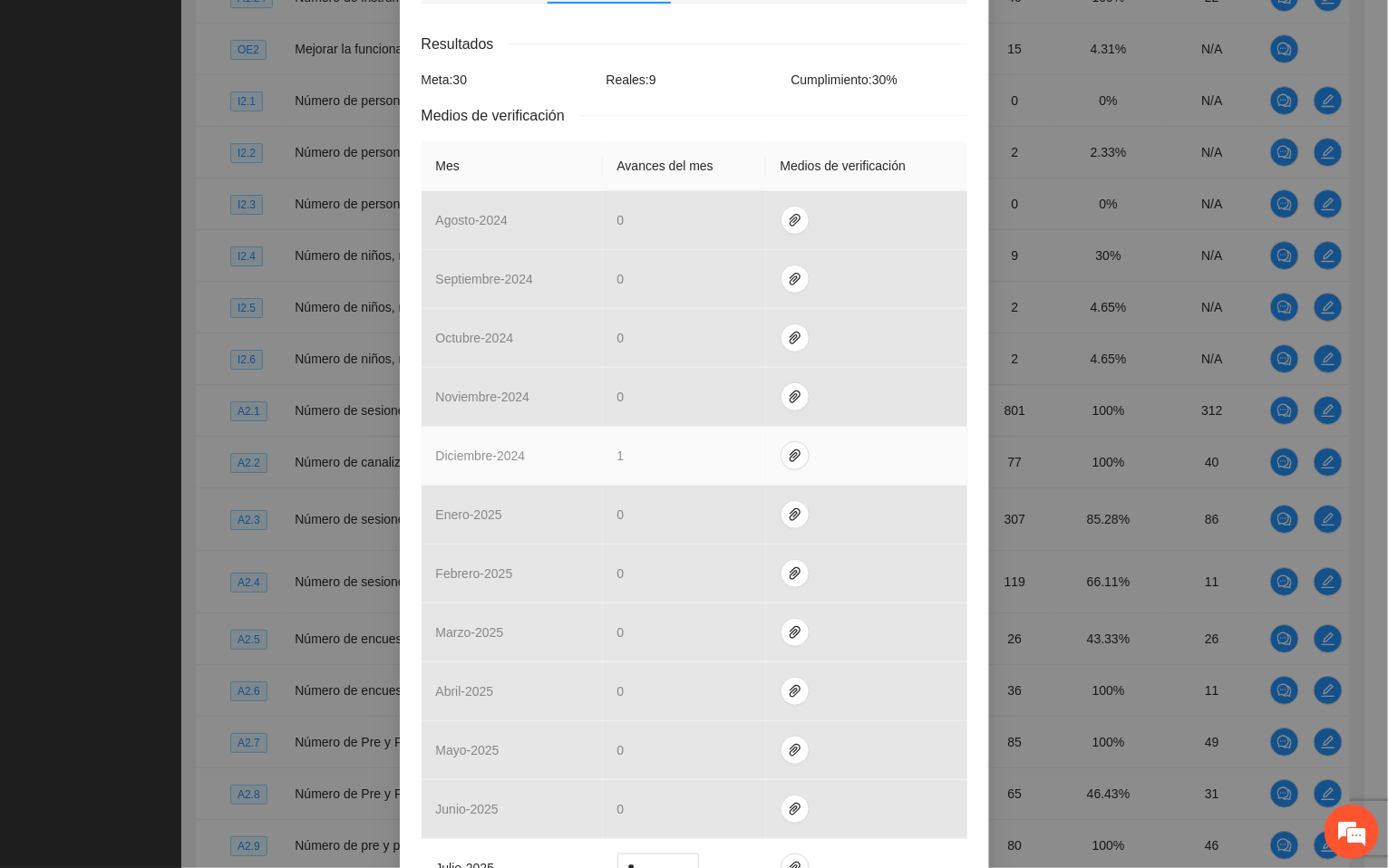
scroll to position [408, 0]
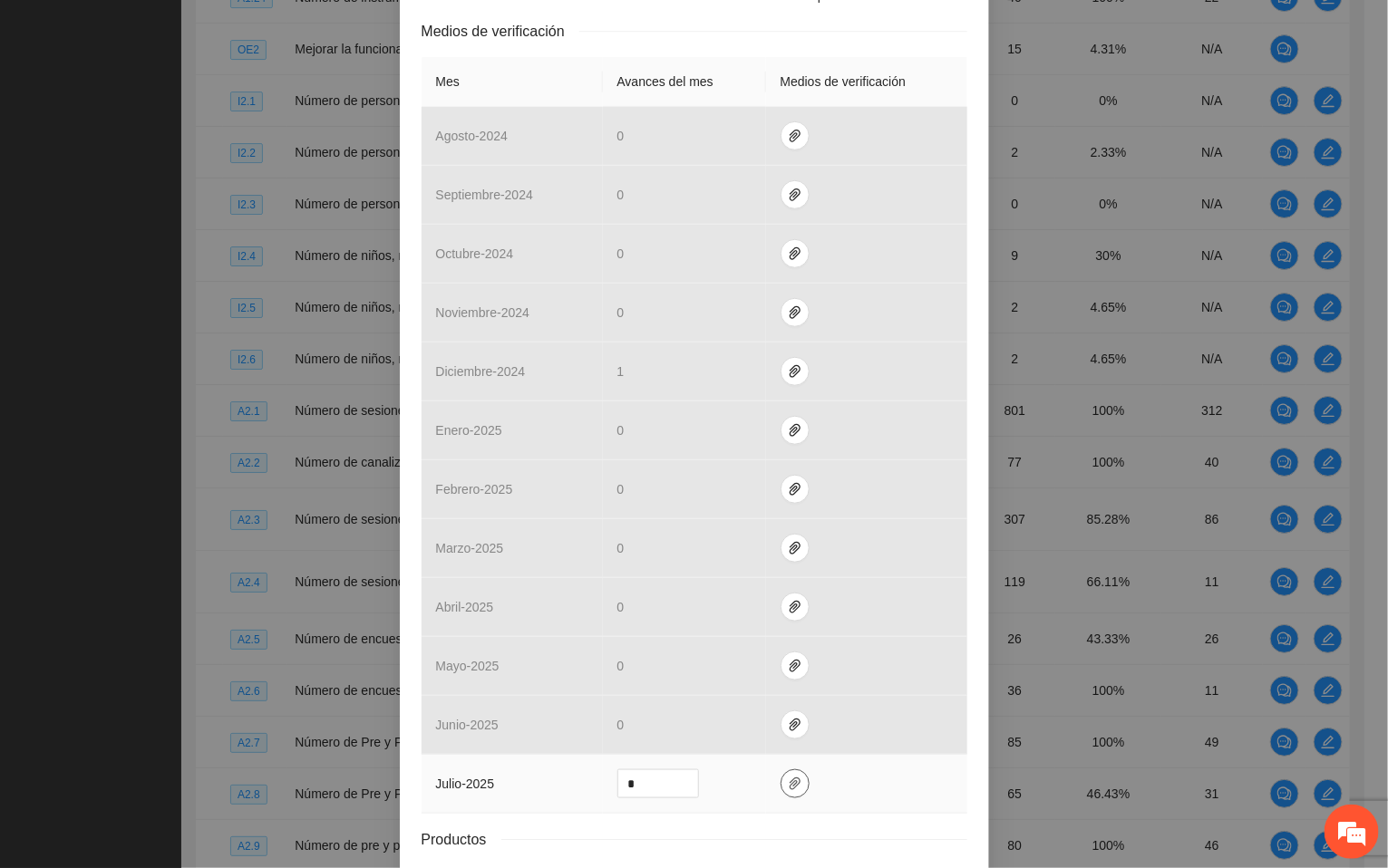
click at [790, 791] on icon "paper-clip" at bounding box center [795, 783] width 11 height 13
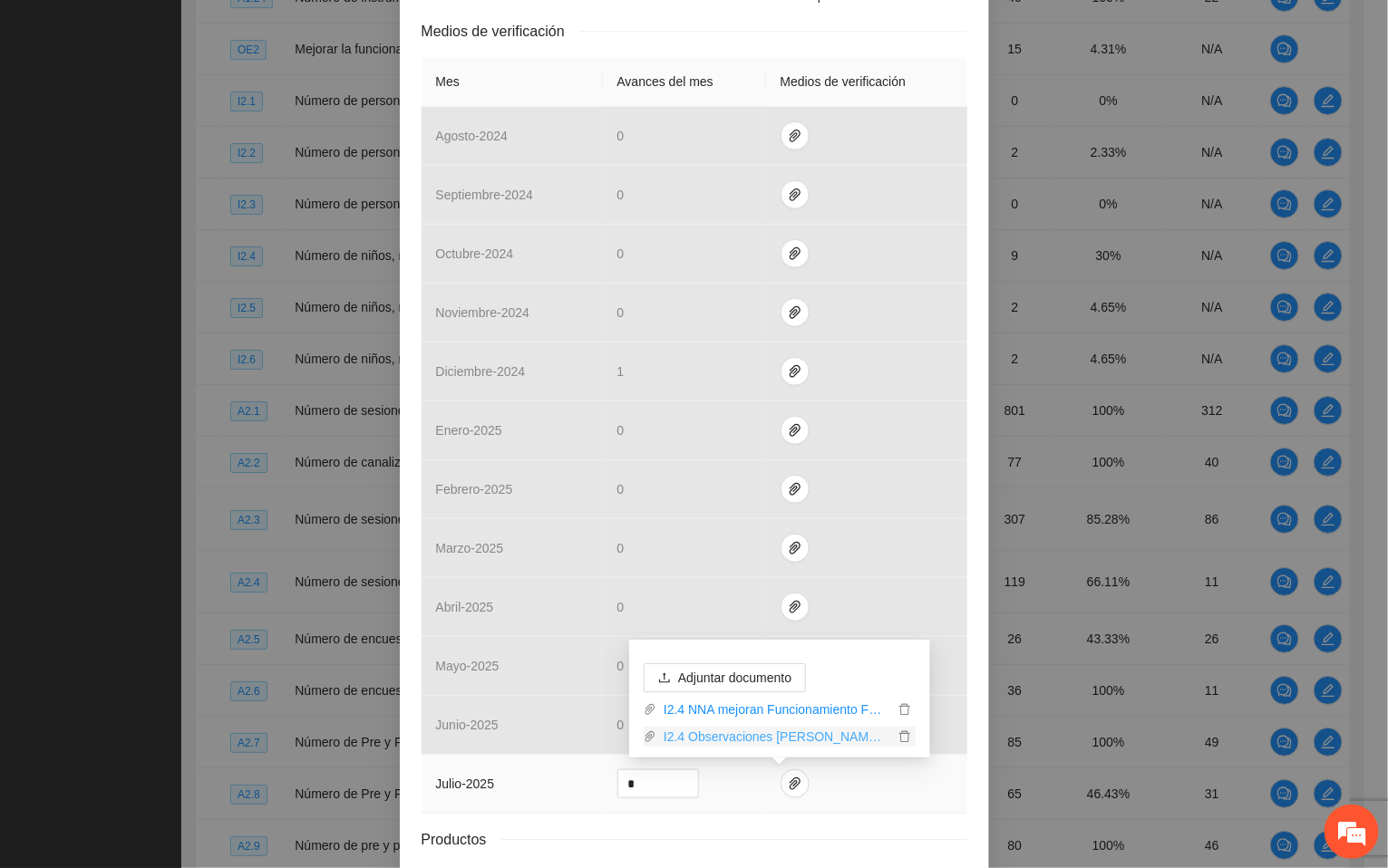
click at [751, 734] on link "I2.4 Observaciones [PERSON_NAME].rar" at bounding box center [775, 737] width 237 height 20
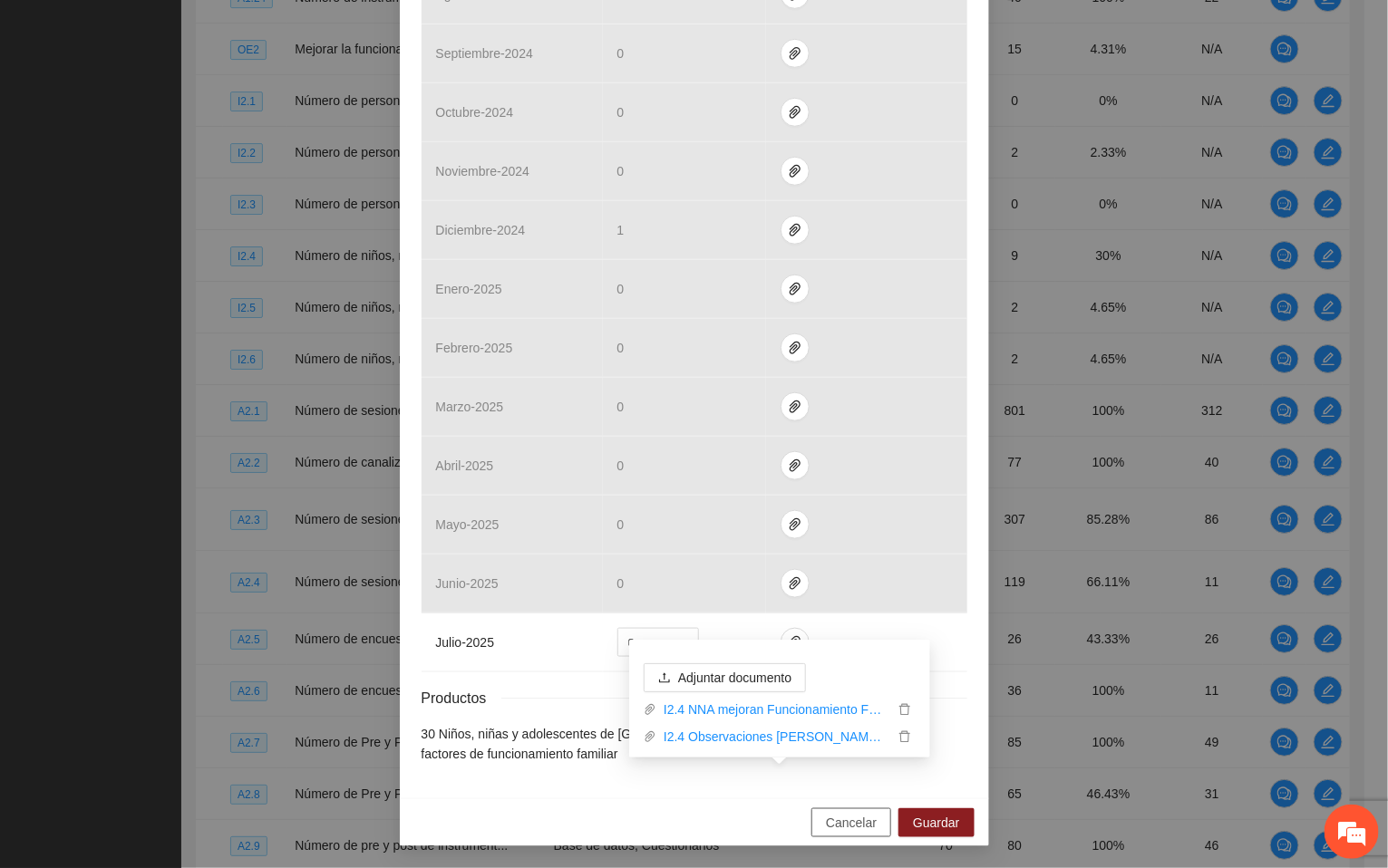
click at [837, 822] on span "Cancelar" at bounding box center [851, 823] width 51 height 20
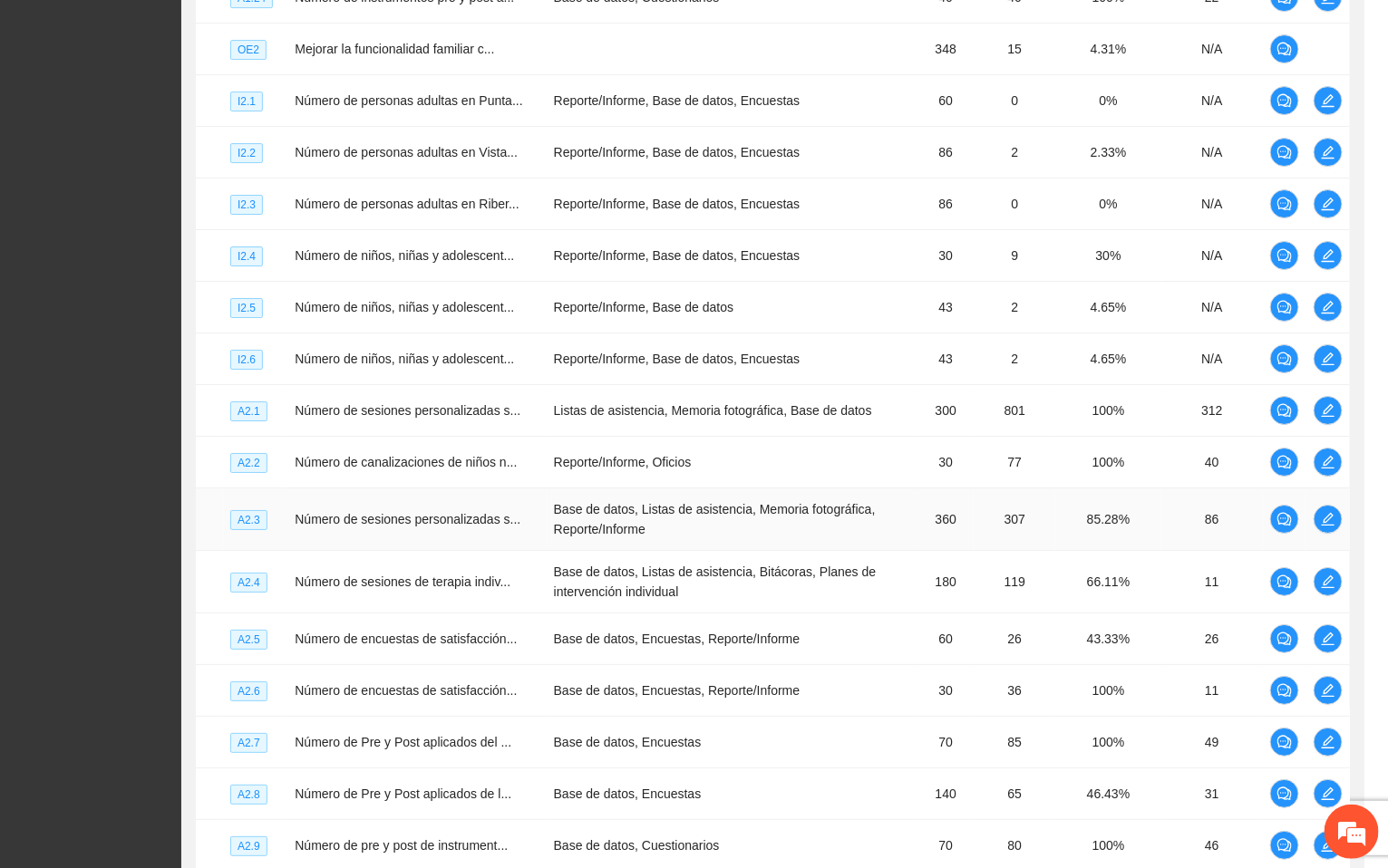
scroll to position [465, 0]
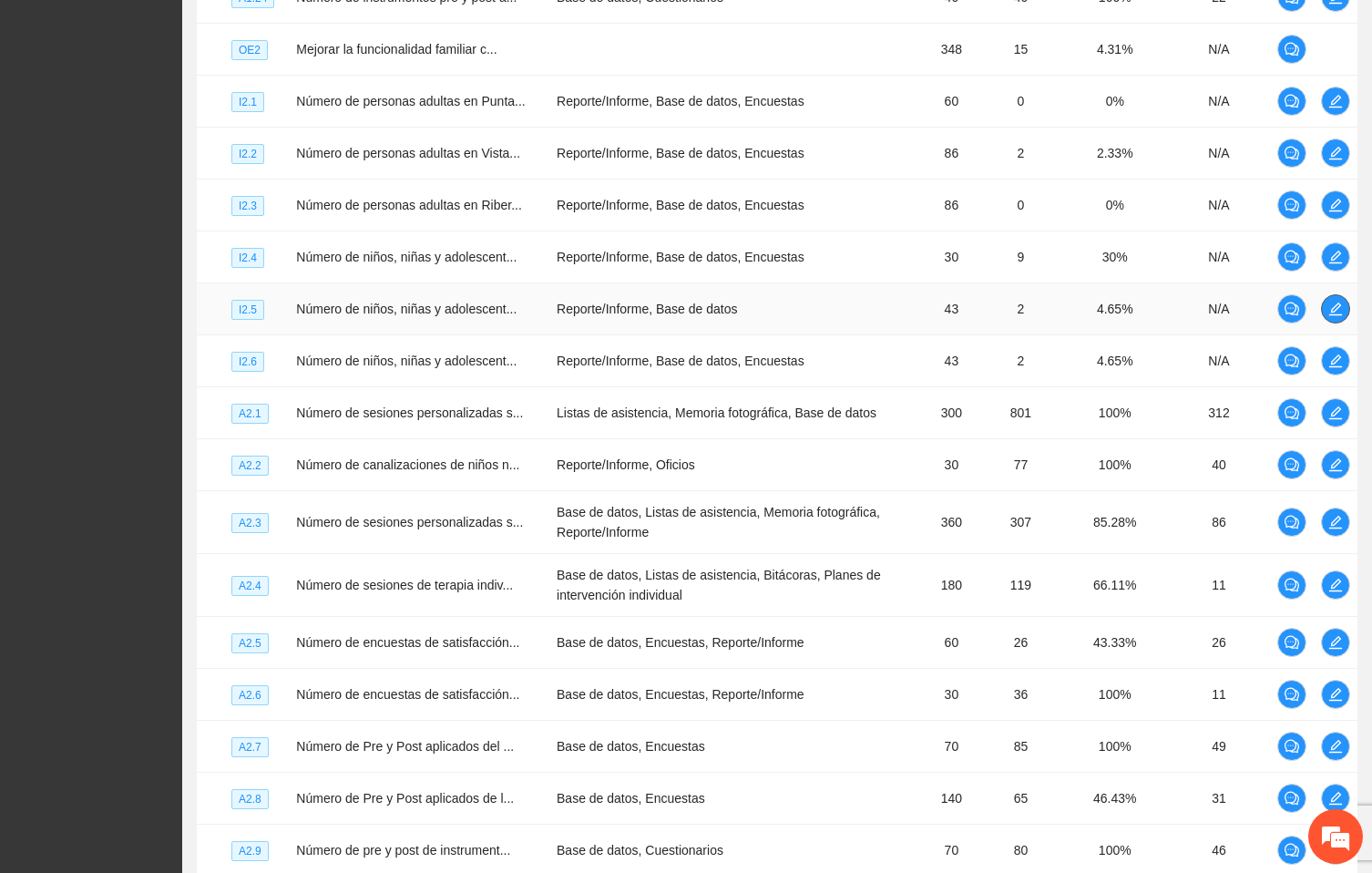
click at [1341, 316] on icon "edit" at bounding box center [1335, 308] width 15 height 15
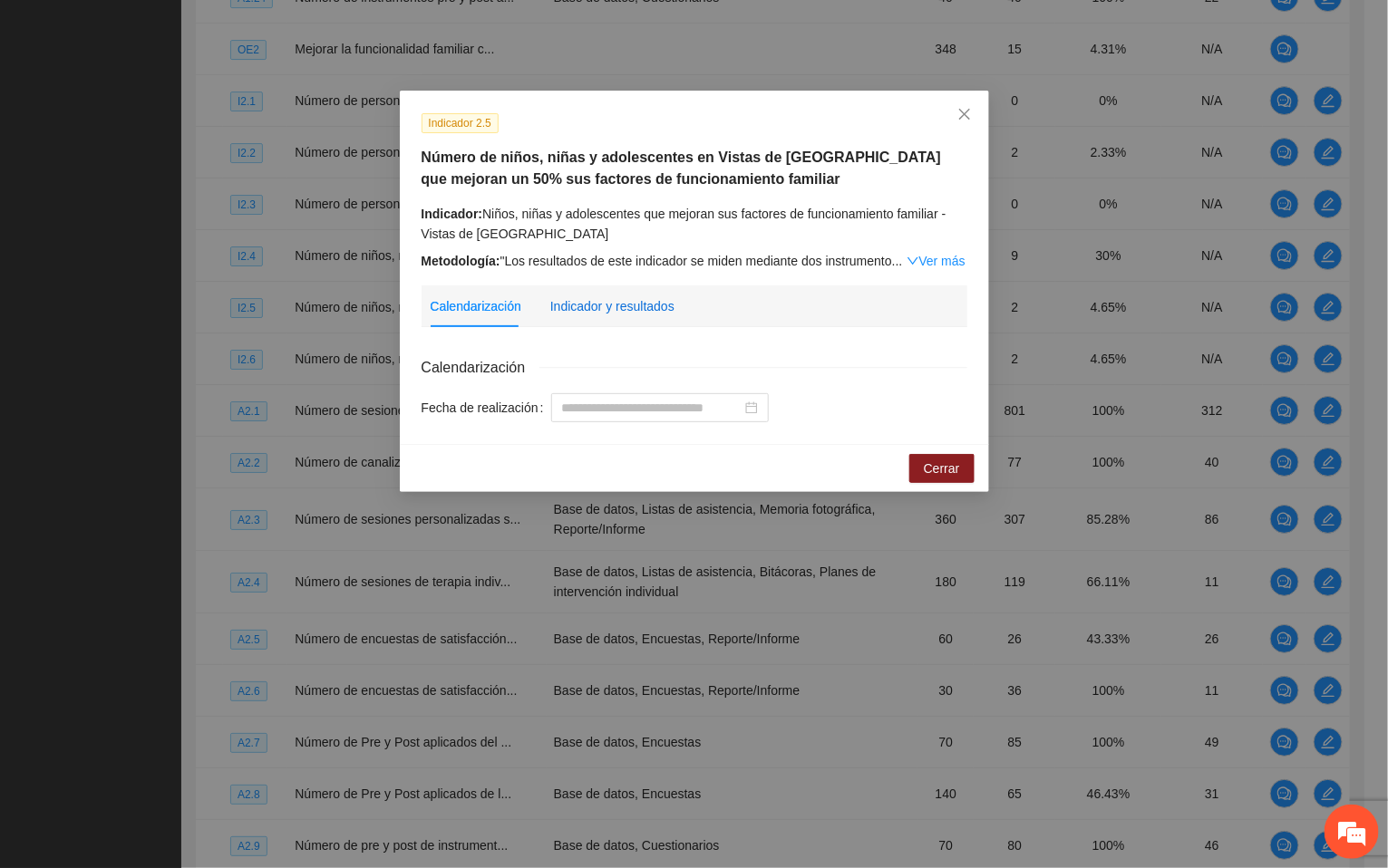
click at [634, 299] on div "Indicador y resultados" at bounding box center [612, 306] width 124 height 20
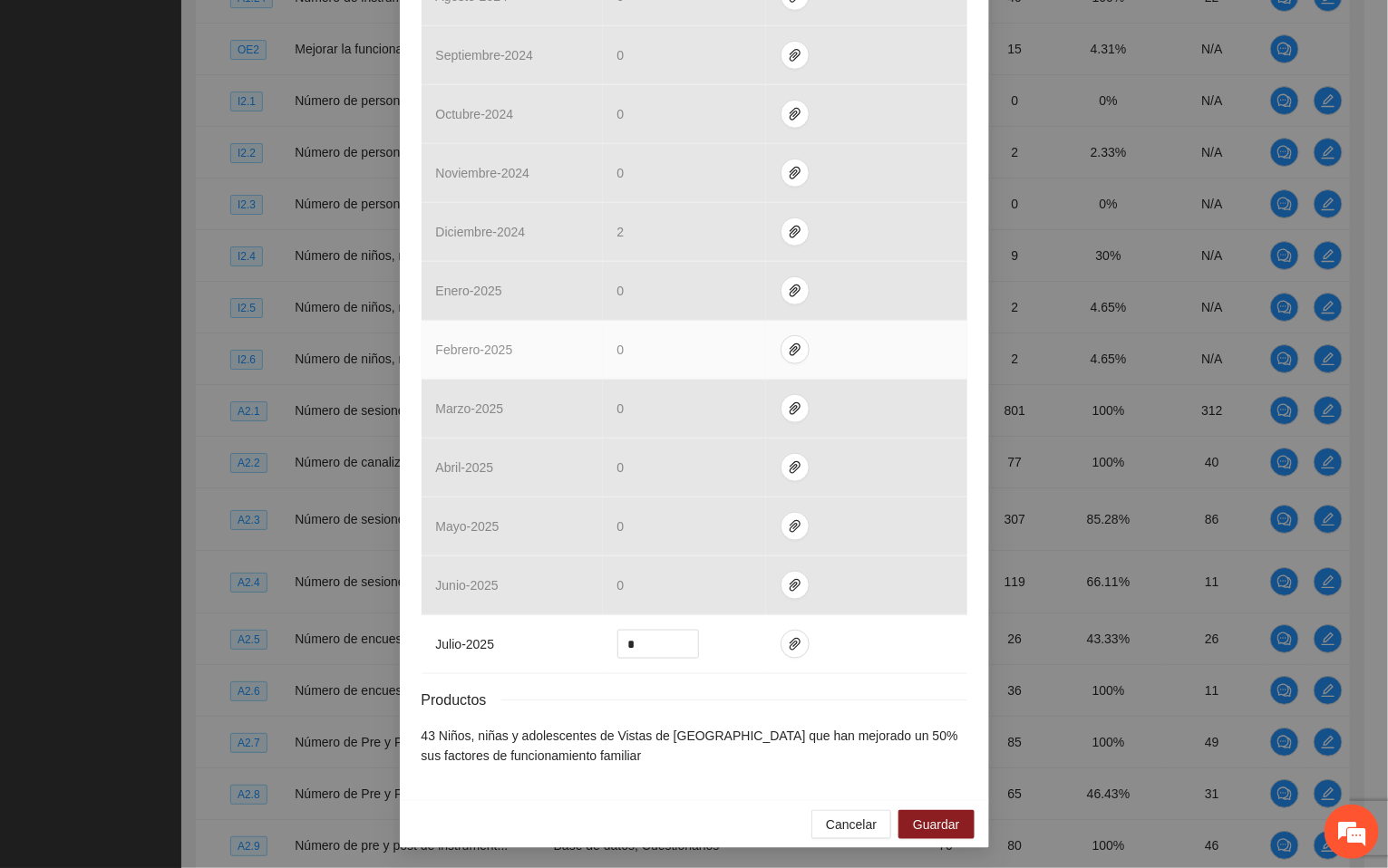
scroll to position [556, 0]
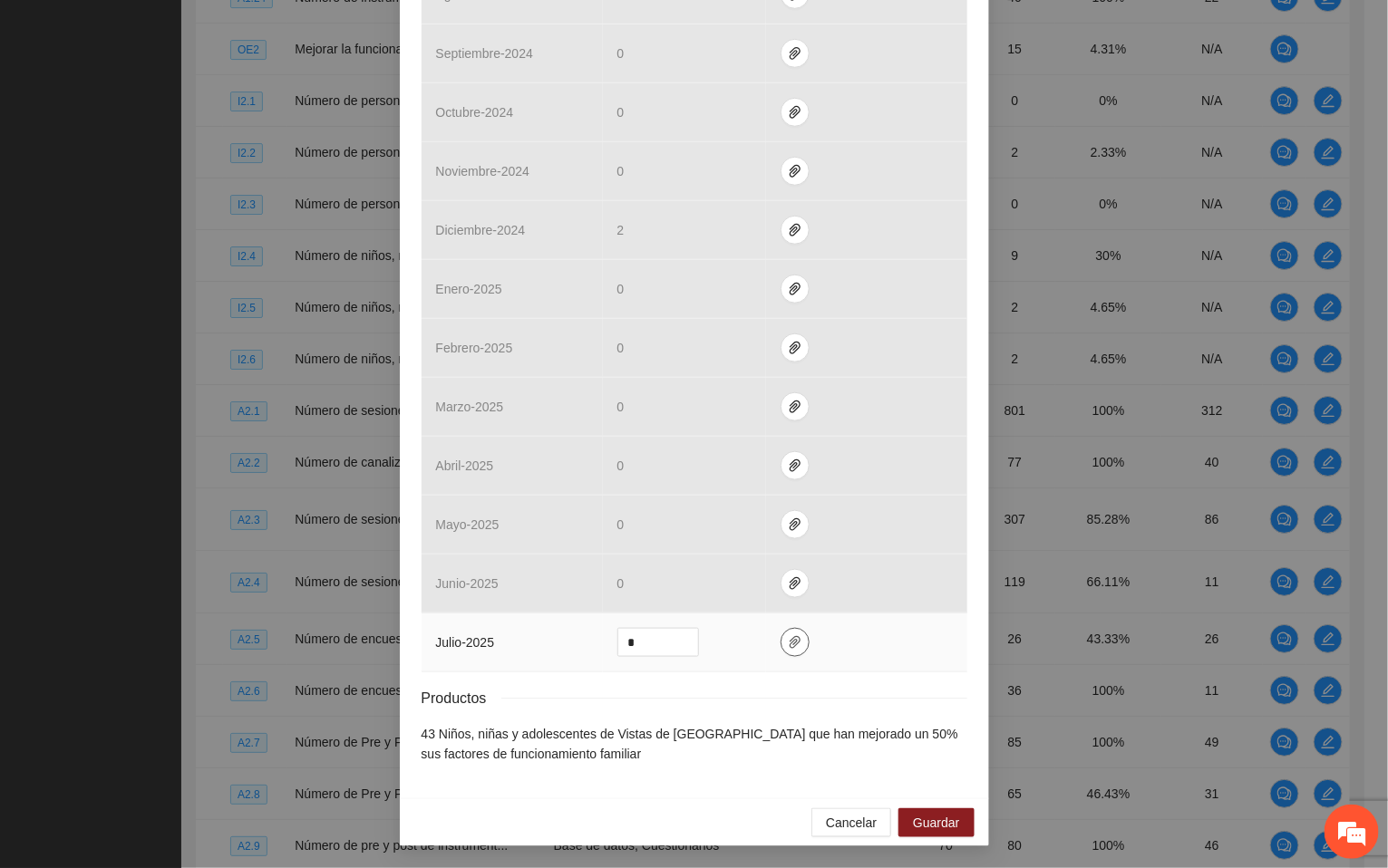
click at [781, 631] on button "button" at bounding box center [795, 642] width 29 height 29
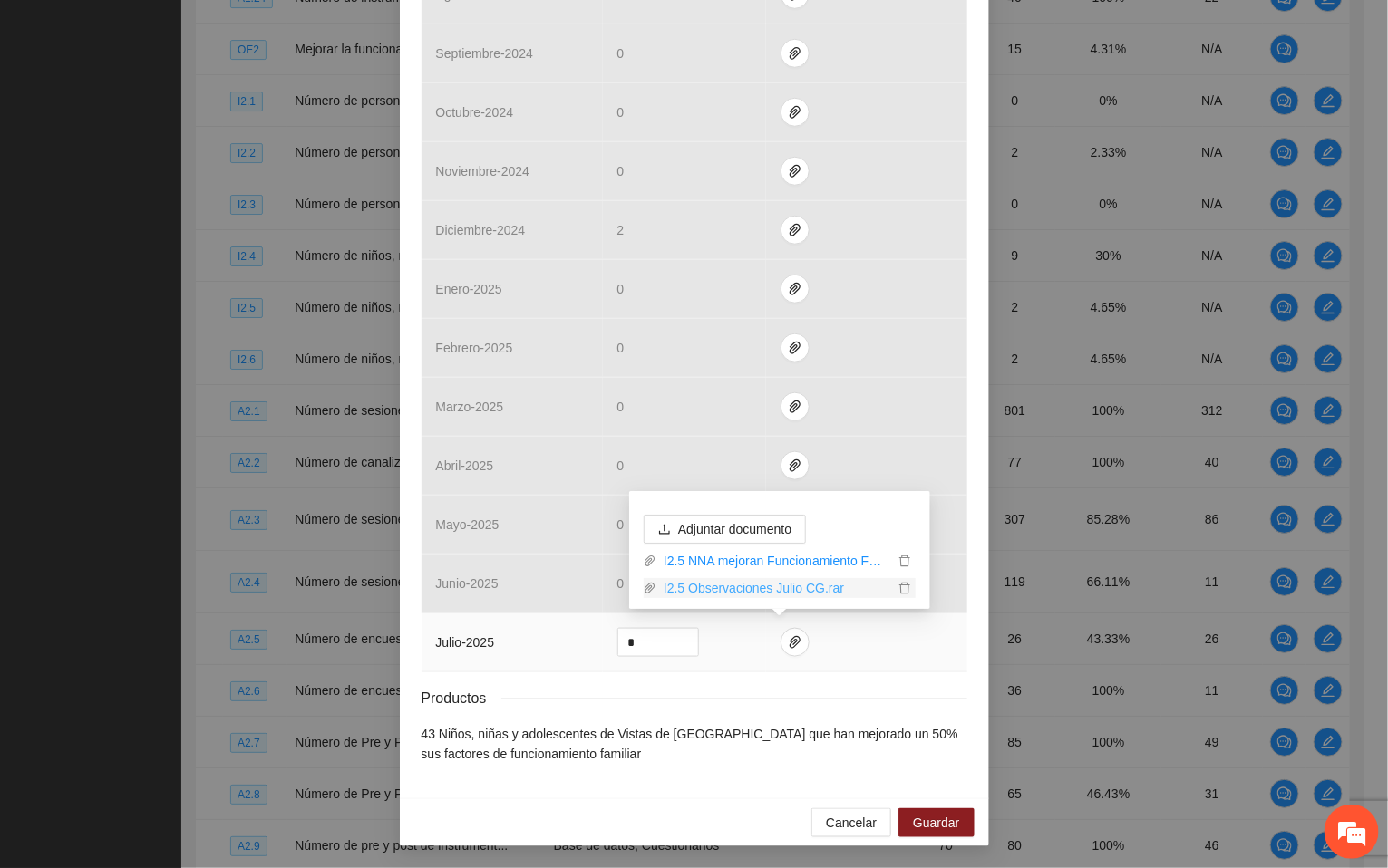
click at [734, 587] on link "I2.5 Observaciones Julio CG.rar" at bounding box center [775, 588] width 237 height 20
click at [912, 645] on td at bounding box center [866, 642] width 202 height 59
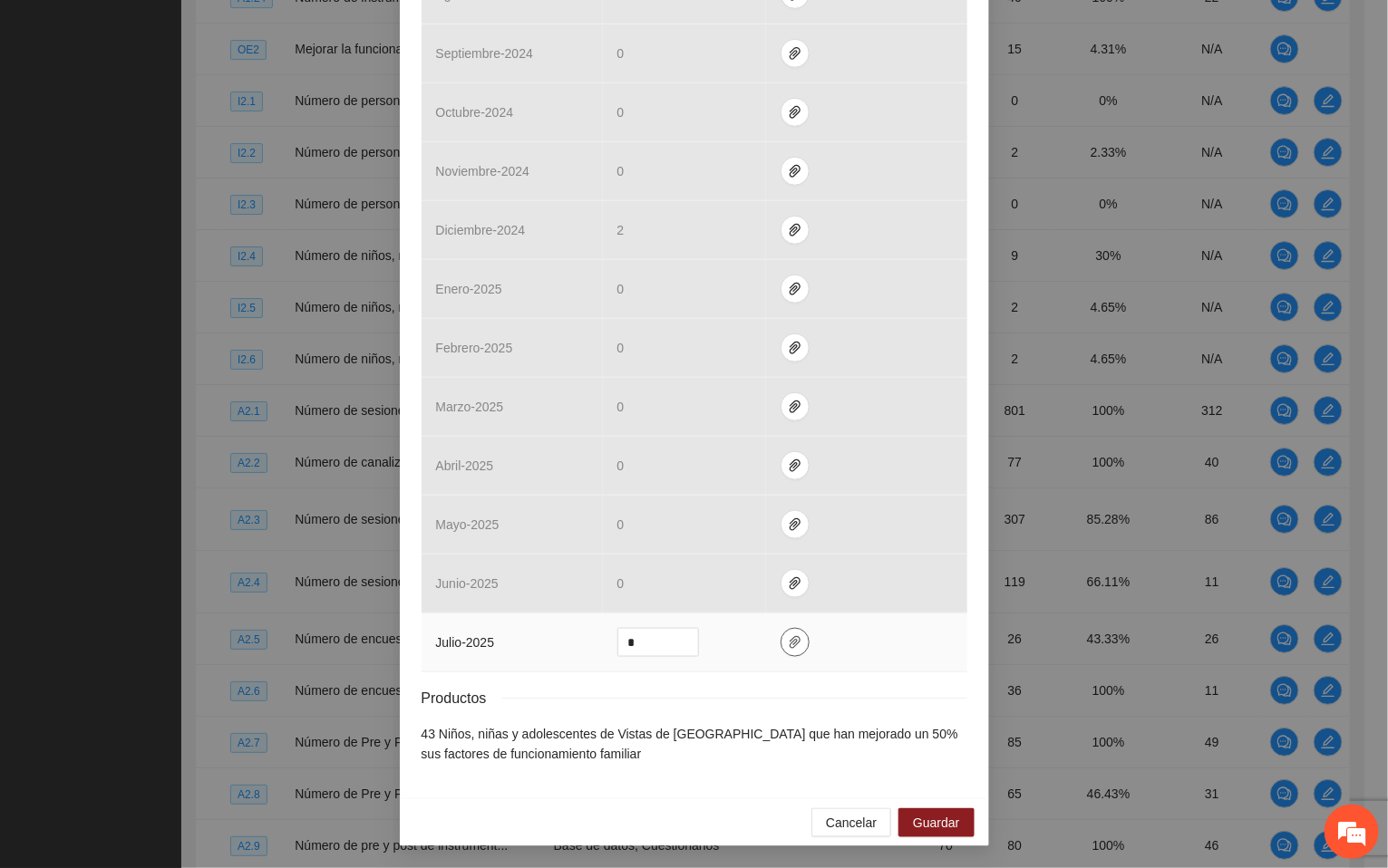
click at [781, 640] on span "paper-clip" at bounding box center [795, 642] width 27 height 14
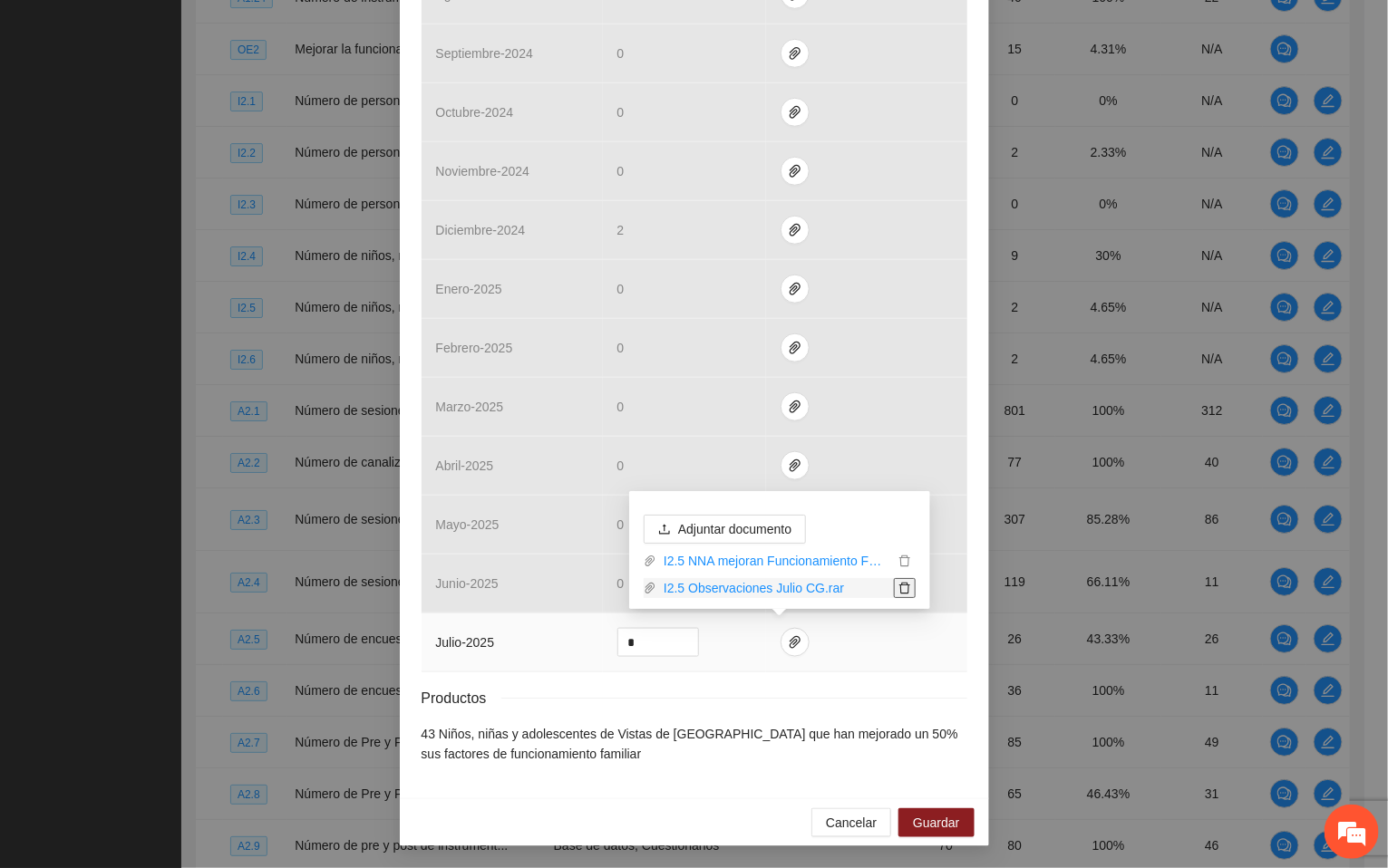
click at [910, 585] on icon "delete" at bounding box center [904, 587] width 13 height 13
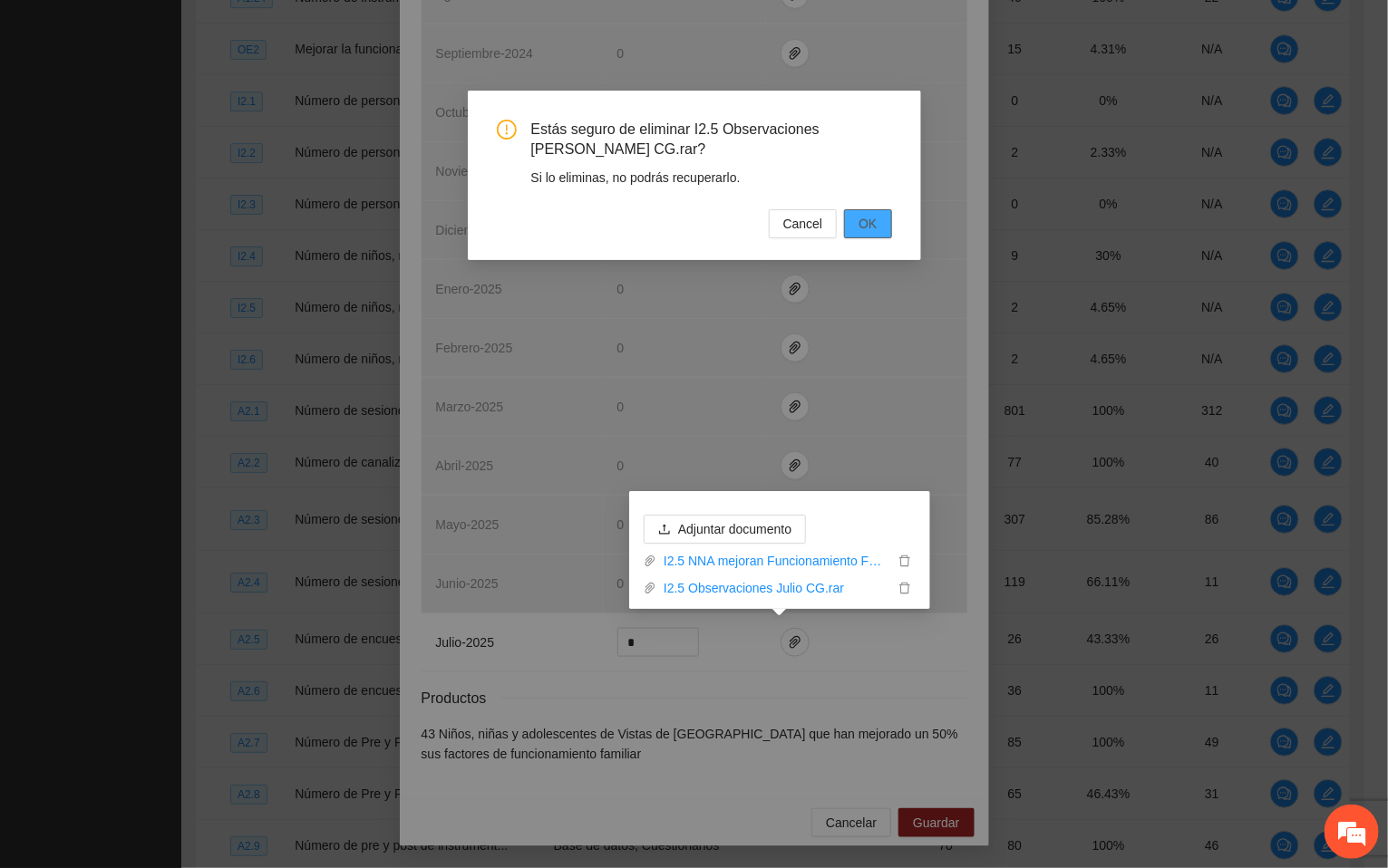
click at [876, 216] on span "OK" at bounding box center [867, 224] width 18 height 20
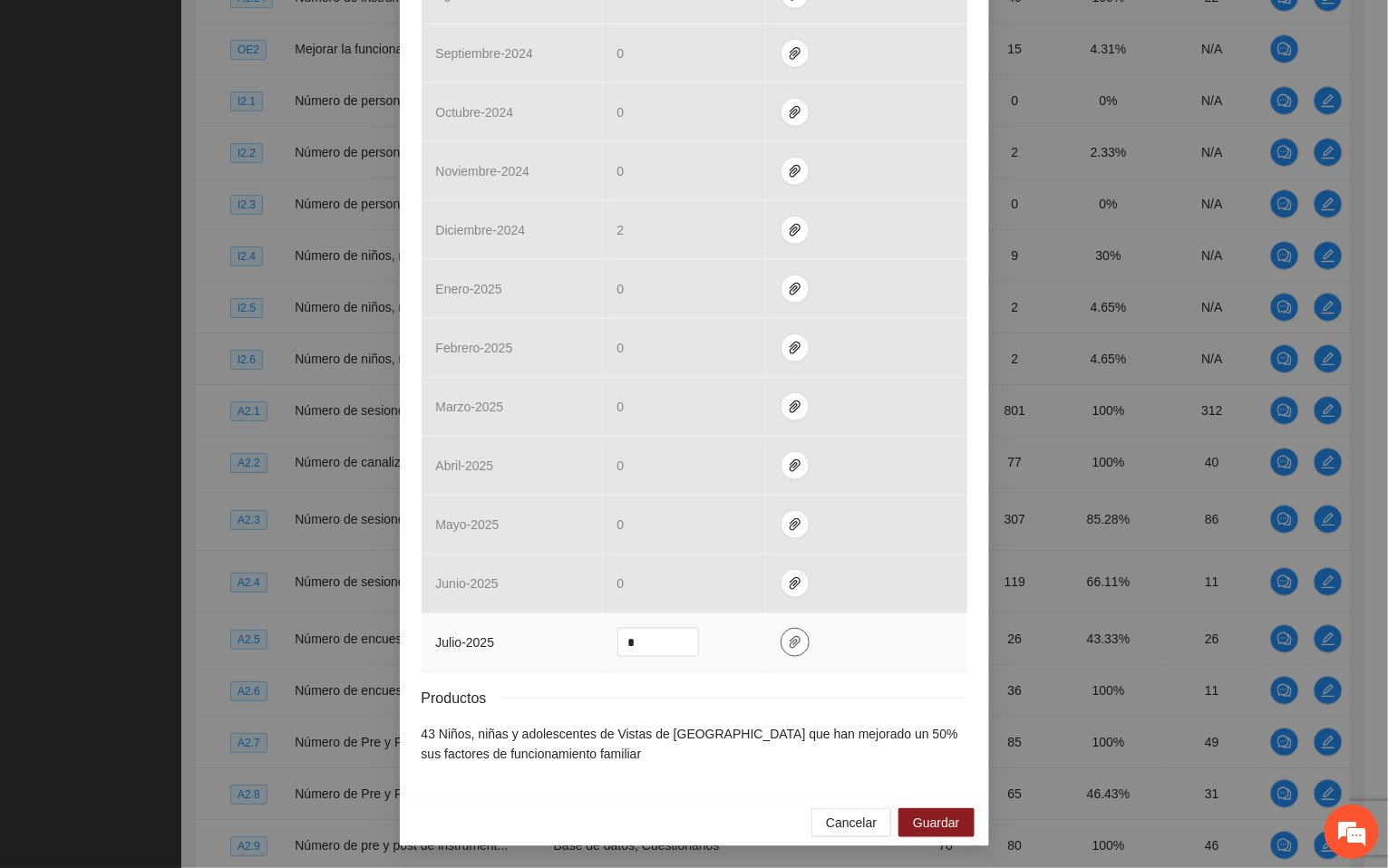
click at [790, 641] on icon "paper-clip" at bounding box center [795, 642] width 11 height 13
click at [789, 641] on span "paper-clip" at bounding box center [795, 642] width 27 height 14
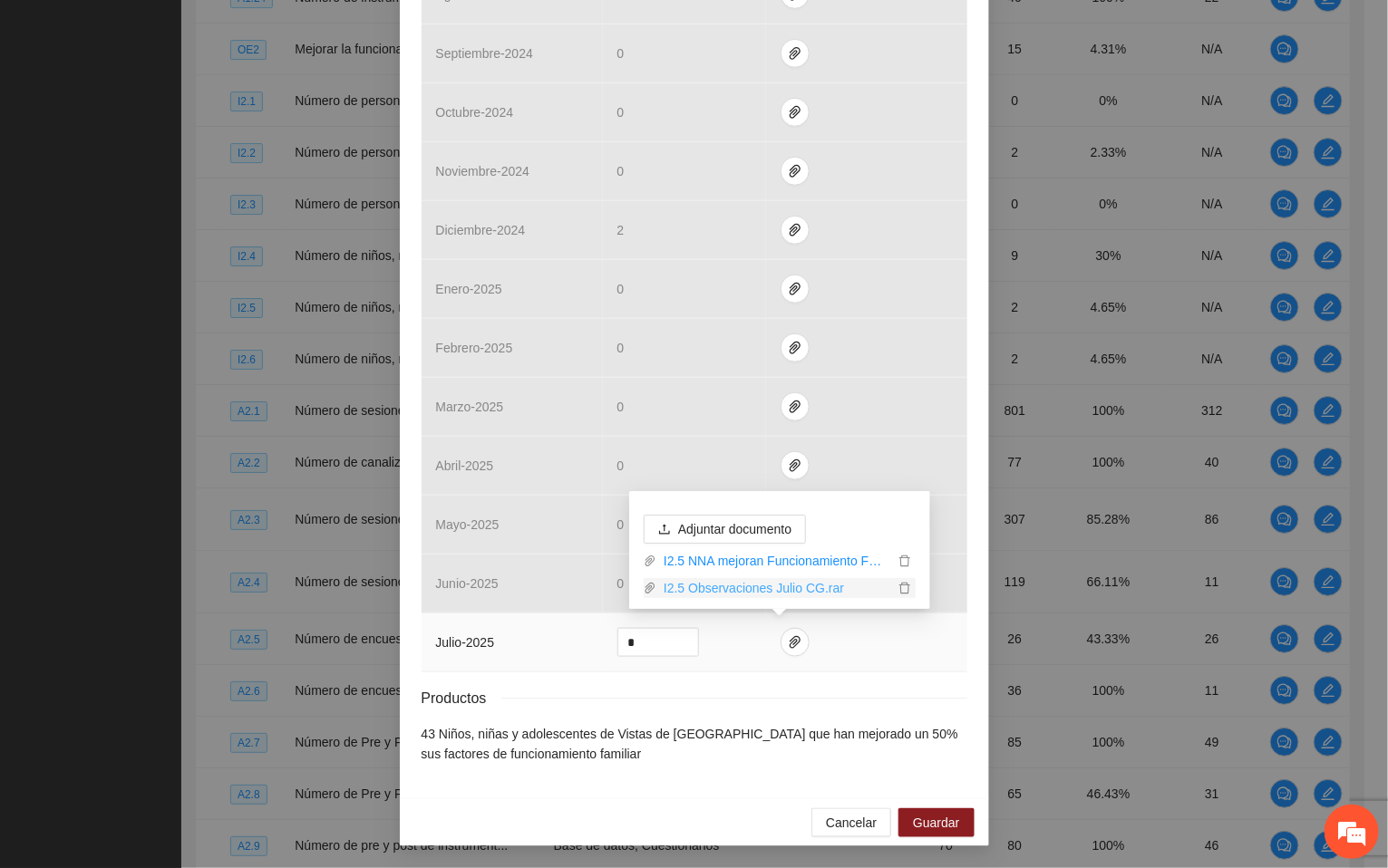
click at [746, 590] on link "I2.5 Observaciones Julio CG.rar" at bounding box center [775, 588] width 237 height 20
click at [928, 822] on span "Guardar" at bounding box center [936, 823] width 46 height 20
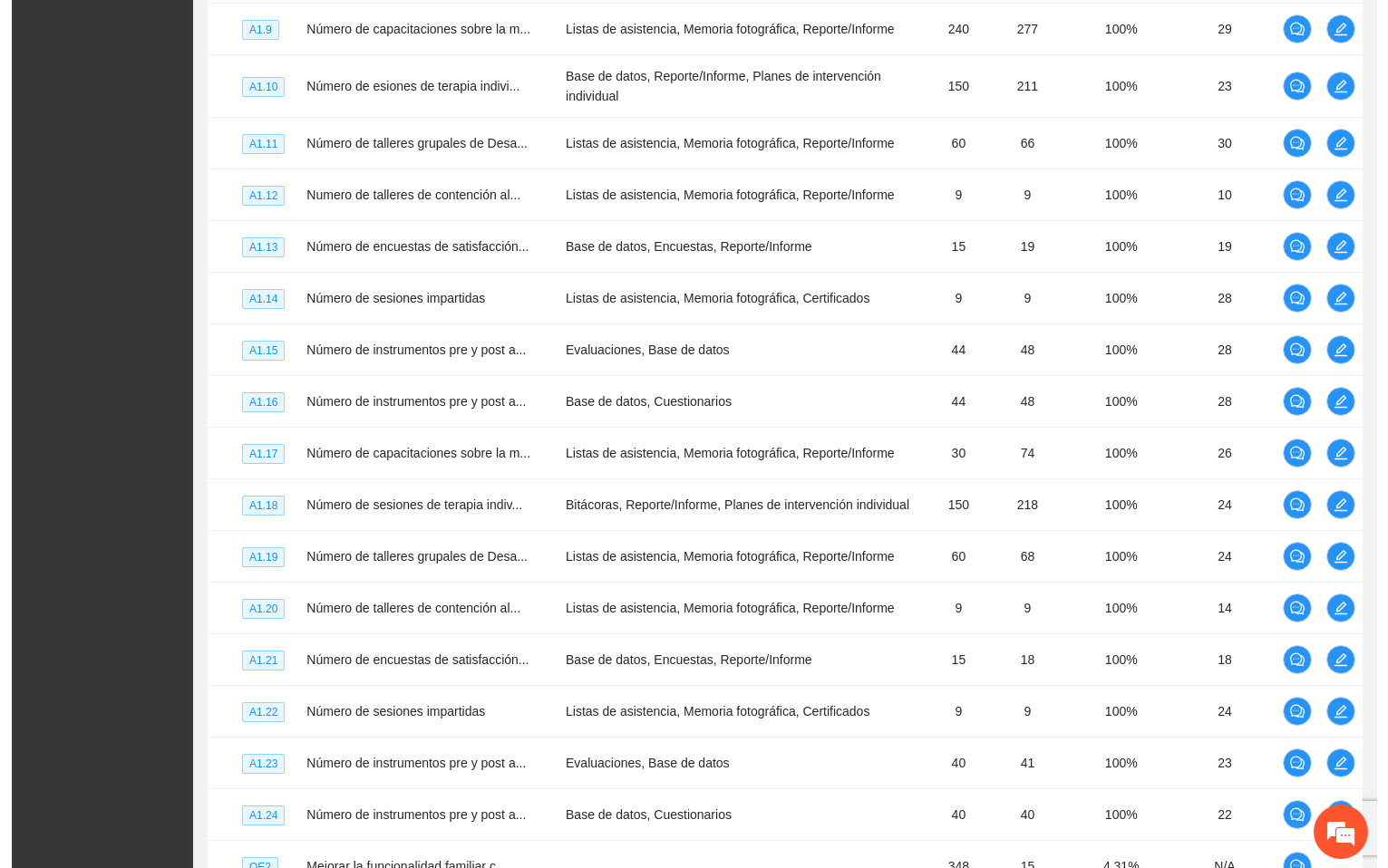
scroll to position [1762, 0]
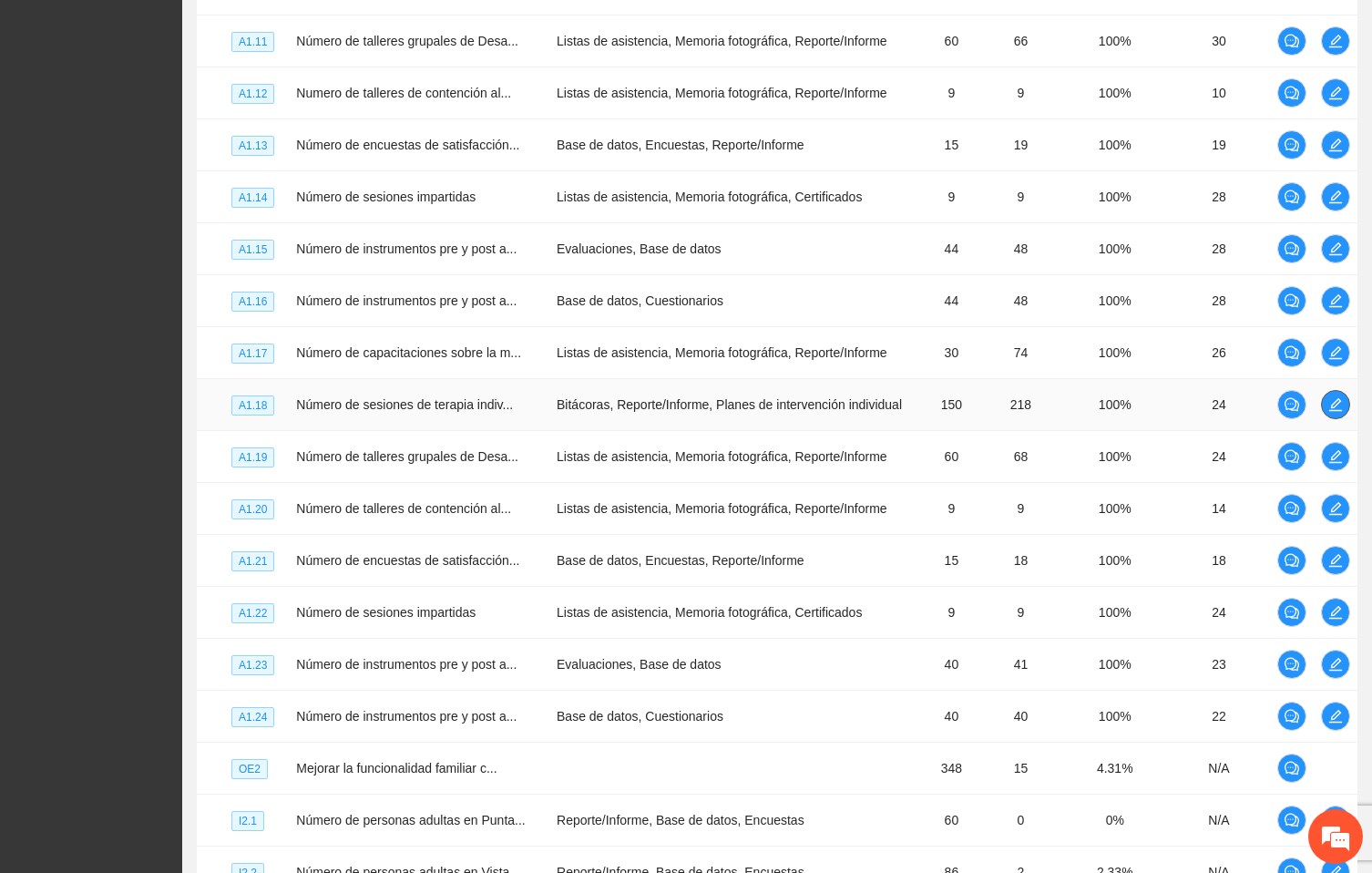
click at [1342, 412] on icon "edit" at bounding box center [1335, 404] width 15 height 15
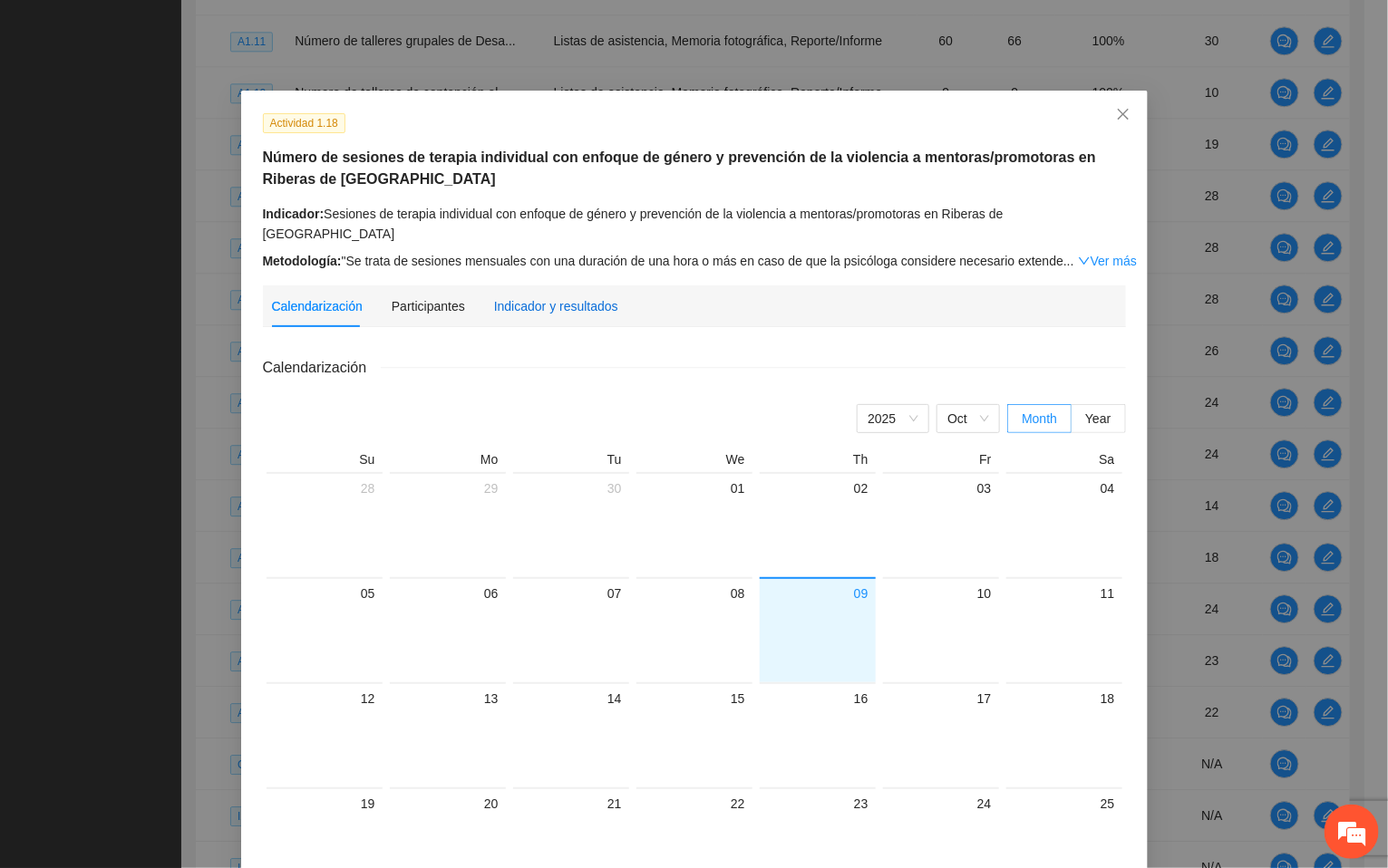
click at [529, 296] on div "Indicador y resultados" at bounding box center [556, 306] width 124 height 20
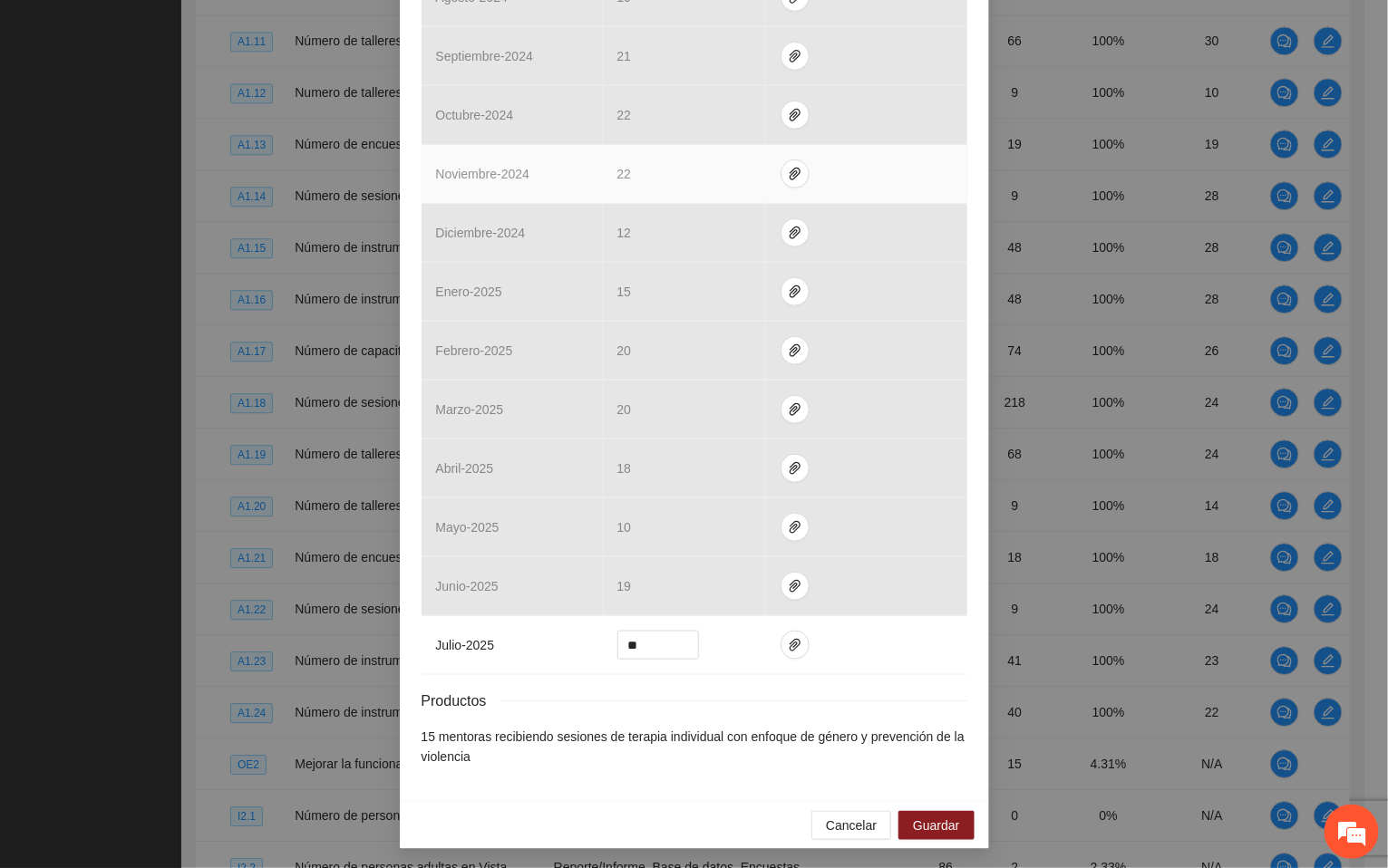
scroll to position [556, 0]
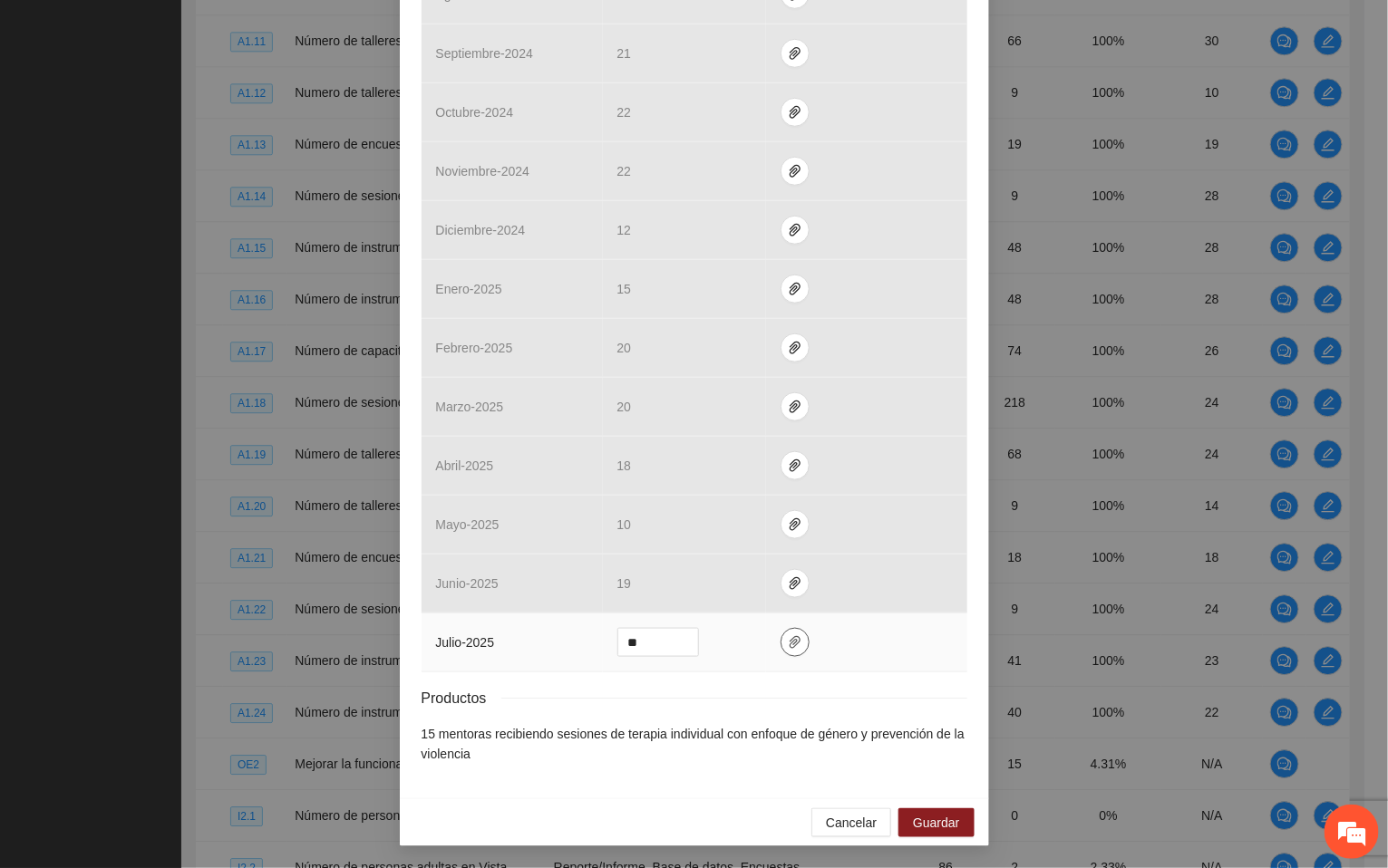
click at [790, 639] on icon "paper-clip" at bounding box center [795, 642] width 11 height 13
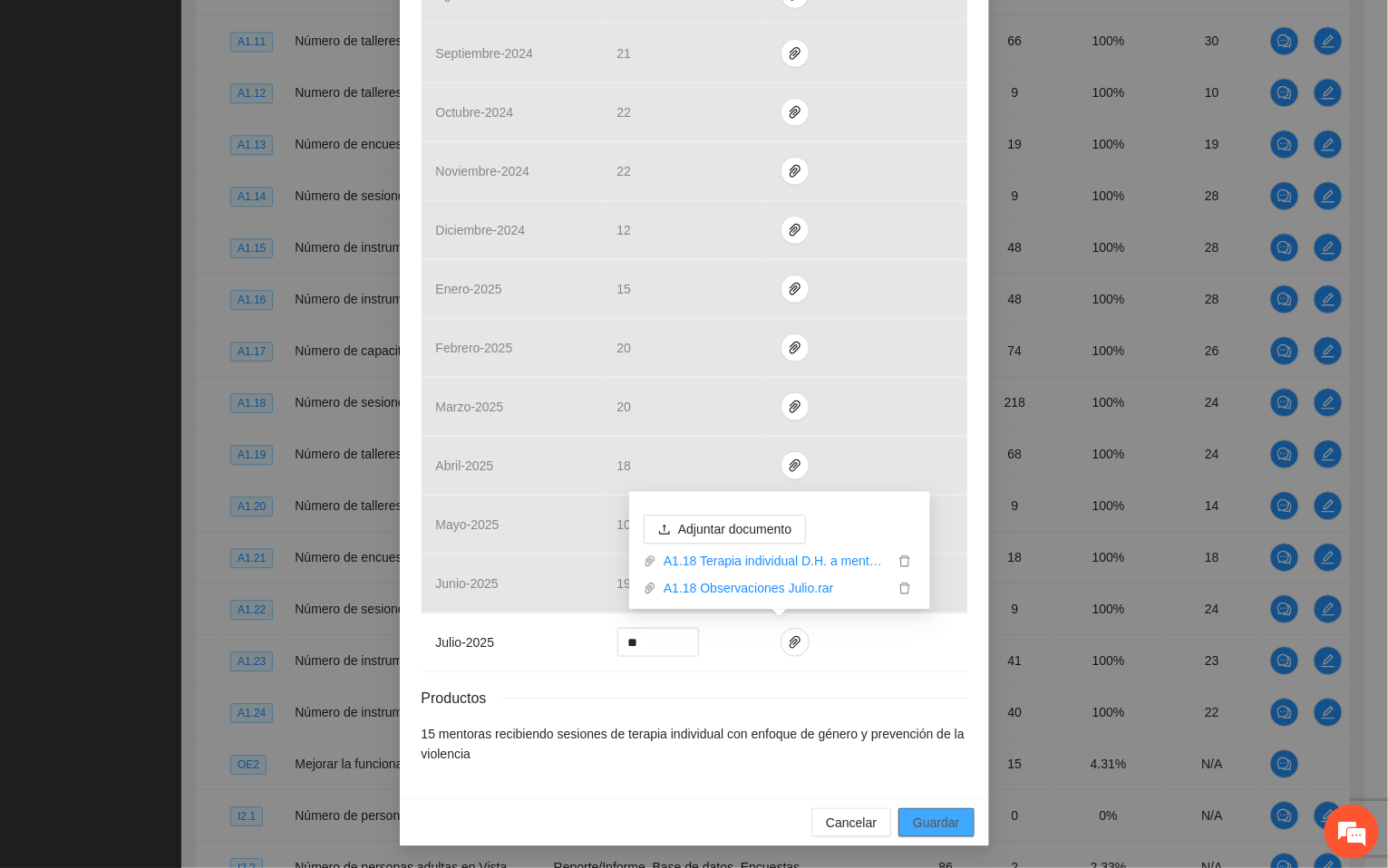
click at [923, 814] on span "Guardar" at bounding box center [936, 823] width 46 height 20
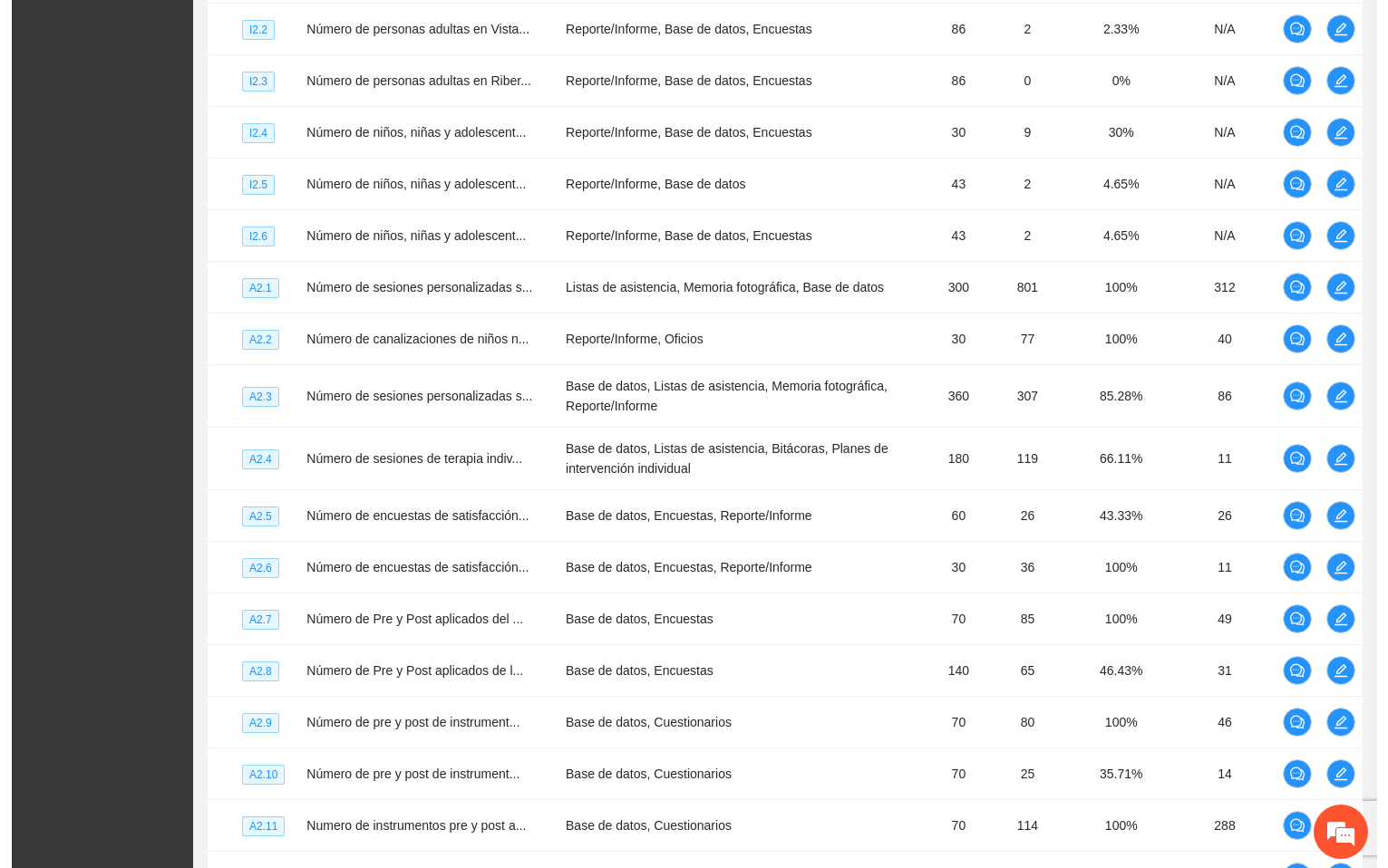
scroll to position [2651, 0]
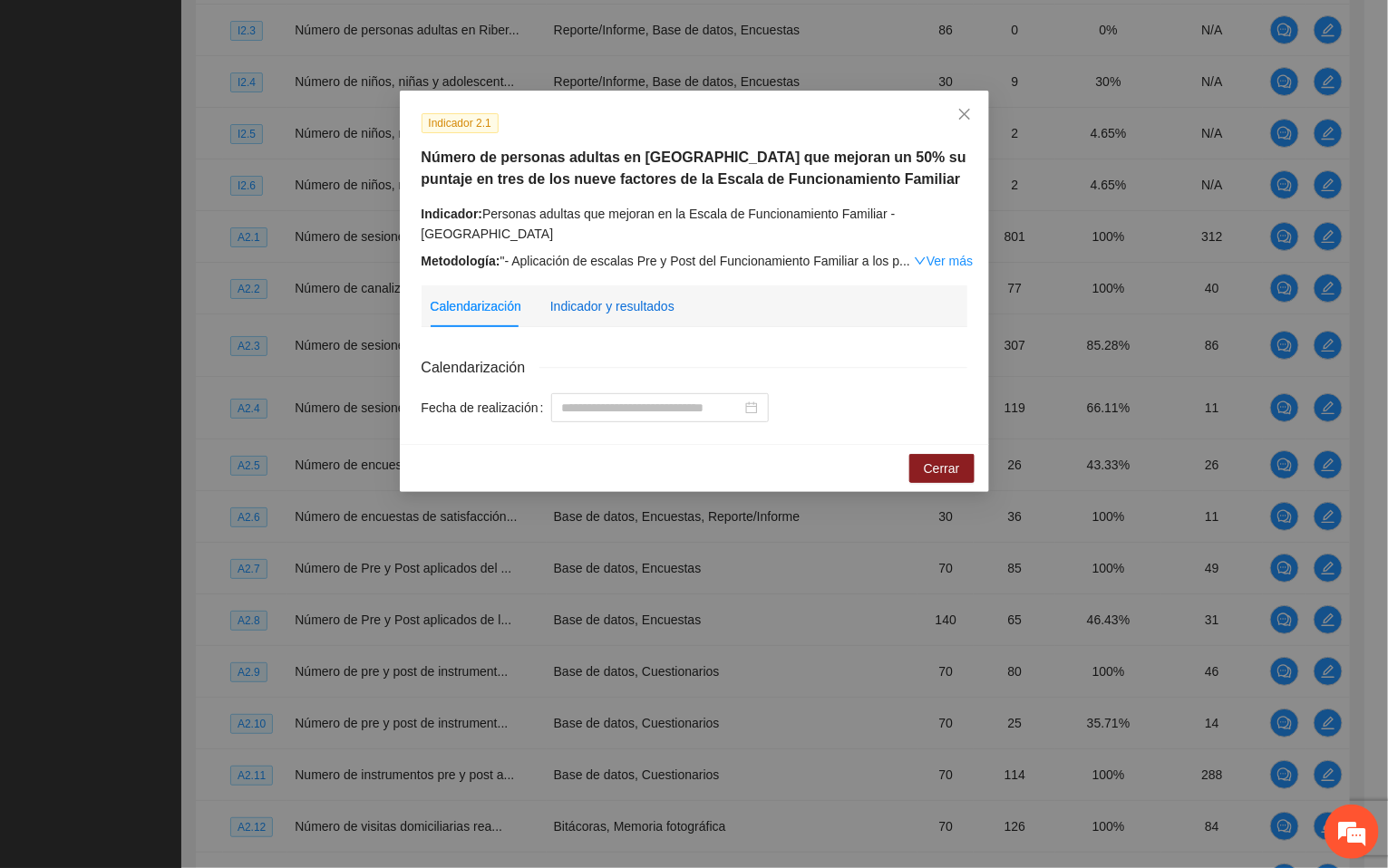
click at [647, 296] on div "Indicador y resultados" at bounding box center [612, 306] width 124 height 20
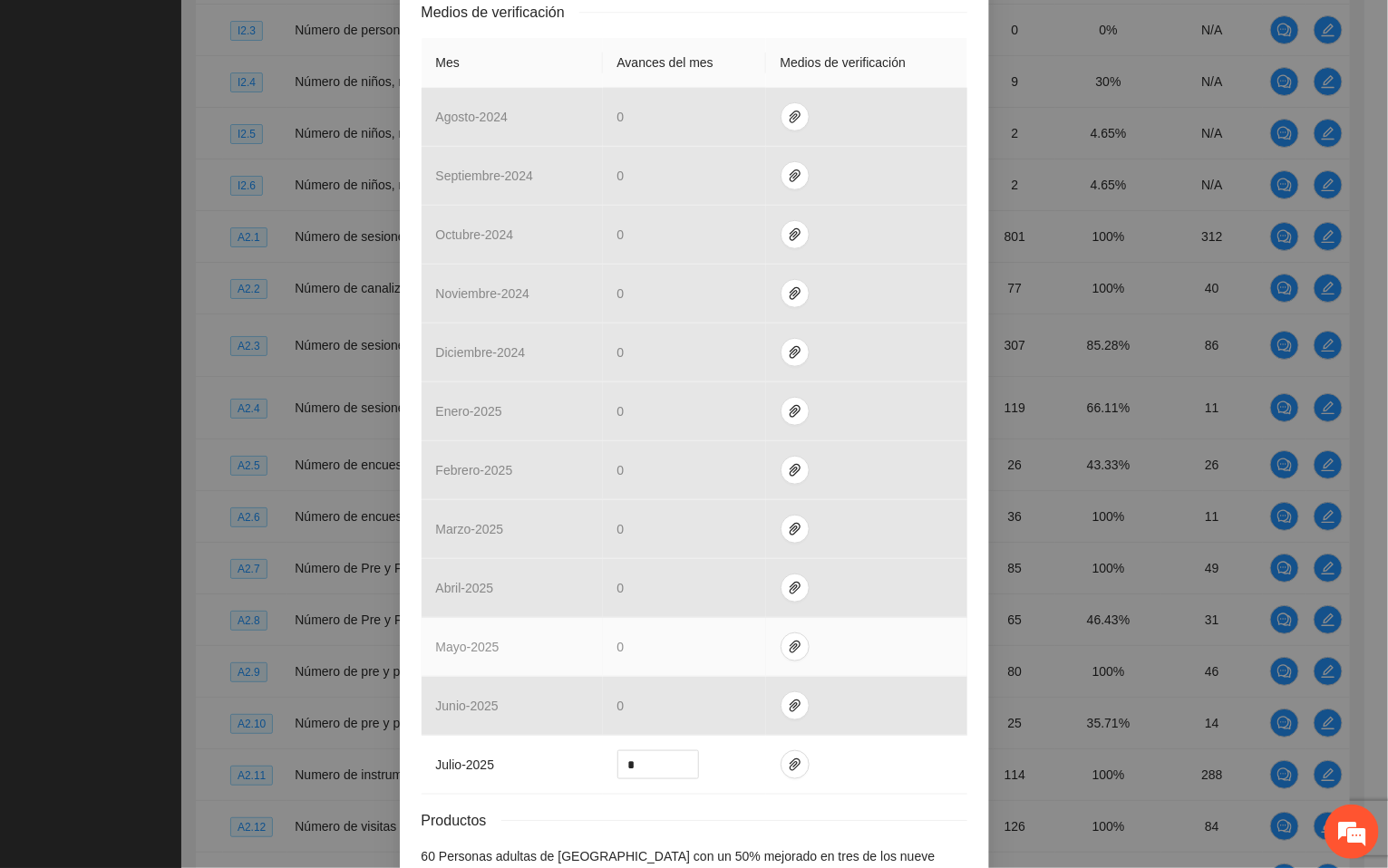
scroll to position [535, 0]
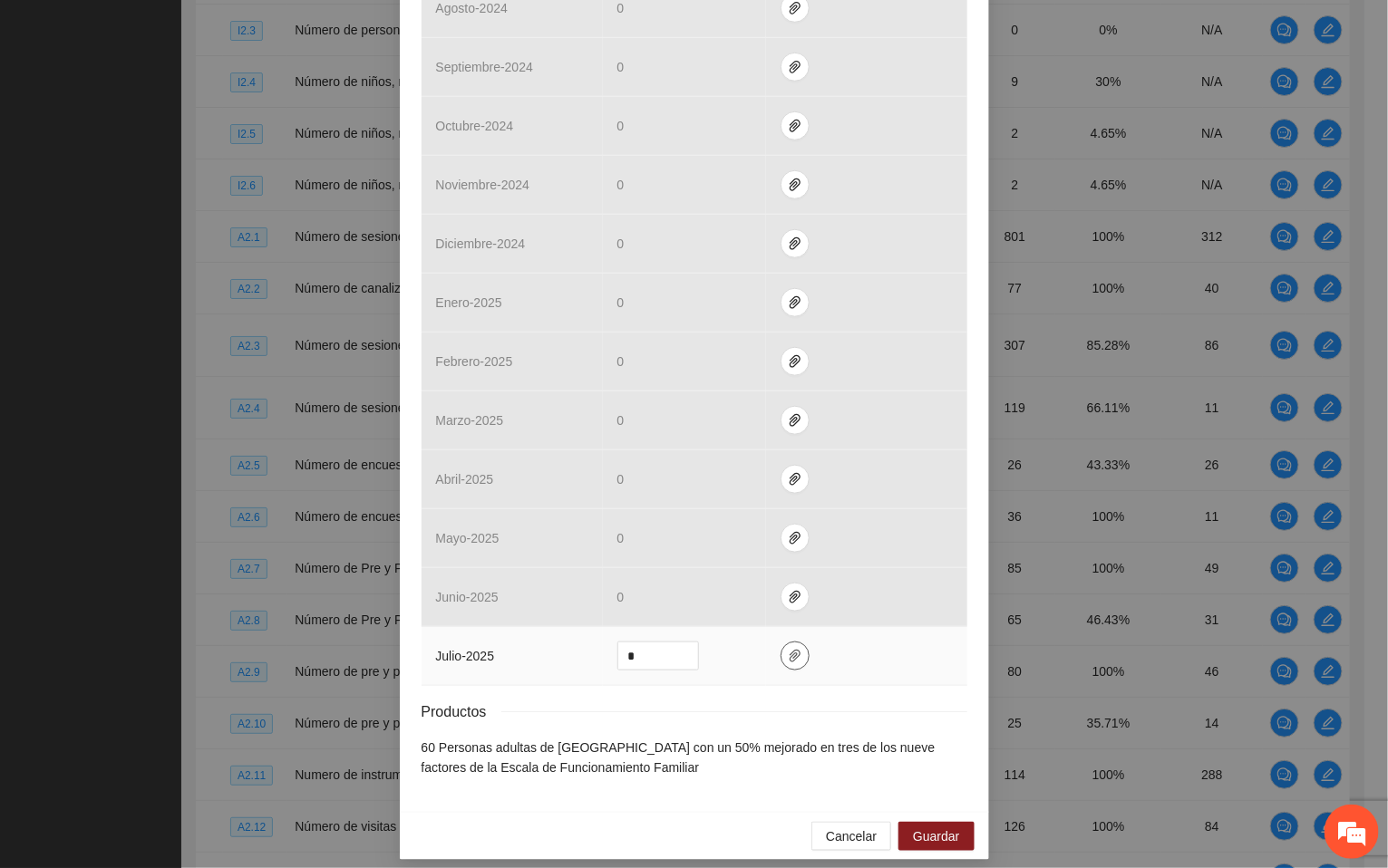
click at [788, 649] on icon "paper-clip" at bounding box center [795, 656] width 14 height 14
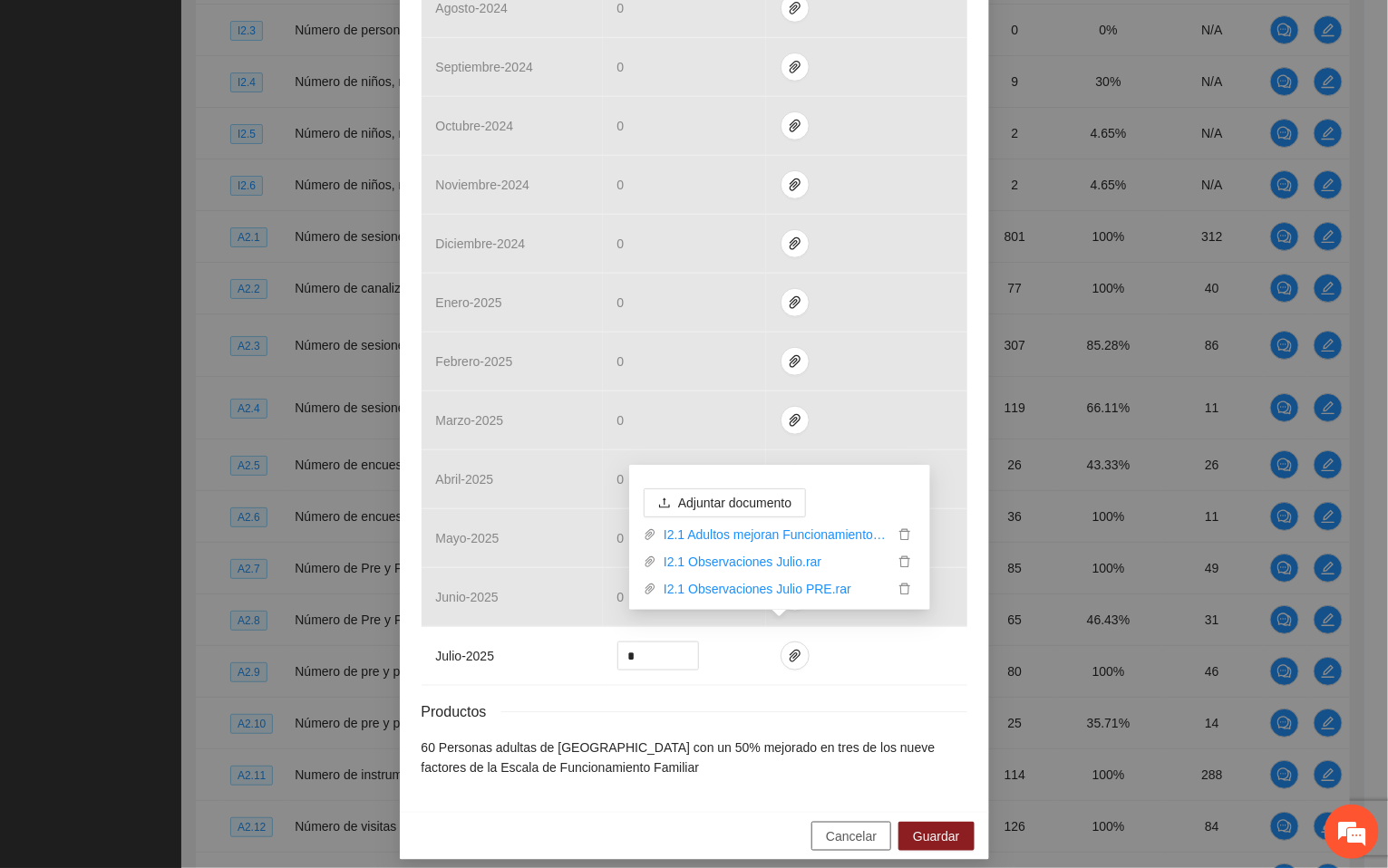
click at [854, 835] on button "Cancelar" at bounding box center [851, 836] width 80 height 29
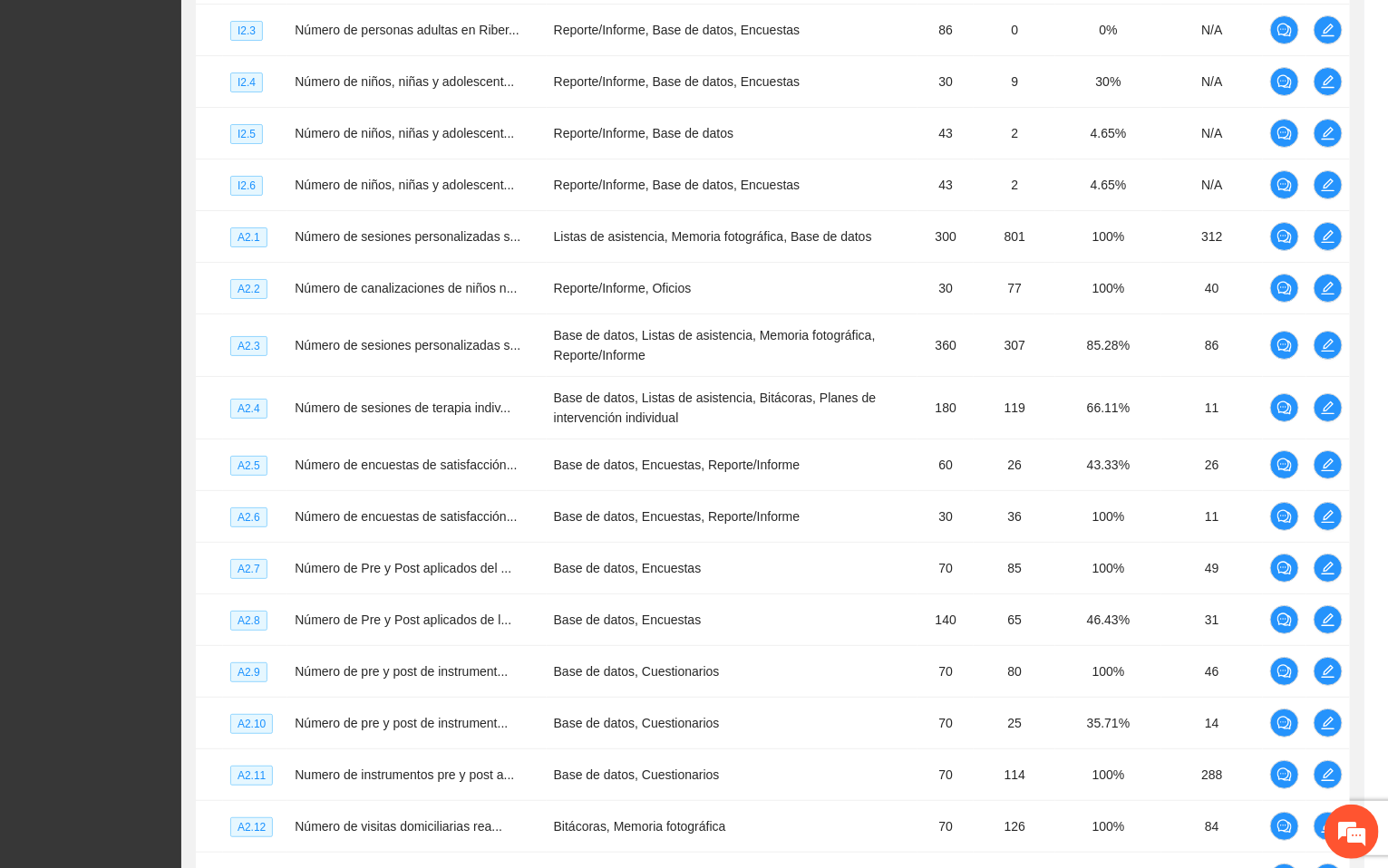
scroll to position [445, 0]
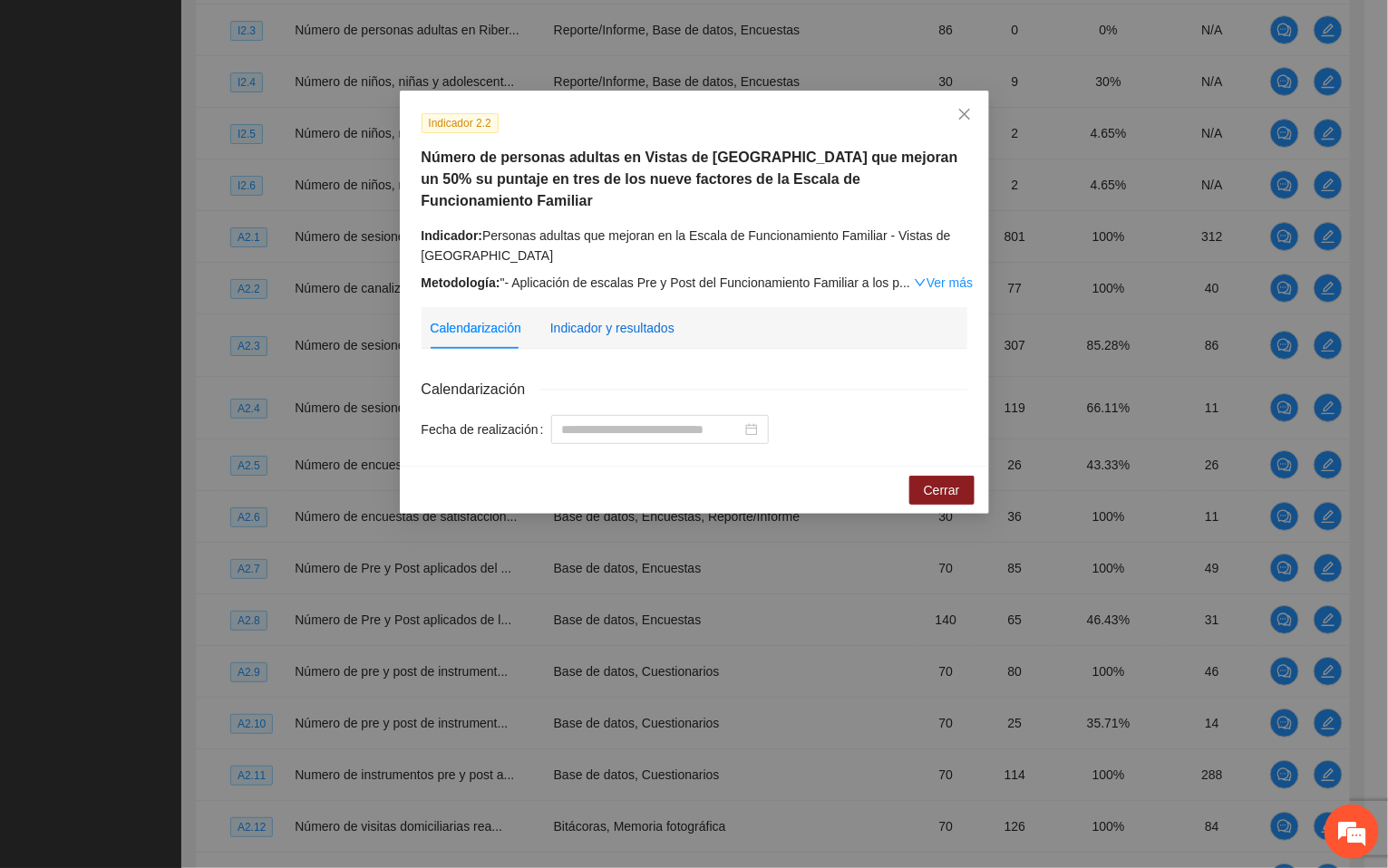
click at [635, 318] on div "Indicador y resultados" at bounding box center [612, 328] width 124 height 20
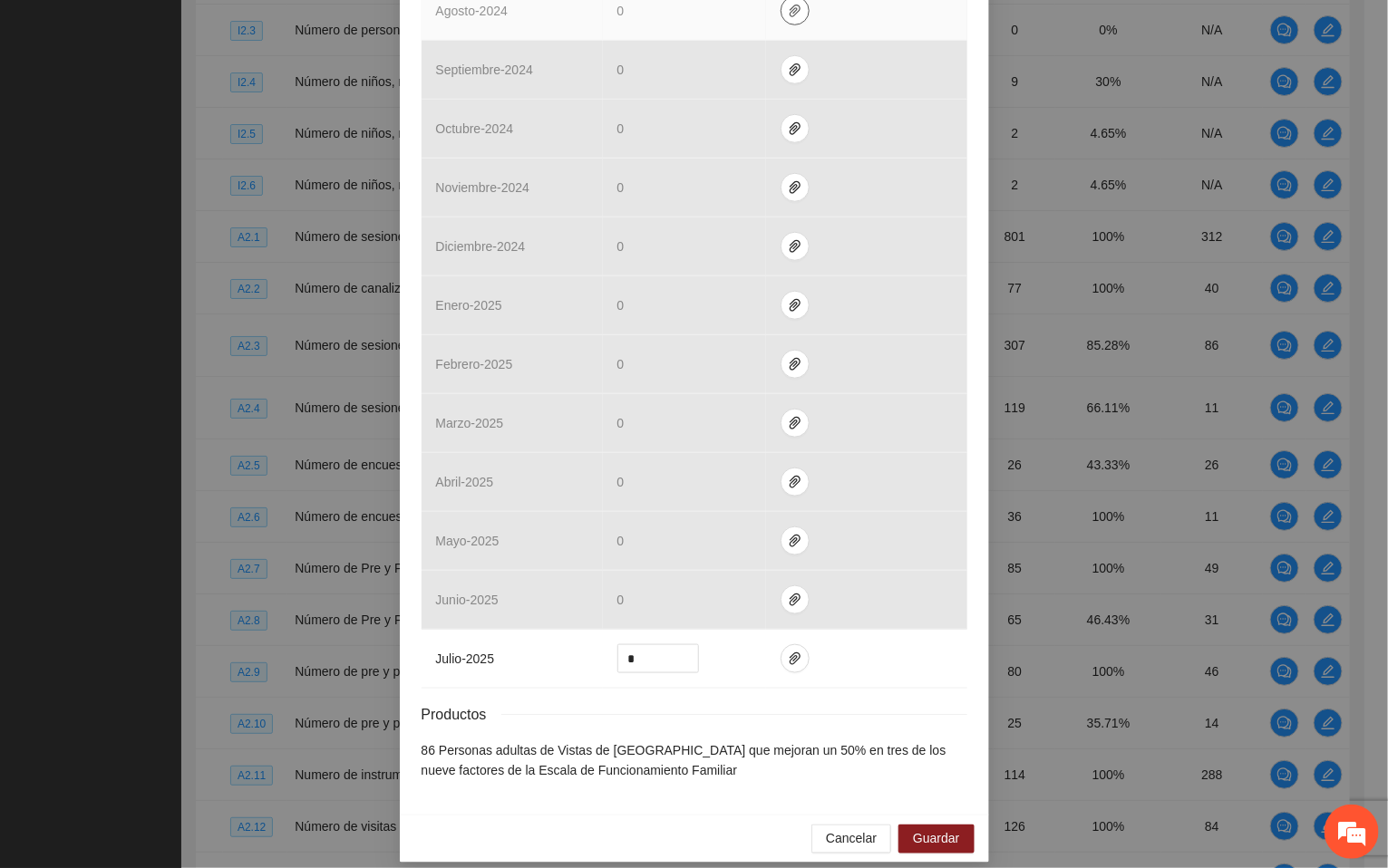
scroll to position [556, 0]
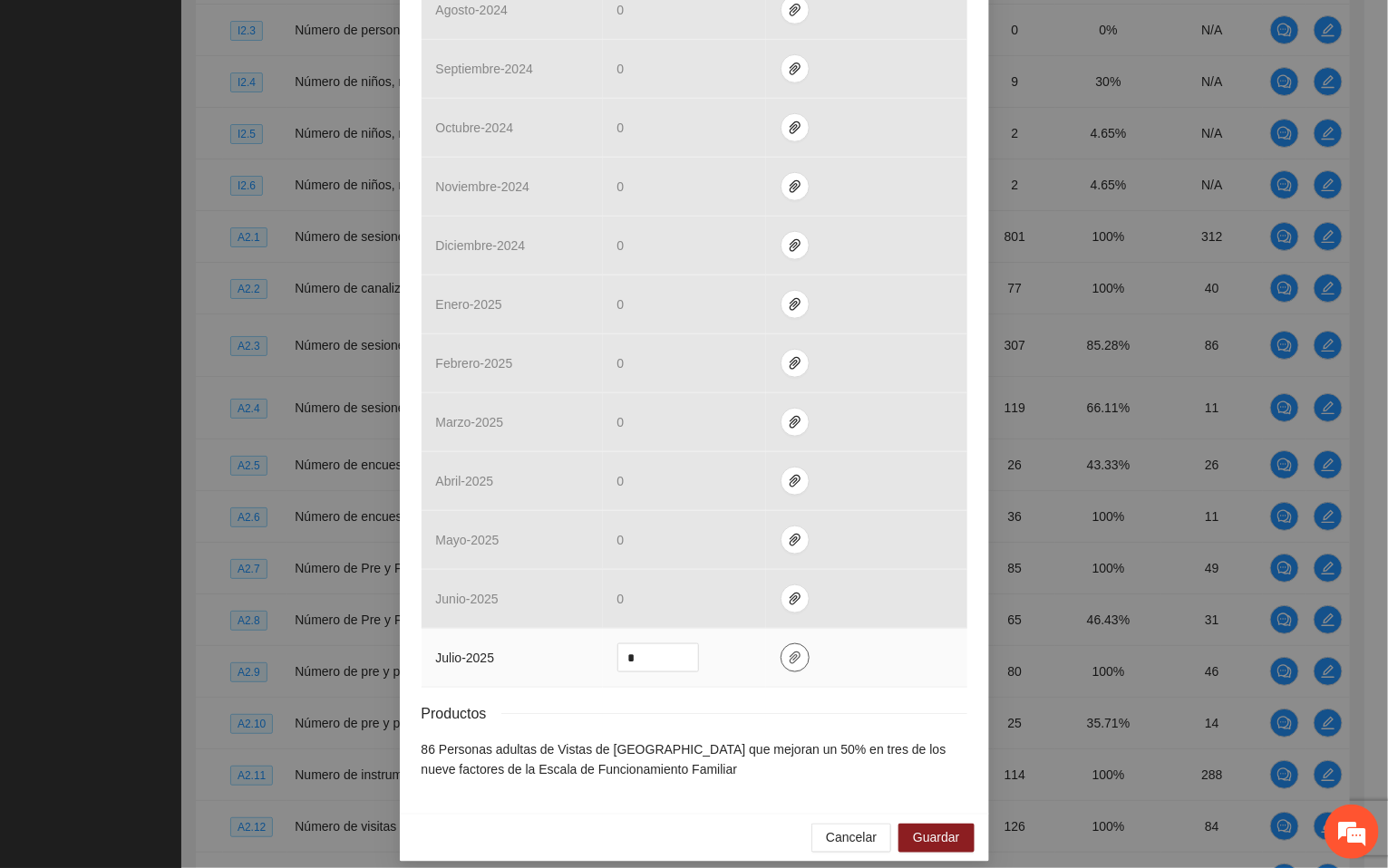
click at [788, 651] on icon "paper-clip" at bounding box center [795, 658] width 14 height 14
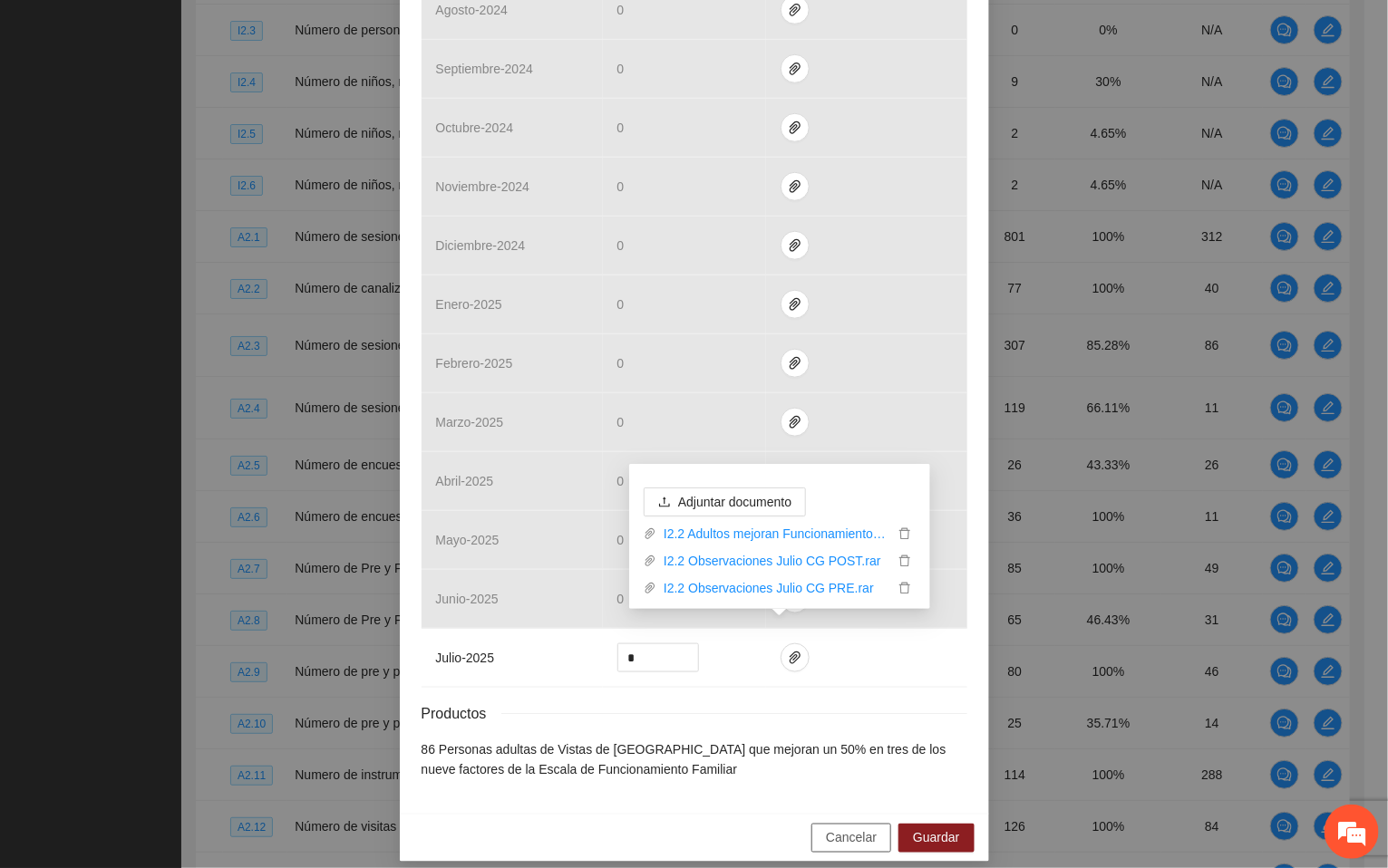
click at [836, 828] on span "Cancelar" at bounding box center [851, 838] width 51 height 20
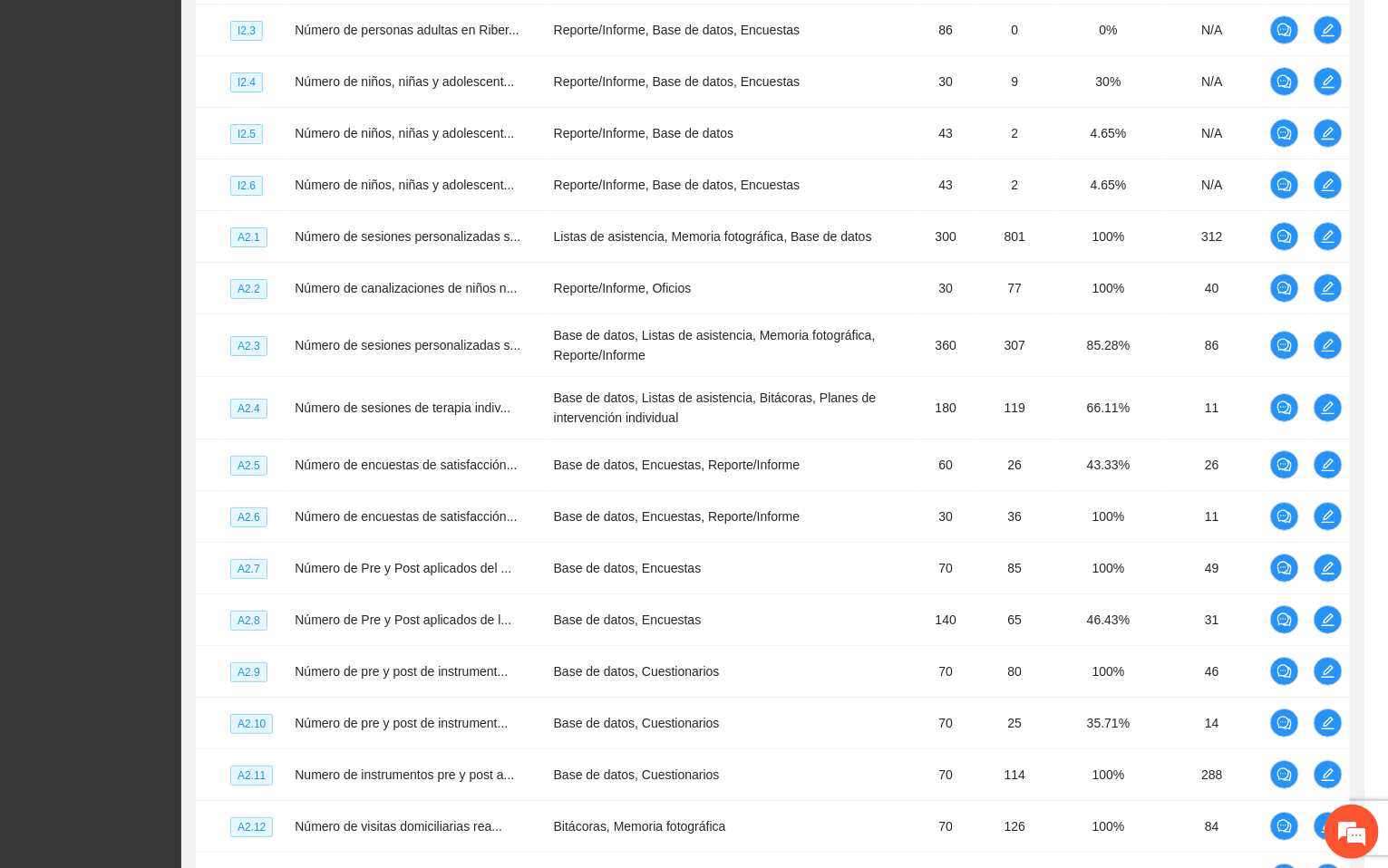
scroll to position [465, 0]
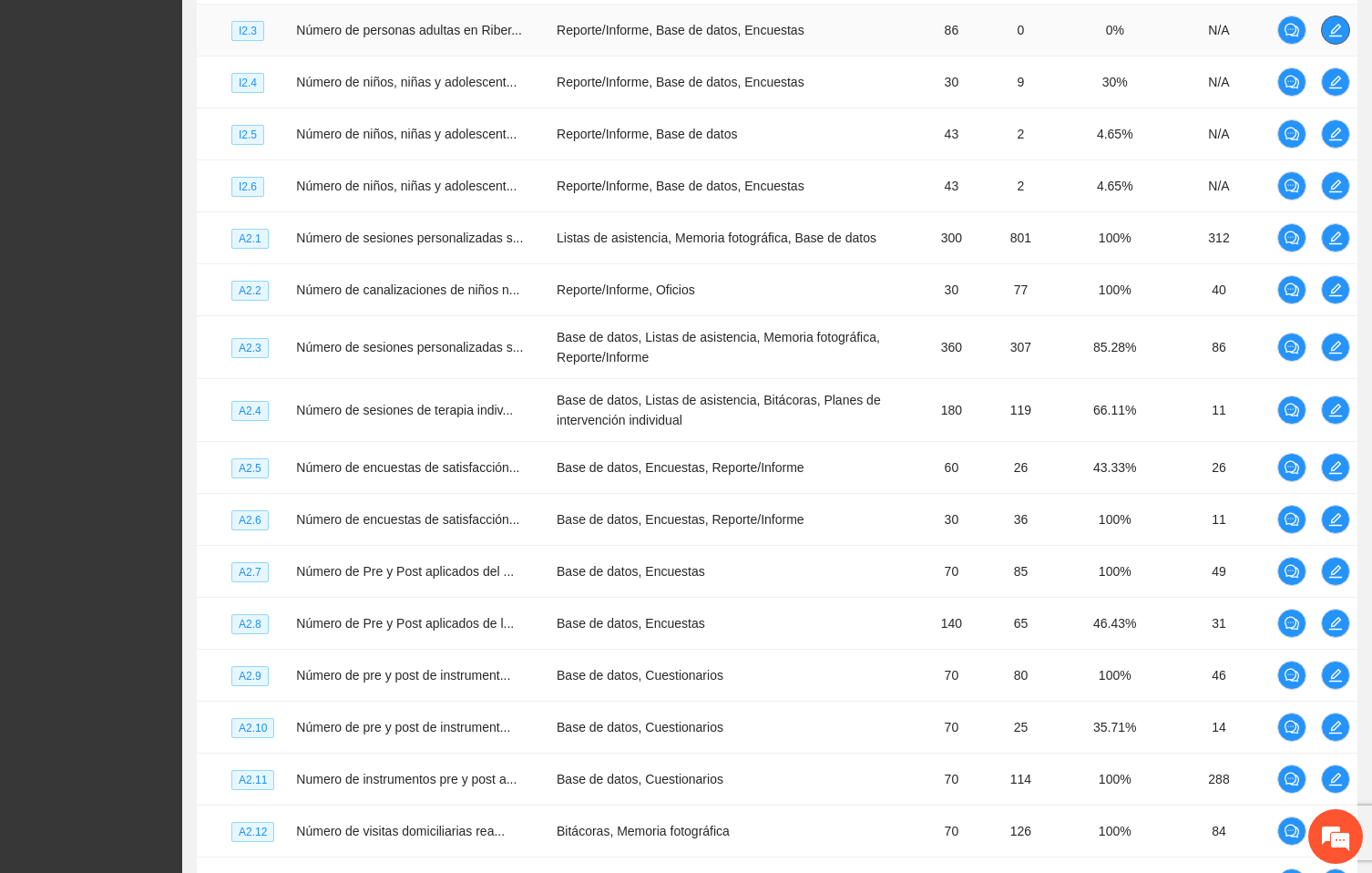
click at [1332, 38] on icon "edit" at bounding box center [1335, 29] width 15 height 15
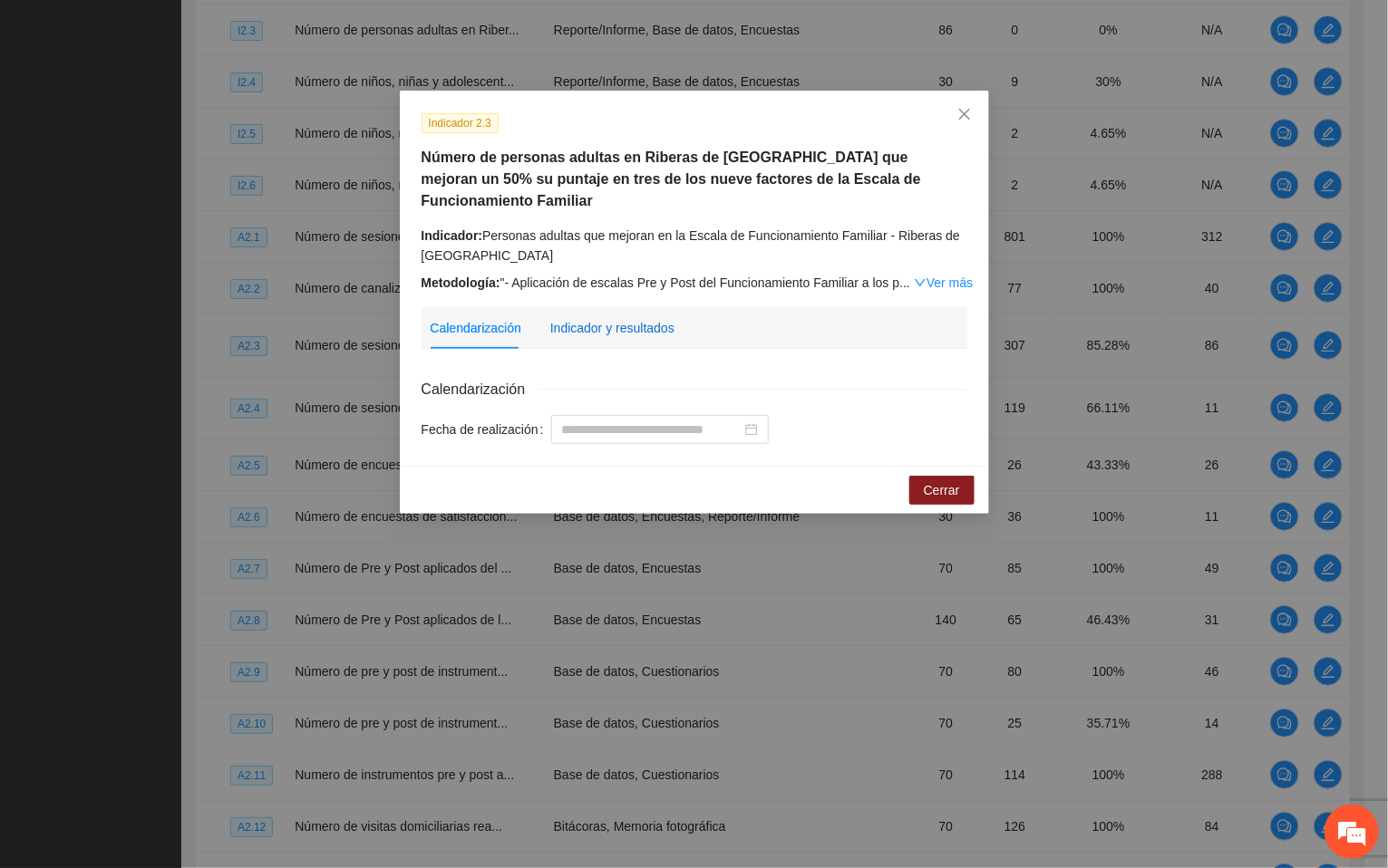
click at [640, 318] on div "Indicador y resultados" at bounding box center [612, 328] width 124 height 20
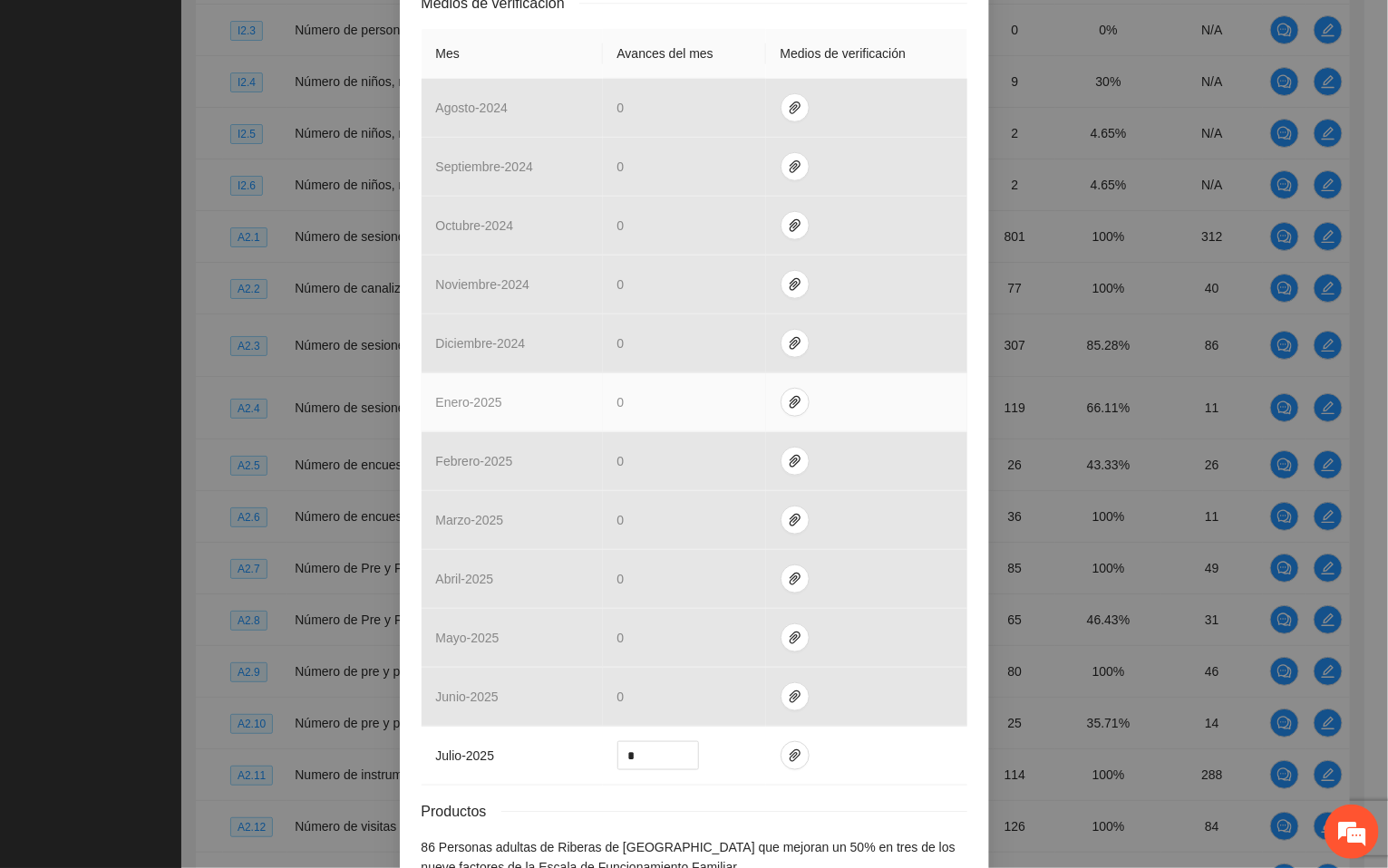
scroll to position [544, 0]
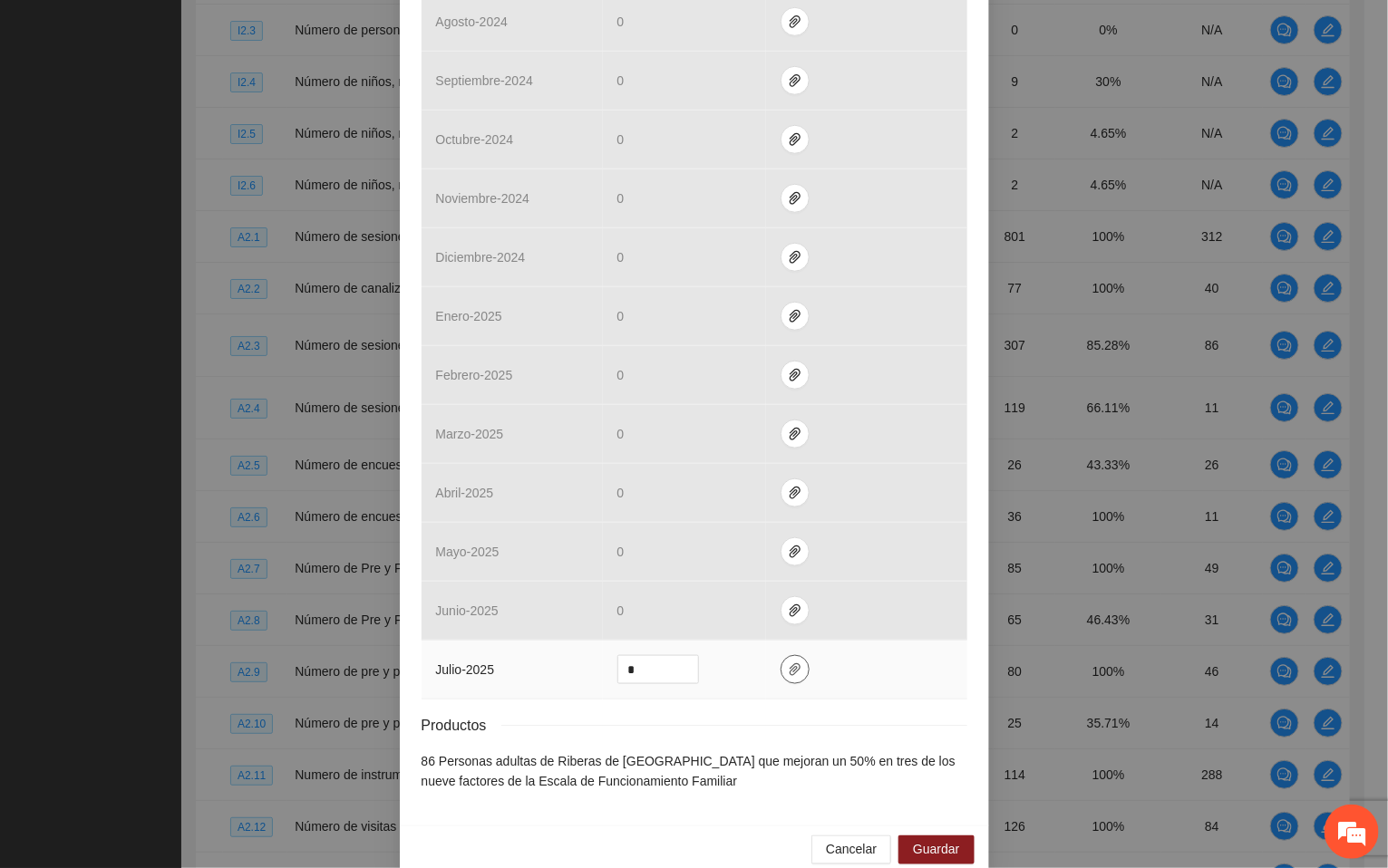
click at [789, 663] on span "paper-clip" at bounding box center [795, 669] width 27 height 14
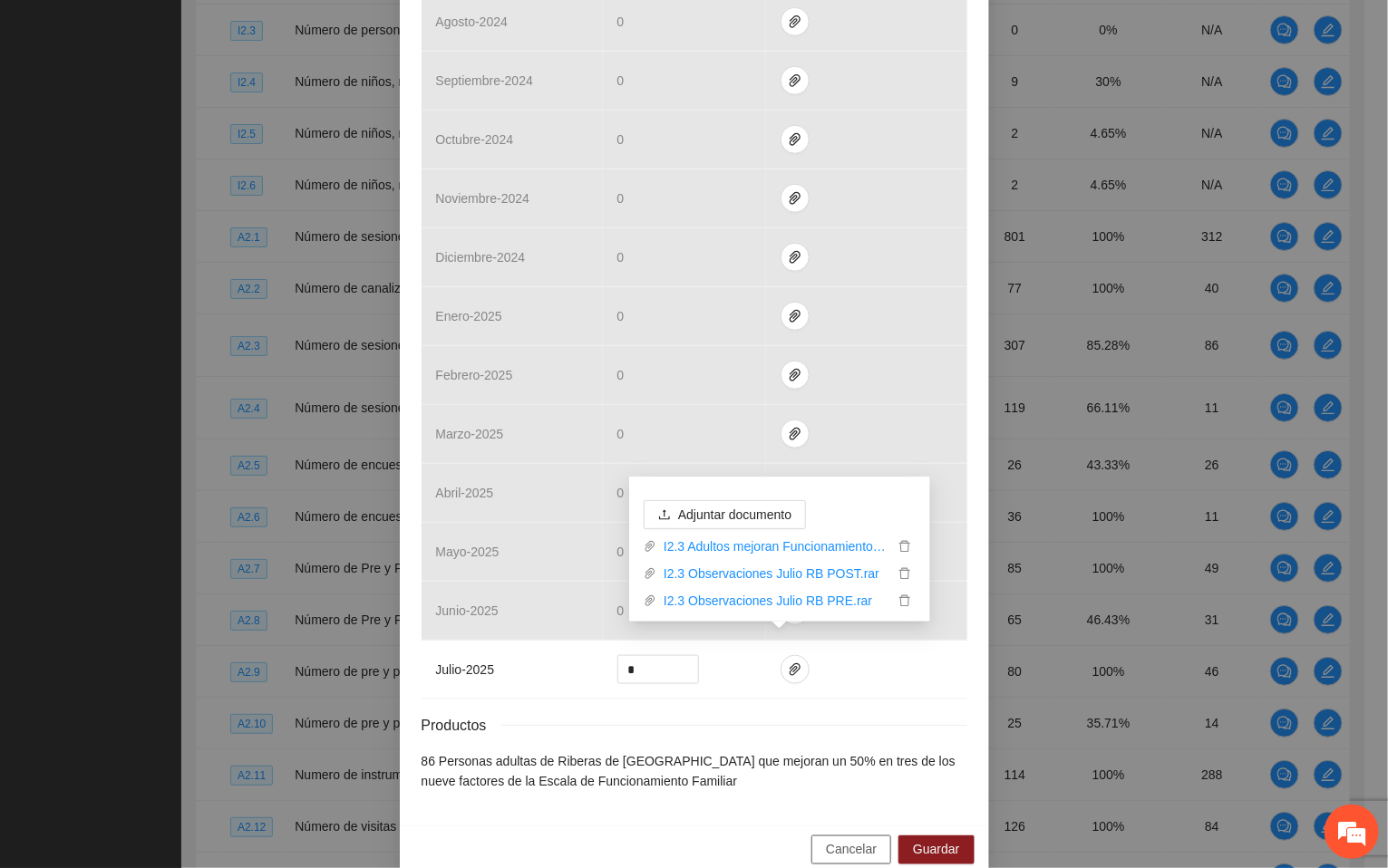
click at [849, 840] on span "Cancelar" at bounding box center [851, 850] width 51 height 20
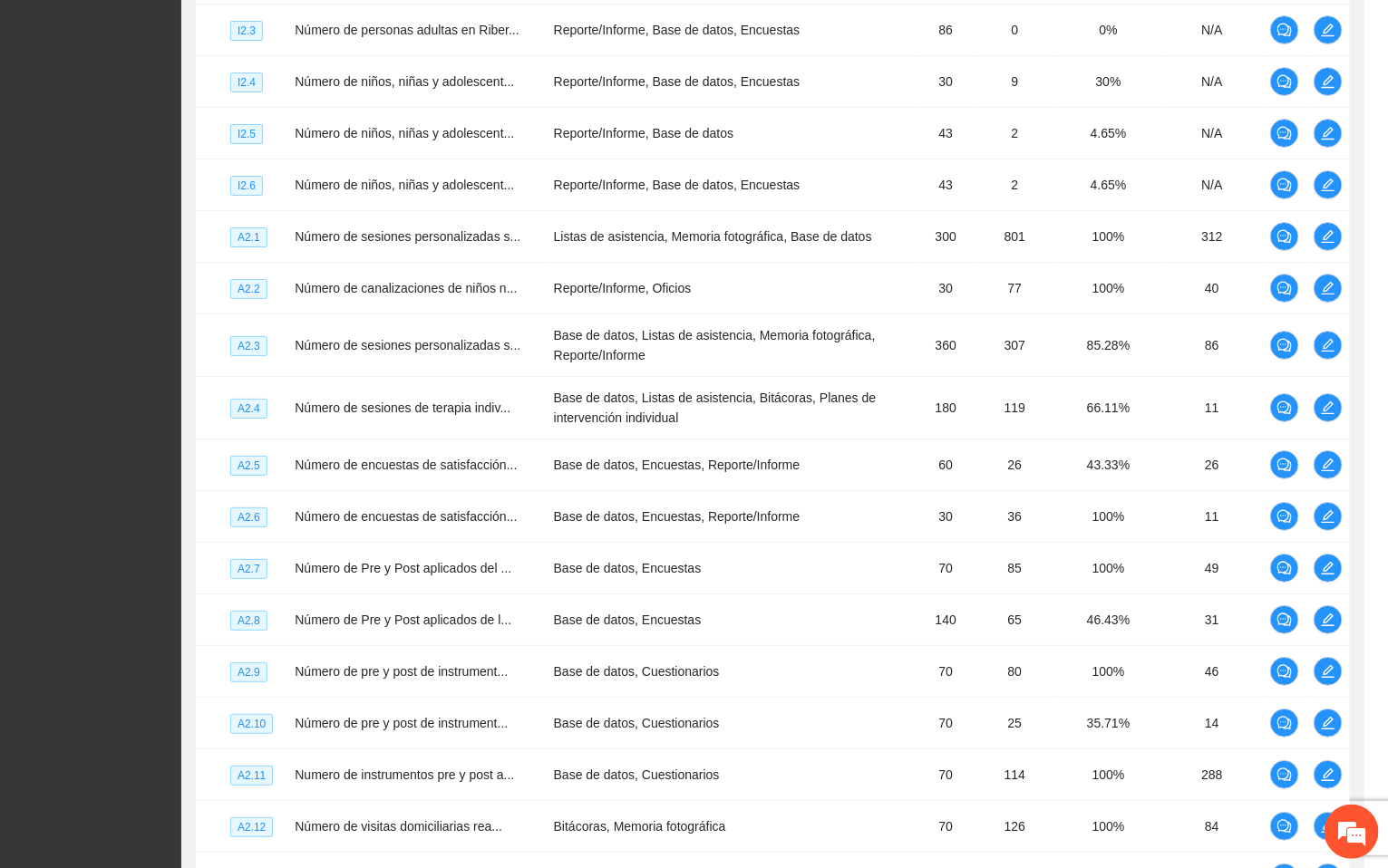
scroll to position [465, 0]
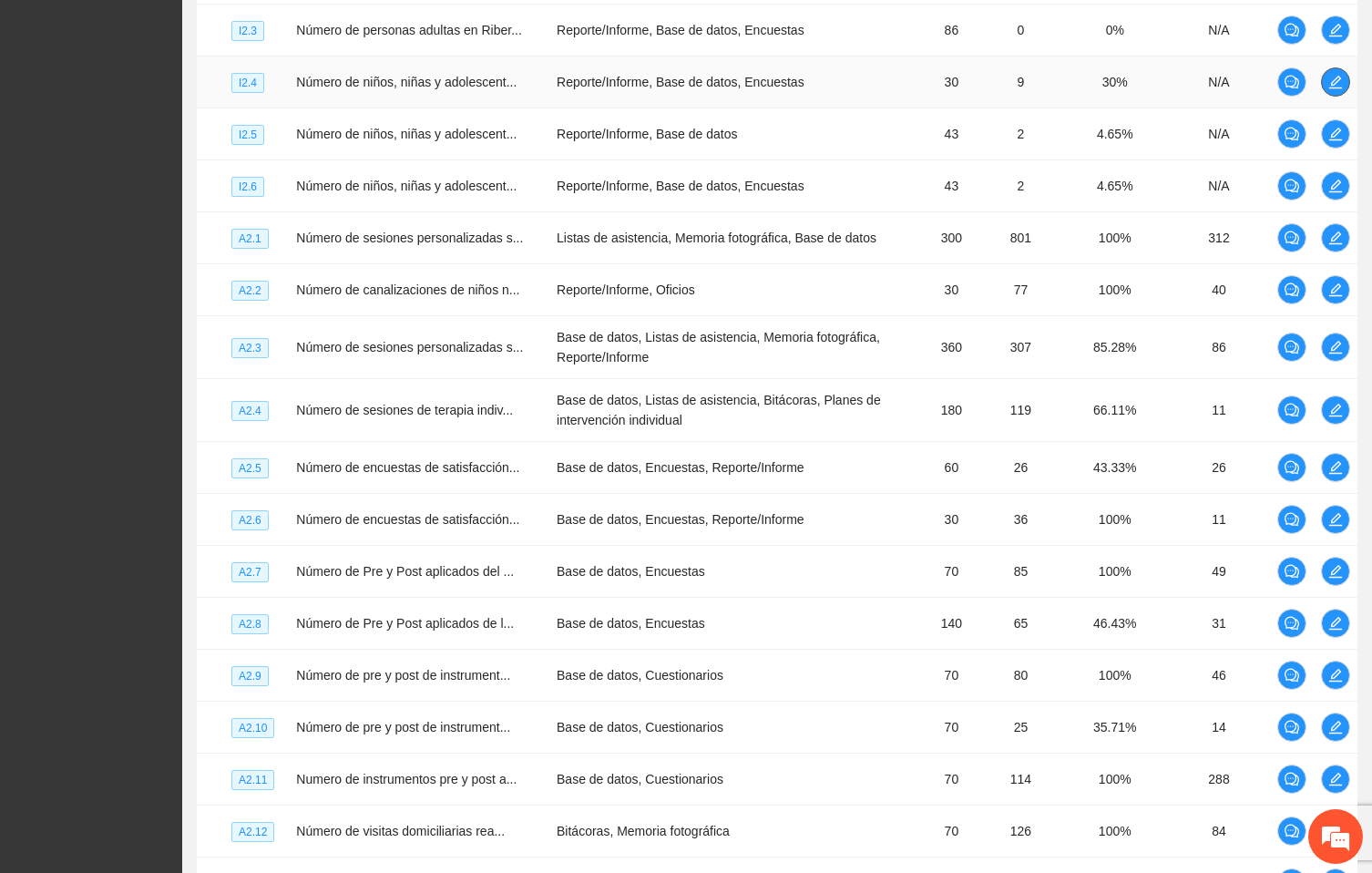
click at [1331, 89] on icon "edit" at bounding box center [1335, 81] width 15 height 15
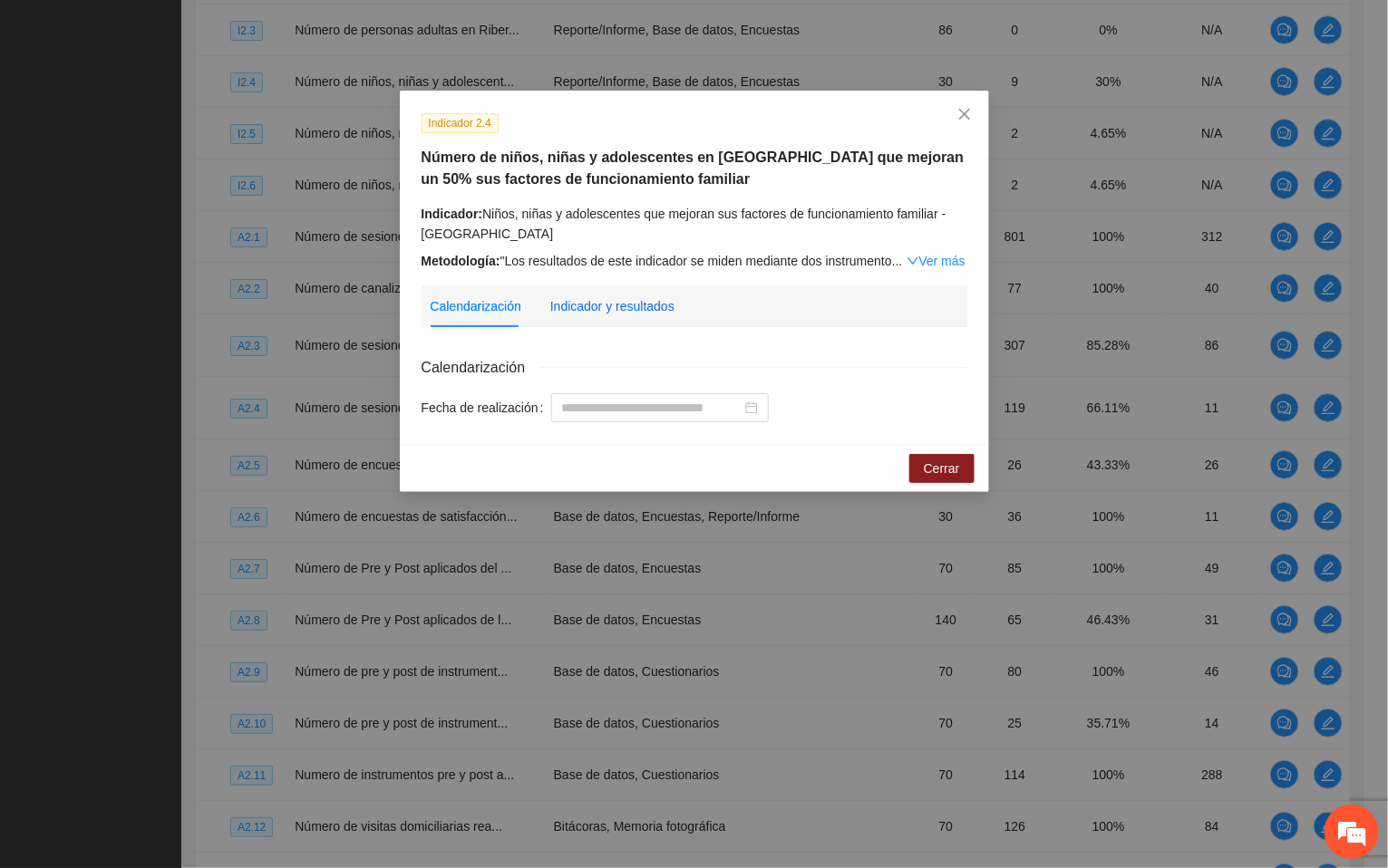
click at [628, 300] on div "Indicador y resultados" at bounding box center [612, 306] width 124 height 20
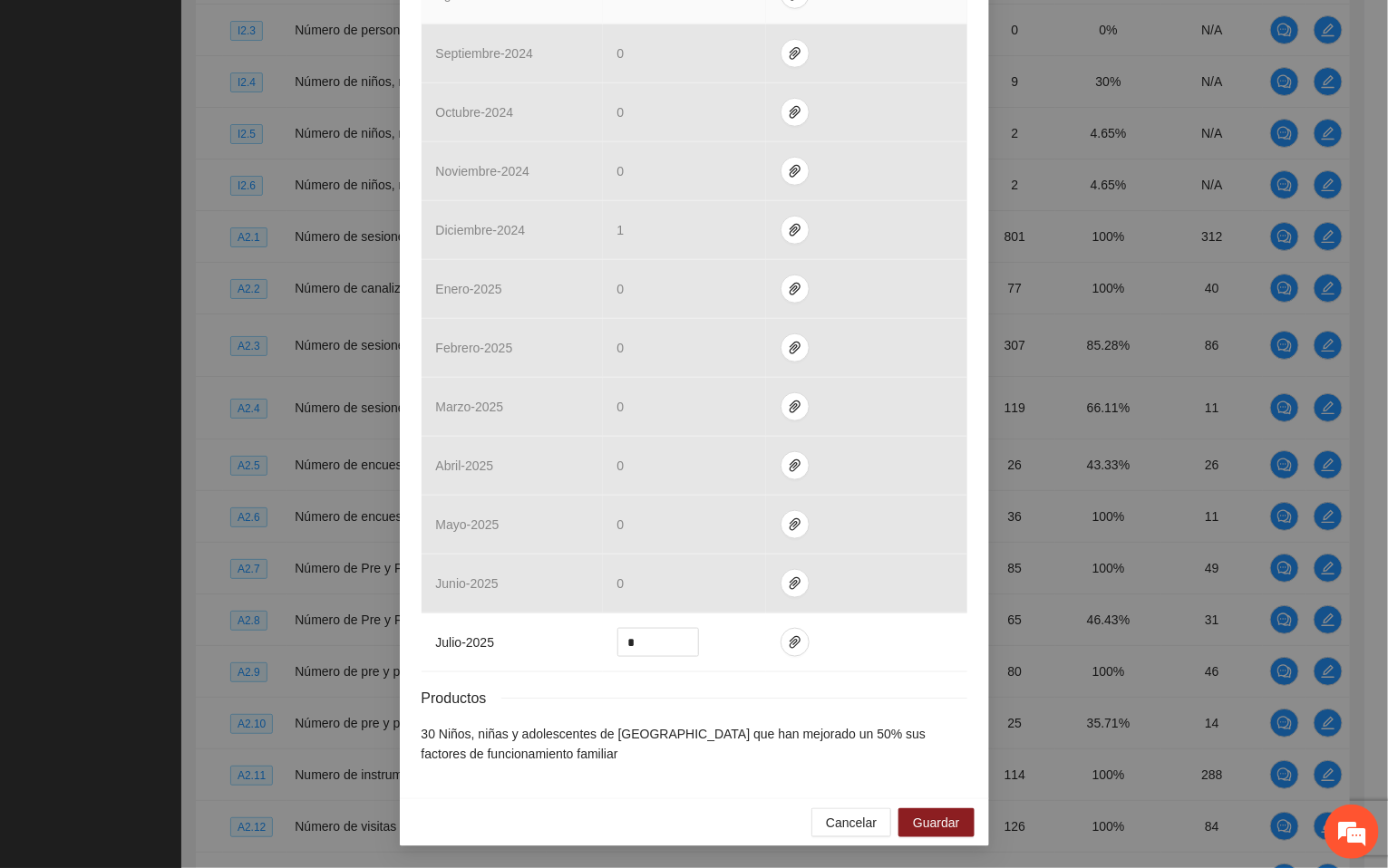
scroll to position [556, 0]
click at [781, 648] on span "paper-clip" at bounding box center [795, 642] width 27 height 14
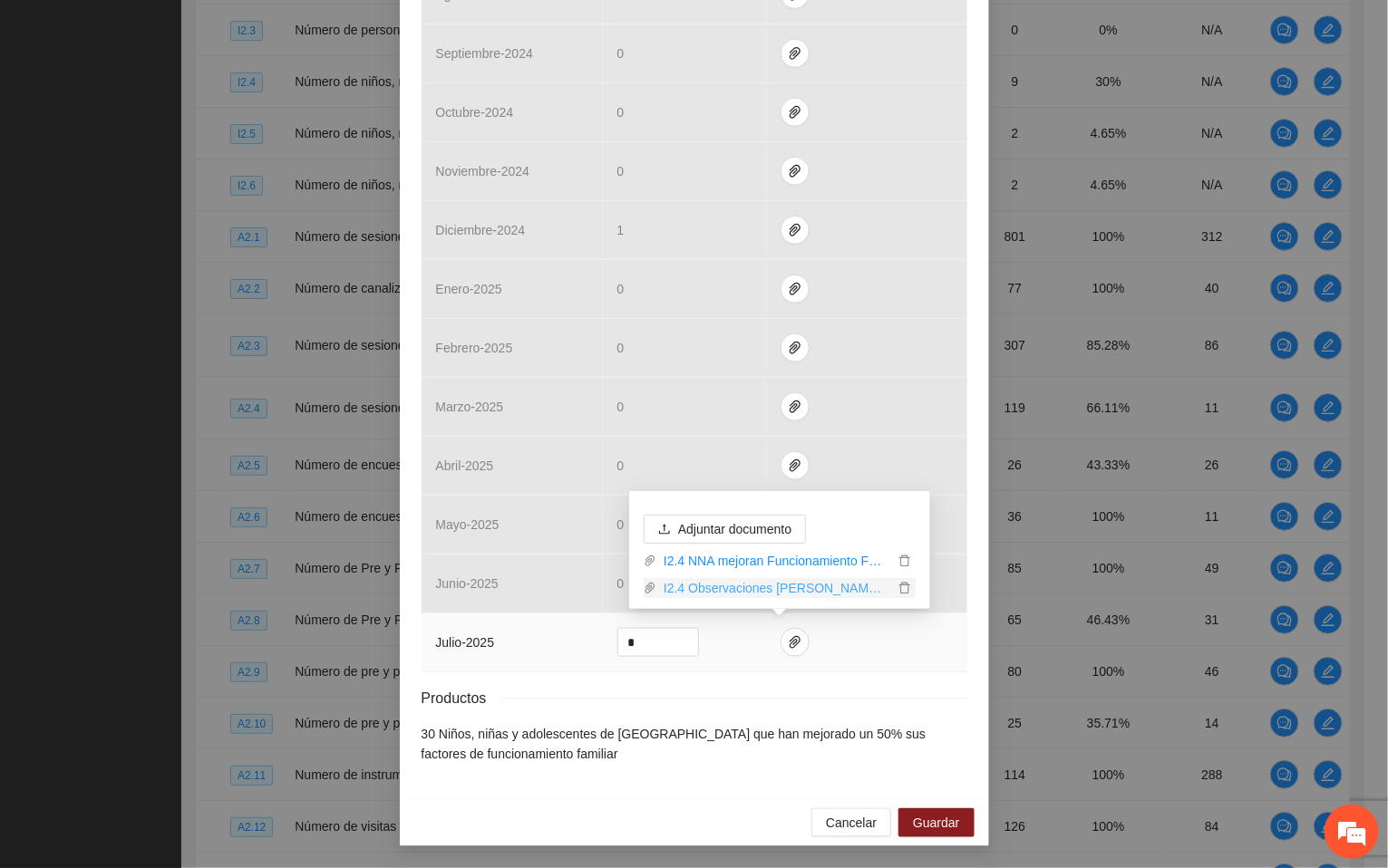
click at [770, 591] on link "I2.4 Observaciones [PERSON_NAME].rar" at bounding box center [775, 588] width 237 height 20
click at [846, 820] on span "Cancelar" at bounding box center [851, 823] width 51 height 20
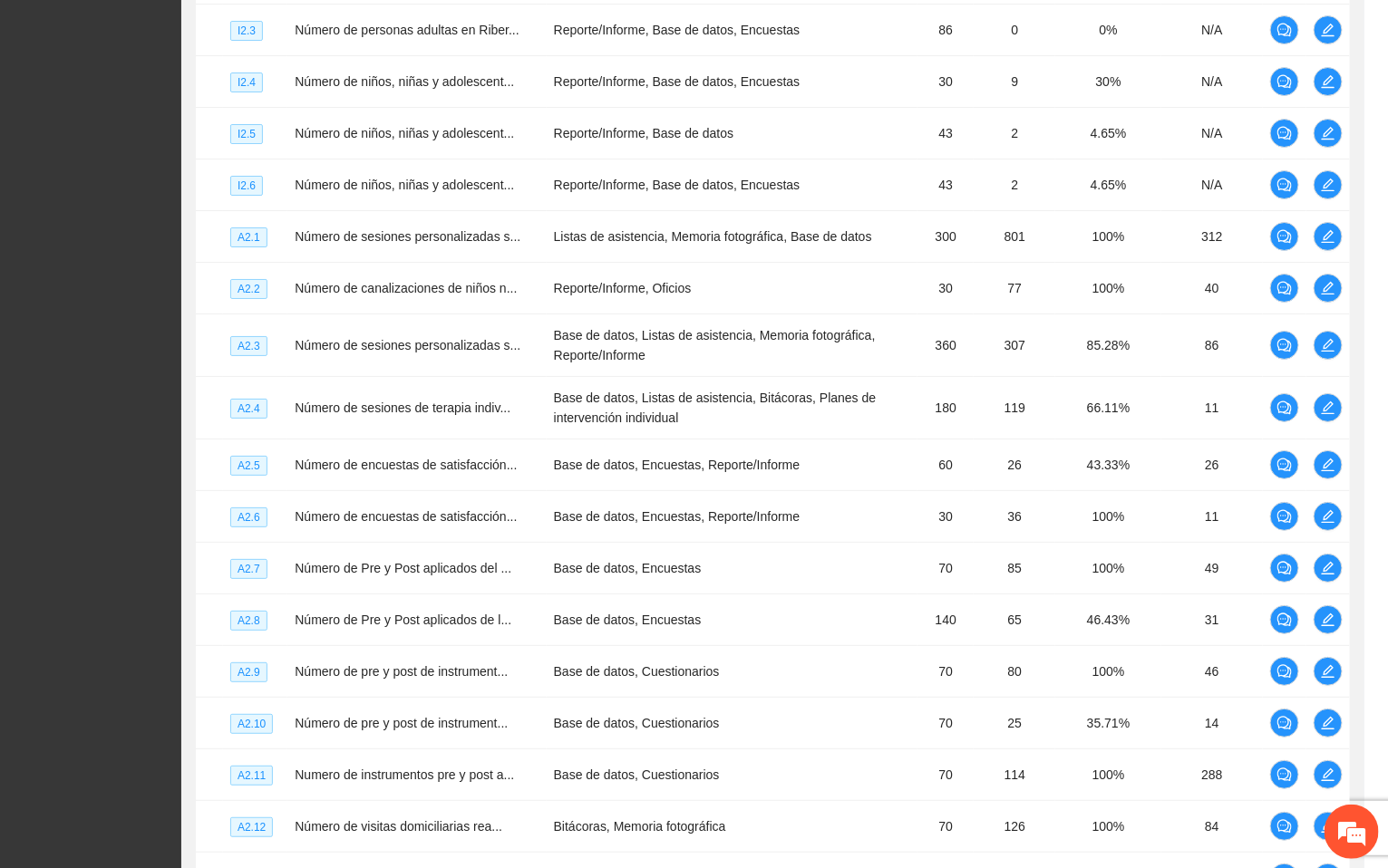
scroll to position [465, 0]
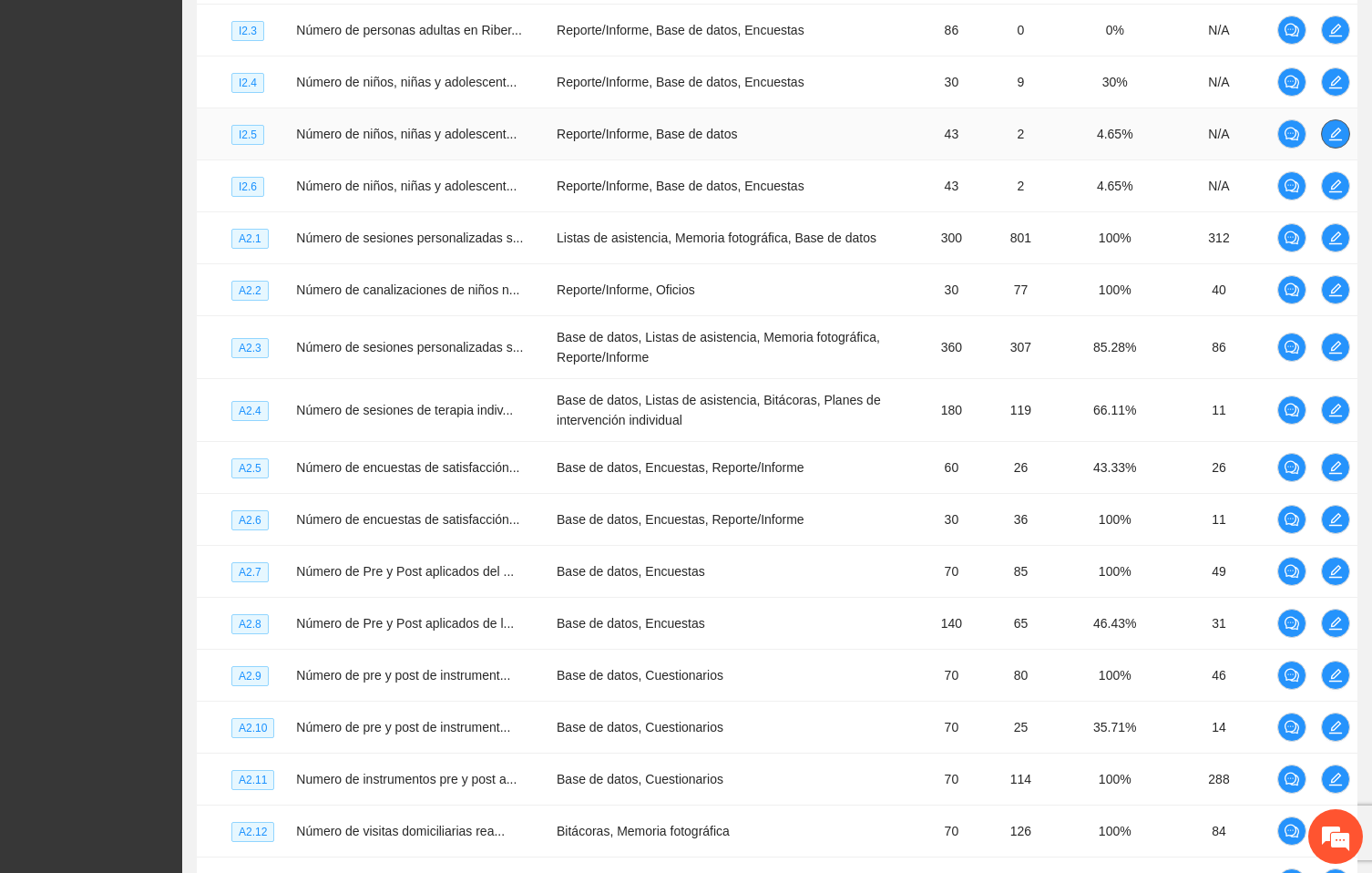
click at [1334, 142] on icon "edit" at bounding box center [1335, 134] width 15 height 15
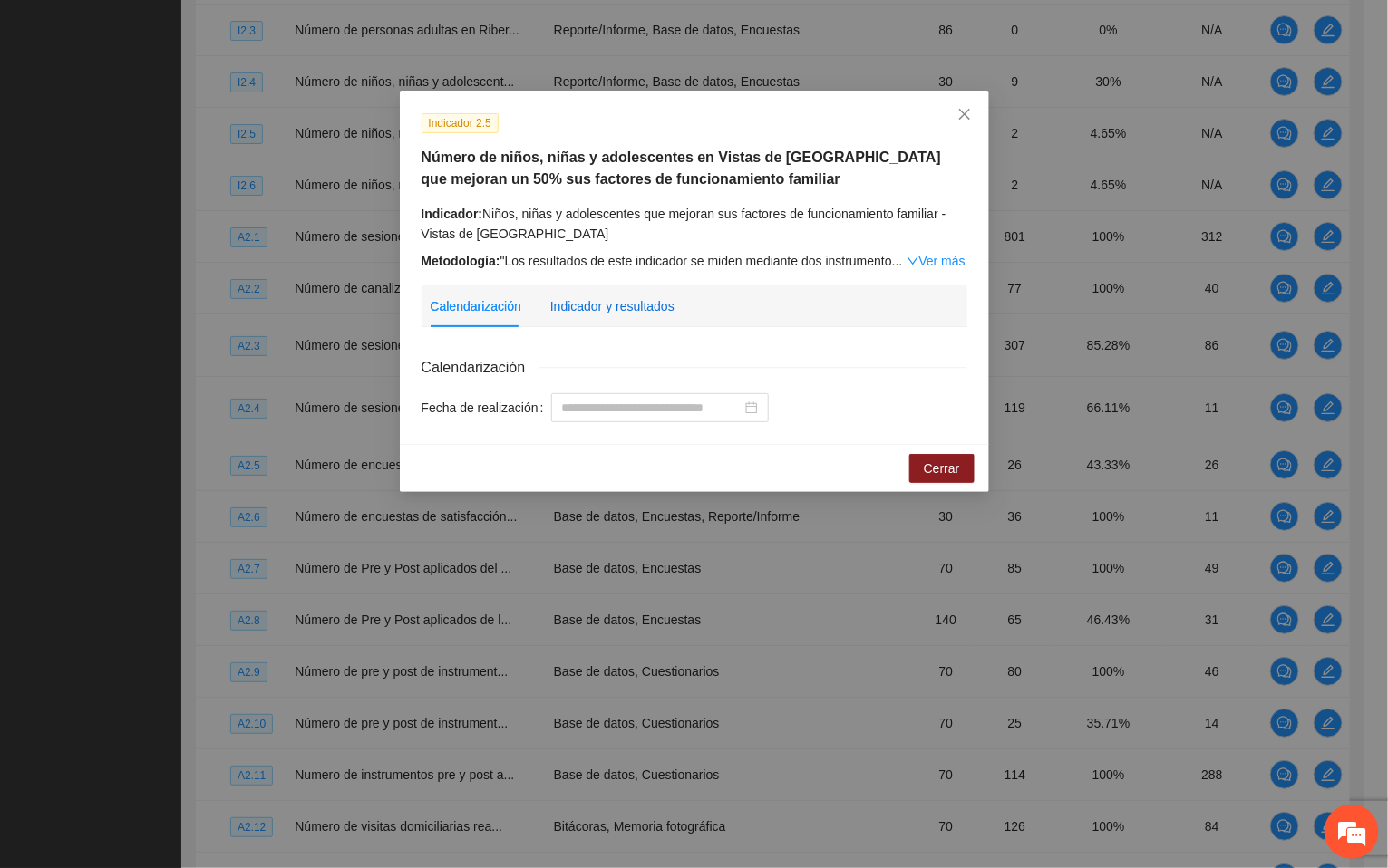
click at [626, 311] on div "Indicador y resultados" at bounding box center [612, 306] width 124 height 20
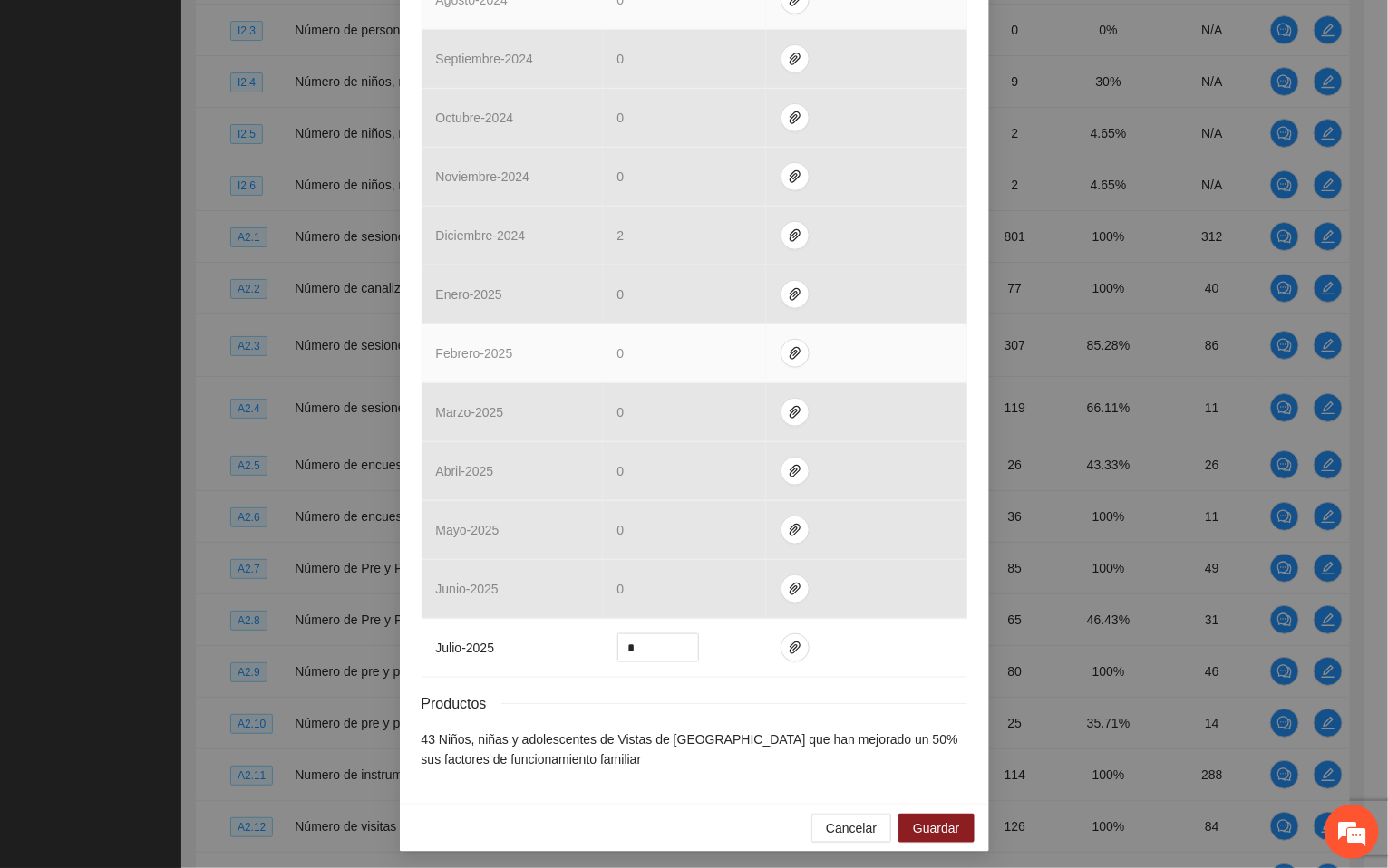
scroll to position [556, 0]
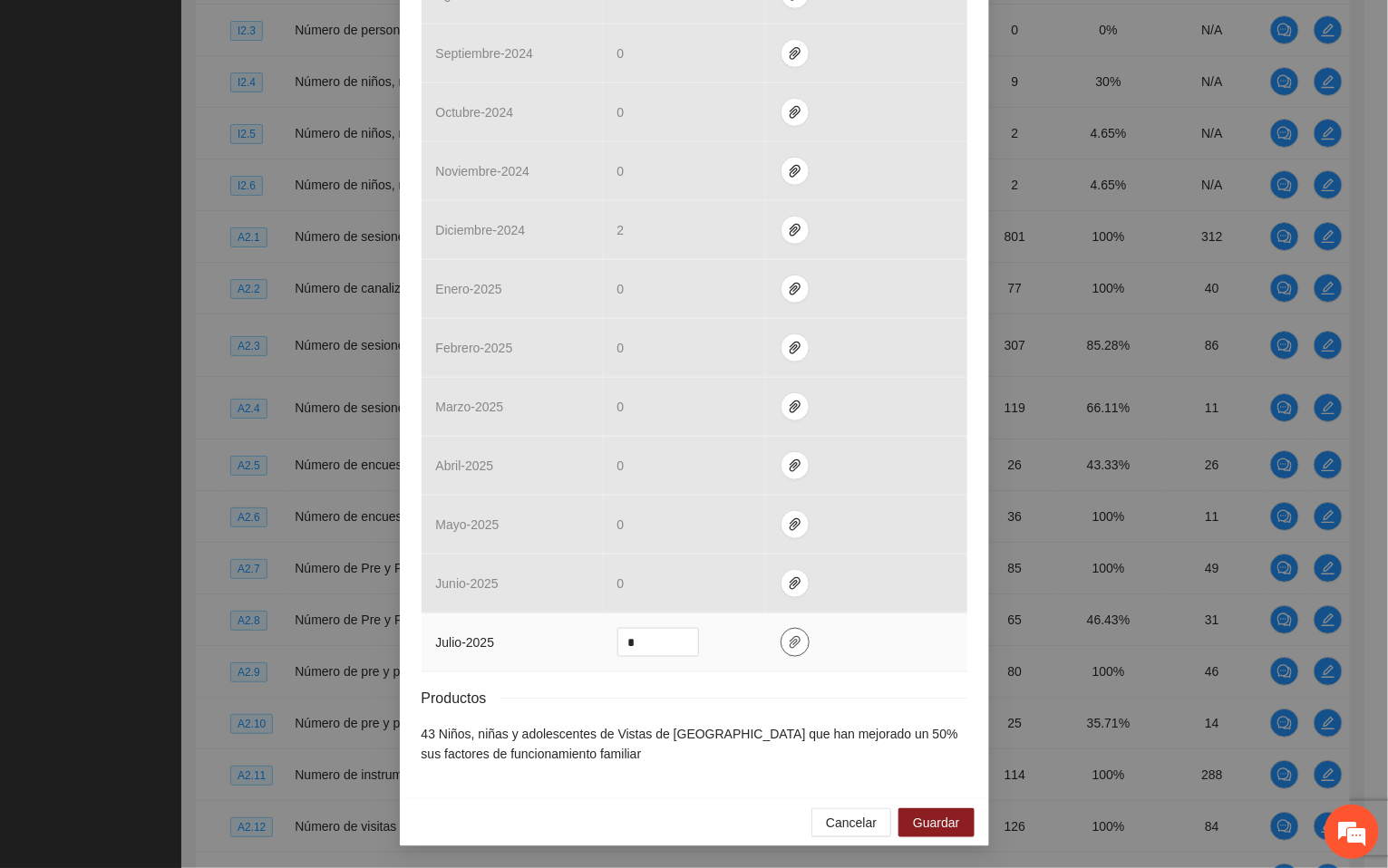
click at [788, 648] on icon "paper-clip" at bounding box center [795, 642] width 14 height 14
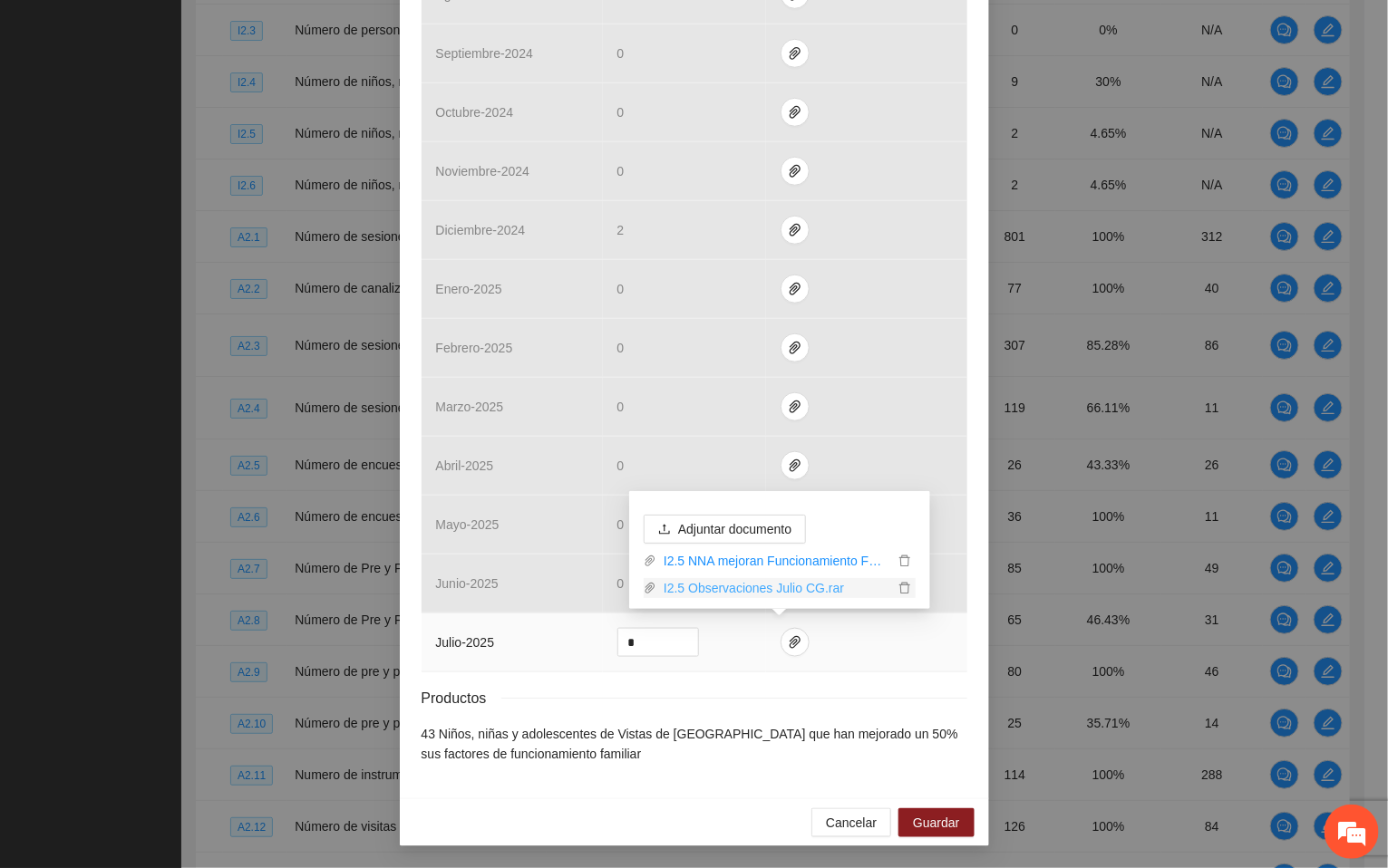
click at [787, 591] on link "I2.5 Observaciones Julio CG.rar" at bounding box center [775, 588] width 237 height 20
click at [849, 835] on button "Cancelar" at bounding box center [851, 823] width 80 height 29
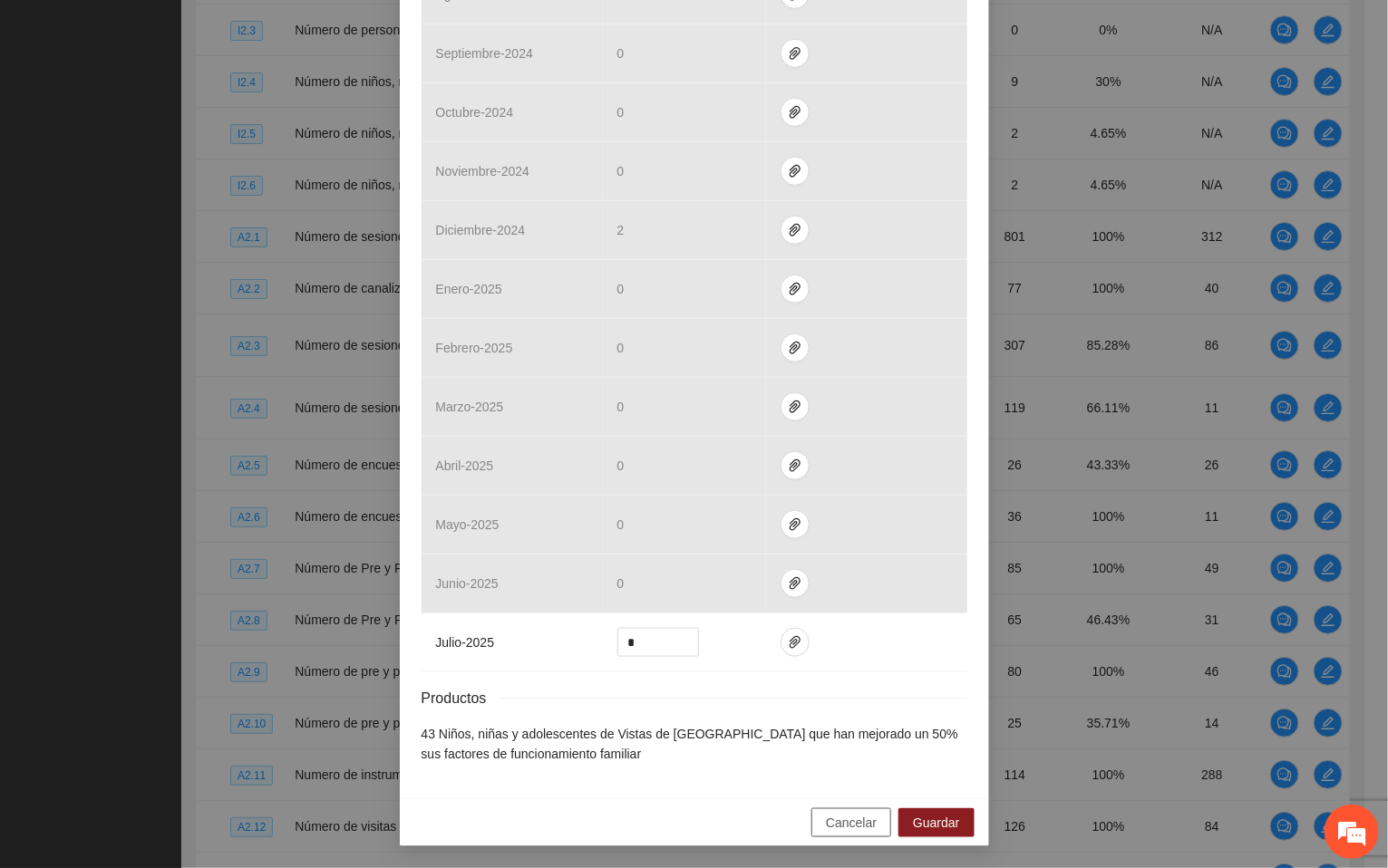
scroll to position [465, 0]
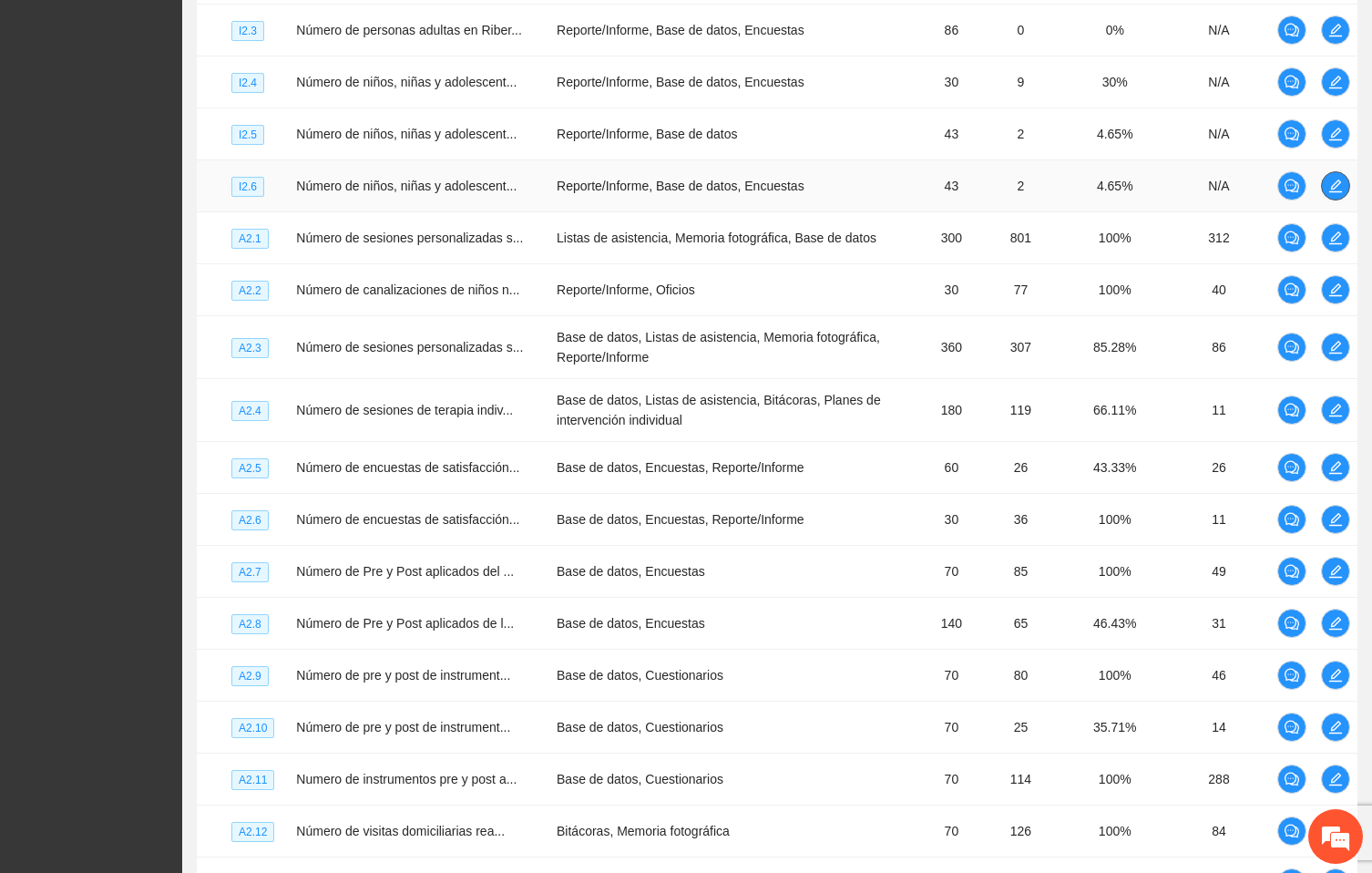
click at [1331, 201] on button "button" at bounding box center [1336, 186] width 29 height 29
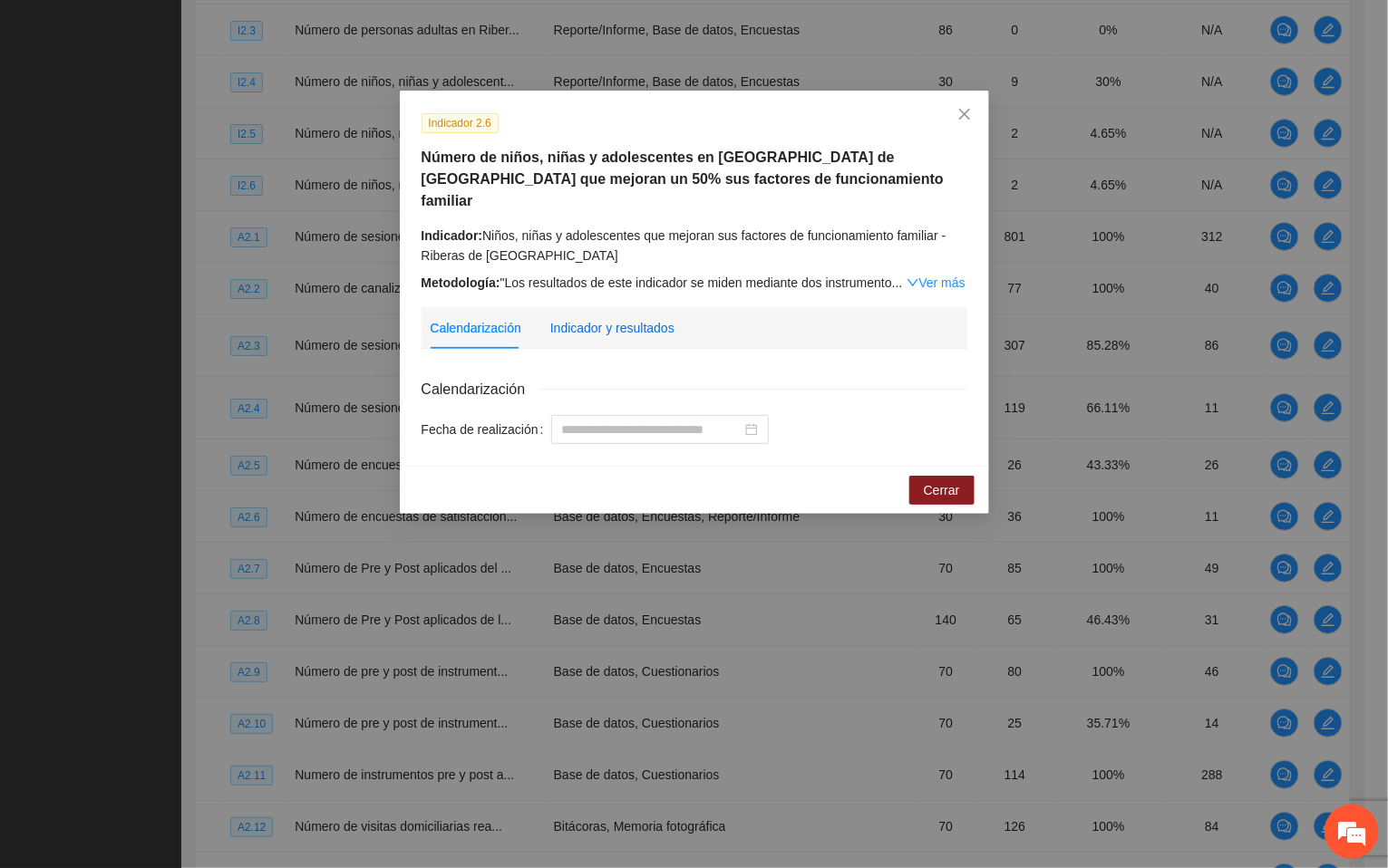
click at [634, 318] on div "Indicador y resultados" at bounding box center [612, 328] width 124 height 20
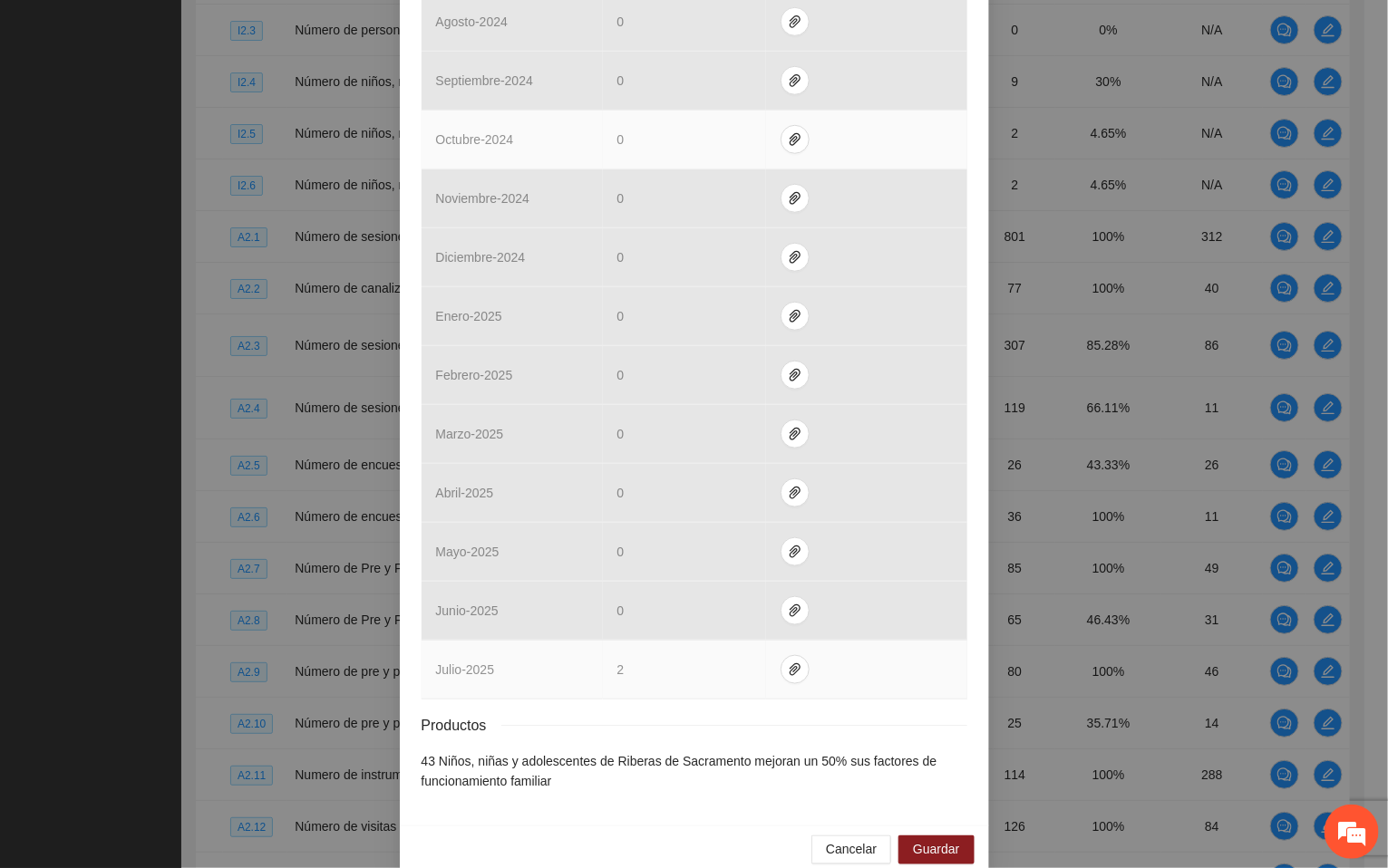
scroll to position [555, 0]
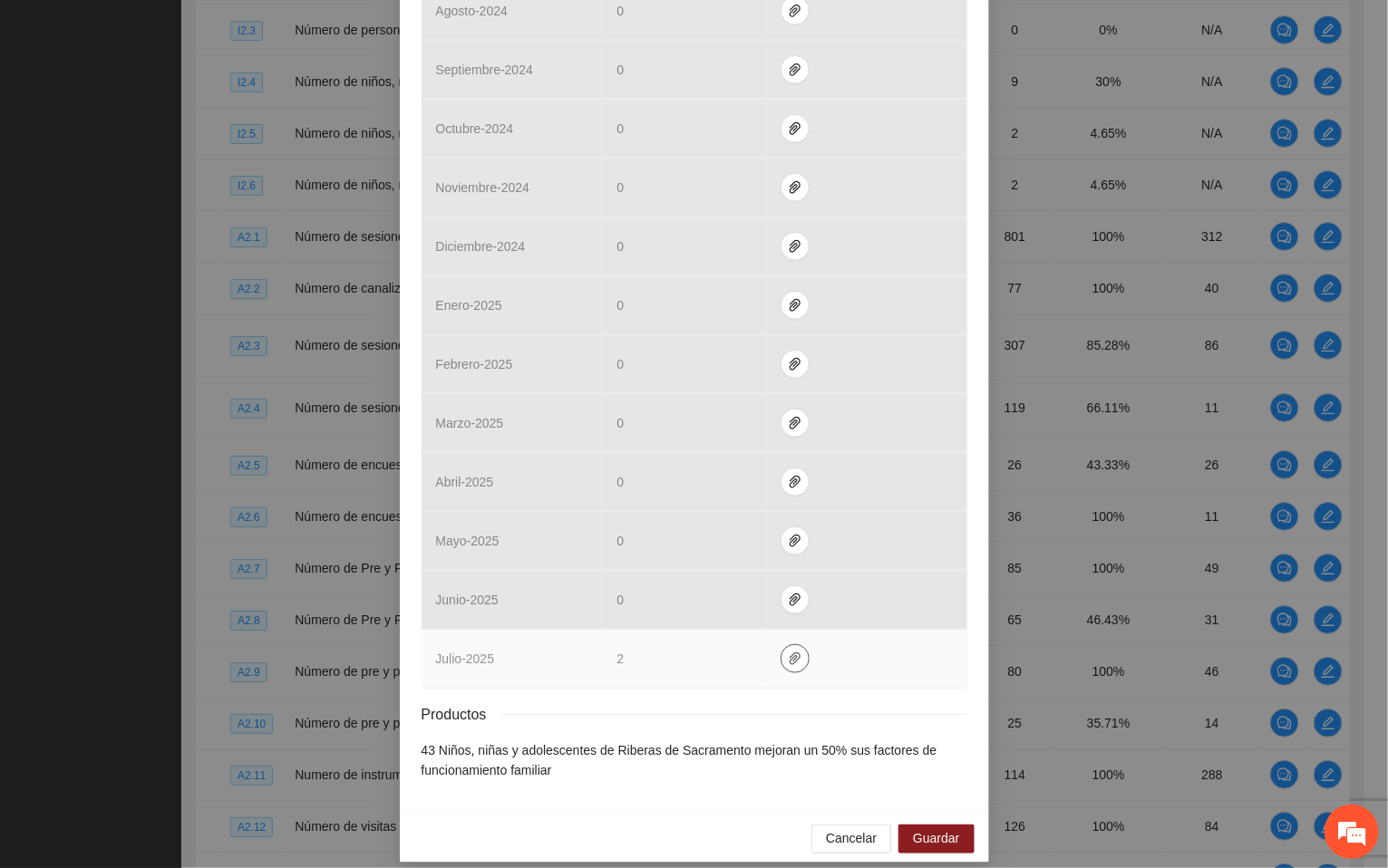
click at [788, 652] on icon "paper-clip" at bounding box center [795, 659] width 14 height 14
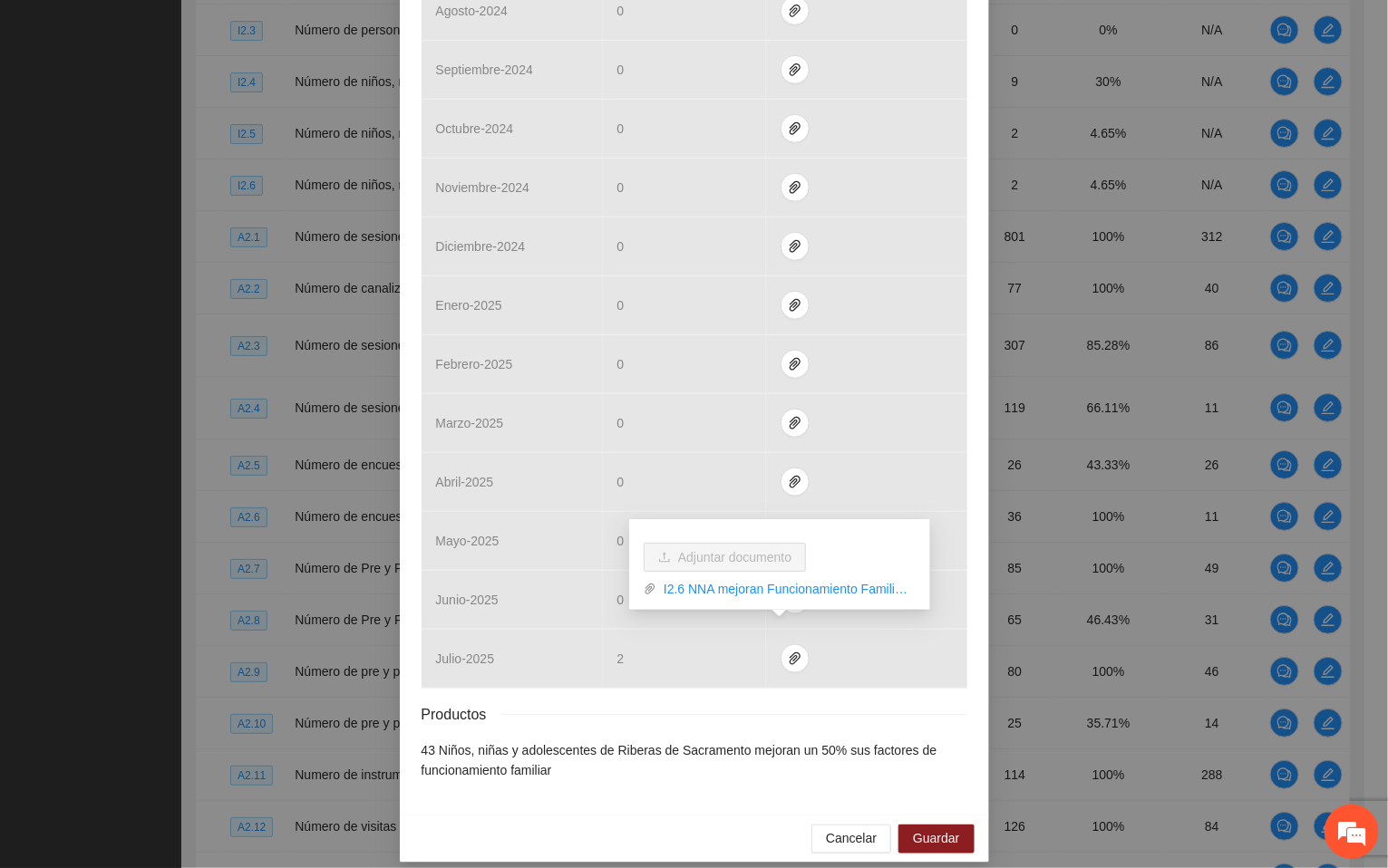
click at [696, 815] on div "Cancelar Guardar" at bounding box center [694, 839] width 589 height 48
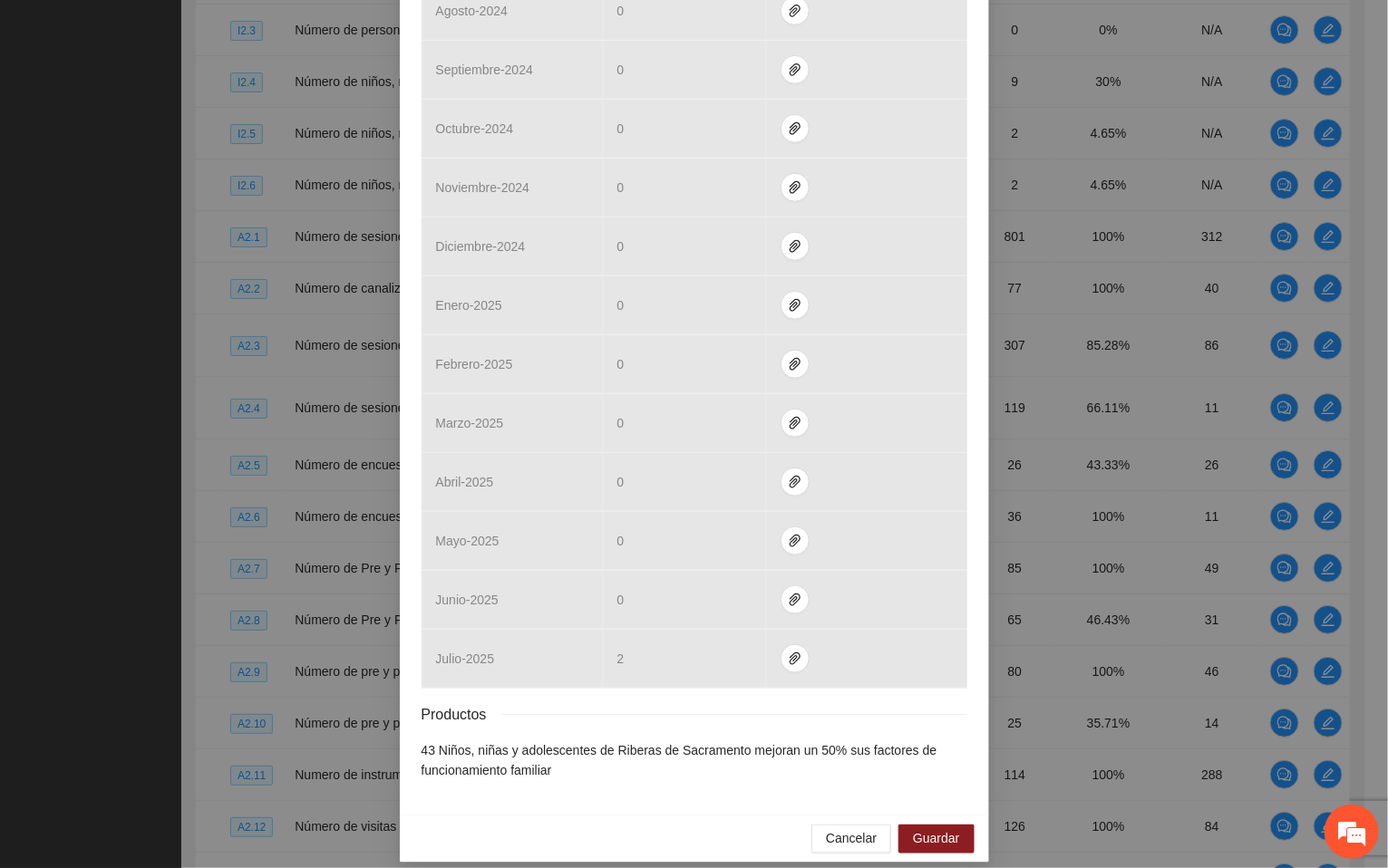
click at [590, 815] on div "Cancelar Guardar" at bounding box center [694, 839] width 589 height 48
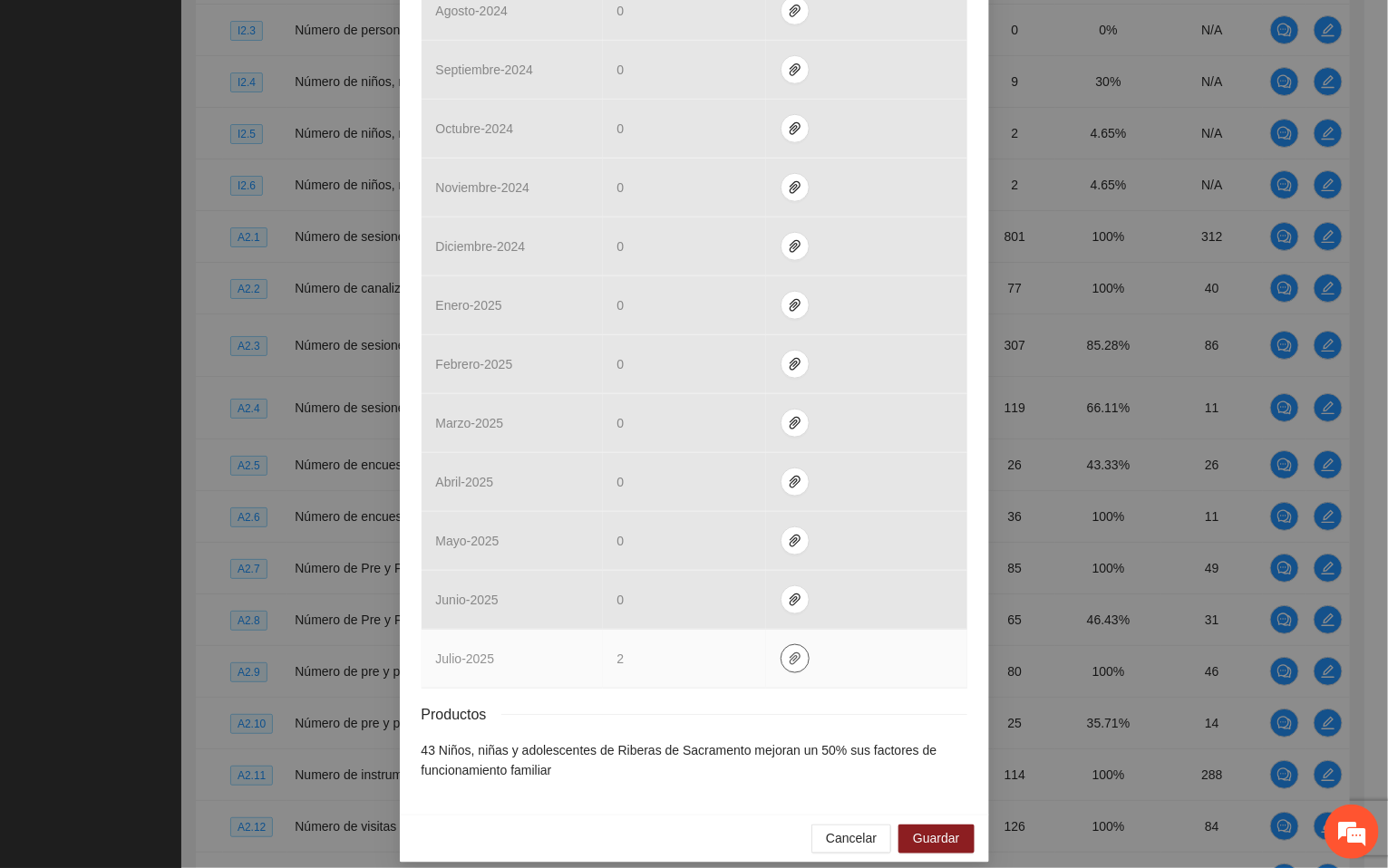
click at [788, 652] on icon "paper-clip" at bounding box center [795, 659] width 14 height 14
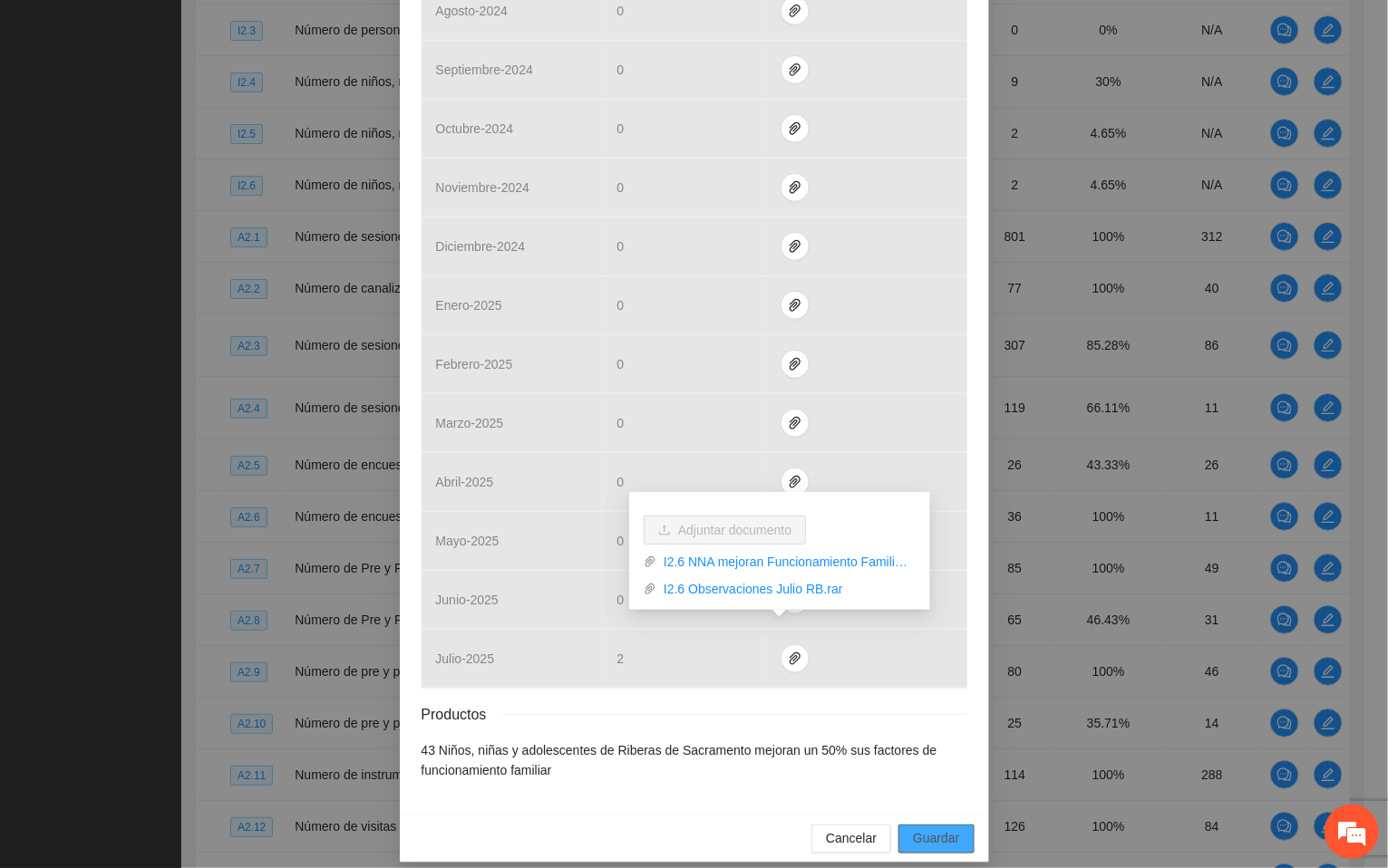
click at [930, 829] on span "Guardar" at bounding box center [936, 839] width 46 height 20
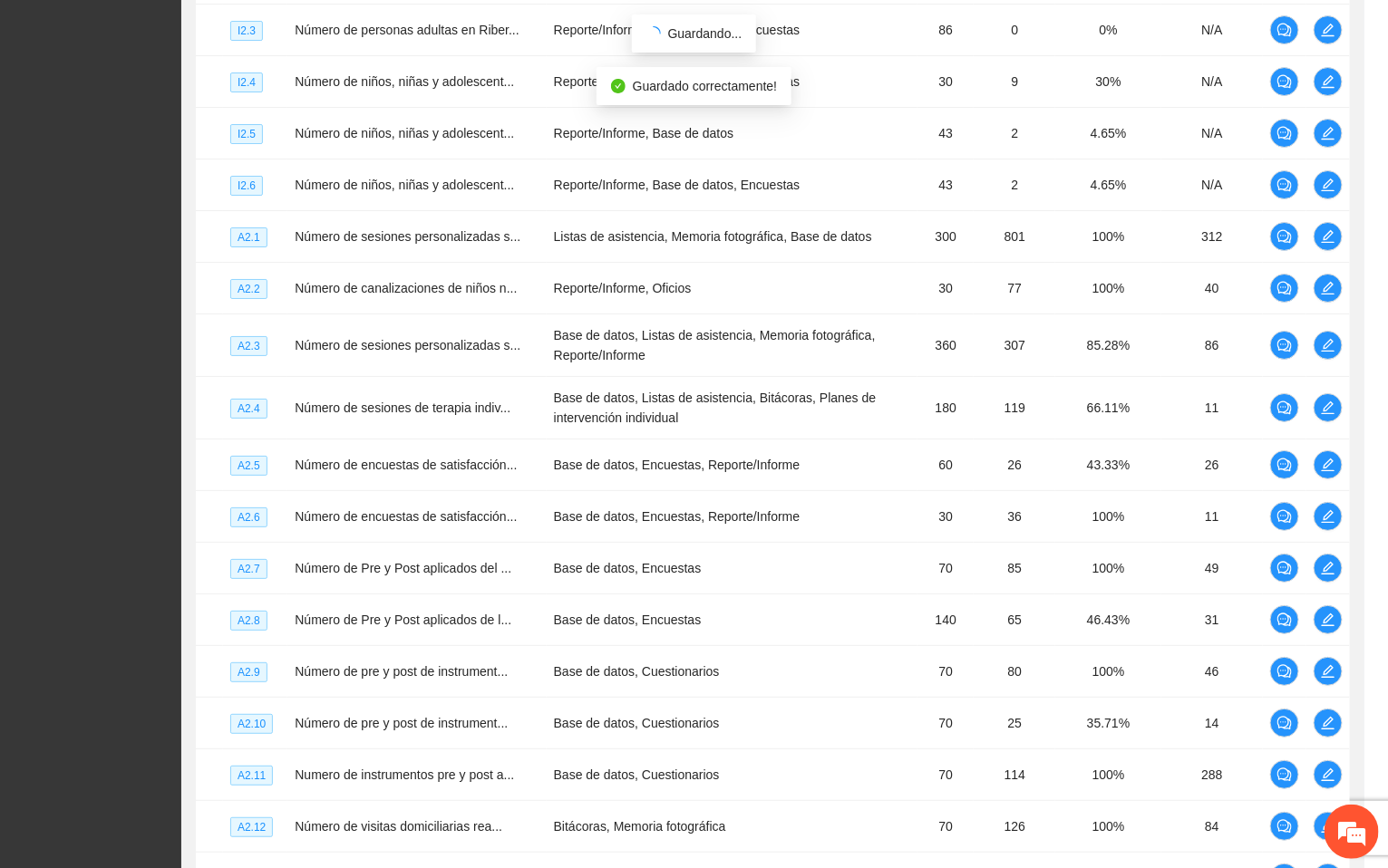
scroll to position [463, 0]
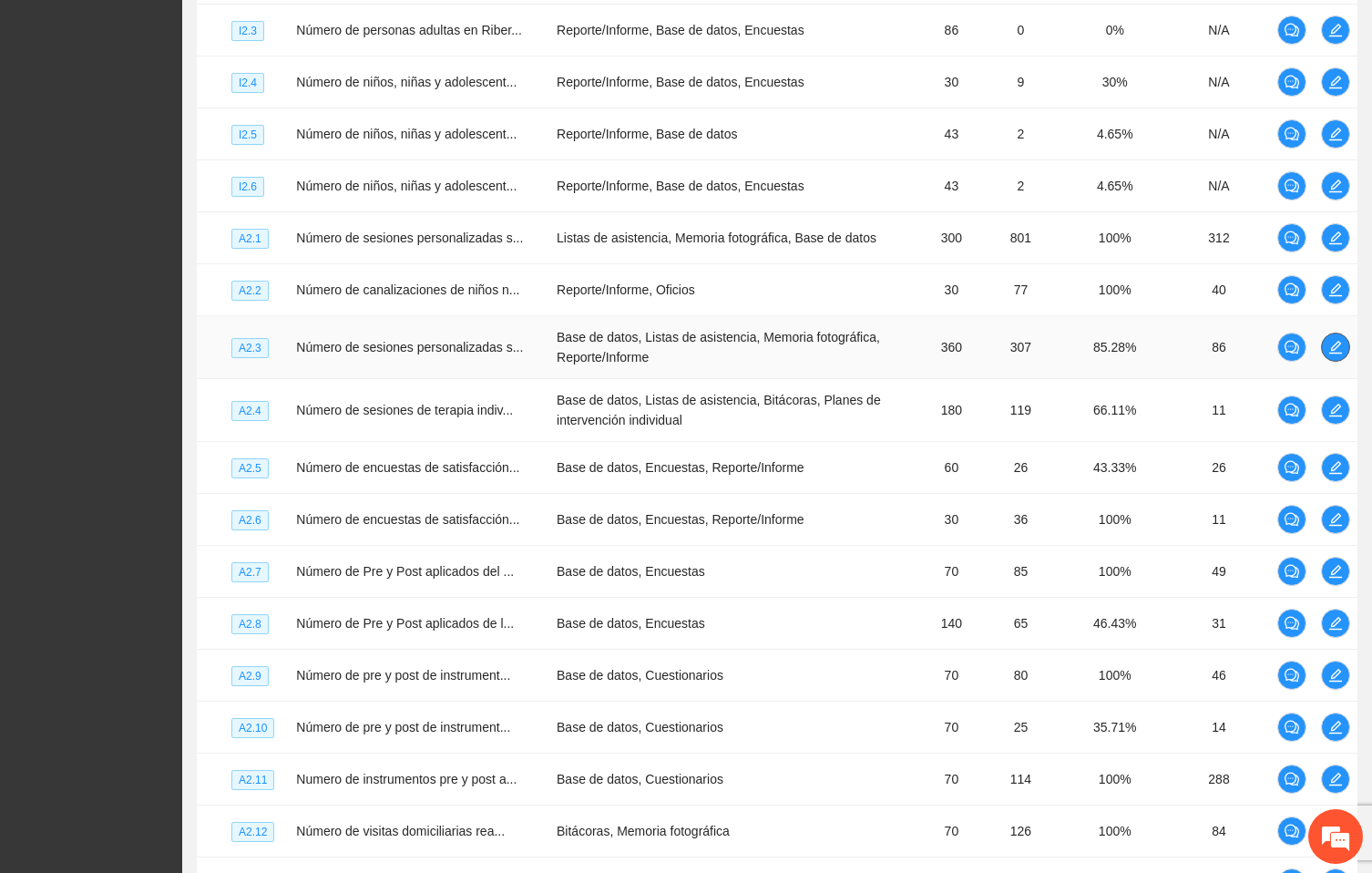
click at [1337, 355] on icon "edit" at bounding box center [1335, 347] width 15 height 15
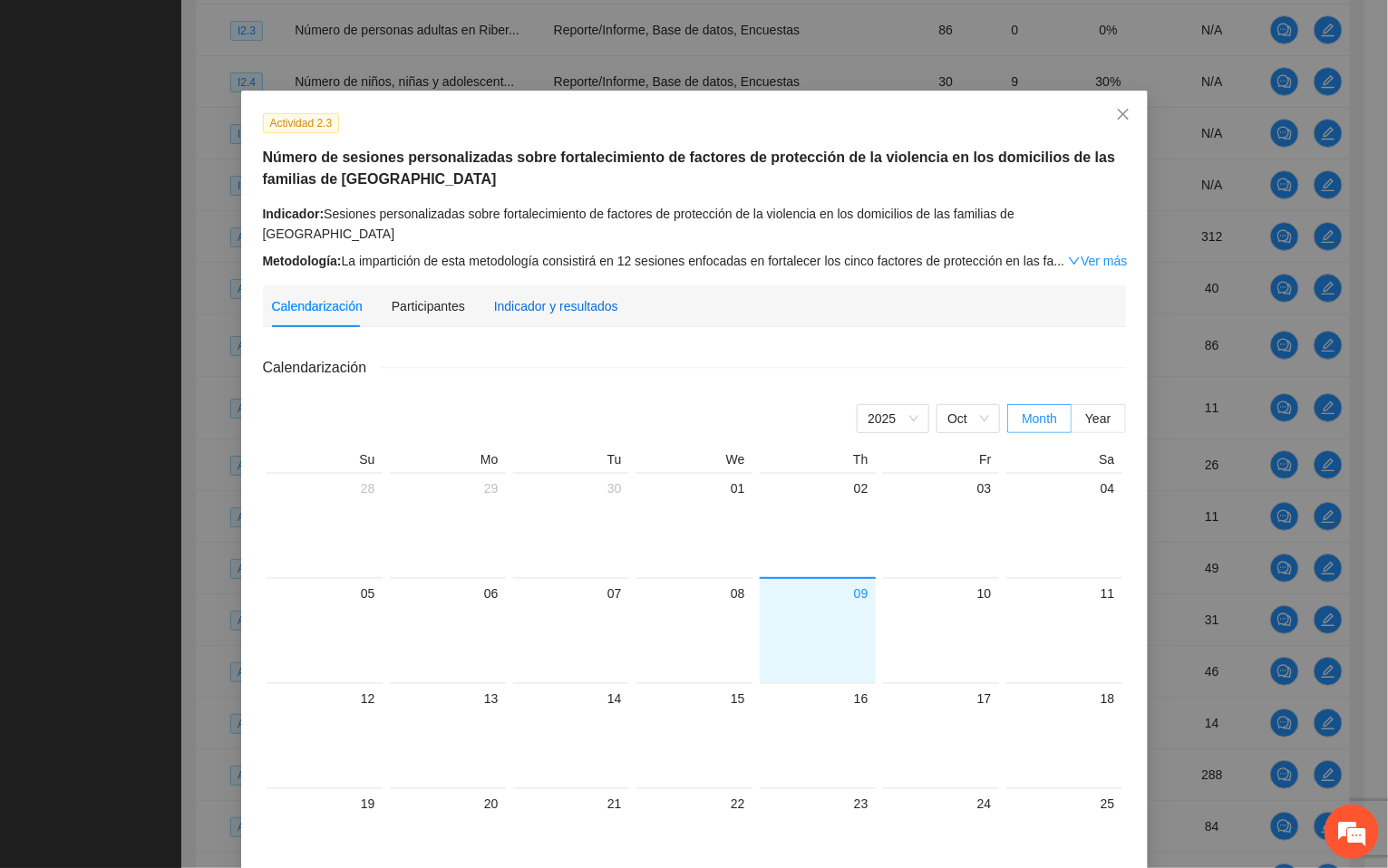
click at [564, 296] on div "Indicador y resultados" at bounding box center [556, 306] width 124 height 20
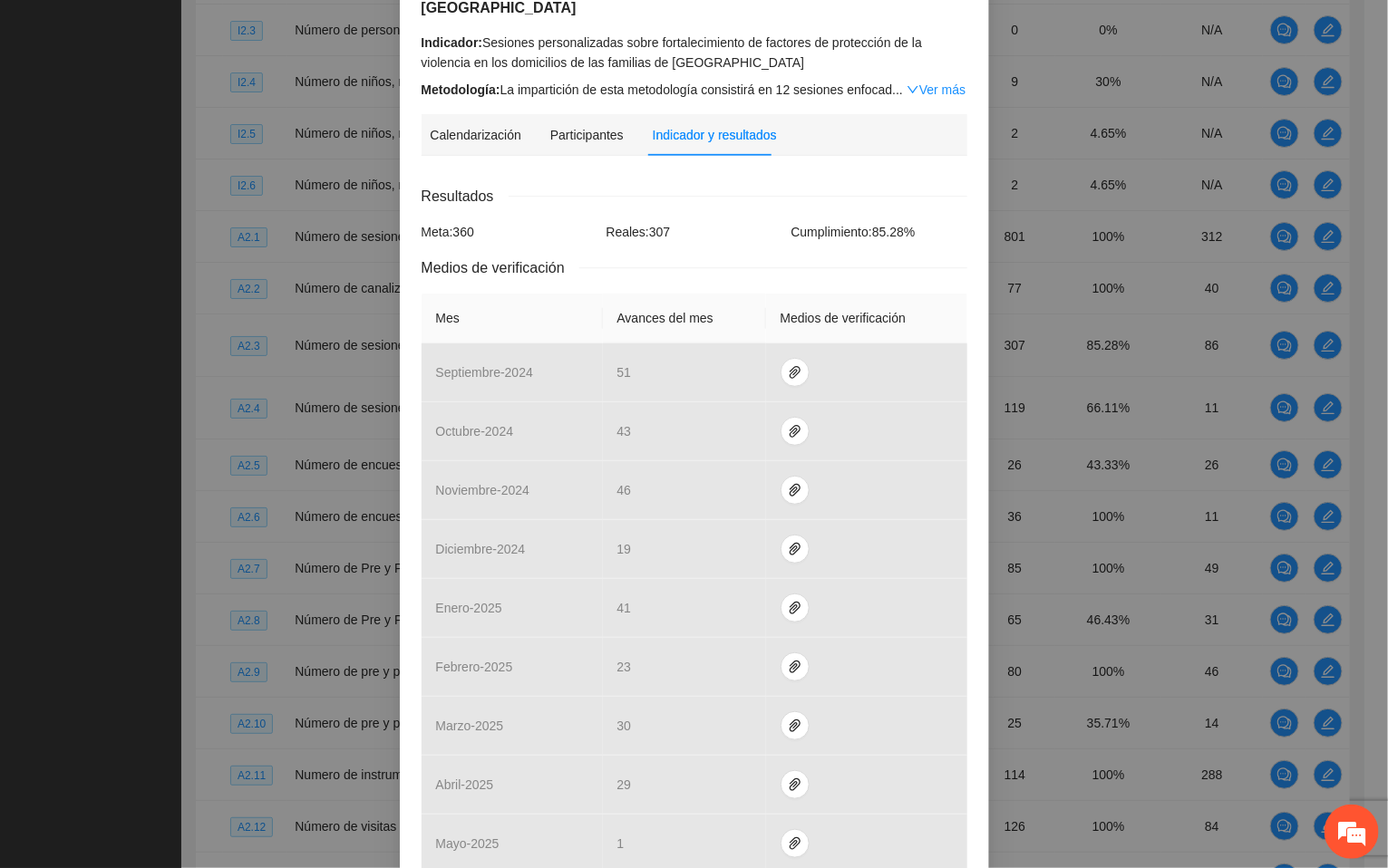
scroll to position [408, 0]
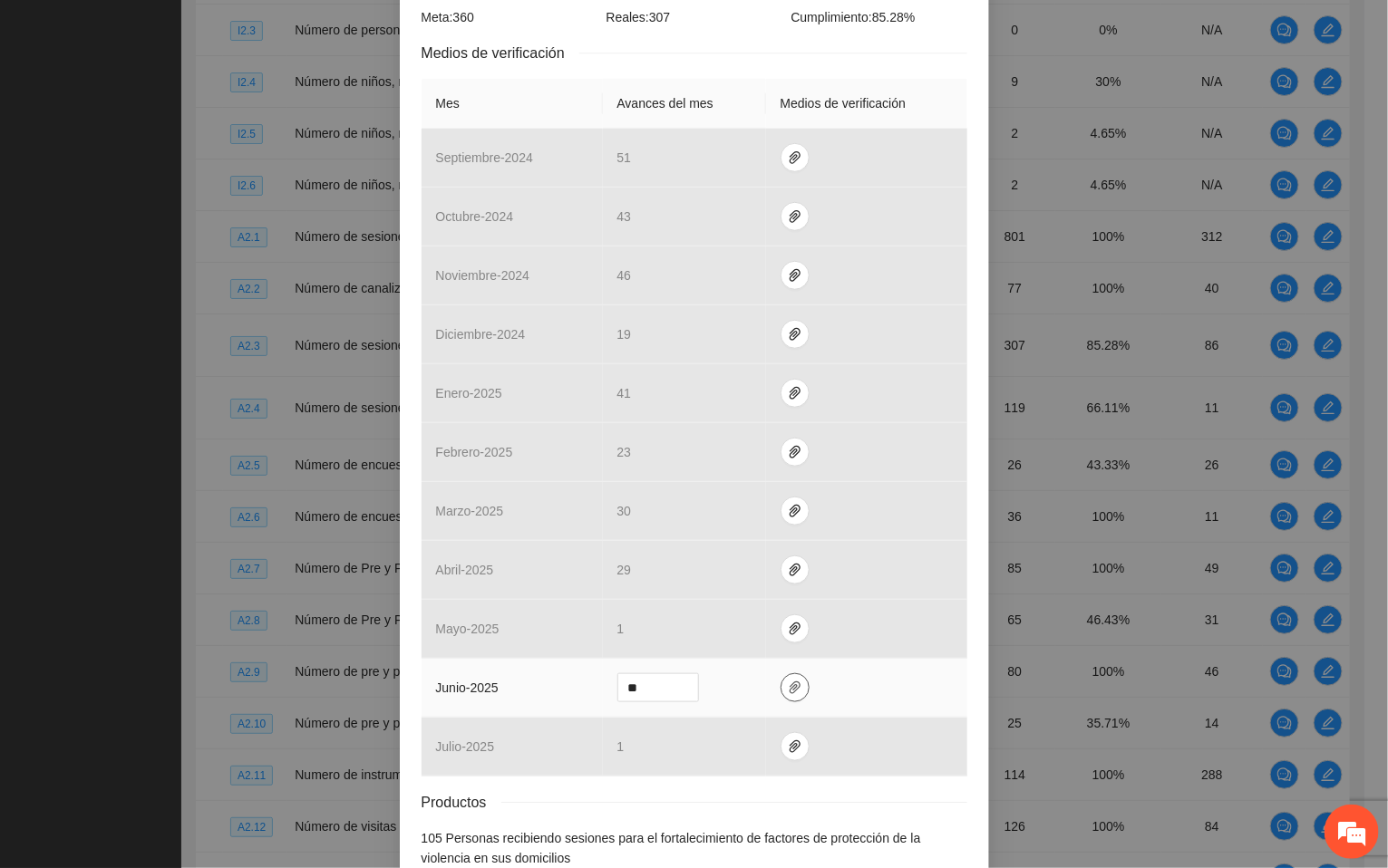
click at [788, 681] on icon "paper-clip" at bounding box center [795, 688] width 14 height 14
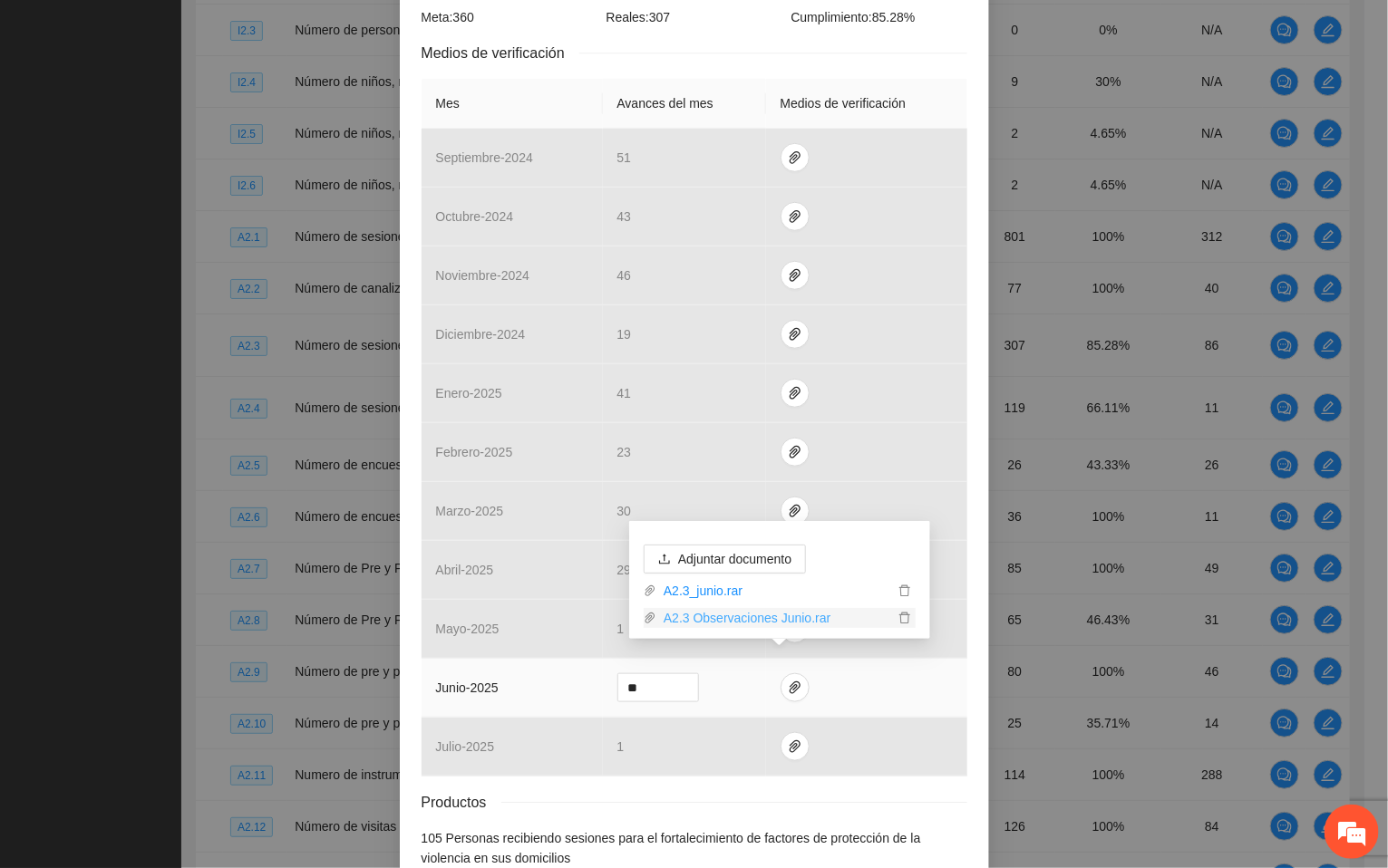
click at [786, 623] on link "A2.3 Observaciones Junio.rar" at bounding box center [775, 618] width 237 height 20
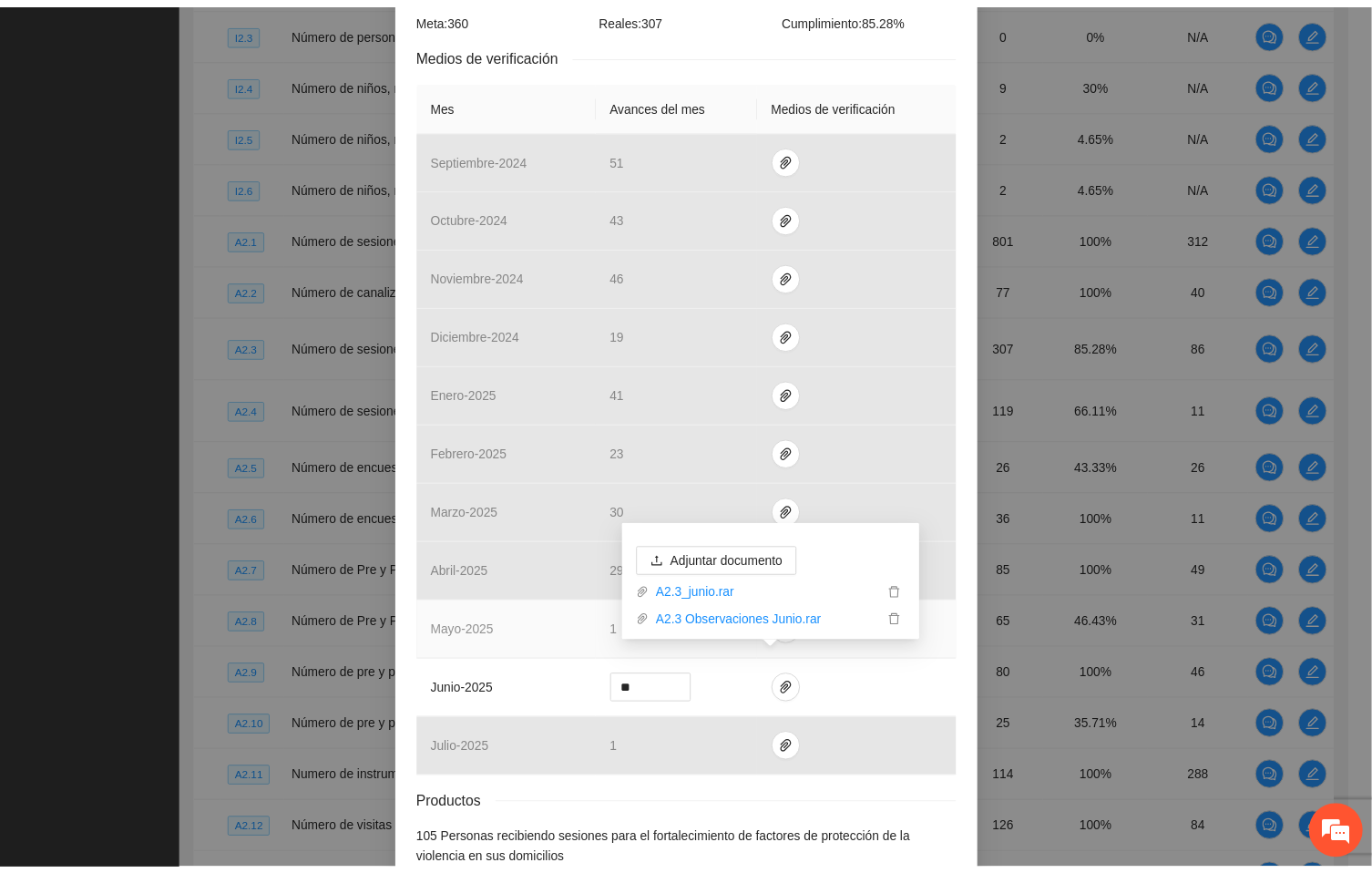
scroll to position [499, 0]
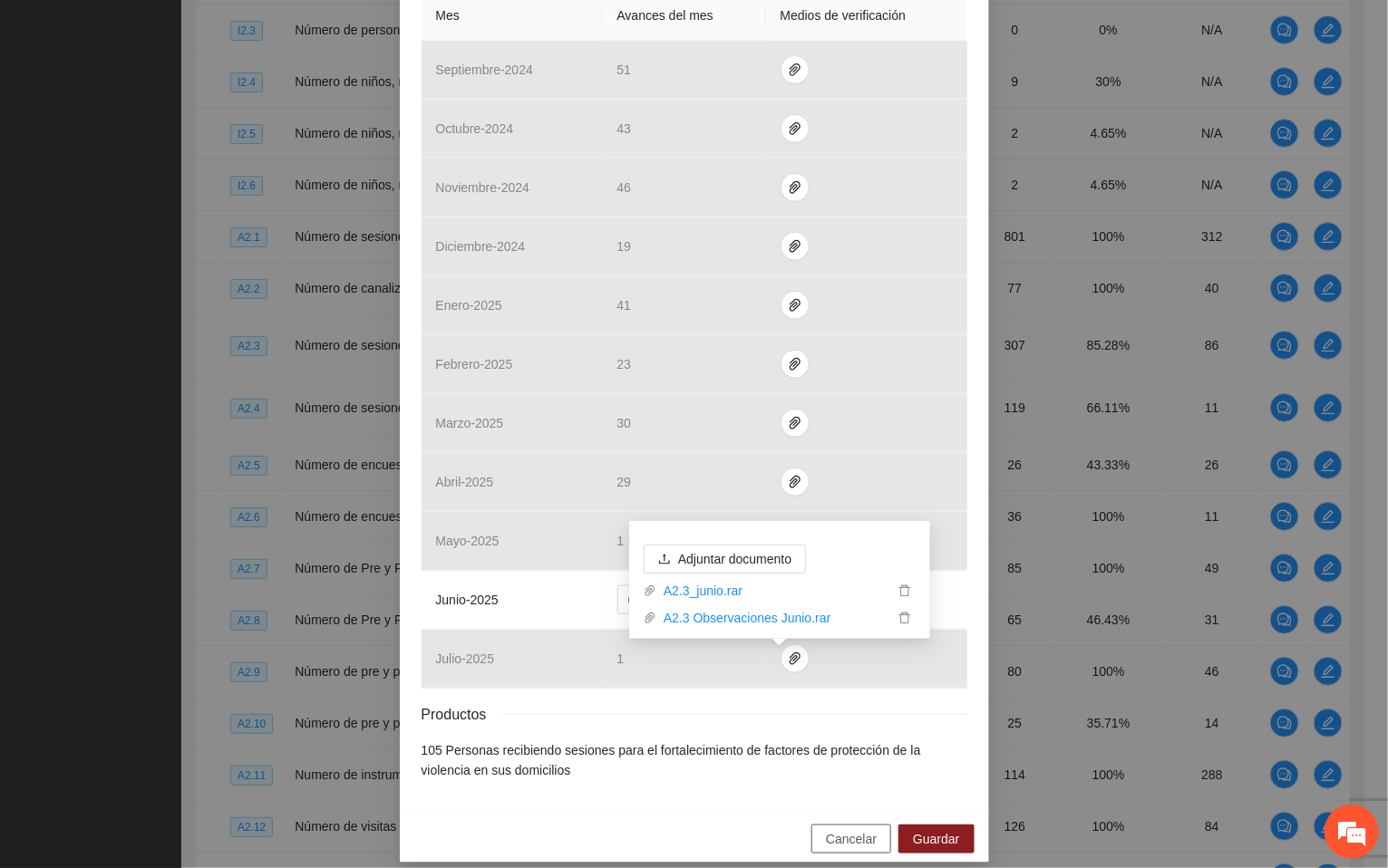
click at [828, 829] on span "Cancelar" at bounding box center [851, 839] width 51 height 20
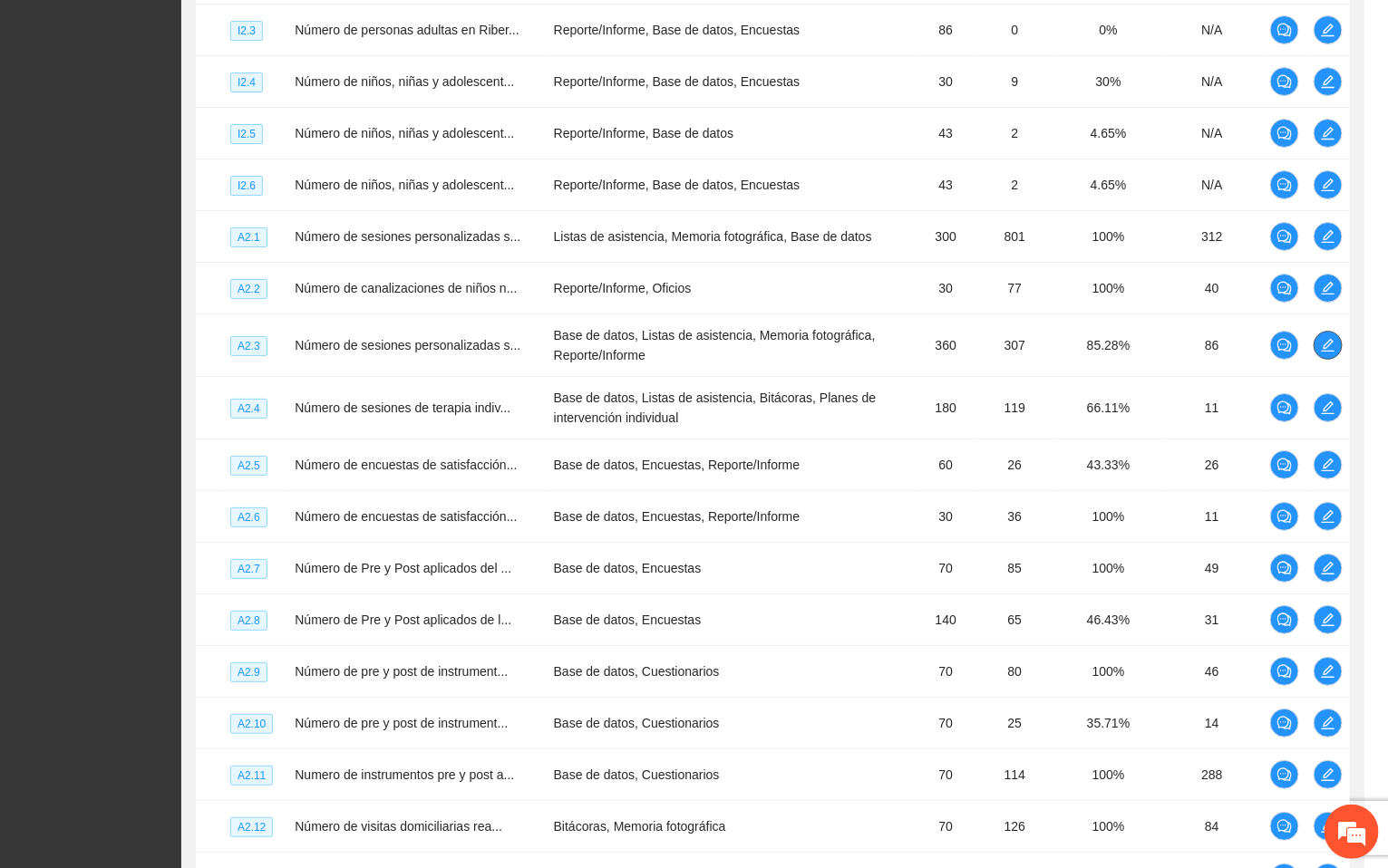
scroll to position [0, 0]
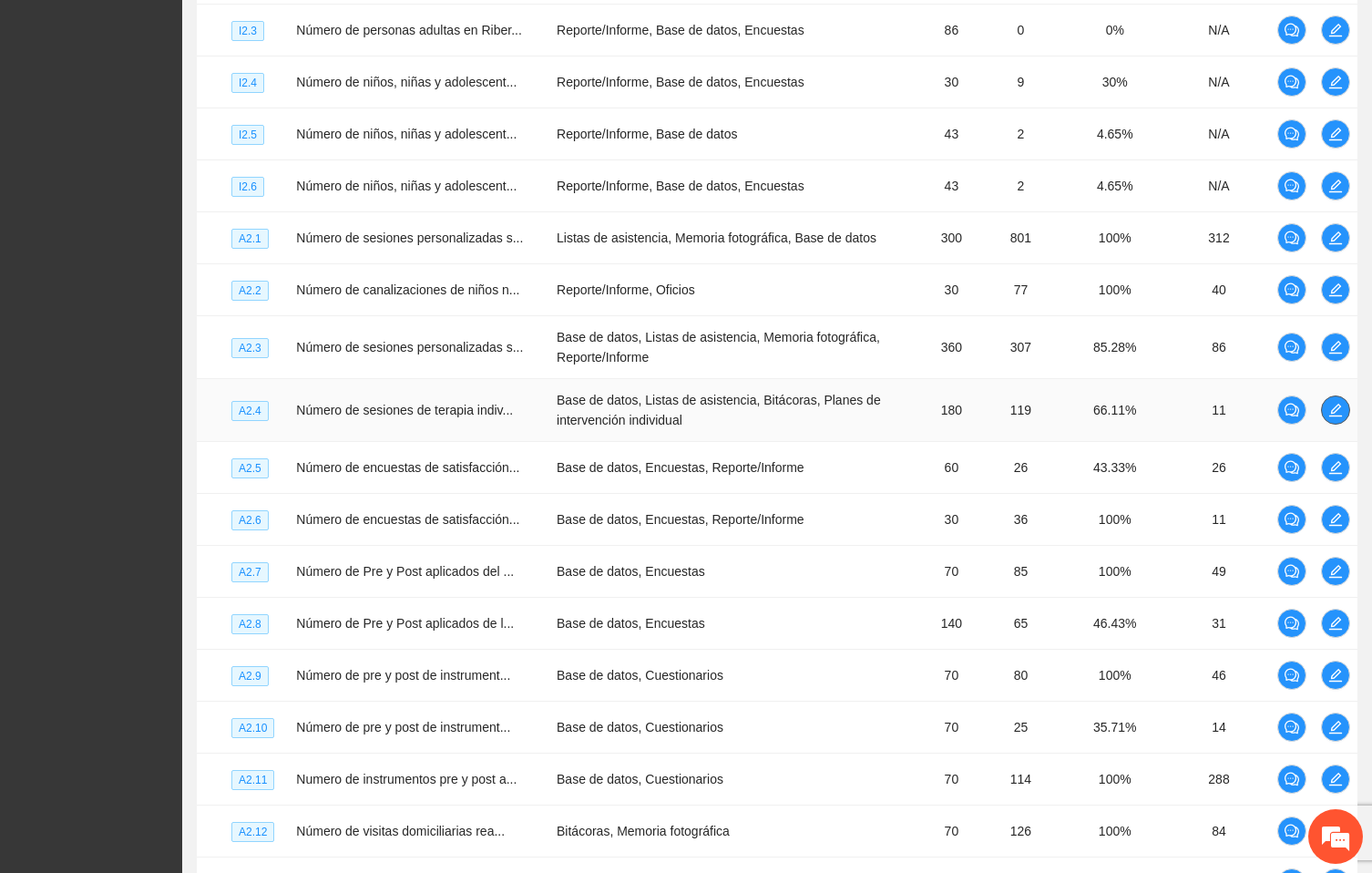
click at [1337, 417] on icon "edit" at bounding box center [1335, 409] width 15 height 15
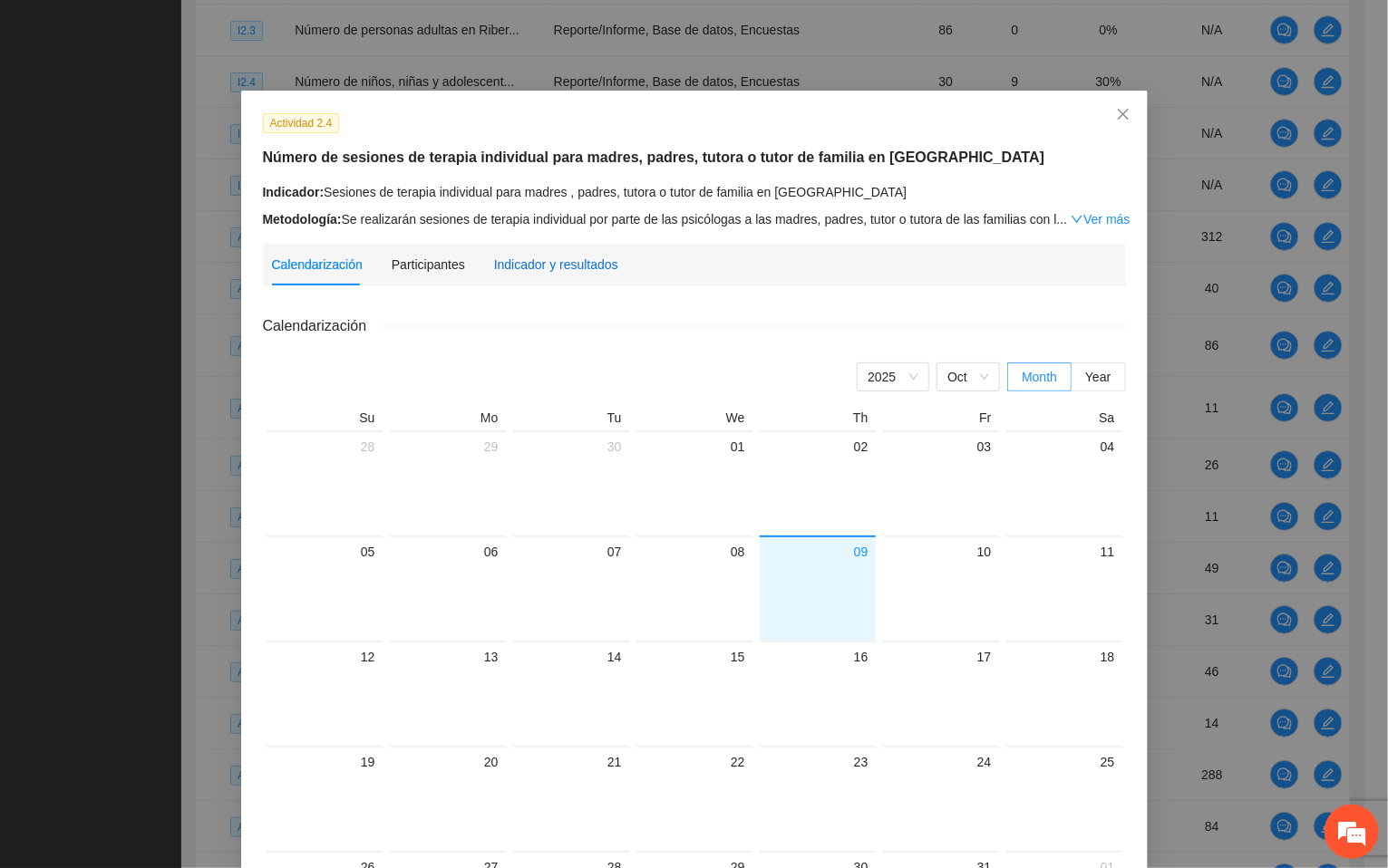
click at [558, 266] on div "Indicador y resultados" at bounding box center [556, 264] width 124 height 20
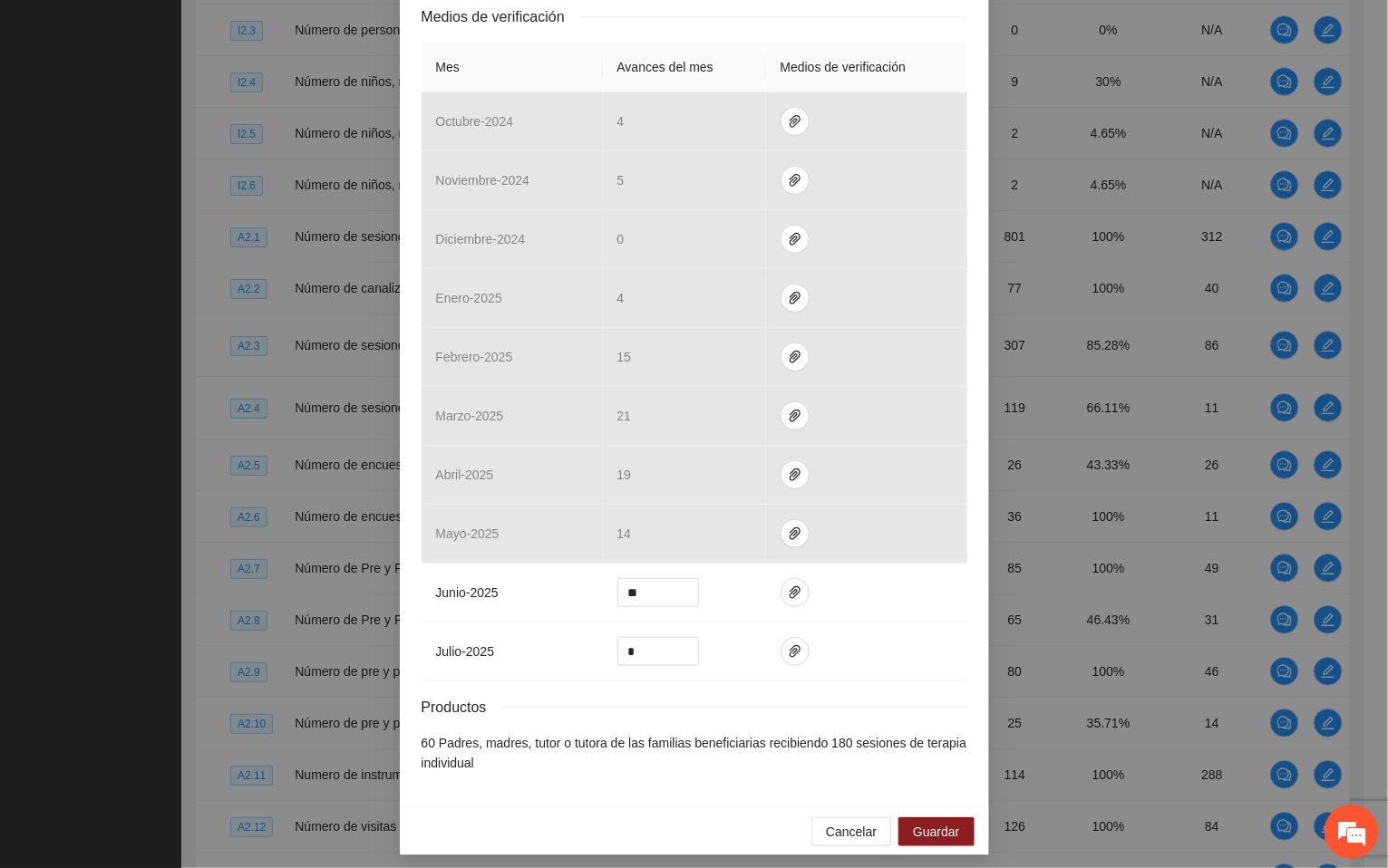
scroll to position [438, 0]
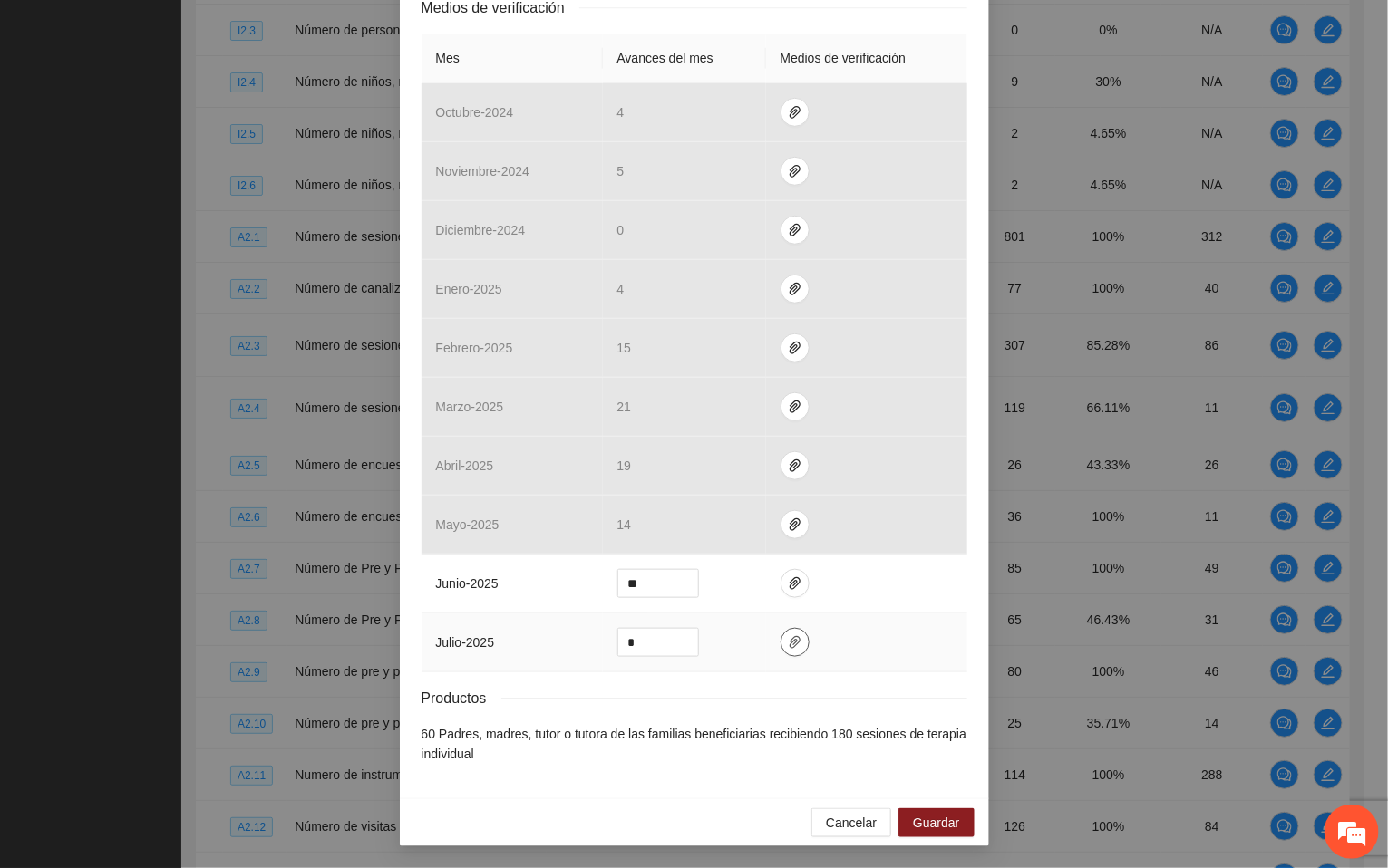
click at [788, 640] on icon "paper-clip" at bounding box center [795, 642] width 14 height 14
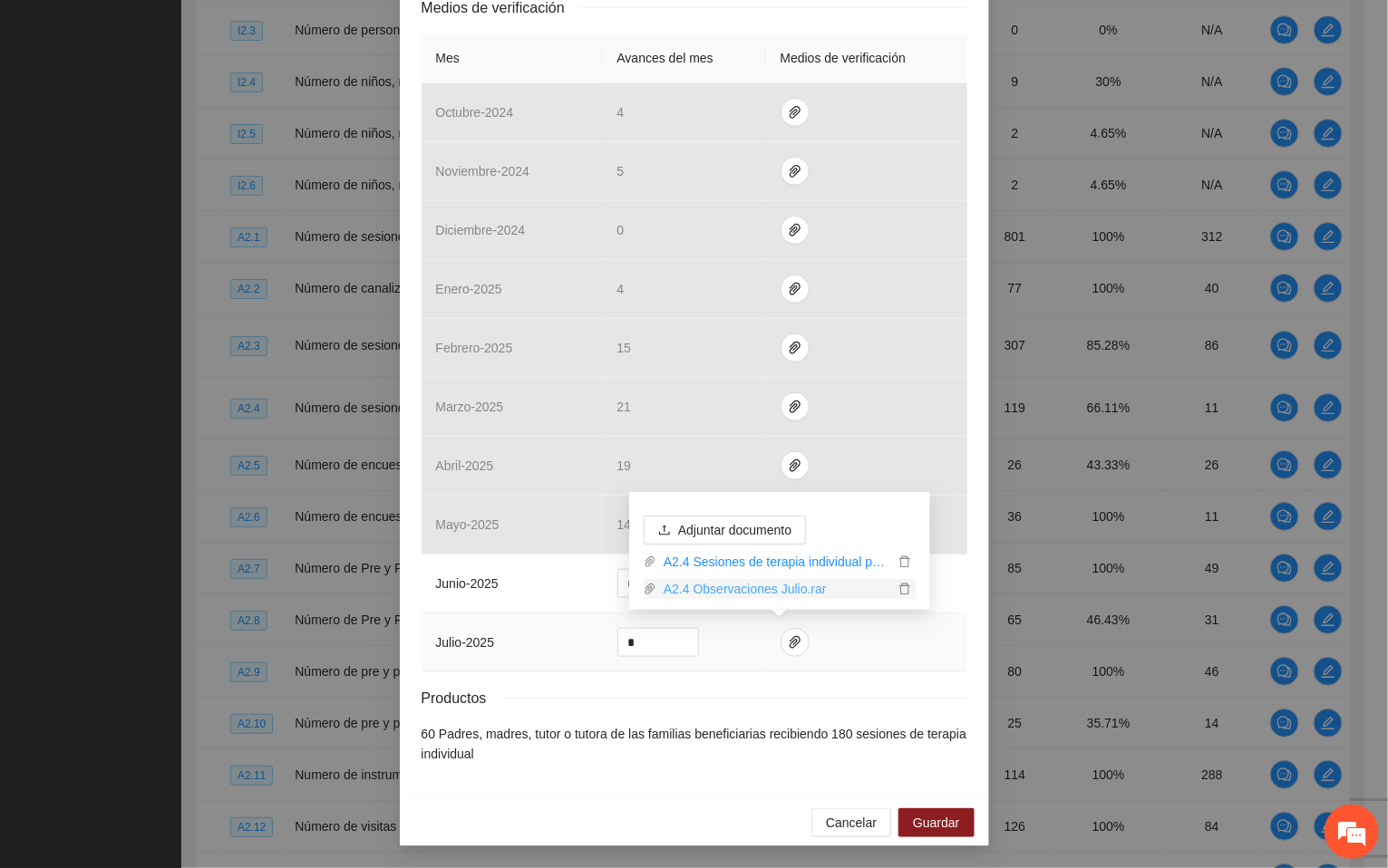
click at [738, 588] on link "A2.4 Observaciones Julio.rar" at bounding box center [775, 589] width 237 height 20
click at [645, 797] on div "Actividad 2.4 Número de sesiones de terapia individual para madres, padres, tut…" at bounding box center [694, 229] width 589 height 1139
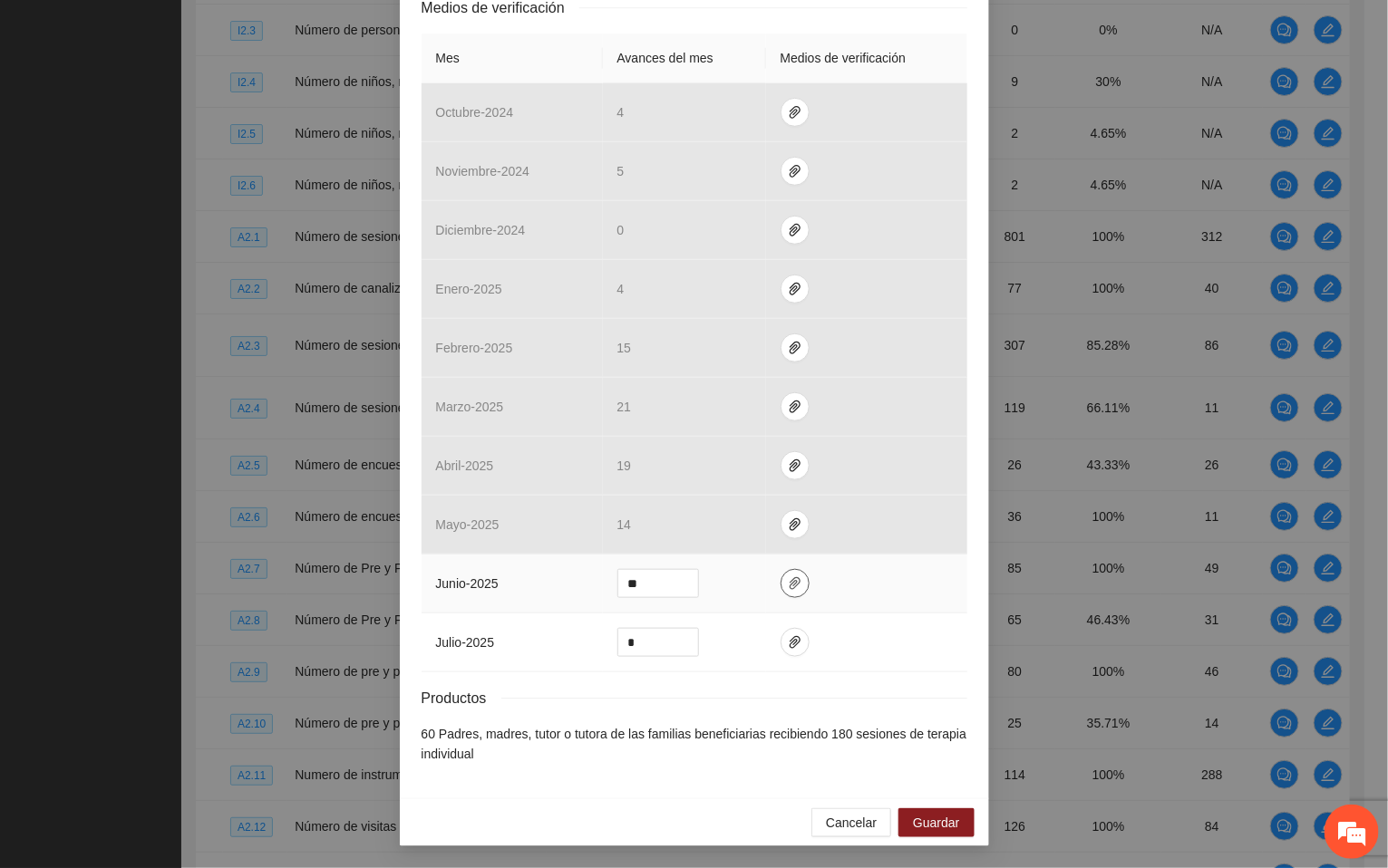
click at [788, 577] on icon "paper-clip" at bounding box center [795, 583] width 14 height 14
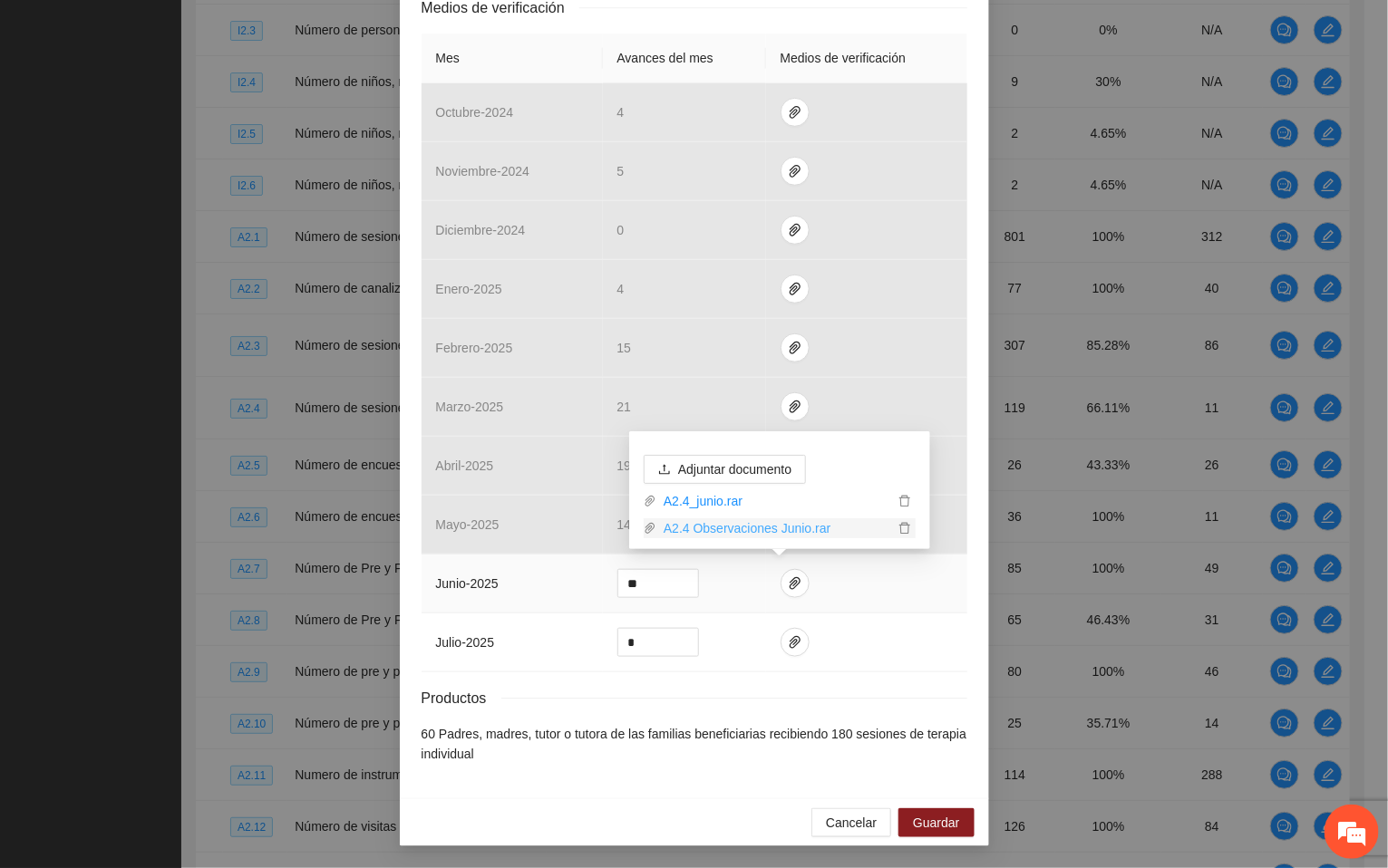
click at [789, 533] on link "A2.4 Observaciones Junio.rar" at bounding box center [775, 529] width 237 height 20
click at [836, 822] on span "Cancelar" at bounding box center [851, 823] width 51 height 20
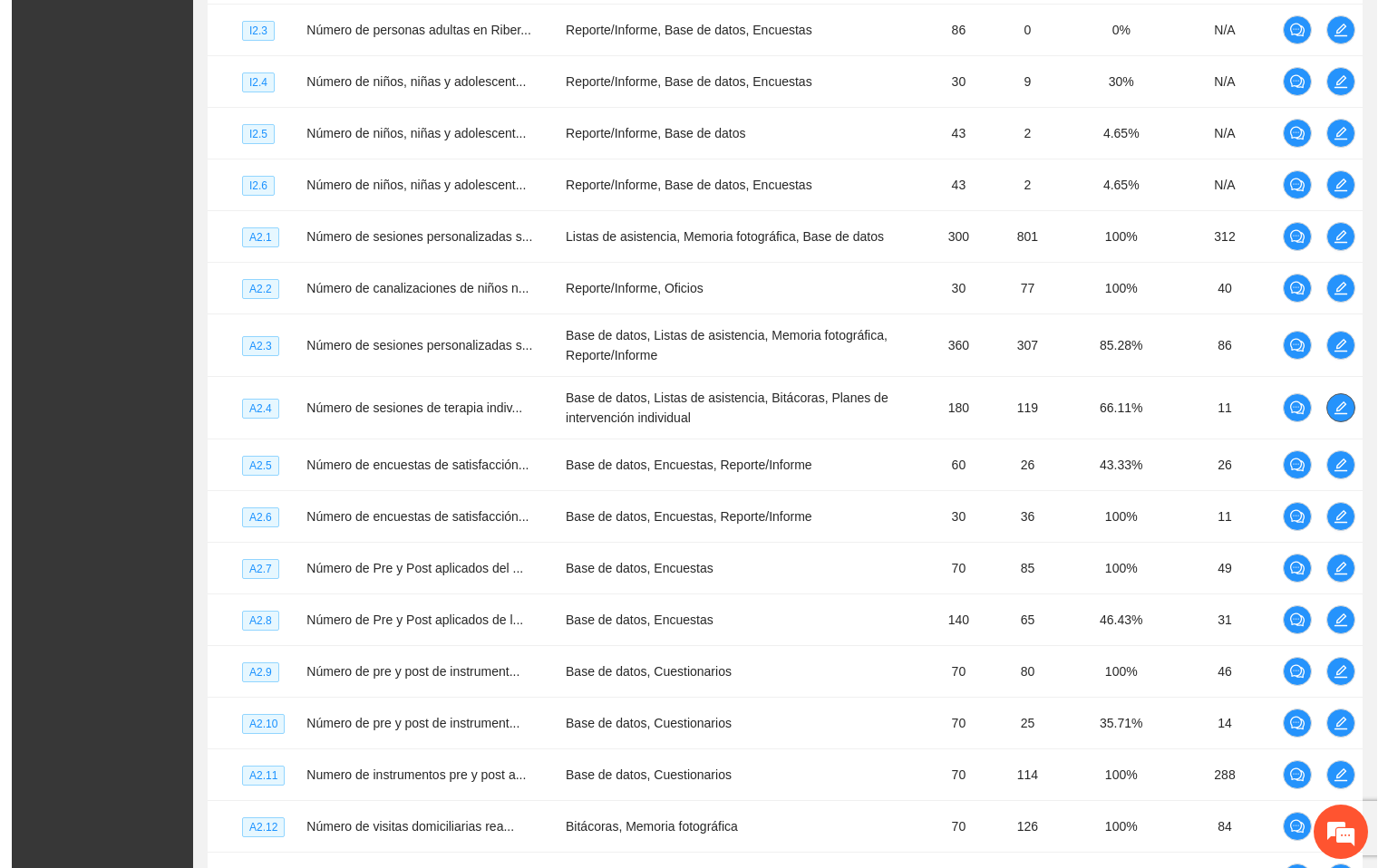
scroll to position [2968, 0]
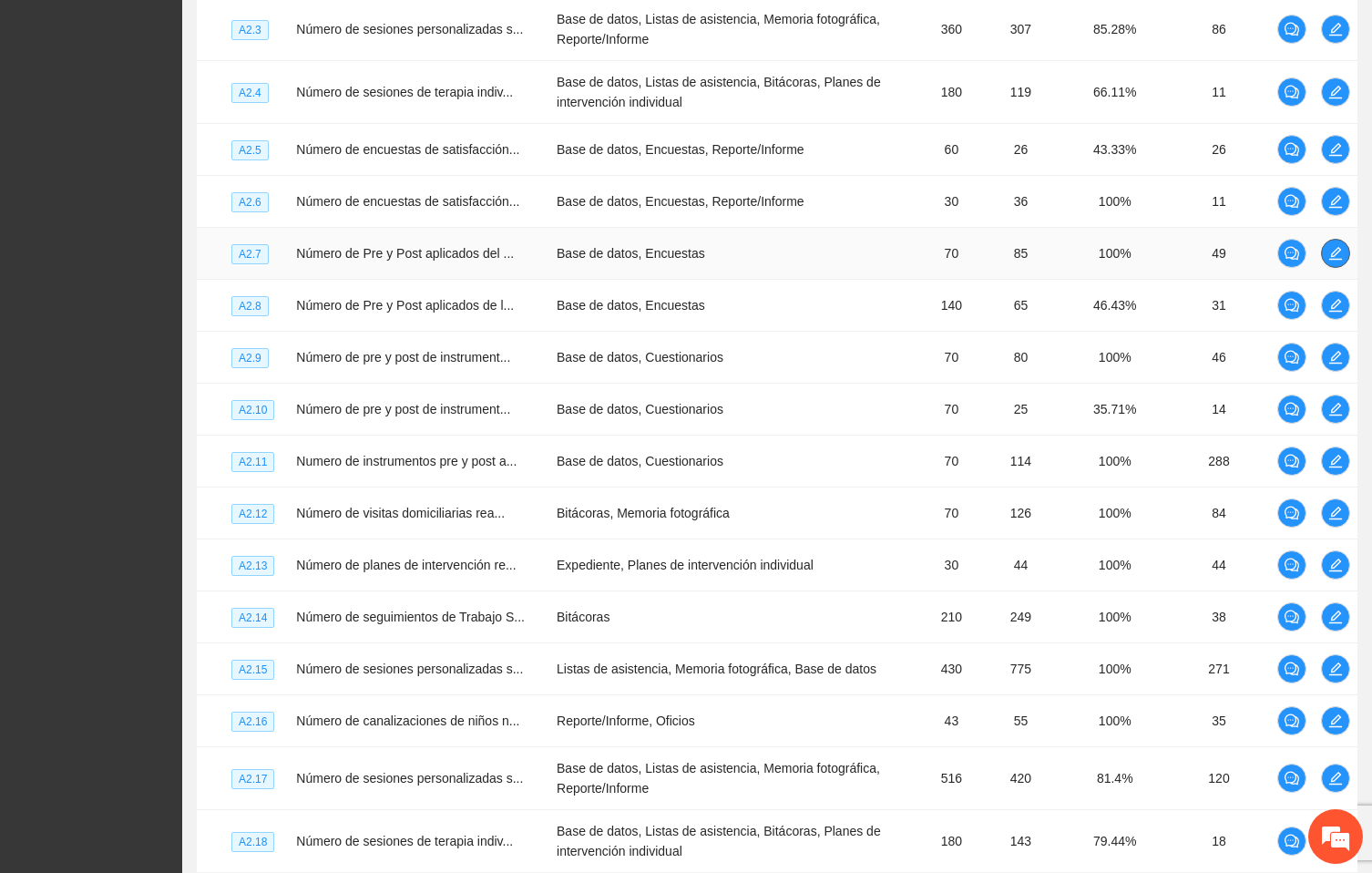
click at [1341, 261] on icon "edit" at bounding box center [1335, 253] width 15 height 15
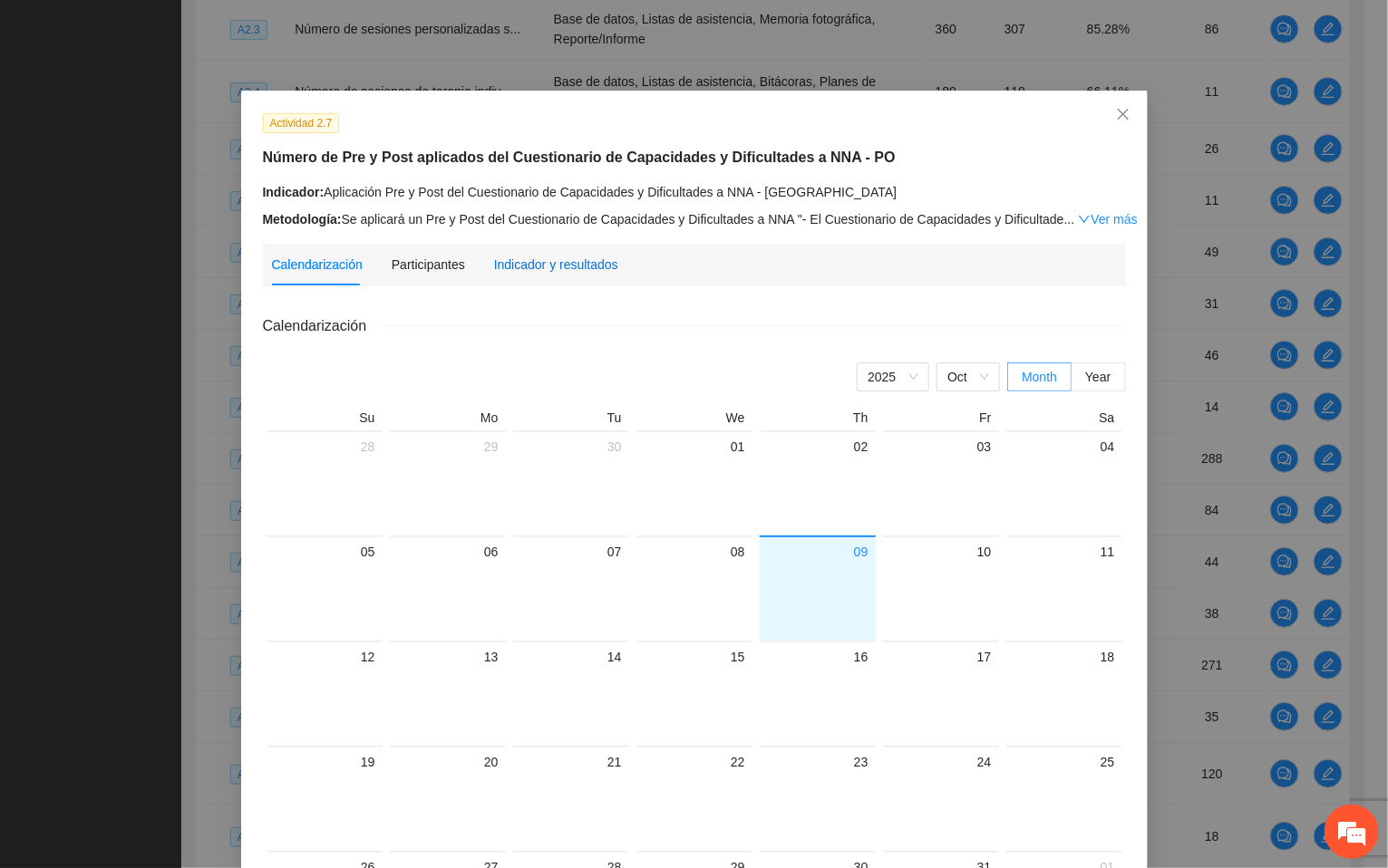
click at [534, 255] on div "Indicador y resultados" at bounding box center [556, 264] width 124 height 20
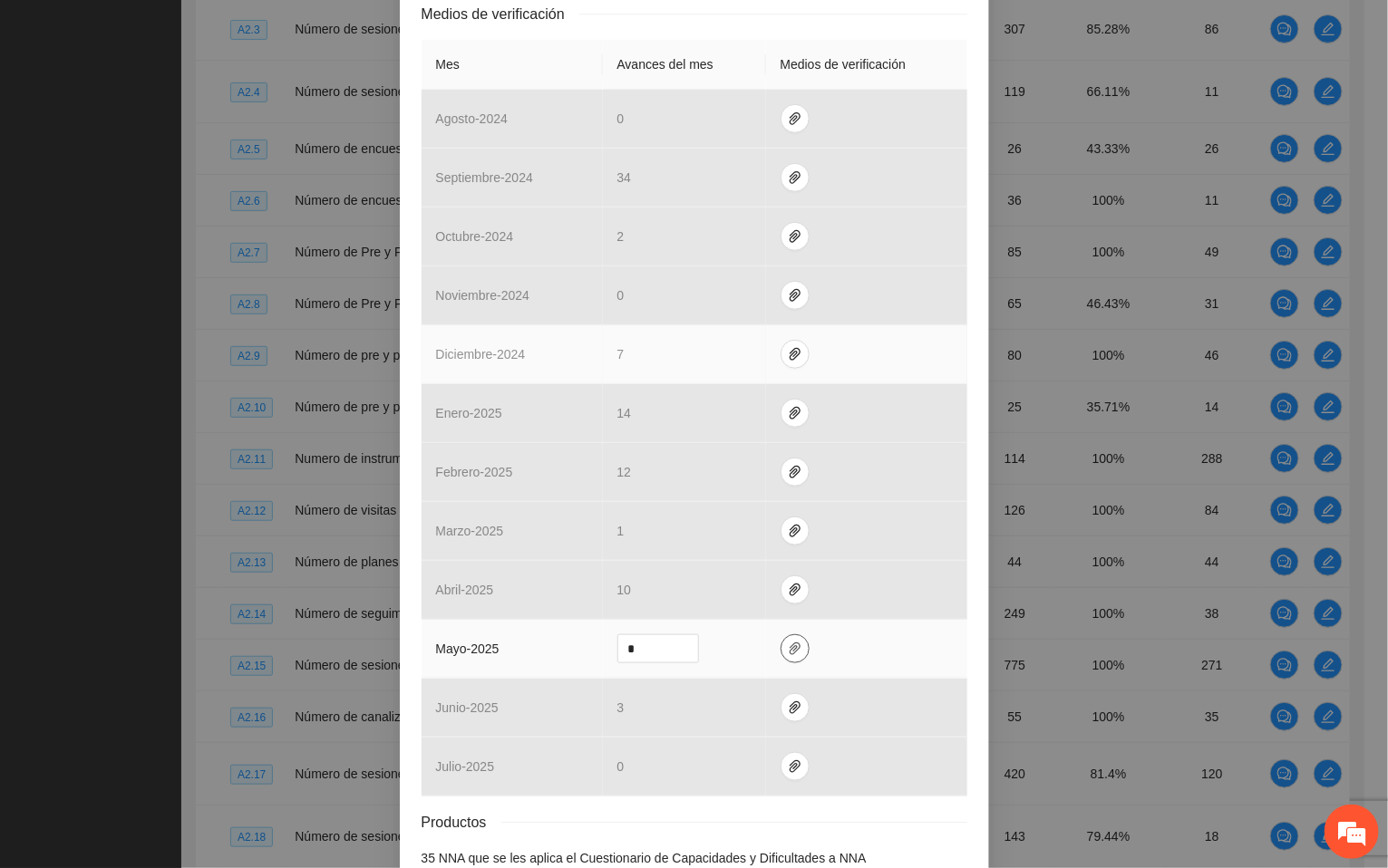
scroll to position [535, 0]
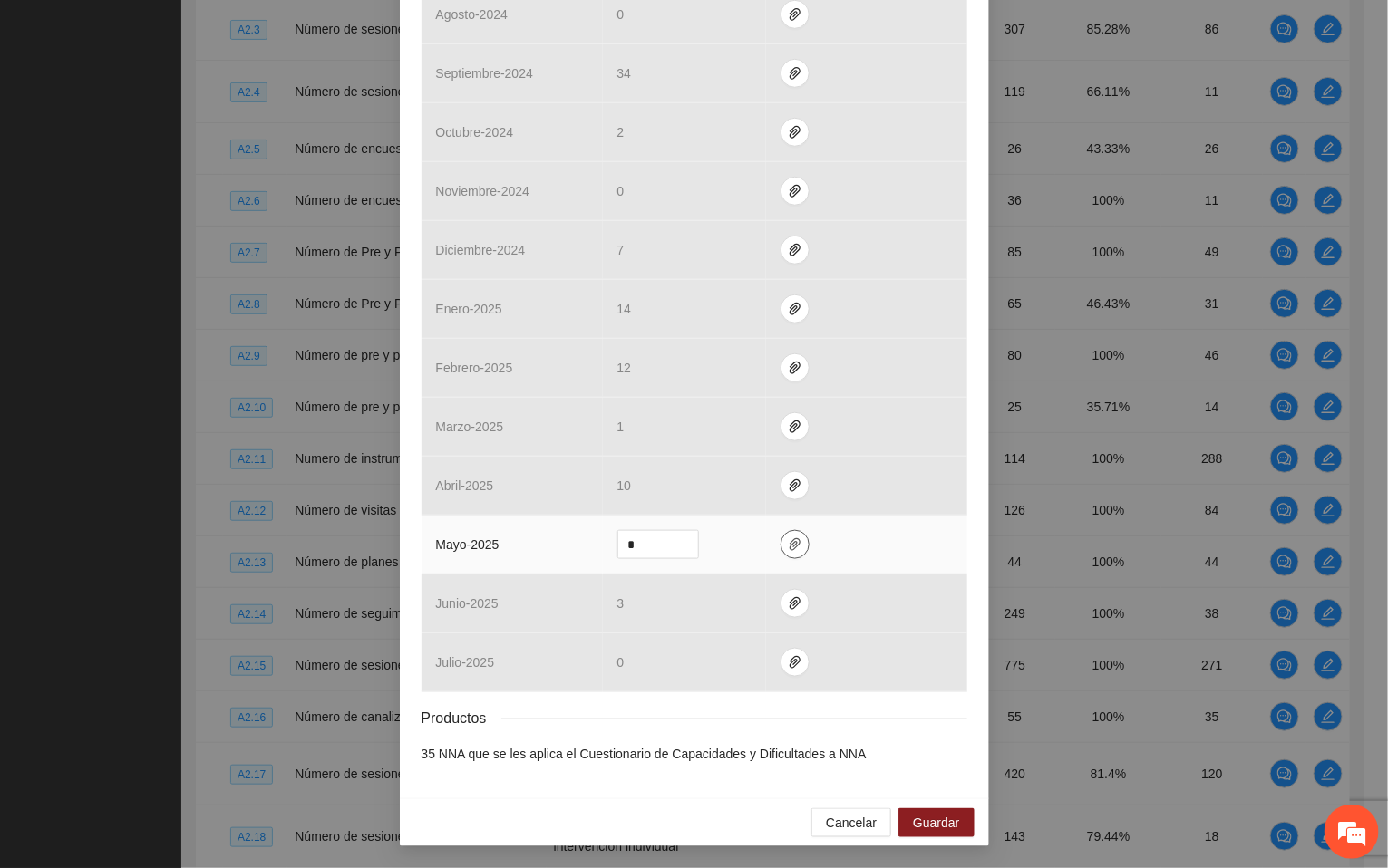
click at [788, 541] on icon "paper-clip" at bounding box center [795, 544] width 14 height 14
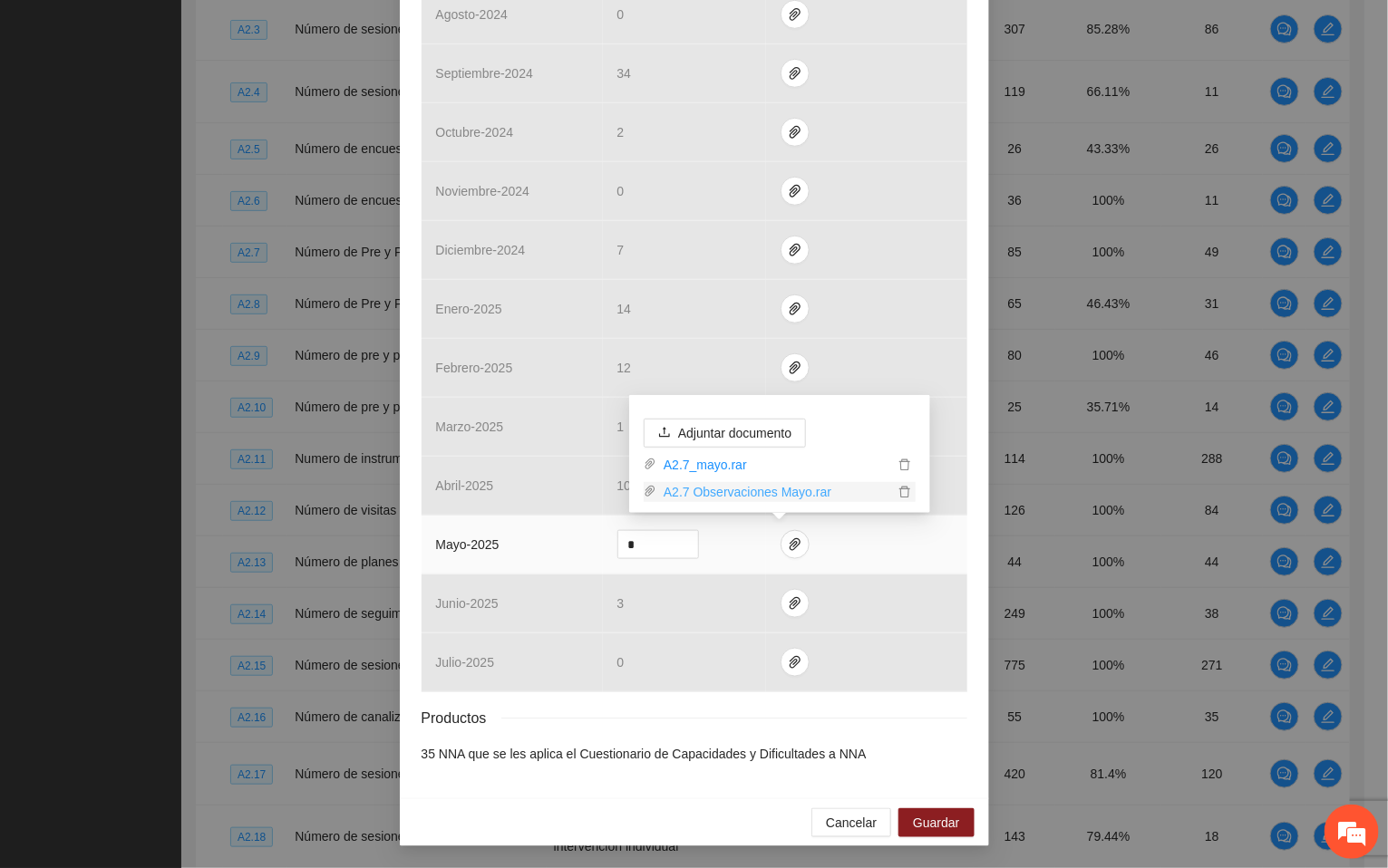
click at [770, 490] on link "A2.7 Observaciones Mayo.rar" at bounding box center [775, 492] width 237 height 20
click at [843, 833] on span "Cancelar" at bounding box center [851, 823] width 51 height 20
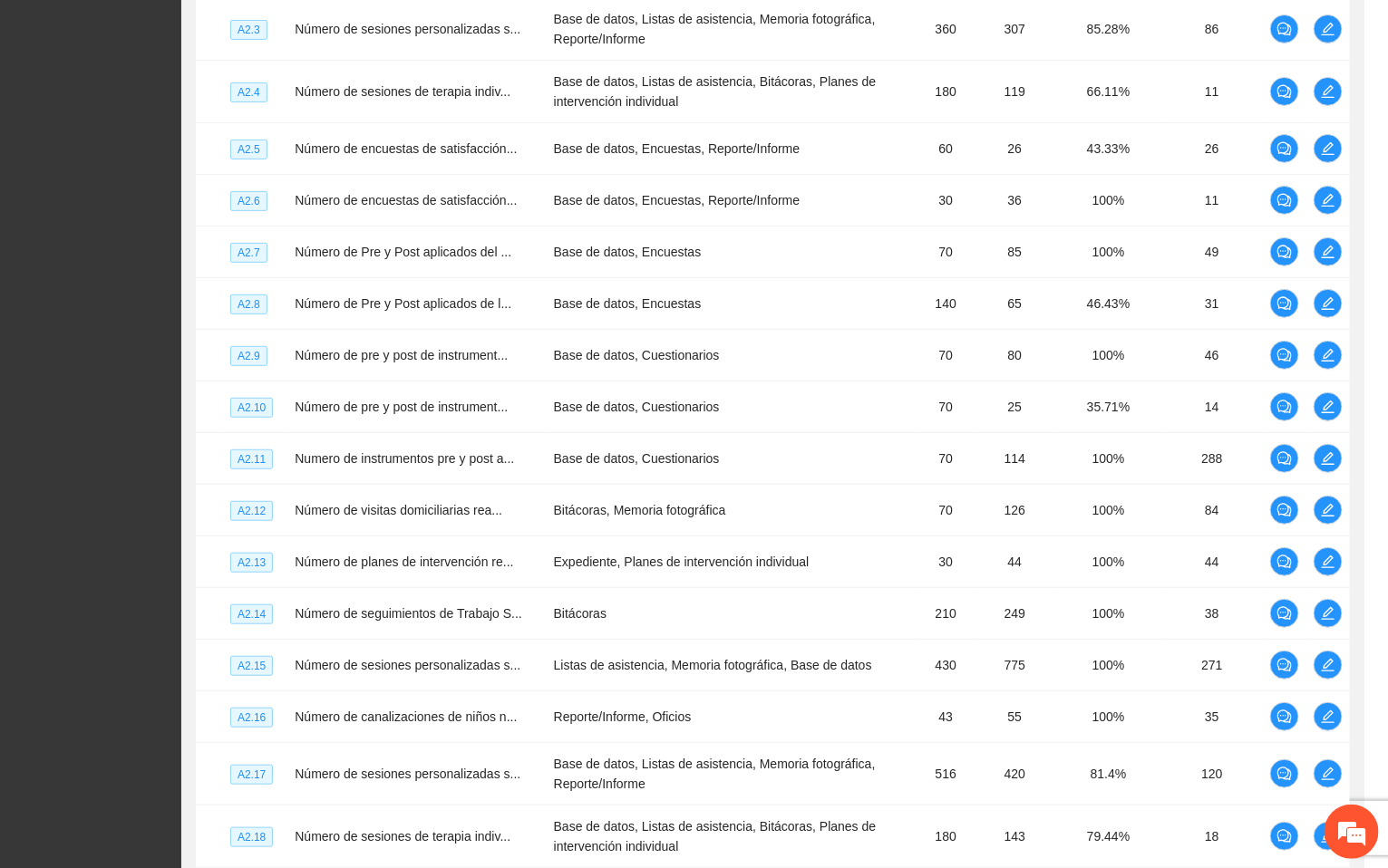
scroll to position [445, 0]
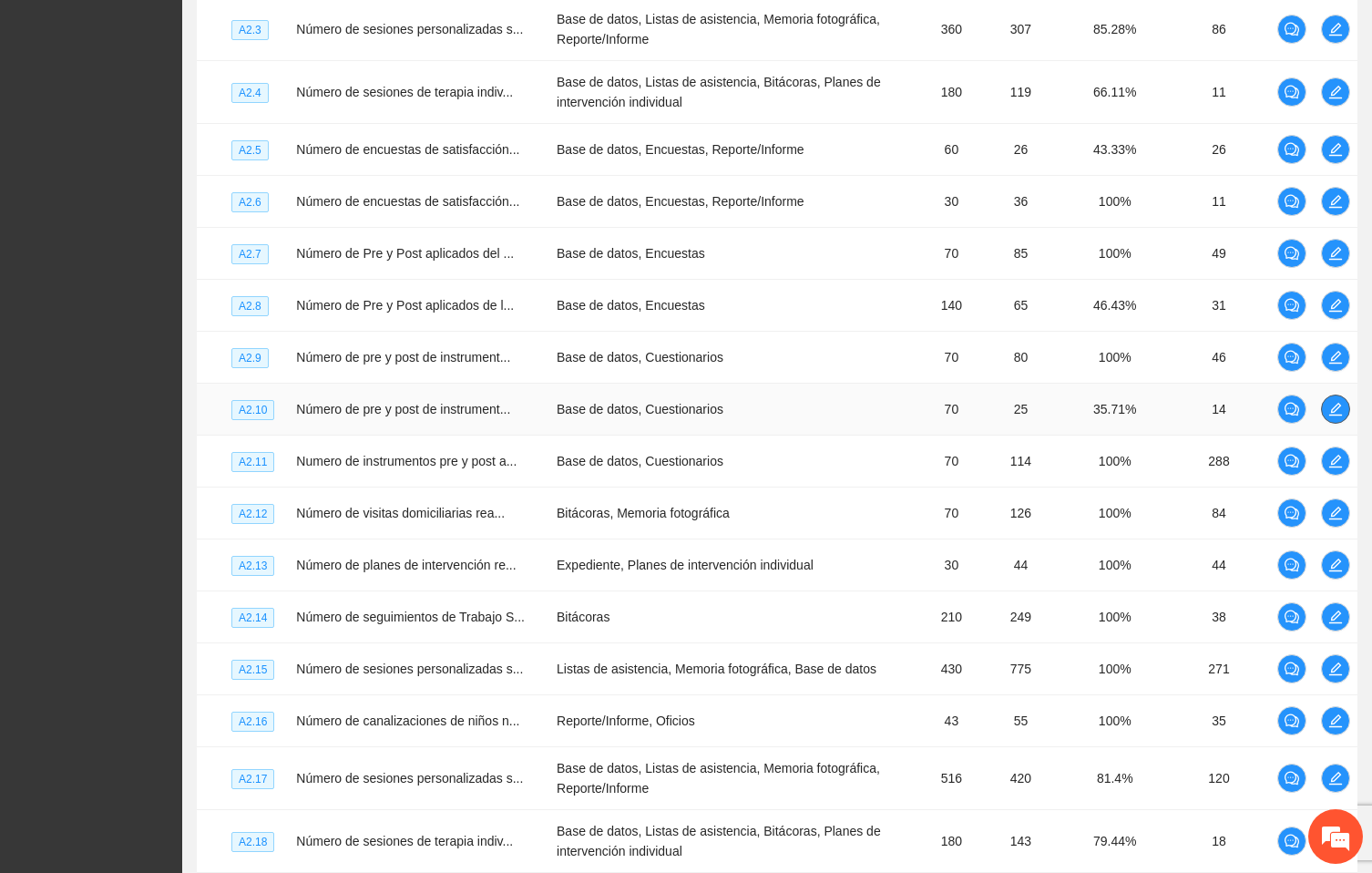
click at [1334, 424] on button "button" at bounding box center [1336, 409] width 29 height 29
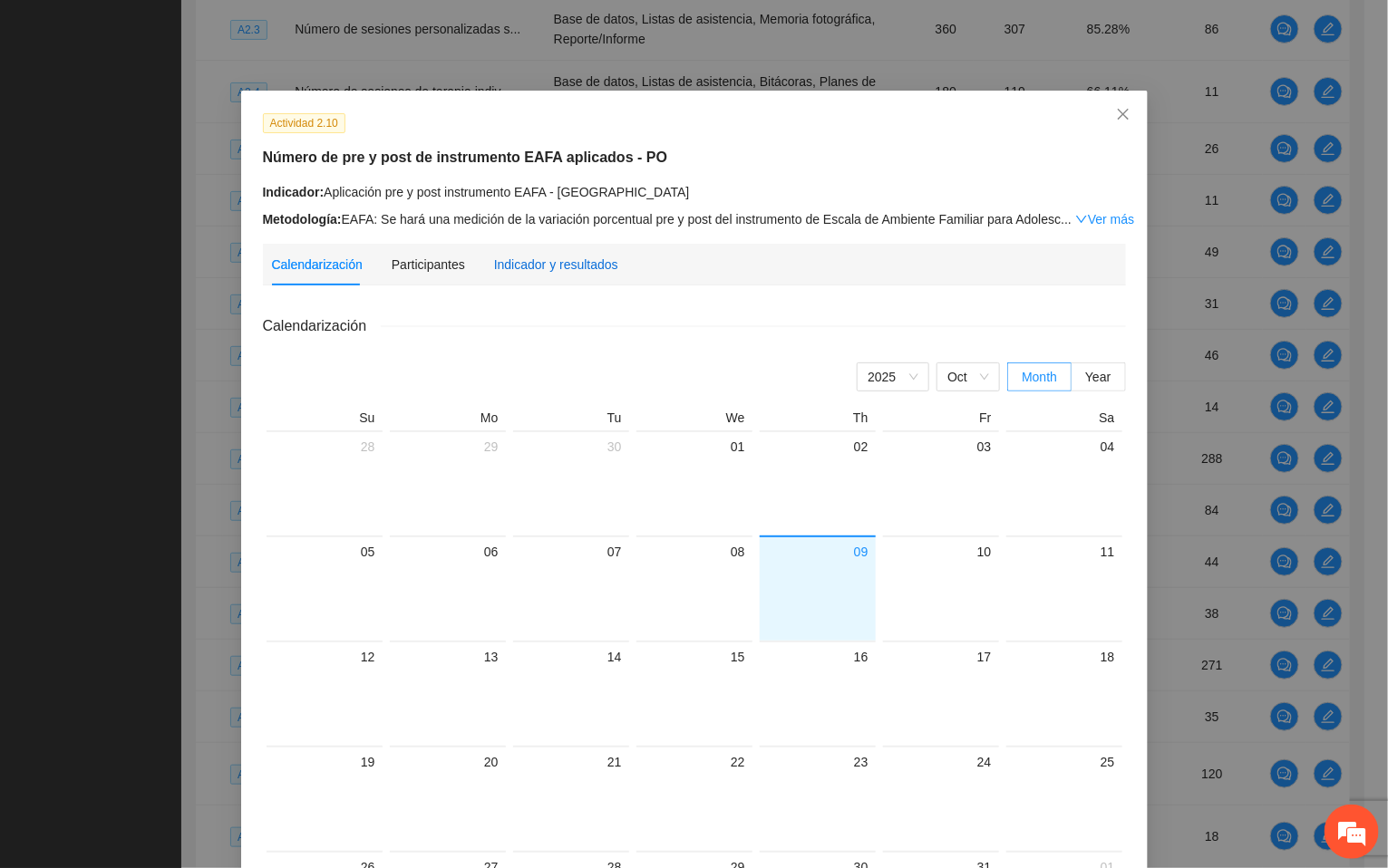
click at [529, 273] on div "Indicador y resultados" at bounding box center [556, 264] width 124 height 20
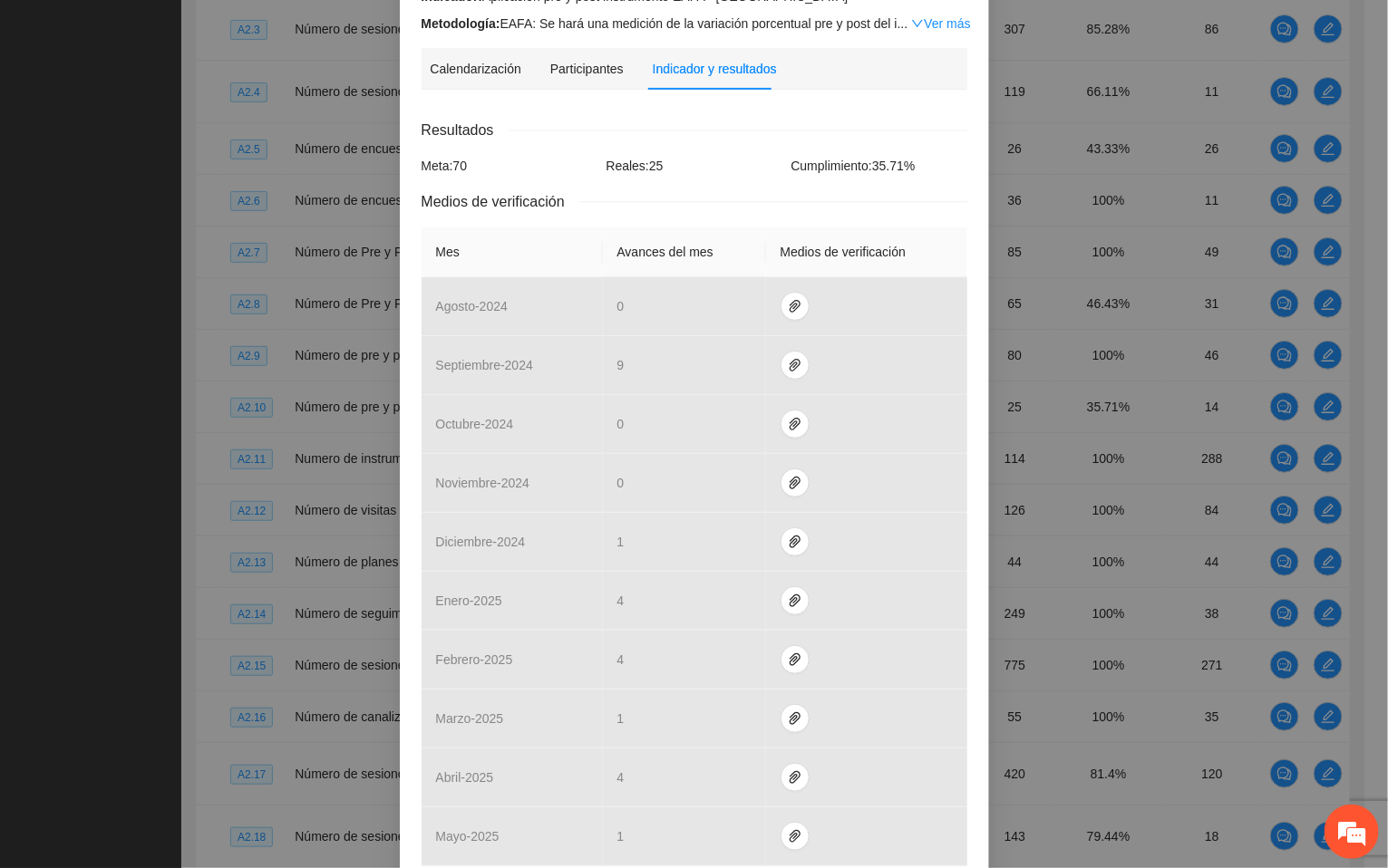
scroll to position [408, 0]
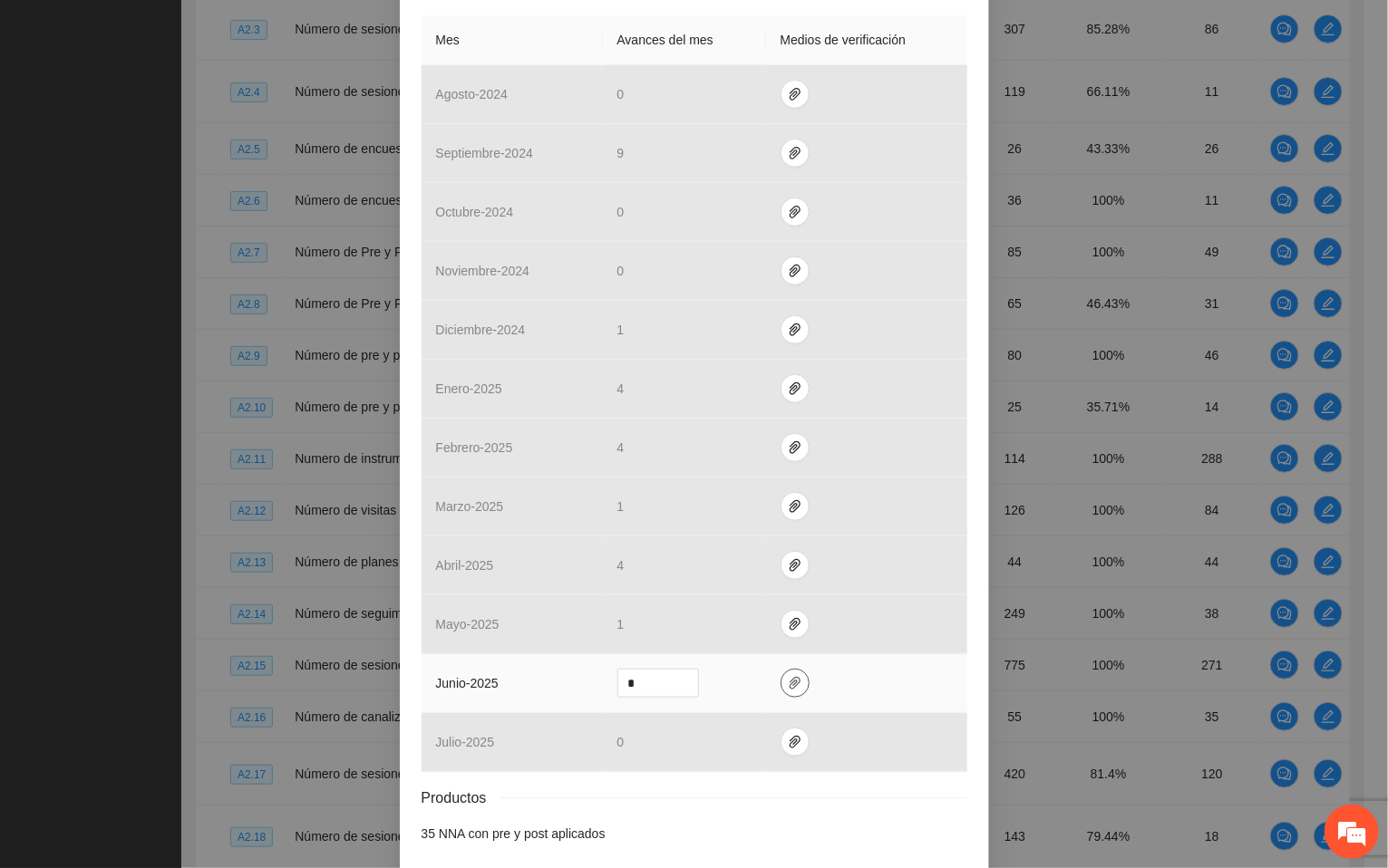
click at [790, 690] on icon "paper-clip" at bounding box center [795, 683] width 11 height 13
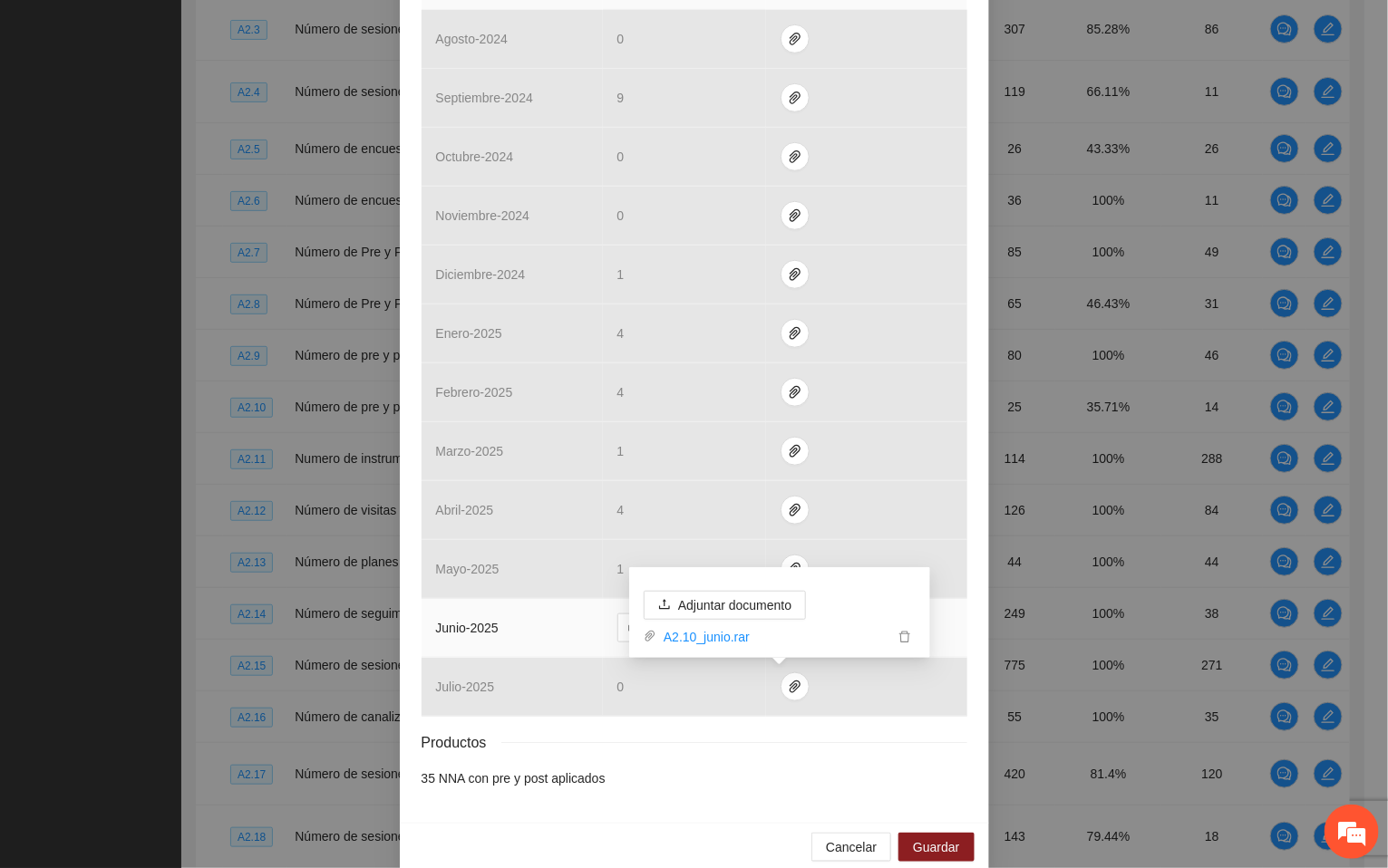
scroll to position [493, 0]
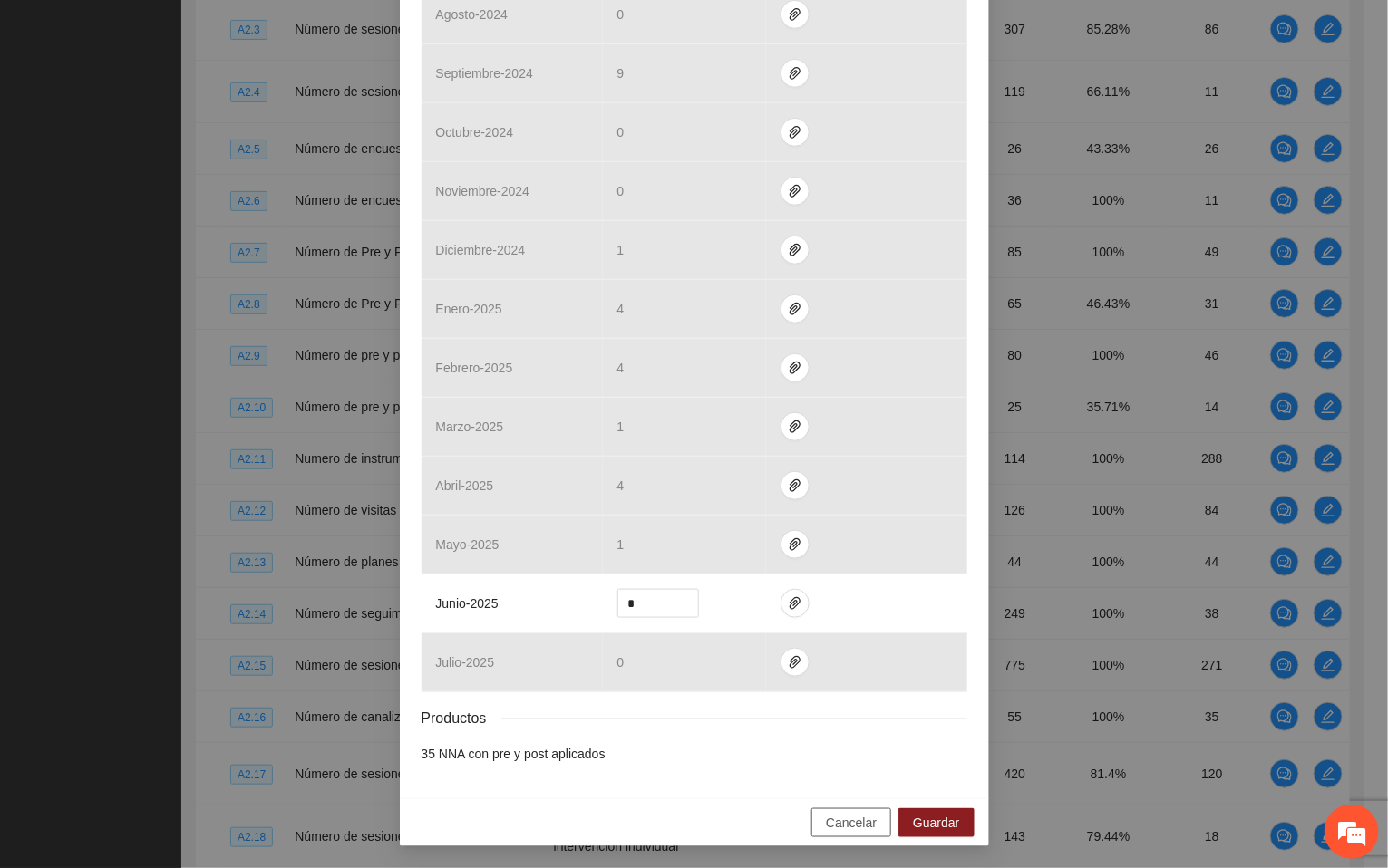
click at [843, 827] on span "Cancelar" at bounding box center [851, 823] width 51 height 20
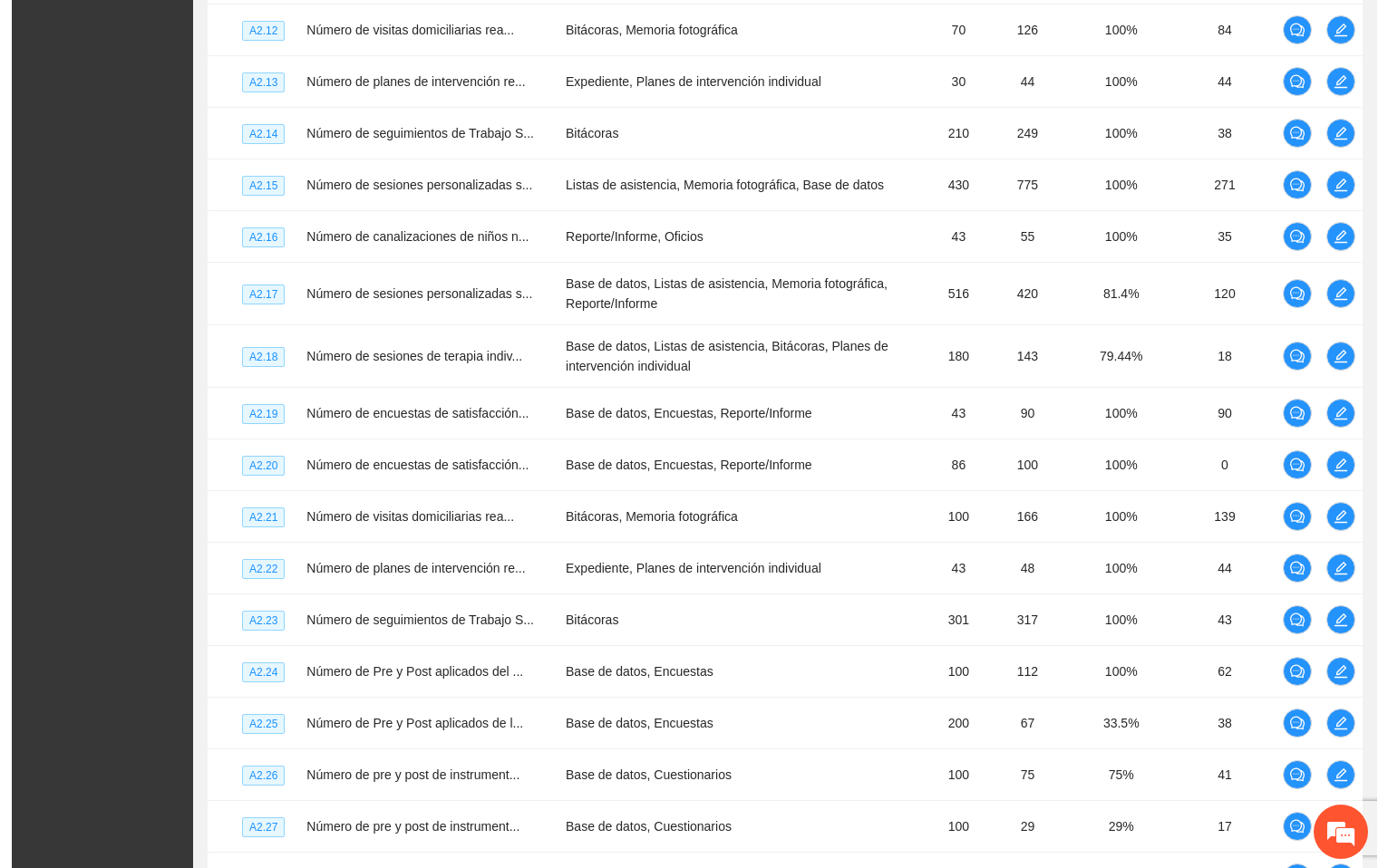
scroll to position [3570, 0]
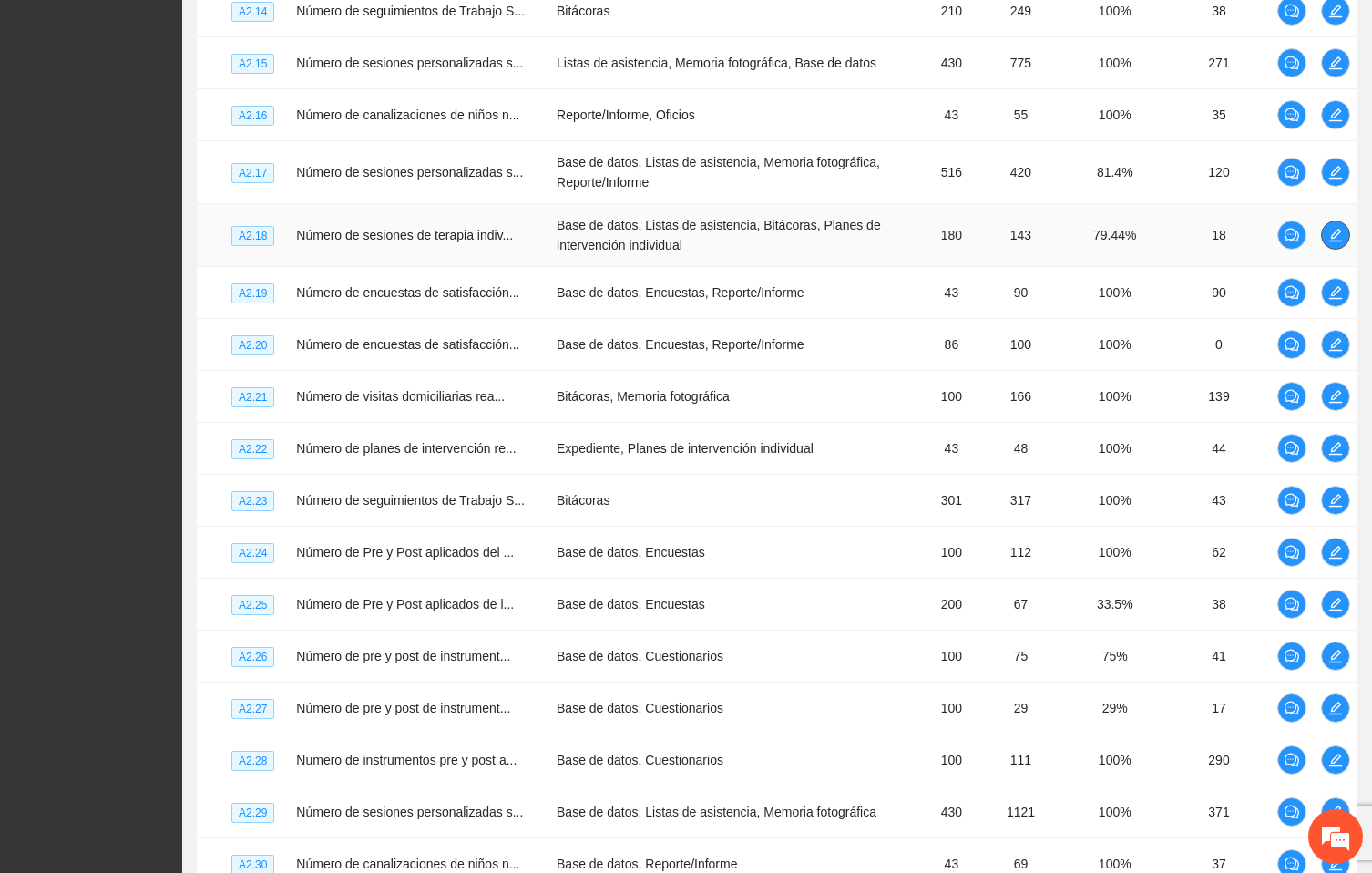
click at [1342, 242] on icon "edit" at bounding box center [1335, 235] width 15 height 15
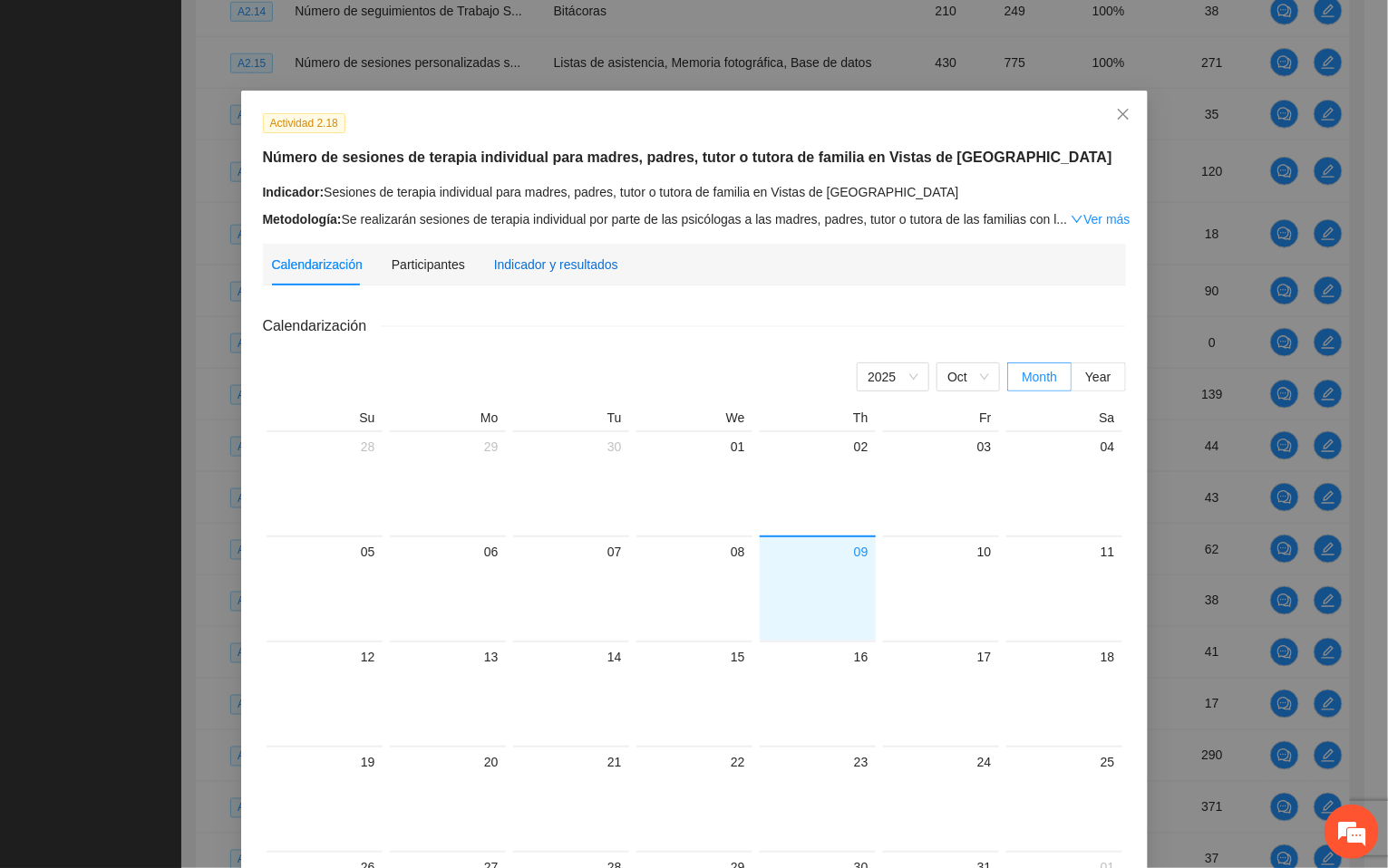
click at [551, 261] on div "Indicador y resultados" at bounding box center [556, 264] width 124 height 20
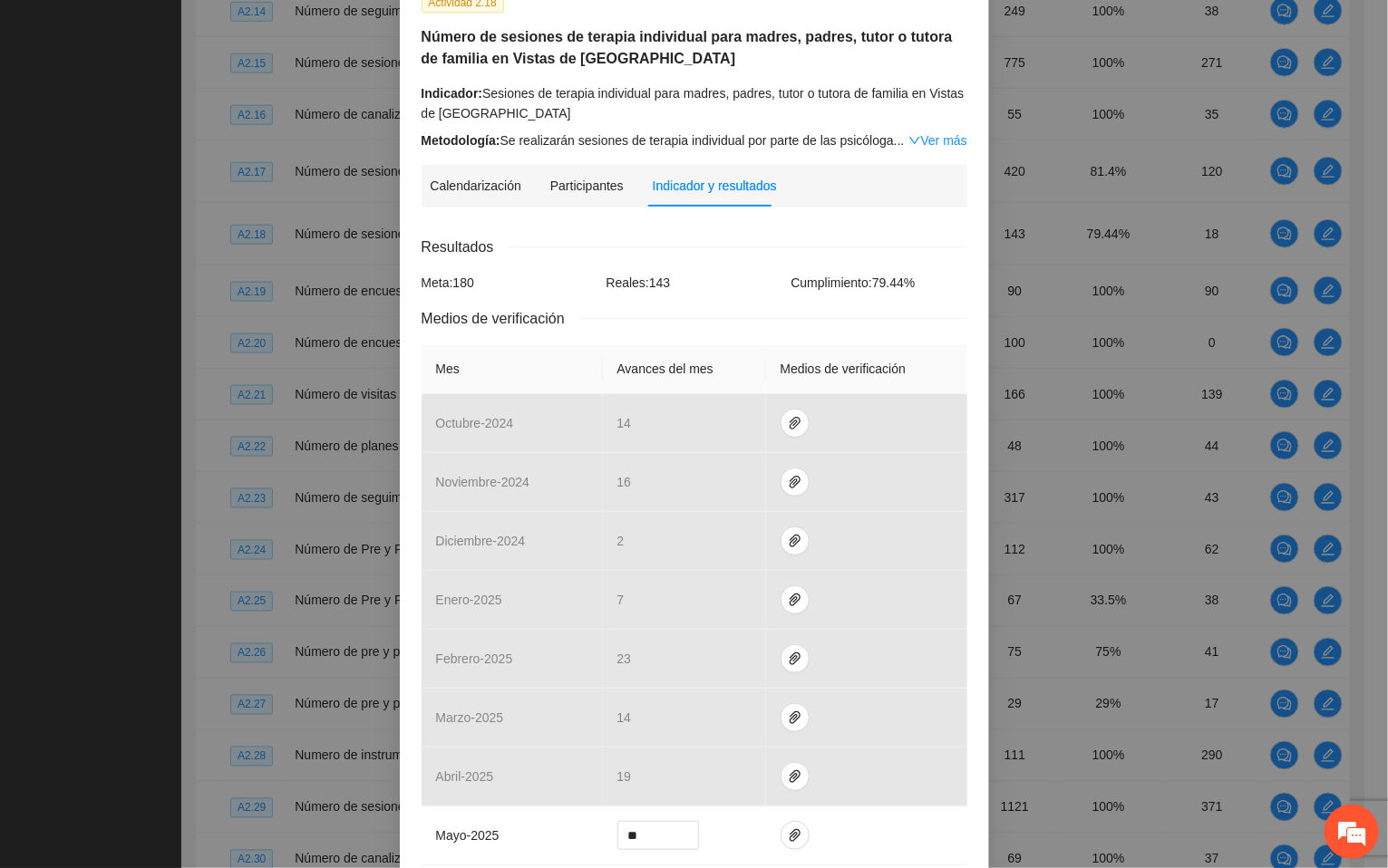
scroll to position [408, 0]
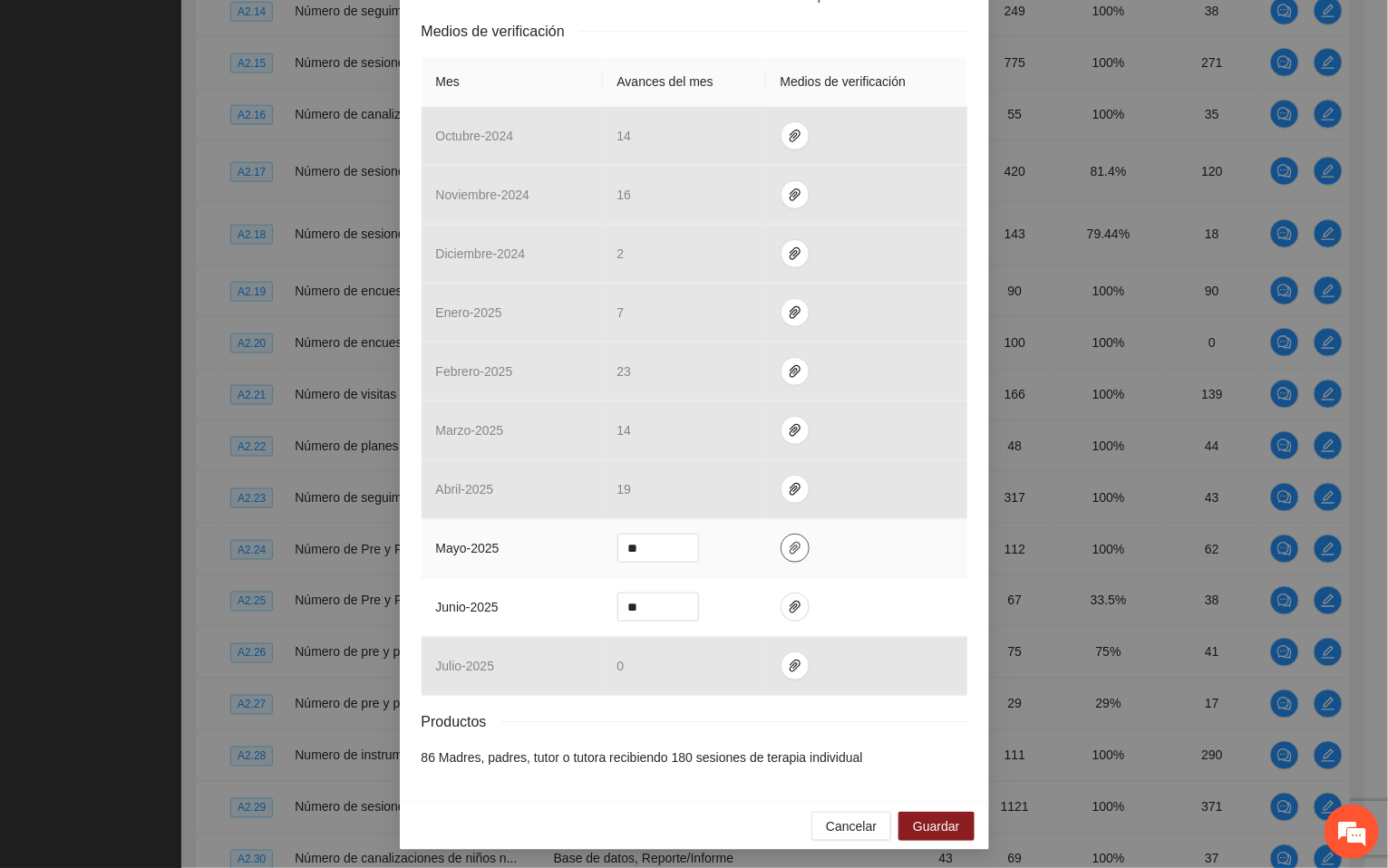
click at [788, 550] on icon "paper-clip" at bounding box center [795, 548] width 14 height 14
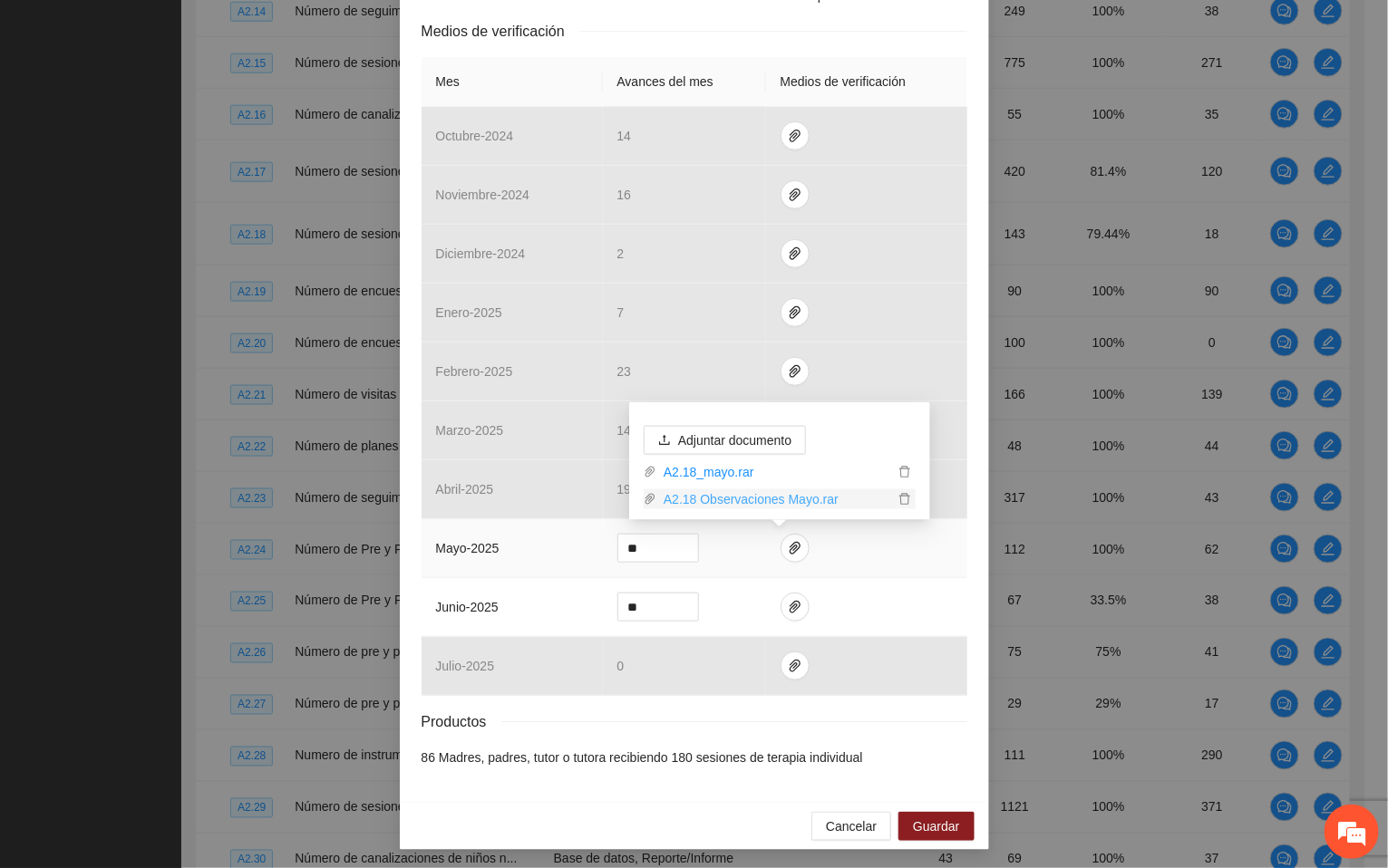
click at [773, 495] on link "A2.18 Observaciones Mayo.rar" at bounding box center [775, 500] width 237 height 20
click at [790, 612] on icon "paper-clip" at bounding box center [795, 607] width 11 height 13
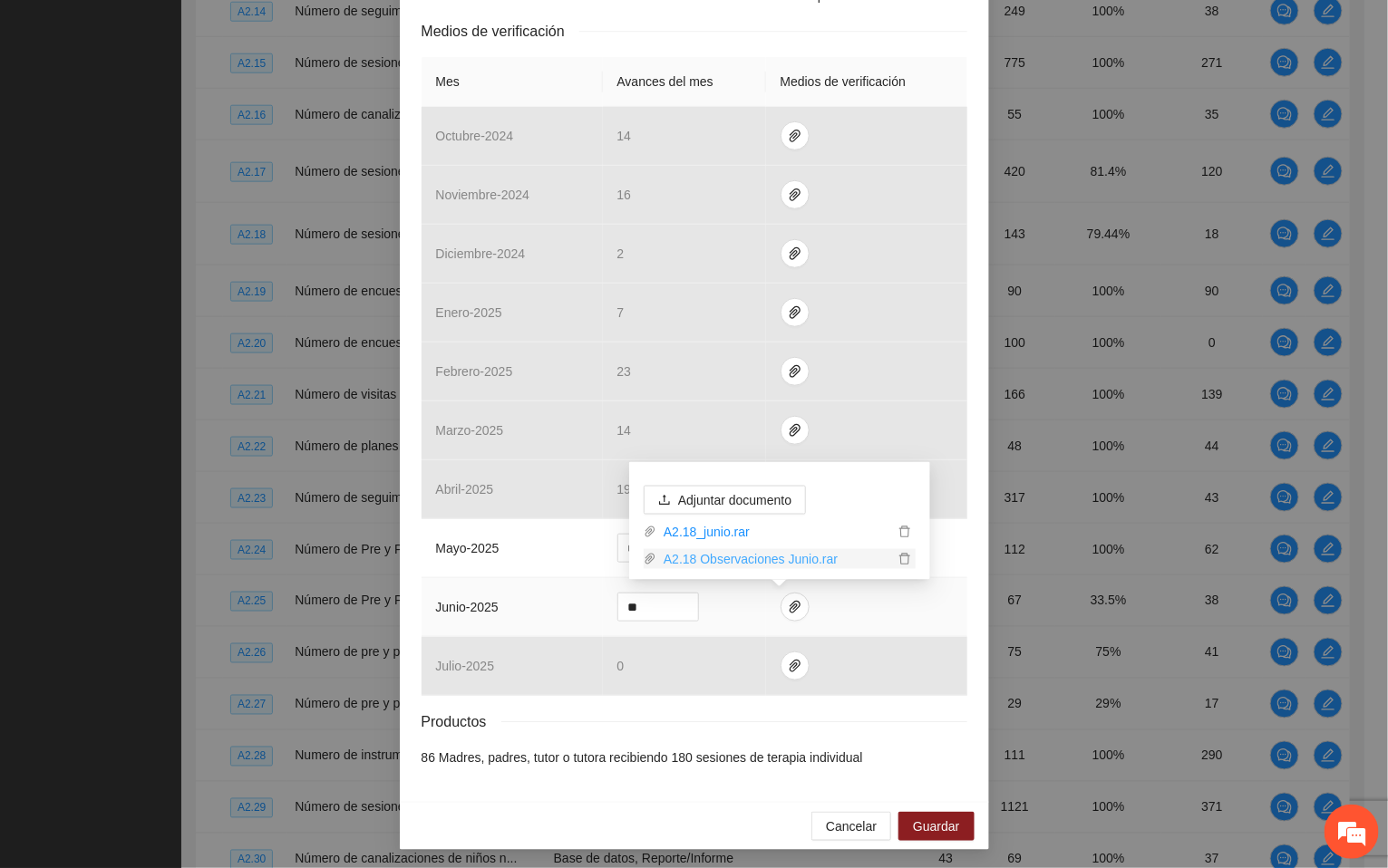
click at [784, 558] on link "A2.18 Observaciones Junio.rar" at bounding box center [775, 559] width 237 height 20
click at [833, 827] on span "Cancelar" at bounding box center [851, 827] width 51 height 20
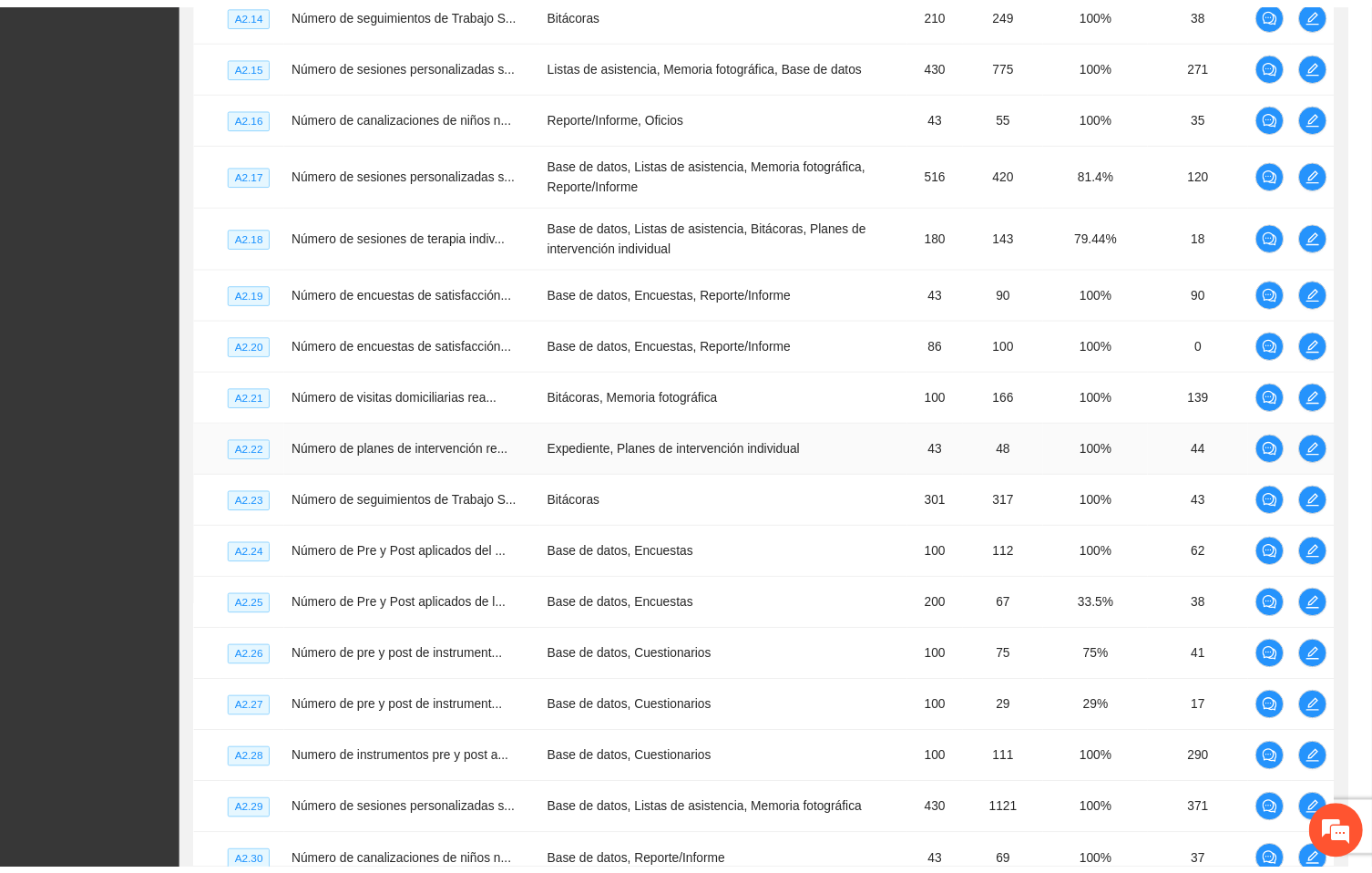
scroll to position [329, 0]
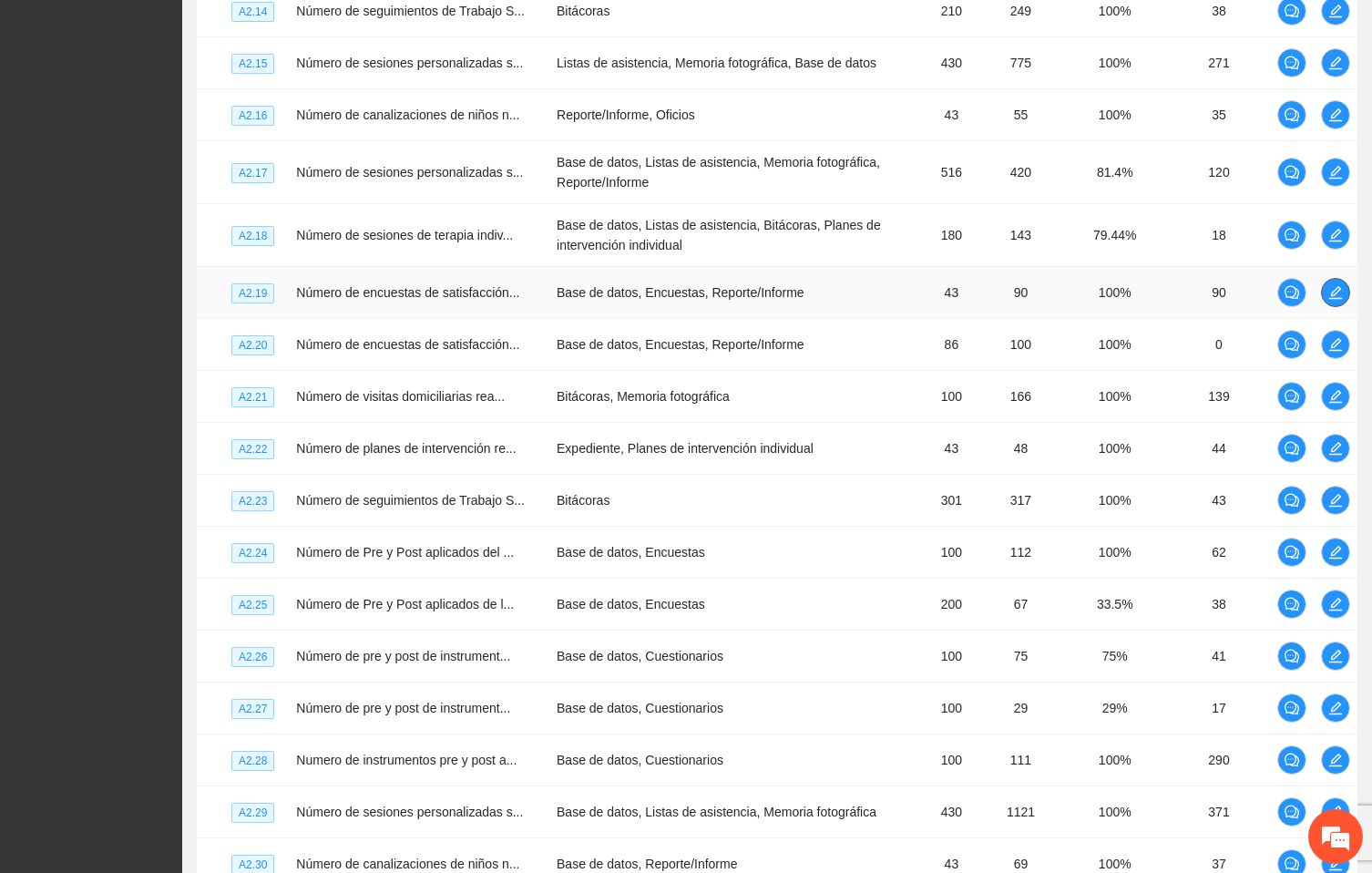
click at [1332, 300] on icon "edit" at bounding box center [1335, 292] width 15 height 15
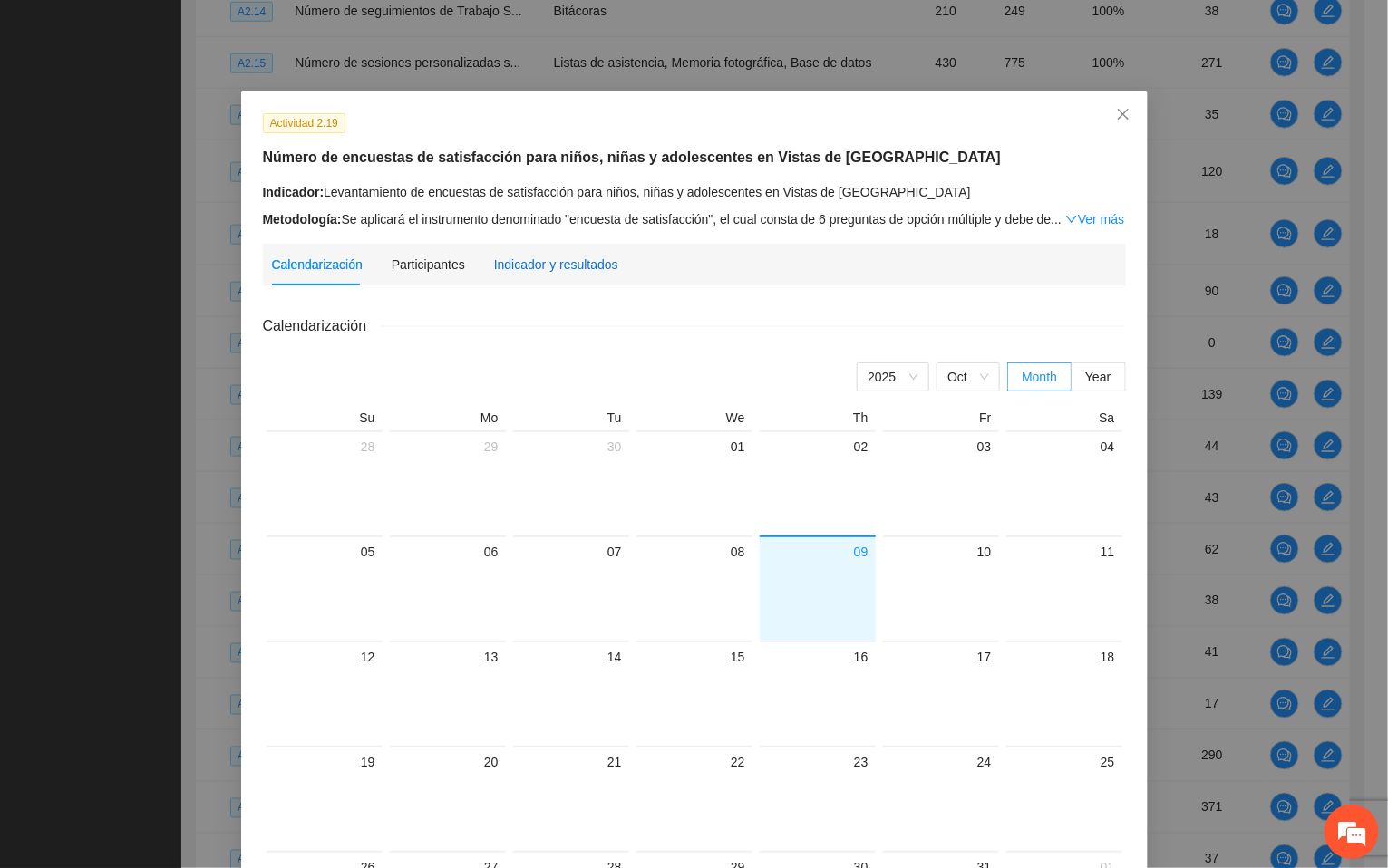
click at [577, 264] on div "Indicador y resultados" at bounding box center [556, 264] width 124 height 20
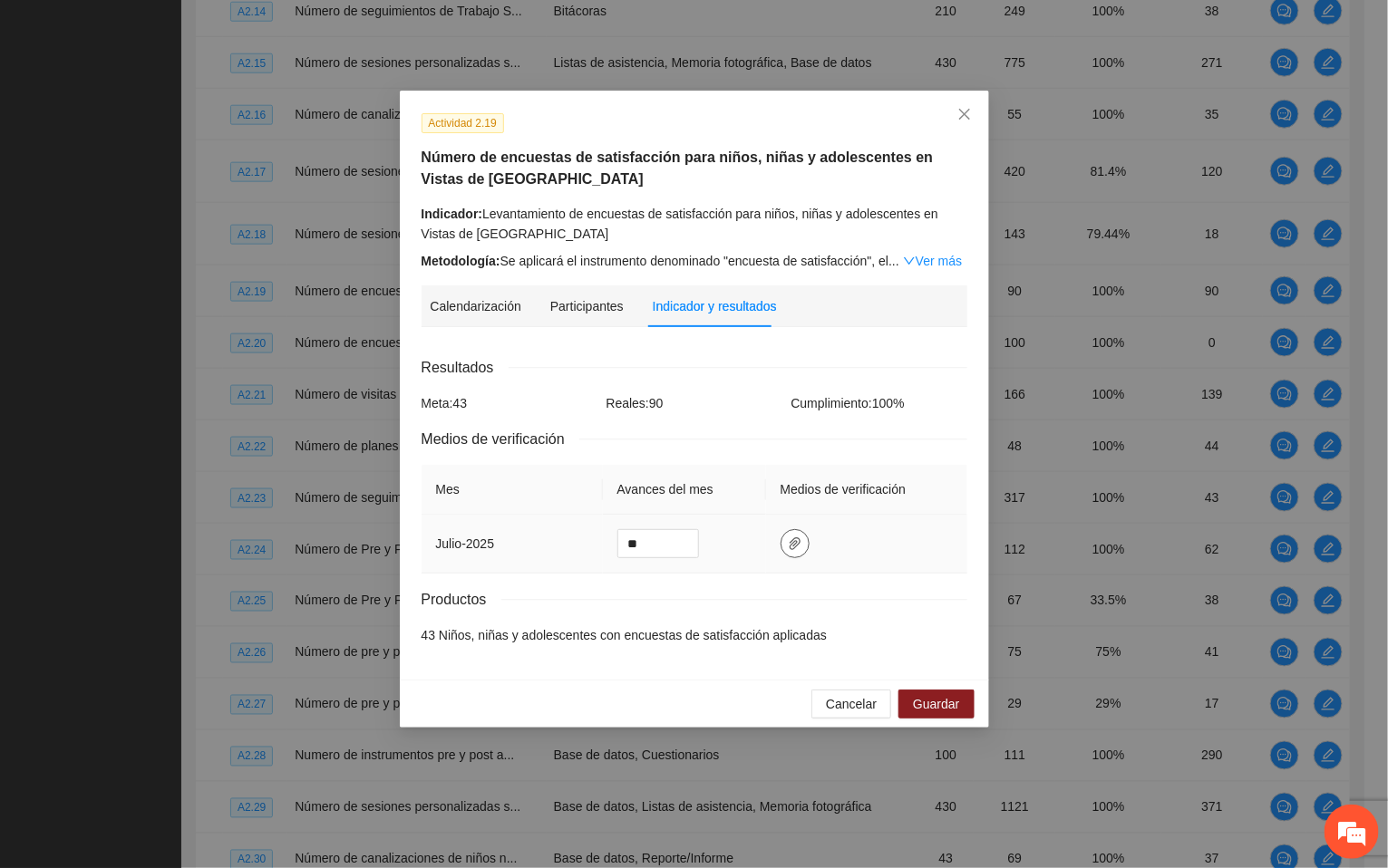
click at [800, 550] on span "paper-clip" at bounding box center [795, 543] width 27 height 14
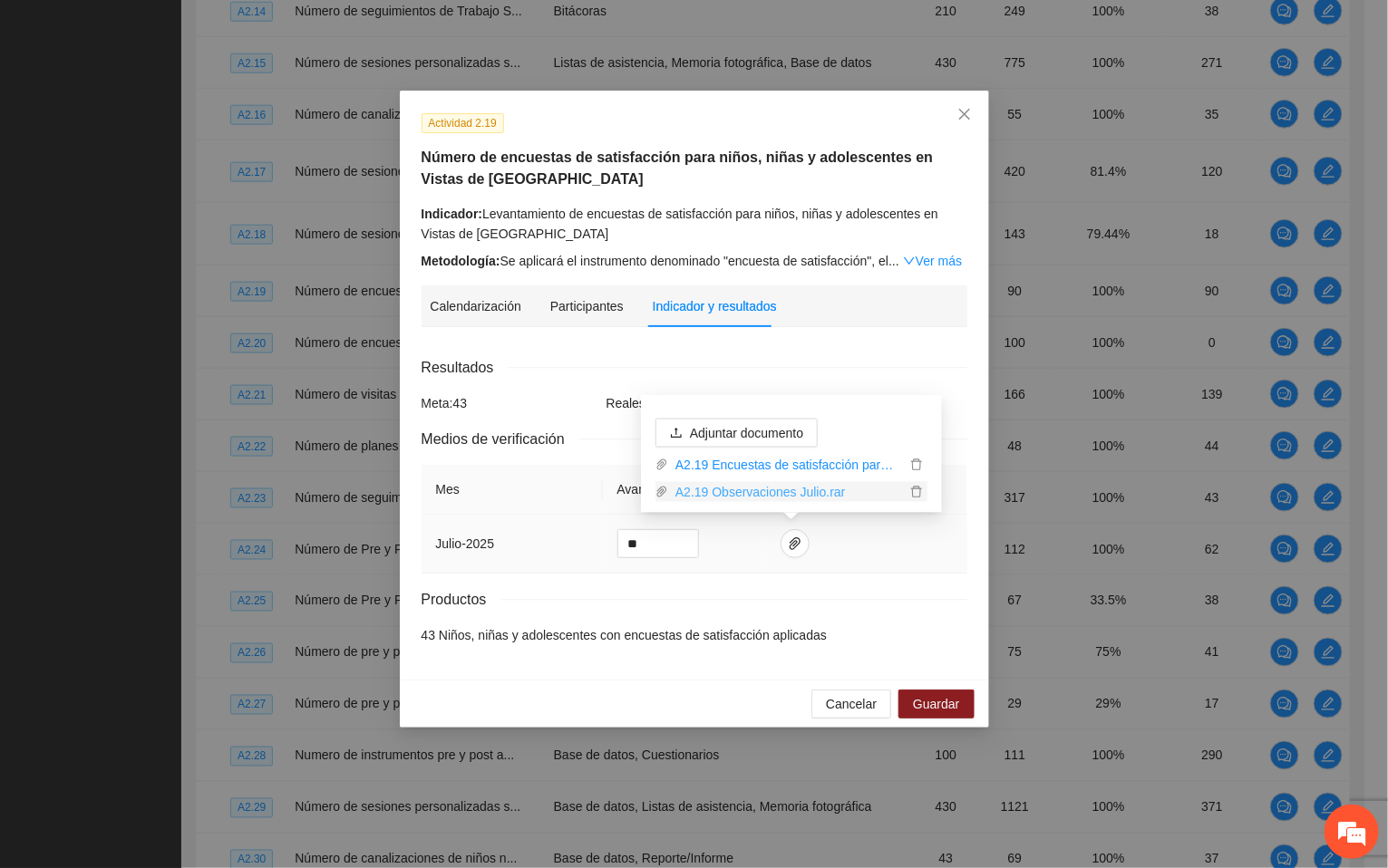
click at [798, 492] on link "A2.19 Observaciones Julio.rar" at bounding box center [787, 492] width 237 height 20
click at [849, 714] on span "Cancelar" at bounding box center [851, 704] width 51 height 20
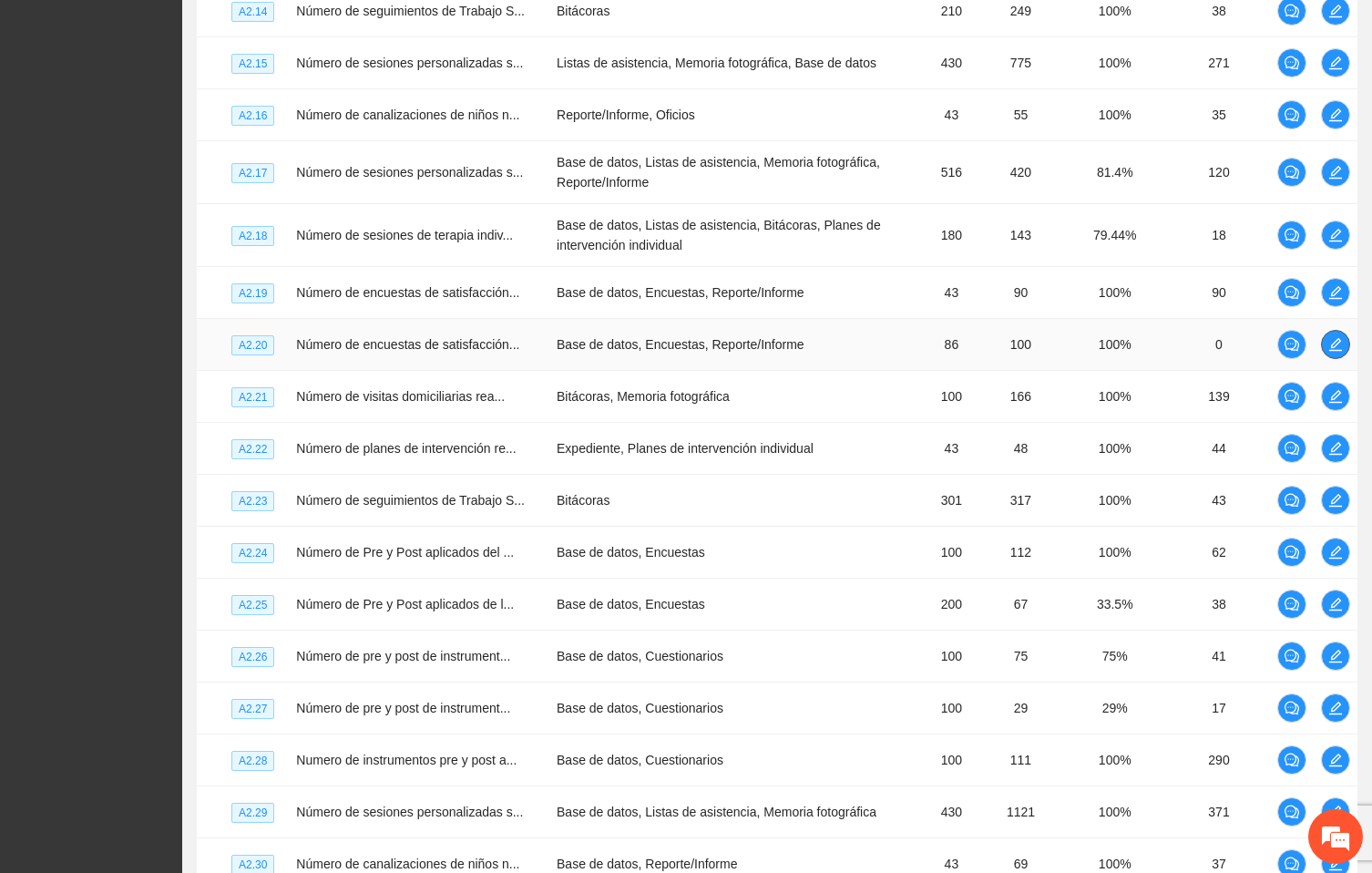
click at [1337, 351] on icon "edit" at bounding box center [1335, 344] width 13 height 13
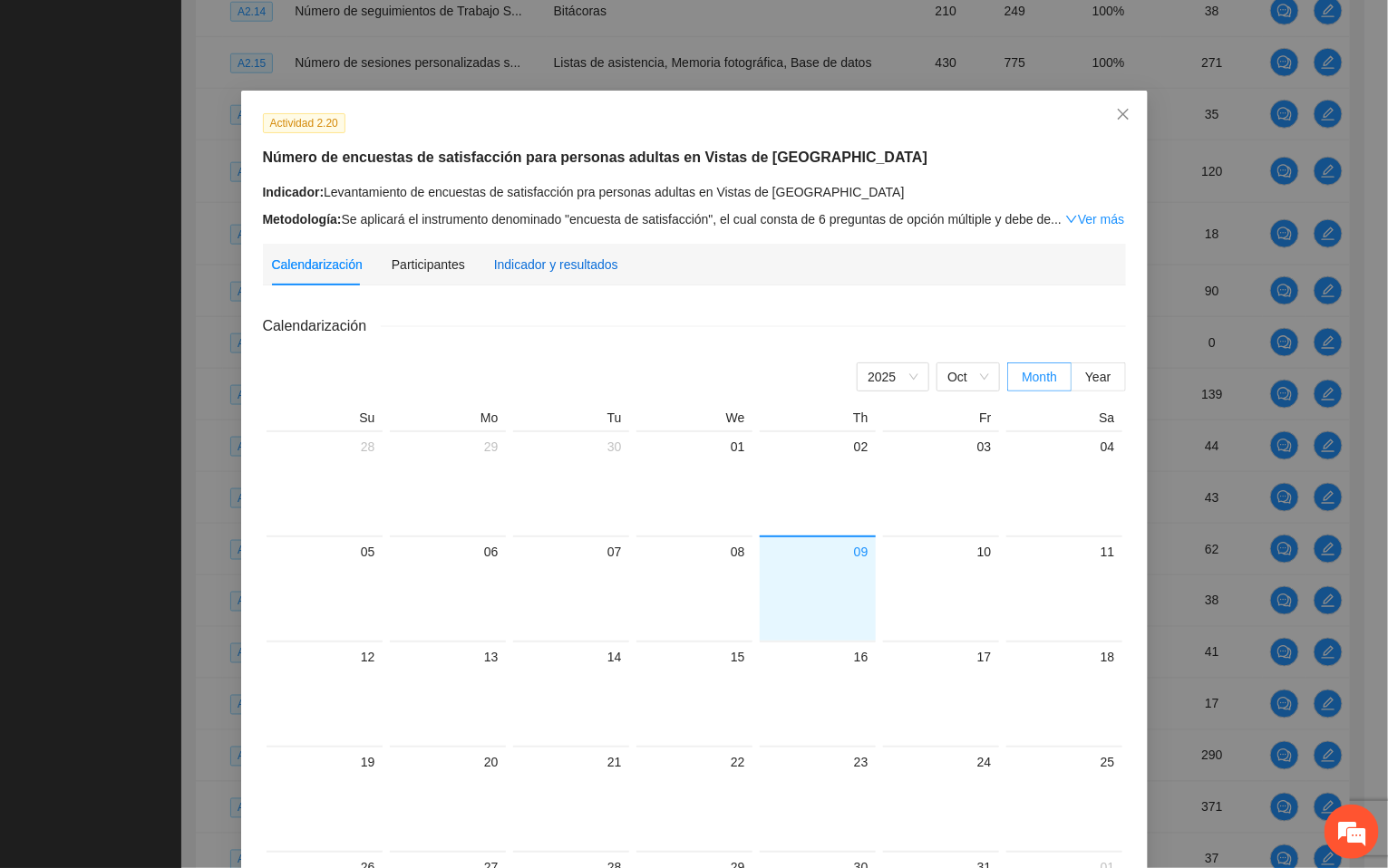
click at [534, 264] on div "Indicador y resultados" at bounding box center [556, 264] width 124 height 20
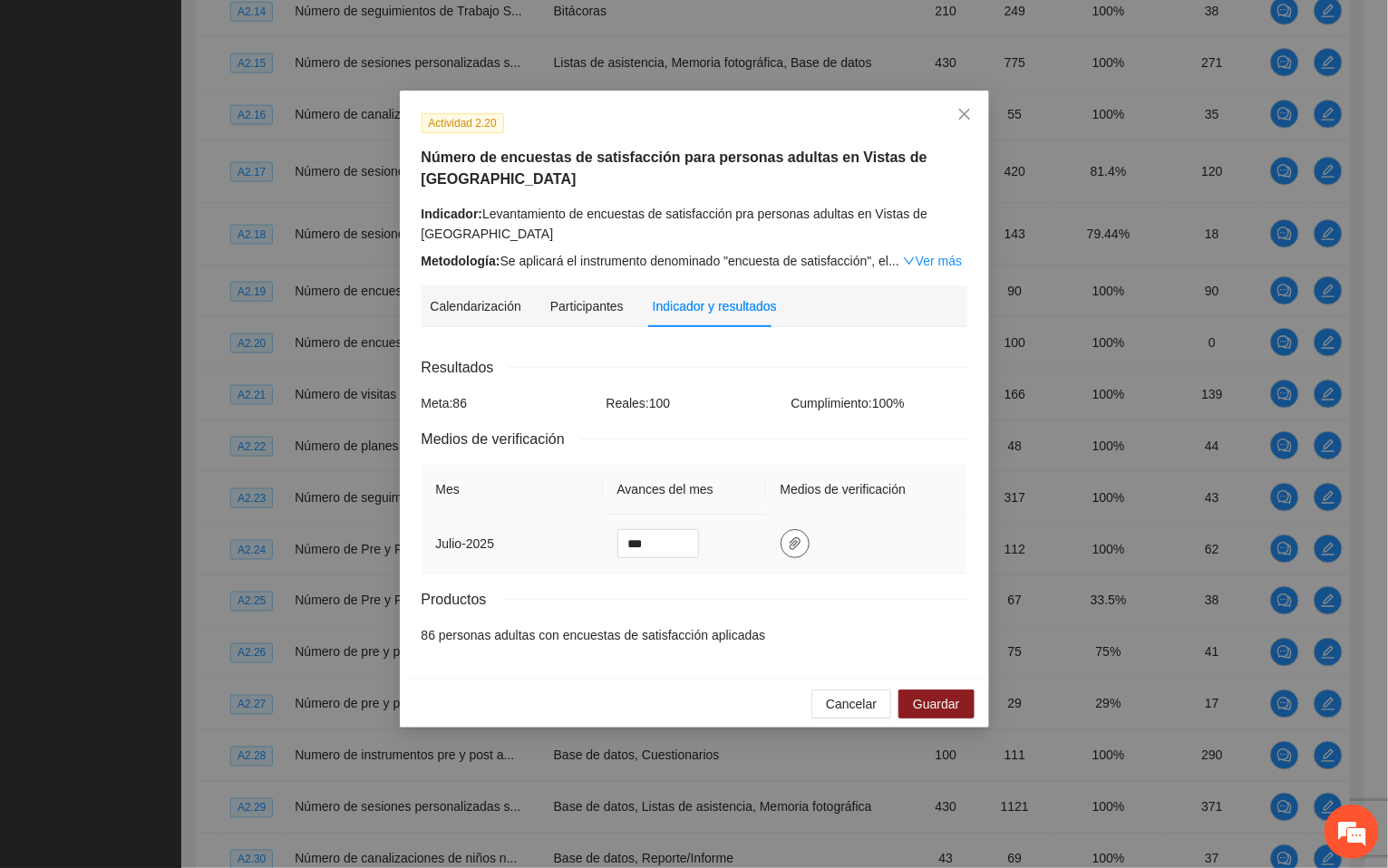
click at [781, 550] on span "paper-clip" at bounding box center [795, 543] width 27 height 14
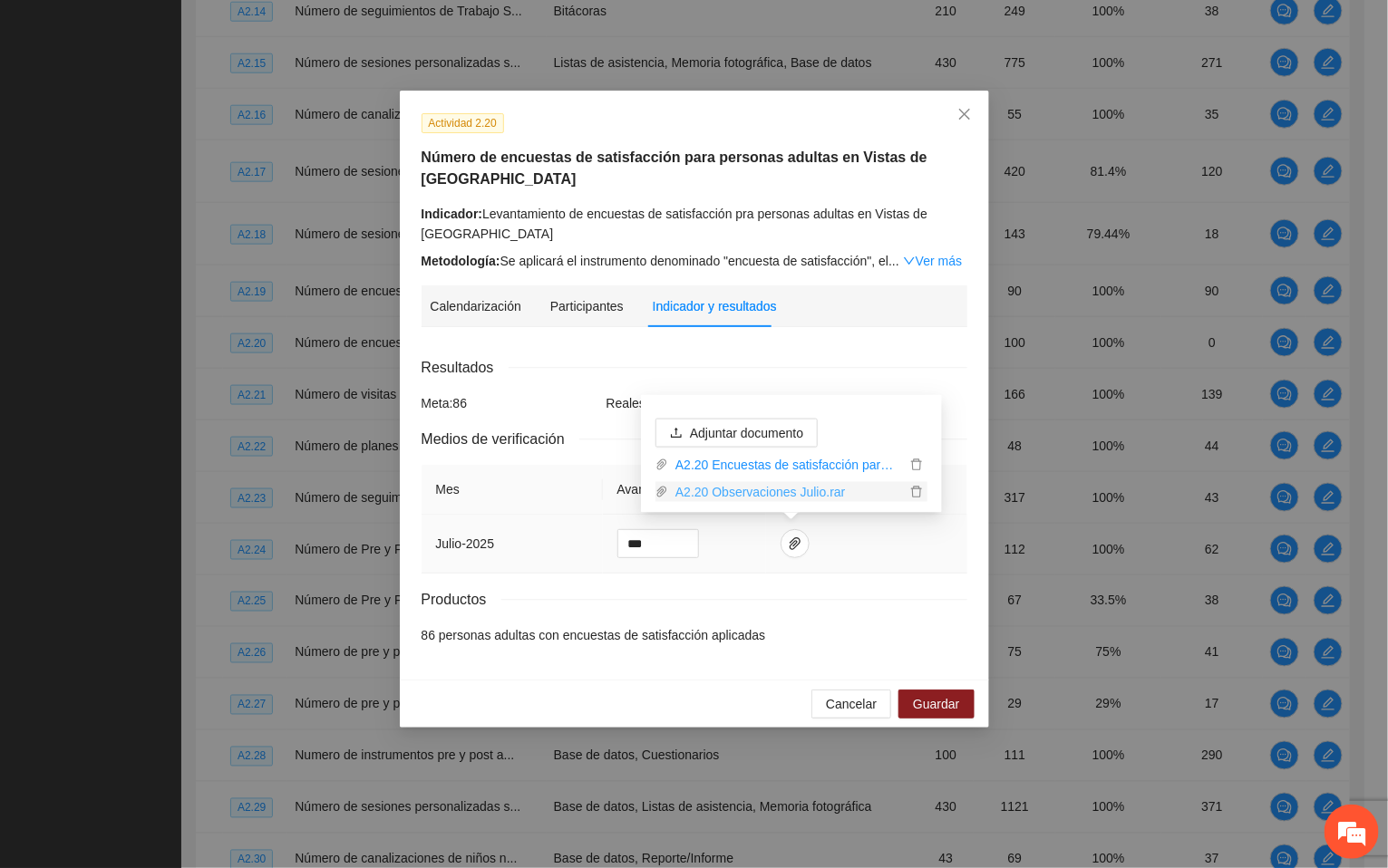
click at [731, 490] on link "A2.20 Observaciones Julio.rar" at bounding box center [787, 492] width 237 height 20
click at [863, 699] on span "Cancelar" at bounding box center [851, 704] width 51 height 20
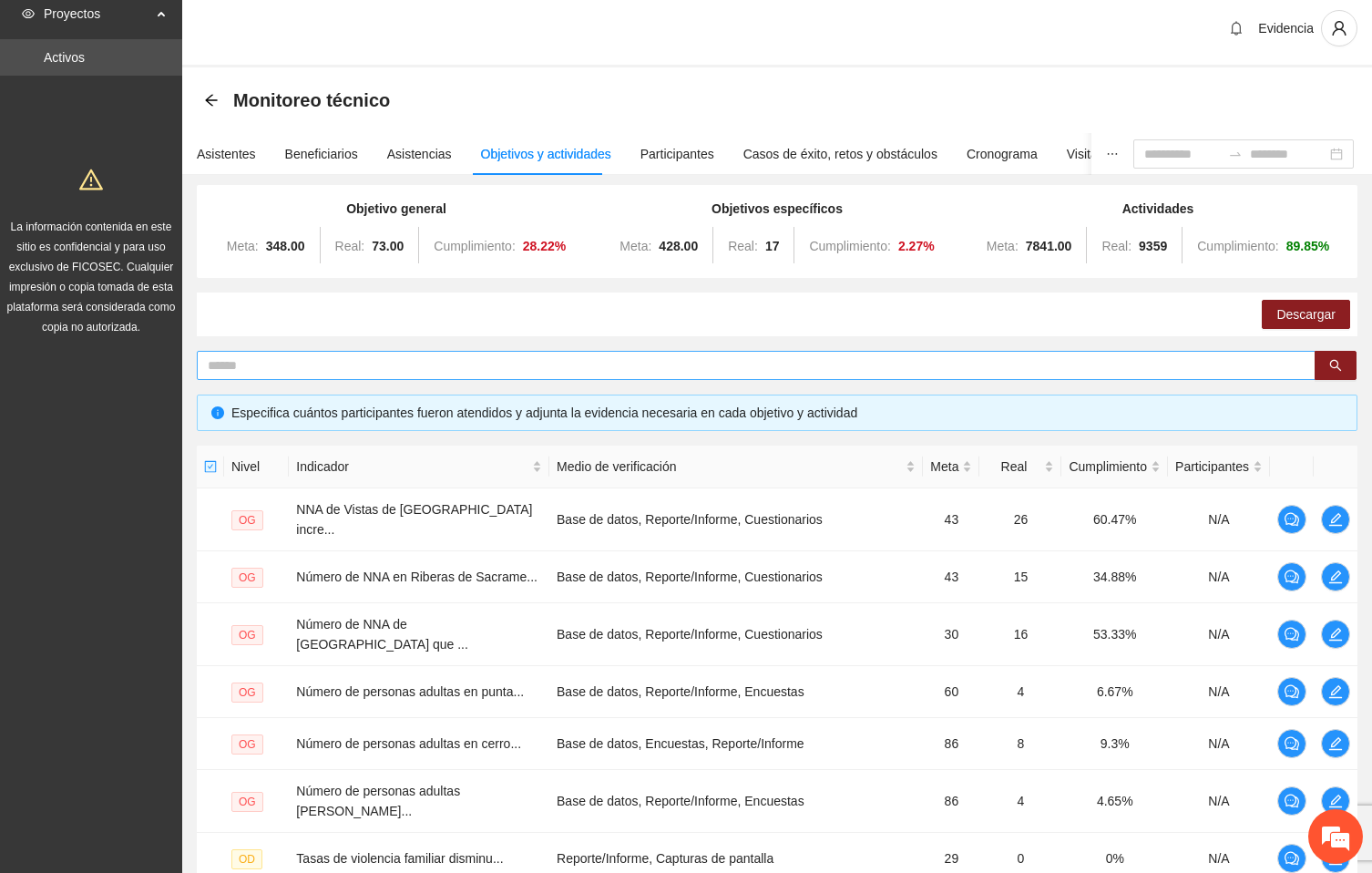
scroll to position [0, 0]
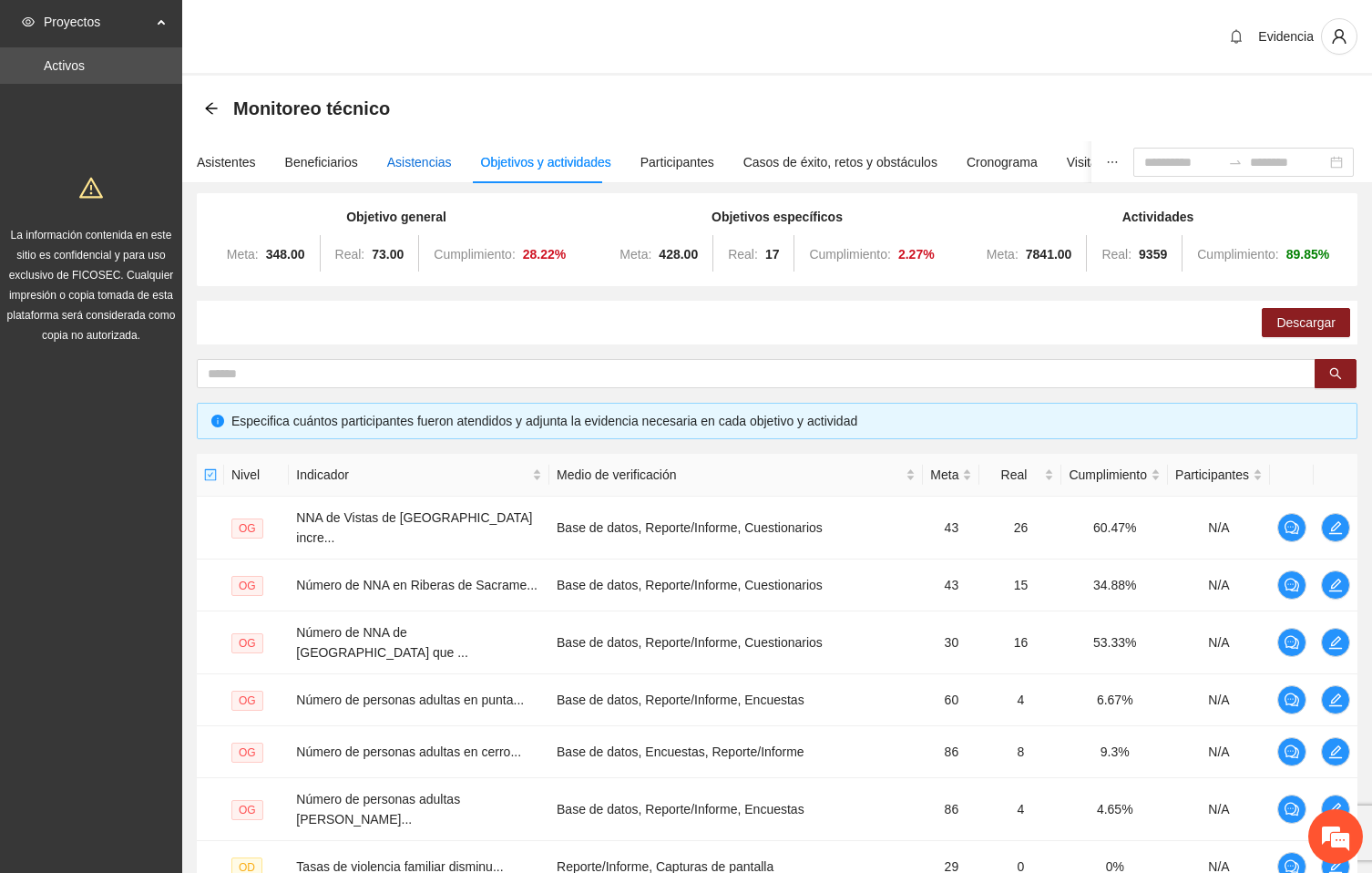
click at [408, 162] on div "Asistencias" at bounding box center [419, 162] width 65 height 20
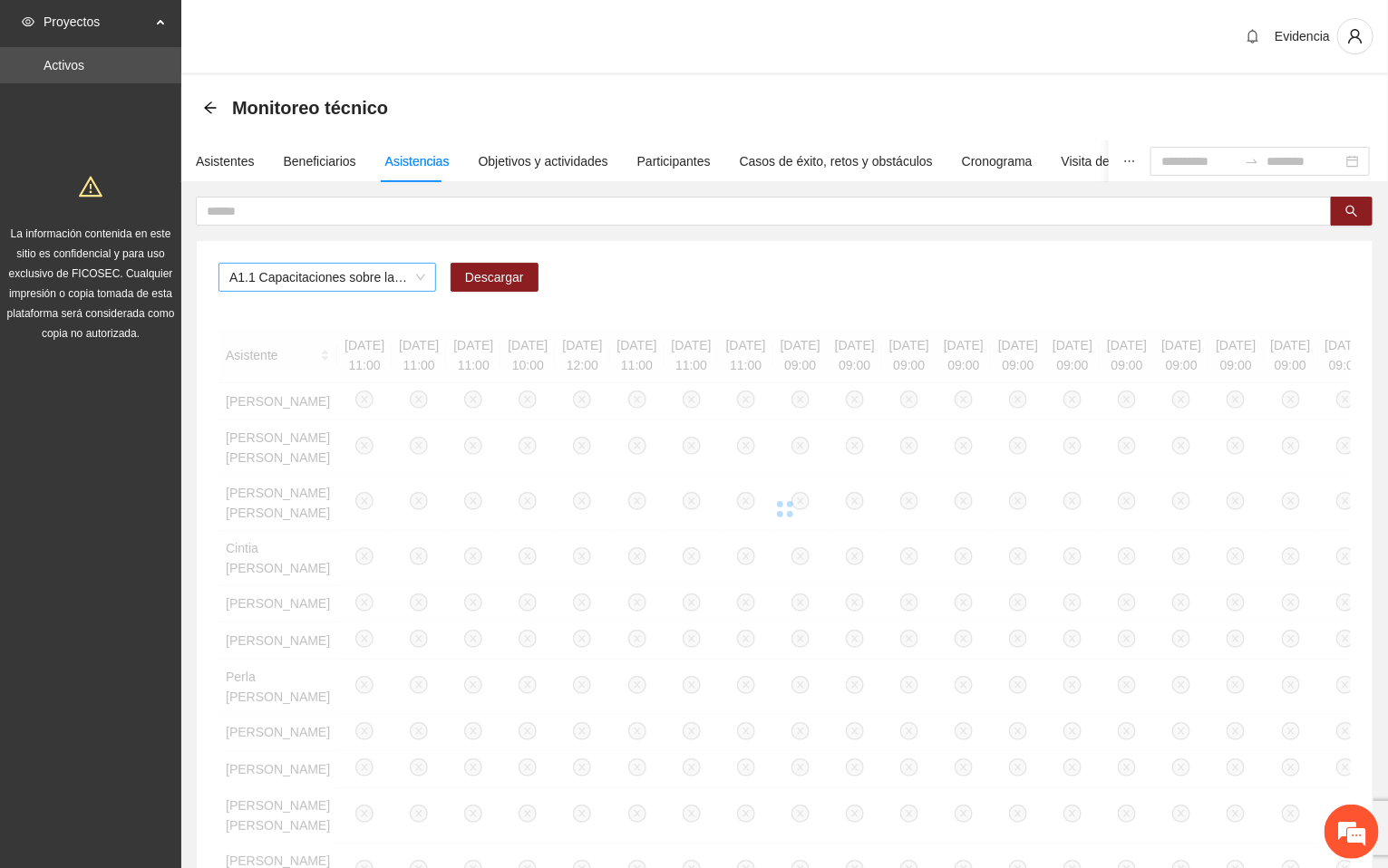
click at [395, 278] on span "A1.1 Capacitaciones sobre la metodología de funcionamiento familiar a promotora…" at bounding box center [327, 278] width 196 height 27
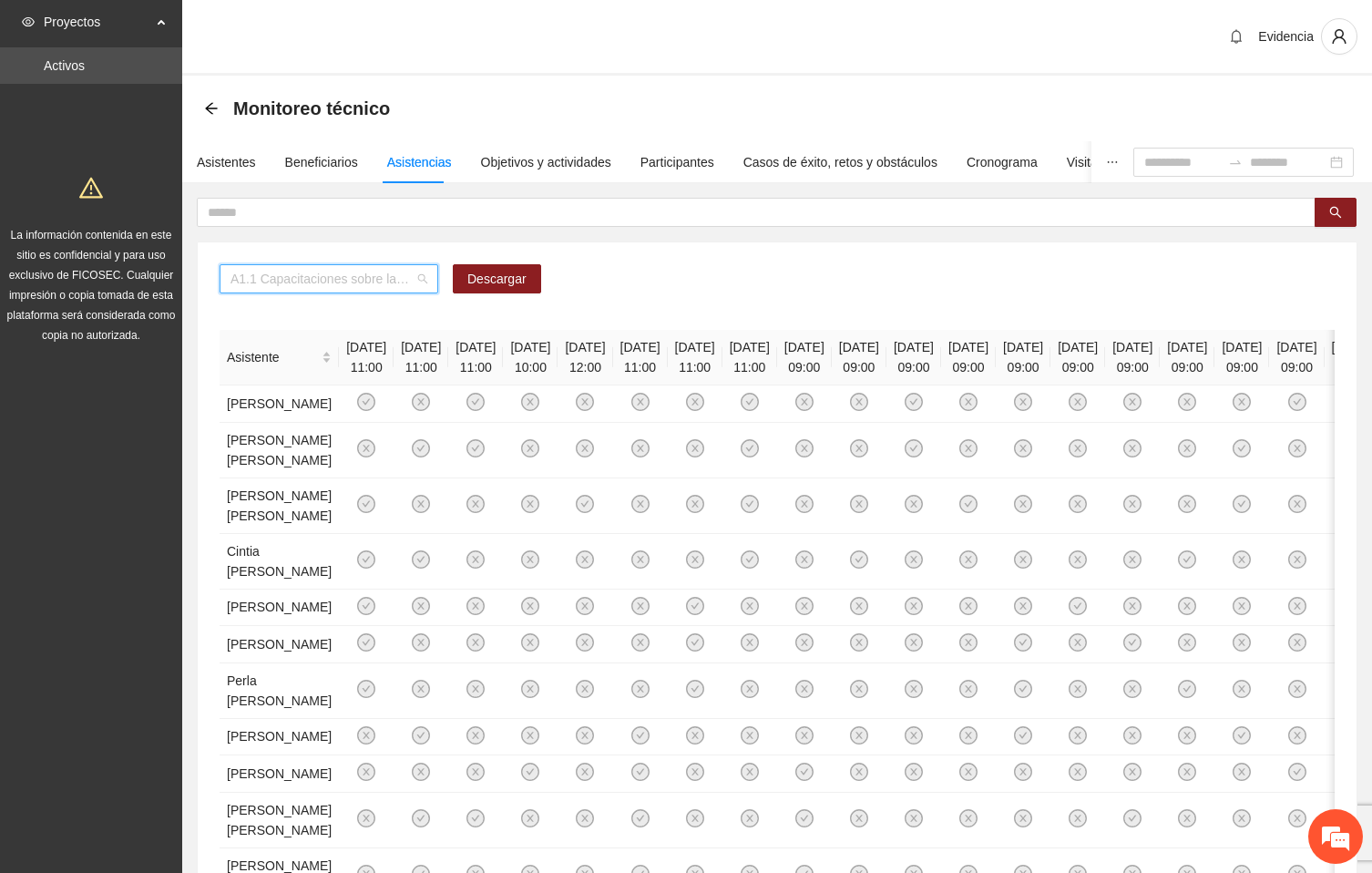
click at [367, 287] on span "A1.1 Capacitaciones sobre la metodología de funcionamiento familiar a promotora…" at bounding box center [329, 279] width 197 height 27
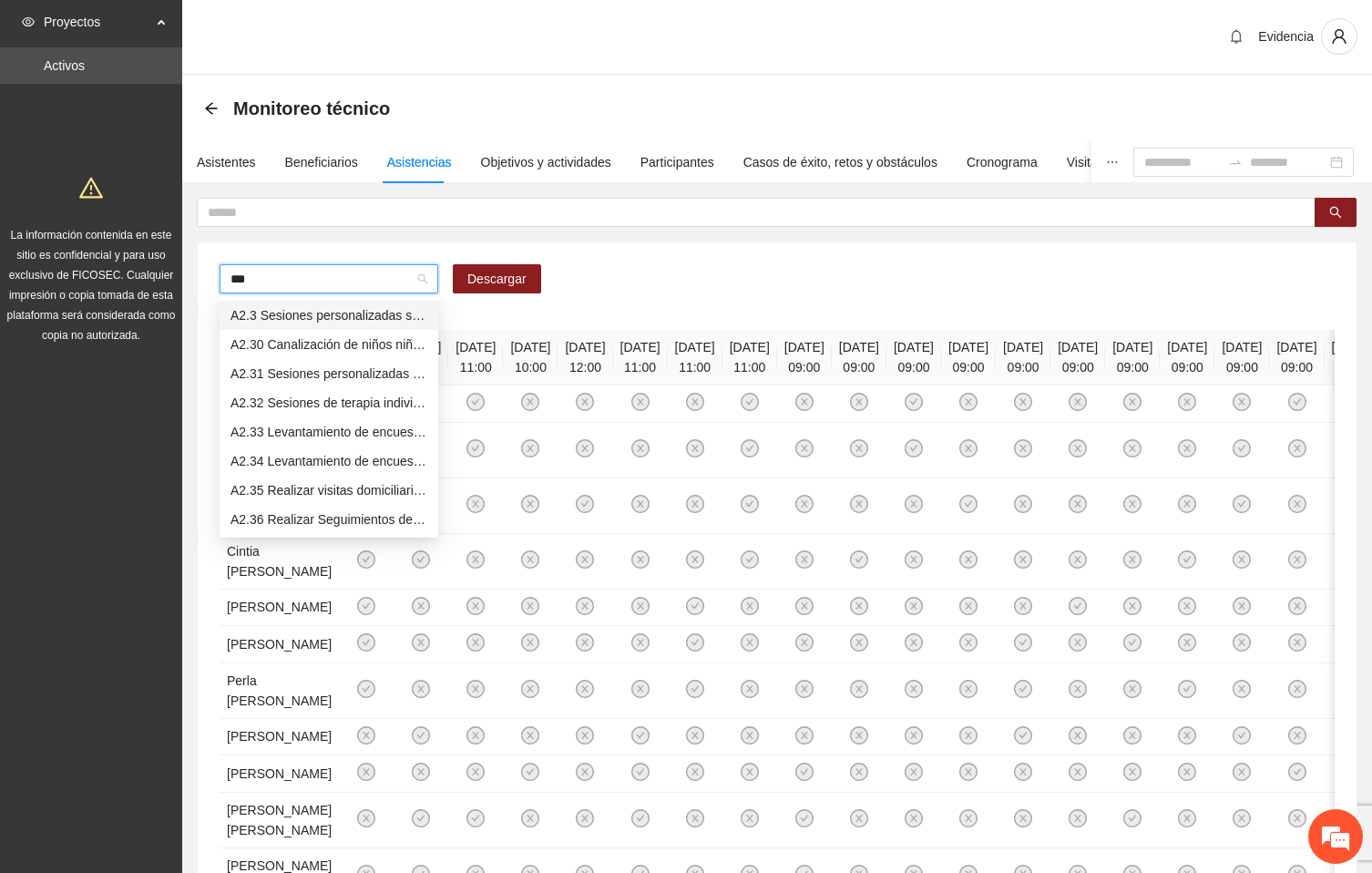
type input "****"
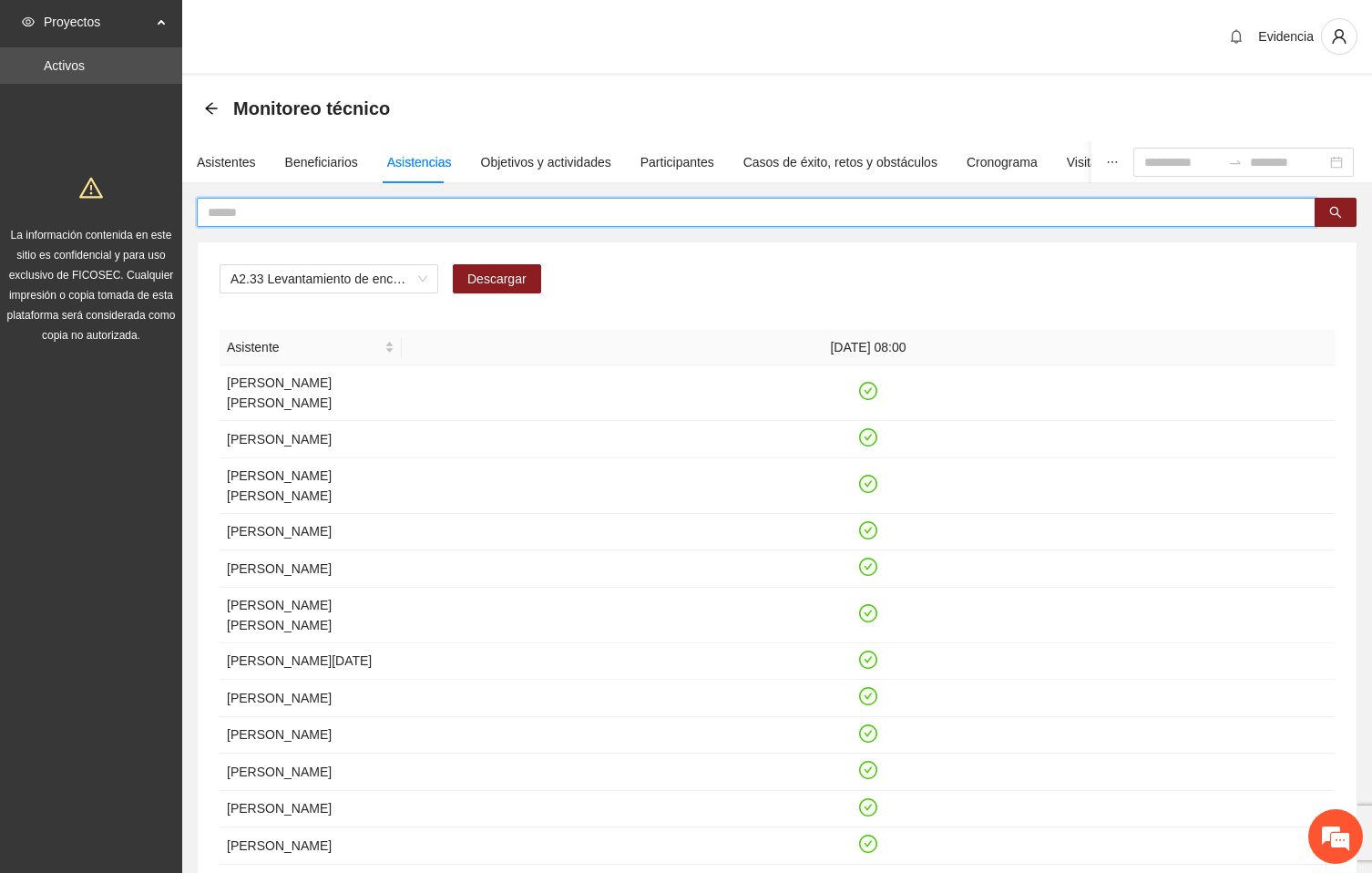
click at [369, 213] on input "text" at bounding box center [749, 212] width 1083 height 20
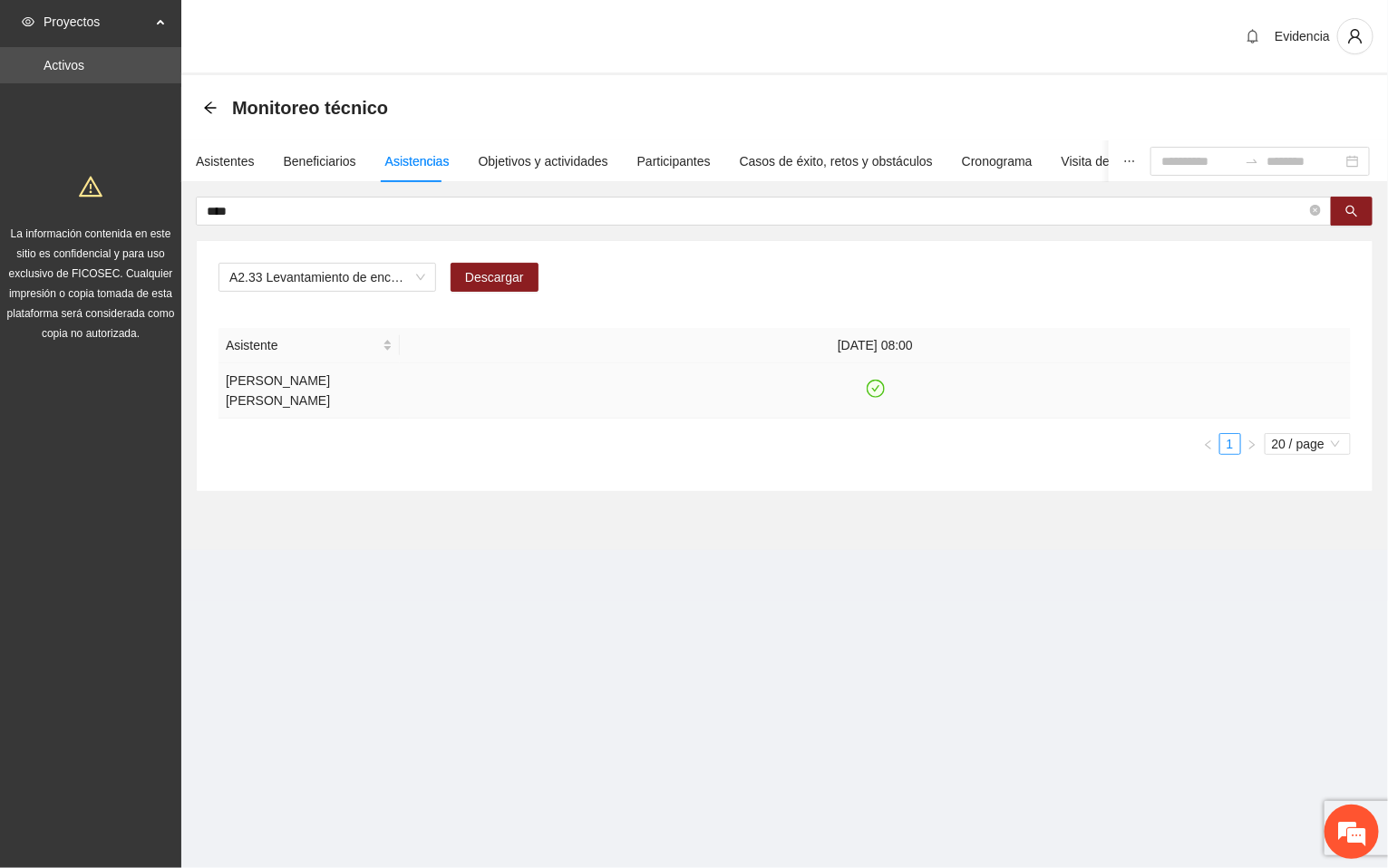
click at [877, 386] on icon "check-circle" at bounding box center [875, 390] width 15 height 15
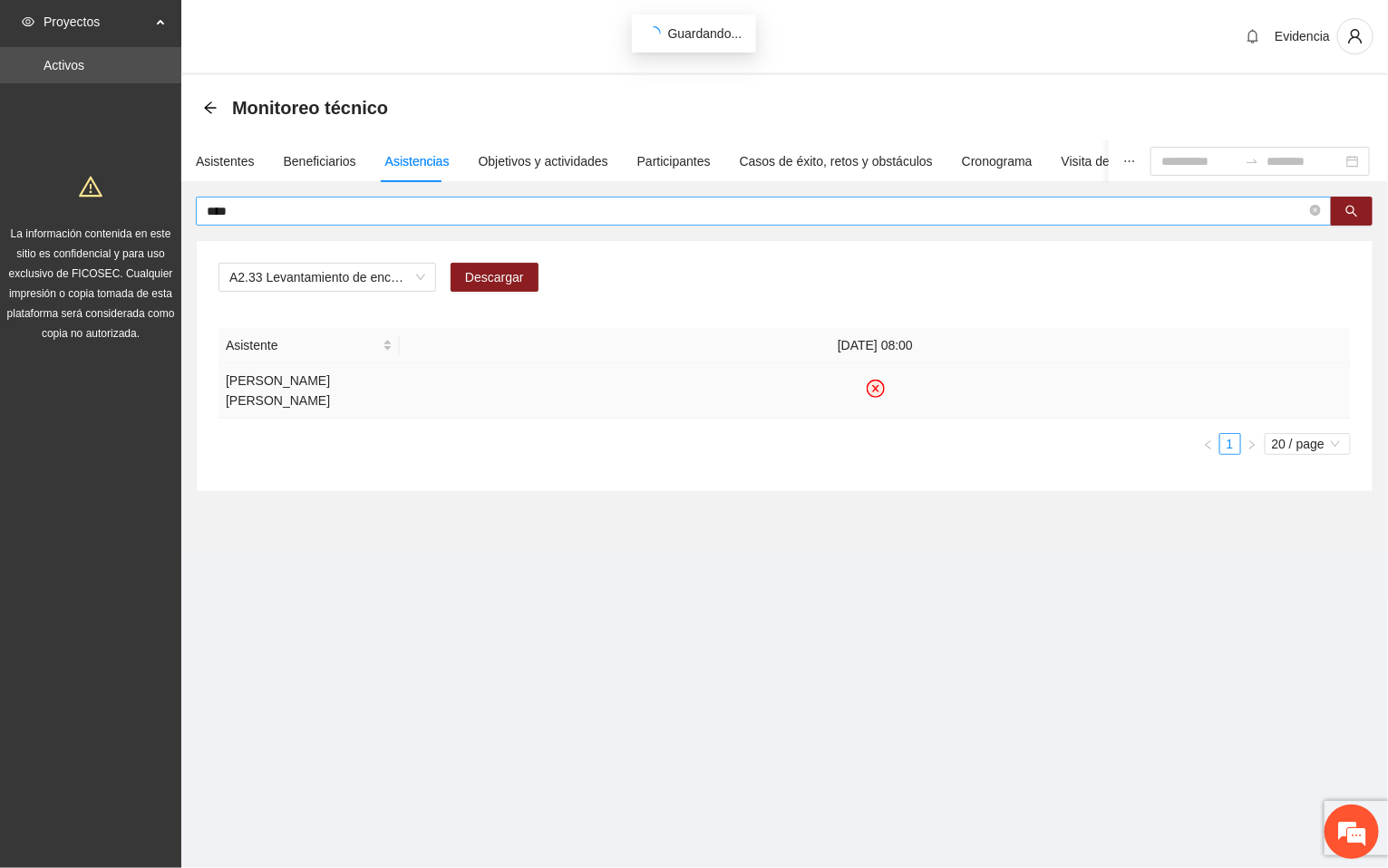
click at [299, 216] on input "****" at bounding box center [756, 211] width 1100 height 20
drag, startPoint x: 269, startPoint y: 206, endPoint x: 158, endPoint y: 210, distance: 111.1
click at [158, 210] on section "Proyectos Activos La información contenida en este sitio es confidencial y para…" at bounding box center [694, 434] width 1388 height 868
click at [259, 216] on input "****" at bounding box center [756, 211] width 1100 height 20
click at [251, 209] on input "****" at bounding box center [756, 211] width 1100 height 20
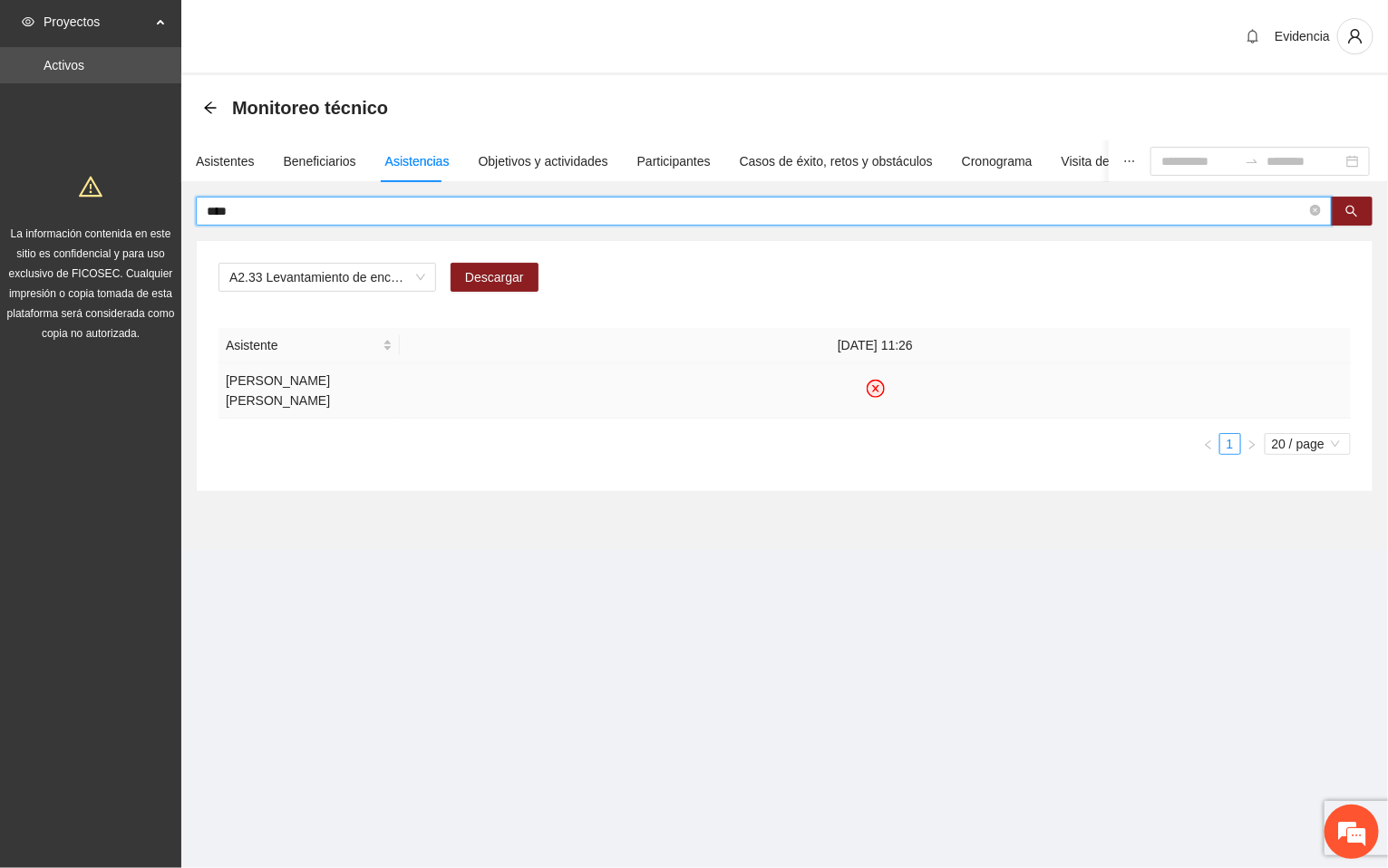
drag, startPoint x: 251, startPoint y: 209, endPoint x: 186, endPoint y: 206, distance: 65.1
click at [186, 206] on div "**** A2.33 Levantamiento de encuestas de satisfacción para personas adultas en …" at bounding box center [784, 344] width 1207 height 295
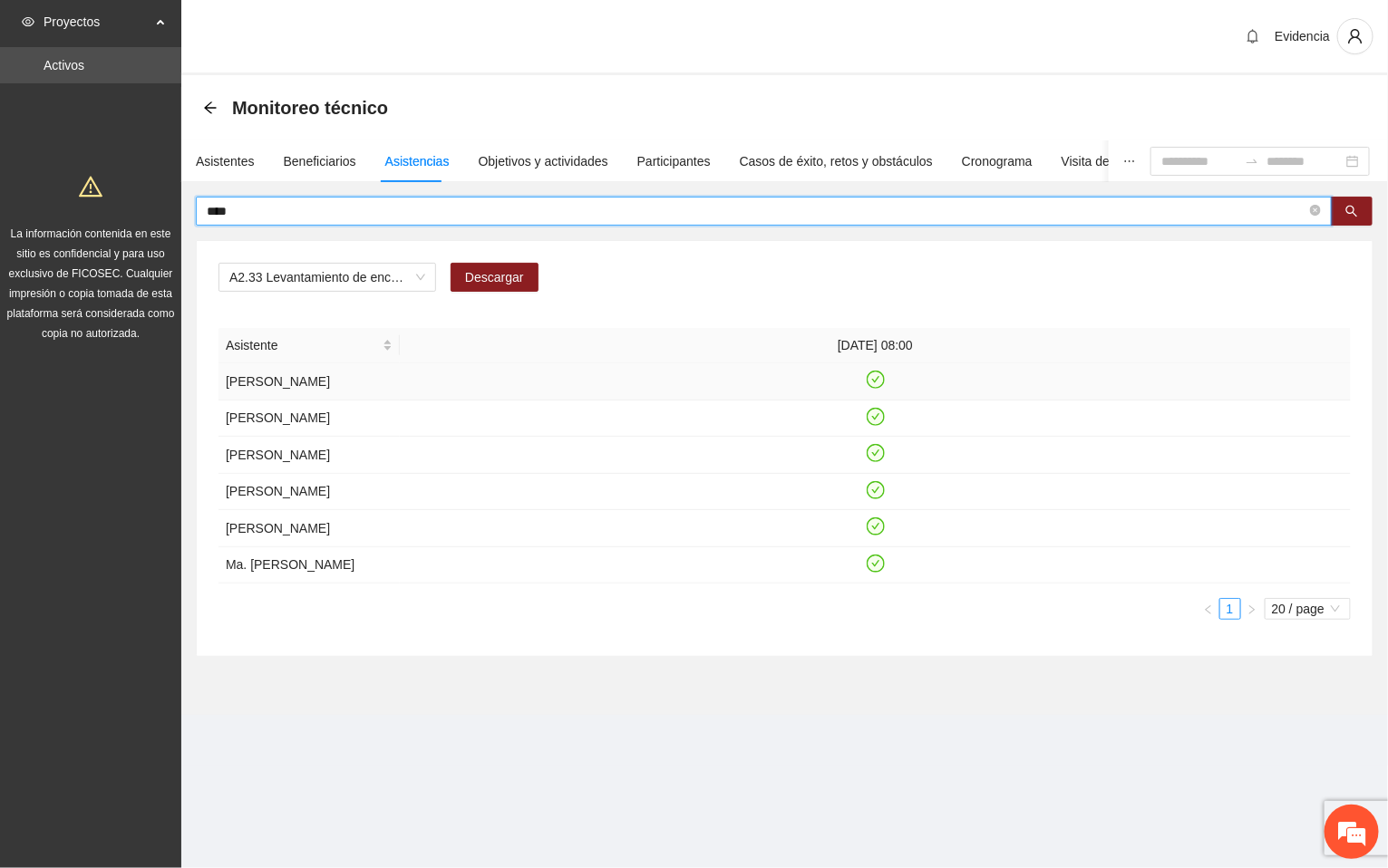
click at [877, 384] on icon "check-circle" at bounding box center [875, 380] width 15 height 15
click at [232, 203] on input "****" at bounding box center [756, 211] width 1100 height 20
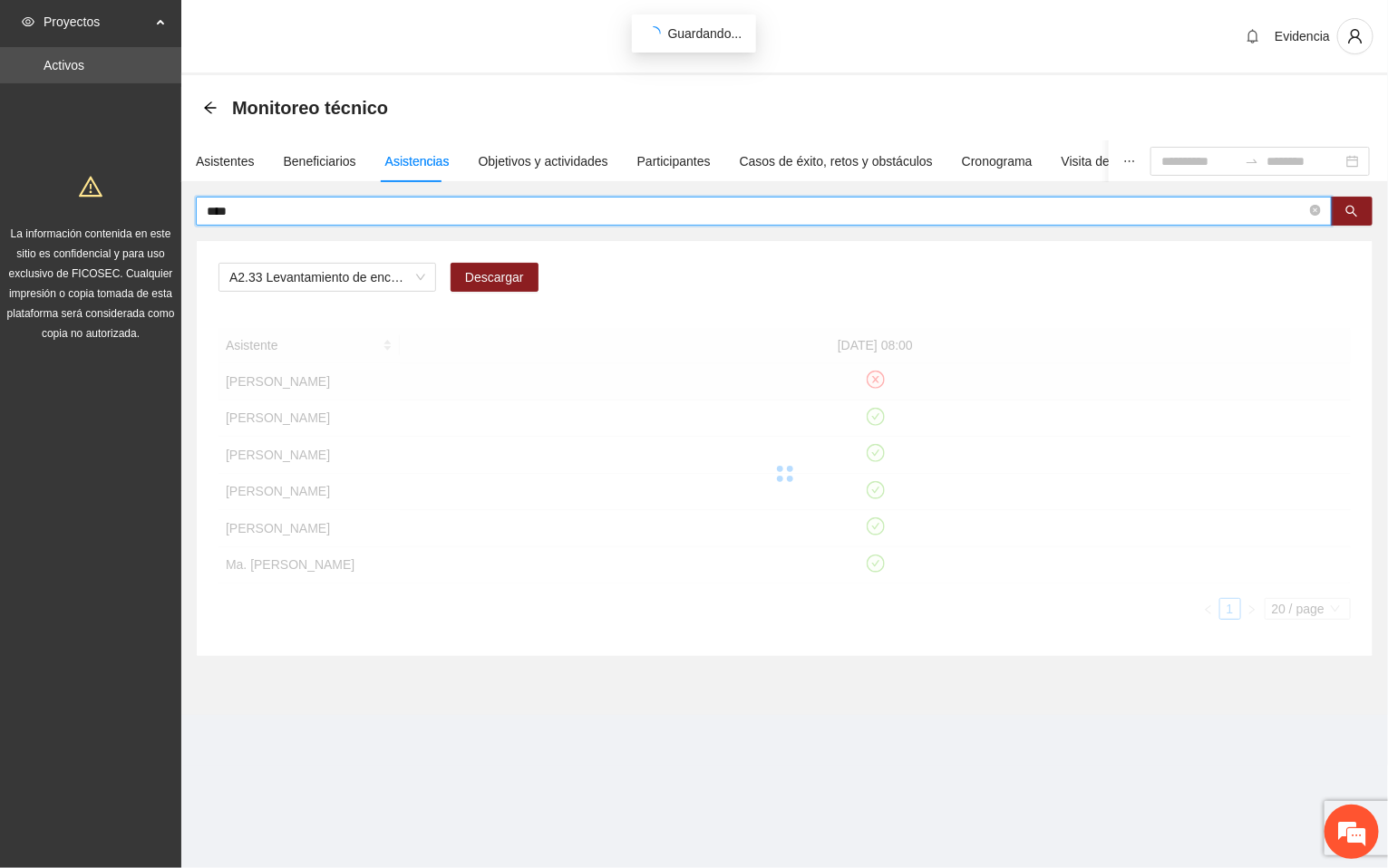
drag, startPoint x: 253, startPoint y: 206, endPoint x: 167, endPoint y: 209, distance: 86.1
click at [167, 209] on section "Proyectos Activos La información contenida en este sitio es confidencial y para…" at bounding box center [694, 434] width 1388 height 868
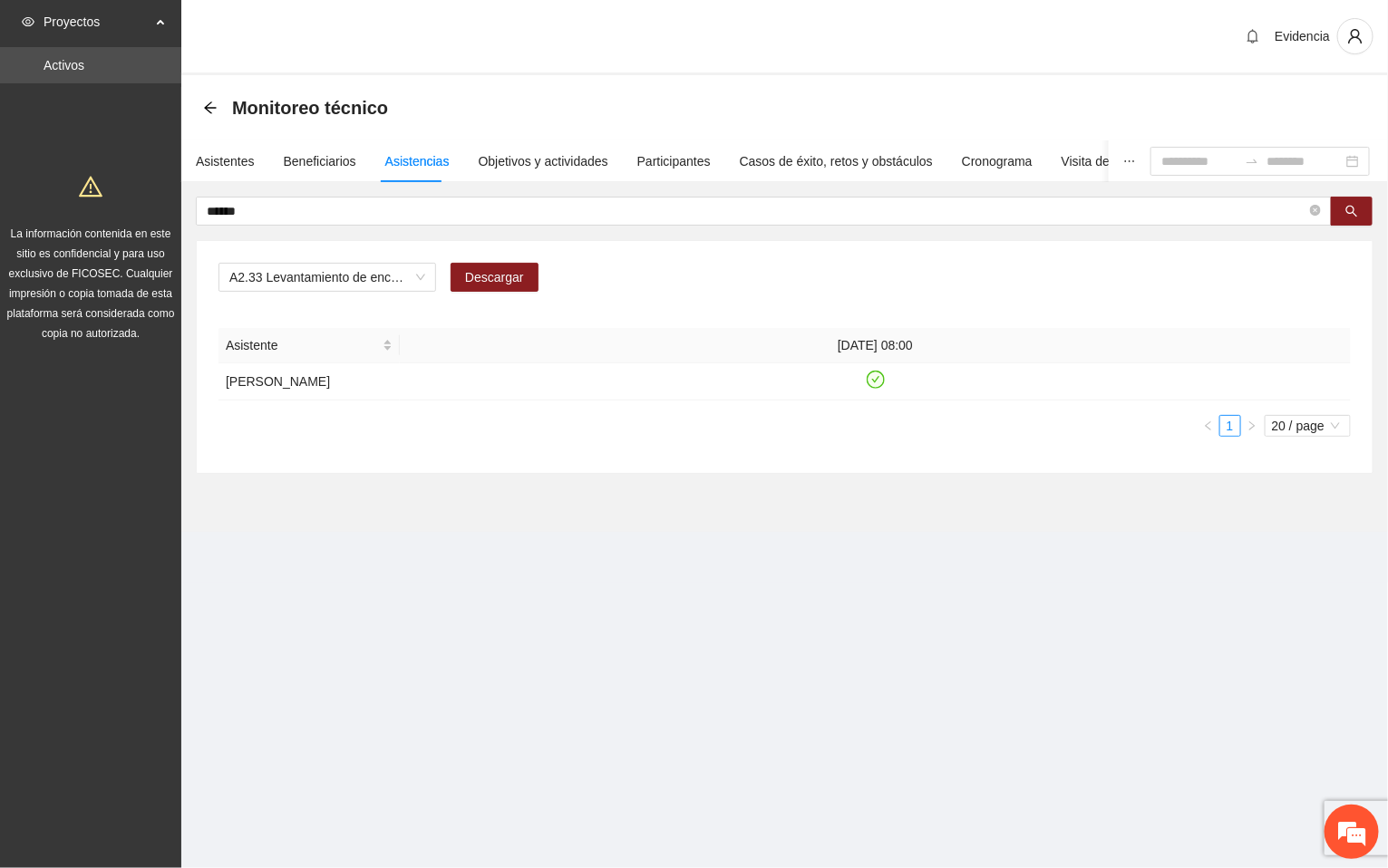
click at [640, 258] on div "A2.33 Levantamiento de encuestas de satisfacción para personas adultas en Riber…" at bounding box center [784, 357] width 1176 height 232
click at [873, 379] on icon "check-circle" at bounding box center [876, 379] width 18 height 18
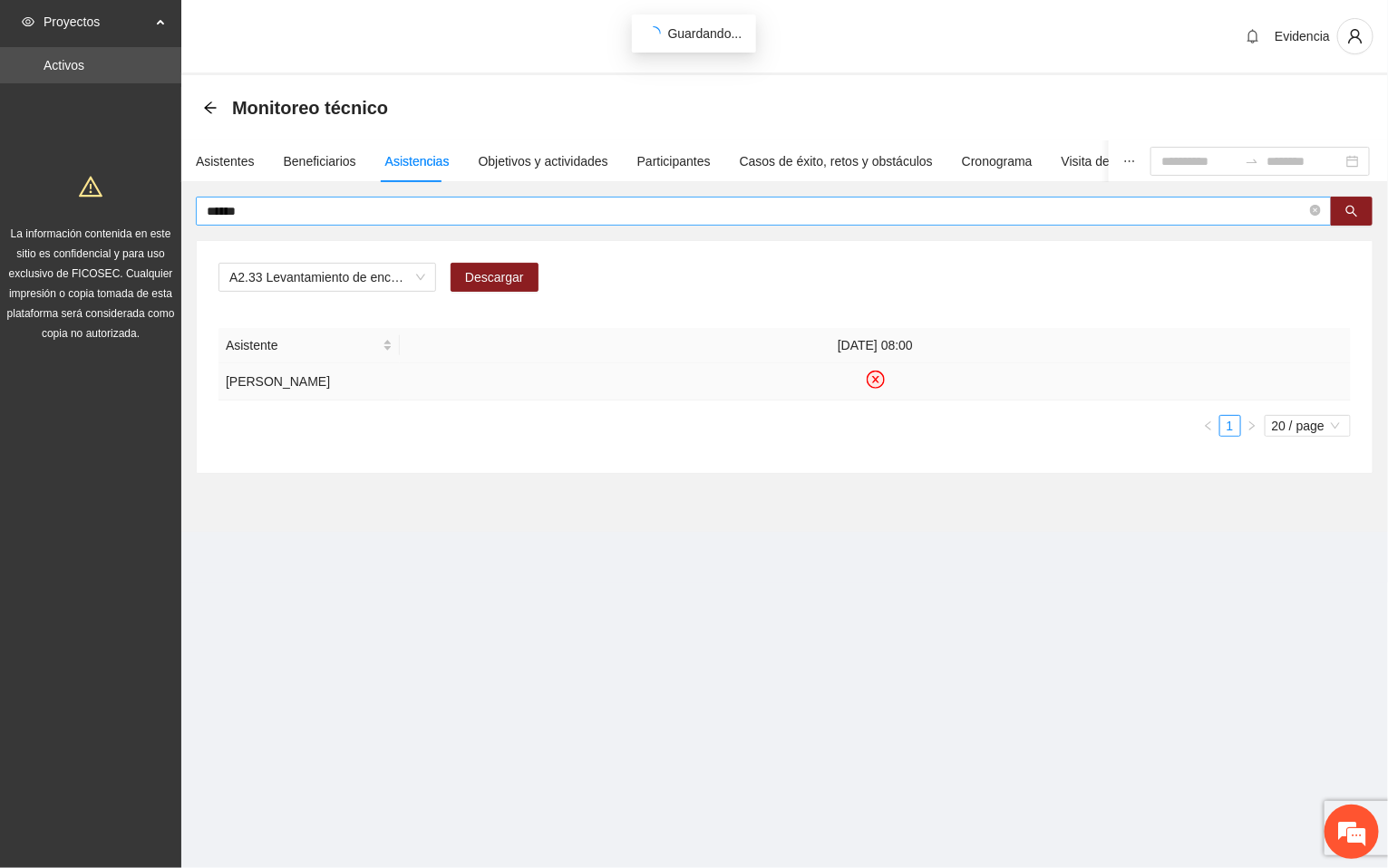
click at [286, 204] on input "******" at bounding box center [756, 211] width 1100 height 20
drag, startPoint x: 254, startPoint y: 206, endPoint x: 155, endPoint y: 197, distance: 99.4
click at [155, 197] on section "Proyectos Activos La información contenida en este sitio es confidencial y para…" at bounding box center [694, 434] width 1388 height 868
click at [279, 203] on input "******" at bounding box center [756, 211] width 1100 height 20
drag, startPoint x: 264, startPoint y: 204, endPoint x: 172, endPoint y: 200, distance: 92.1
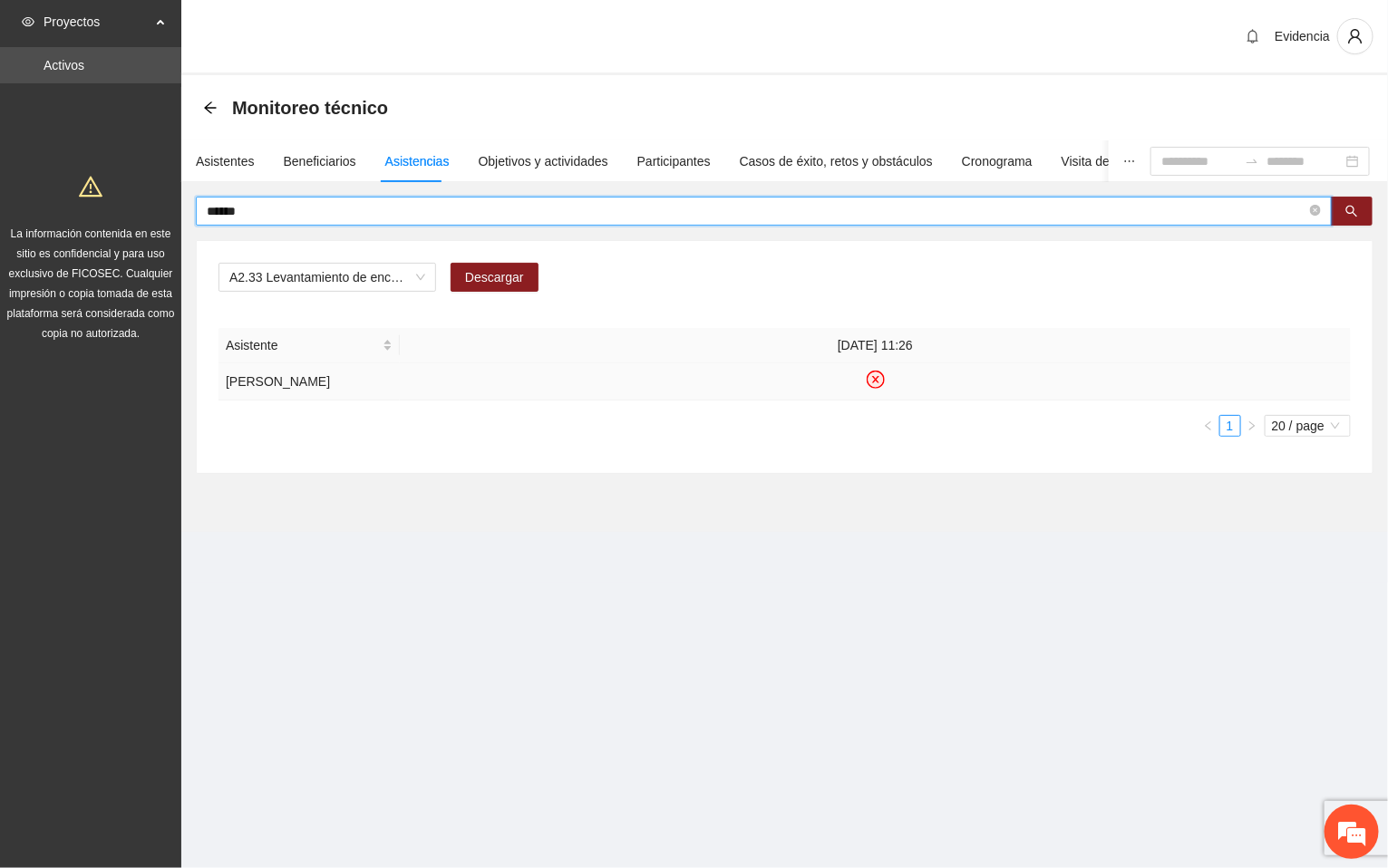
click at [172, 200] on section "Proyectos Activos La información contenida en este sitio es confidencial y para…" at bounding box center [694, 434] width 1388 height 868
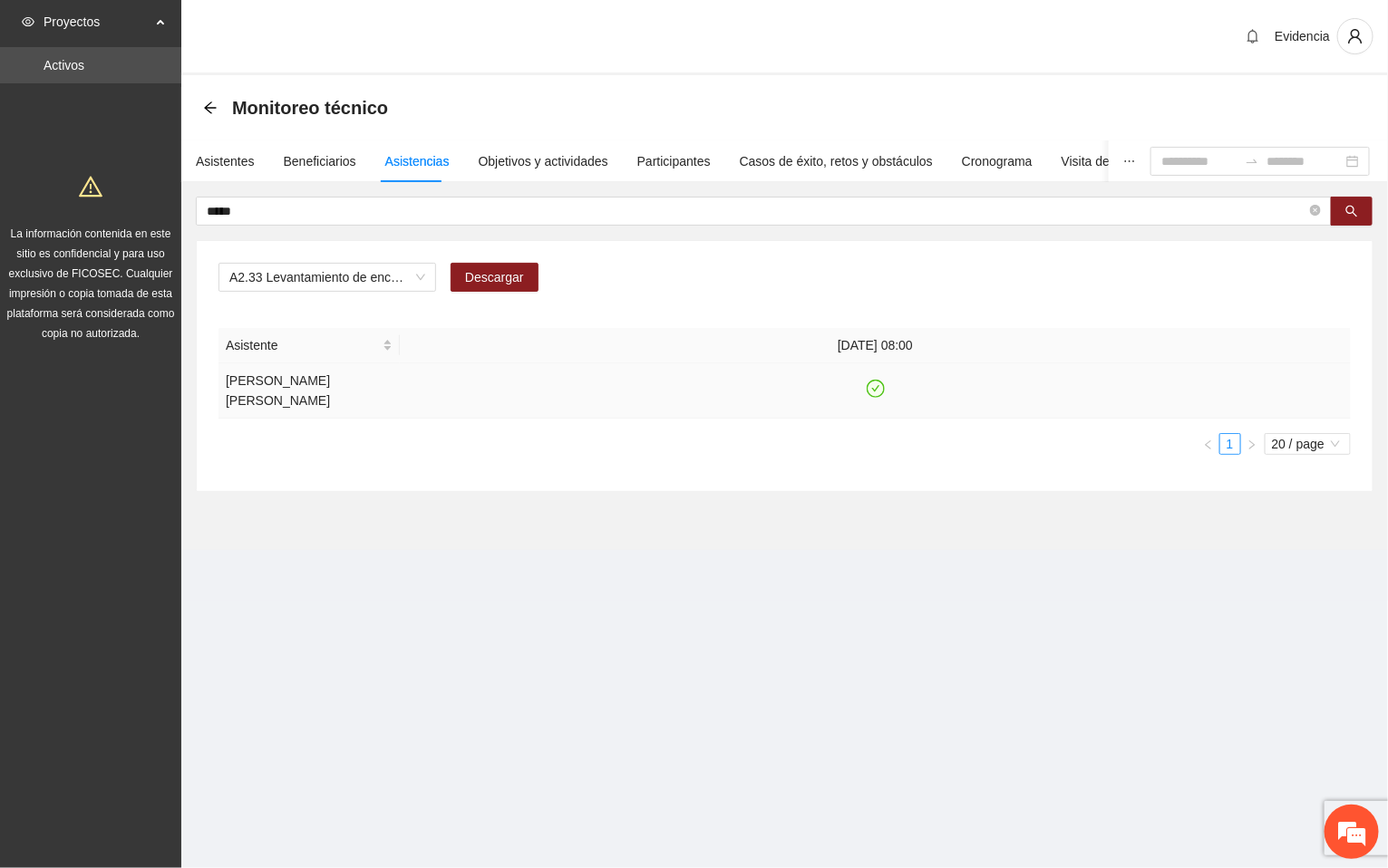
click at [876, 382] on icon "check-circle" at bounding box center [875, 390] width 15 height 15
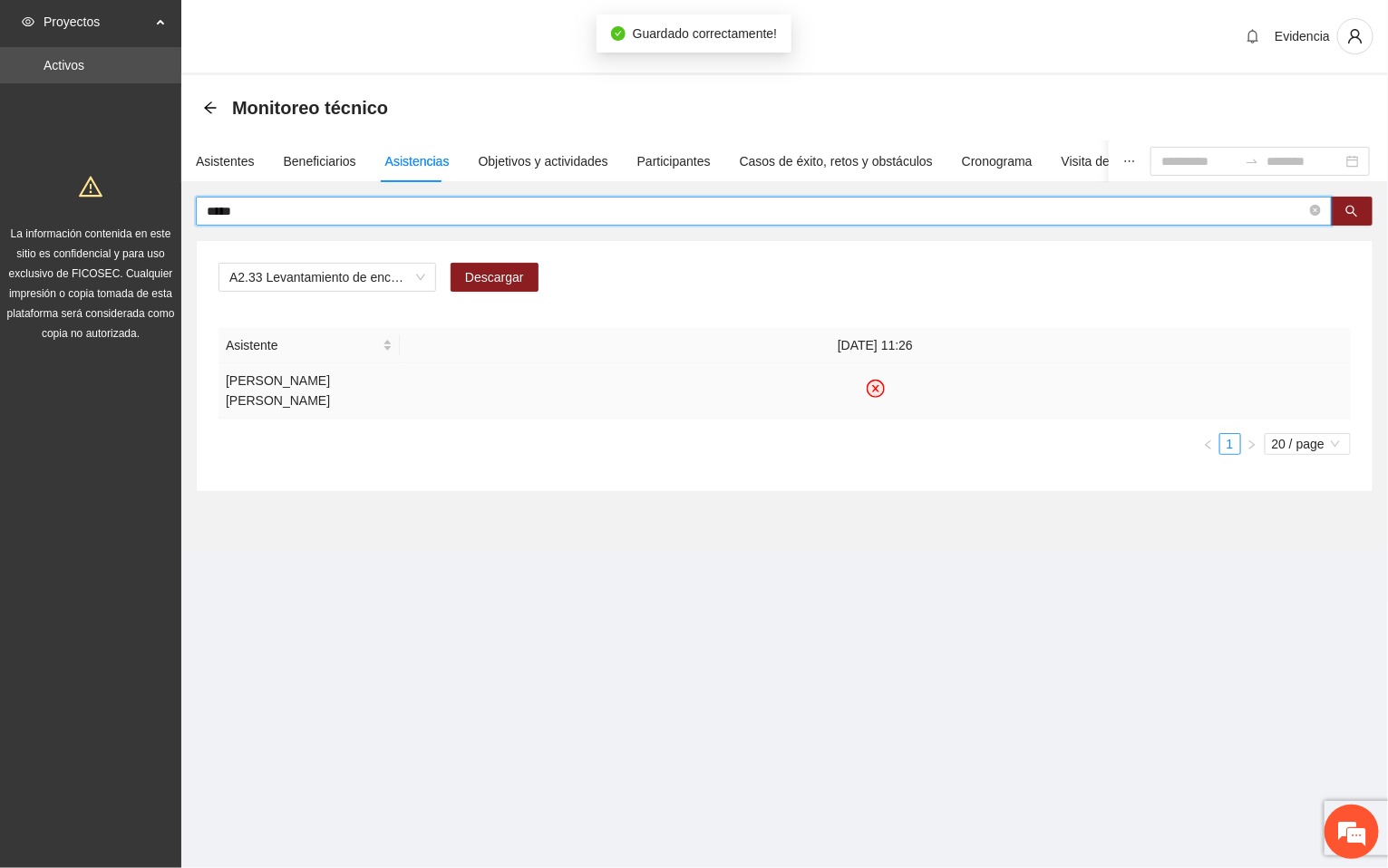
drag, startPoint x: 266, startPoint y: 213, endPoint x: 107, endPoint y: 175, distance: 163.5
click at [107, 175] on section "Proyectos Activos La información contenida en este sitio es confidencial y para…" at bounding box center [694, 434] width 1388 height 868
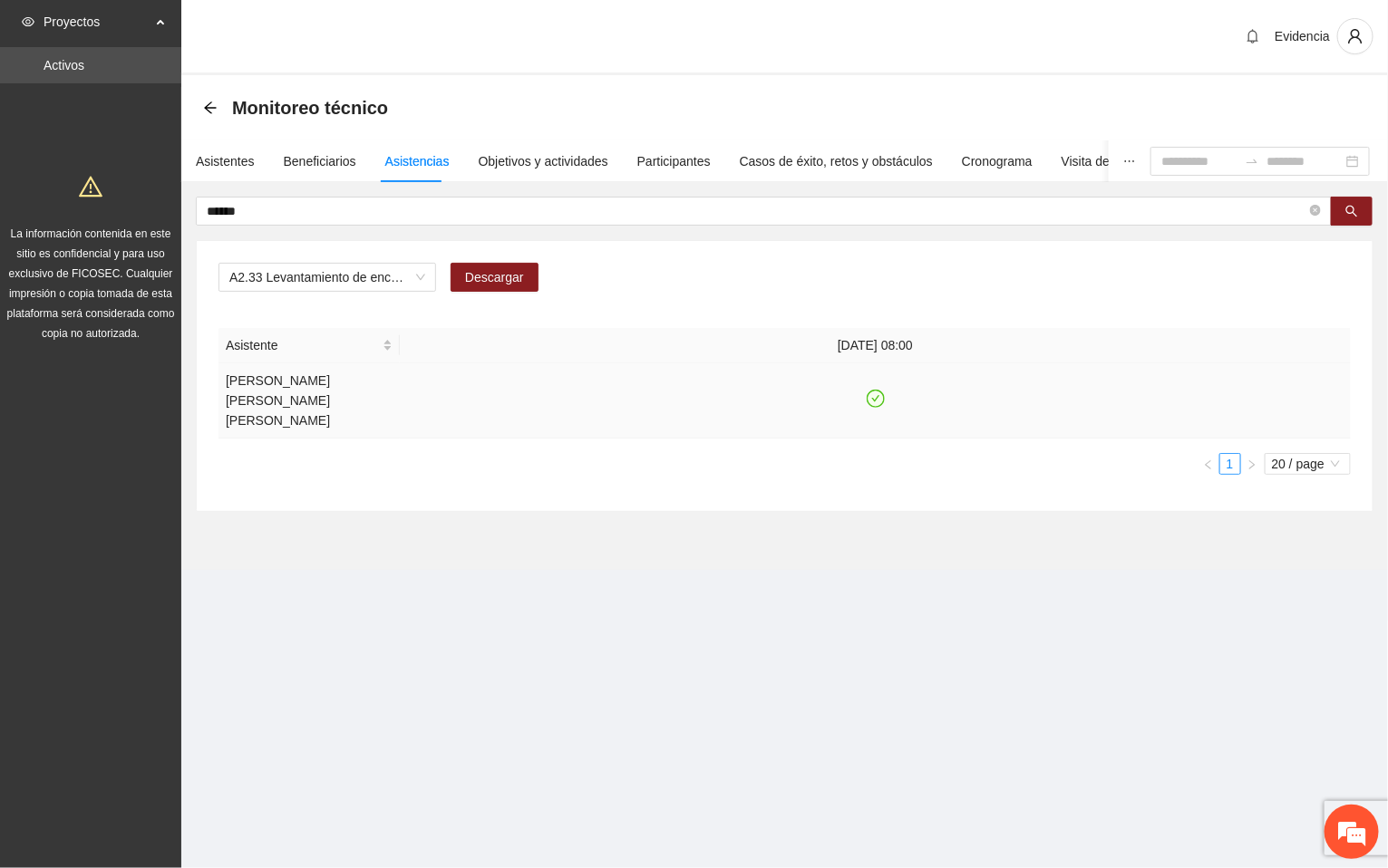
click at [871, 392] on icon "check-circle" at bounding box center [875, 399] width 15 height 15
click at [541, 36] on div "Evidencia" at bounding box center [784, 38] width 1207 height 75
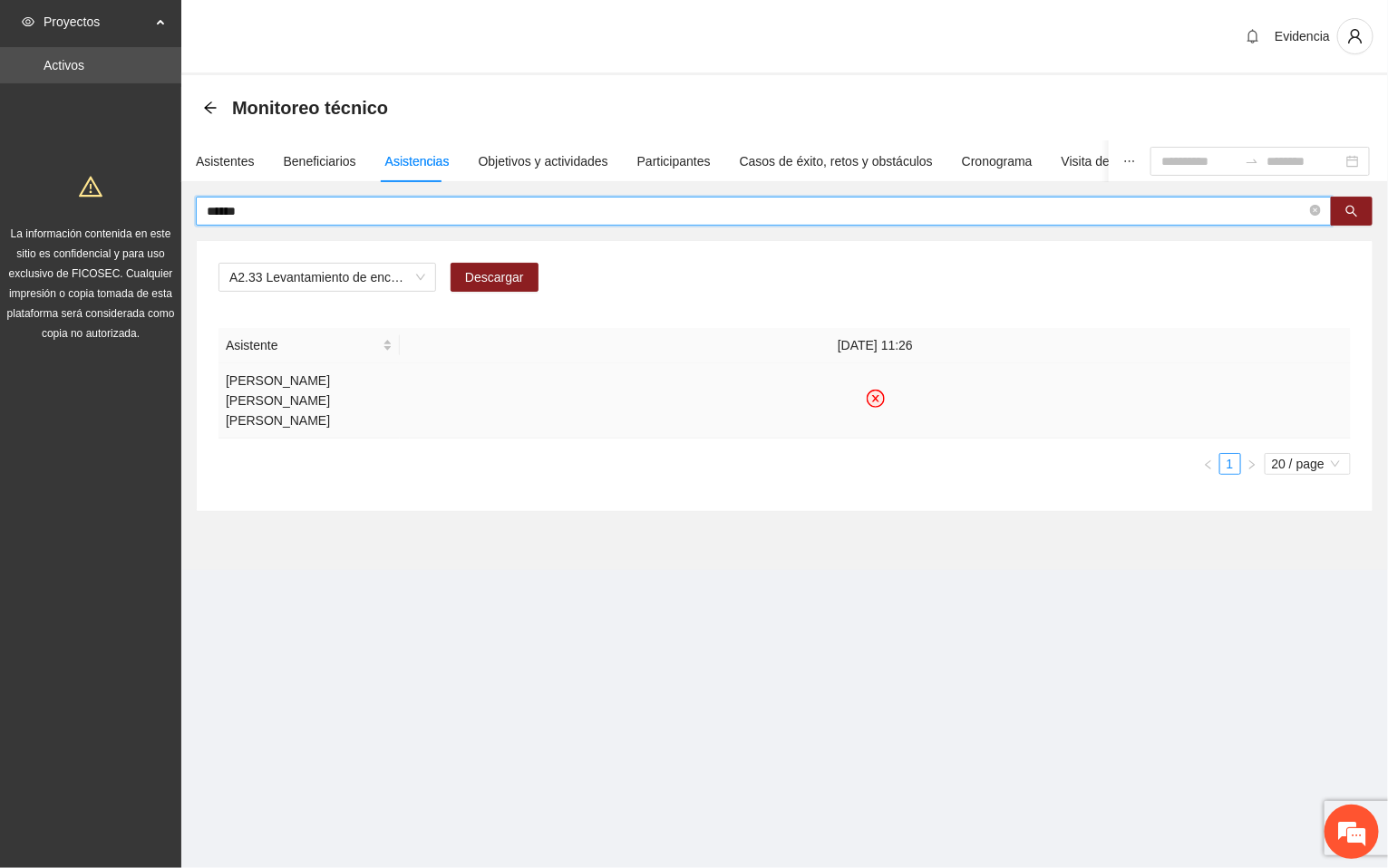
click at [313, 218] on input "******" at bounding box center [756, 211] width 1100 height 20
drag, startPoint x: 284, startPoint y: 216, endPoint x: 148, endPoint y: 182, distance: 140.2
click at [140, 188] on section "Proyectos Activos La información contenida en este sitio es confidencial y para…" at bounding box center [694, 434] width 1388 height 868
click at [874, 424] on icon "check-circle" at bounding box center [875, 417] width 15 height 15
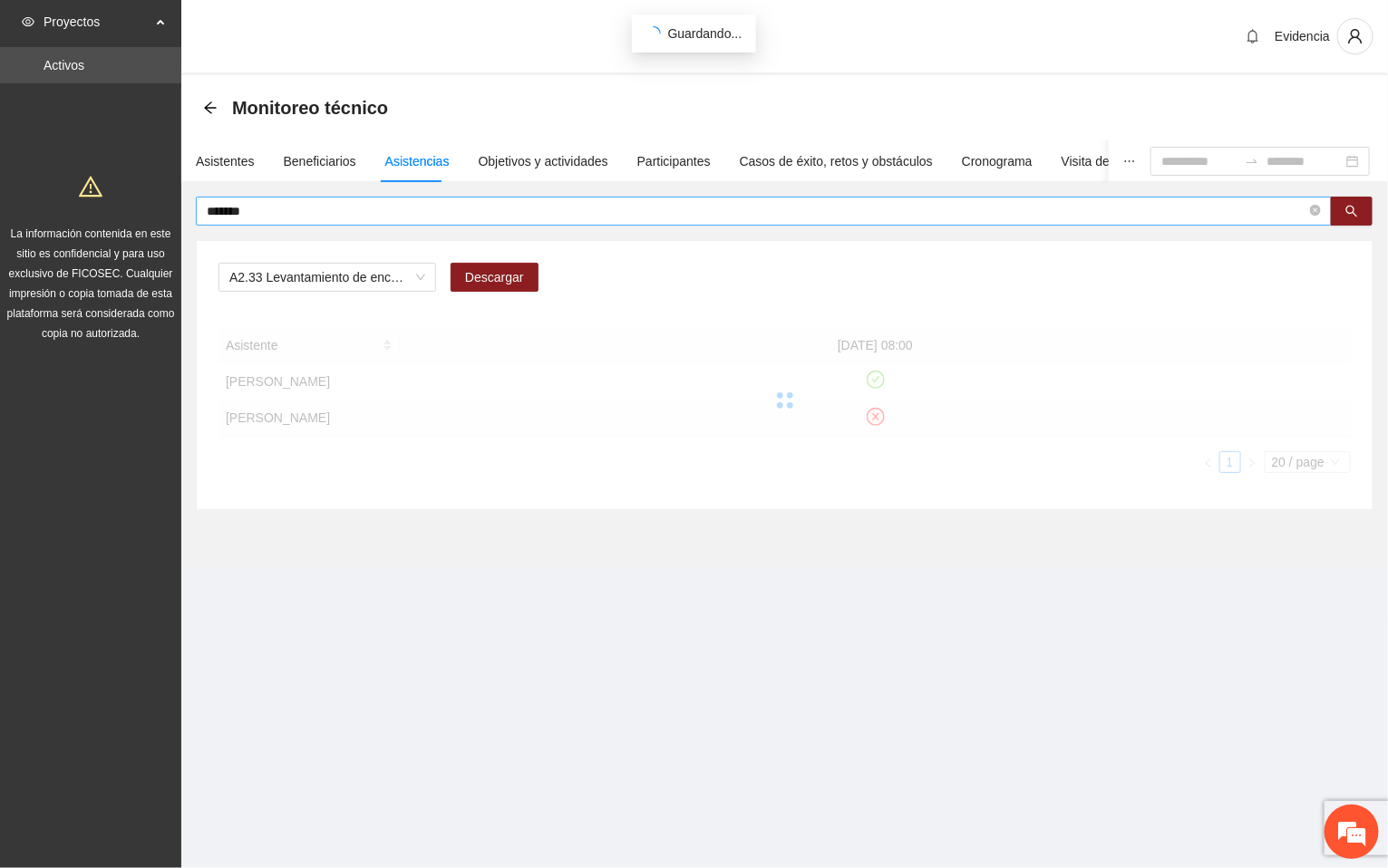
click at [273, 215] on input "*******" at bounding box center [756, 211] width 1100 height 20
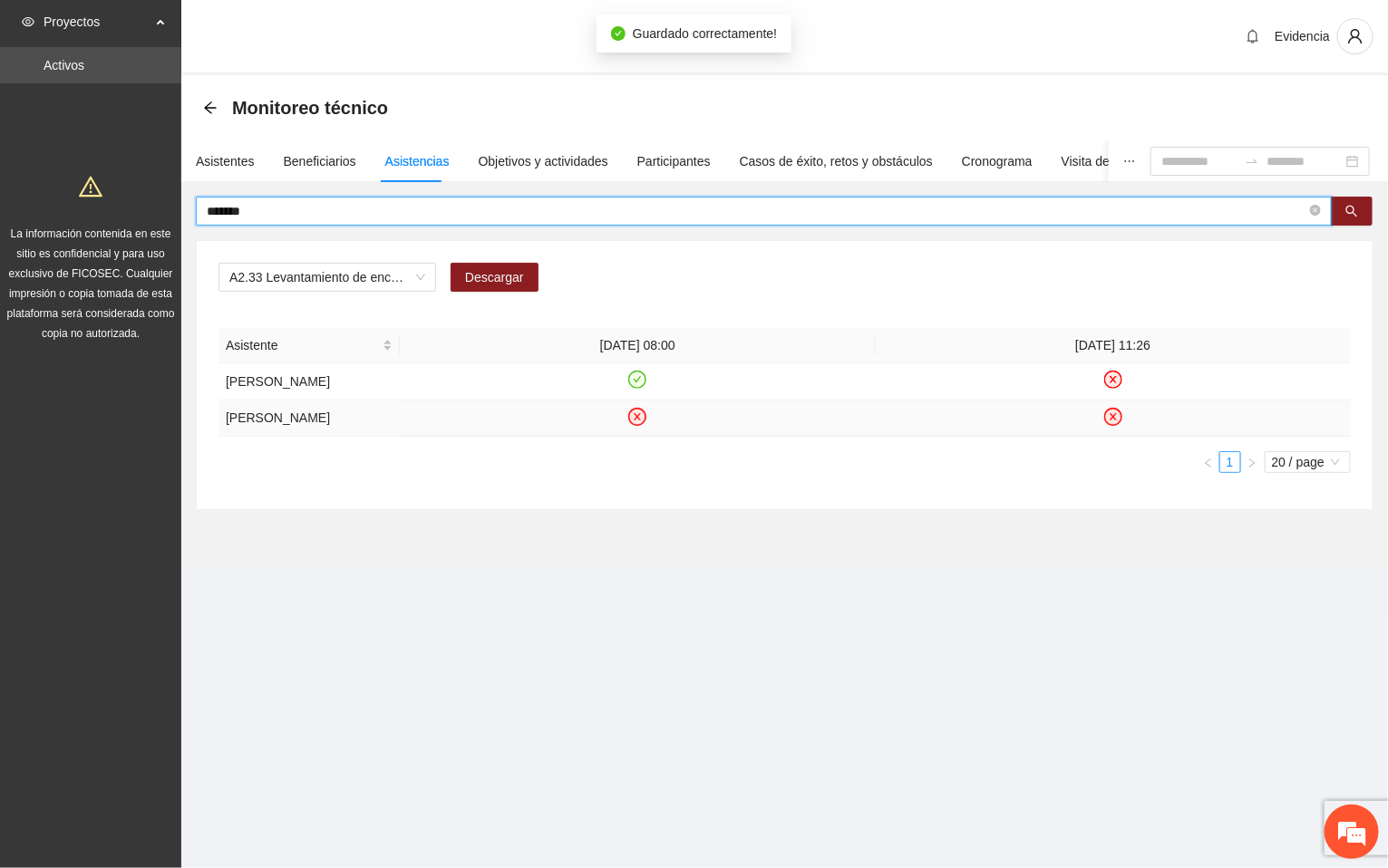
drag, startPoint x: 144, startPoint y: 188, endPoint x: 100, endPoint y: 188, distance: 44.0
click at [100, 188] on section "Proyectos Activos La información contenida en este sitio es confidencial y para…" at bounding box center [694, 434] width 1388 height 868
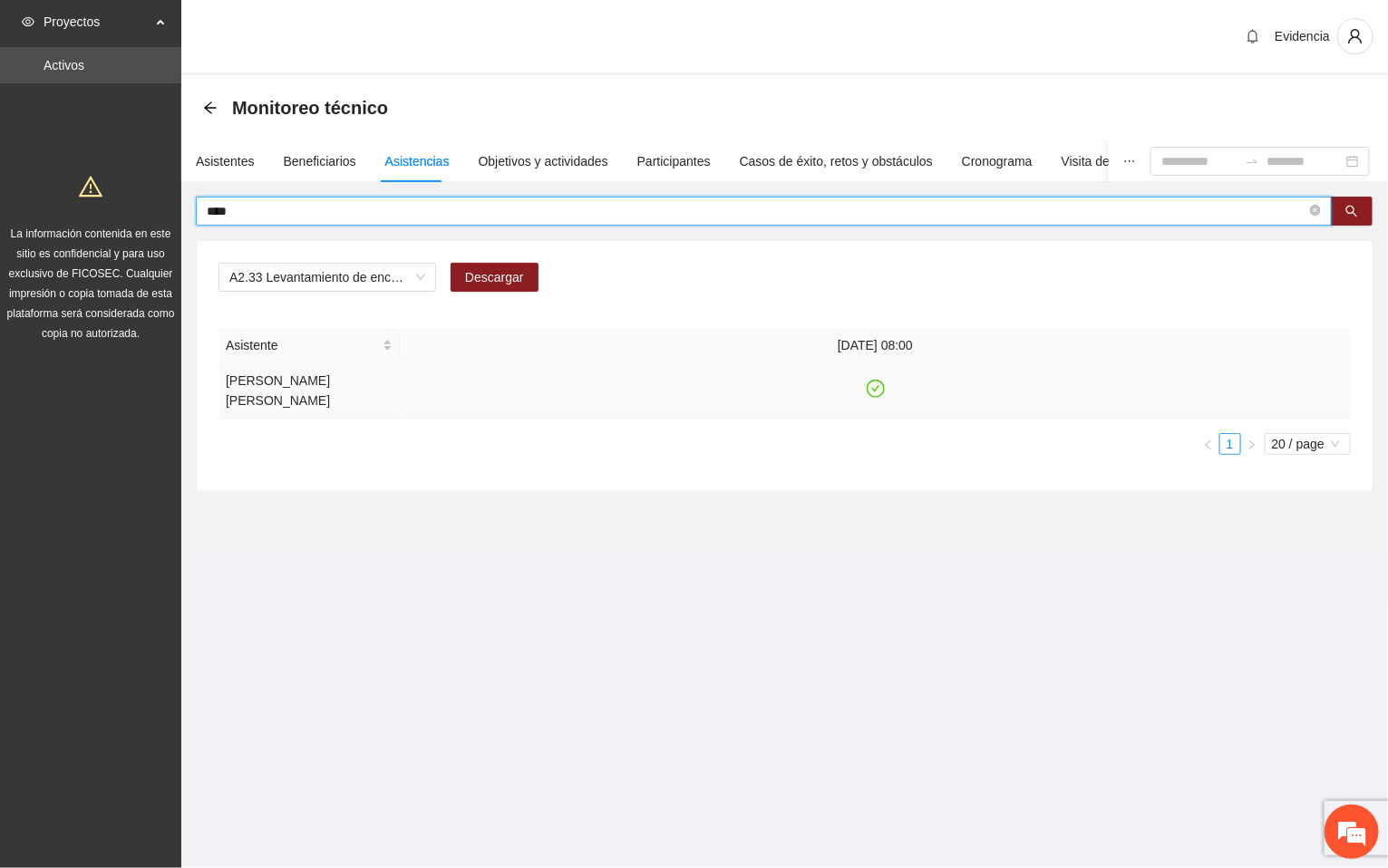
click at [880, 386] on icon "check-circle" at bounding box center [876, 389] width 18 height 18
drag, startPoint x: 289, startPoint y: 209, endPoint x: 88, endPoint y: 218, distance: 201.2
click at [88, 218] on section "Proyectos Activos La información contenida en este sitio es confidencial y para…" at bounding box center [694, 434] width 1388 height 868
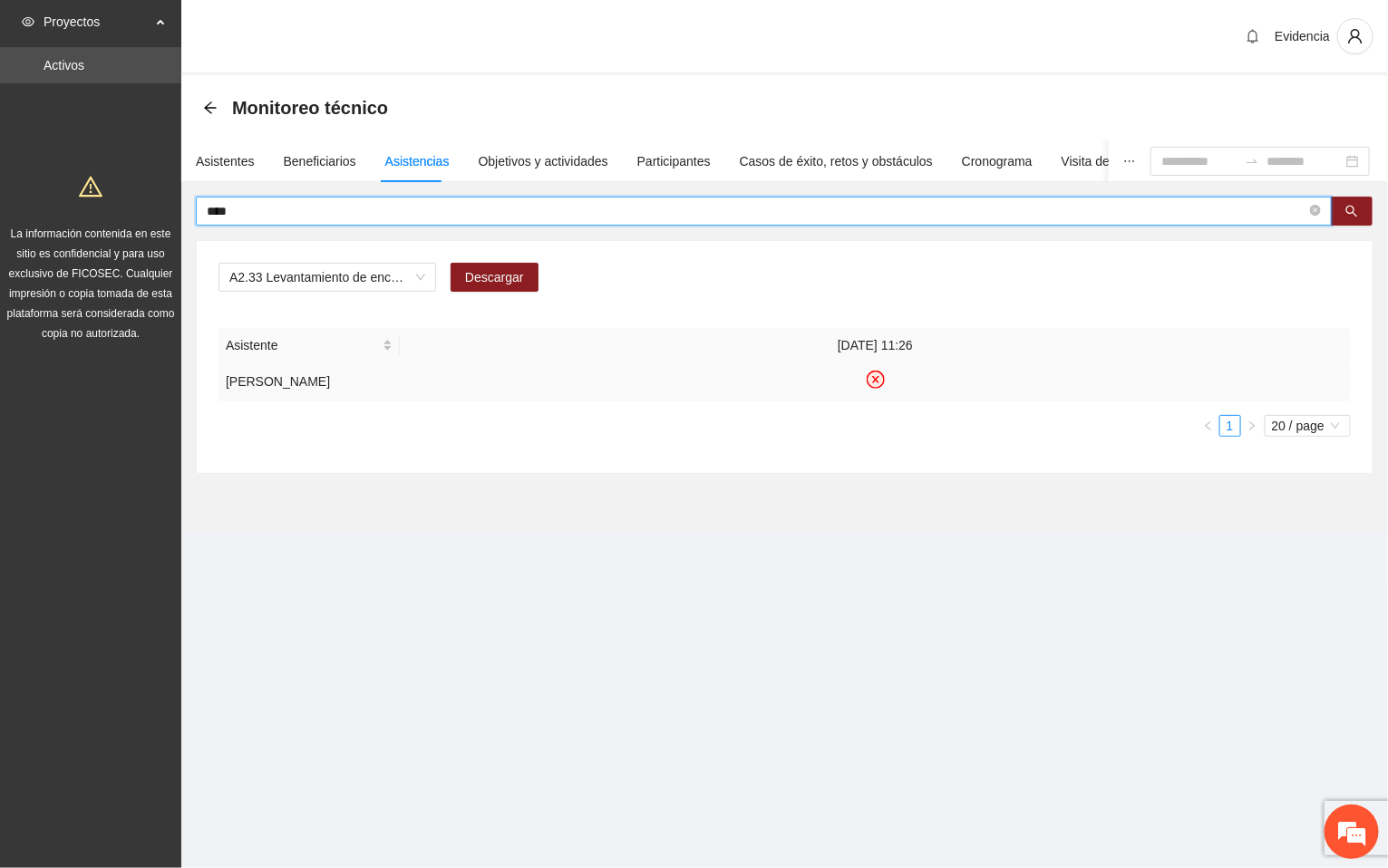
click at [880, 388] on icon "close-circle" at bounding box center [875, 380] width 15 height 15
drag, startPoint x: 229, startPoint y: 209, endPoint x: 68, endPoint y: 186, distance: 162.6
click at [68, 186] on section "Proyectos Activos La información contenida en este sitio es confidencial y para…" at bounding box center [694, 434] width 1388 height 868
click at [873, 388] on icon "check-circle" at bounding box center [875, 380] width 15 height 15
drag, startPoint x: 321, startPoint y: 215, endPoint x: 70, endPoint y: 203, distance: 251.3
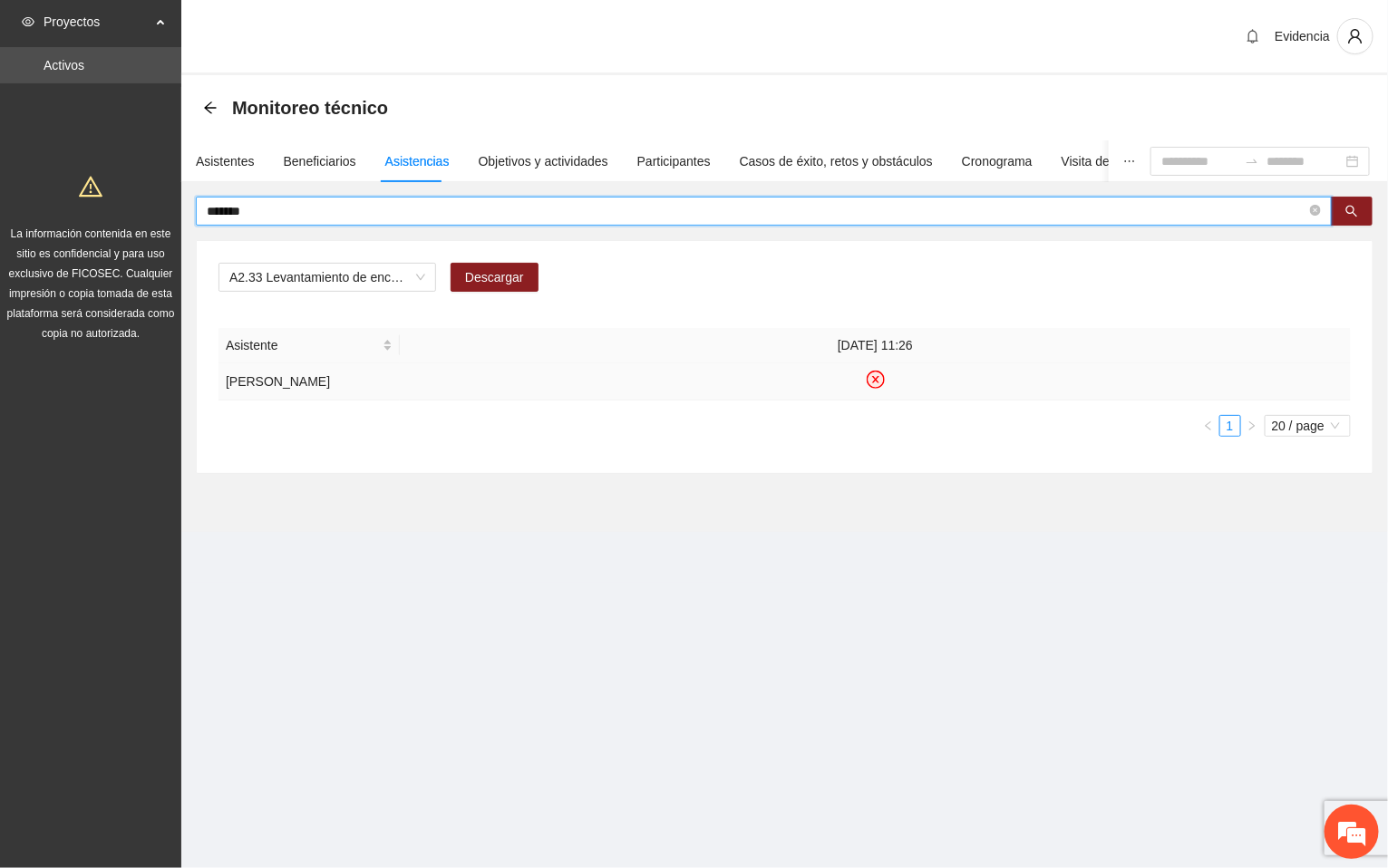
click at [70, 203] on section "Proyectos Activos La información contenida en este sitio es confidencial y para…" at bounding box center [694, 434] width 1388 height 868
click at [879, 388] on icon "check-circle" at bounding box center [875, 380] width 15 height 15
drag, startPoint x: 286, startPoint y: 213, endPoint x: 137, endPoint y: 210, distance: 149.0
click at [137, 210] on section "Proyectos Activos La información contenida en este sitio es confidencial y para…" at bounding box center [694, 434] width 1388 height 868
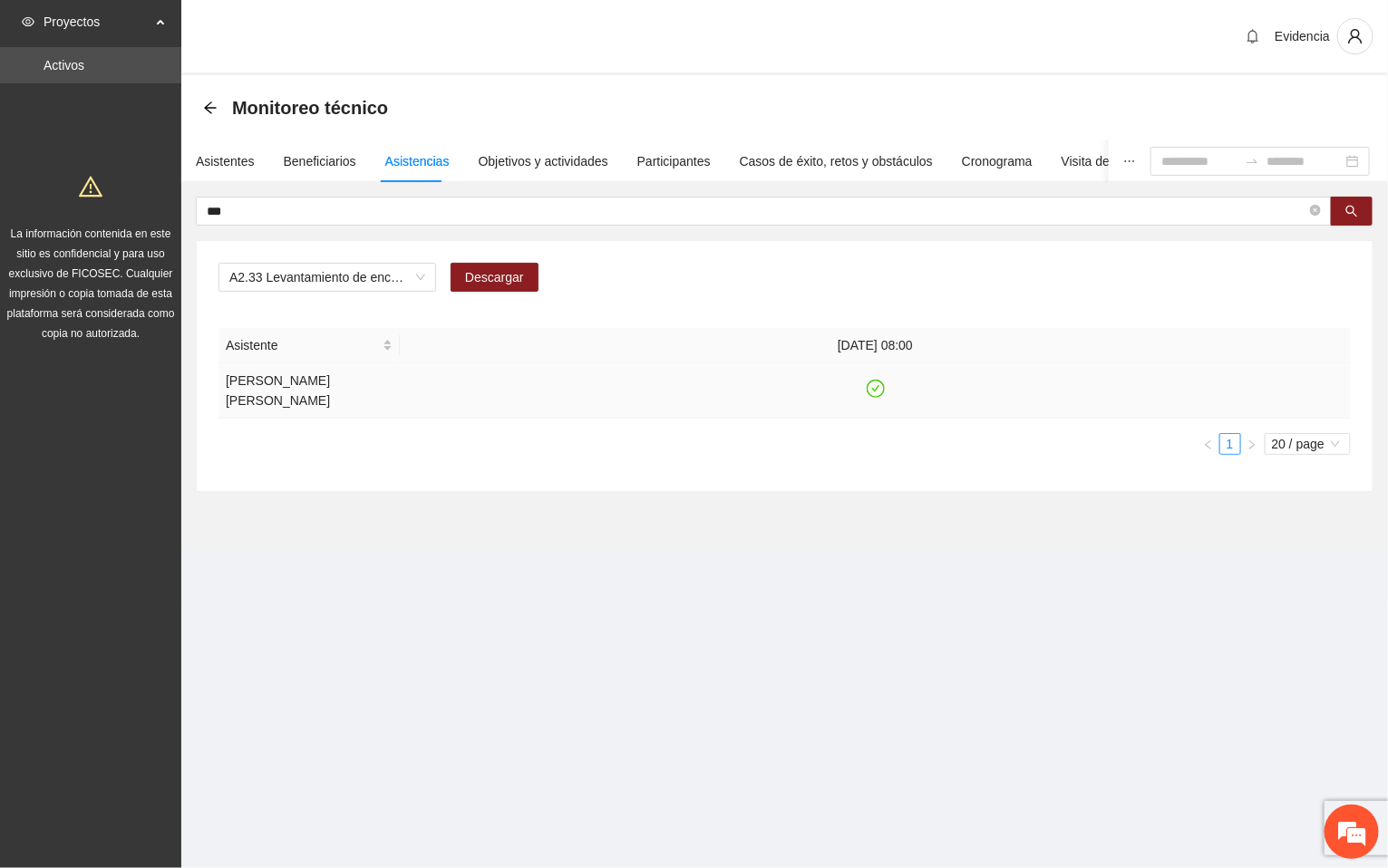
click at [880, 387] on icon "check-circle" at bounding box center [875, 390] width 15 height 15
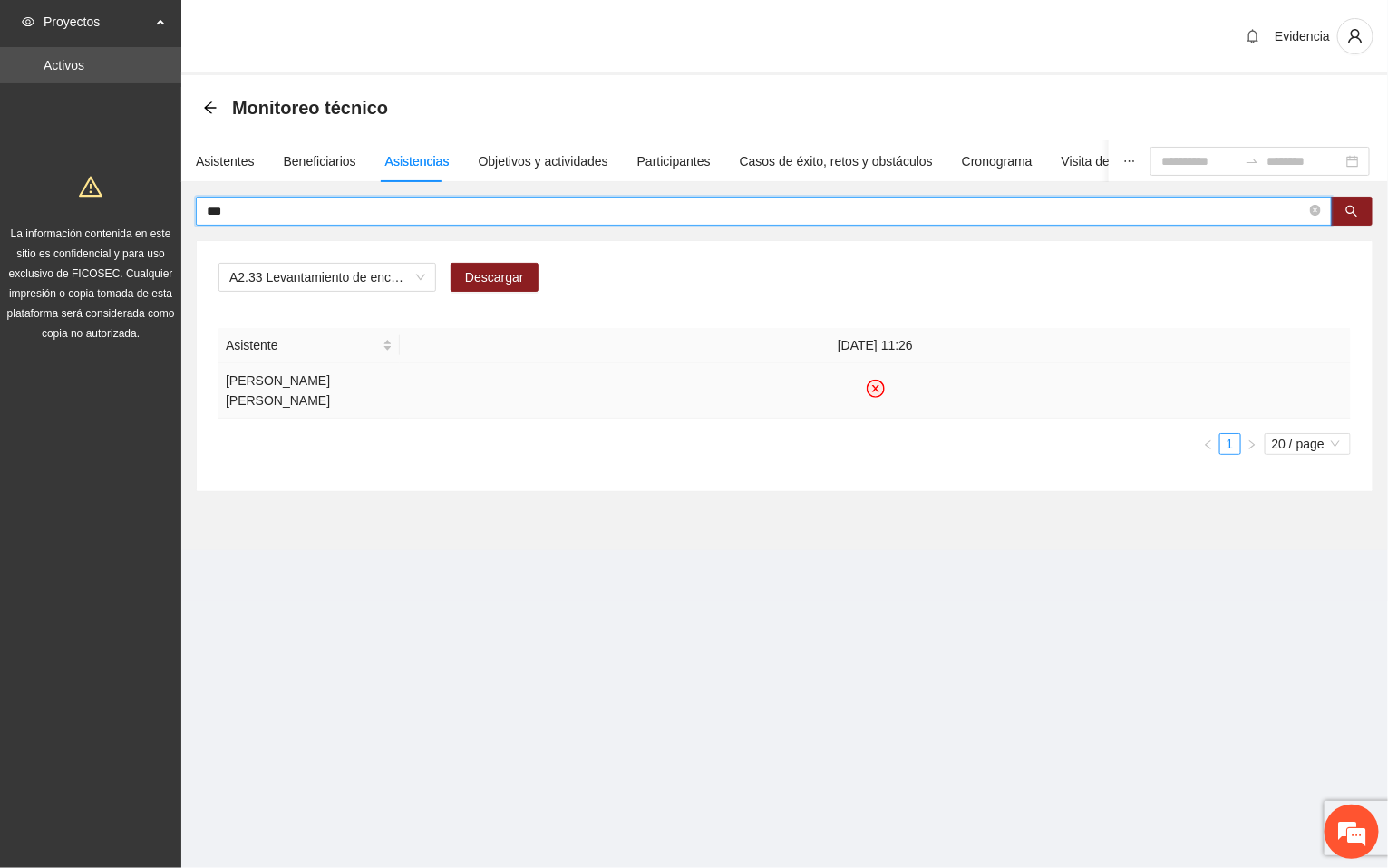
drag, startPoint x: 264, startPoint y: 206, endPoint x: 58, endPoint y: 188, distance: 206.8
click at [58, 188] on section "Proyectos Activos La información contenida en este sitio es confidencial y para…" at bounding box center [694, 434] width 1388 height 868
type input "***"
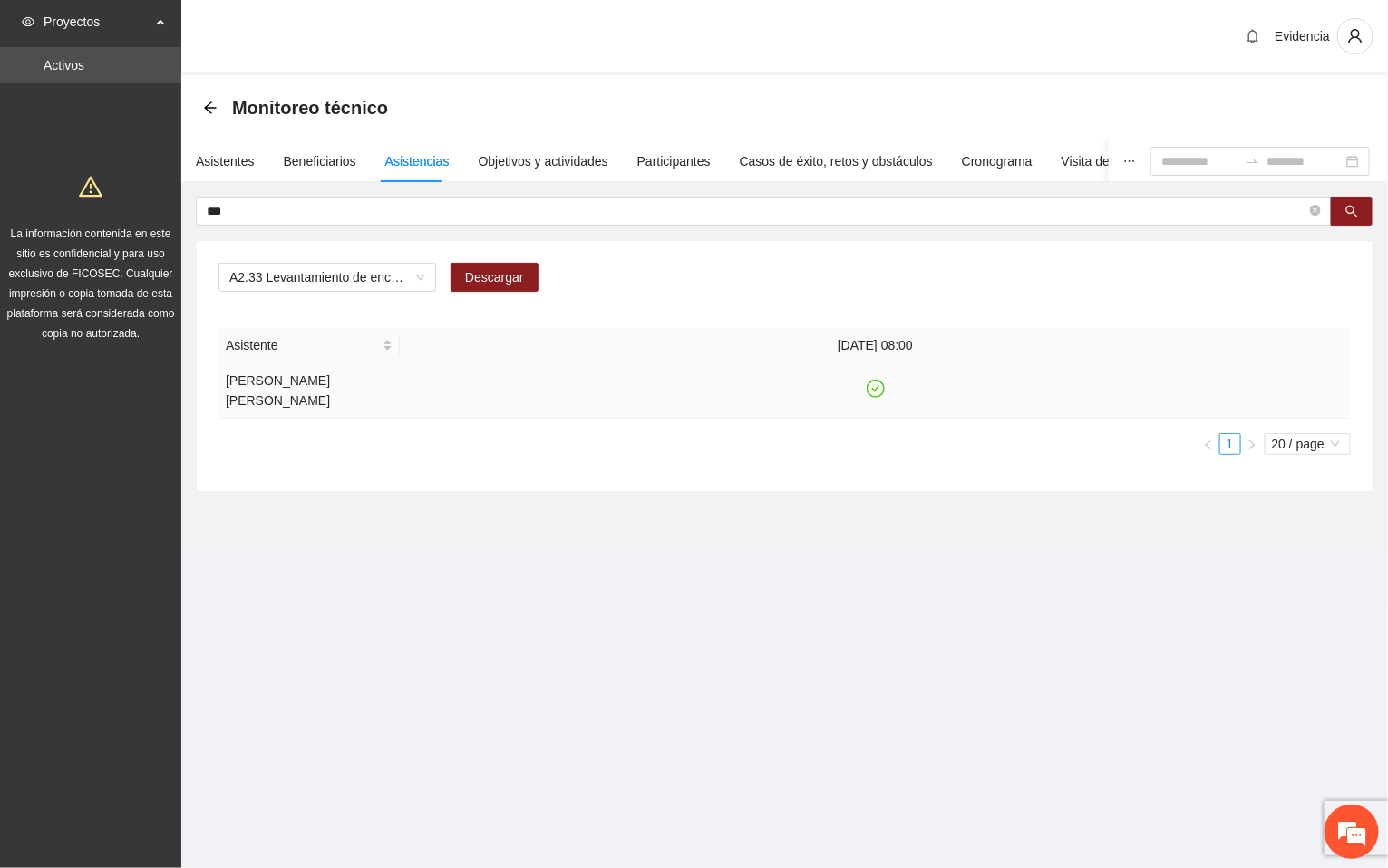
click at [874, 387] on icon "check-circle" at bounding box center [875, 390] width 15 height 15
click at [611, 717] on section "Proyectos Activos La información contenida en este sitio es confidencial y para…" at bounding box center [694, 434] width 1388 height 868
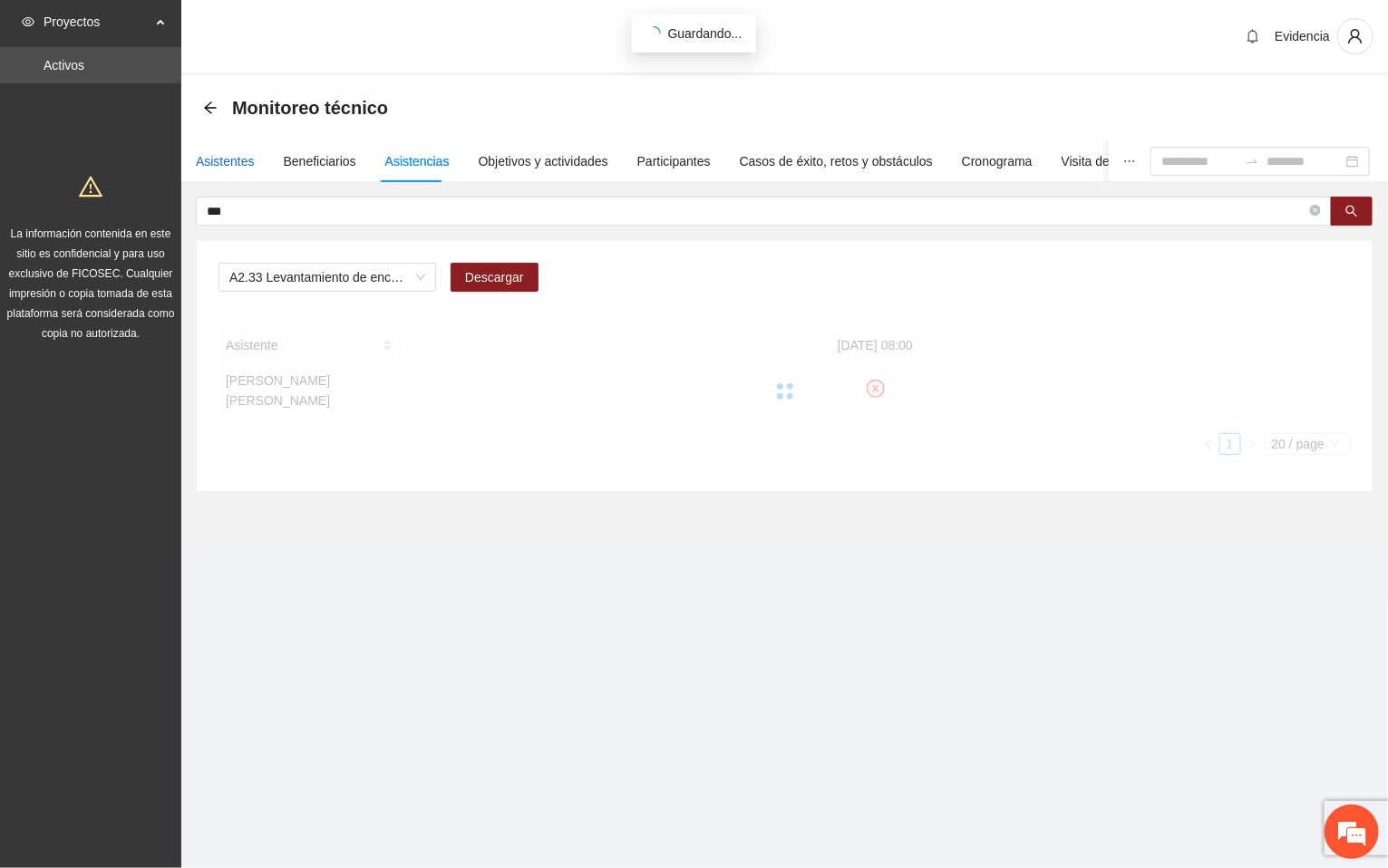
click at [220, 164] on div "Asistentes" at bounding box center [225, 161] width 59 height 20
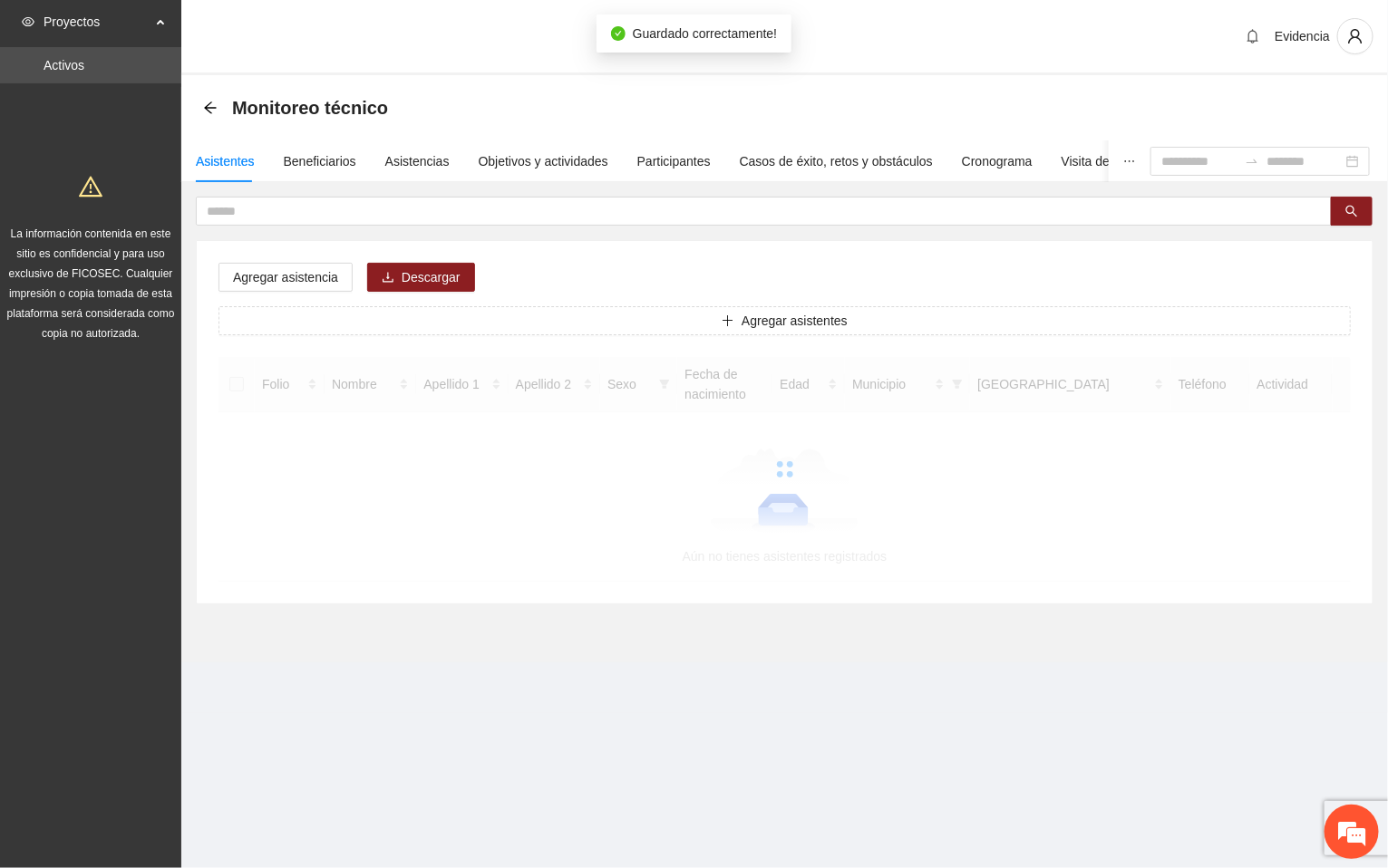
click at [430, 20] on div "Evidencia" at bounding box center [784, 38] width 1207 height 75
